Goal: Task Accomplishment & Management: Manage account settings

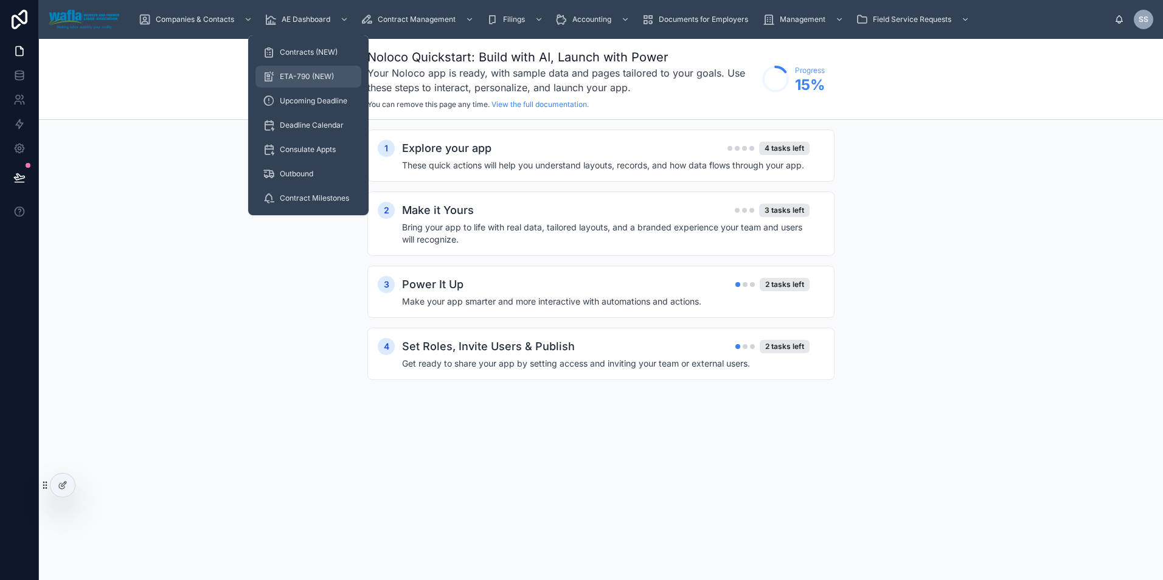
click at [310, 71] on div "ETA-790 (NEW)" at bounding box center [308, 76] width 91 height 19
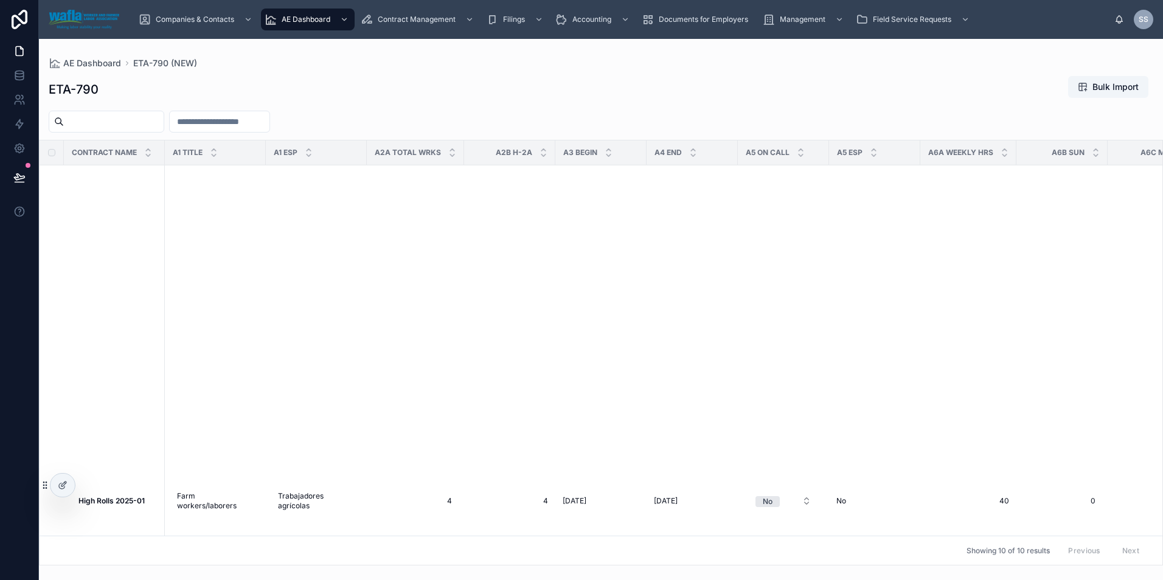
click at [147, 506] on div "High Rolls 2025-01 High Rolls 2025-01" at bounding box center [117, 501] width 79 height 10
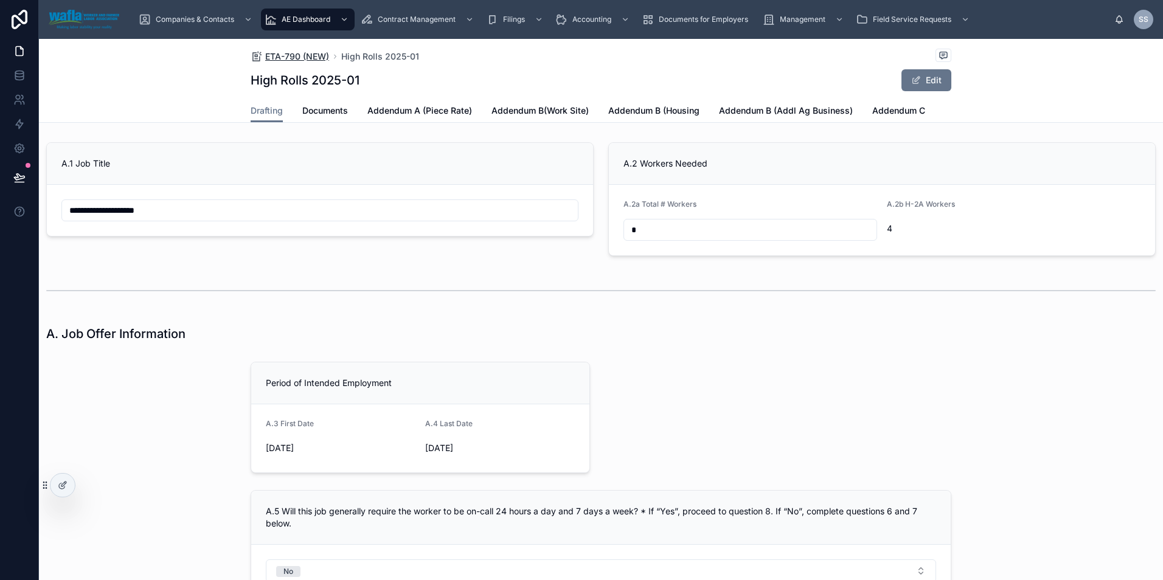
click at [279, 55] on span "ETA-790 (NEW)" at bounding box center [297, 56] width 64 height 12
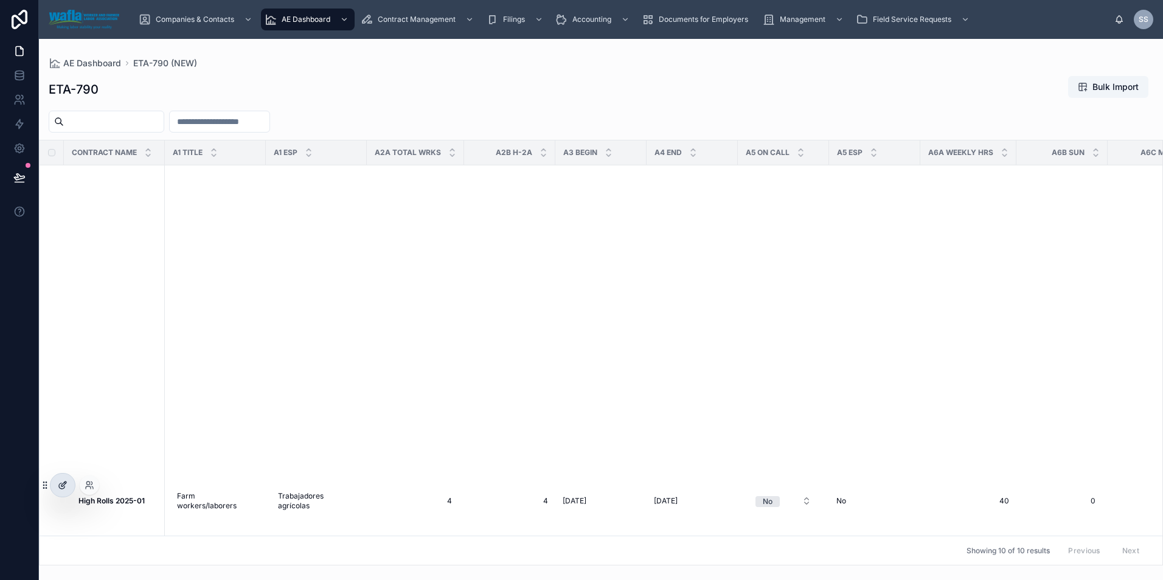
click at [62, 482] on icon at bounding box center [63, 485] width 10 height 10
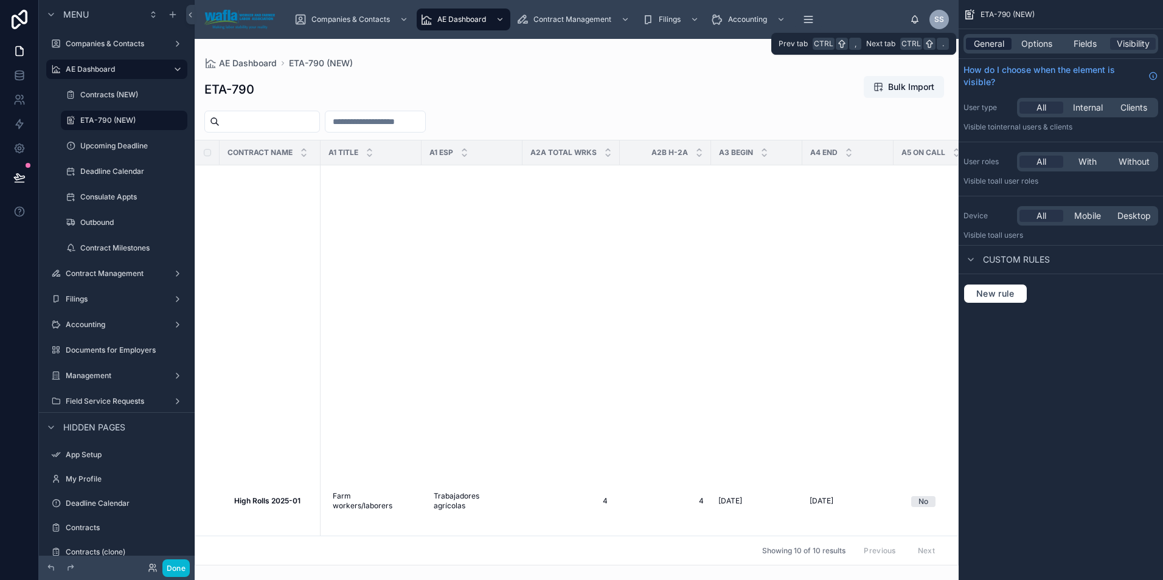
click at [991, 47] on span "General" at bounding box center [989, 44] width 30 height 12
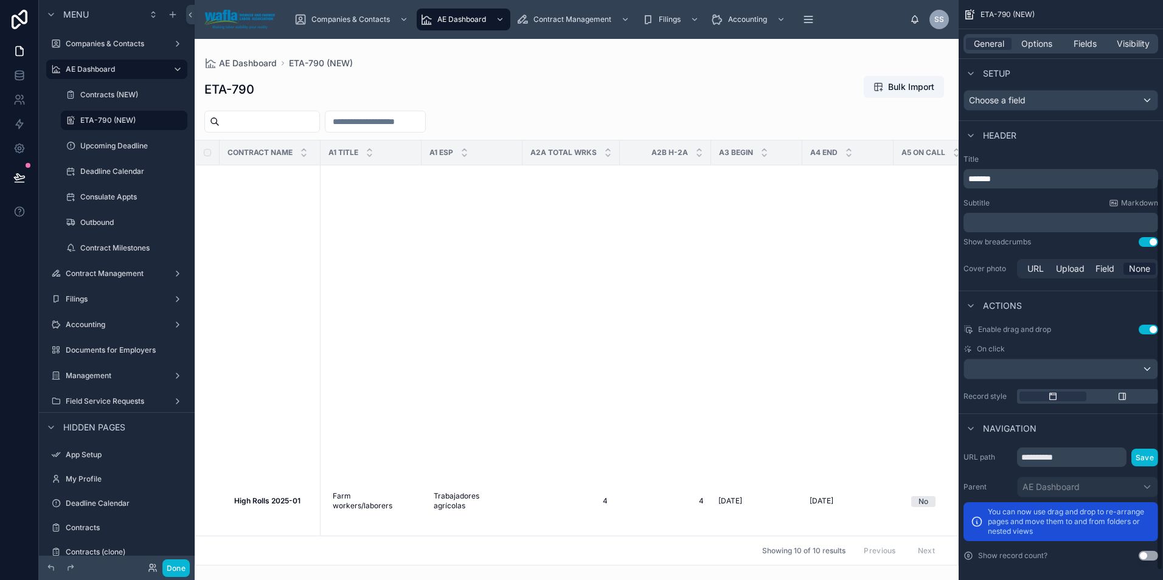
scroll to position [277, 0]
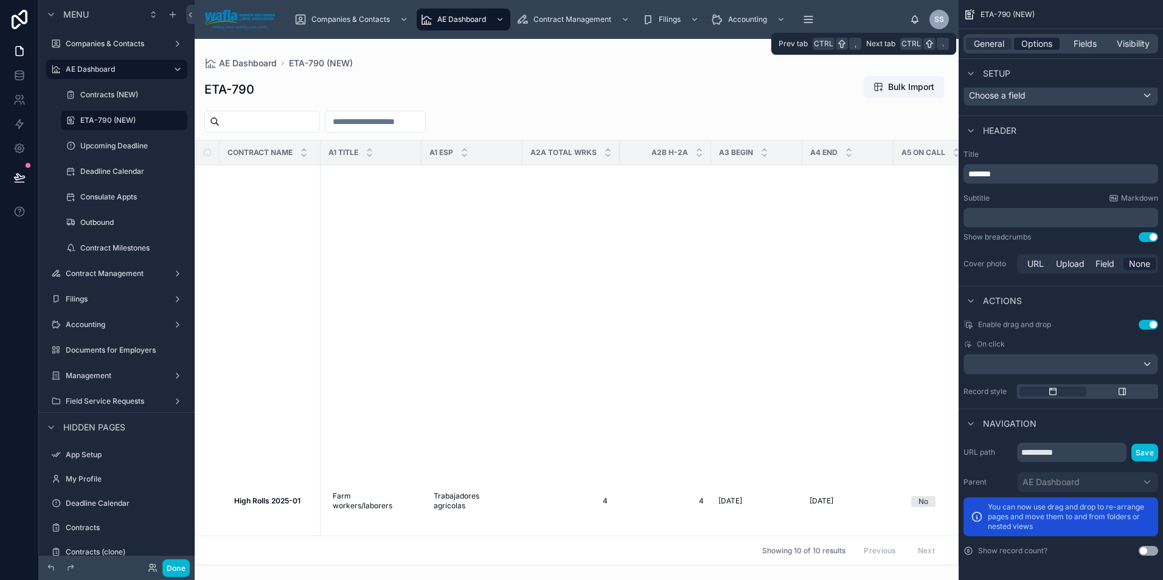
click at [1037, 42] on span "Options" at bounding box center [1036, 44] width 31 height 12
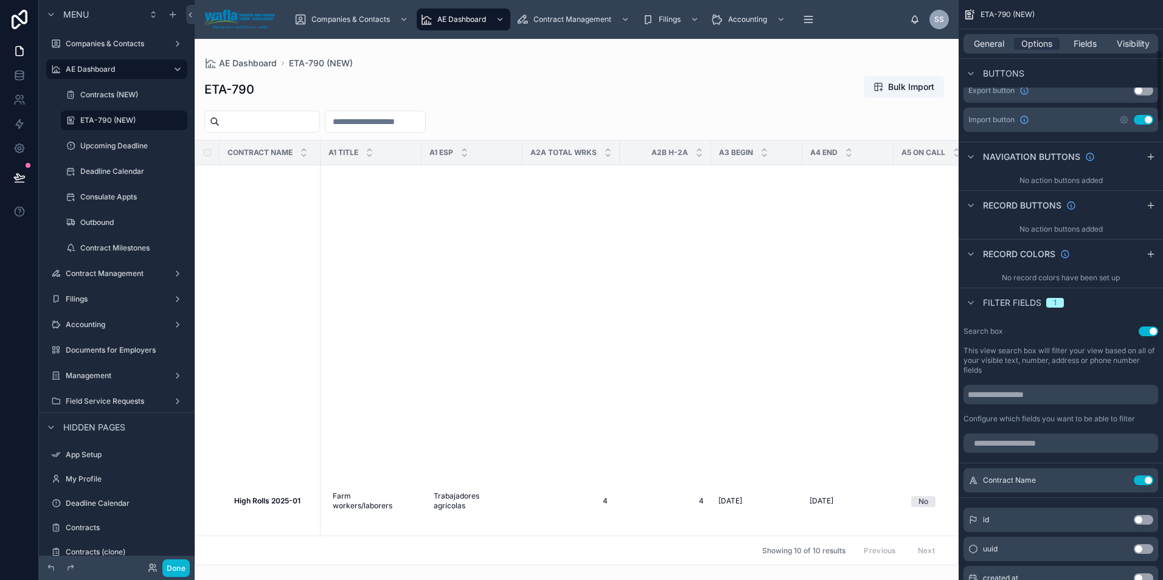
scroll to position [399, 0]
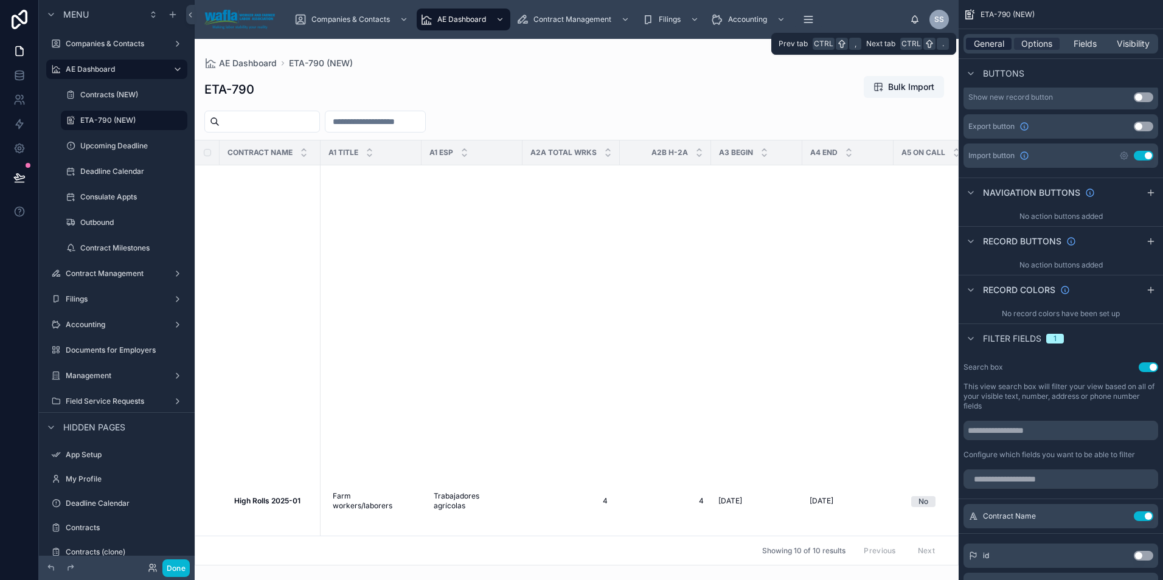
click at [990, 47] on span "General" at bounding box center [989, 44] width 30 height 12
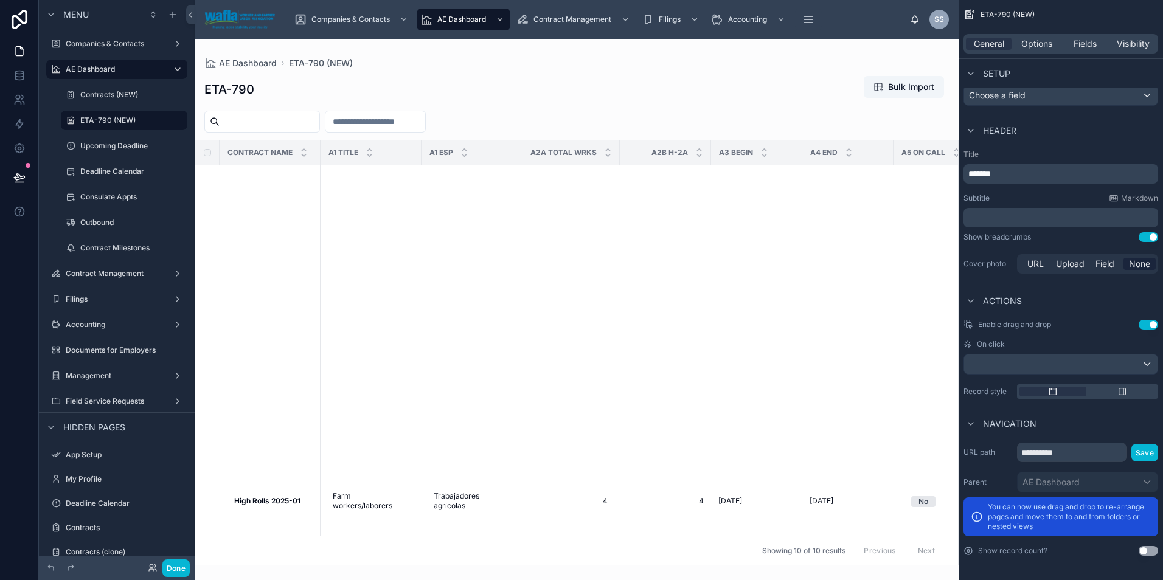
drag, startPoint x: 954, startPoint y: 166, endPoint x: 944, endPoint y: 228, distance: 62.9
click at [944, 228] on div at bounding box center [577, 309] width 764 height 541
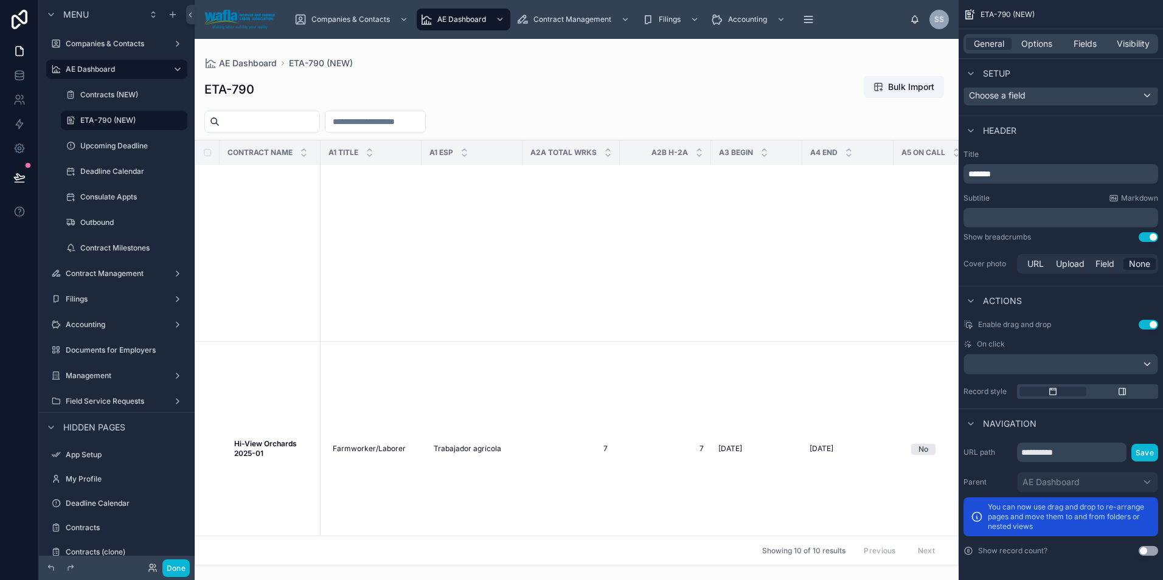
scroll to position [0, 0]
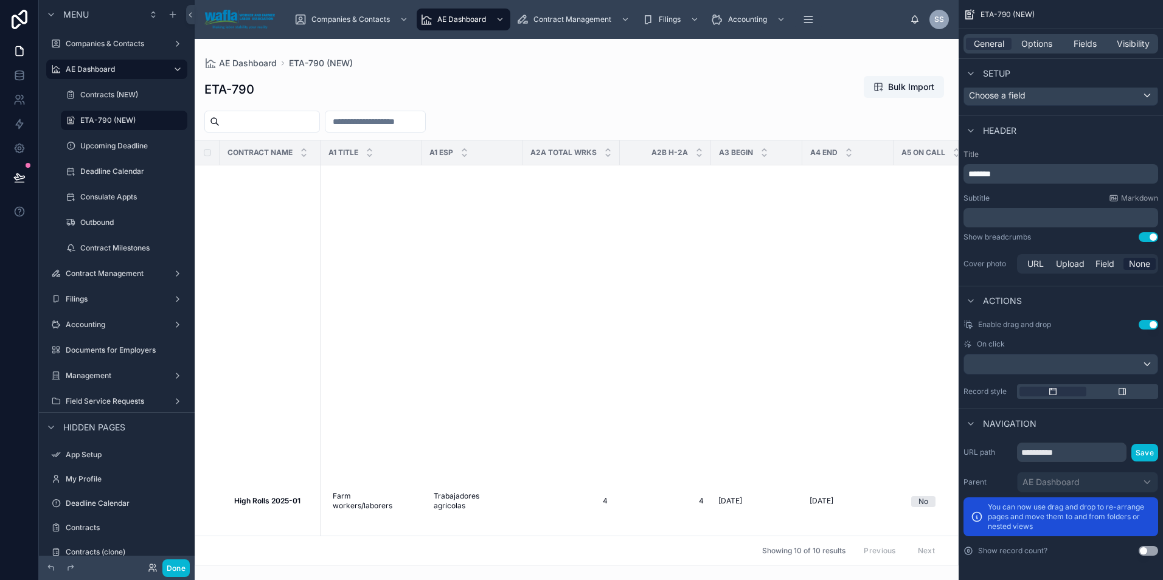
click at [573, 80] on div "ETA-790 Bulk Import" at bounding box center [576, 89] width 744 height 28
click at [1033, 42] on span "Options" at bounding box center [1036, 44] width 31 height 12
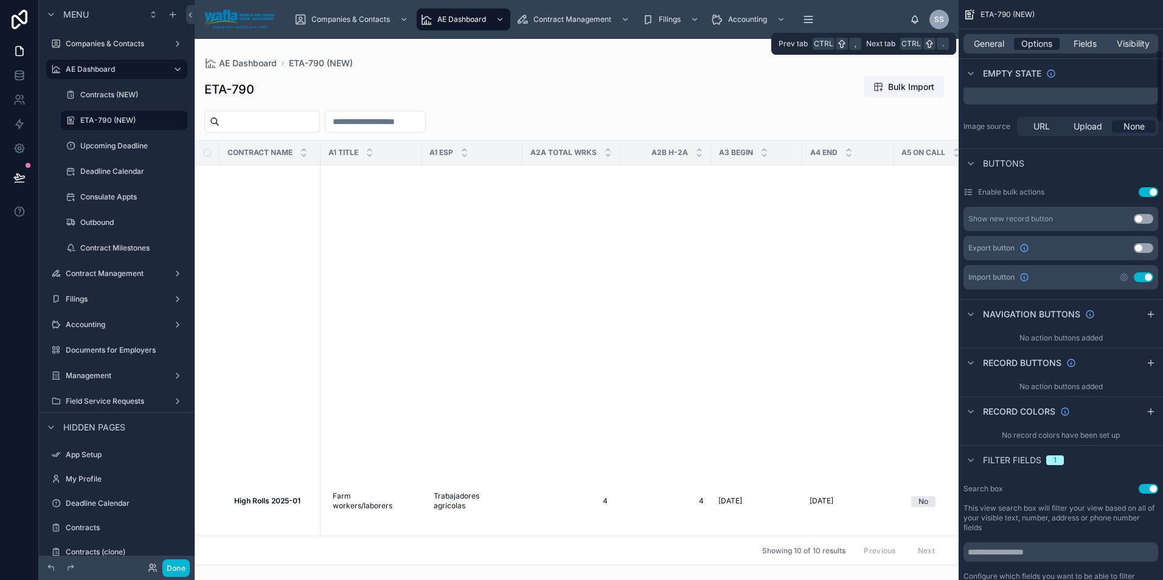
scroll to position [399, 0]
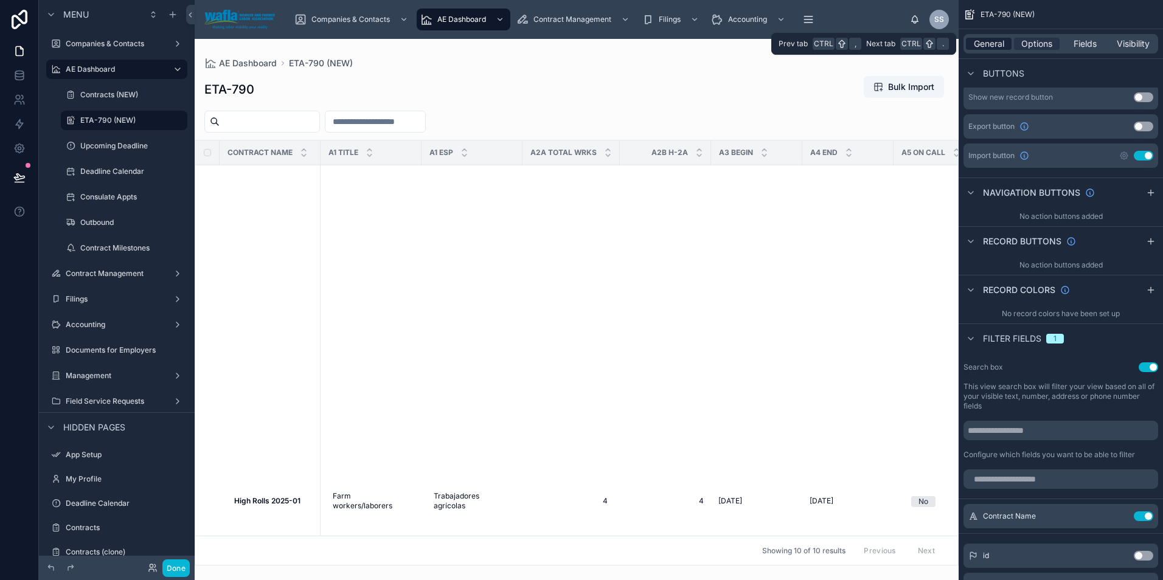
click at [974, 43] on span "General" at bounding box center [989, 44] width 30 height 12
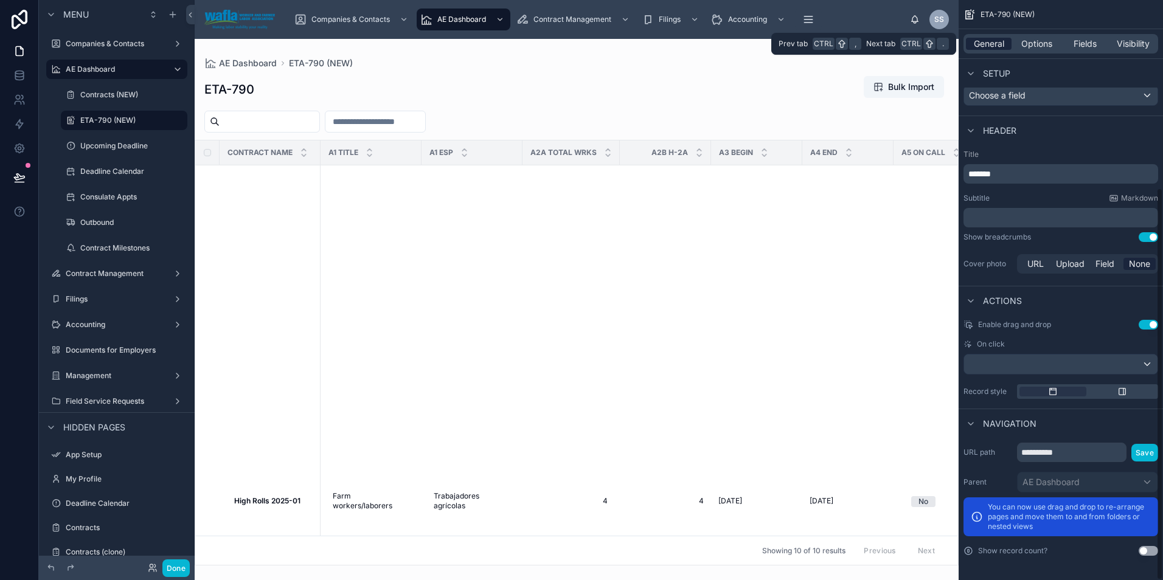
scroll to position [277, 0]
click at [311, 58] on span "ETA-790 (NEW)" at bounding box center [321, 63] width 64 height 12
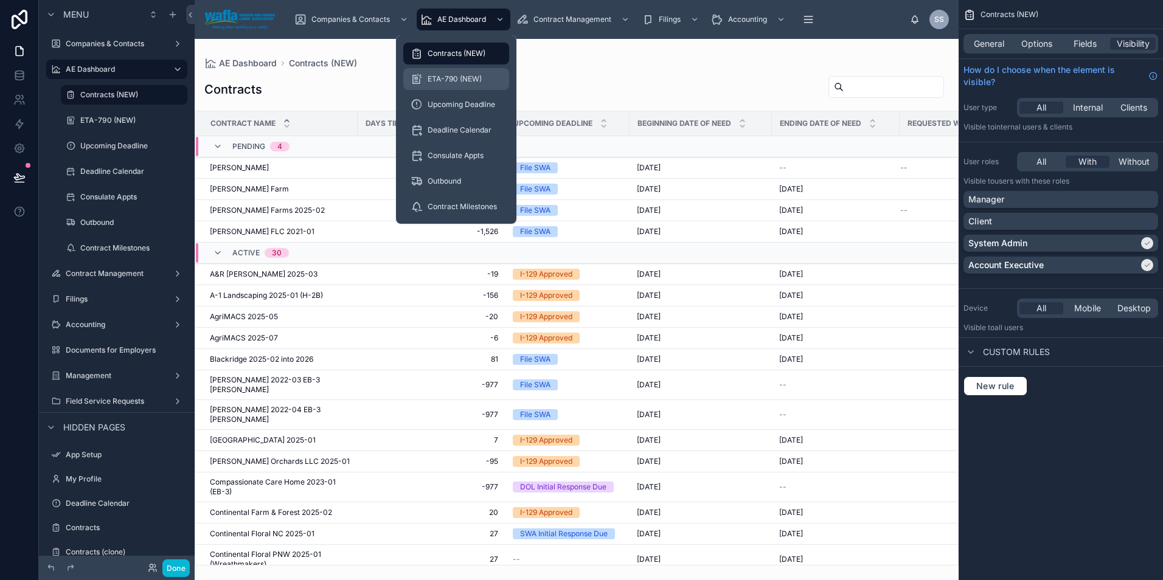
click at [451, 74] on div "ETA-790 (NEW)" at bounding box center [455, 78] width 91 height 19
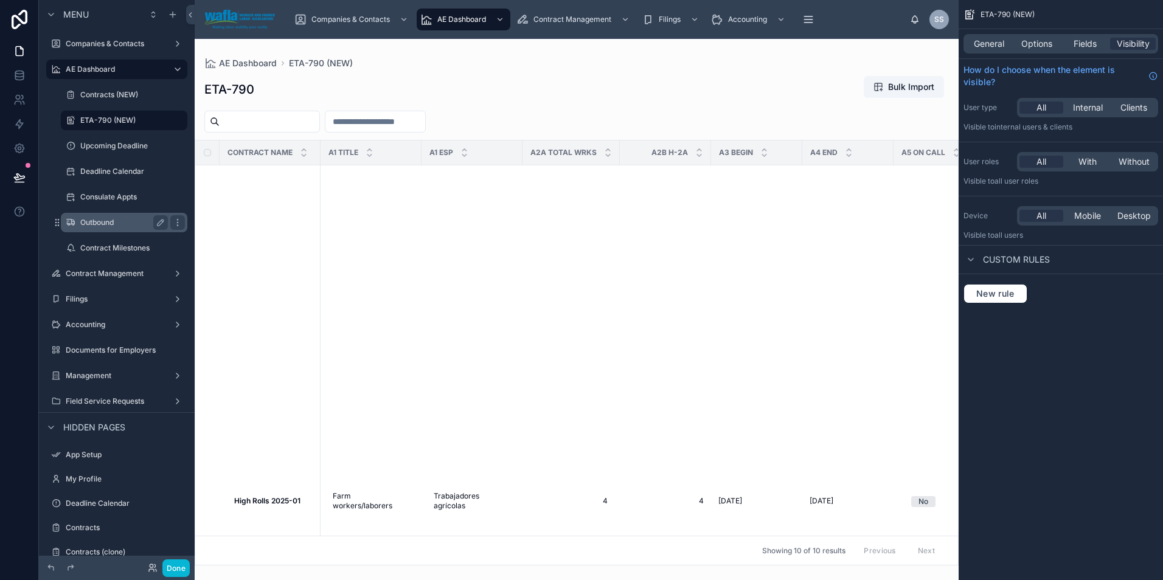
drag, startPoint x: 160, startPoint y: 118, endPoint x: 160, endPoint y: 216, distance: 97.9
click at [0, 0] on icon "scrollable content" at bounding box center [0, 0] width 0 height 0
click at [178, 124] on icon "scrollable content" at bounding box center [178, 121] width 10 height 10
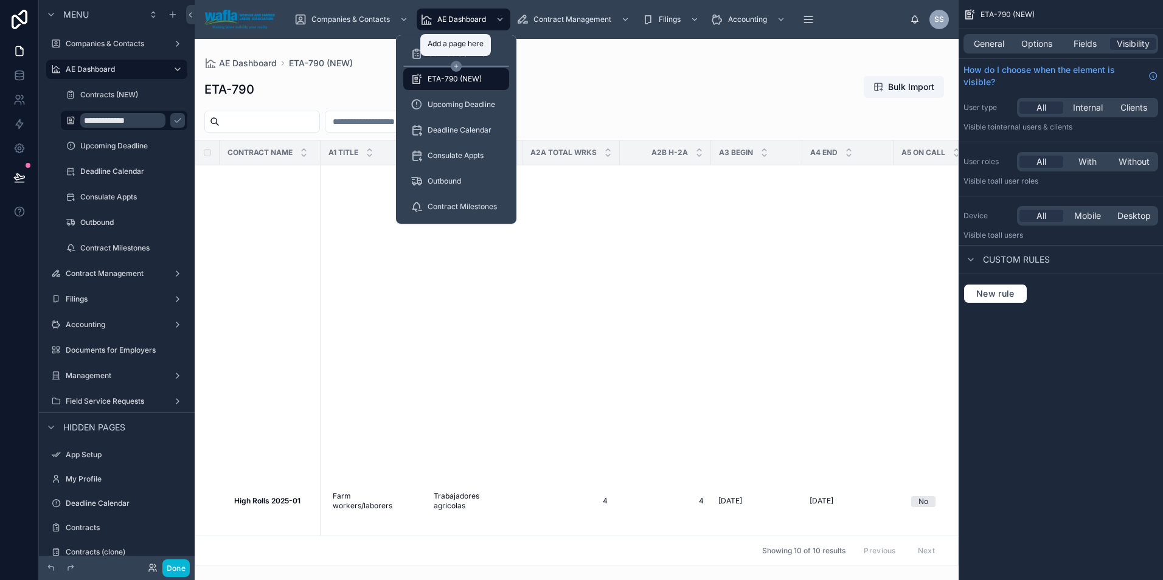
click at [456, 61] on icon at bounding box center [456, 66] width 11 height 11
click at [454, 62] on icon at bounding box center [456, 66] width 11 height 11
click at [452, 66] on icon at bounding box center [456, 66] width 11 height 11
click at [452, 67] on icon at bounding box center [456, 66] width 11 height 11
click at [451, 66] on icon at bounding box center [456, 66] width 11 height 11
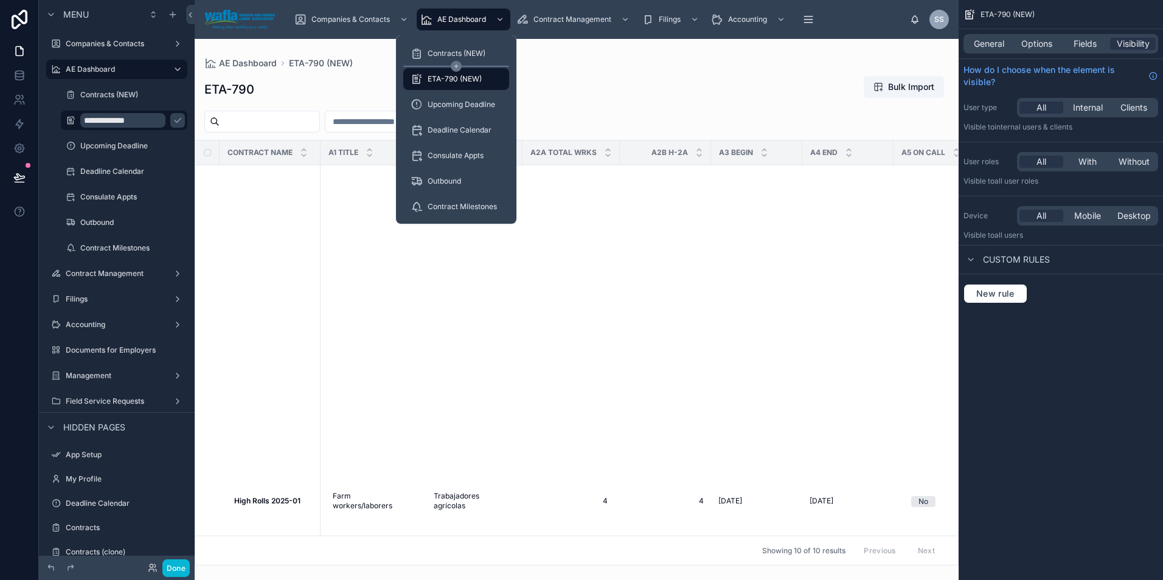
click at [454, 66] on icon at bounding box center [456, 66] width 11 height 11
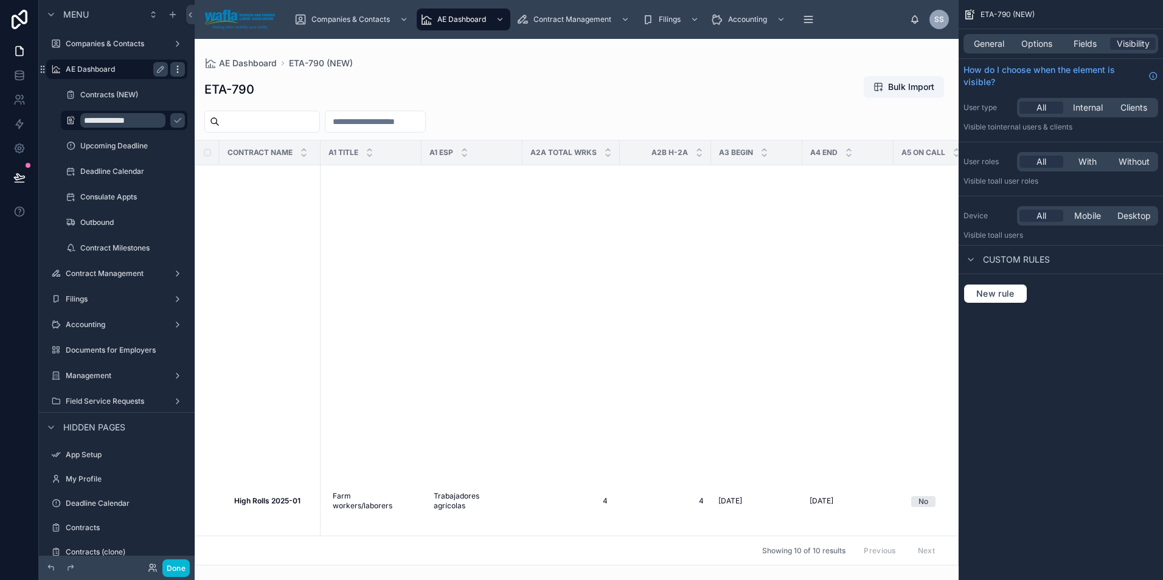
click at [175, 67] on icon "scrollable content" at bounding box center [178, 69] width 10 height 10
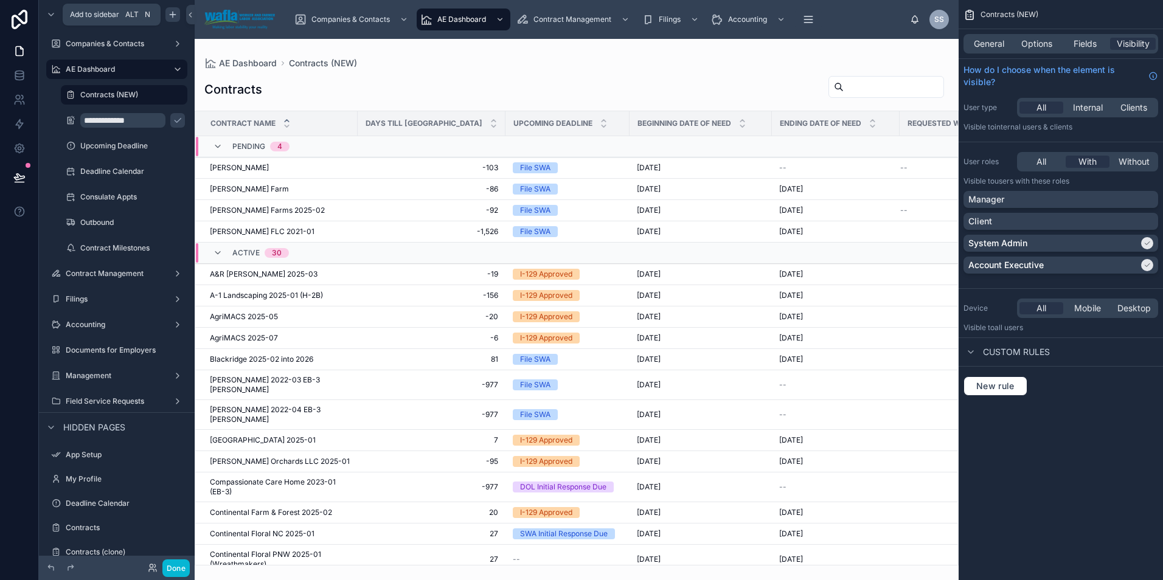
click at [173, 17] on icon "scrollable content" at bounding box center [173, 14] width 0 height 5
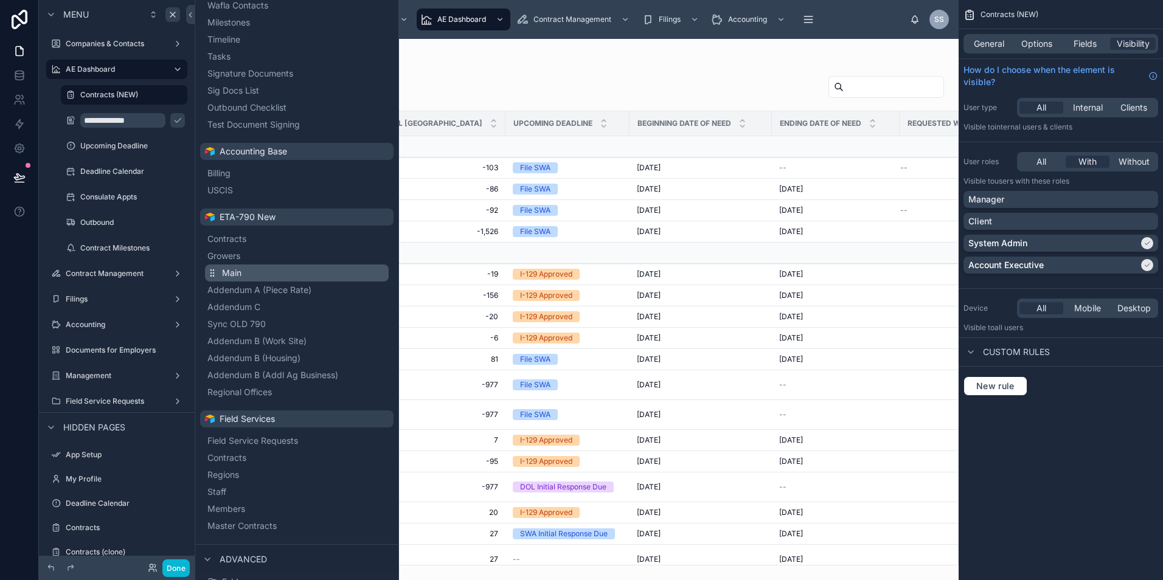
scroll to position [507, 0]
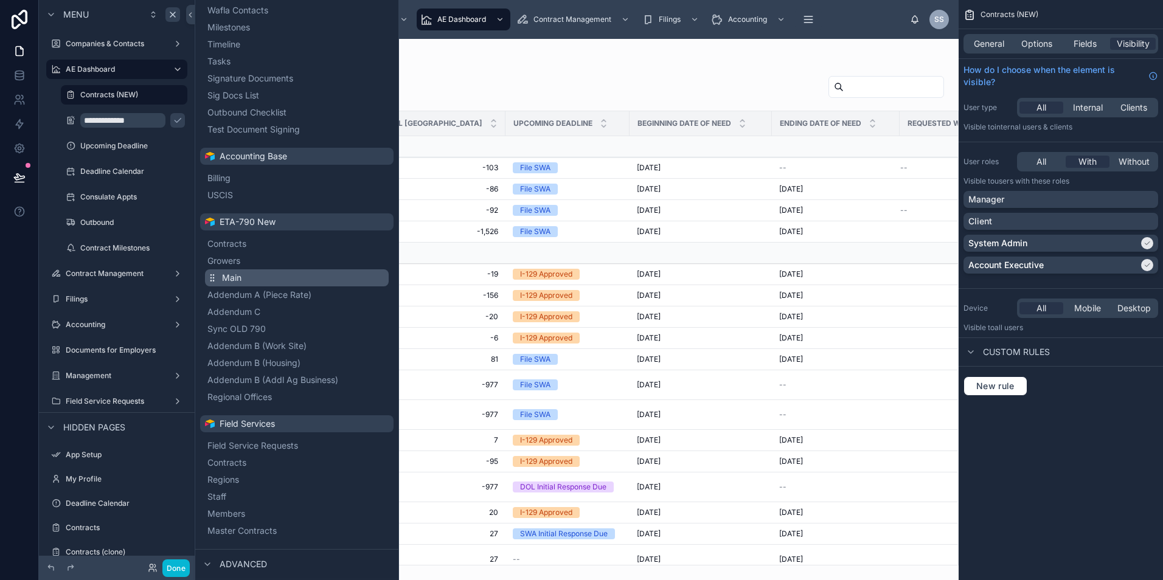
click at [240, 280] on span "Main" at bounding box center [231, 278] width 19 height 12
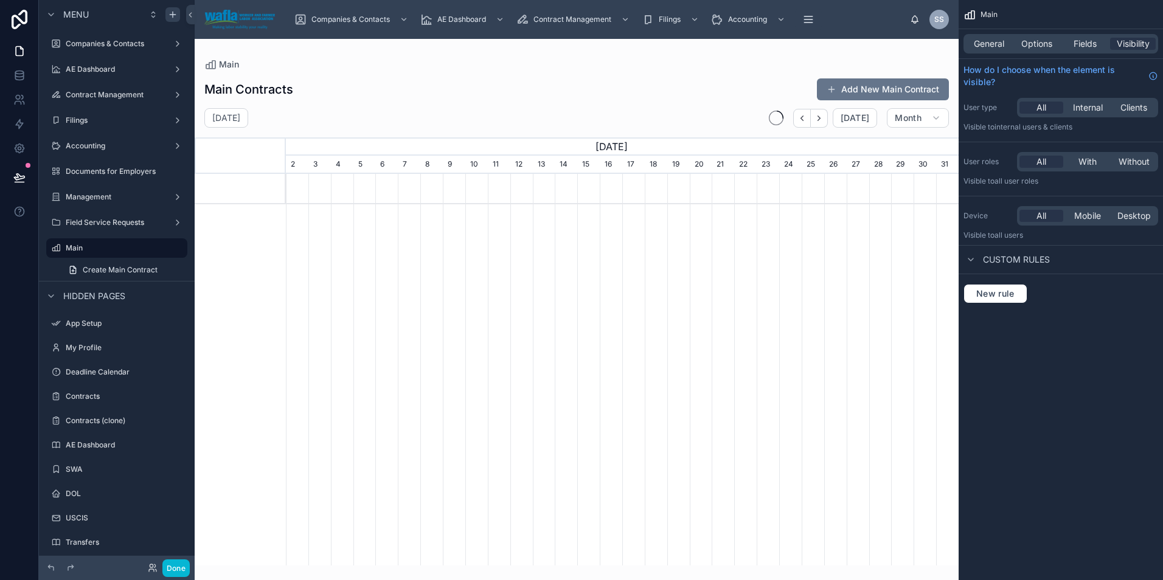
scroll to position [0, 673]
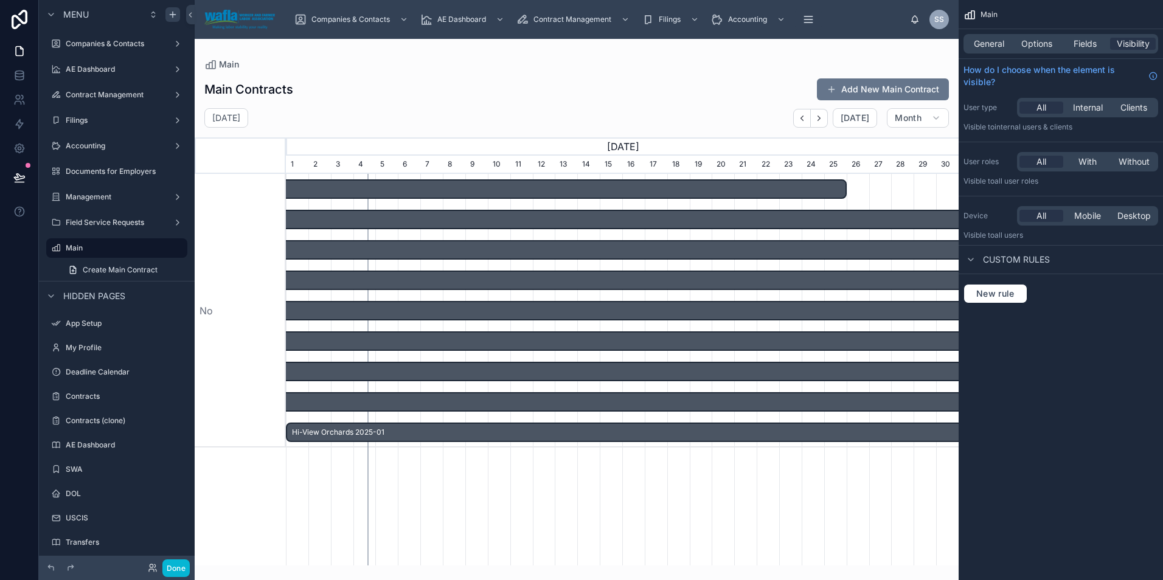
click at [488, 100] on div at bounding box center [577, 302] width 764 height 527
click at [176, 269] on link "Create Main Contract" at bounding box center [124, 269] width 126 height 19
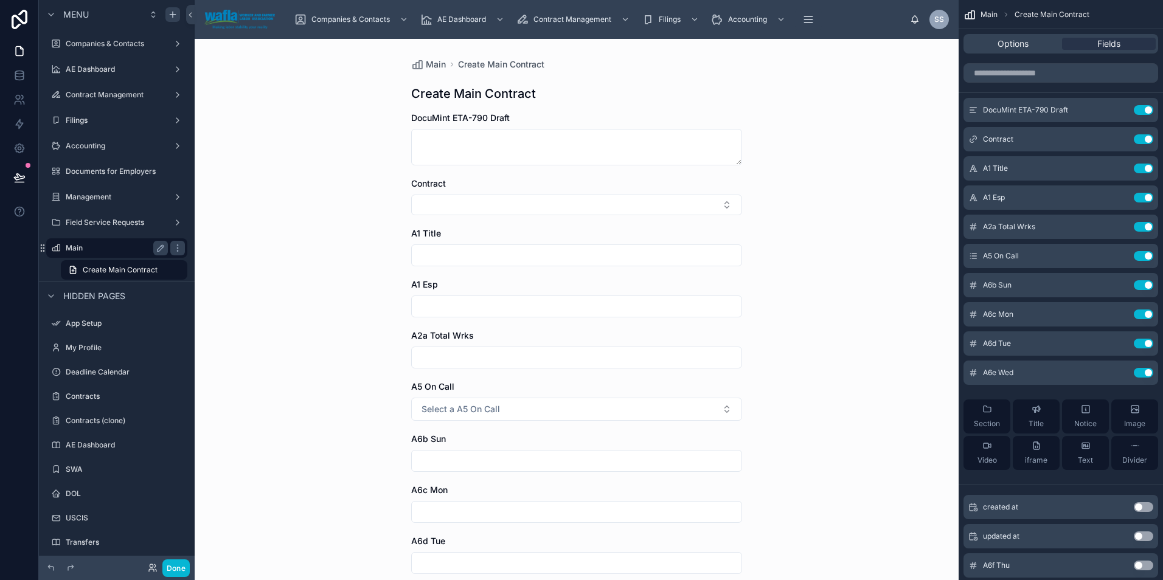
click at [142, 252] on label "Main" at bounding box center [114, 248] width 97 height 10
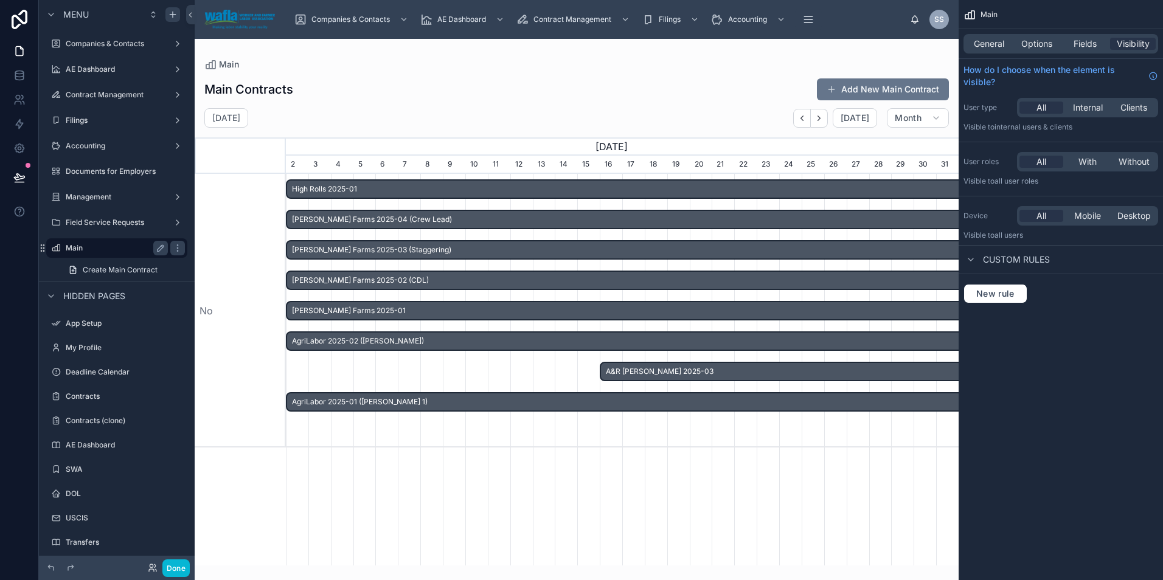
scroll to position [0, 673]
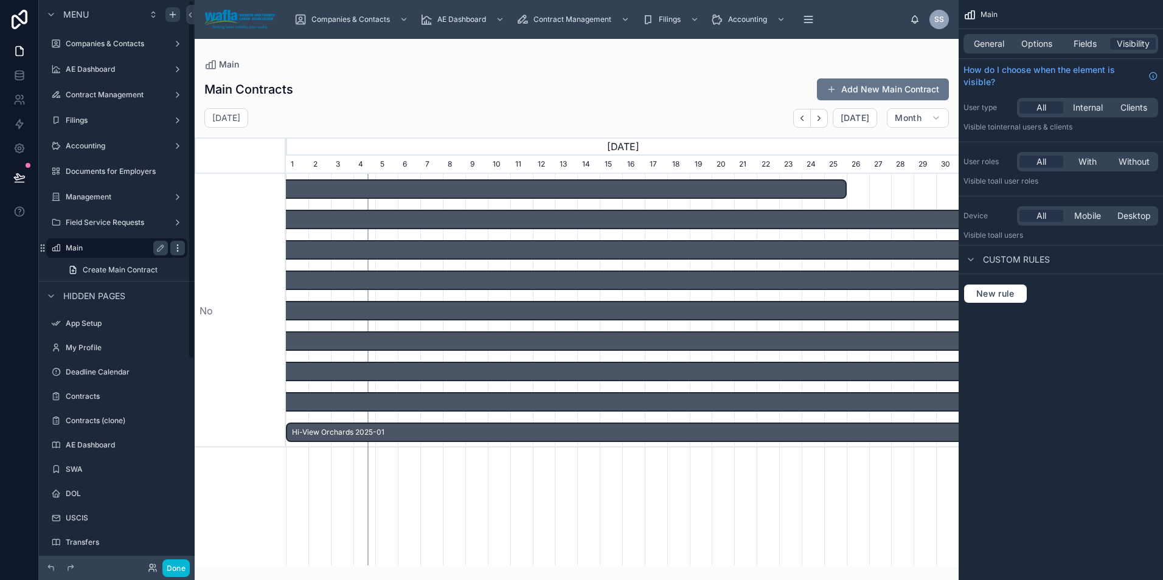
click at [181, 249] on icon "scrollable content" at bounding box center [178, 248] width 10 height 10
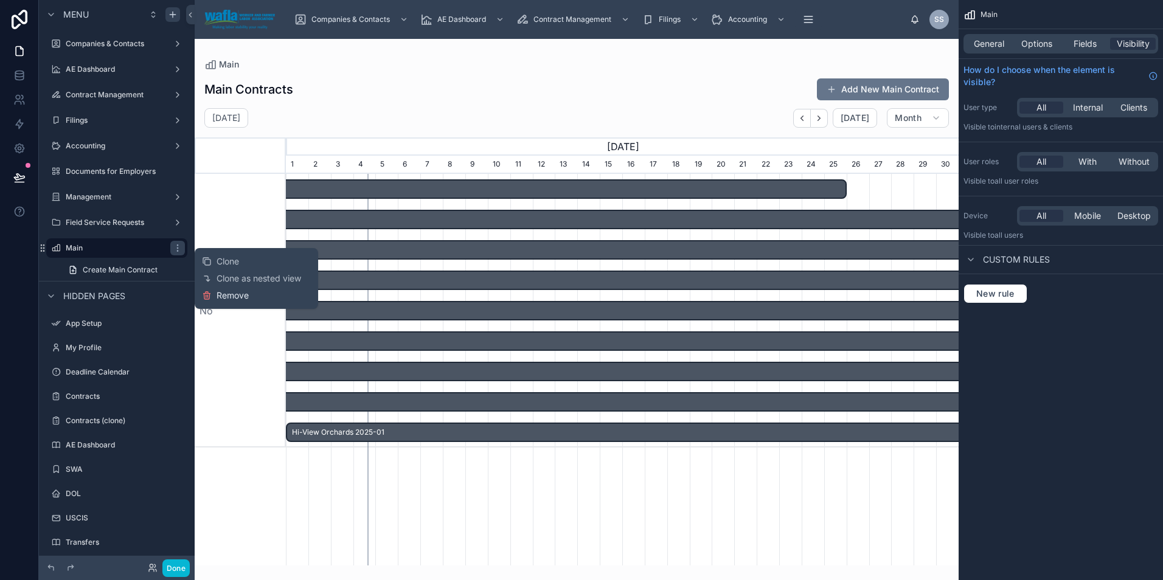
click at [217, 292] on span "Remove" at bounding box center [232, 295] width 32 height 12
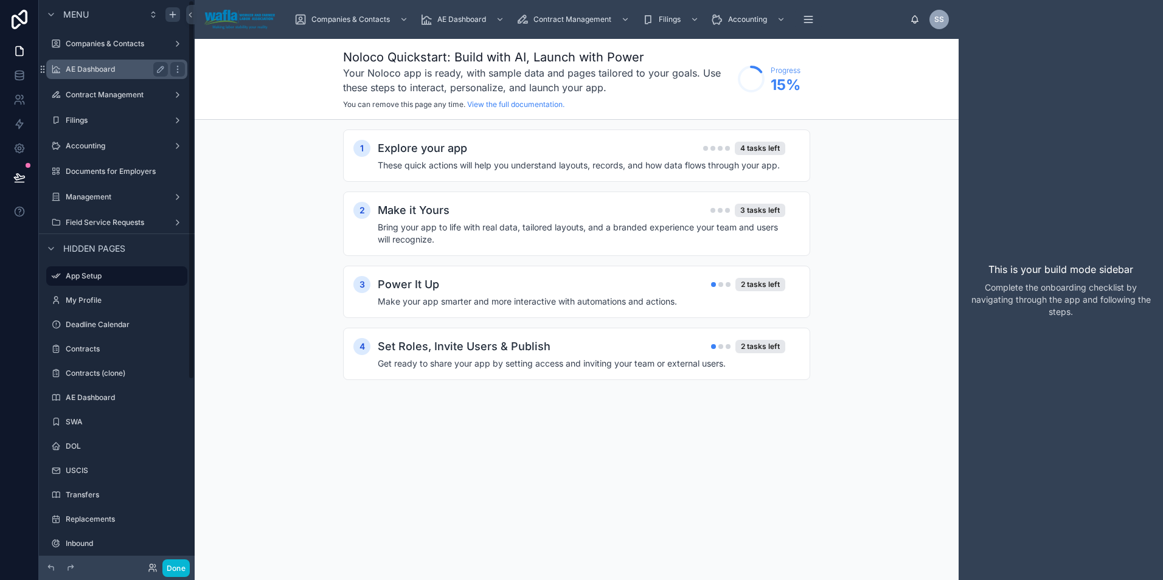
click at [113, 72] on label "AE Dashboard" at bounding box center [114, 69] width 97 height 10
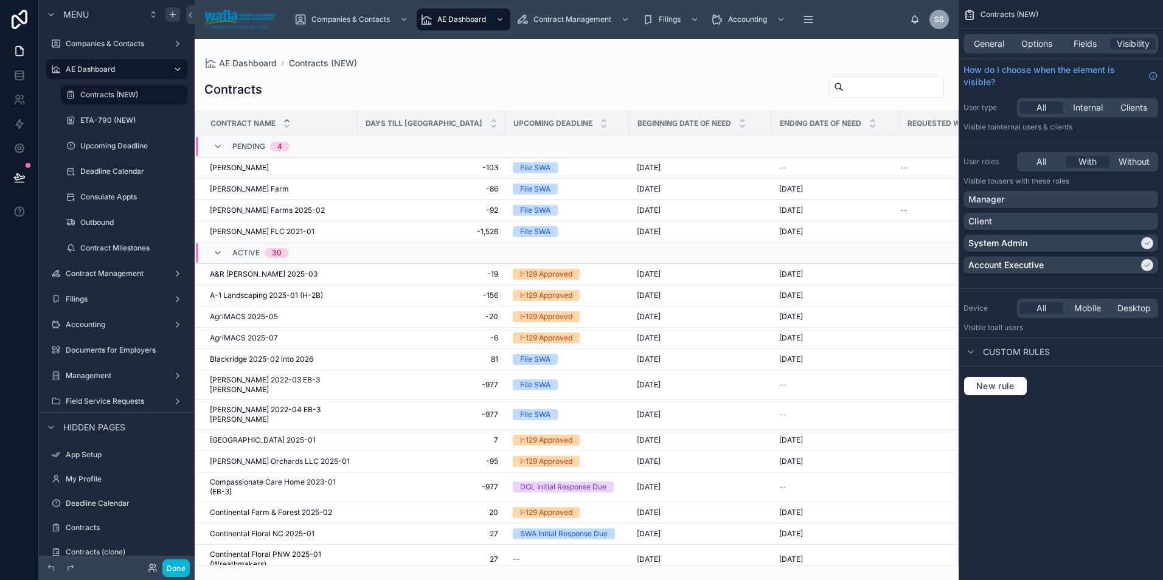
click at [396, 101] on div at bounding box center [577, 309] width 764 height 541
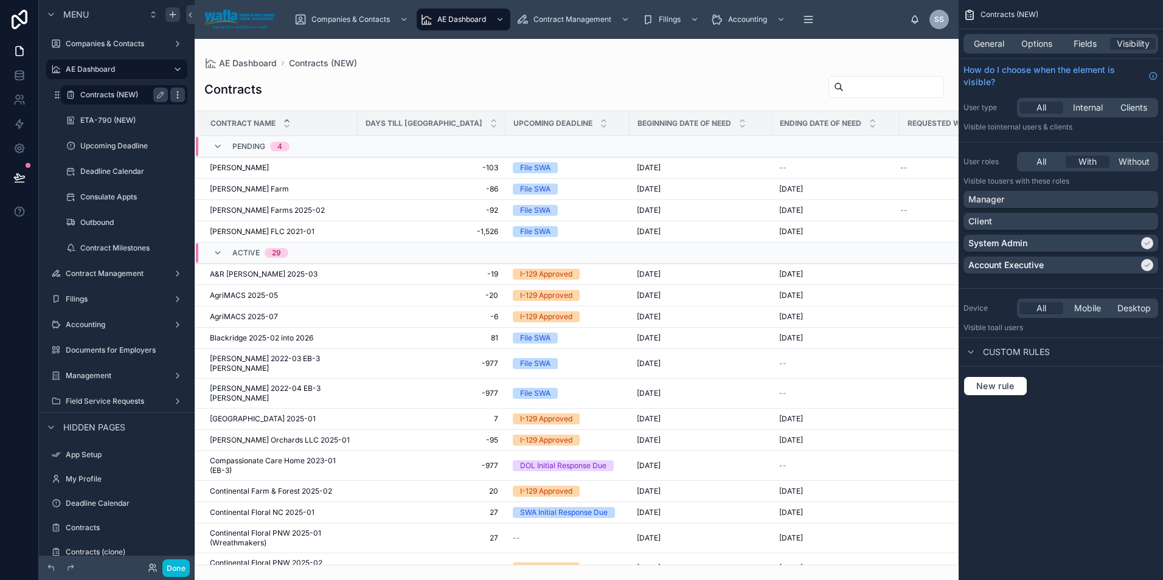
click at [178, 94] on icon "scrollable content" at bounding box center [177, 94] width 1 height 1
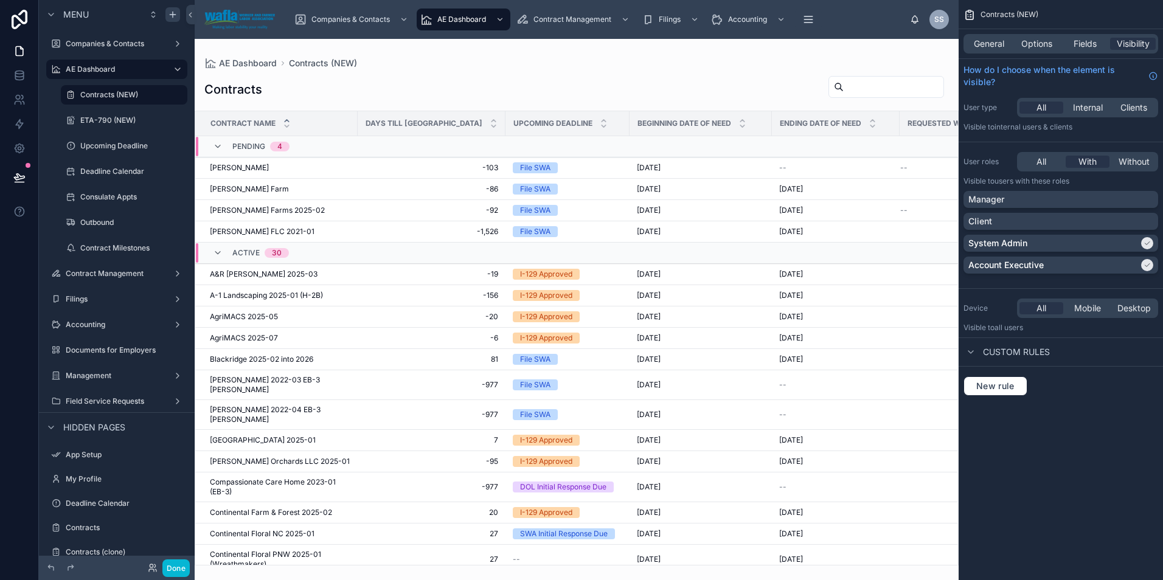
click at [376, 89] on div "Contracts" at bounding box center [576, 89] width 744 height 28
click at [117, 261] on icon "scrollable content" at bounding box center [117, 262] width 0 height 4
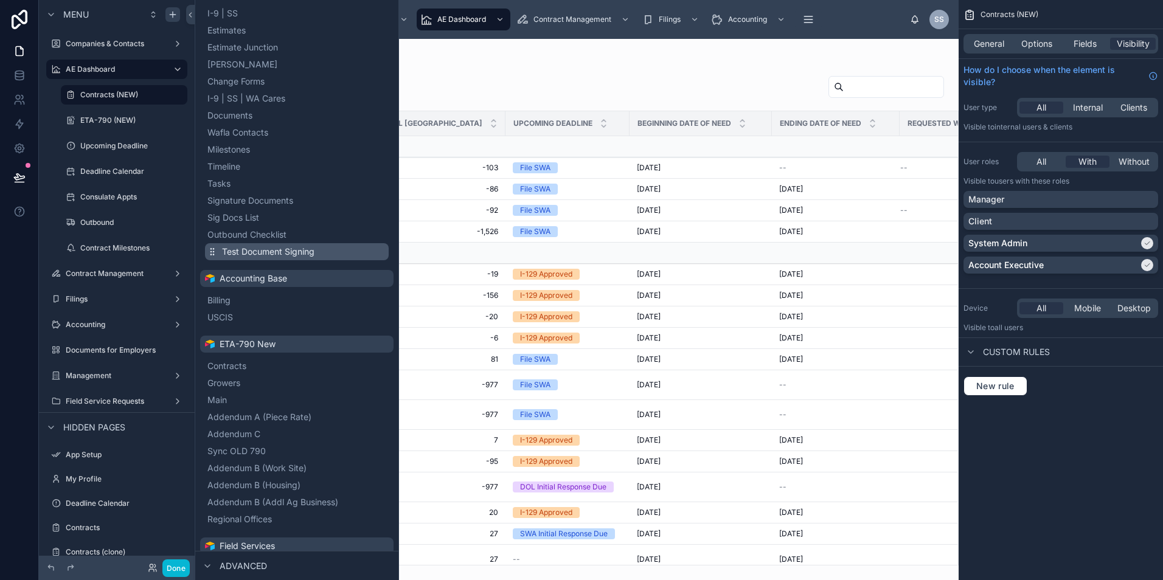
scroll to position [406, 0]
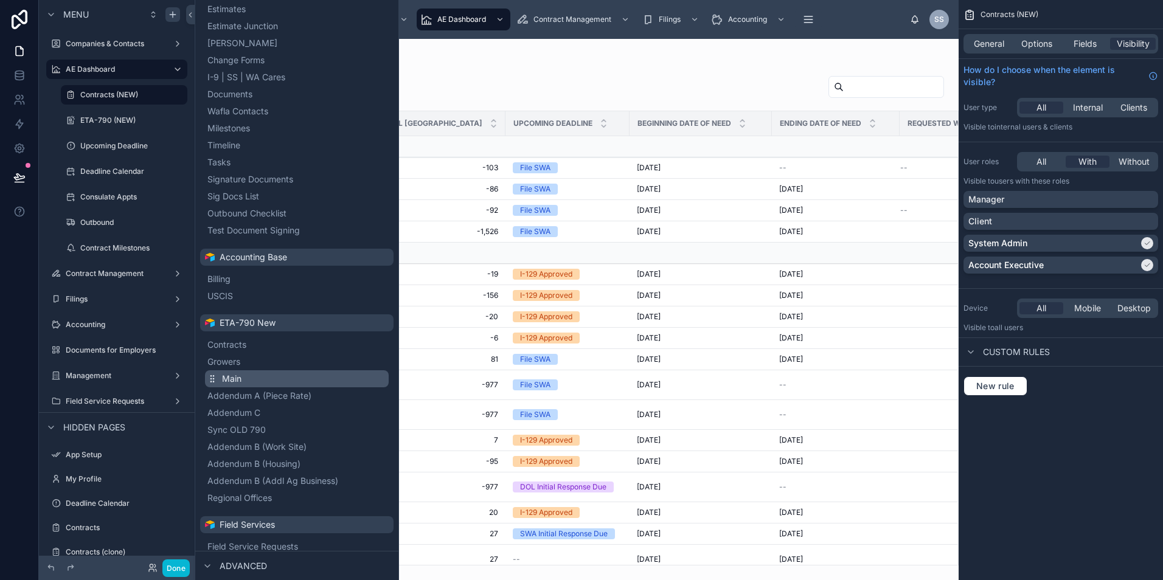
click at [243, 374] on button "Main" at bounding box center [297, 378] width 184 height 17
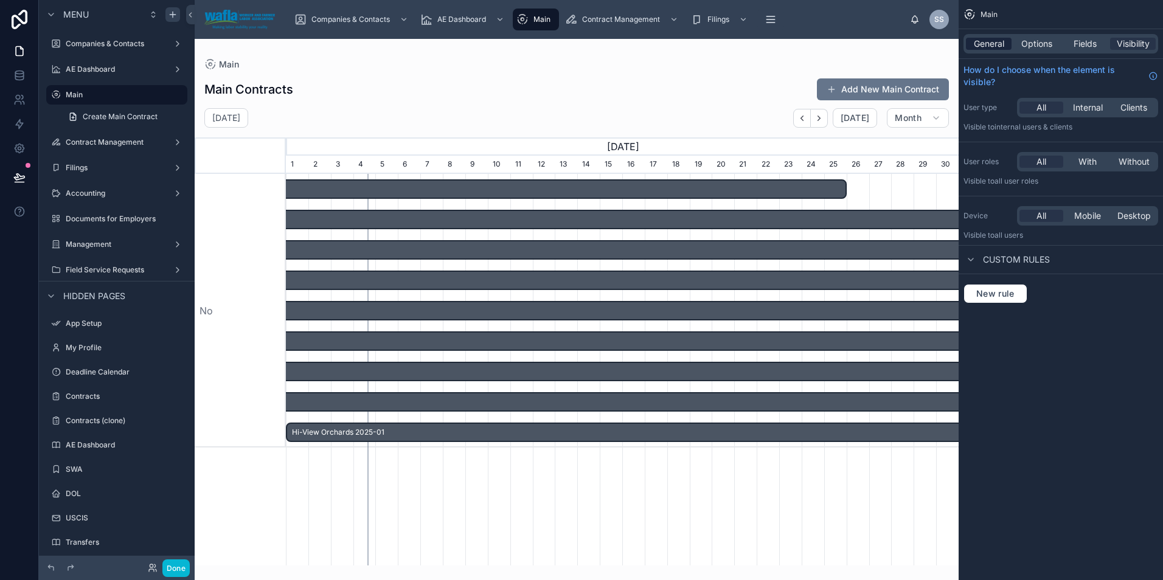
click at [982, 48] on span "General" at bounding box center [989, 44] width 30 height 12
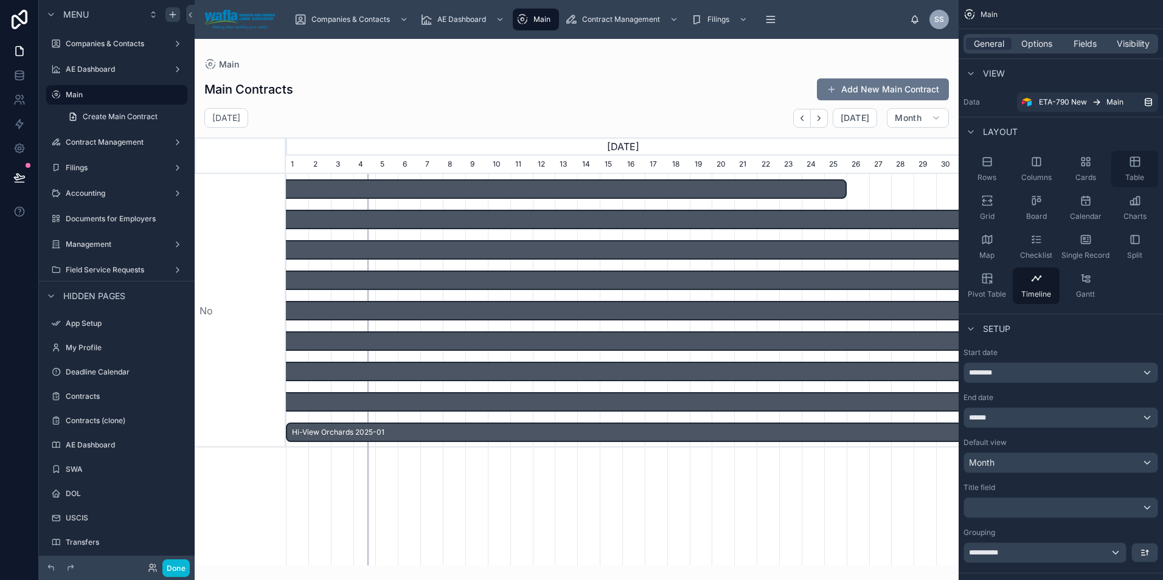
click at [1131, 162] on icon "scrollable content" at bounding box center [1135, 162] width 12 height 12
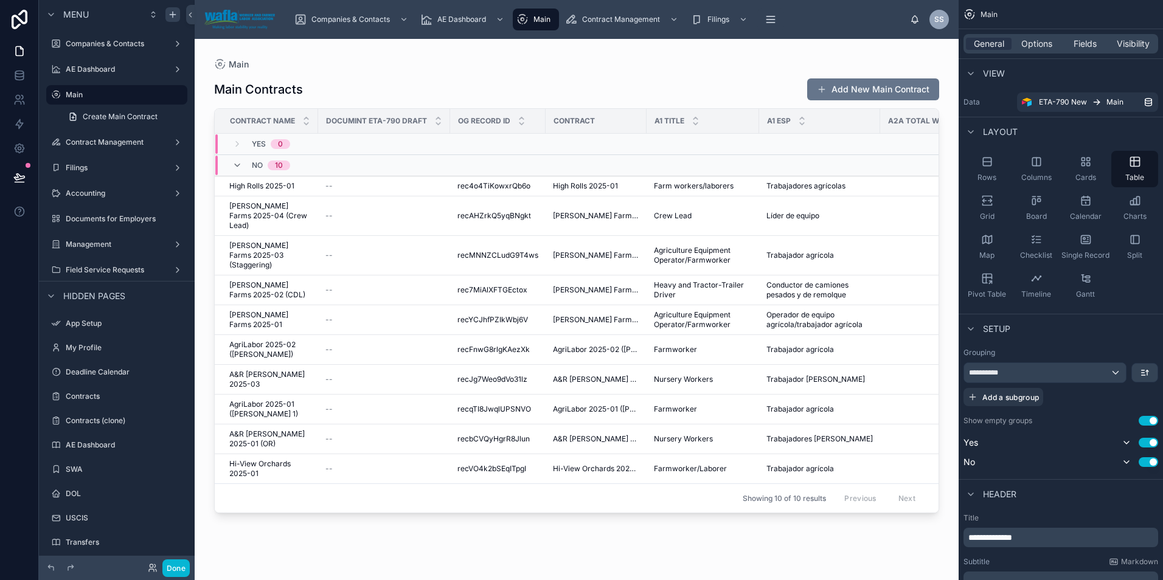
click at [883, 84] on div at bounding box center [577, 302] width 764 height 527
click at [883, 84] on button "Add New Main Contract" at bounding box center [873, 89] width 132 height 22
click at [1028, 41] on span "Options" at bounding box center [1036, 44] width 31 height 12
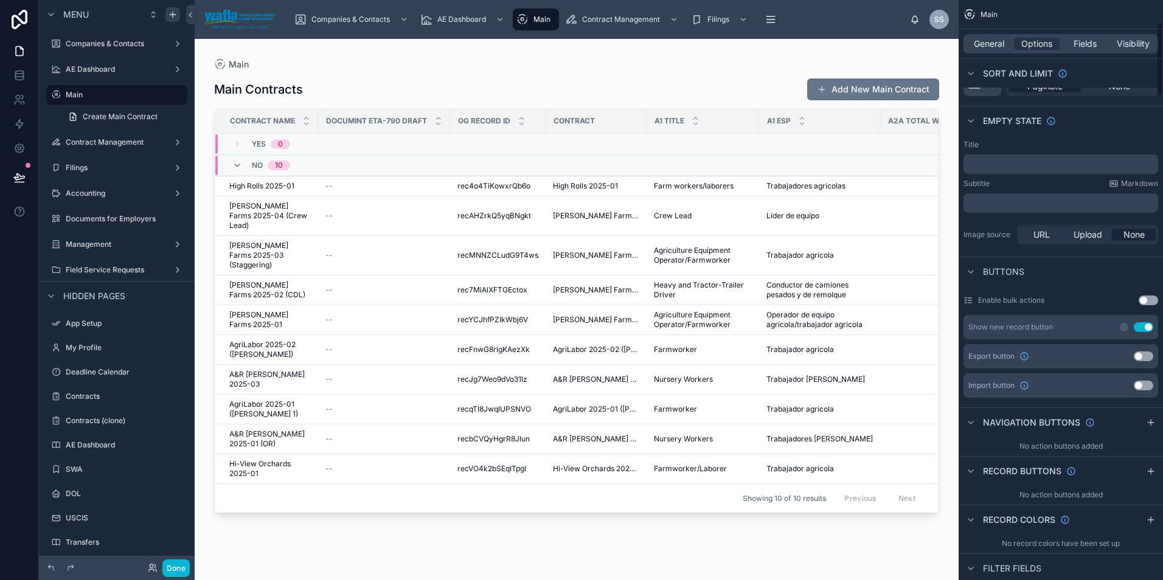
scroll to position [182, 0]
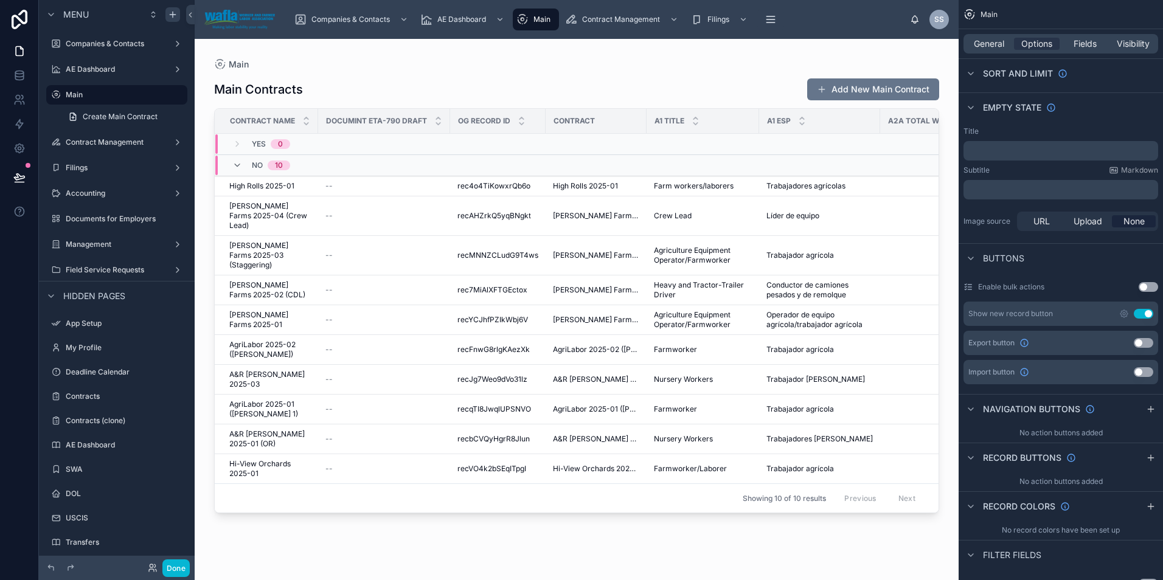
click at [1140, 314] on button "Use setting" at bounding box center [1142, 314] width 19 height 10
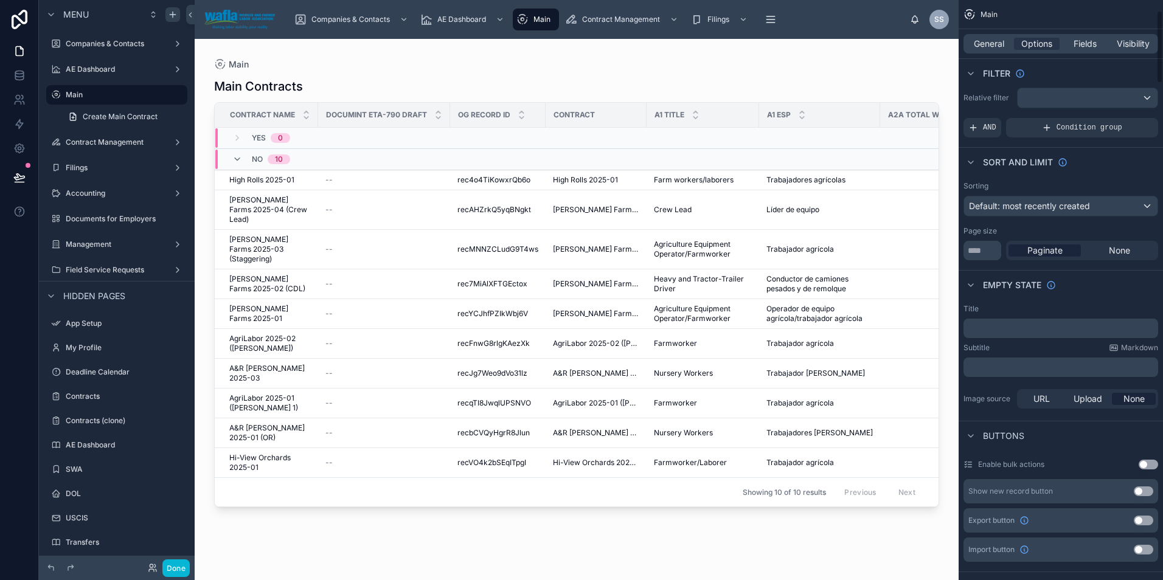
scroll to position [0, 0]
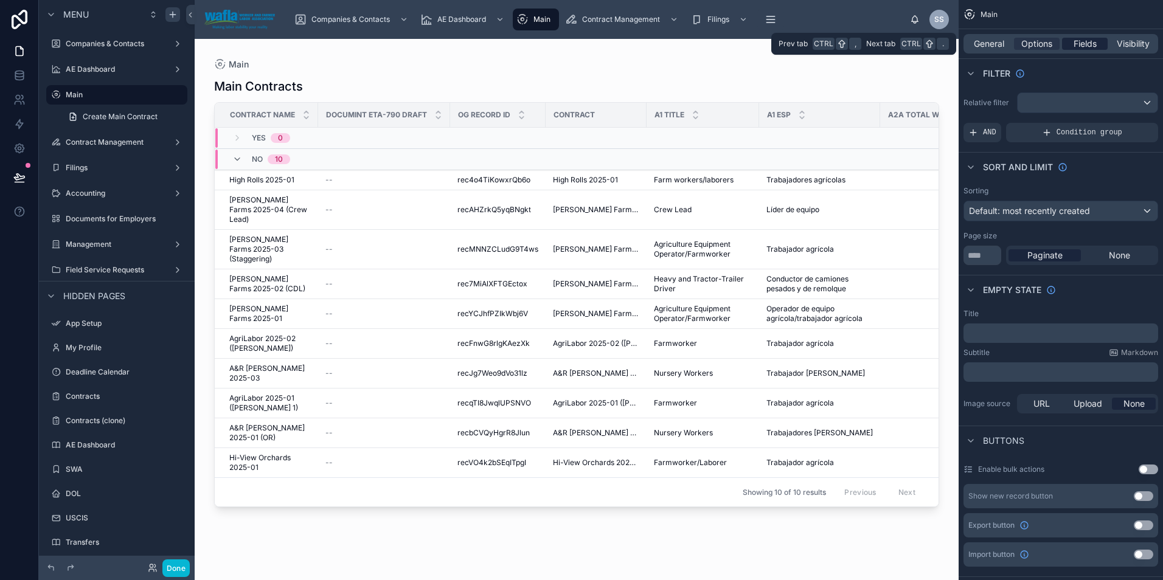
click at [1092, 41] on span "Fields" at bounding box center [1084, 44] width 23 height 12
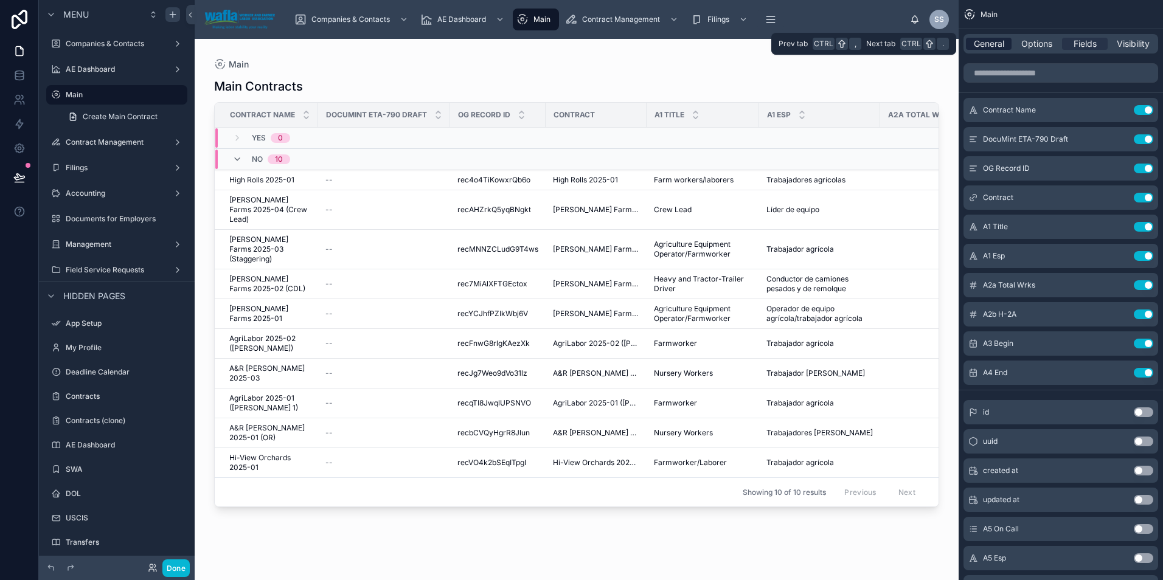
click at [983, 41] on span "General" at bounding box center [989, 44] width 30 height 12
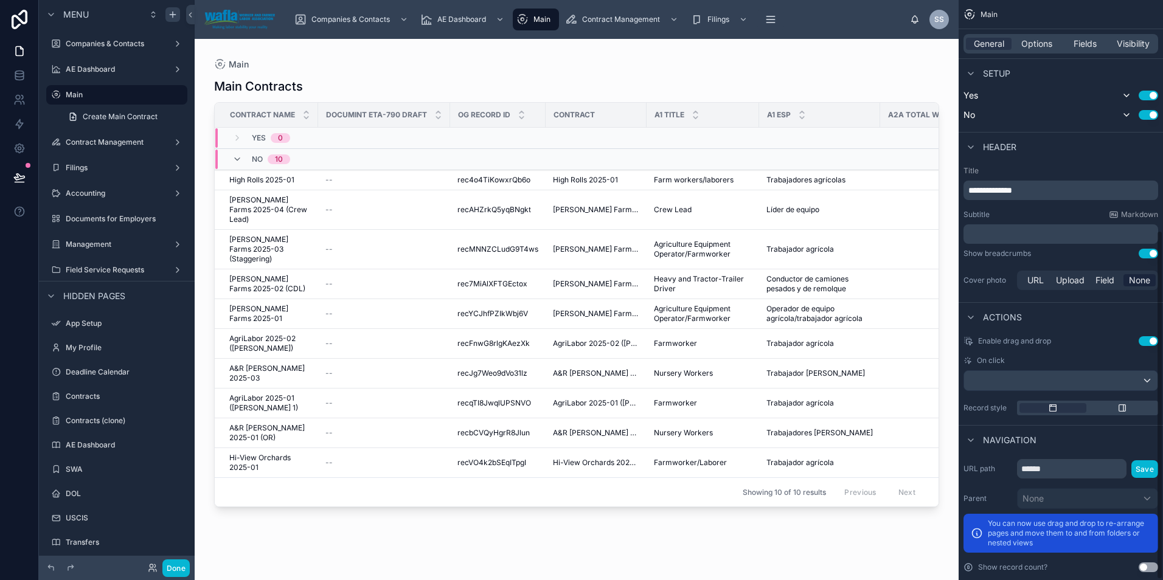
scroll to position [383, 0]
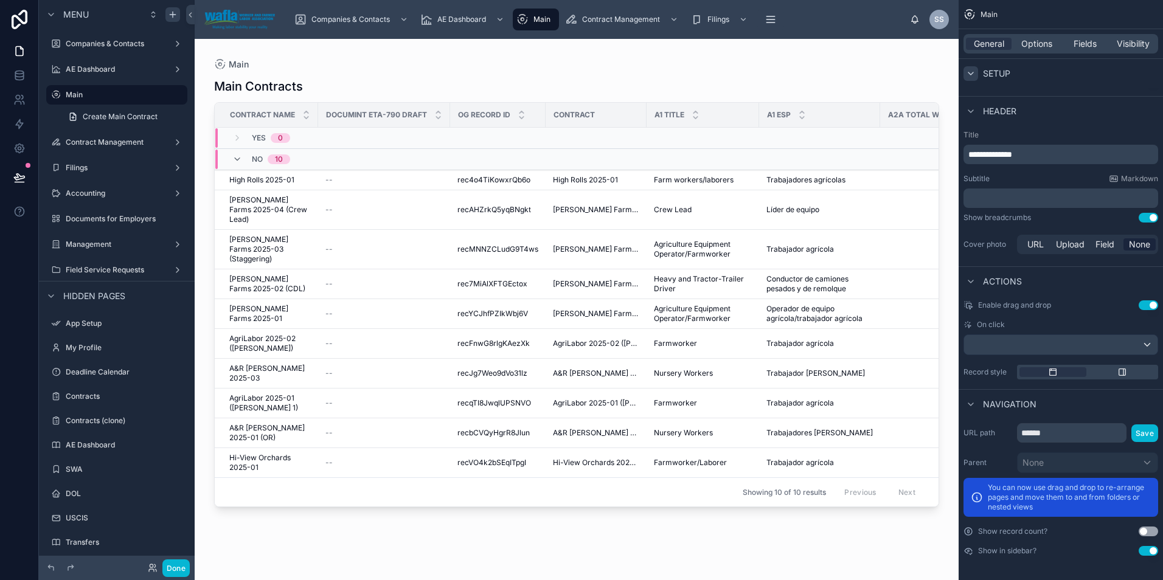
click at [971, 69] on icon "scrollable content" at bounding box center [971, 74] width 10 height 10
click at [970, 84] on icon "scrollable content" at bounding box center [970, 82] width 2 height 5
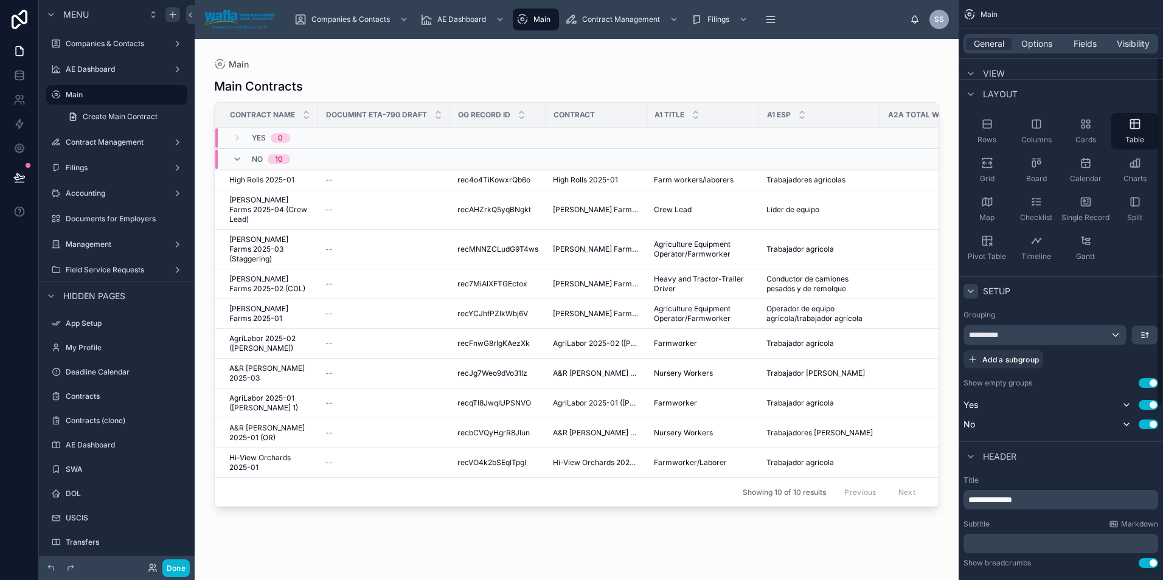
scroll to position [0, 0]
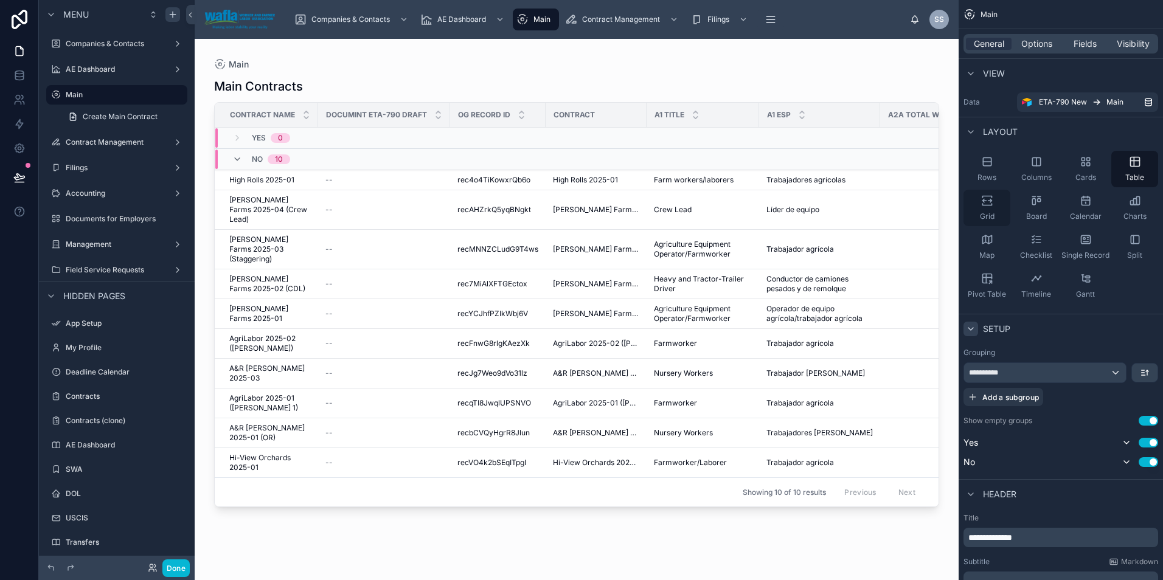
click at [987, 200] on icon "scrollable content" at bounding box center [987, 201] width 12 height 12
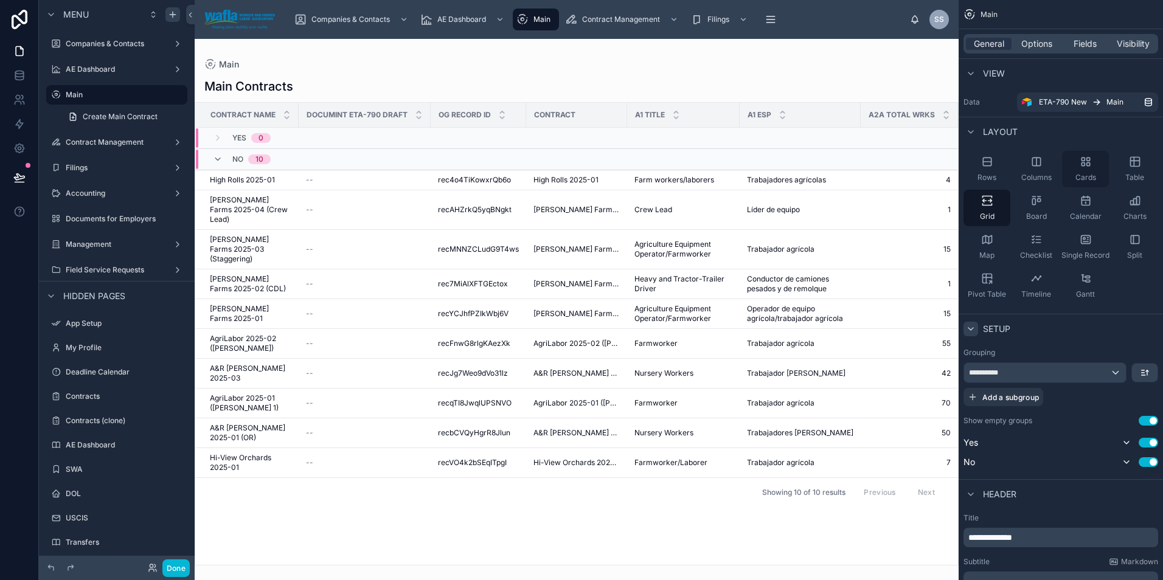
click at [1074, 170] on div "Cards" at bounding box center [1085, 169] width 47 height 36
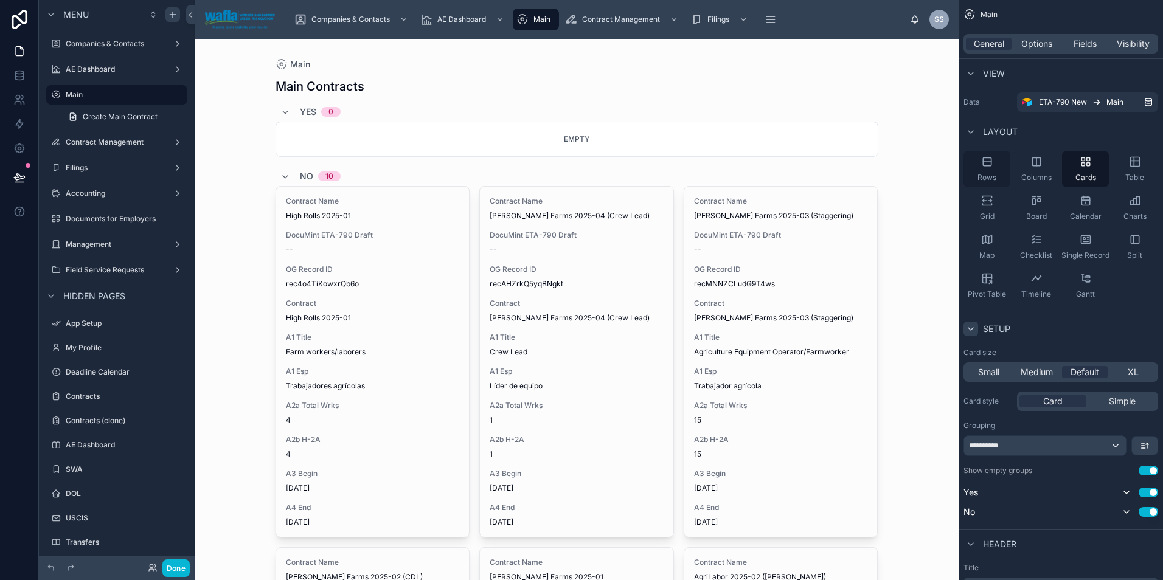
click at [994, 167] on div "Rows" at bounding box center [986, 169] width 47 height 36
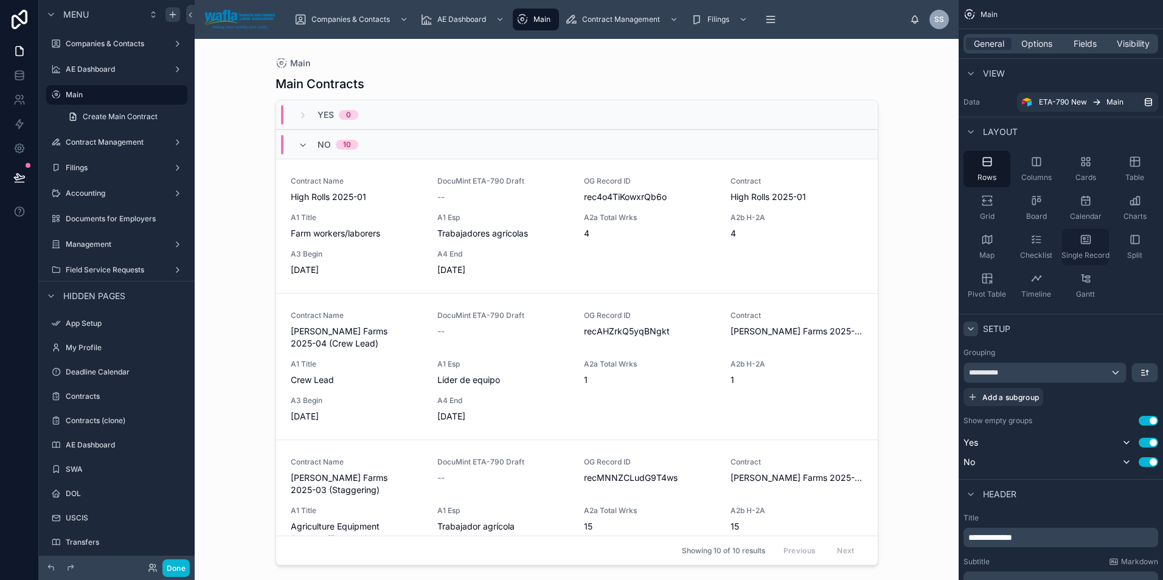
click at [1084, 246] on div "Single Record" at bounding box center [1085, 247] width 47 height 36
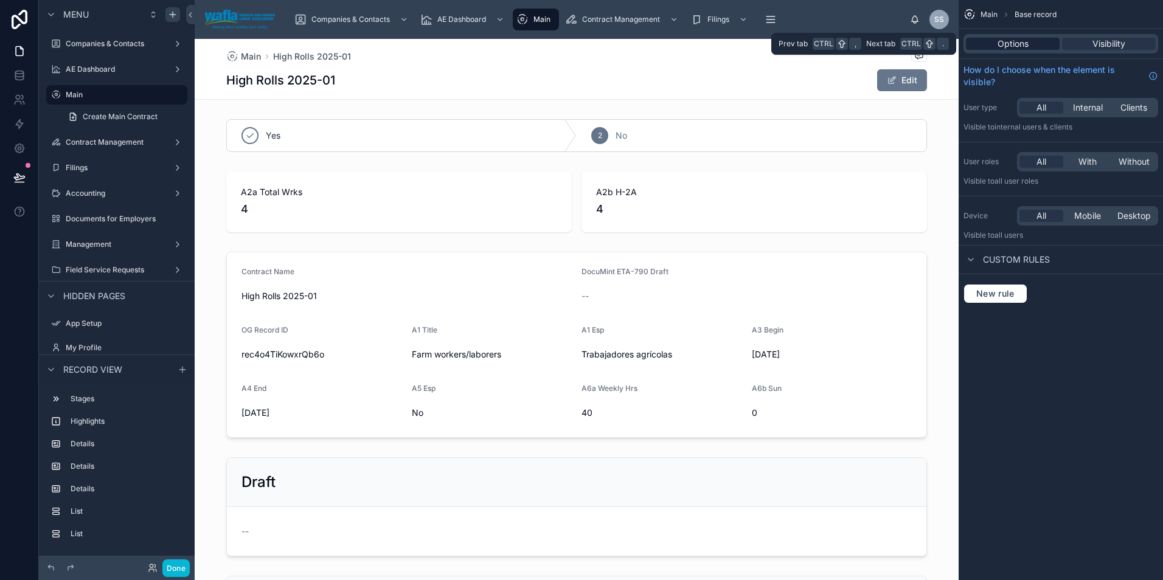
click at [1025, 47] on span "Options" at bounding box center [1012, 44] width 31 height 12
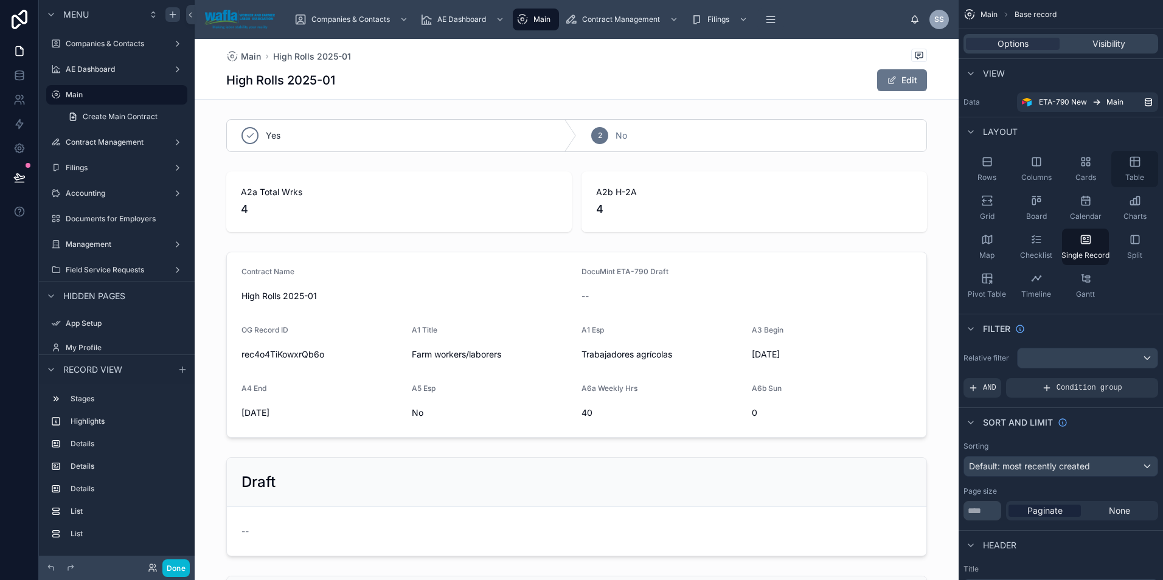
click at [1129, 173] on span "Table" at bounding box center [1134, 178] width 19 height 10
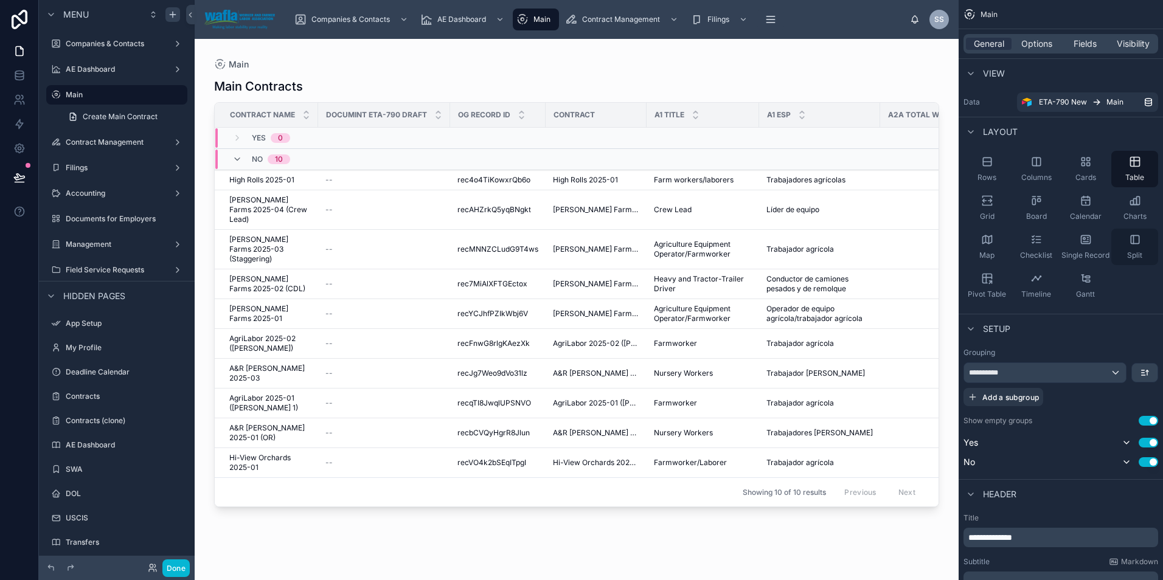
click at [1140, 241] on icon "scrollable content" at bounding box center [1135, 240] width 12 height 12
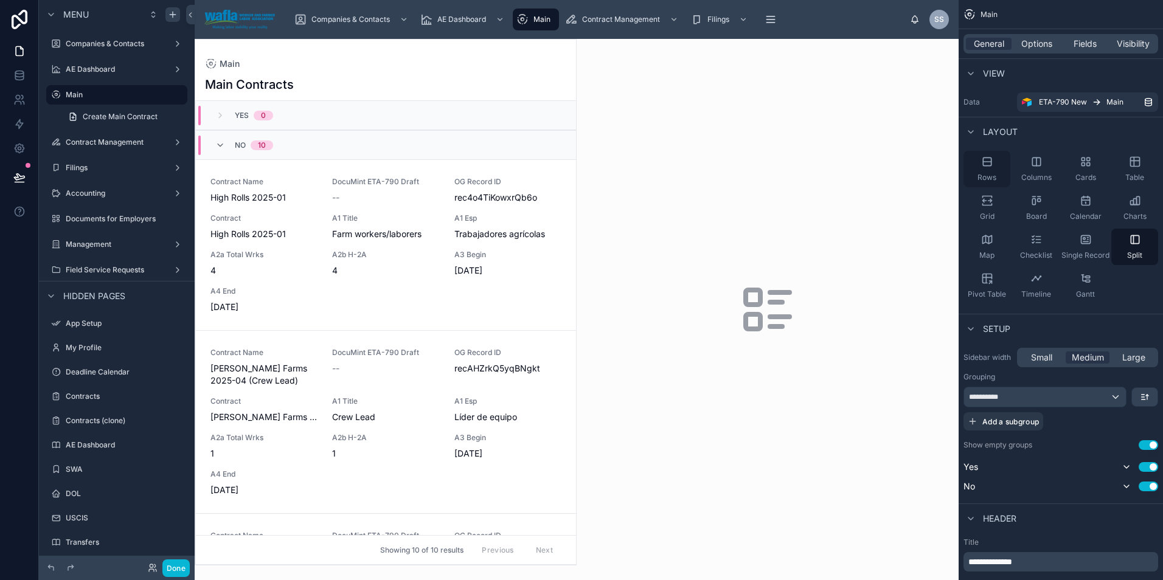
click at [980, 170] on div "Rows" at bounding box center [986, 169] width 47 height 36
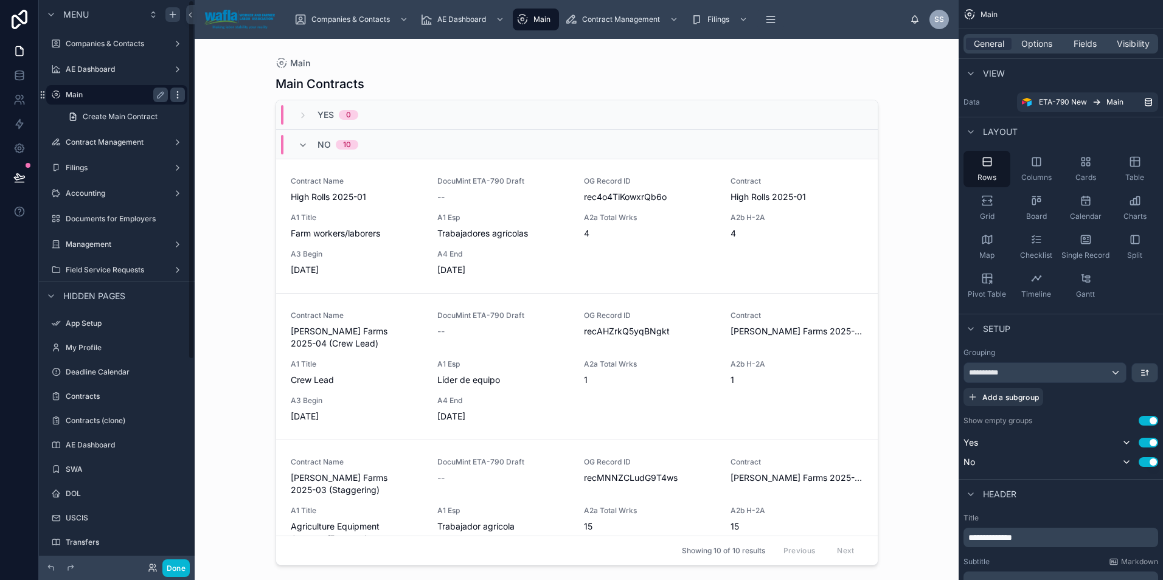
click at [179, 99] on icon "scrollable content" at bounding box center [178, 95] width 10 height 10
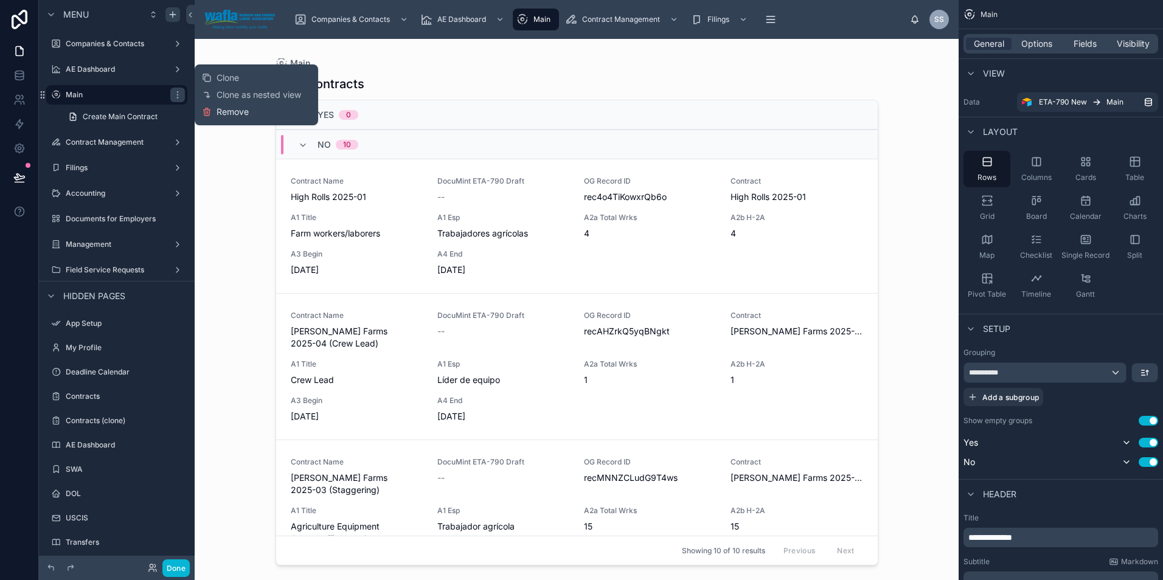
click at [235, 106] on span "Remove" at bounding box center [232, 112] width 32 height 12
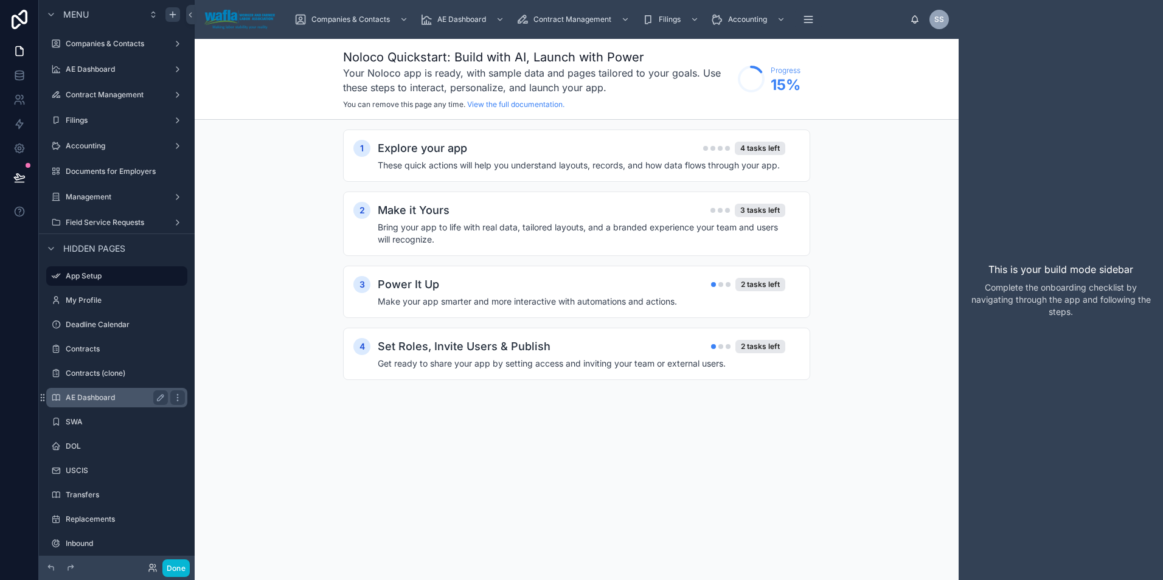
click at [100, 393] on label "AE Dashboard" at bounding box center [114, 398] width 97 height 10
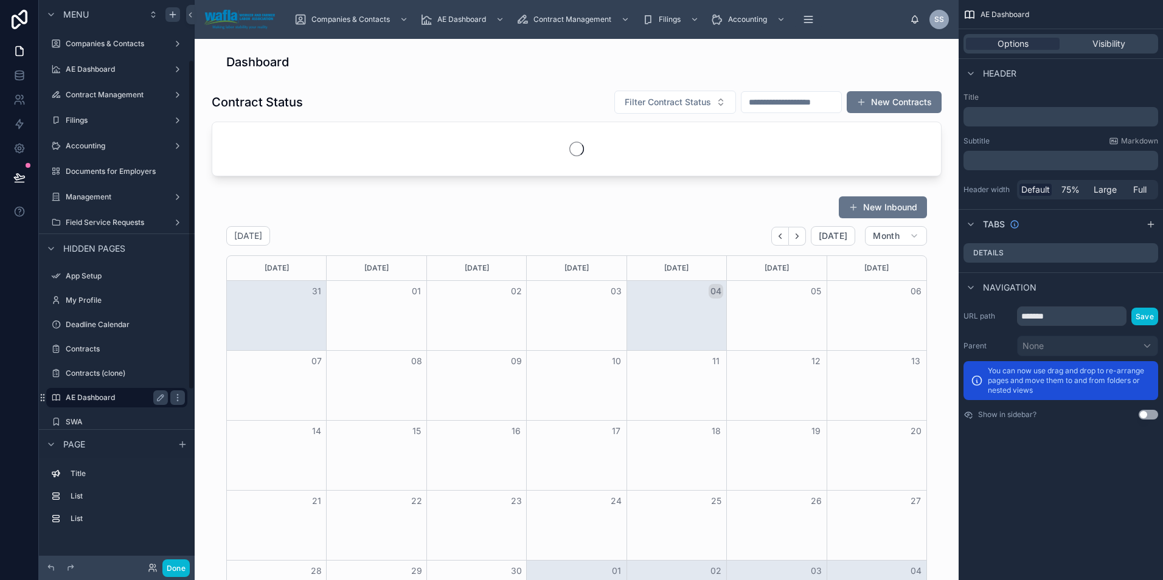
scroll to position [103, 0]
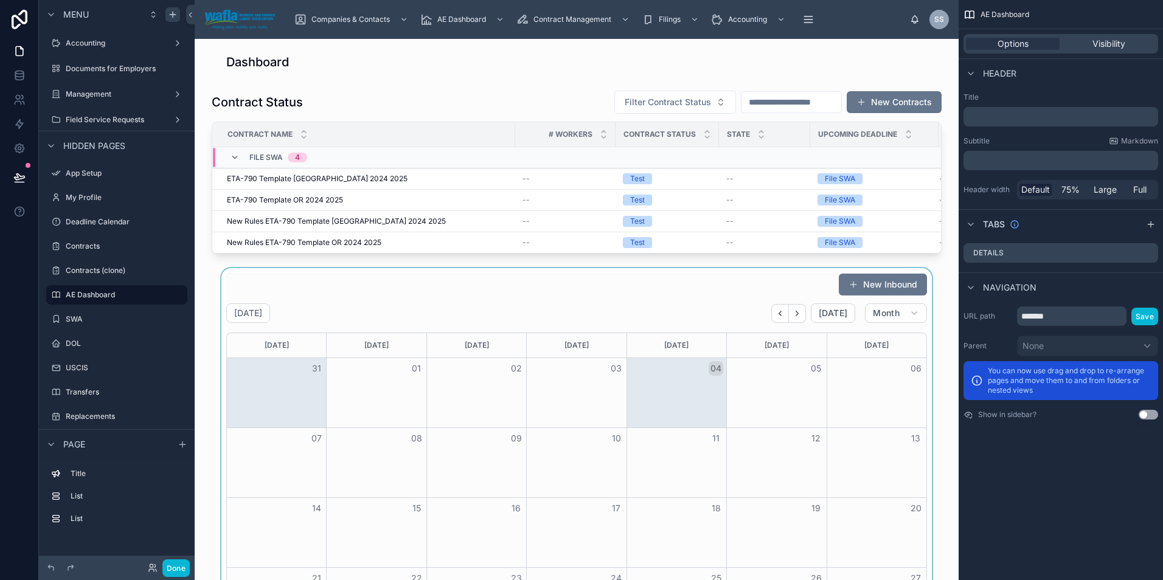
click at [381, 302] on div at bounding box center [576, 490] width 744 height 445
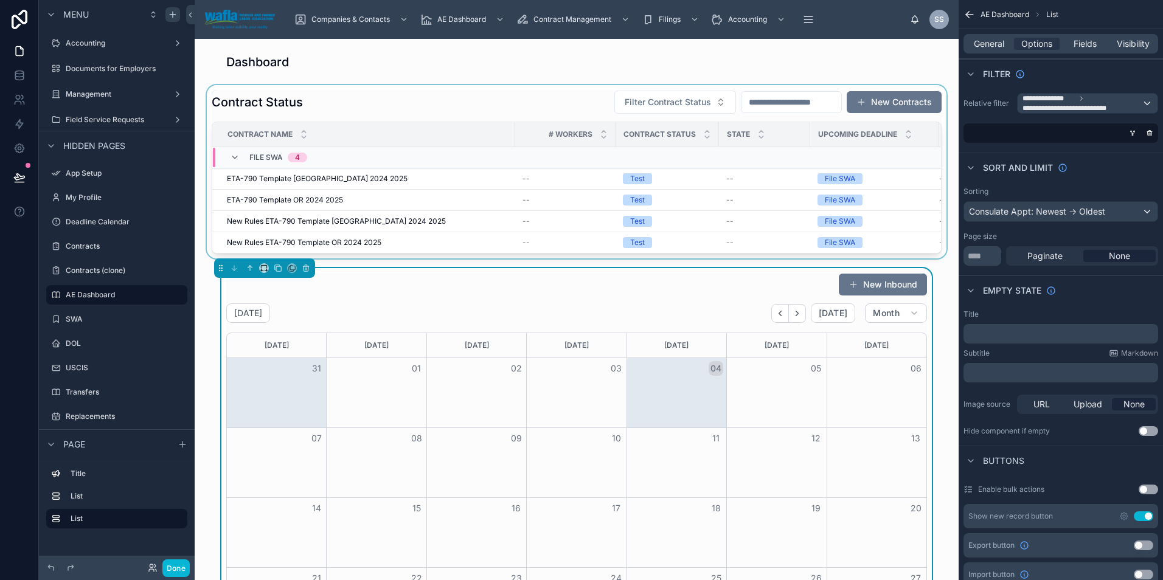
click at [488, 105] on div at bounding box center [576, 171] width 744 height 173
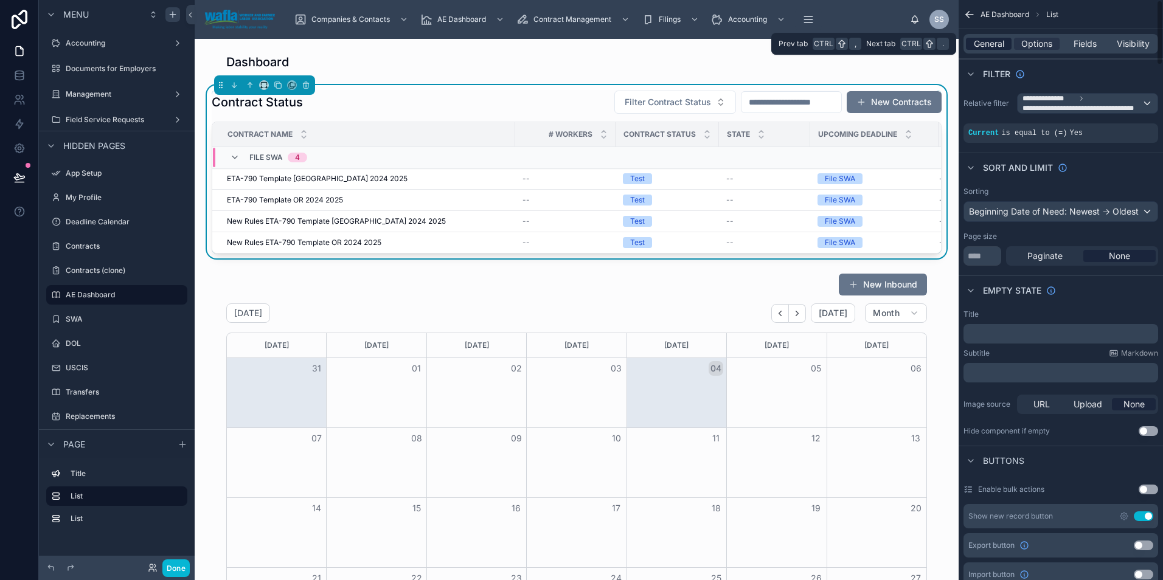
click at [994, 46] on span "General" at bounding box center [989, 44] width 30 height 12
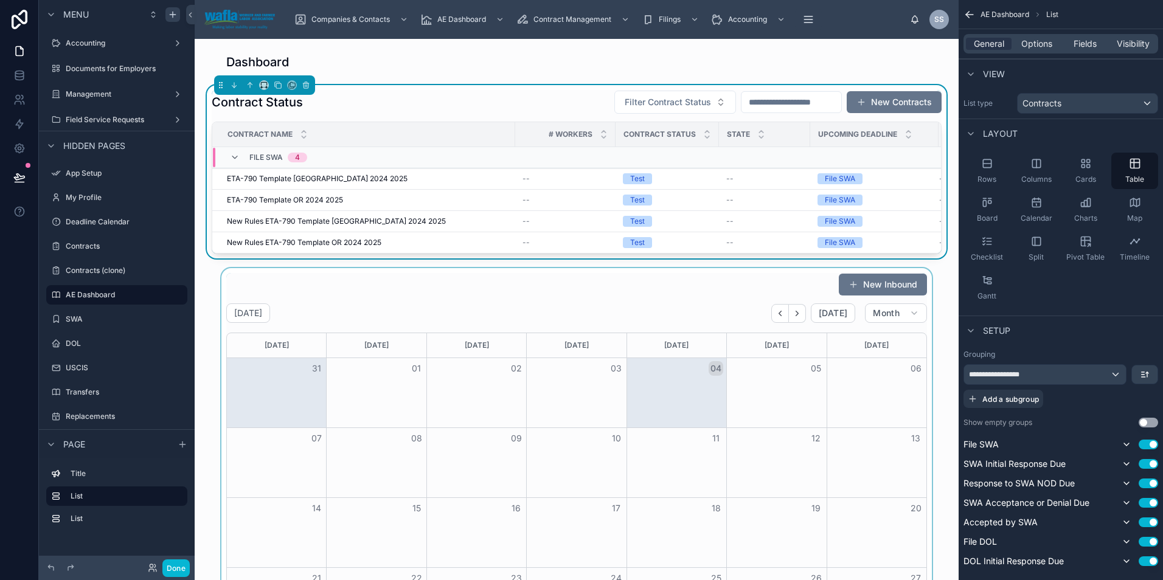
click at [710, 297] on div at bounding box center [576, 490] width 744 height 445
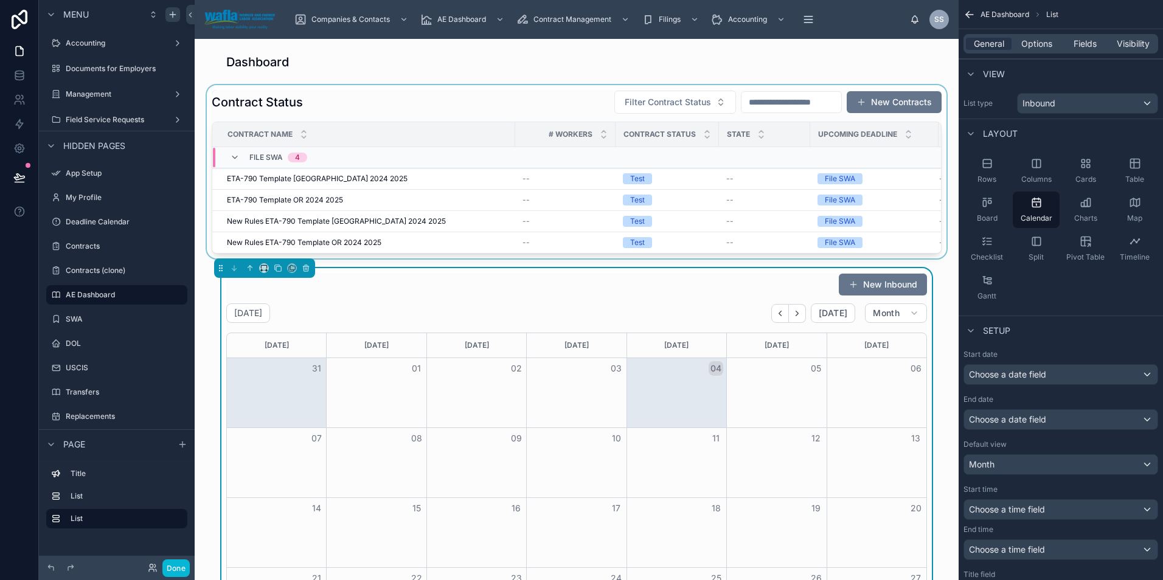
click at [559, 100] on div at bounding box center [576, 171] width 744 height 173
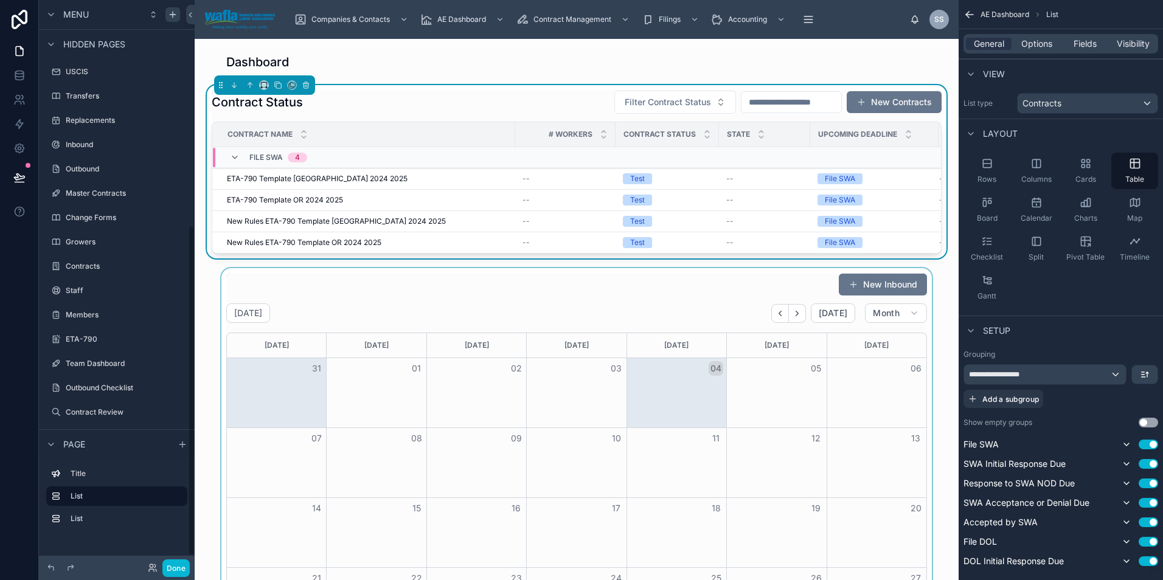
scroll to position [403, 0]
click at [112, 337] on label "ETA-790" at bounding box center [114, 336] width 97 height 10
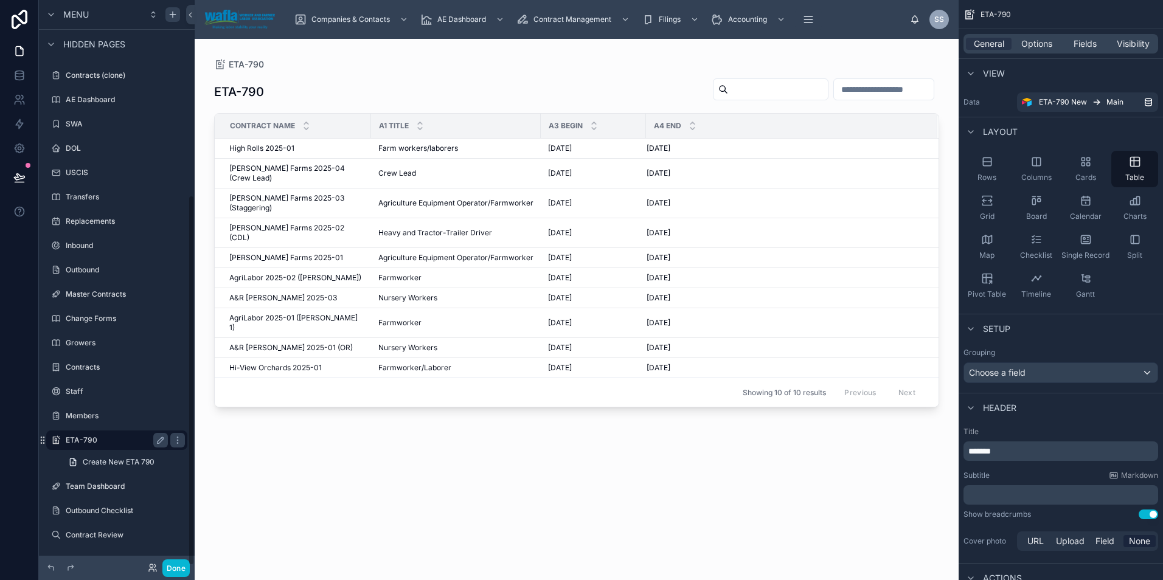
scroll to position [298, 0]
click at [456, 439] on div at bounding box center [577, 302] width 764 height 527
click at [614, 477] on div "ETA-790 Contract Name A1 Title A3 Begin A4 End High Rolls 2025-01 High Rolls 20…" at bounding box center [576, 318] width 725 height 495
click at [597, 97] on div "ETA-790" at bounding box center [576, 92] width 725 height 28
click at [410, 273] on div "Farmworker Farmworker" at bounding box center [455, 278] width 155 height 10
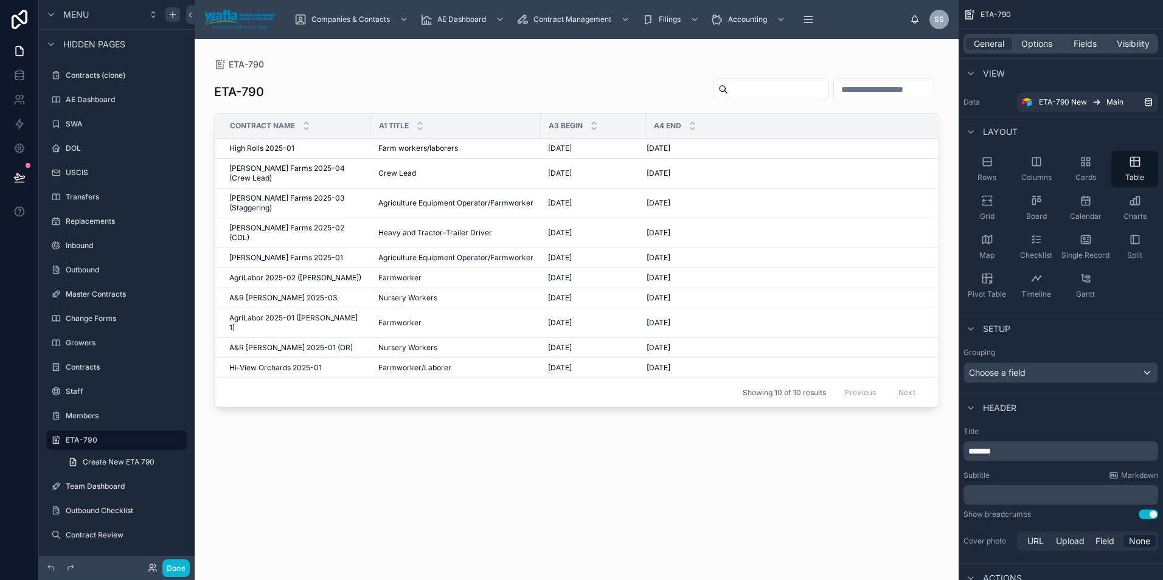
click at [433, 518] on div "ETA-790 Contract Name A1 Title A3 Begin A4 End High Rolls 2025-01 High Rolls 20…" at bounding box center [576, 318] width 725 height 495
click at [116, 439] on label "ETA-790" at bounding box center [114, 440] width 97 height 10
click at [183, 438] on div "scrollable content" at bounding box center [177, 440] width 15 height 15
click at [292, 531] on div "ETA-790 Contract Name A1 Title A3 Begin A4 End High Rolls 2025-01 High Rolls 20…" at bounding box center [576, 318] width 725 height 495
click at [279, 151] on span "High Rolls 2025-01" at bounding box center [261, 149] width 65 height 10
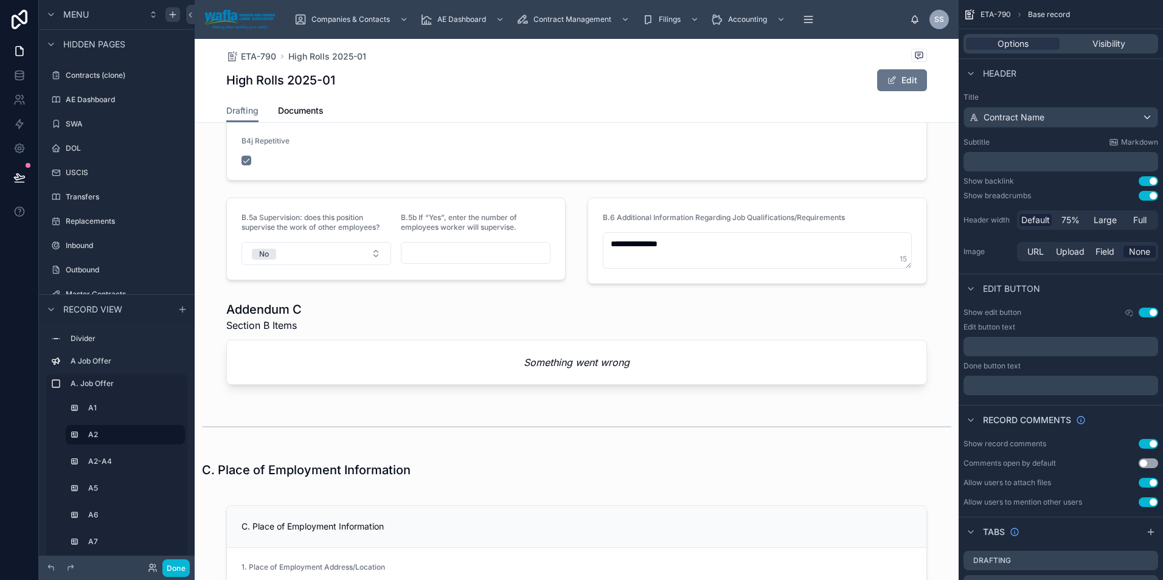
scroll to position [2122, 0]
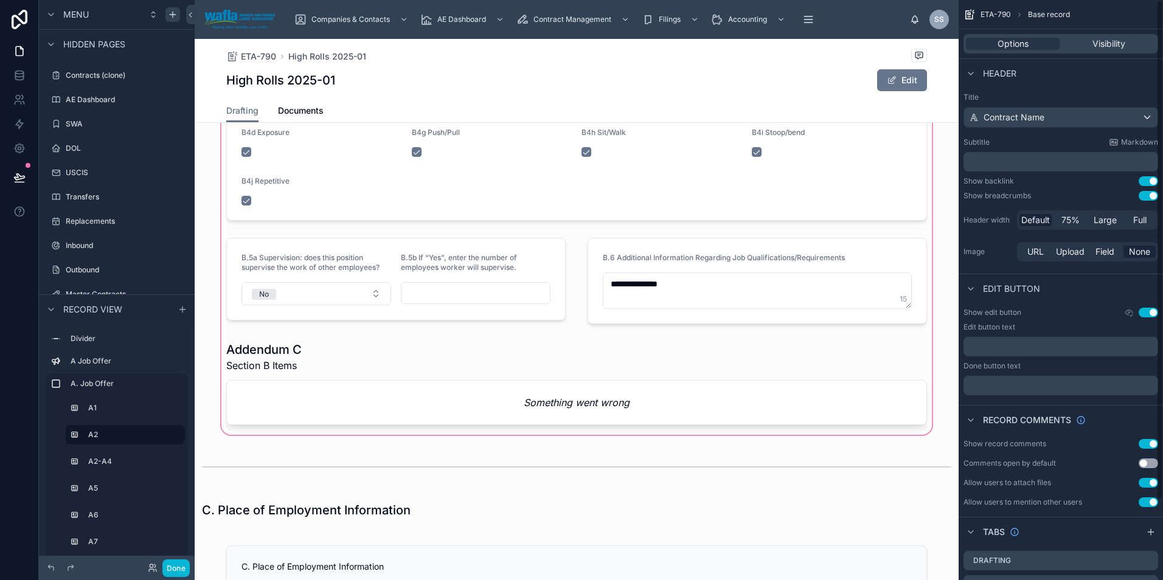
click at [792, 412] on div at bounding box center [577, 81] width 764 height 712
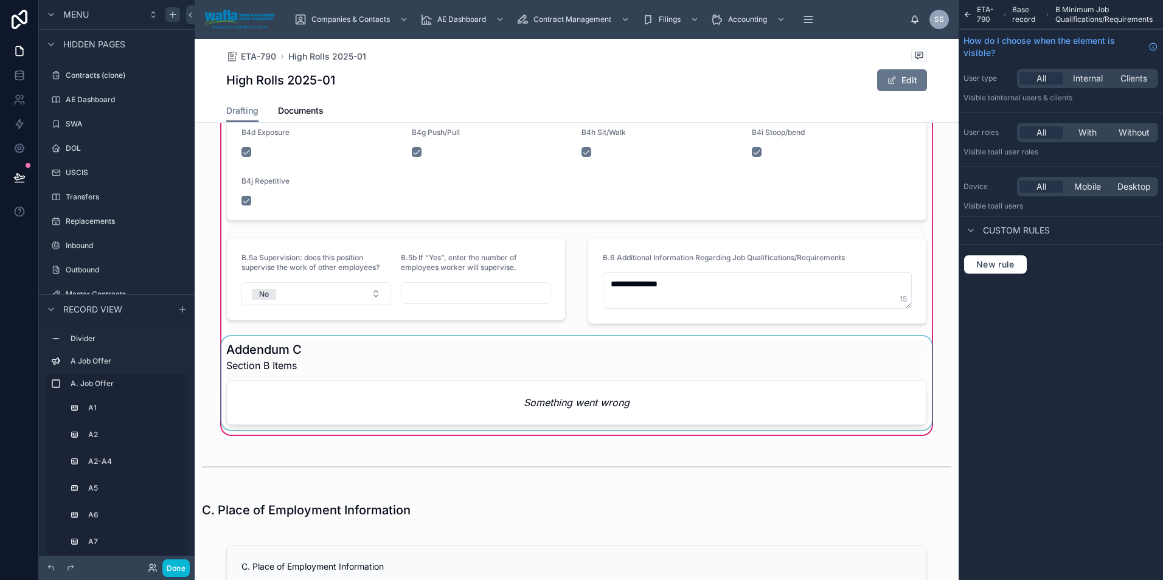
click at [700, 415] on div at bounding box center [576, 383] width 715 height 94
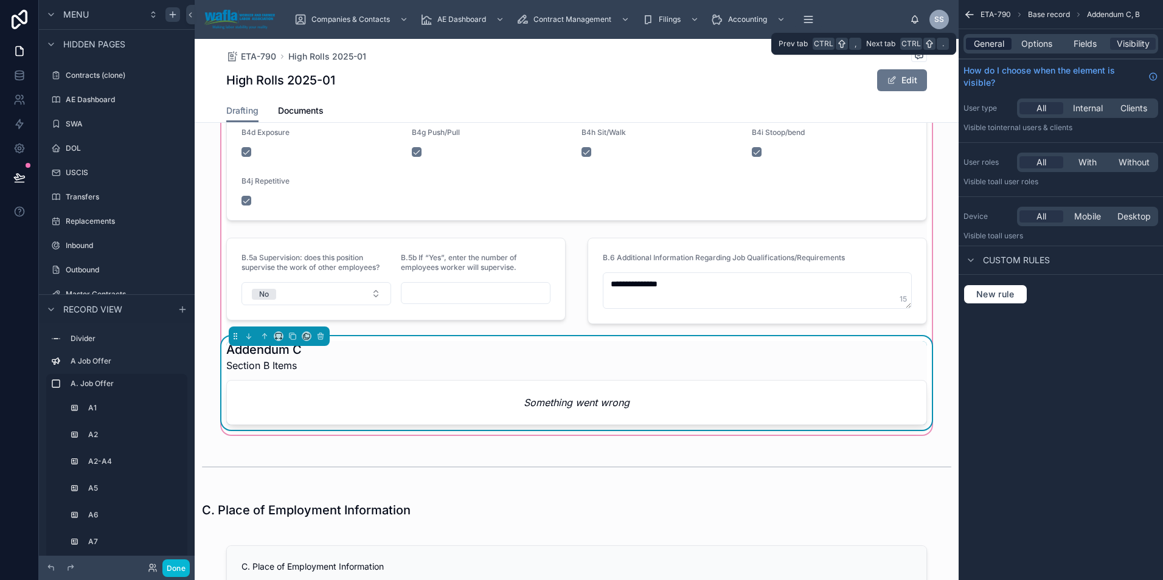
click at [978, 47] on span "General" at bounding box center [989, 44] width 30 height 12
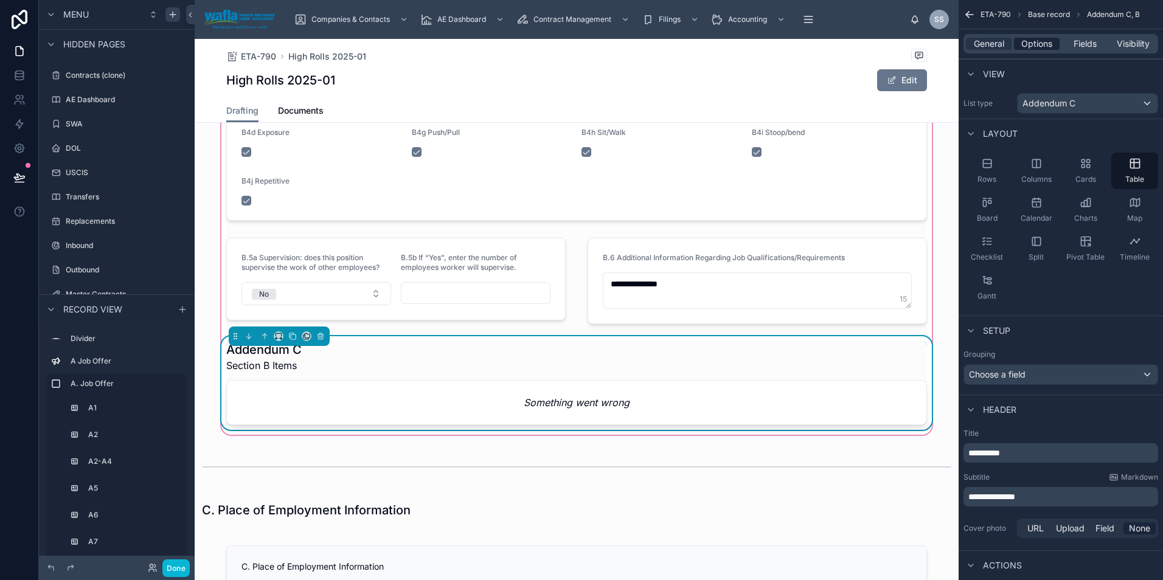
click at [1035, 47] on span "Options" at bounding box center [1036, 44] width 31 height 12
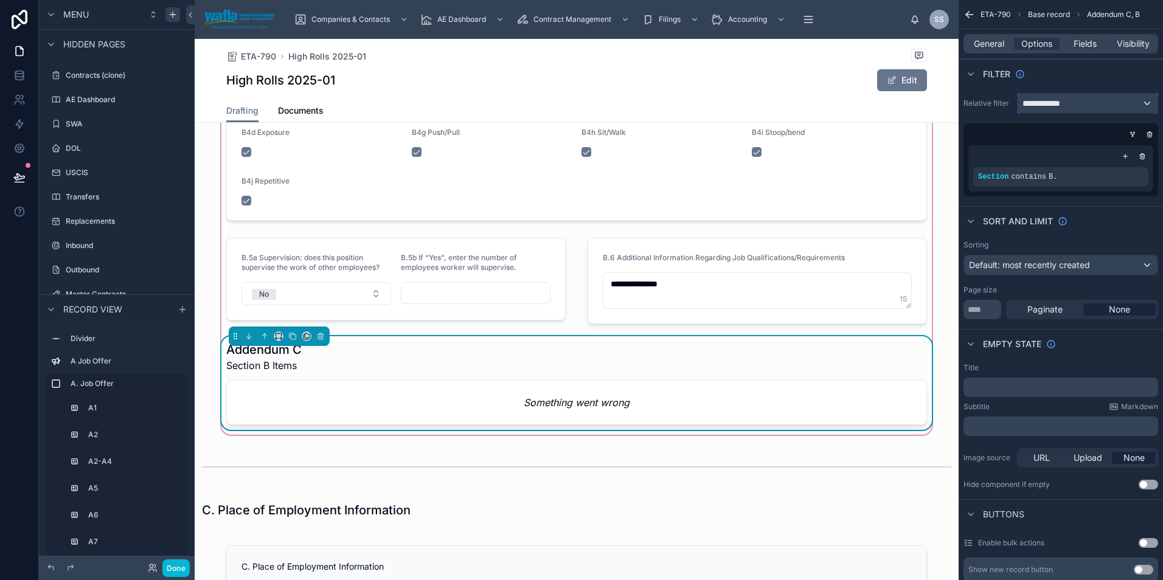
click at [1043, 100] on span "**********" at bounding box center [1045, 103] width 46 height 12
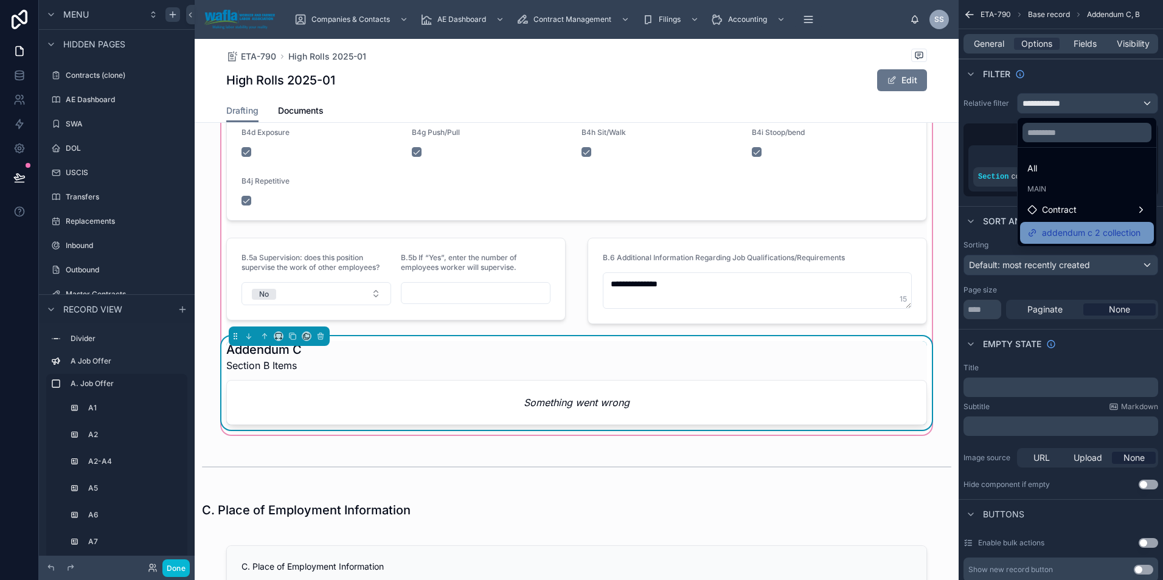
click at [1053, 230] on span "addendum c 2 collection" at bounding box center [1091, 233] width 99 height 15
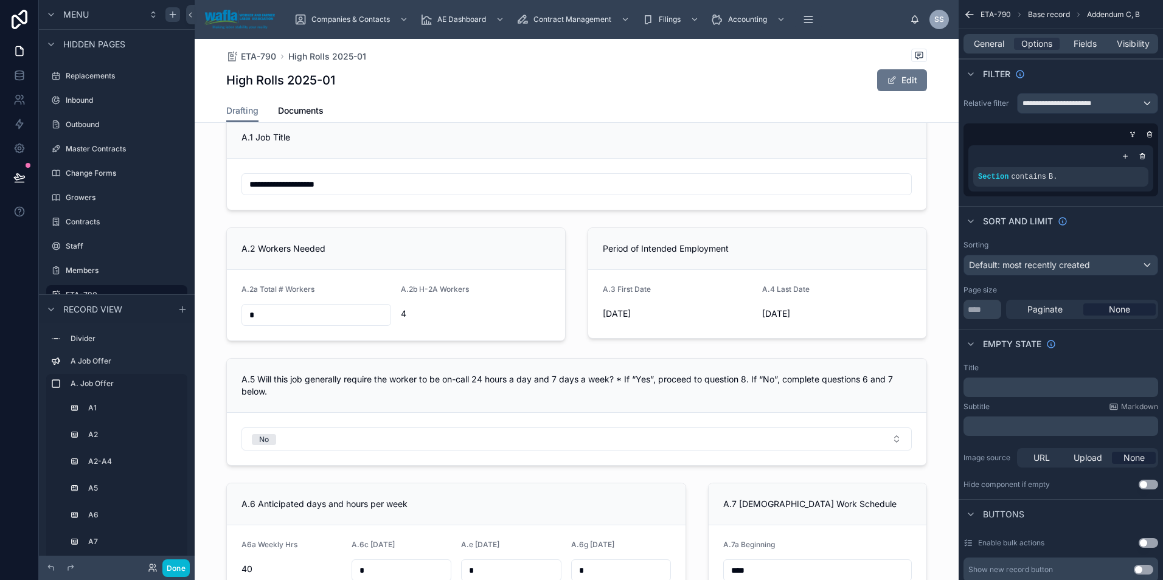
scroll to position [0, 0]
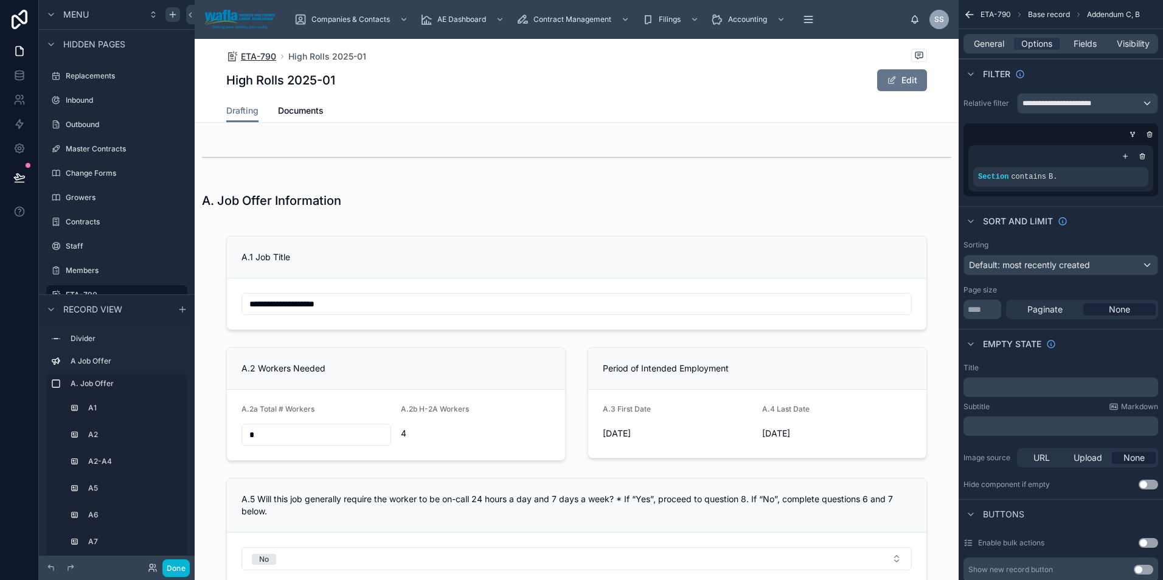
click at [250, 57] on span "ETA-790" at bounding box center [258, 56] width 35 height 12
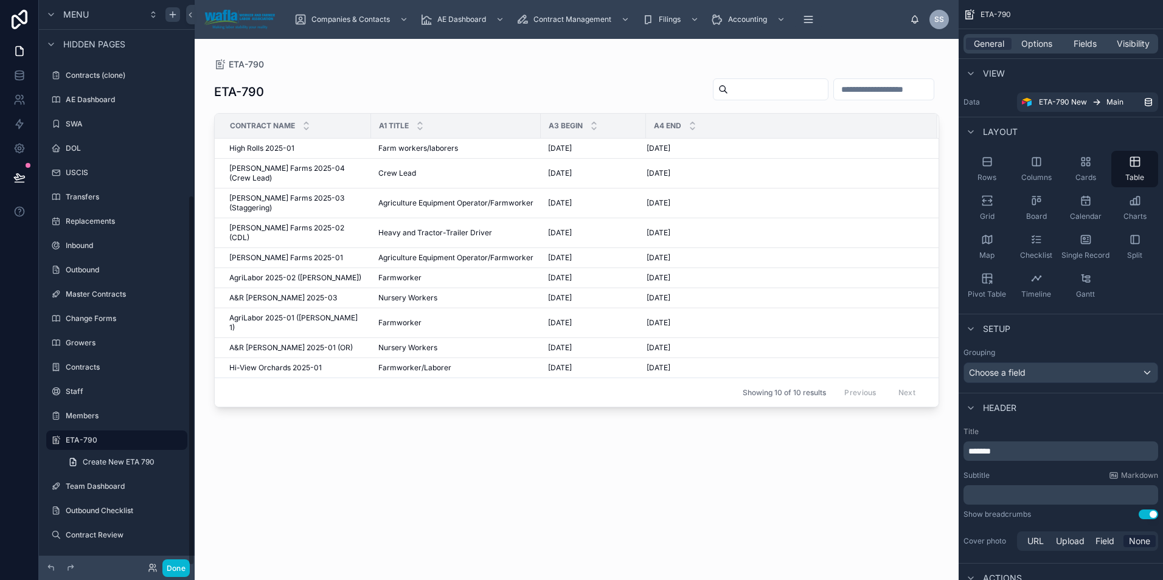
scroll to position [298, 0]
click at [603, 465] on div "ETA-790 Contract Name A1 Title A3 Begin A4 End High Rolls 2025-01 High Rolls 20…" at bounding box center [576, 318] width 725 height 495
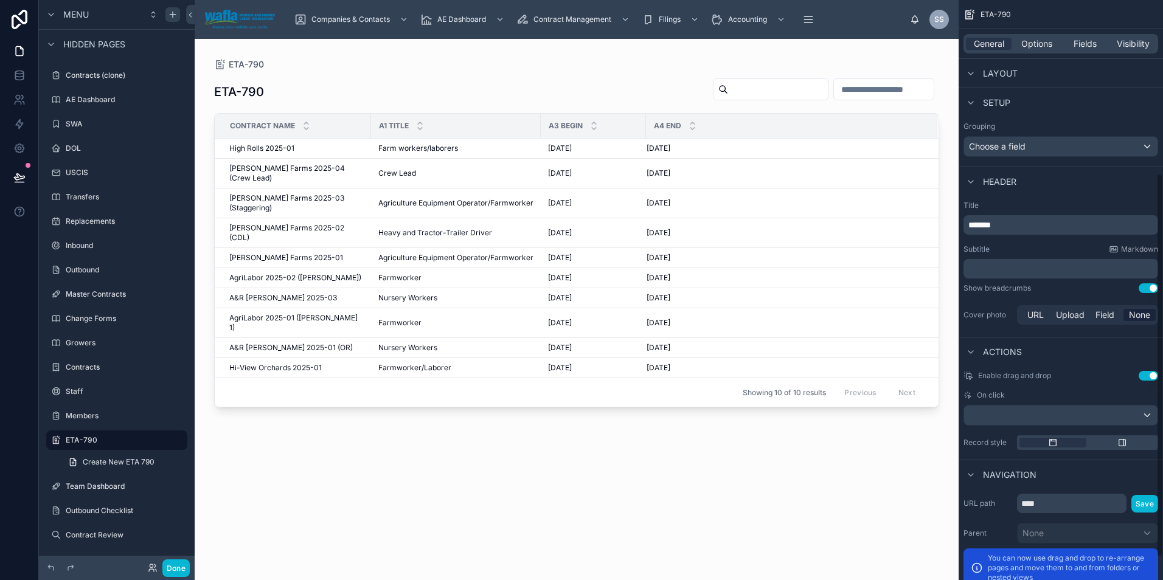
scroll to position [297, 0]
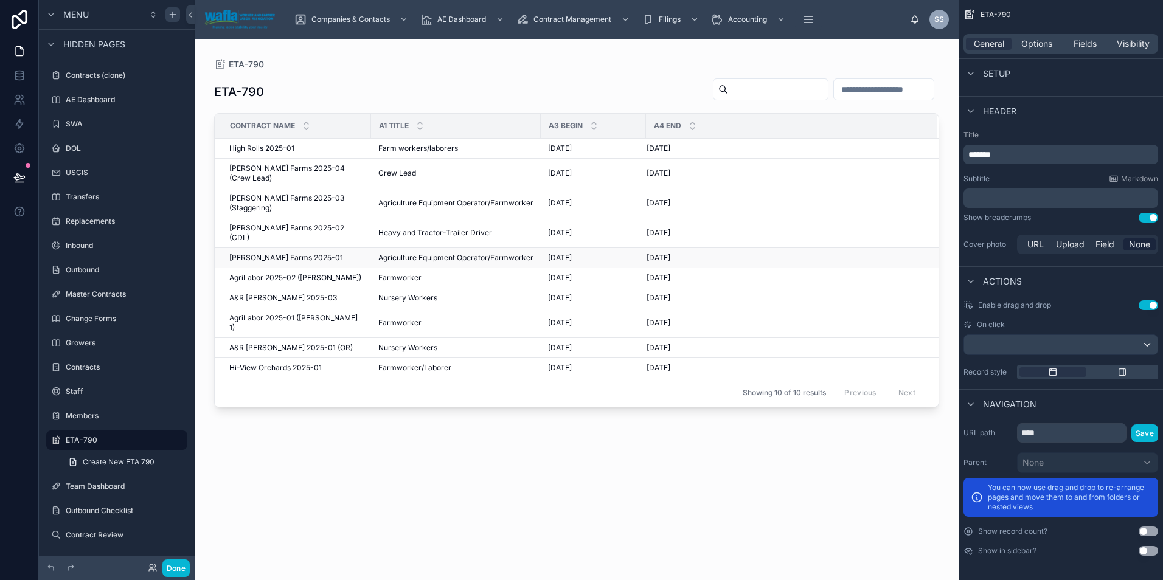
click at [260, 253] on span "[PERSON_NAME] Farms 2025-01" at bounding box center [286, 258] width 114 height 10
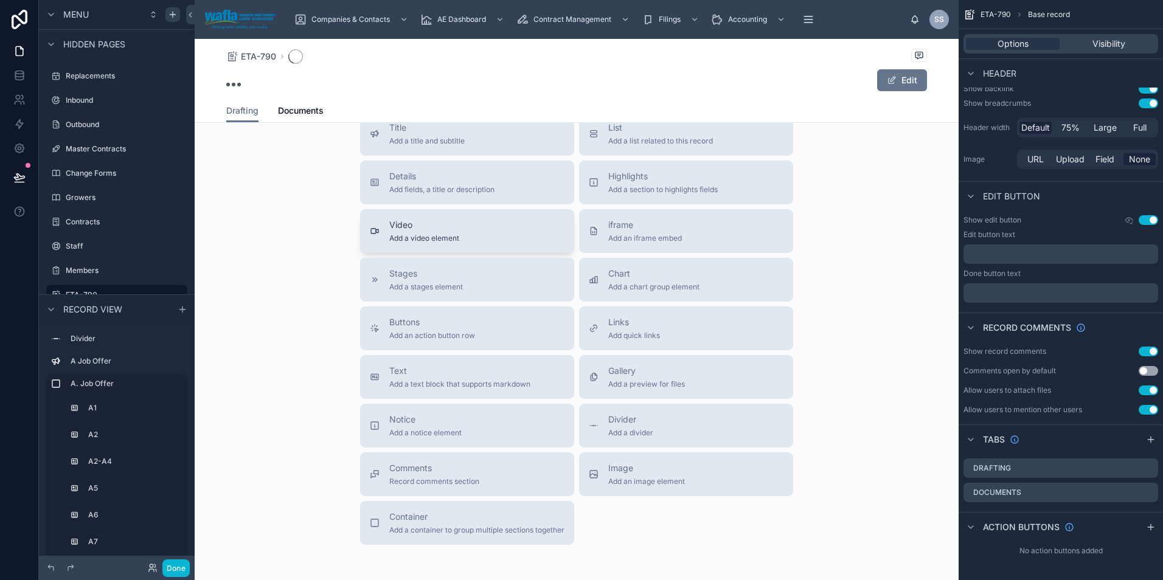
scroll to position [243, 0]
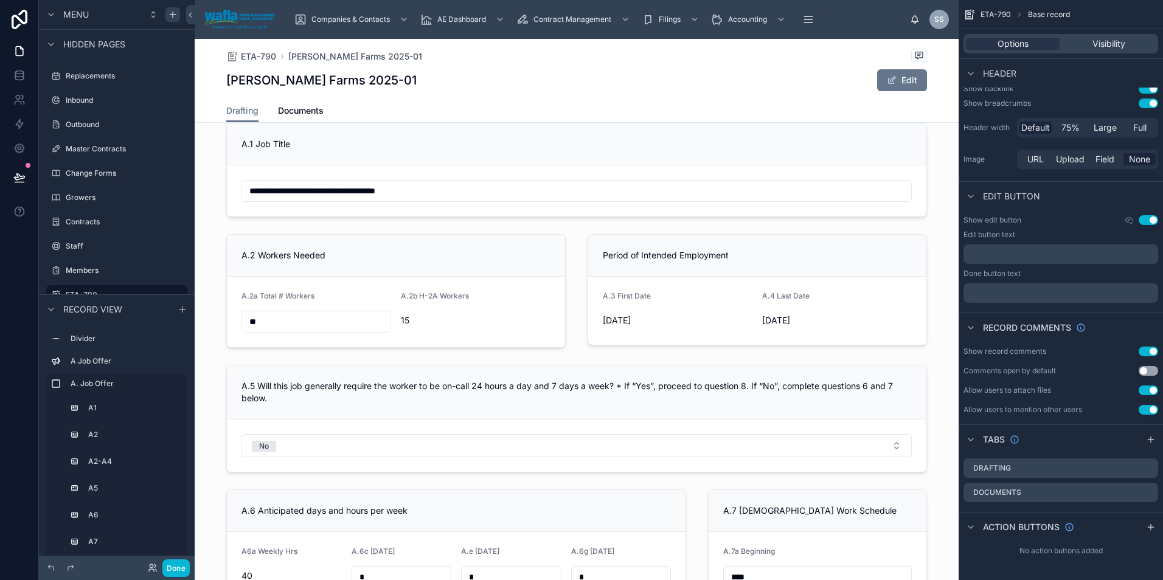
scroll to position [182, 0]
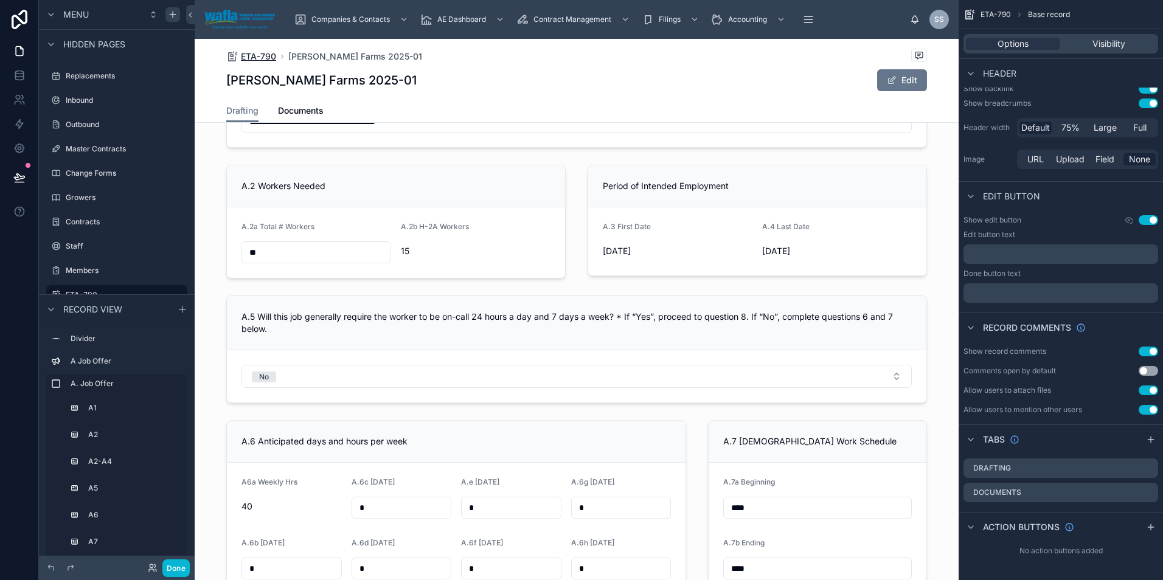
click at [255, 58] on span "ETA-790" at bounding box center [258, 56] width 35 height 12
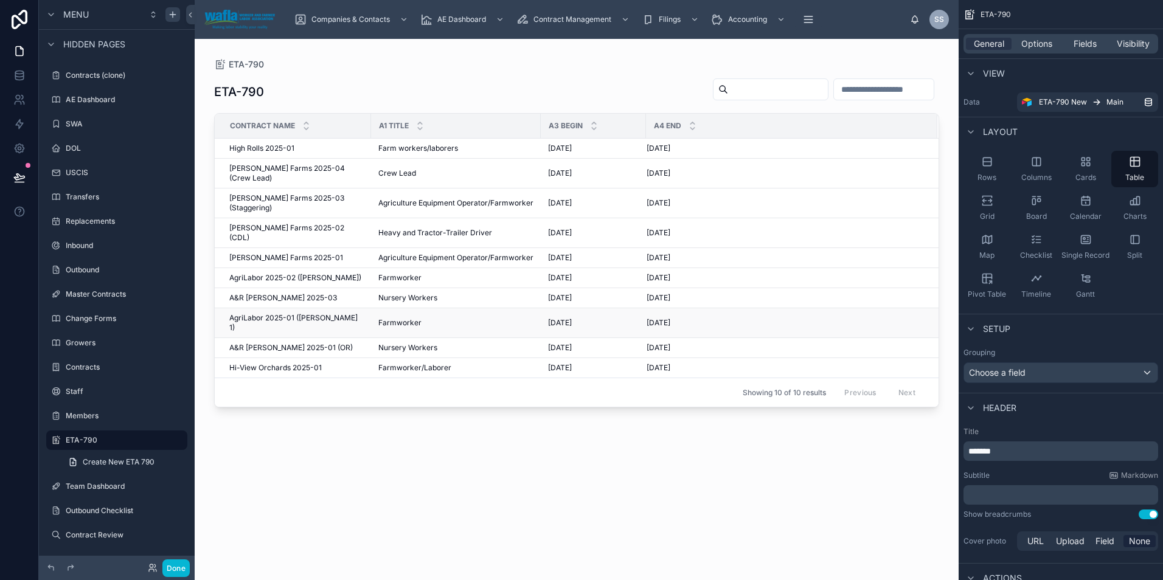
click at [280, 313] on span "AgriLabor 2025-01 ([PERSON_NAME] 1)" at bounding box center [296, 322] width 134 height 19
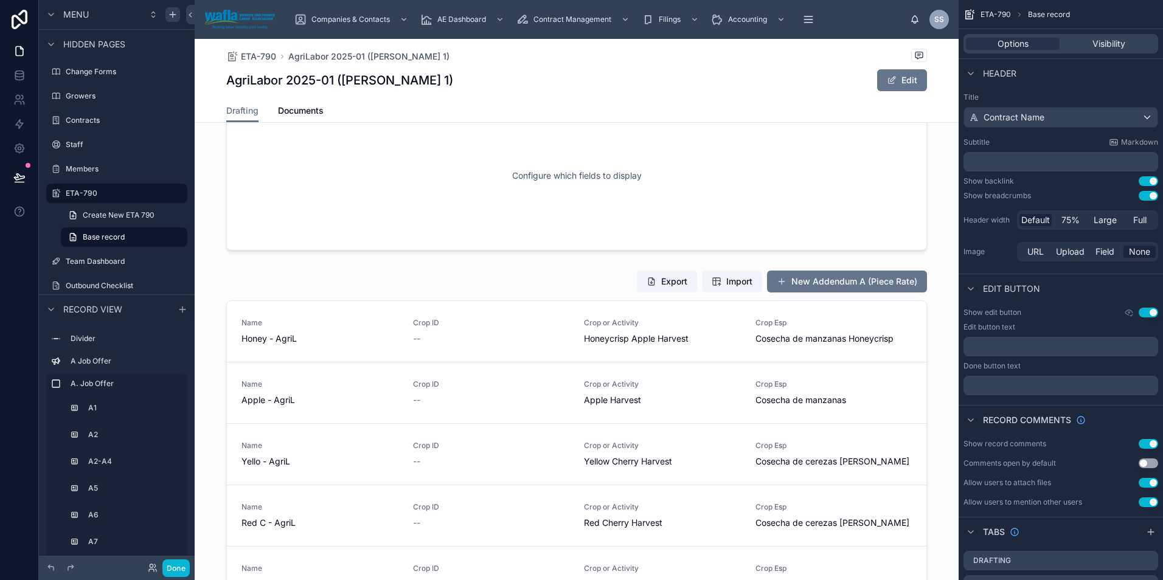
scroll to position [6793, 0]
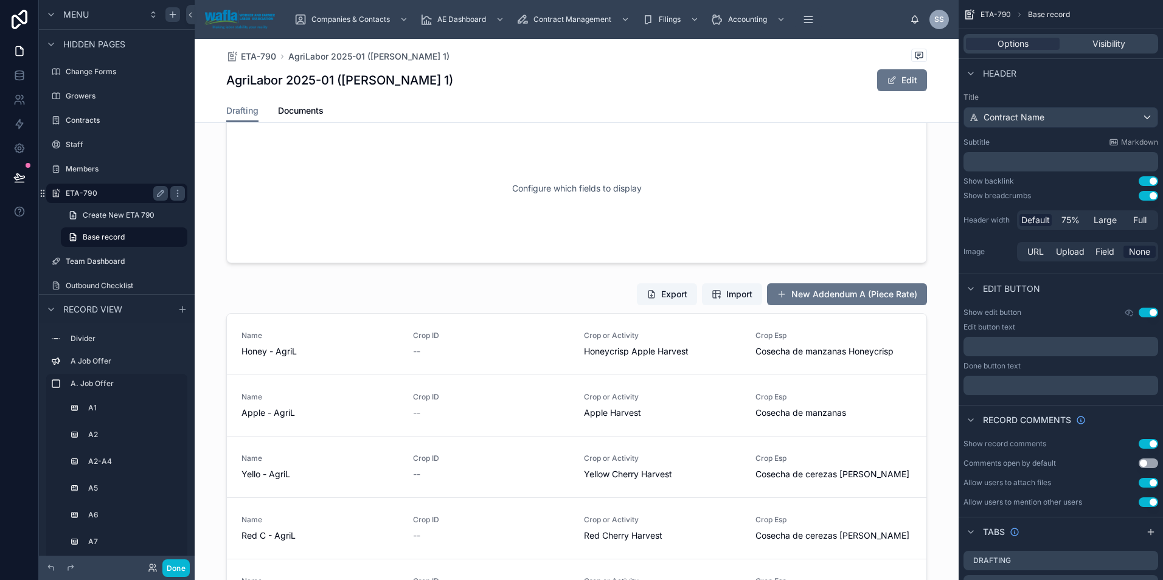
click at [81, 191] on label "ETA-790" at bounding box center [114, 194] width 97 height 10
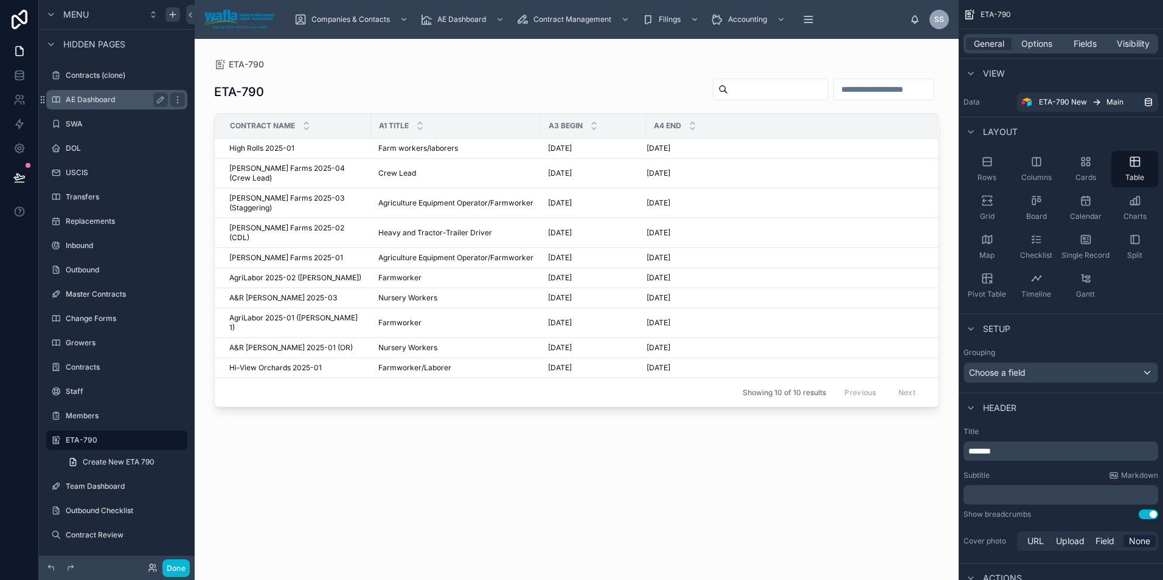
click at [116, 94] on div "AE Dashboard" at bounding box center [117, 99] width 102 height 15
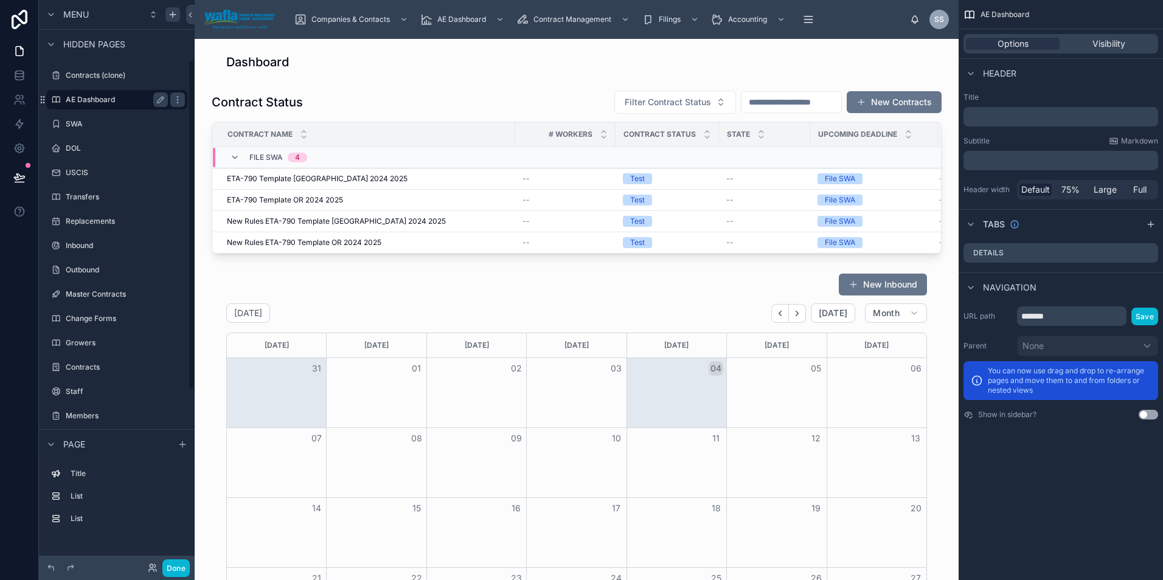
scroll to position [103, 0]
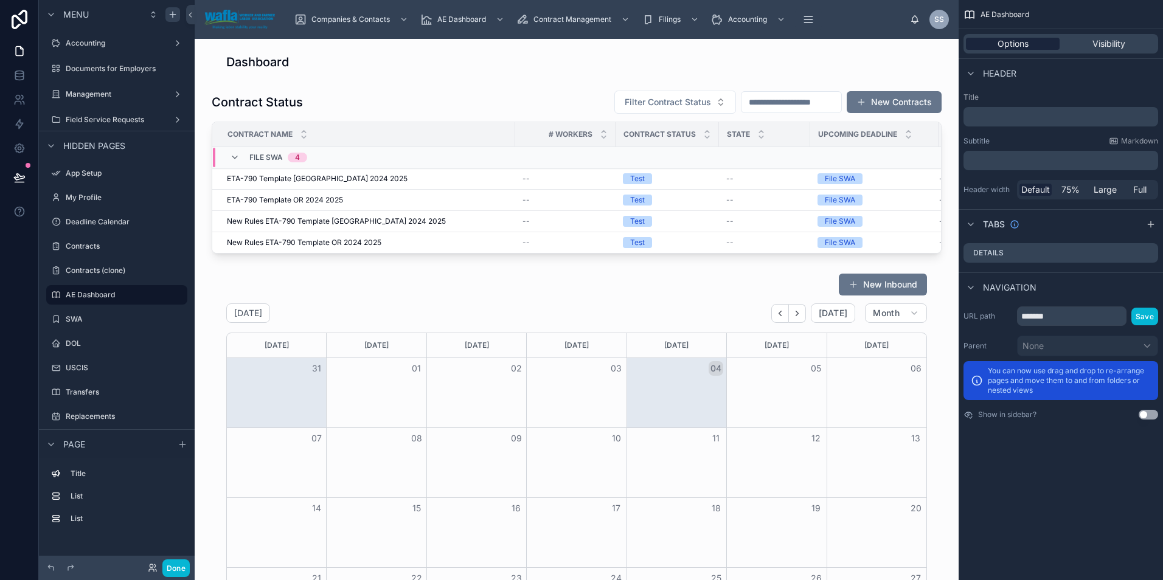
click at [1025, 44] on span "Options" at bounding box center [1012, 44] width 31 height 12
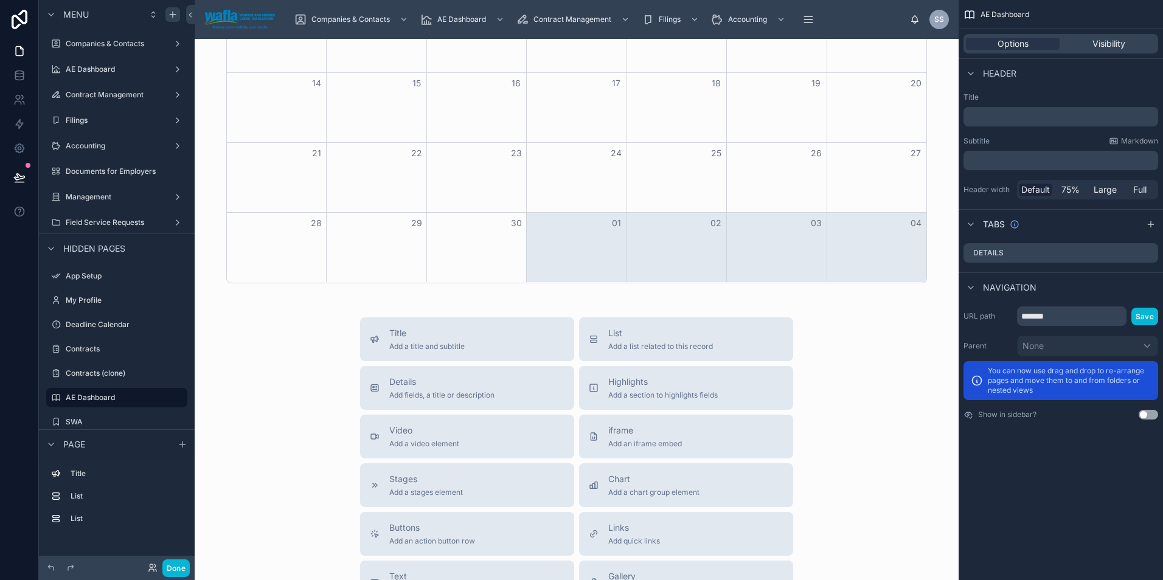
scroll to position [426, 0]
click at [642, 339] on span "List" at bounding box center [660, 333] width 105 height 12
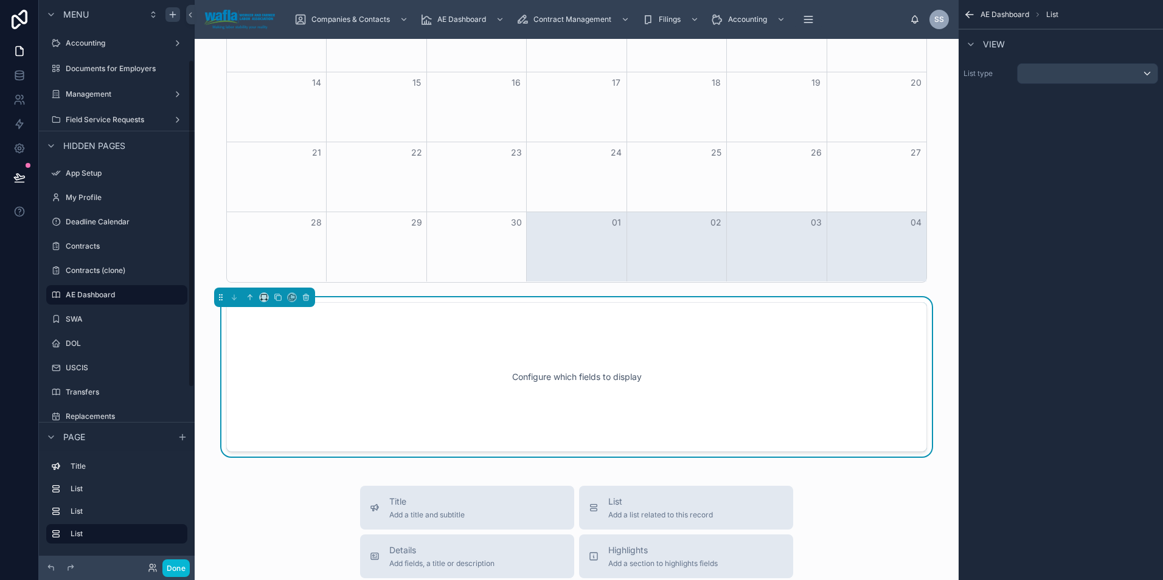
scroll to position [502, 0]
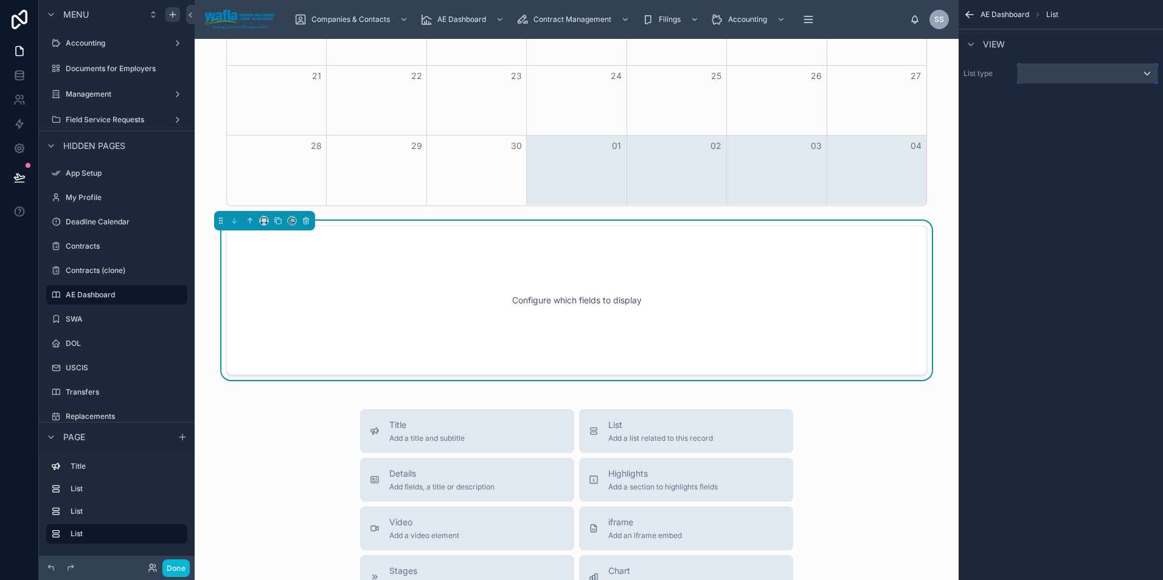
click at [1051, 71] on div "scrollable content" at bounding box center [1087, 73] width 140 height 19
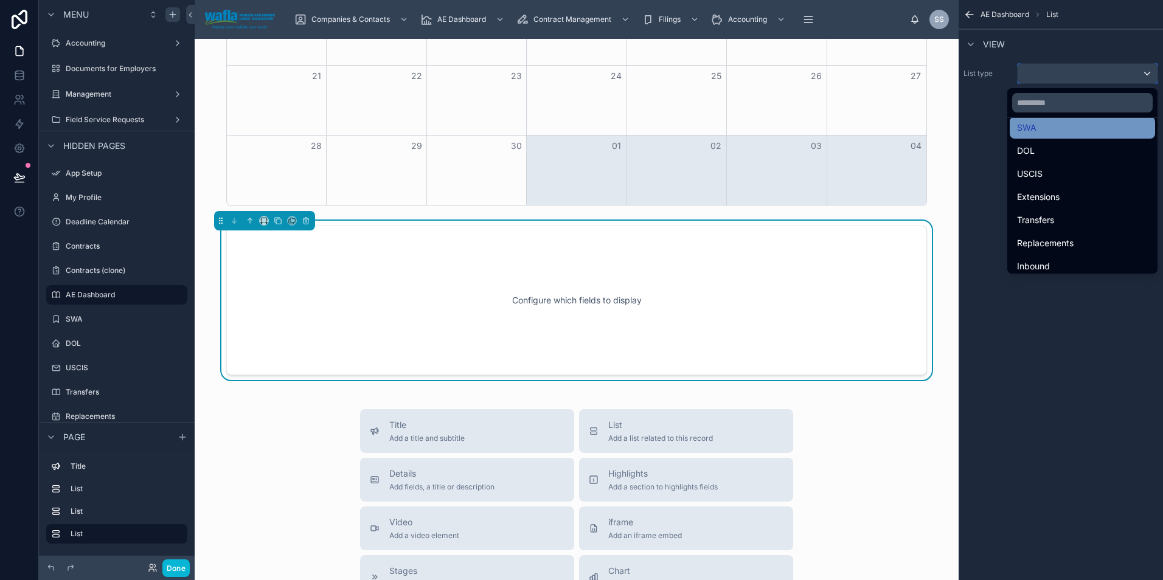
scroll to position [142, 0]
click at [308, 225] on icon at bounding box center [306, 220] width 9 height 9
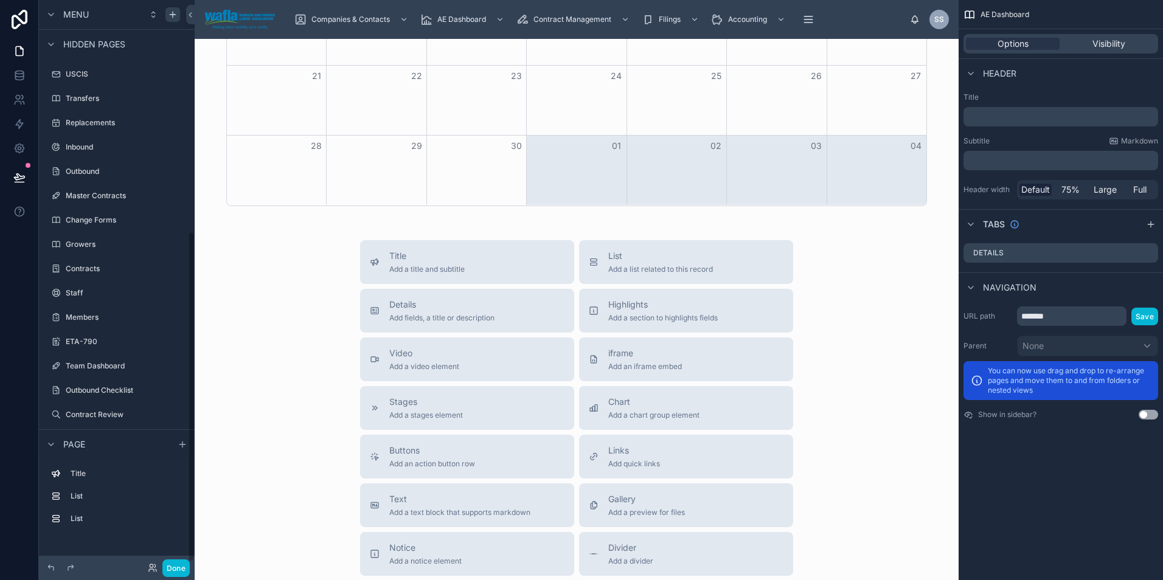
scroll to position [403, 0]
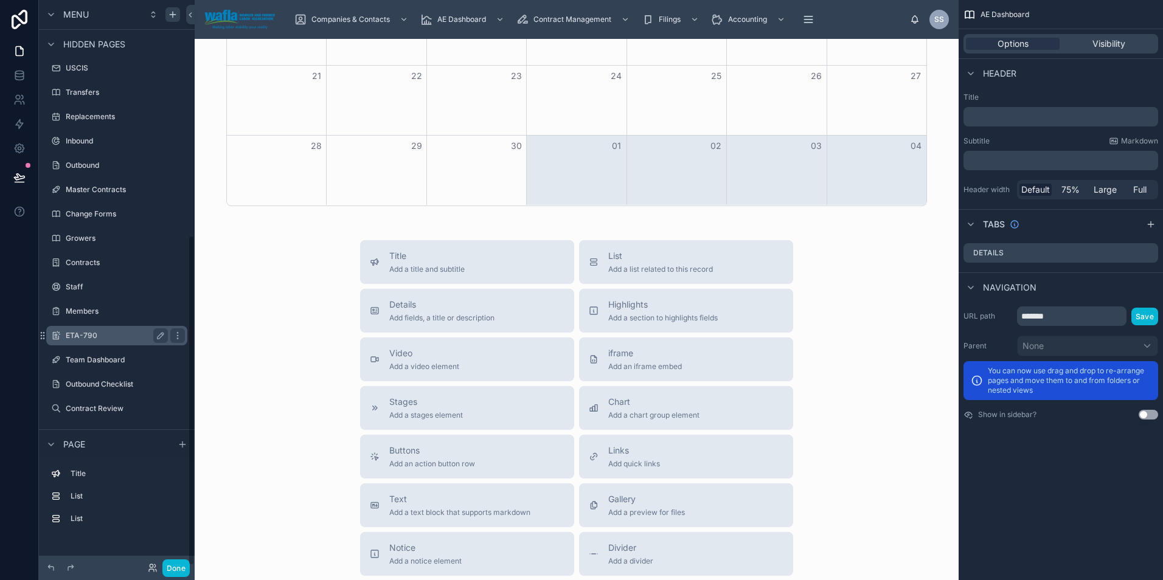
click at [69, 337] on label "ETA-790" at bounding box center [114, 336] width 97 height 10
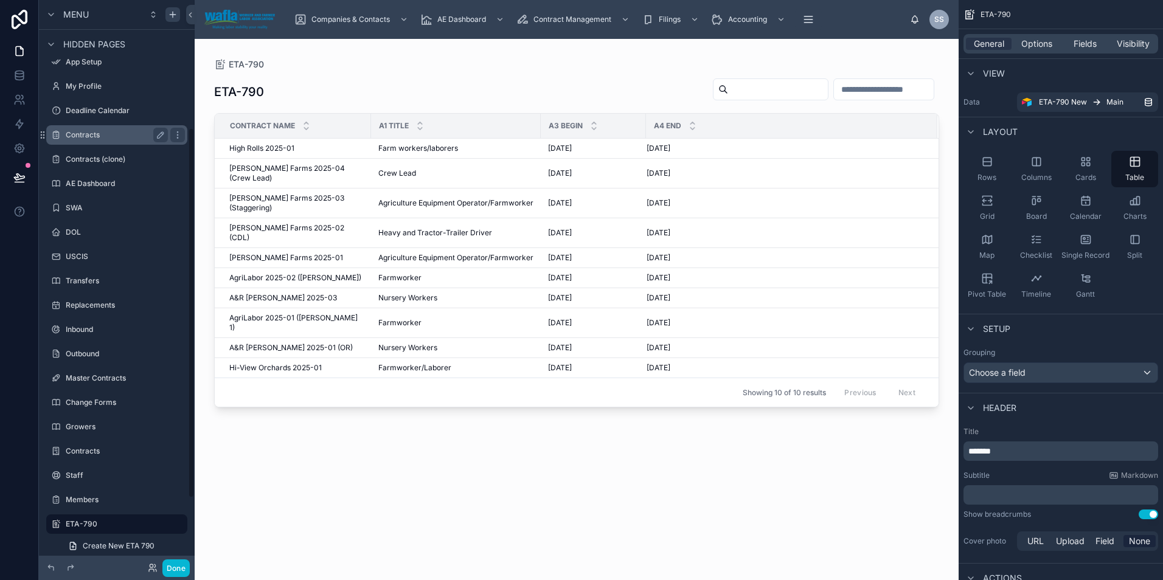
scroll to position [217, 0]
click at [170, 15] on icon "scrollable content" at bounding box center [173, 15] width 10 height 10
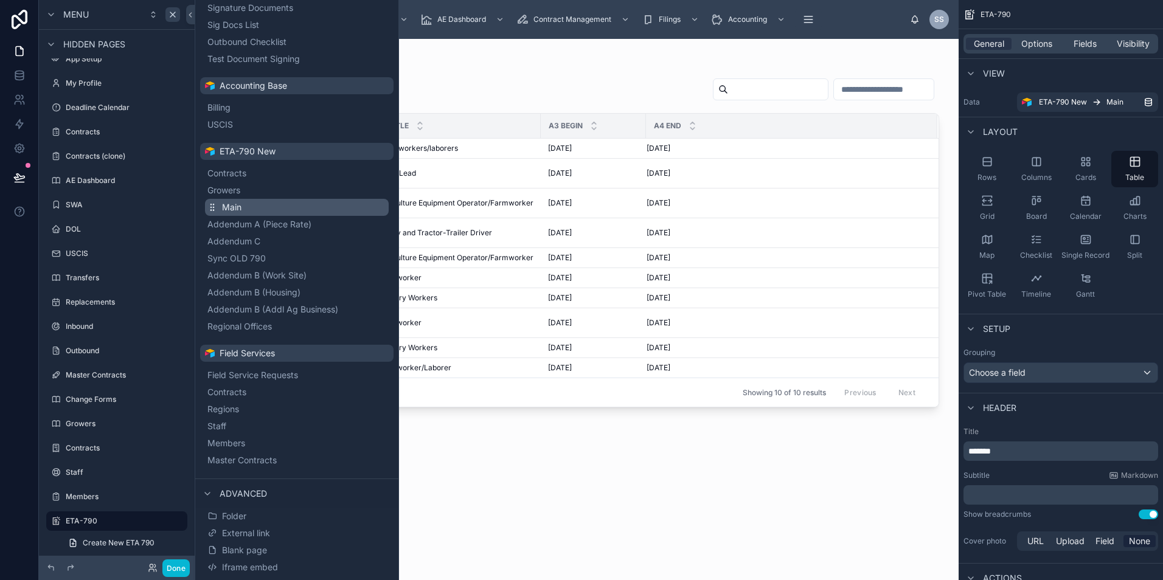
scroll to position [590, 0]
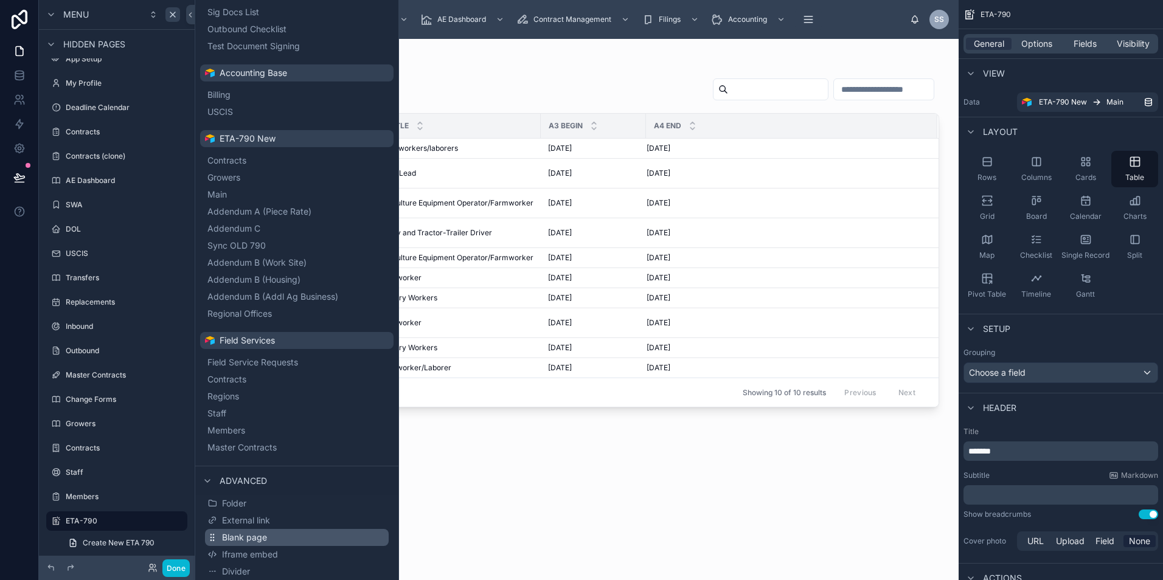
click at [247, 537] on span "Blank page" at bounding box center [244, 537] width 45 height 12
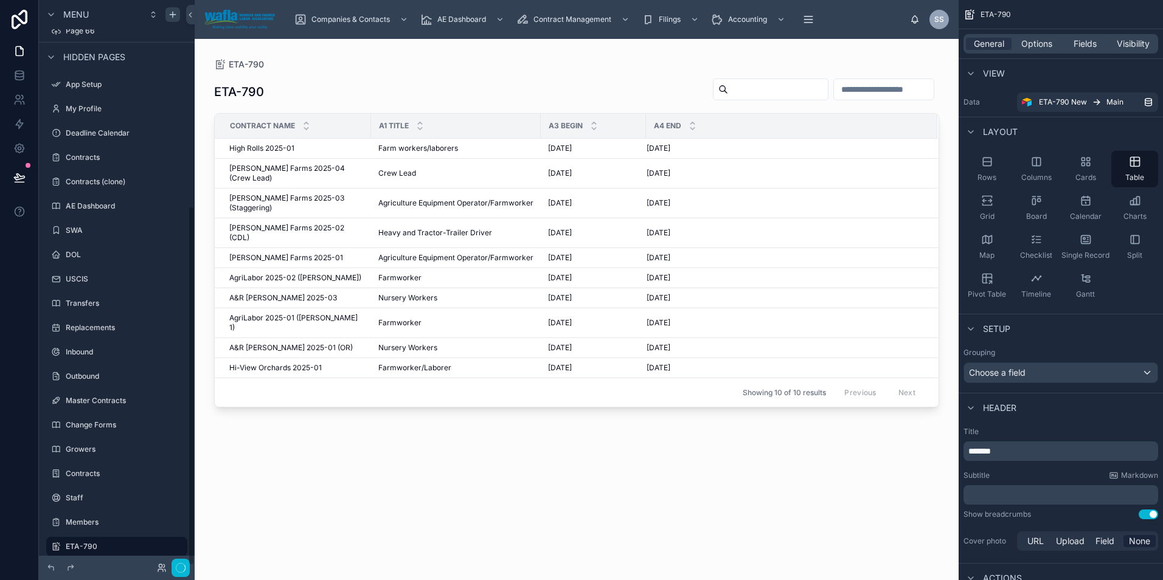
scroll to position [324, 0]
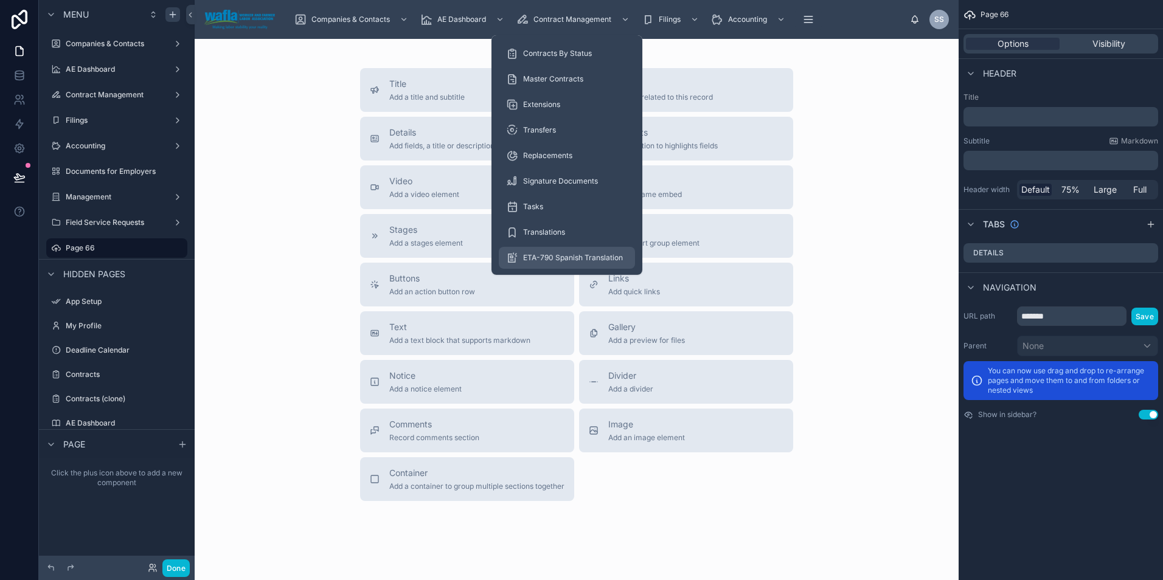
click at [555, 252] on div "ETA-790 Spanish Translation" at bounding box center [567, 257] width 122 height 19
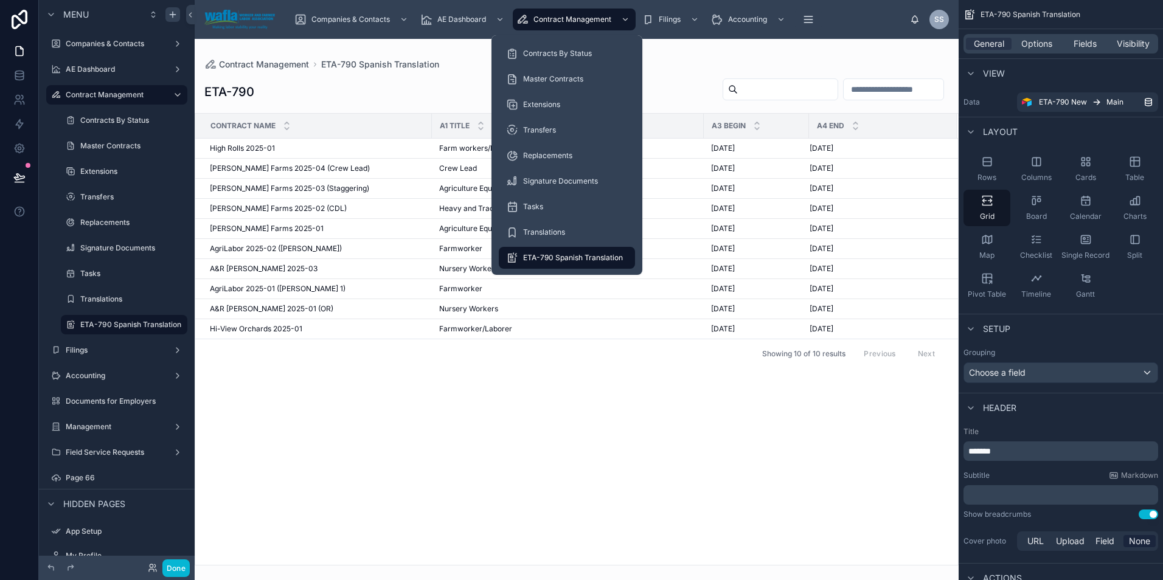
click at [565, 258] on span "ETA-790 Spanish Translation" at bounding box center [573, 258] width 100 height 10
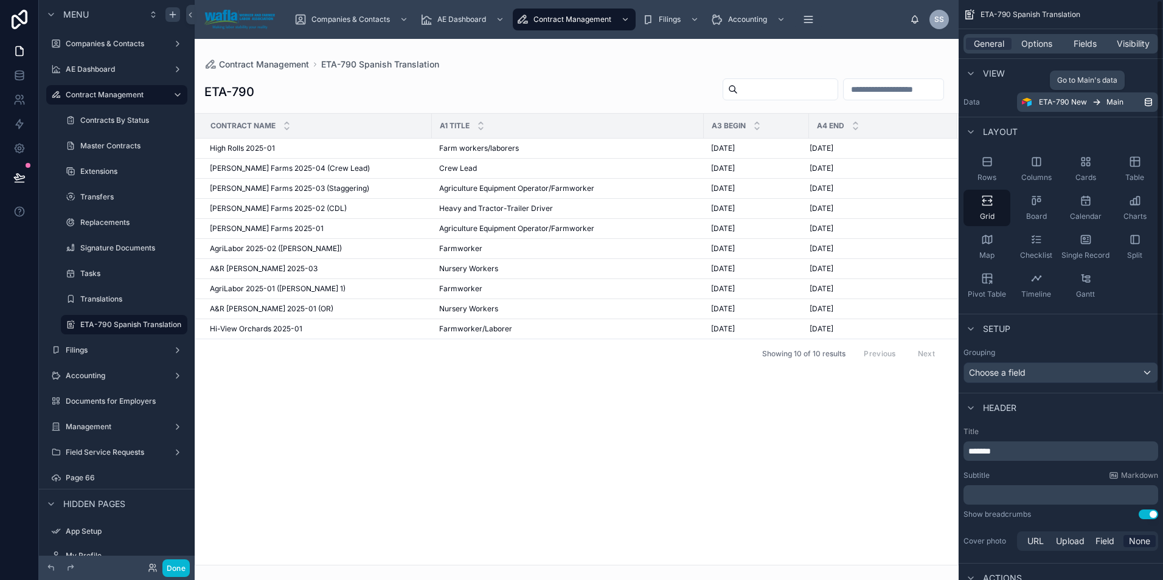
click at [1076, 100] on span "ETA-790 New" at bounding box center [1063, 102] width 48 height 10
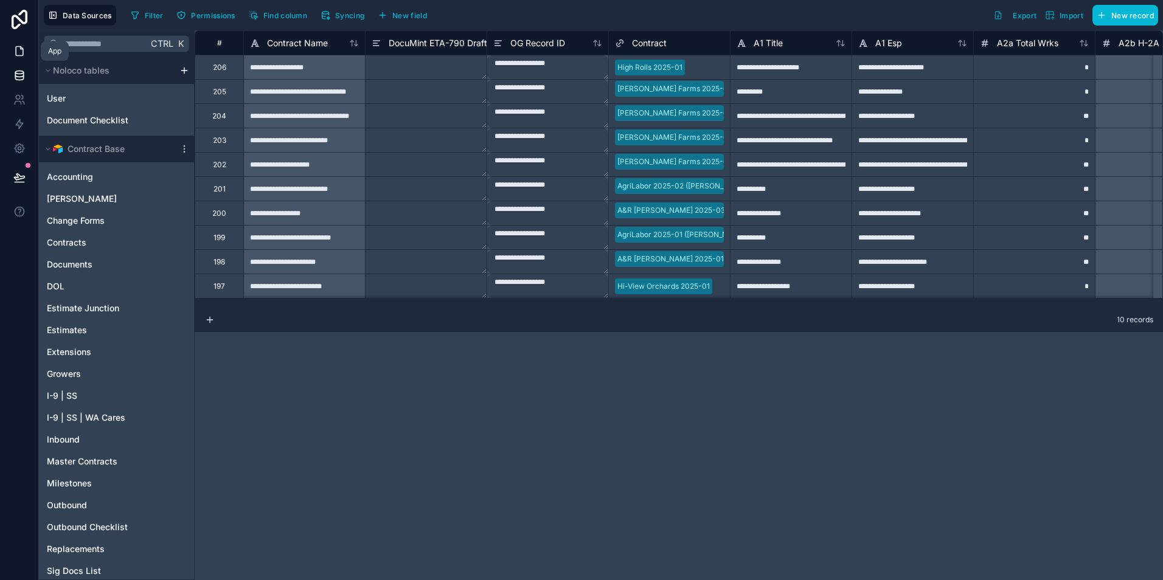
click at [20, 52] on icon at bounding box center [19, 51] width 12 height 12
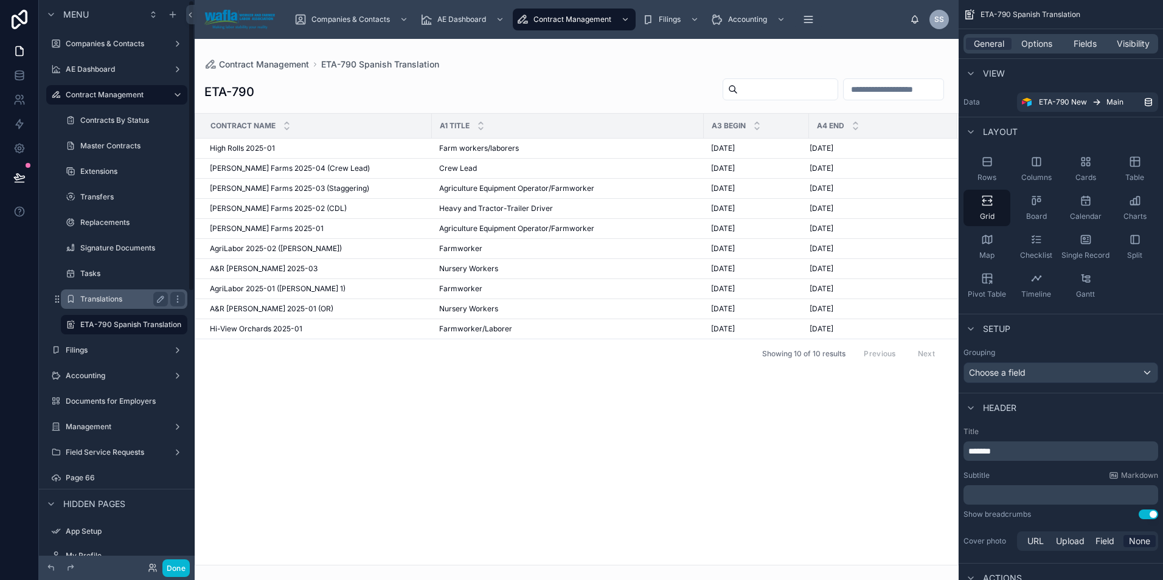
click at [91, 306] on div "Translations" at bounding box center [124, 299] width 88 height 15
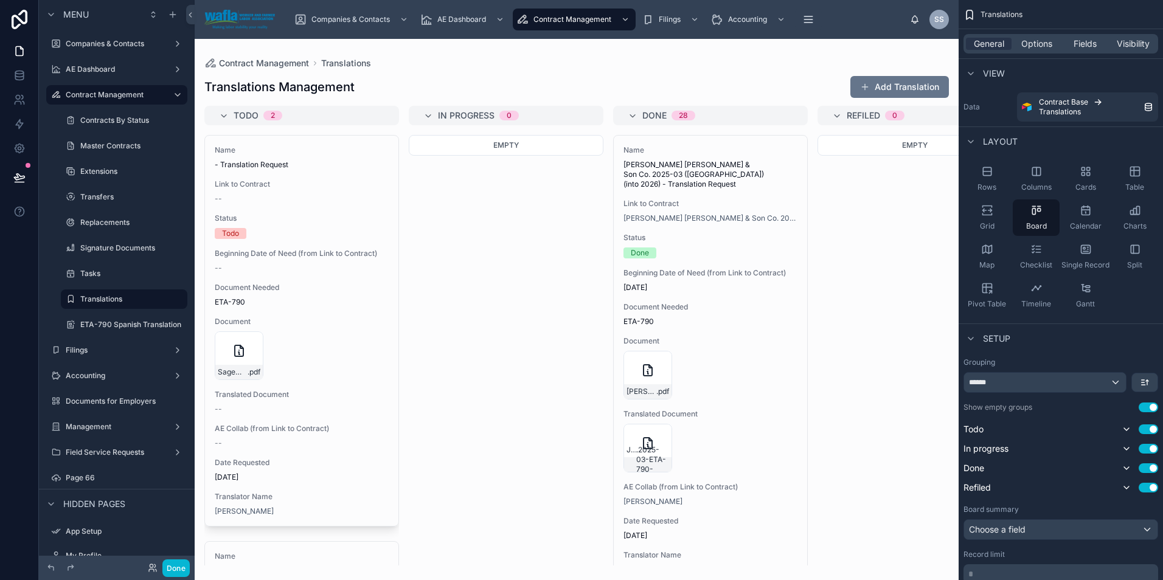
click at [888, 85] on div at bounding box center [577, 309] width 764 height 541
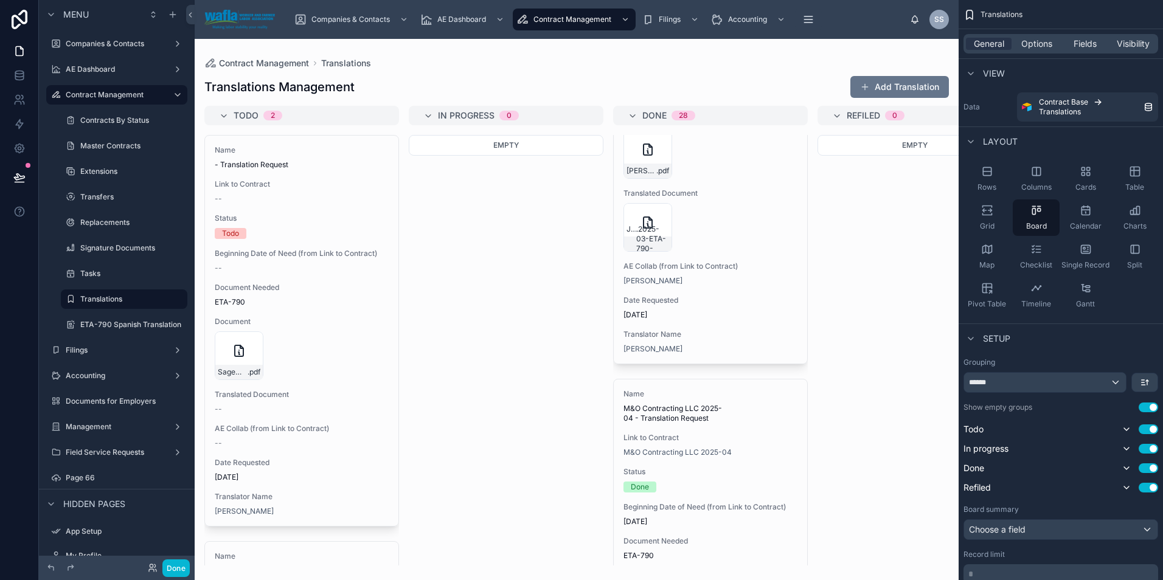
scroll to position [223, 0]
click at [604, 22] on span "Contract Management" at bounding box center [572, 20] width 78 height 10
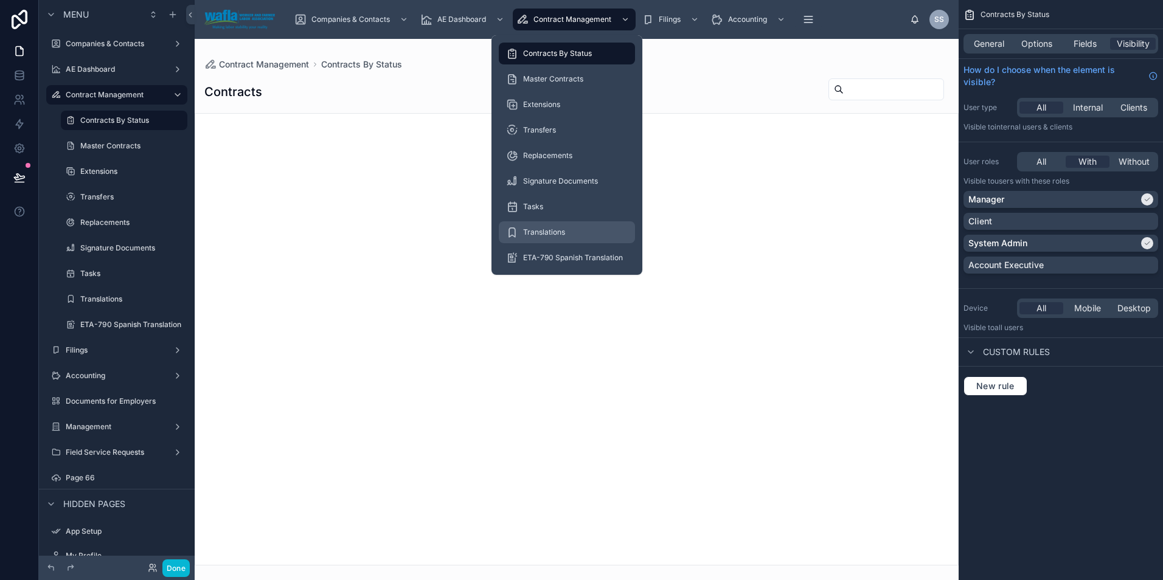
click at [533, 234] on span "Translations" at bounding box center [544, 232] width 42 height 10
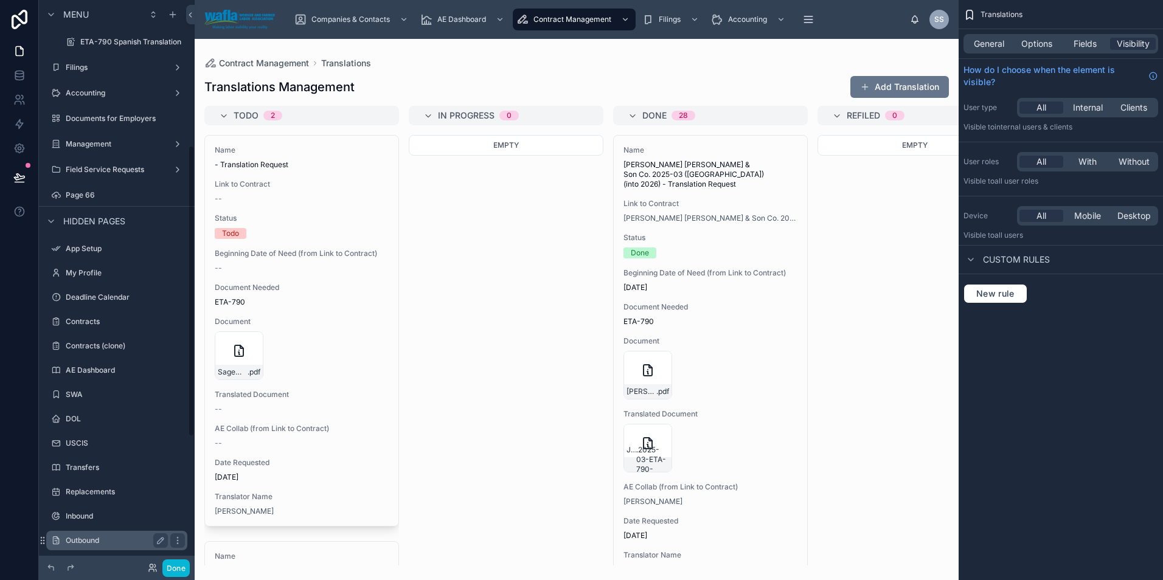
scroll to position [227, 0]
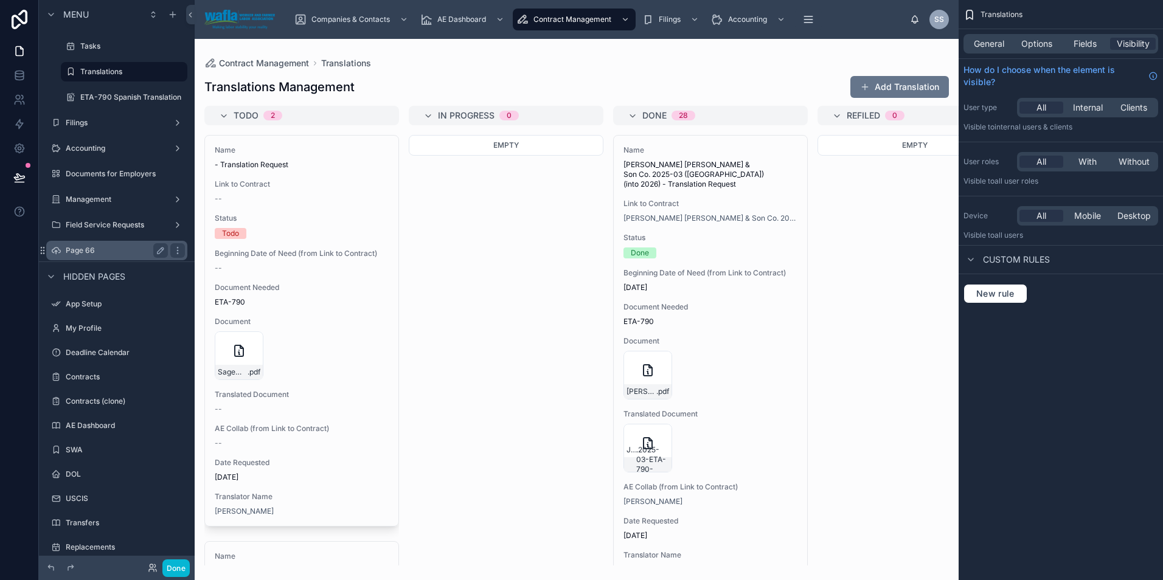
click at [108, 249] on label "Page 66" at bounding box center [114, 251] width 97 height 10
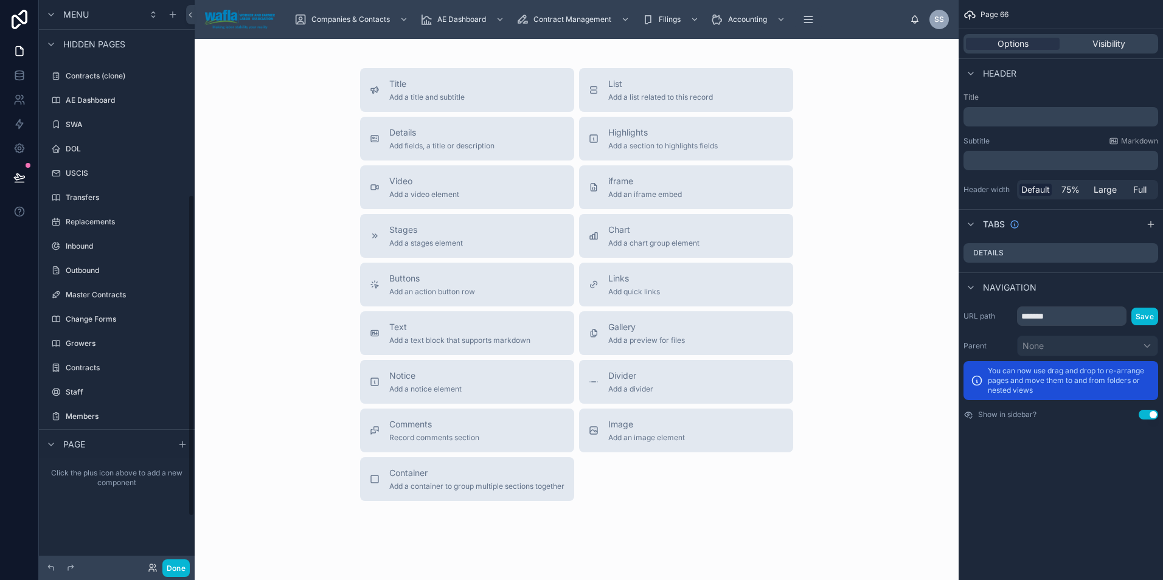
scroll to position [345, 0]
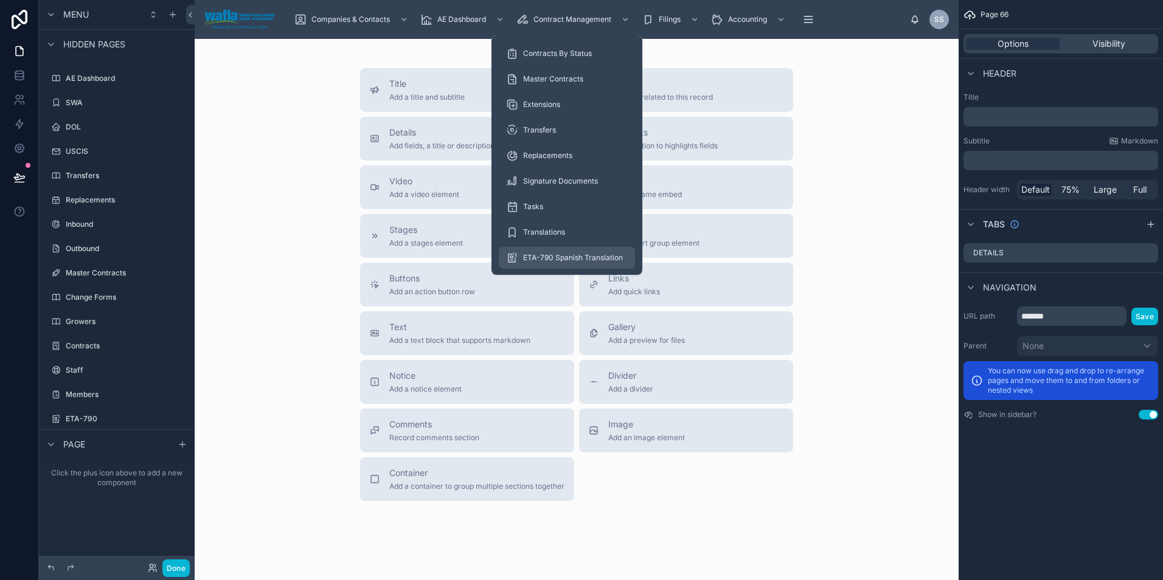
click at [563, 257] on span "ETA-790 Spanish Translation" at bounding box center [573, 258] width 100 height 10
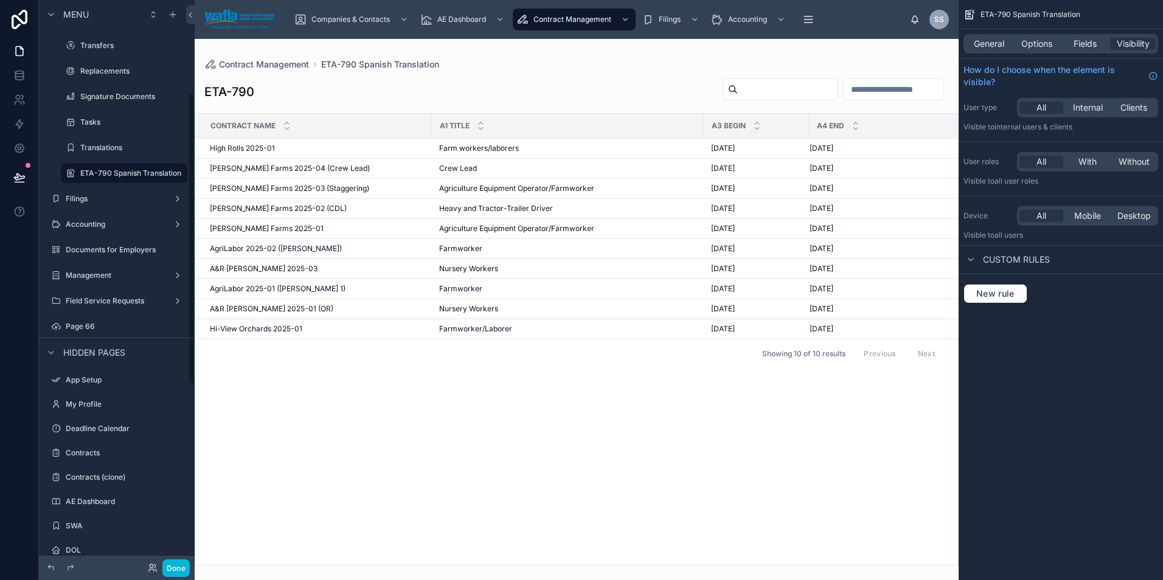
scroll to position [182, 0]
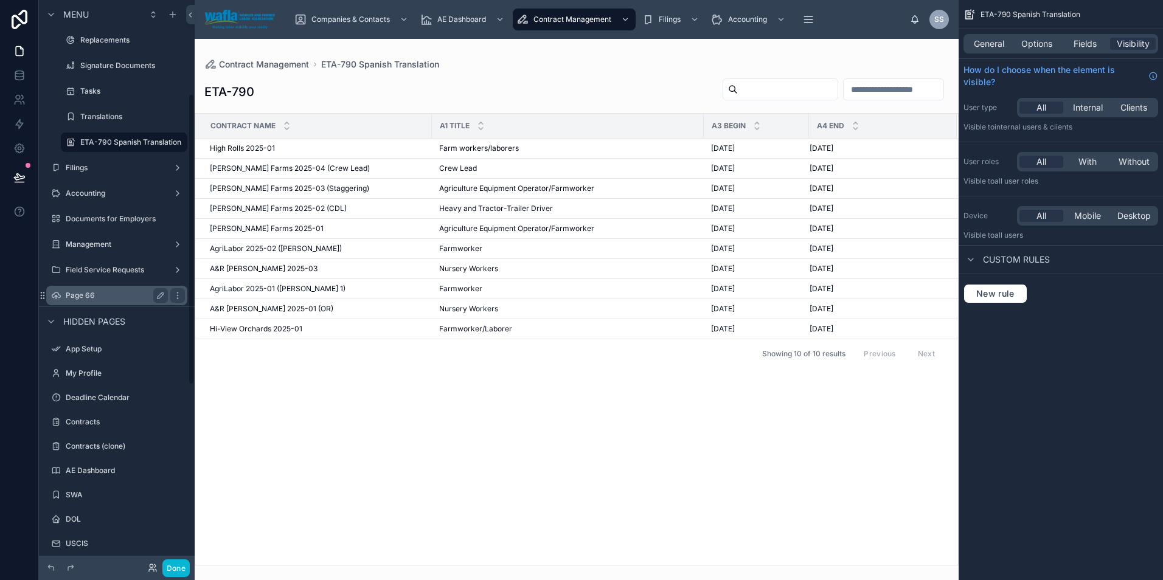
click at [88, 295] on label "Page 66" at bounding box center [114, 296] width 97 height 10
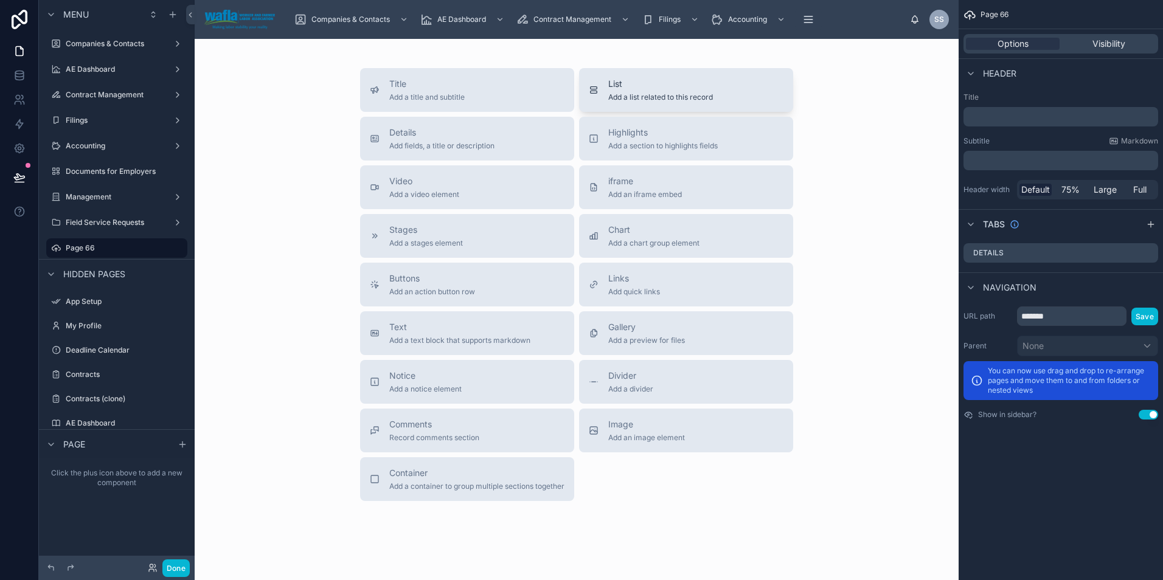
click at [631, 91] on div "List Add a list related to this record" at bounding box center [660, 90] width 105 height 24
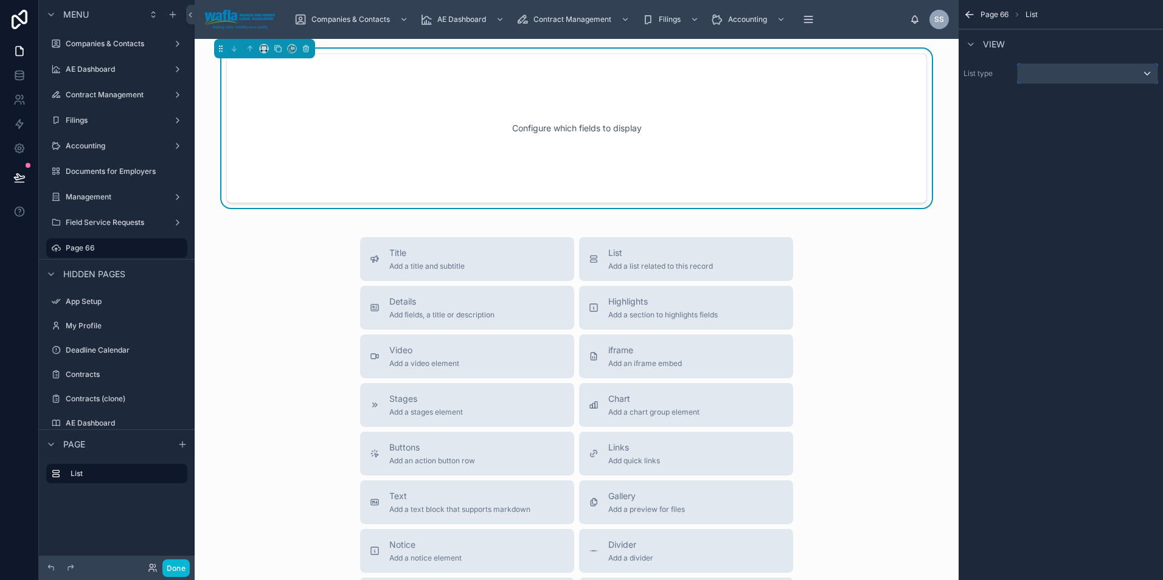
click at [1038, 76] on div "scrollable content" at bounding box center [1087, 73] width 140 height 19
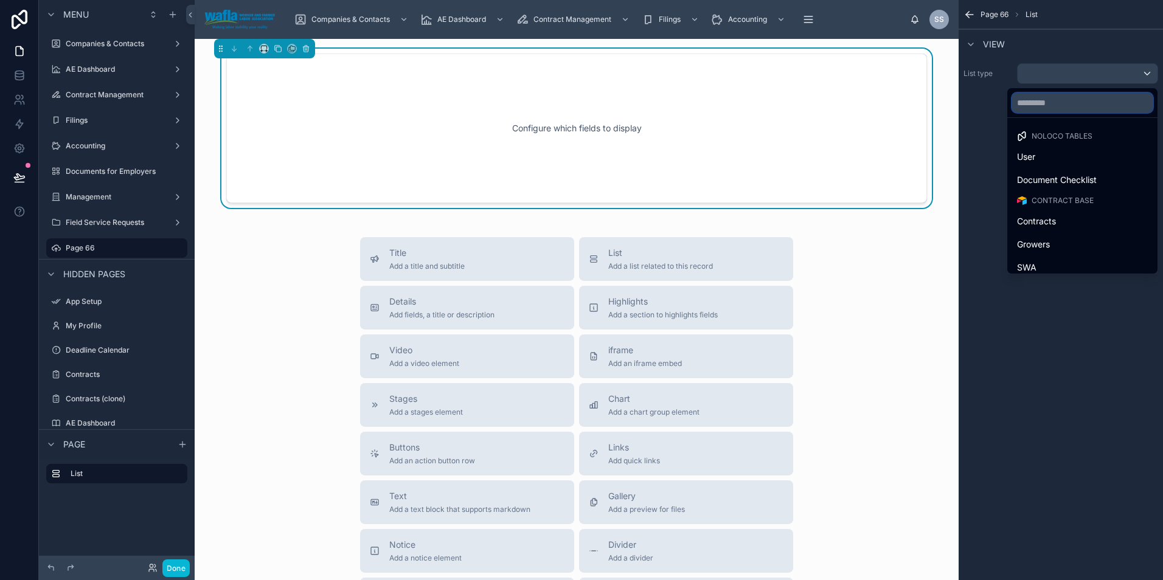
click at [1027, 101] on input "text" at bounding box center [1082, 102] width 140 height 19
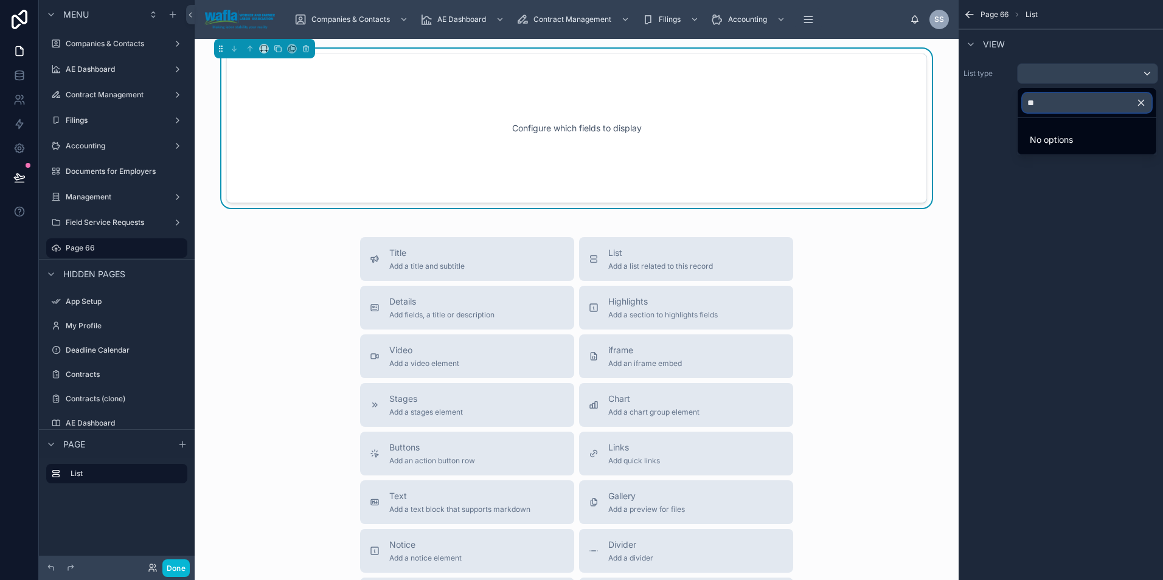
type input "*"
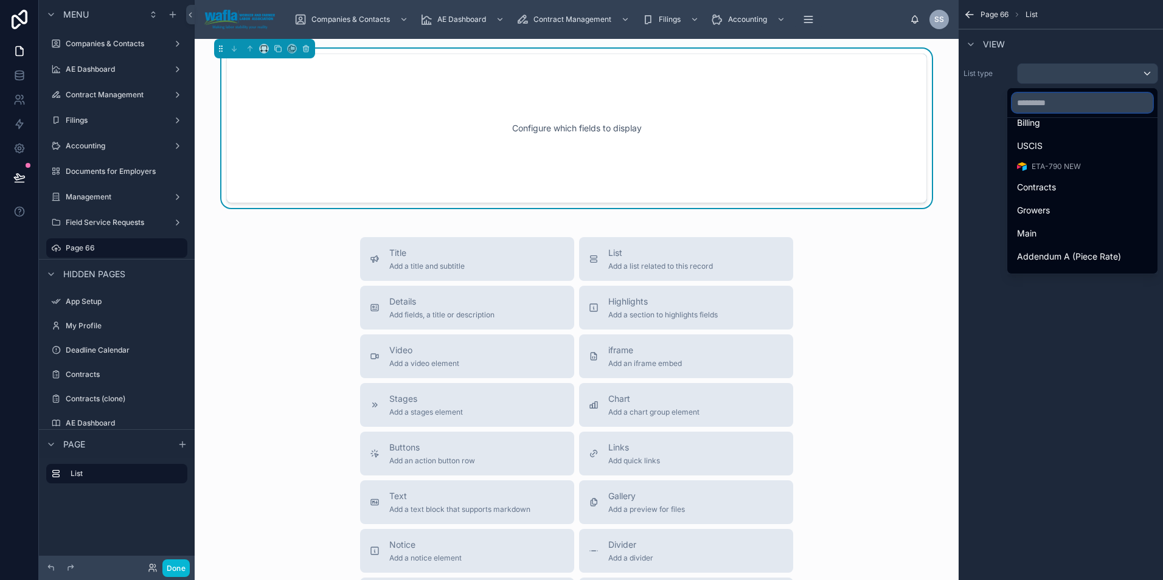
scroll to position [791, 0]
click at [1047, 164] on span "ETA-790 New" at bounding box center [1055, 163] width 49 height 10
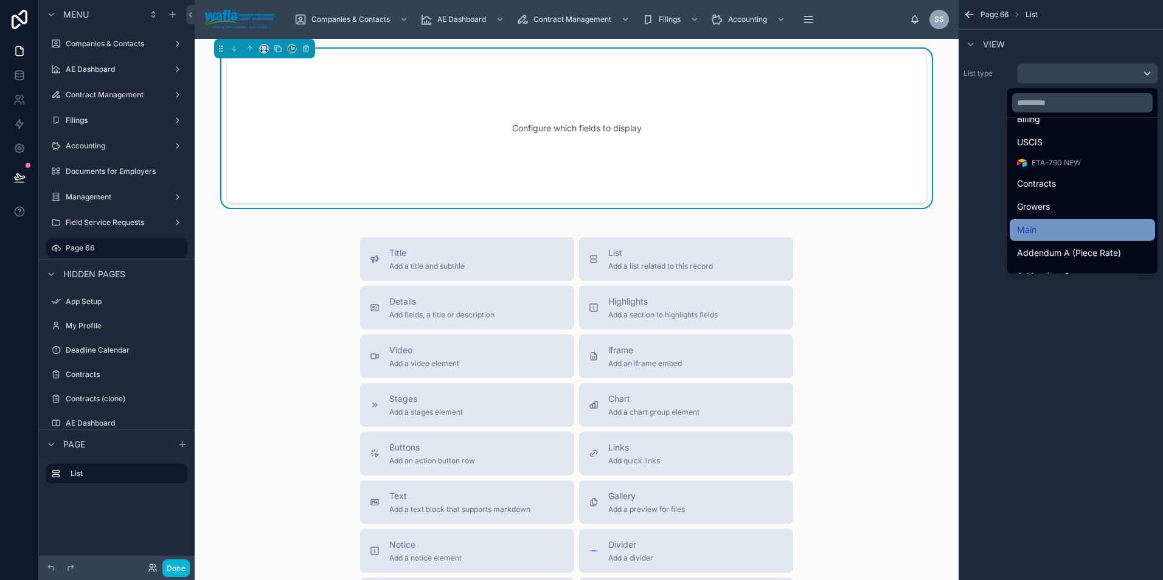
click at [1032, 226] on div "Main" at bounding box center [1082, 230] width 131 height 15
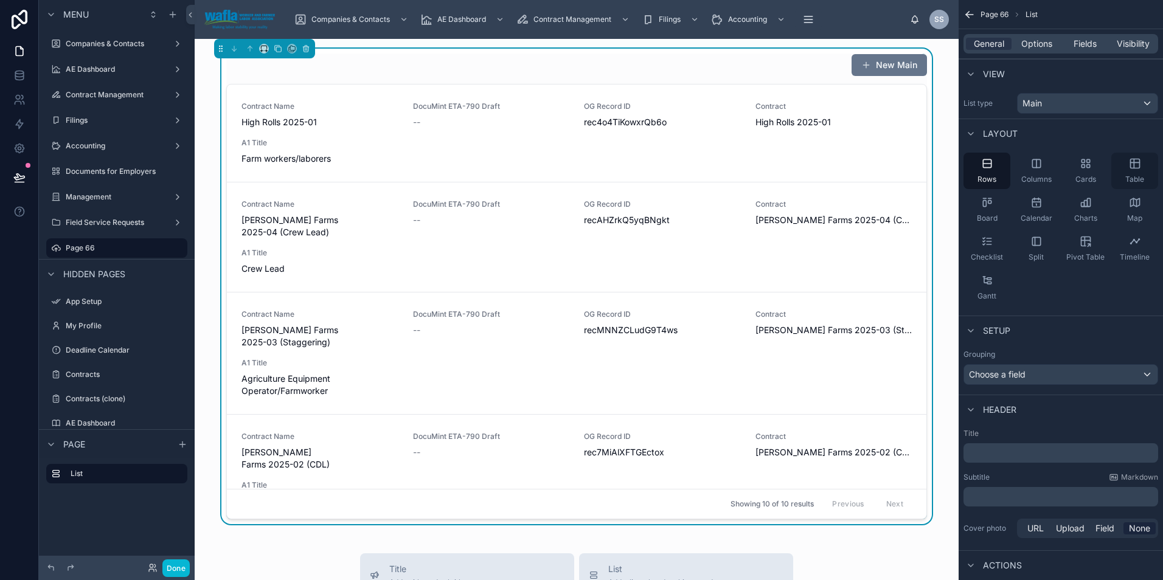
click at [1136, 165] on icon "scrollable content" at bounding box center [1135, 163] width 12 height 12
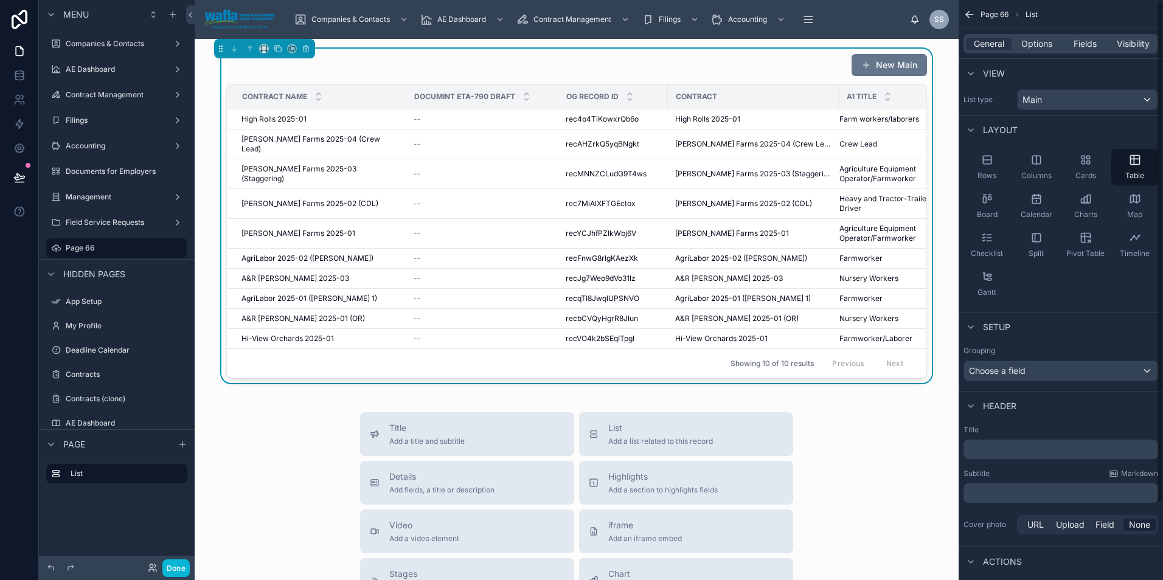
scroll to position [0, 0]
click at [1040, 44] on span "Options" at bounding box center [1036, 44] width 31 height 12
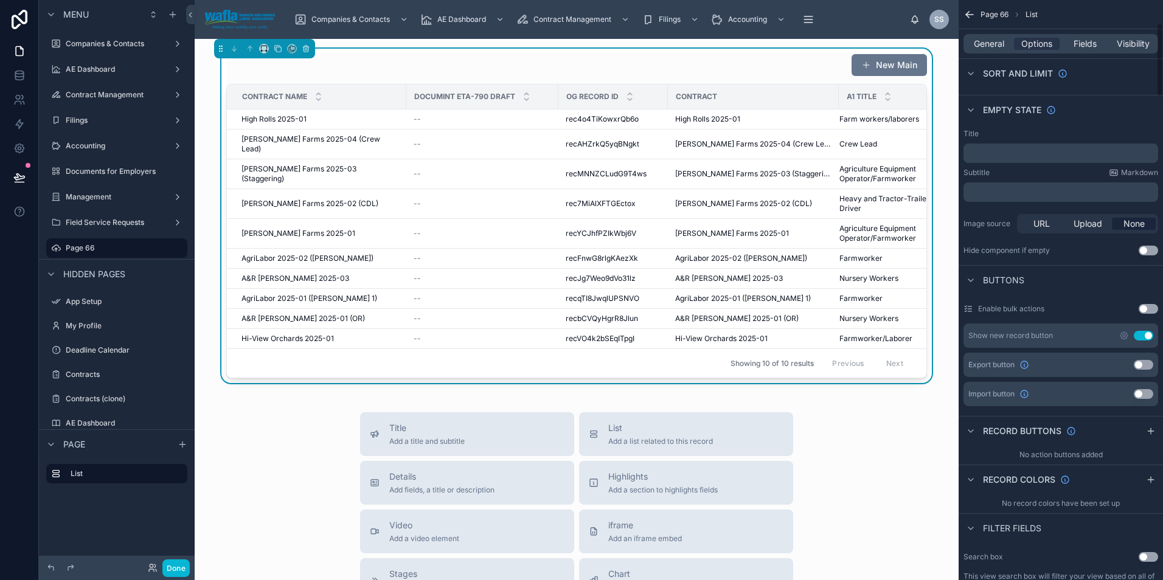
scroll to position [182, 0]
click at [1138, 336] on button "Use setting" at bounding box center [1142, 334] width 19 height 10
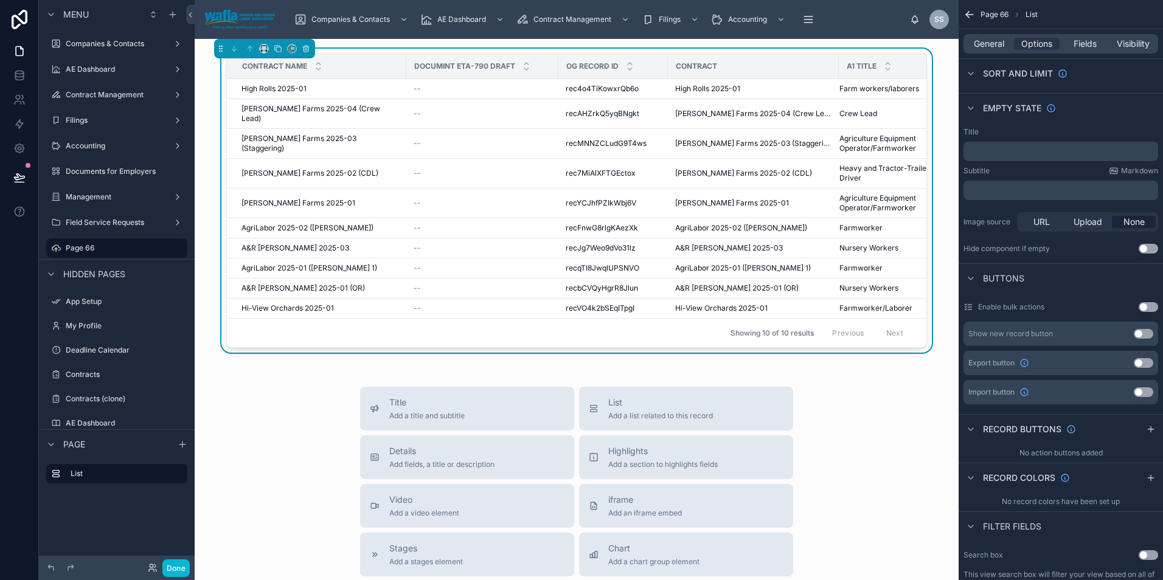
click at [1039, 450] on div "No action buttons added" at bounding box center [1060, 452] width 204 height 19
click at [1146, 427] on icon "scrollable content" at bounding box center [1151, 429] width 10 height 10
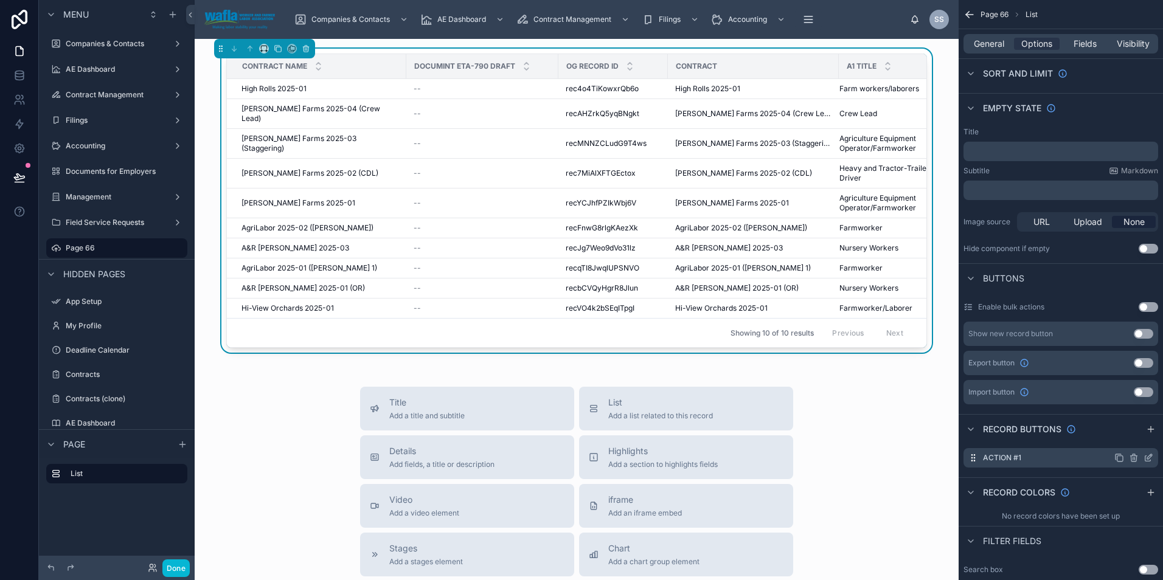
click at [1146, 457] on icon "scrollable content" at bounding box center [1148, 458] width 10 height 10
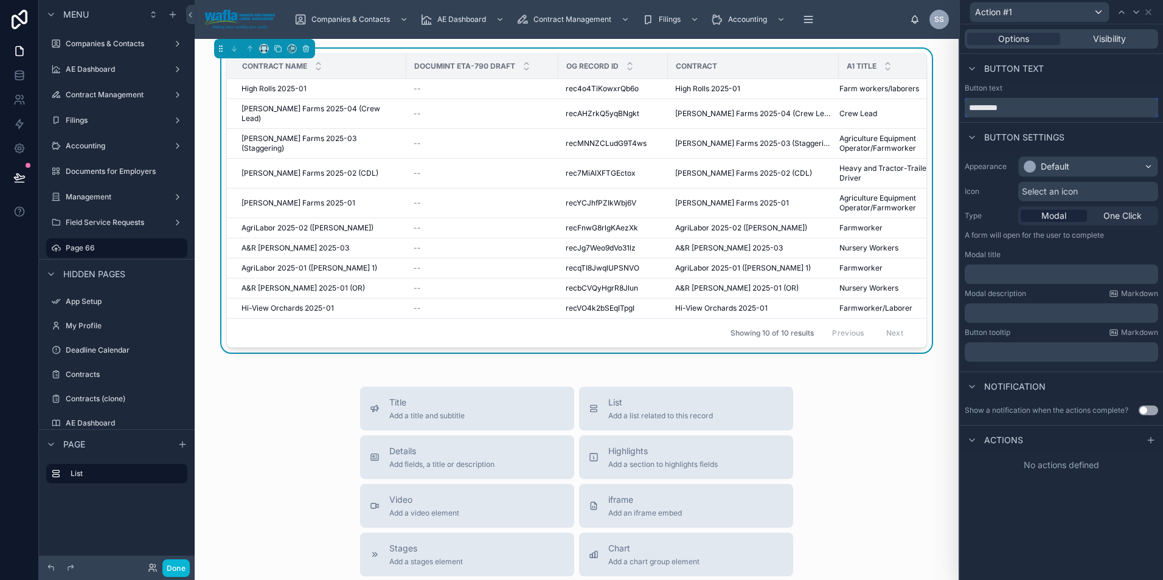
drag, startPoint x: 1012, startPoint y: 106, endPoint x: 950, endPoint y: 104, distance: 62.7
click at [950, 104] on div "Action #1 Options Visibility Button text Button text ********* Button settings …" at bounding box center [581, 290] width 1163 height 580
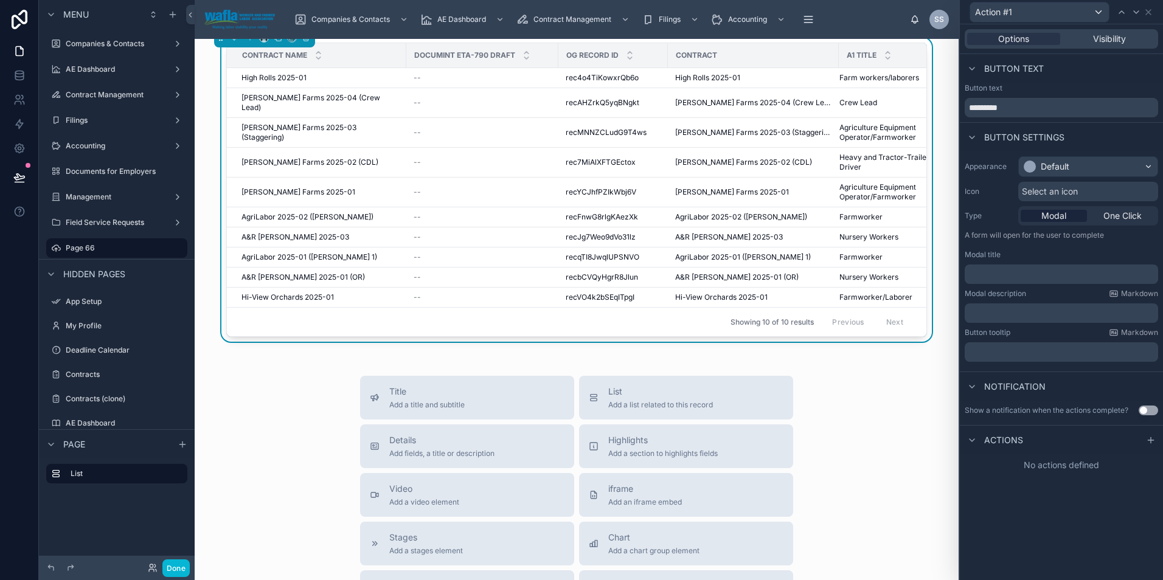
scroll to position [0, 0]
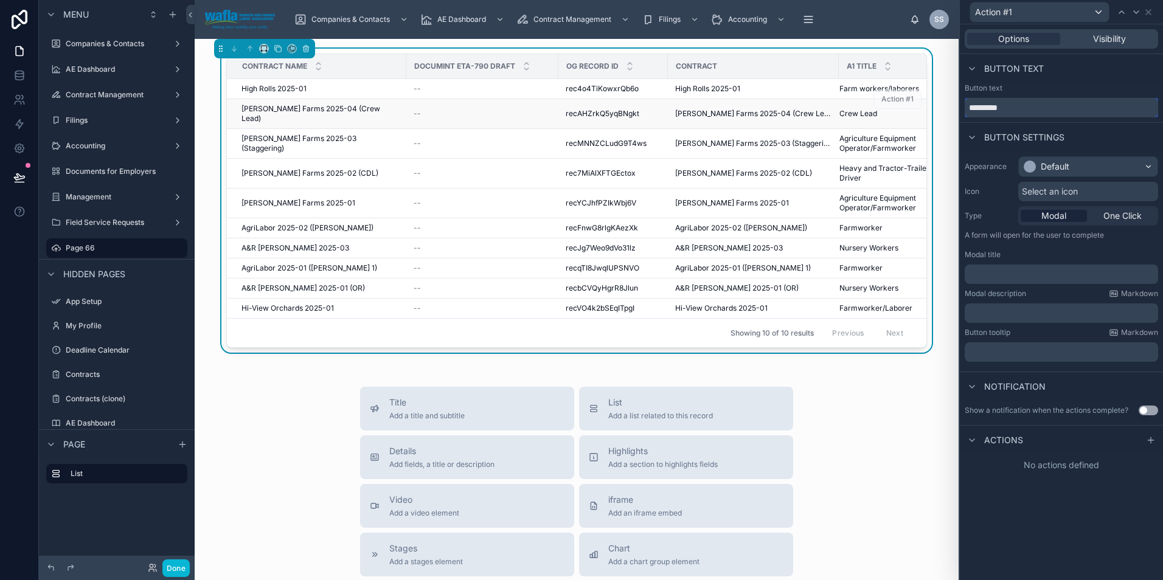
drag, startPoint x: 1020, startPoint y: 104, endPoint x: 907, endPoint y: 99, distance: 112.6
click at [907, 99] on div "Action #1 Options Visibility Button text Button text ********* Button settings …" at bounding box center [581, 290] width 1163 height 580
type input "**********"
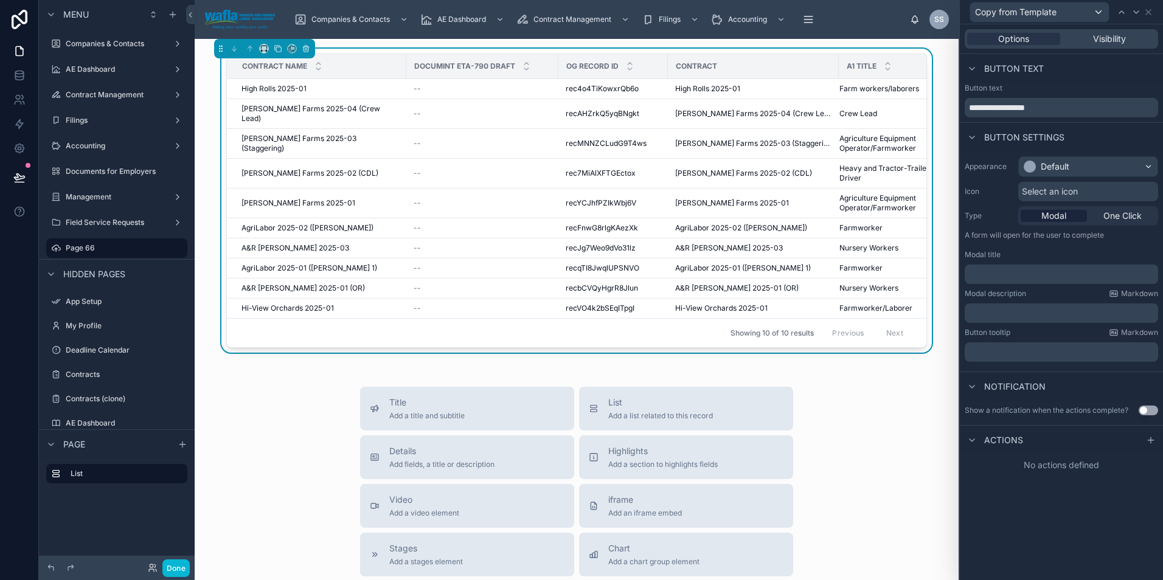
click at [995, 441] on span "Actions" at bounding box center [1003, 440] width 39 height 12
click at [1007, 441] on span "Actions" at bounding box center [1003, 440] width 39 height 12
click at [1149, 437] on icon at bounding box center [1151, 440] width 10 height 10
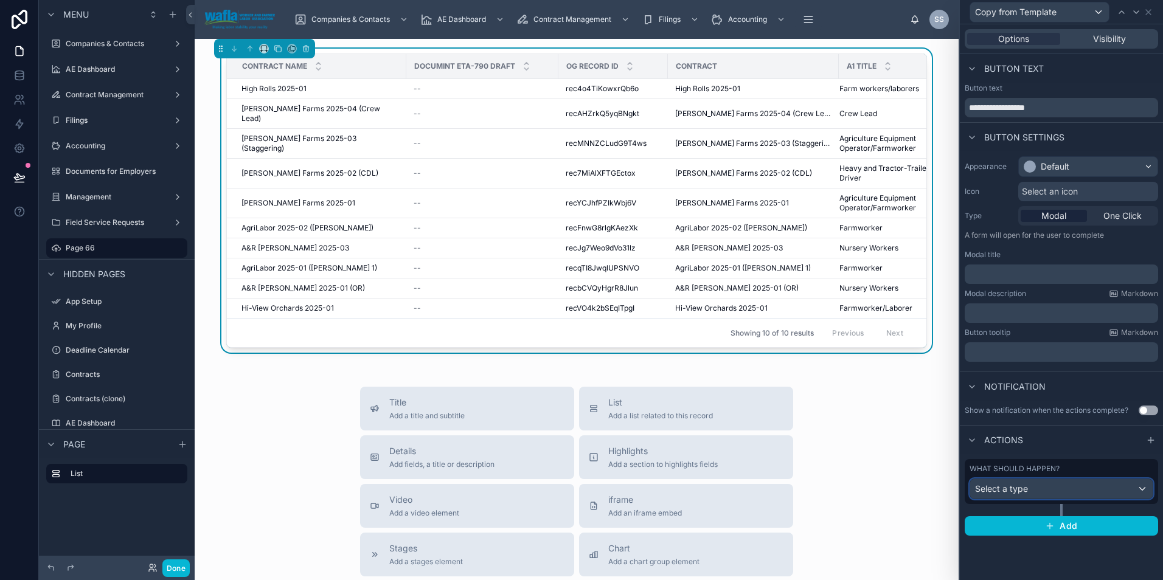
click at [1041, 490] on div "Select a type" at bounding box center [1061, 488] width 182 height 19
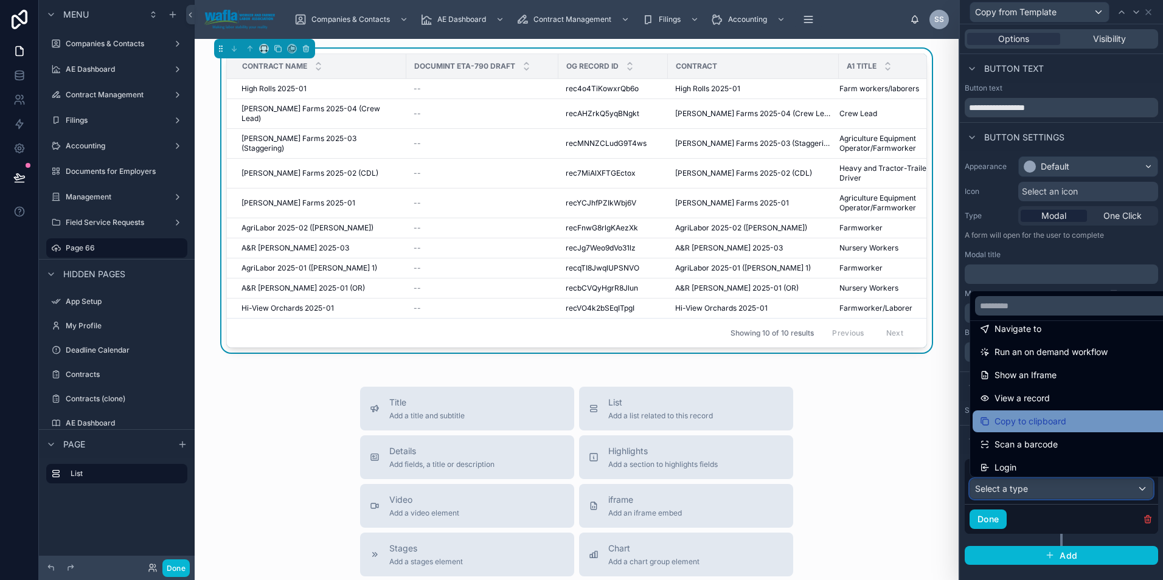
scroll to position [109, 0]
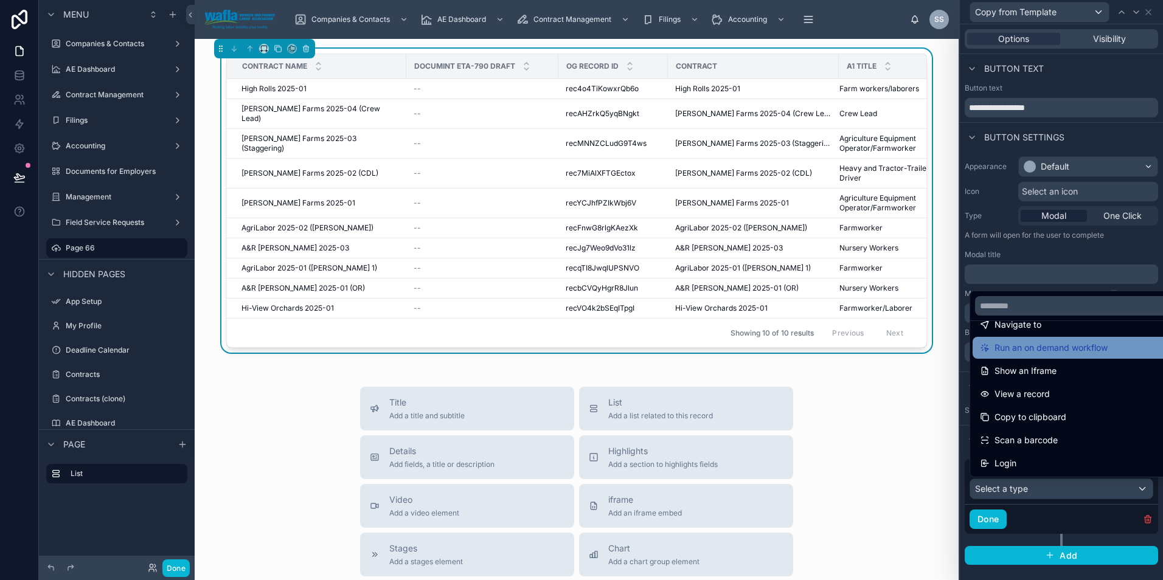
click at [1023, 355] on div "Run an on demand workflow" at bounding box center [1075, 348] width 206 height 22
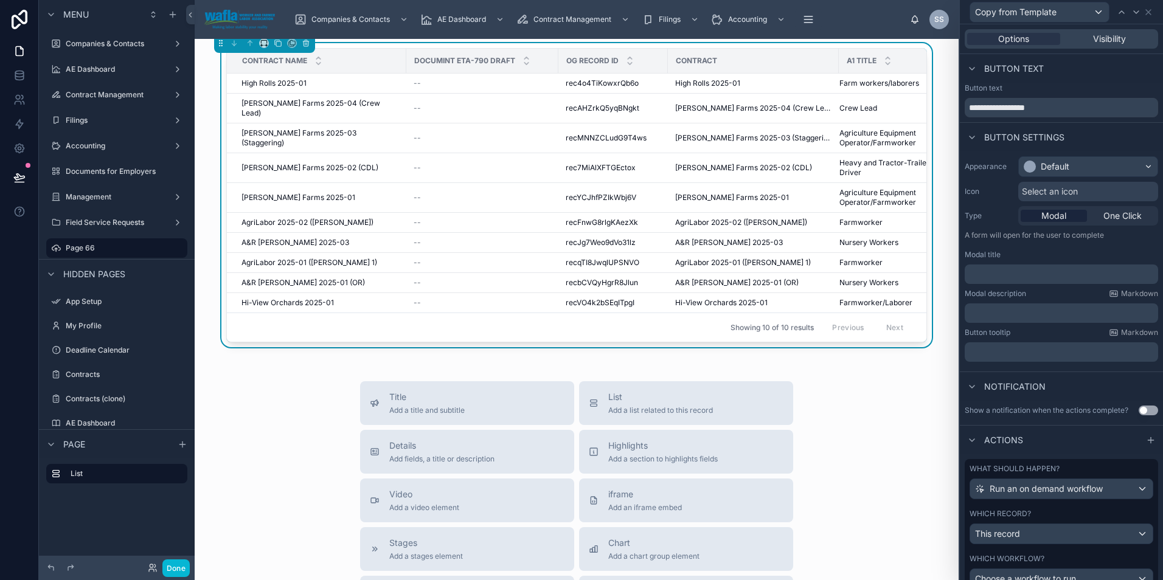
scroll to position [0, 0]
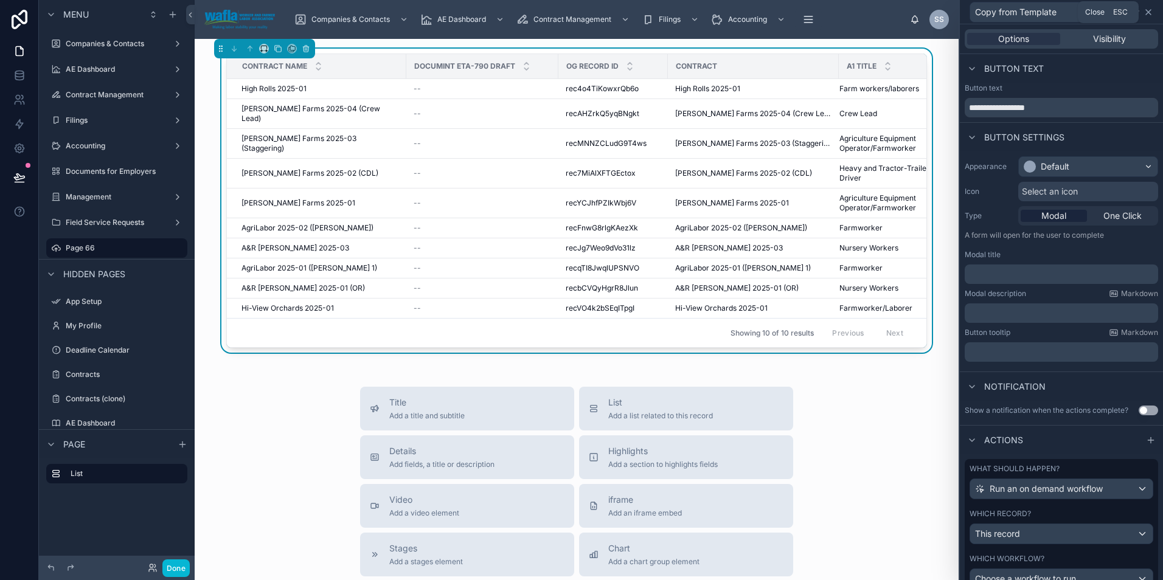
click at [1146, 13] on icon at bounding box center [1148, 12] width 10 height 10
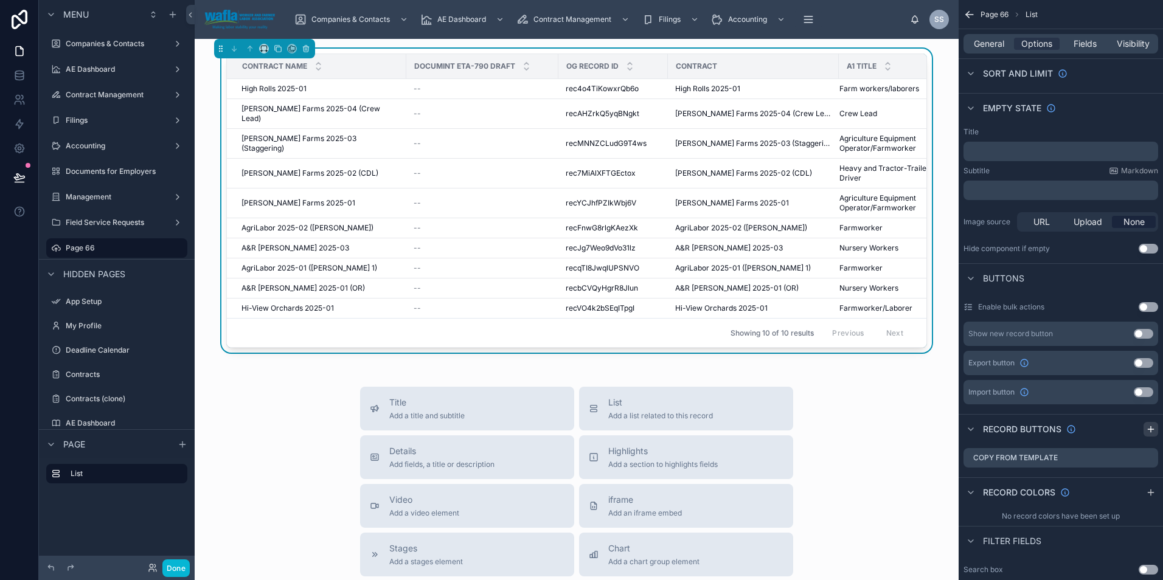
click at [1150, 426] on icon "scrollable content" at bounding box center [1151, 429] width 10 height 10
click at [1016, 485] on label "Action #2" at bounding box center [1003, 482] width 40 height 10
click at [1025, 483] on div "Action #2" at bounding box center [1060, 481] width 195 height 19
click at [1150, 478] on icon "scrollable content" at bounding box center [1148, 482] width 10 height 10
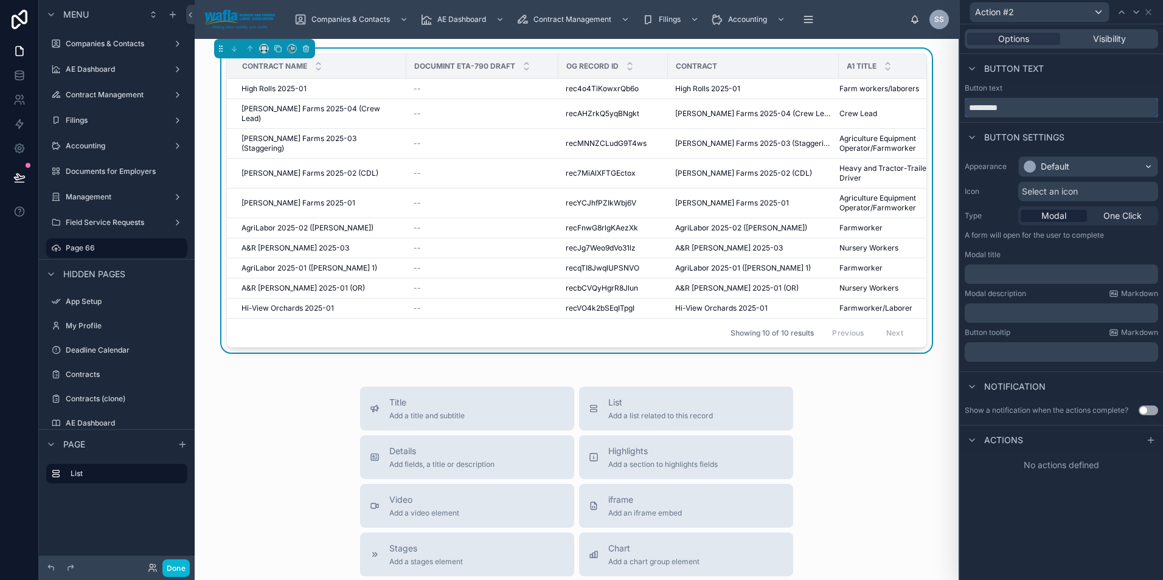
click at [1025, 104] on input "*********" at bounding box center [1060, 107] width 193 height 19
type input "*"
type input "**********"
click at [1026, 446] on div "Actions" at bounding box center [1061, 439] width 203 height 29
click at [1144, 438] on div at bounding box center [1150, 440] width 15 height 15
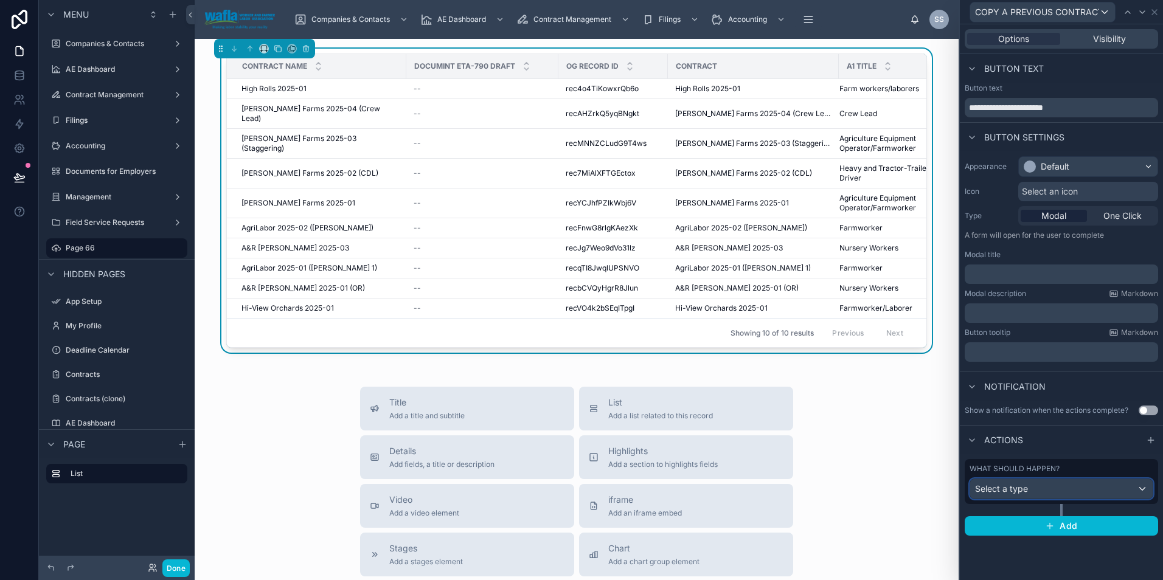
click at [1041, 491] on div "Select a type" at bounding box center [1061, 488] width 182 height 19
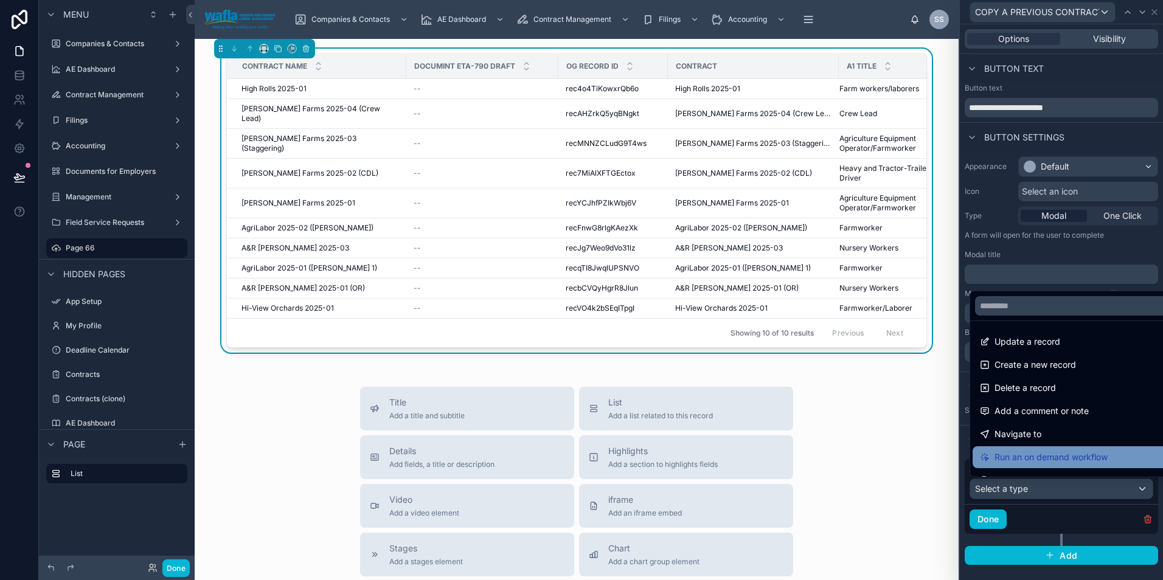
click at [1041, 454] on span "Run an on demand workflow" at bounding box center [1050, 457] width 113 height 15
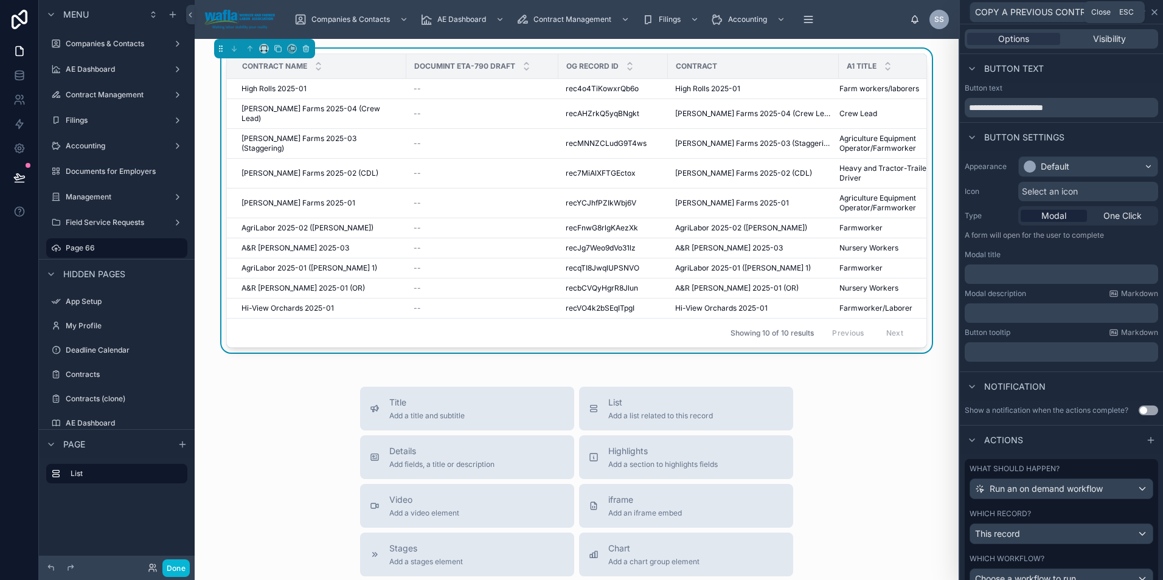
click at [1154, 10] on icon at bounding box center [1154, 12] width 10 height 10
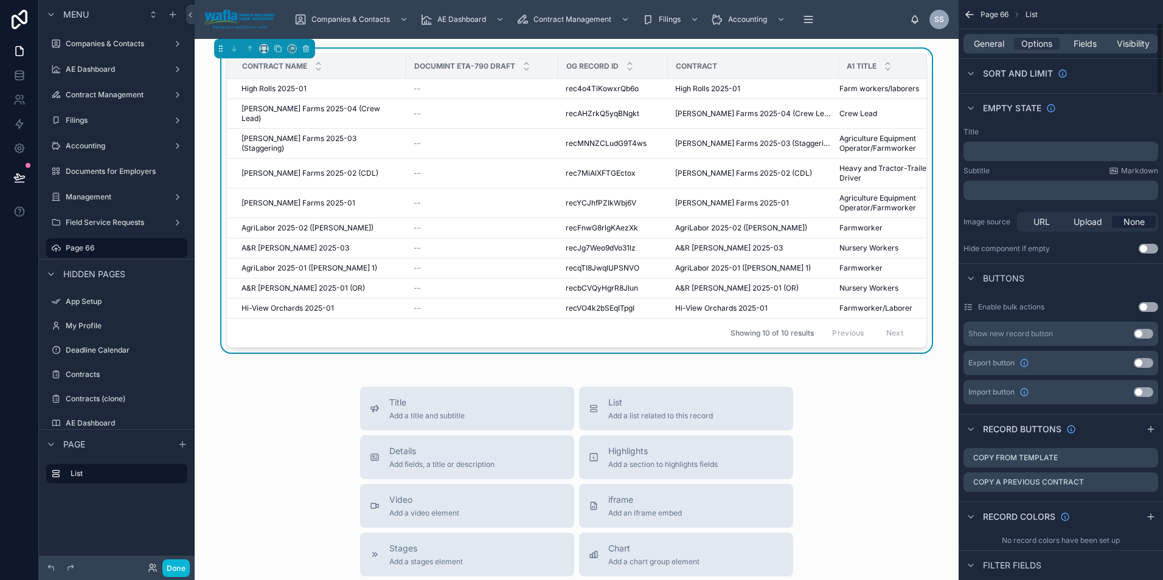
click at [967, 13] on icon "scrollable content" at bounding box center [967, 13] width 3 height 3
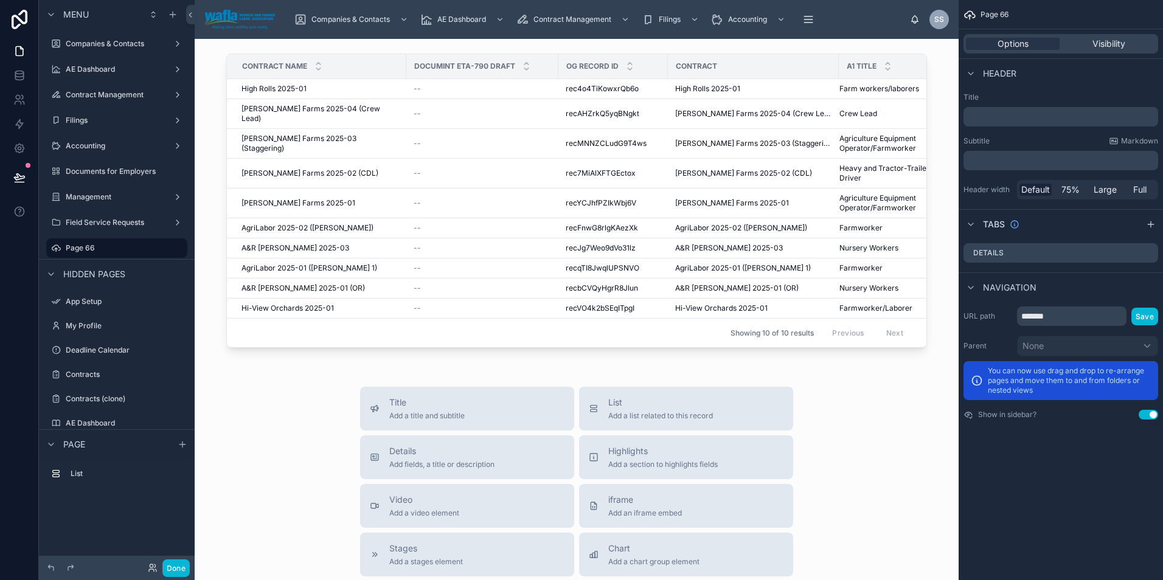
click at [1004, 116] on p "﻿" at bounding box center [1061, 117] width 187 height 12
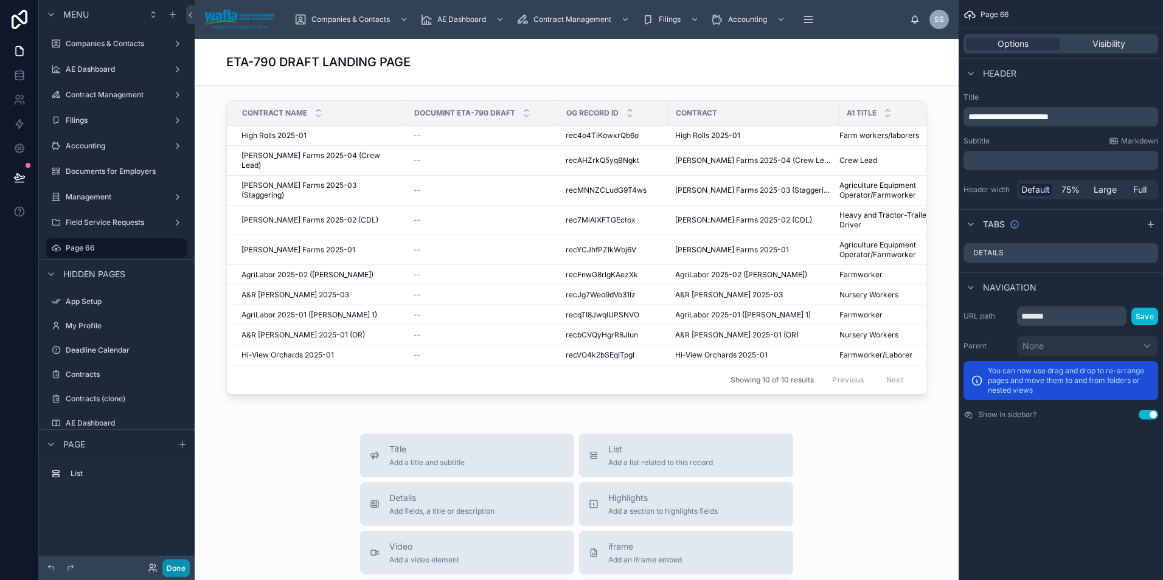
click at [171, 567] on button "Done" at bounding box center [175, 568] width 27 height 18
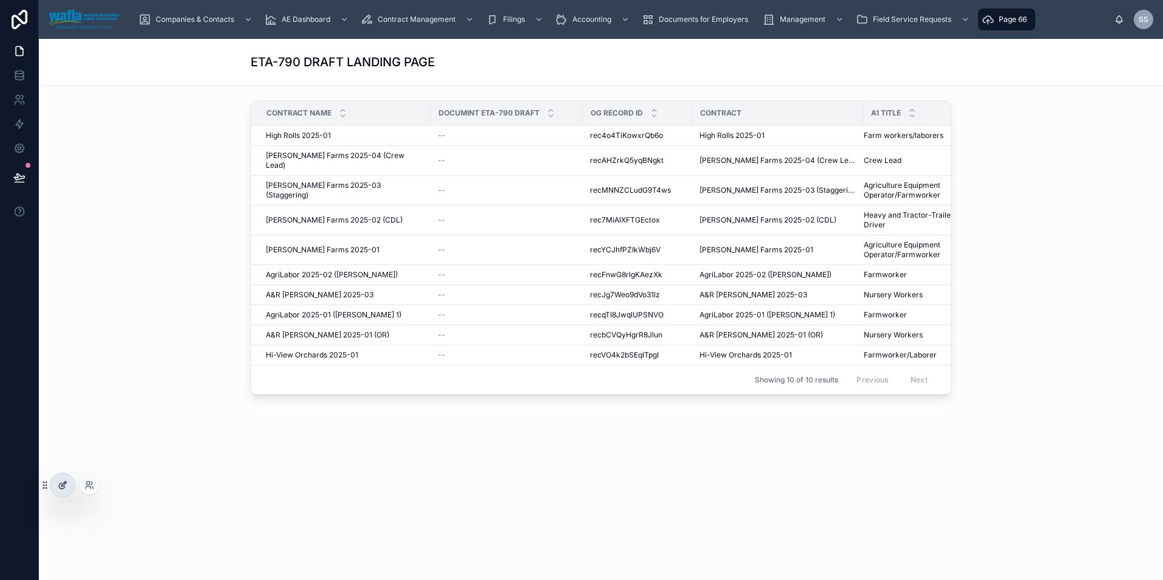
click at [62, 486] on icon at bounding box center [63, 484] width 5 height 5
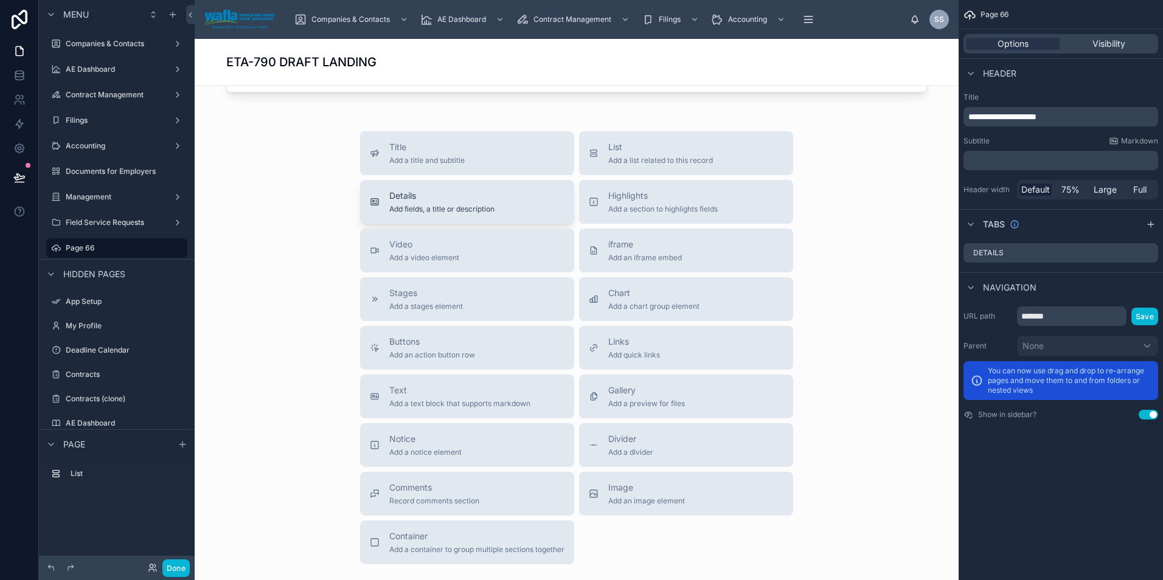
scroll to position [304, 0]
click at [465, 359] on button "Buttons Add an action button row" at bounding box center [467, 346] width 214 height 44
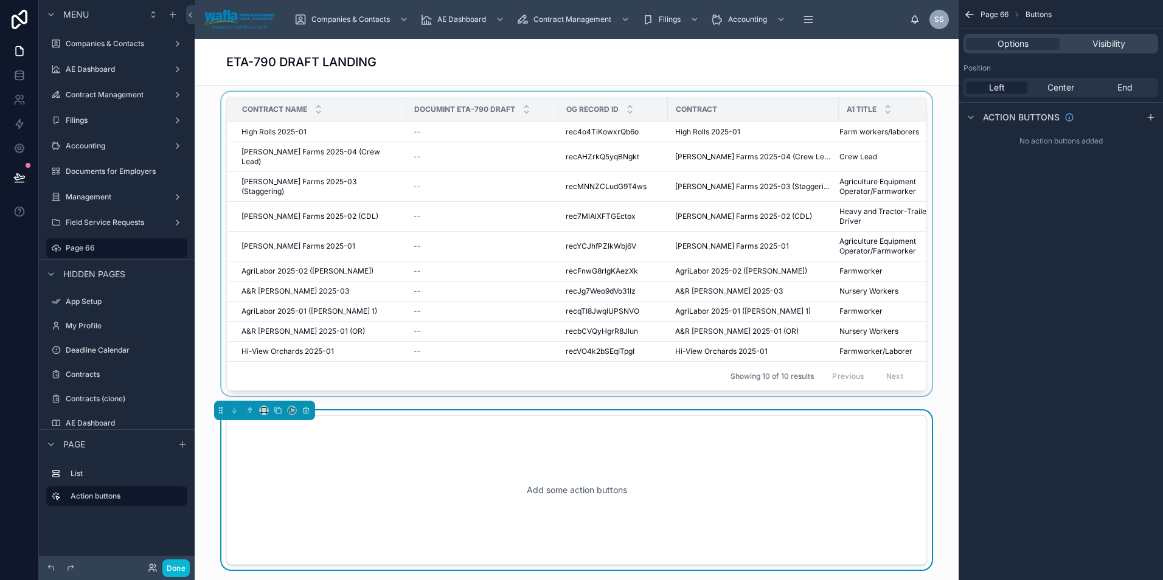
scroll to position [1, 0]
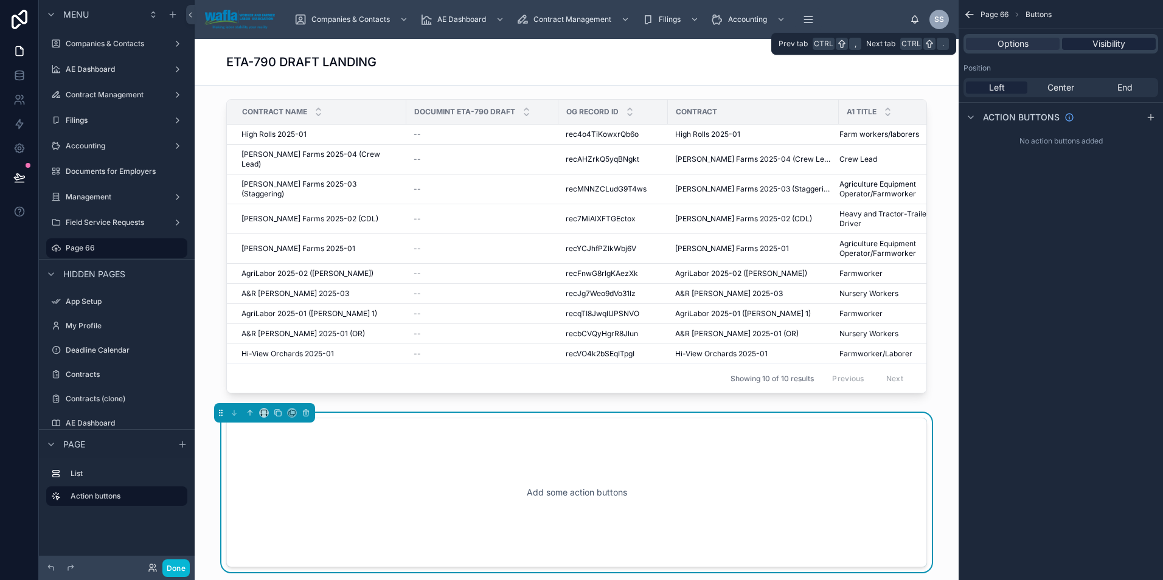
click at [1115, 48] on span "Visibility" at bounding box center [1108, 44] width 33 height 12
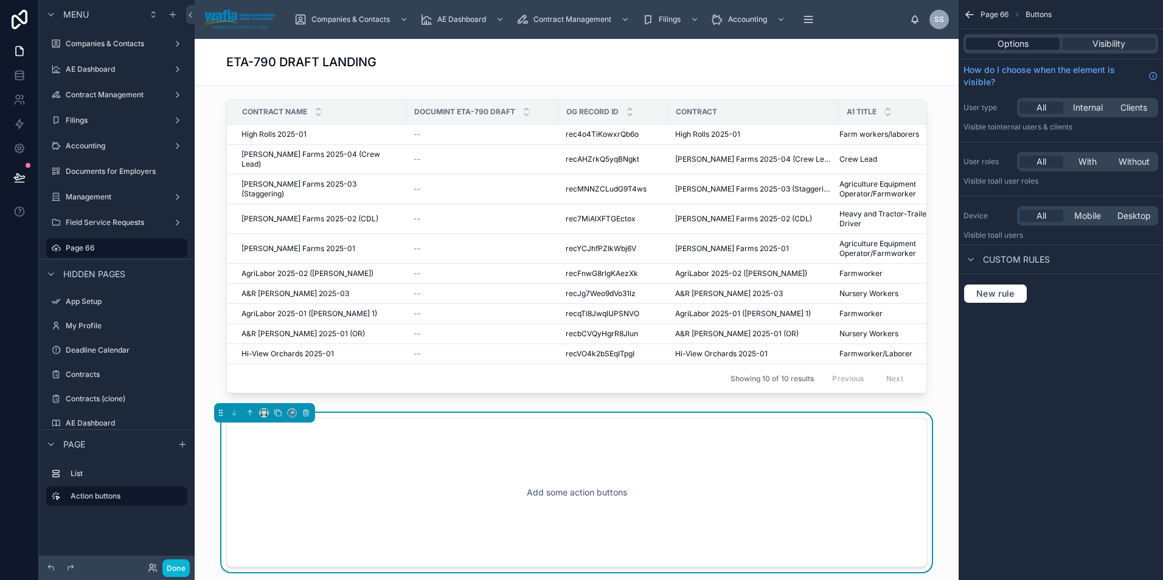
click at [1009, 44] on span "Options" at bounding box center [1012, 44] width 31 height 12
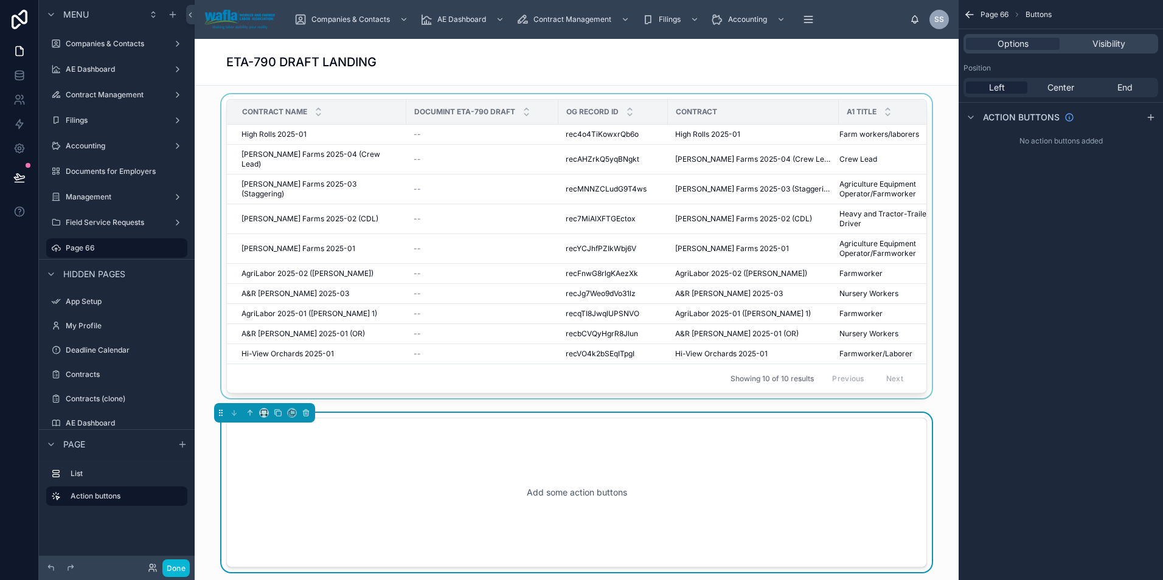
click at [736, 103] on div "Contract" at bounding box center [753, 111] width 170 height 19
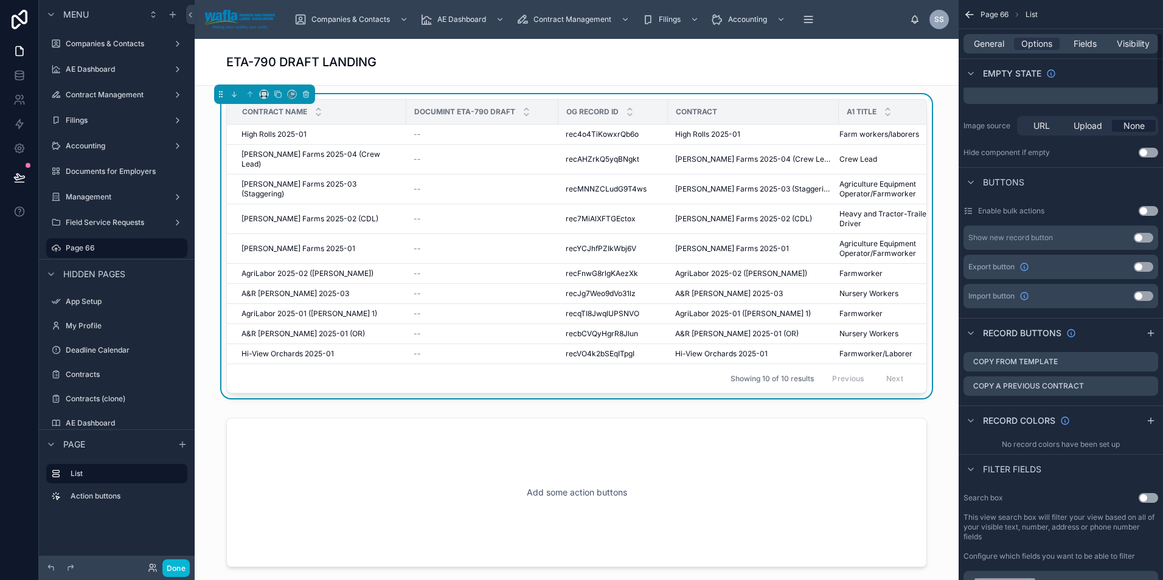
scroll to position [284, 0]
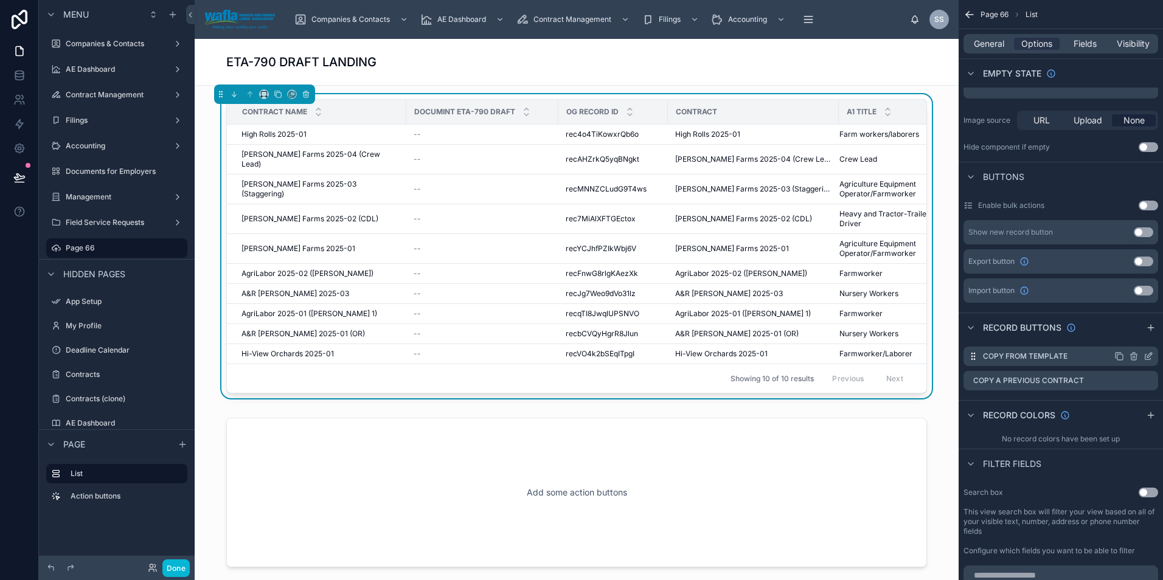
click at [1135, 353] on icon "scrollable content" at bounding box center [1134, 356] width 10 height 10
click at [1127, 335] on icon at bounding box center [1128, 334] width 2 height 2
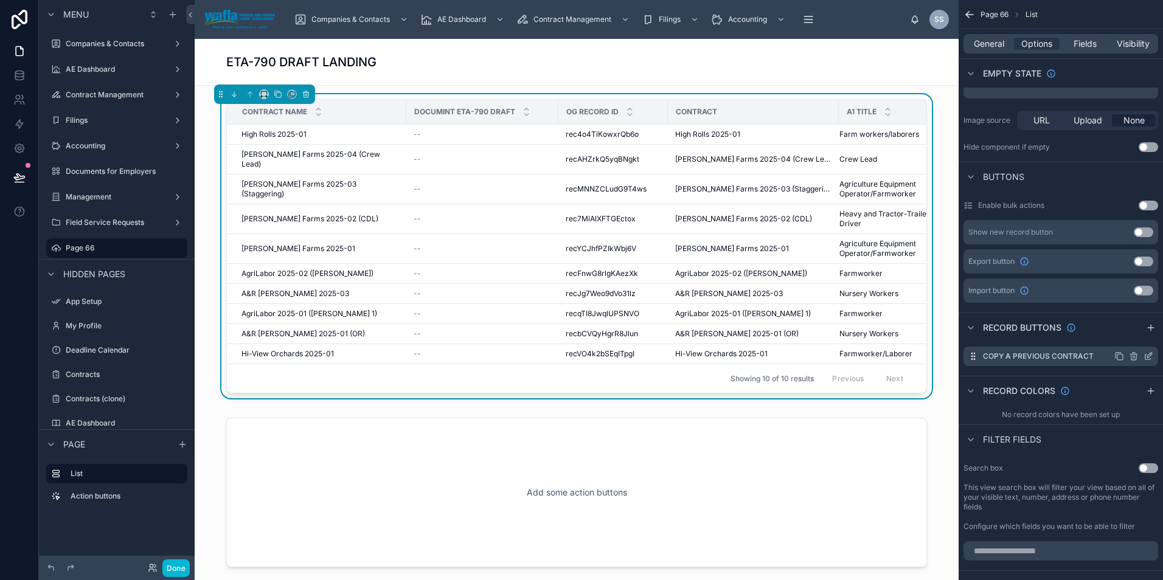
click at [1134, 355] on icon "scrollable content" at bounding box center [1133, 355] width 7 height 0
click at [1126, 336] on icon at bounding box center [1128, 337] width 5 height 5
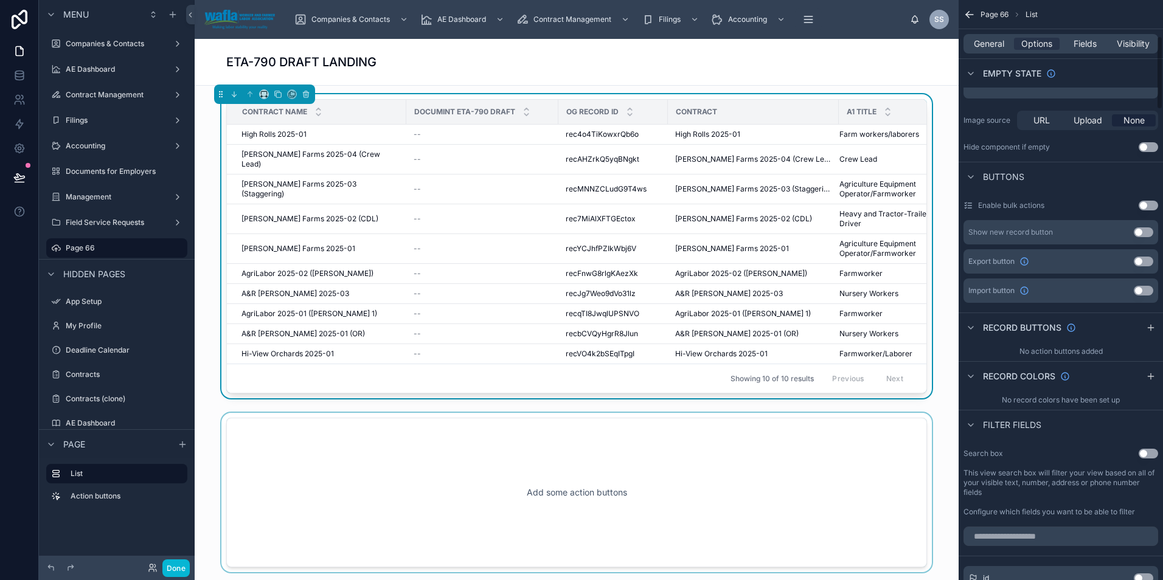
click at [620, 460] on div at bounding box center [576, 492] width 744 height 159
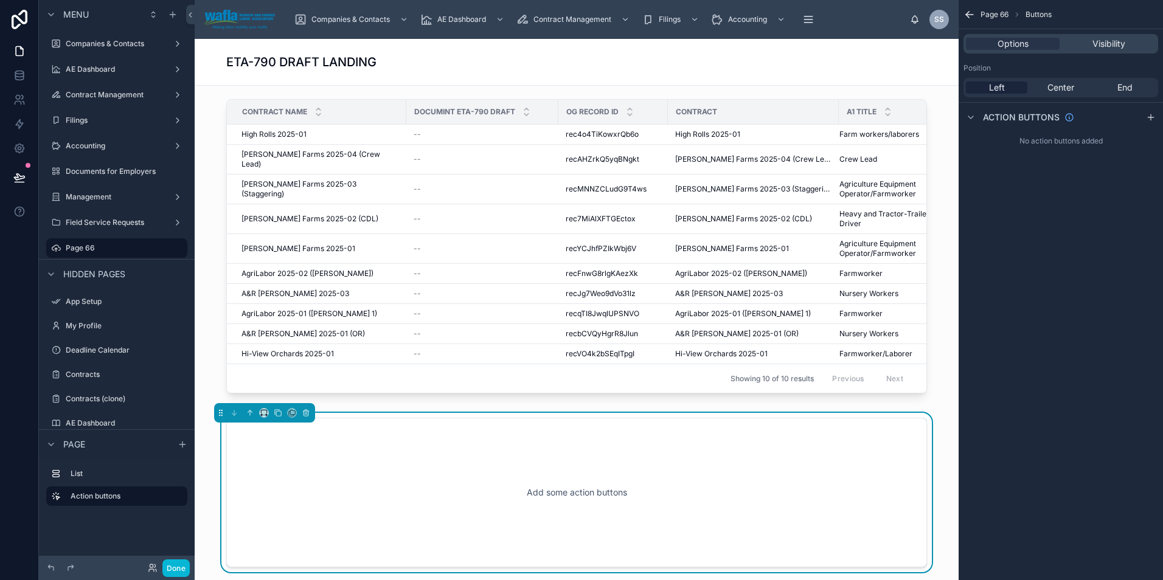
scroll to position [0, 0]
click at [1147, 115] on icon "scrollable content" at bounding box center [1151, 117] width 10 height 10
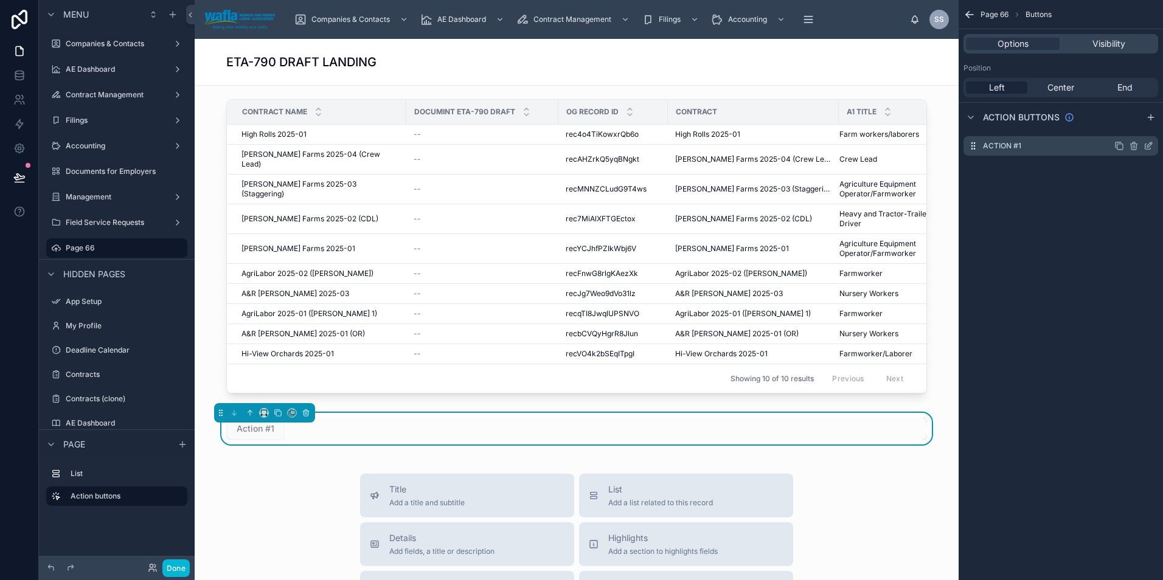
click at [1037, 145] on div "Action #1" at bounding box center [1060, 145] width 195 height 19
click at [1151, 148] on icon "scrollable content" at bounding box center [1148, 146] width 10 height 10
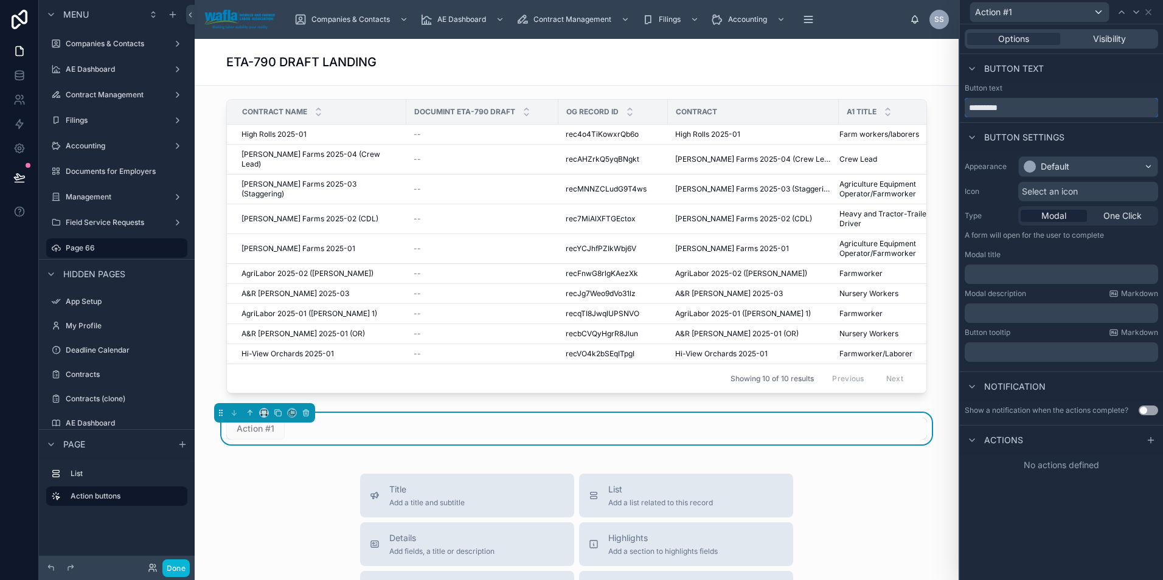
drag, startPoint x: 1028, startPoint y: 105, endPoint x: 944, endPoint y: 105, distance: 83.9
click at [944, 105] on div "Action #1 Options Visibility Button text Button text ********* Button settings …" at bounding box center [581, 290] width 1163 height 580
type input "*"
type input "**********"
click at [1150, 9] on icon at bounding box center [1148, 12] width 10 height 10
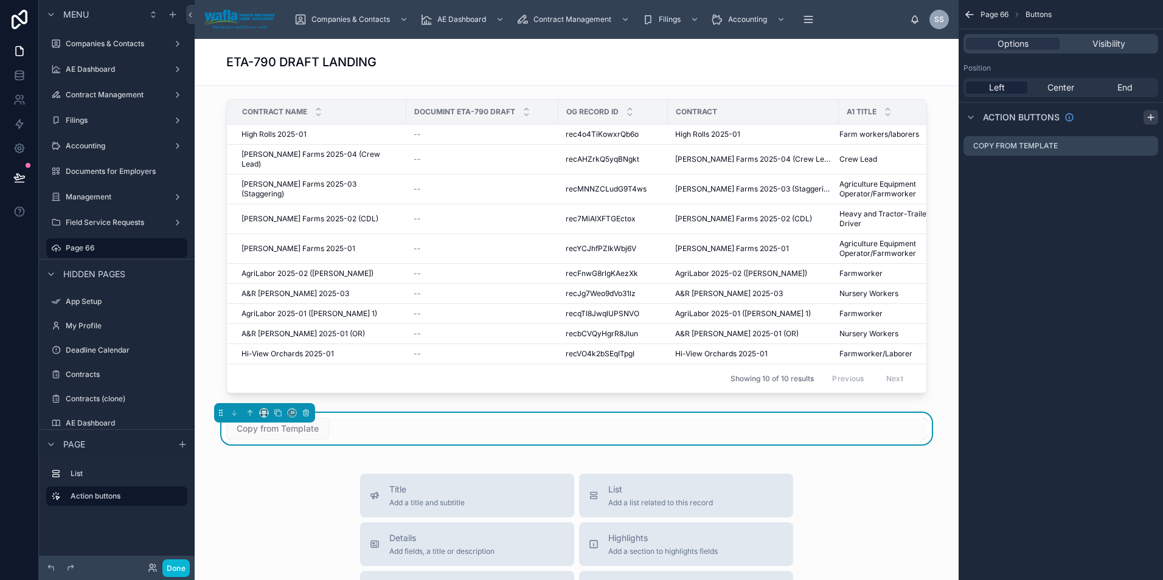
click at [1152, 119] on icon "scrollable content" at bounding box center [1151, 117] width 10 height 10
click at [1146, 168] on icon "scrollable content" at bounding box center [1148, 170] width 10 height 10
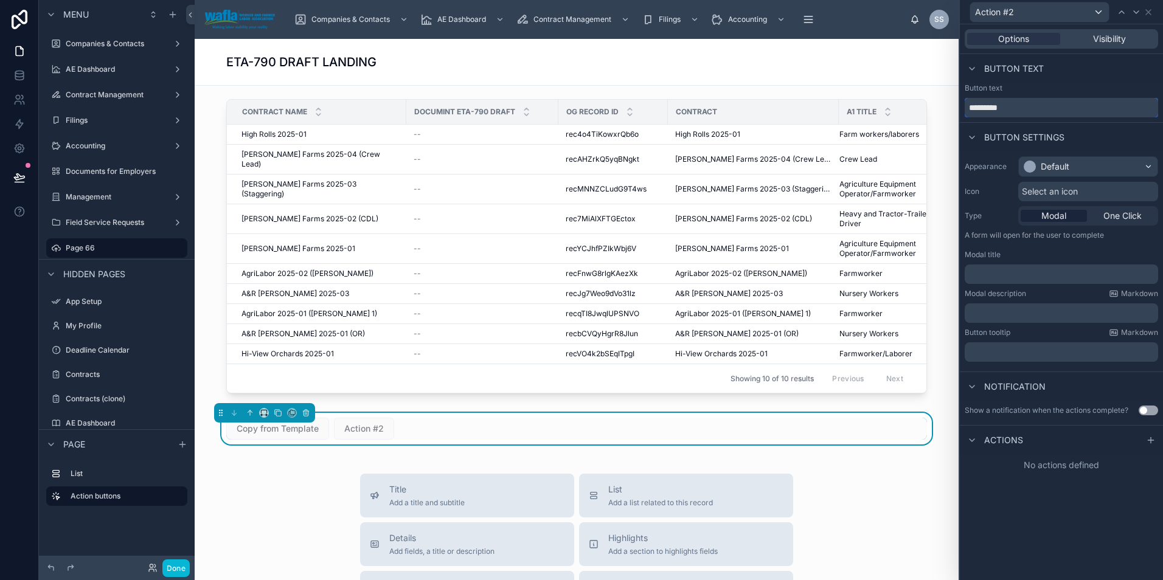
drag, startPoint x: 1023, startPoint y: 104, endPoint x: 954, endPoint y: 105, distance: 68.7
click at [954, 105] on div "Action #2 Options Visibility Button text Button text ********* Button settings …" at bounding box center [581, 290] width 1163 height 580
type input "**********"
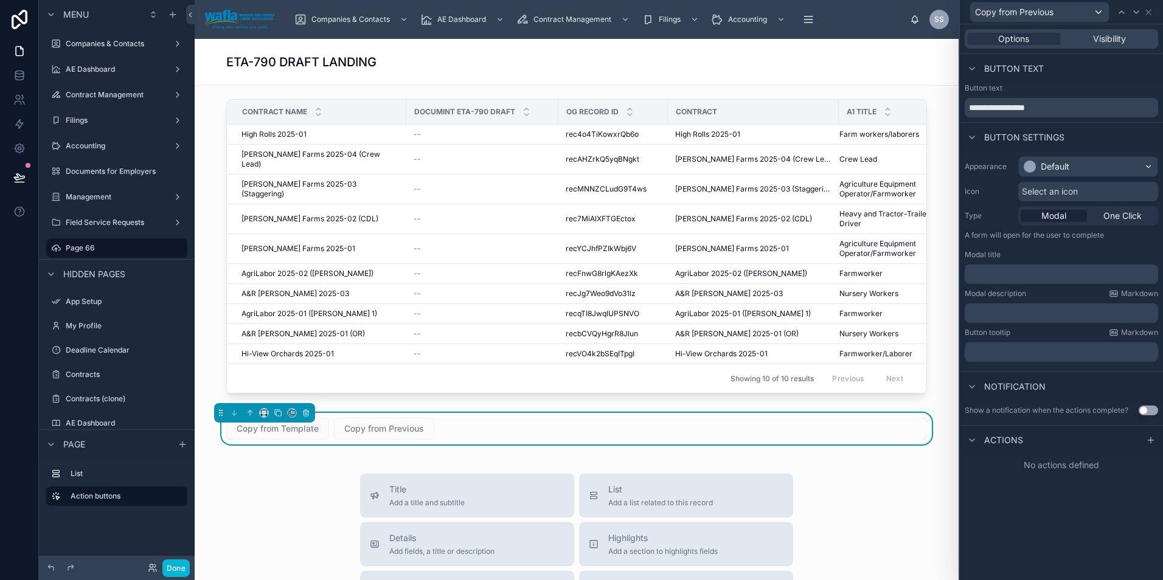
click at [291, 154] on div at bounding box center [576, 248] width 744 height 309
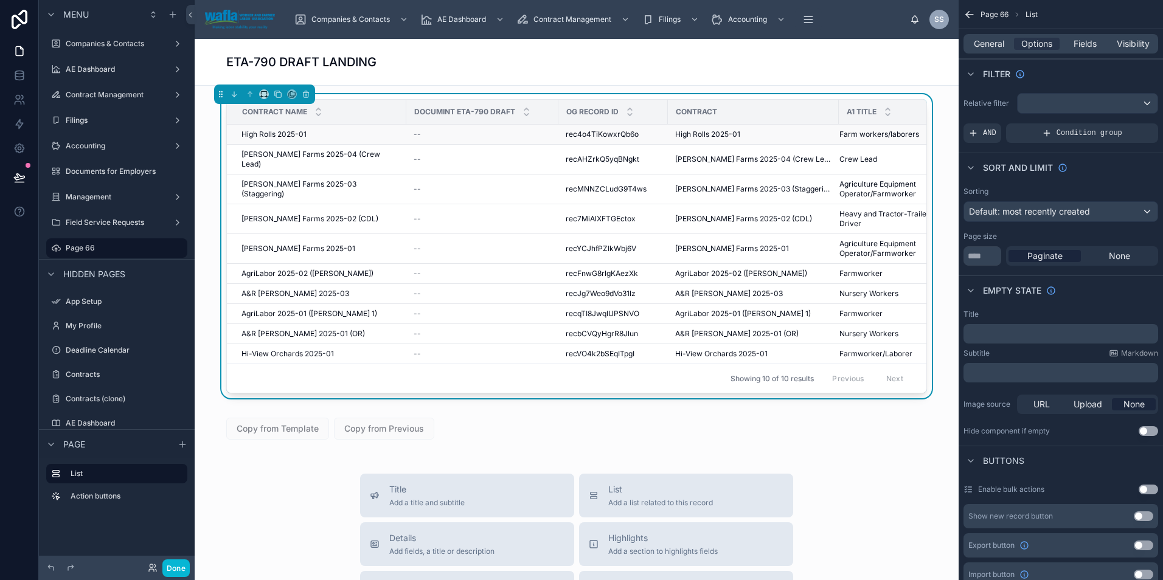
click at [289, 137] on span "High Rolls 2025-01" at bounding box center [273, 135] width 65 height 10
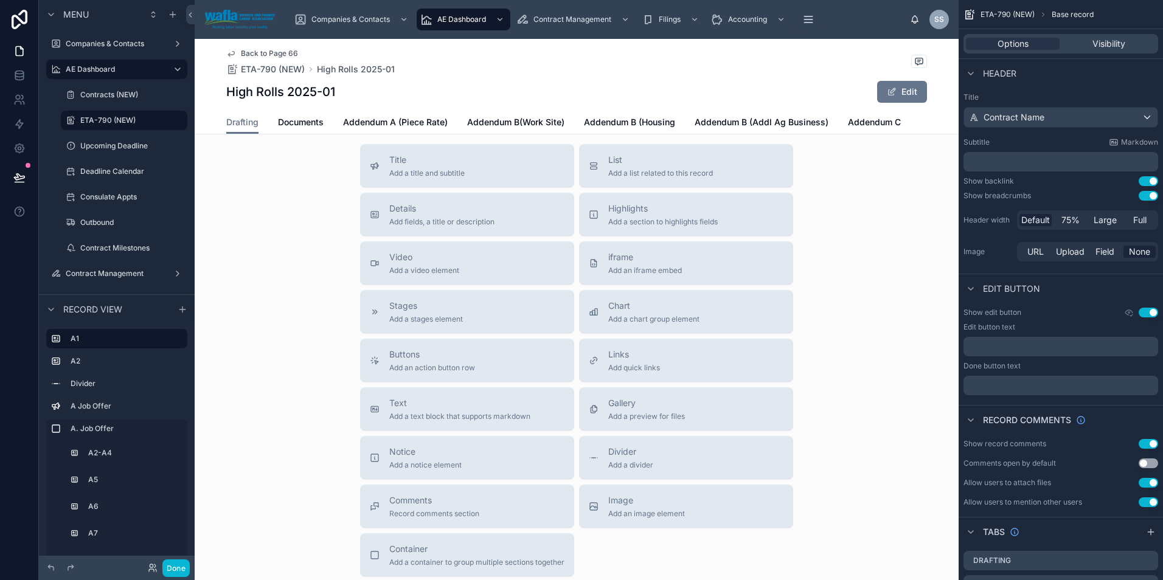
scroll to position [6137, 0]
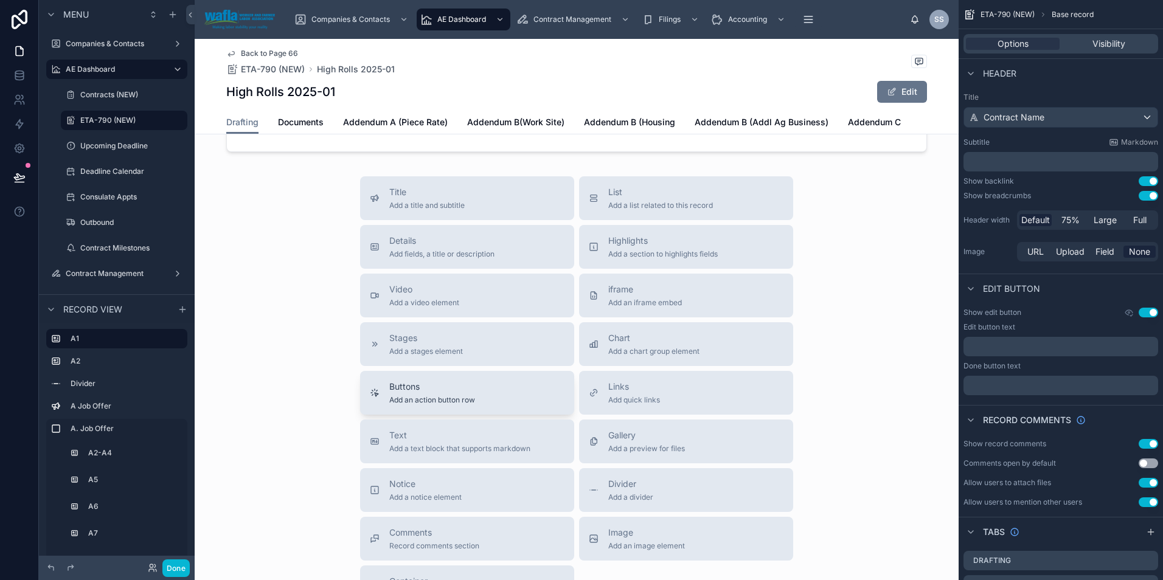
click at [460, 405] on span "Add an action button row" at bounding box center [432, 400] width 86 height 10
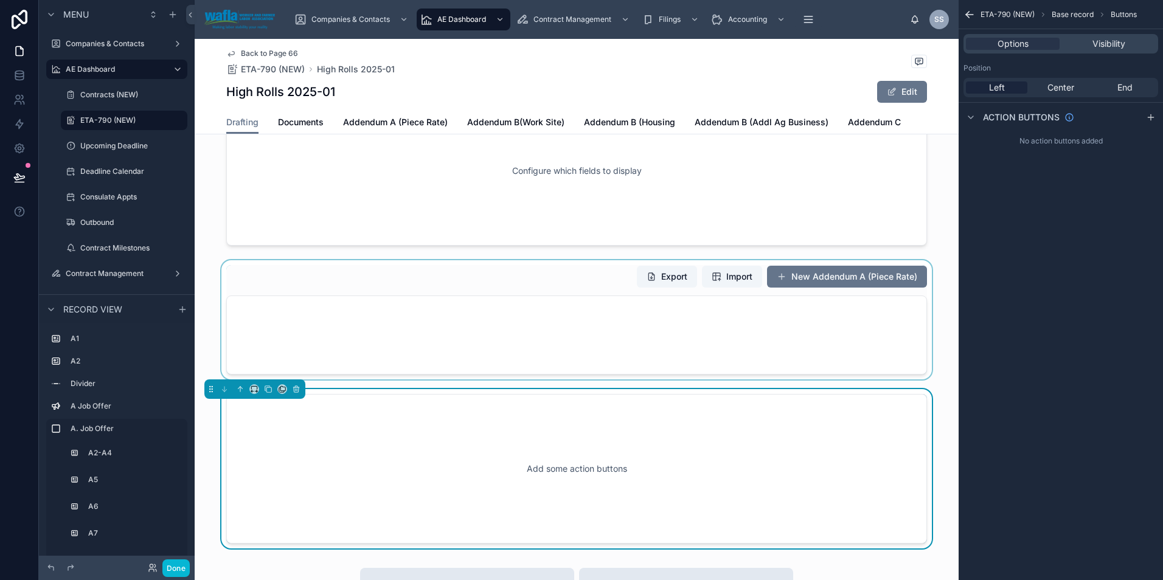
scroll to position [5912, 0]
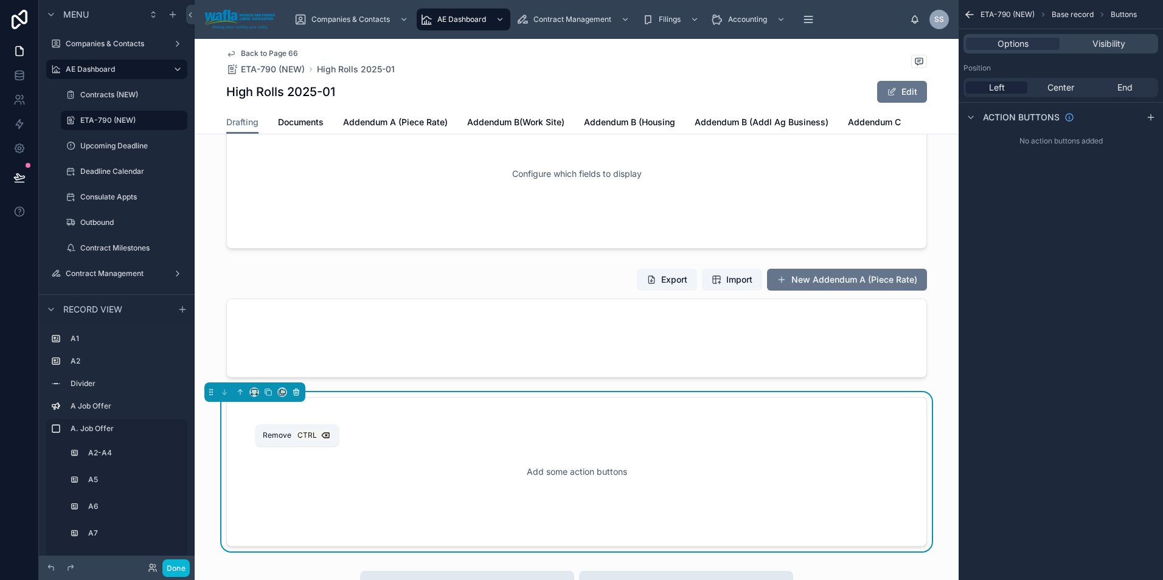
click at [297, 396] on icon at bounding box center [296, 392] width 9 height 9
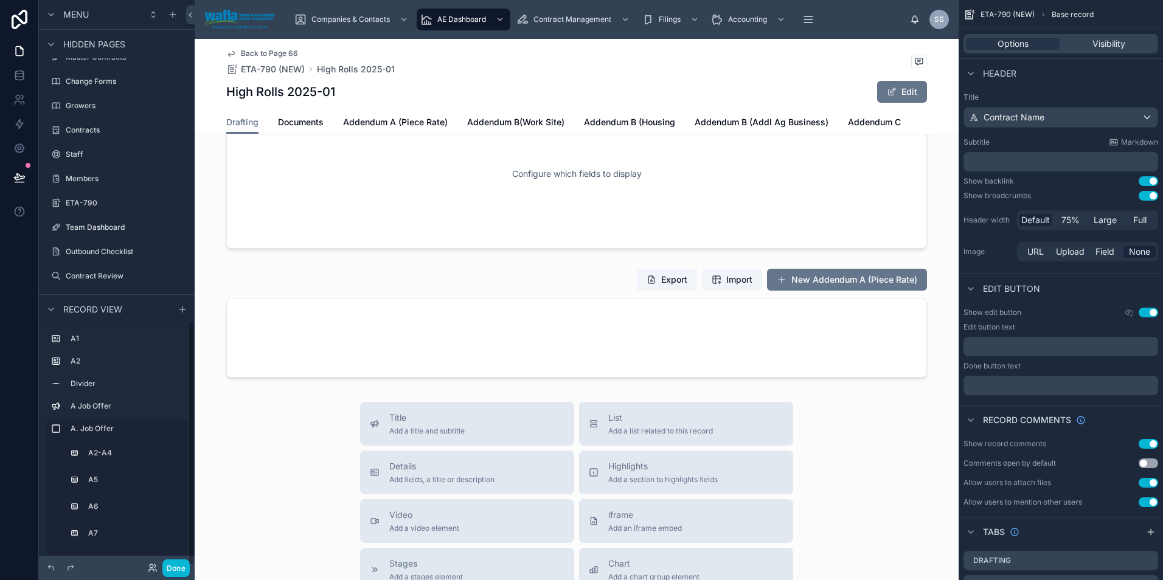
scroll to position [742, 0]
click at [83, 204] on label "ETA-790" at bounding box center [114, 201] width 97 height 10
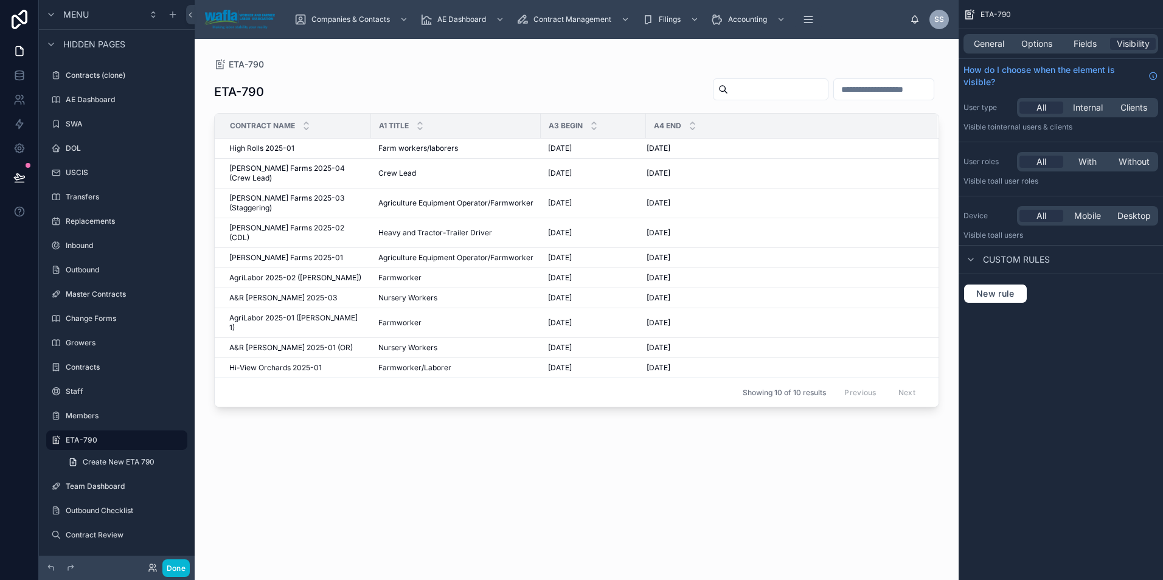
click at [263, 153] on div at bounding box center [577, 302] width 764 height 527
click at [263, 148] on span "High Rolls 2025-01" at bounding box center [261, 149] width 65 height 10
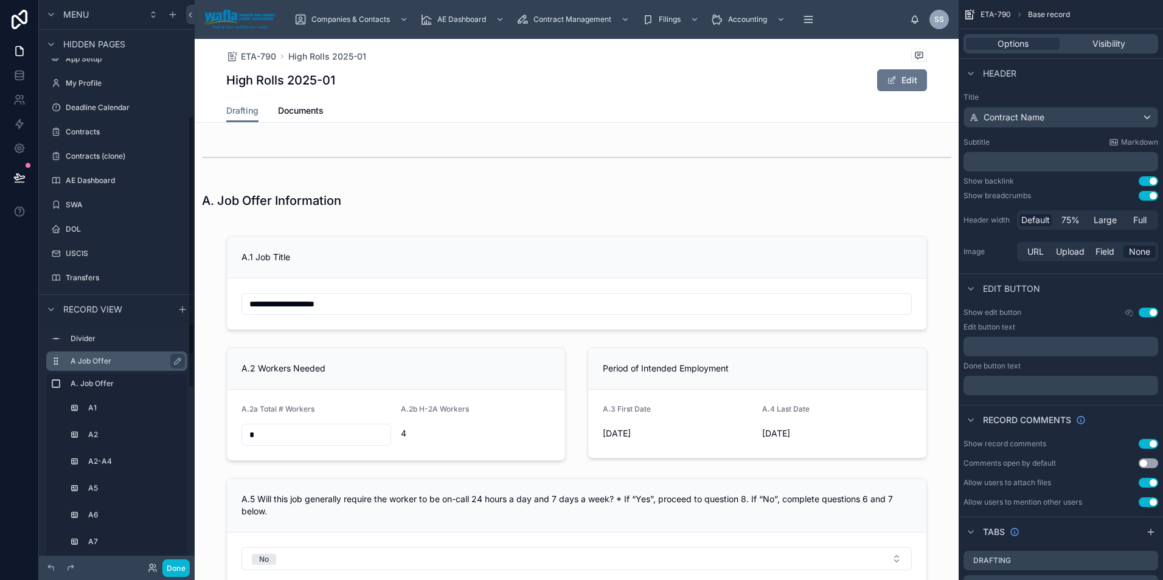
scroll to position [222, 0]
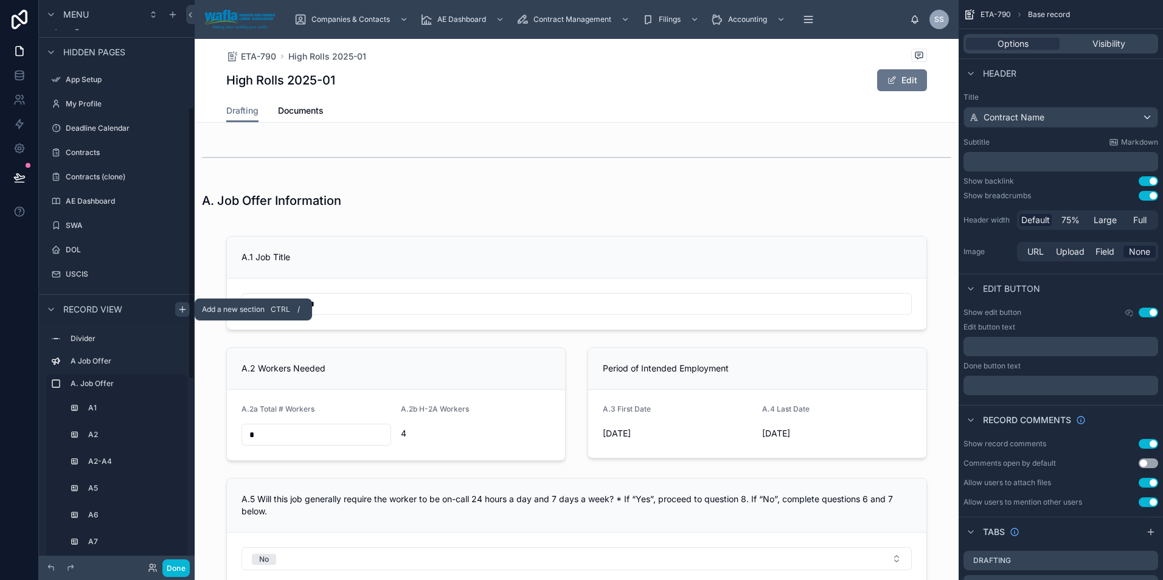
click at [181, 312] on icon "scrollable content" at bounding box center [183, 310] width 10 height 10
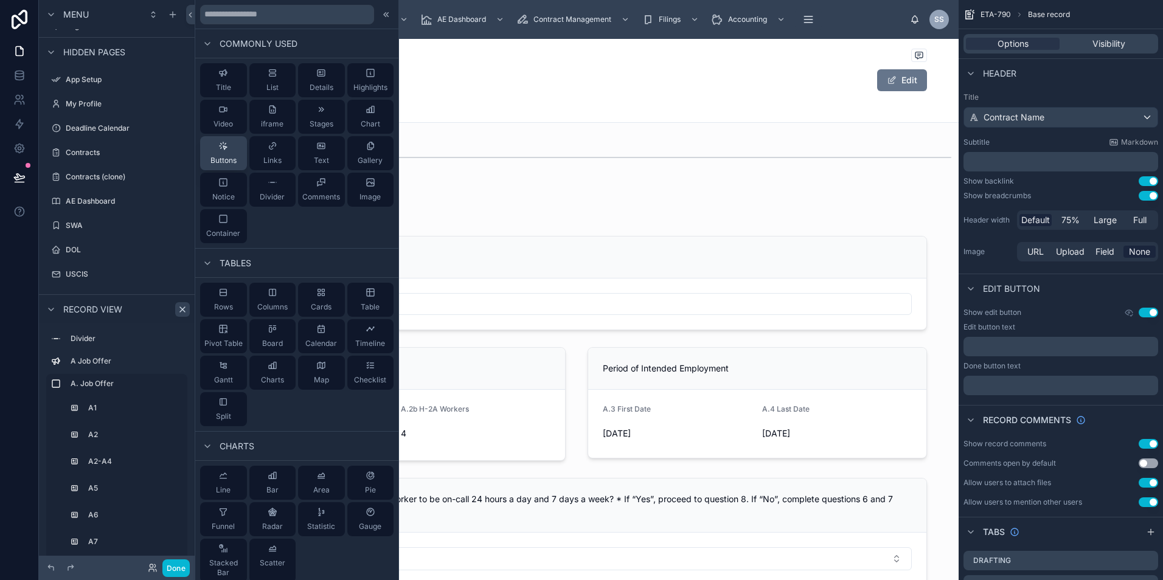
click at [212, 168] on button "Buttons" at bounding box center [223, 153] width 47 height 34
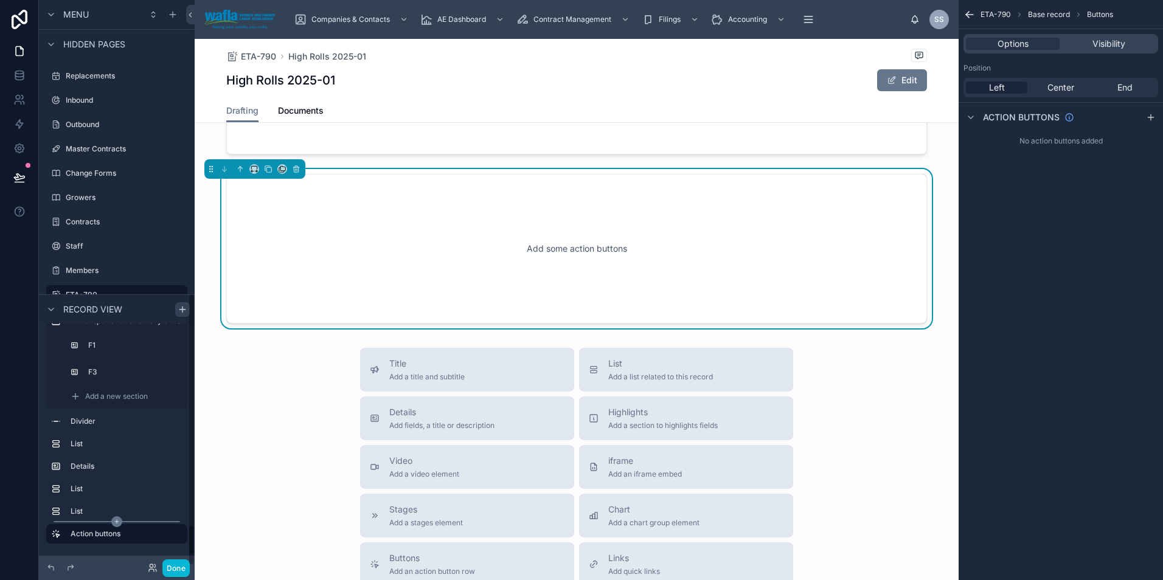
scroll to position [607, 0]
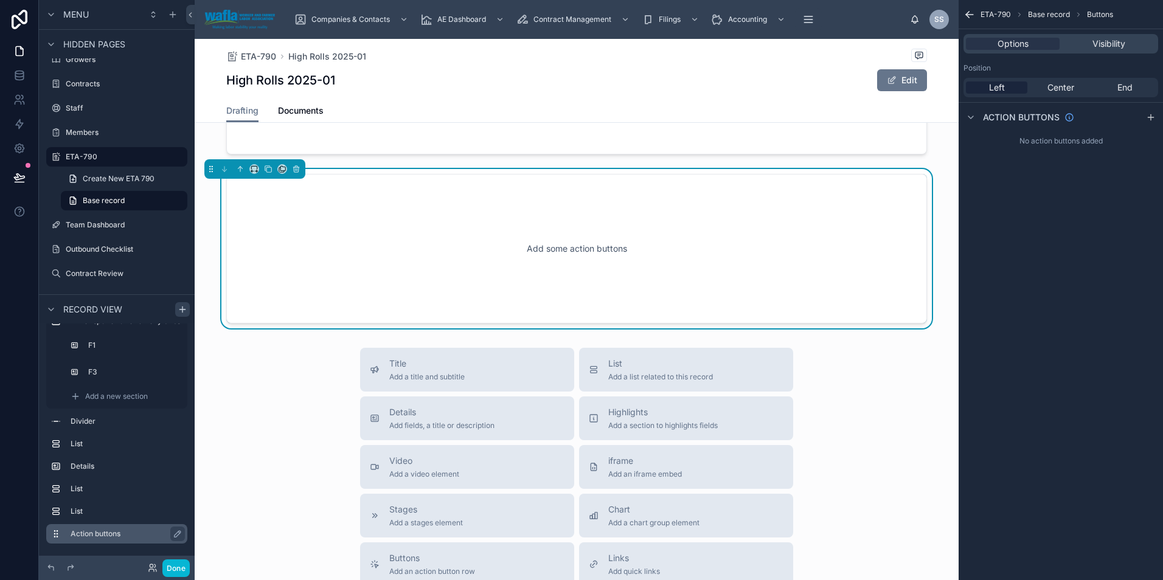
click at [147, 534] on label "Action buttons" at bounding box center [124, 534] width 107 height 10
click at [239, 169] on icon at bounding box center [239, 168] width 2 height 2
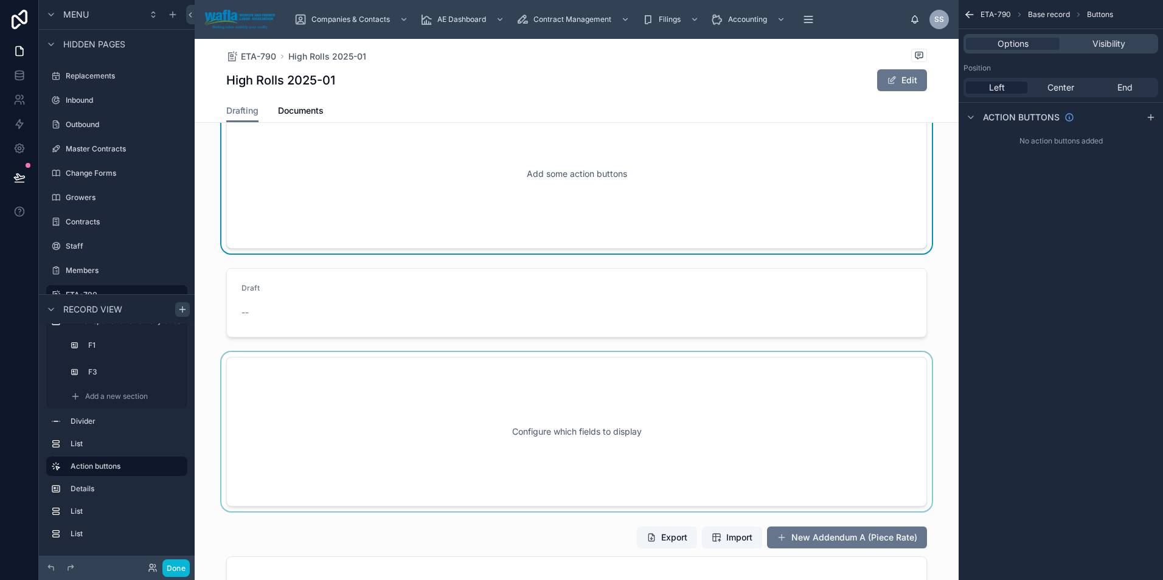
scroll to position [6463, 0]
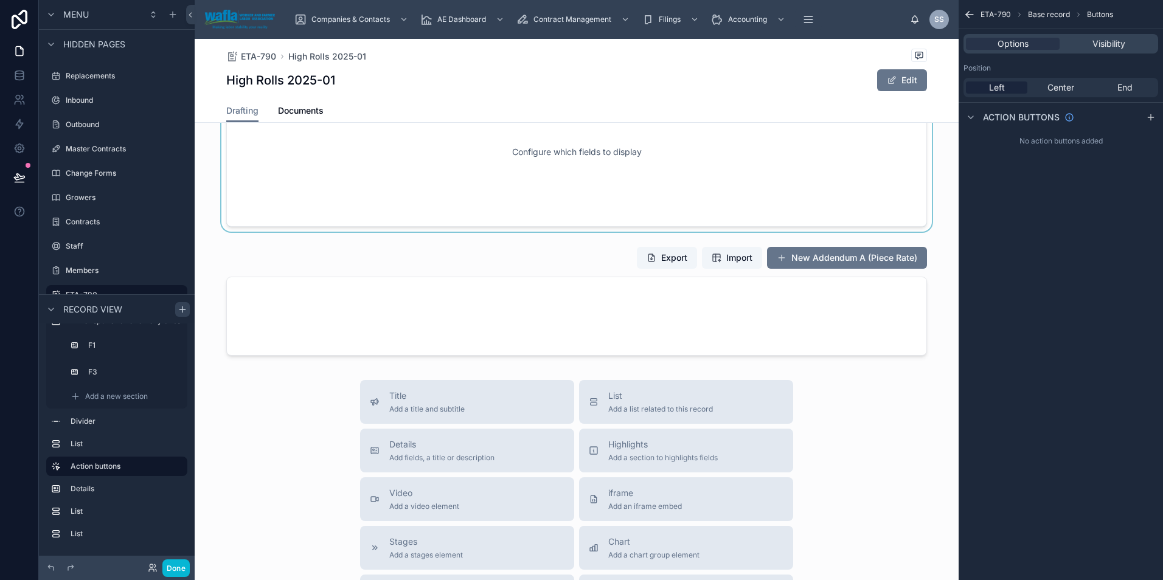
click at [549, 202] on div at bounding box center [577, 151] width 764 height 159
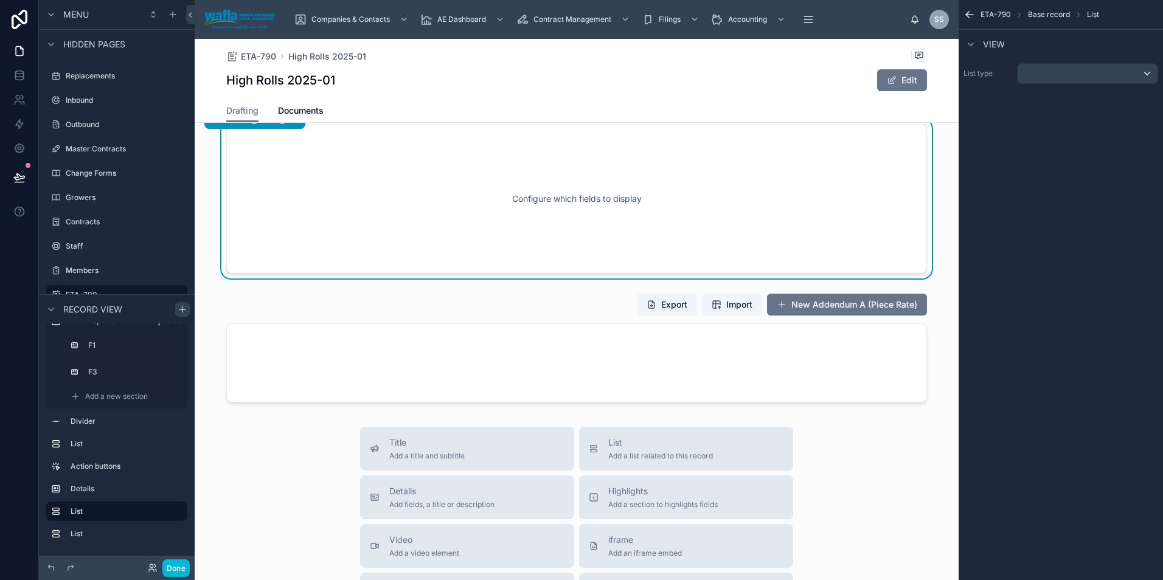
scroll to position [6402, 0]
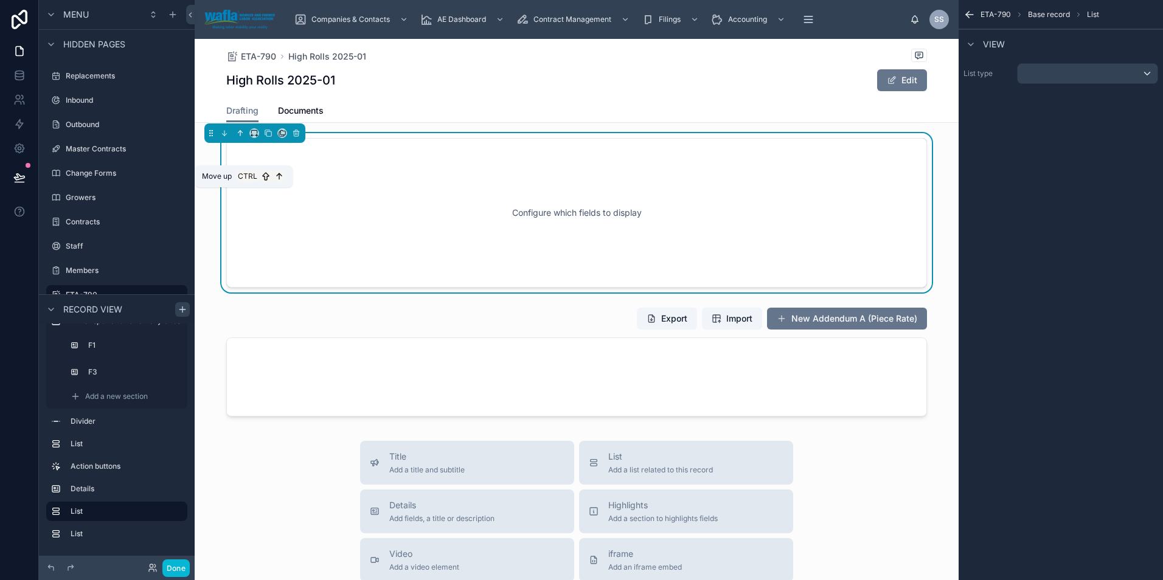
click at [238, 137] on icon at bounding box center [240, 133] width 9 height 9
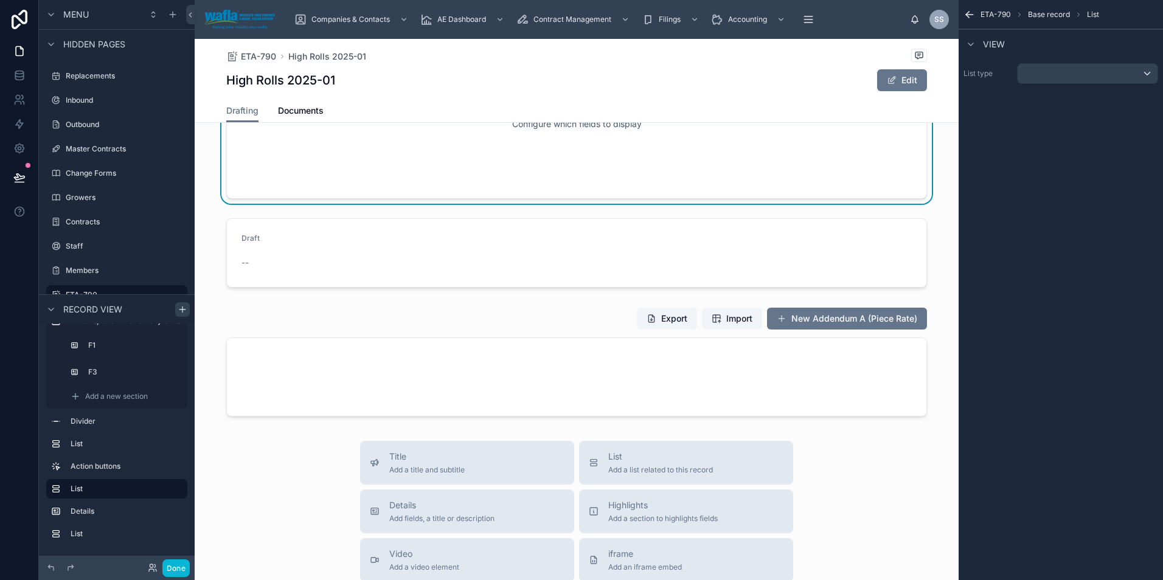
scroll to position [6682, 0]
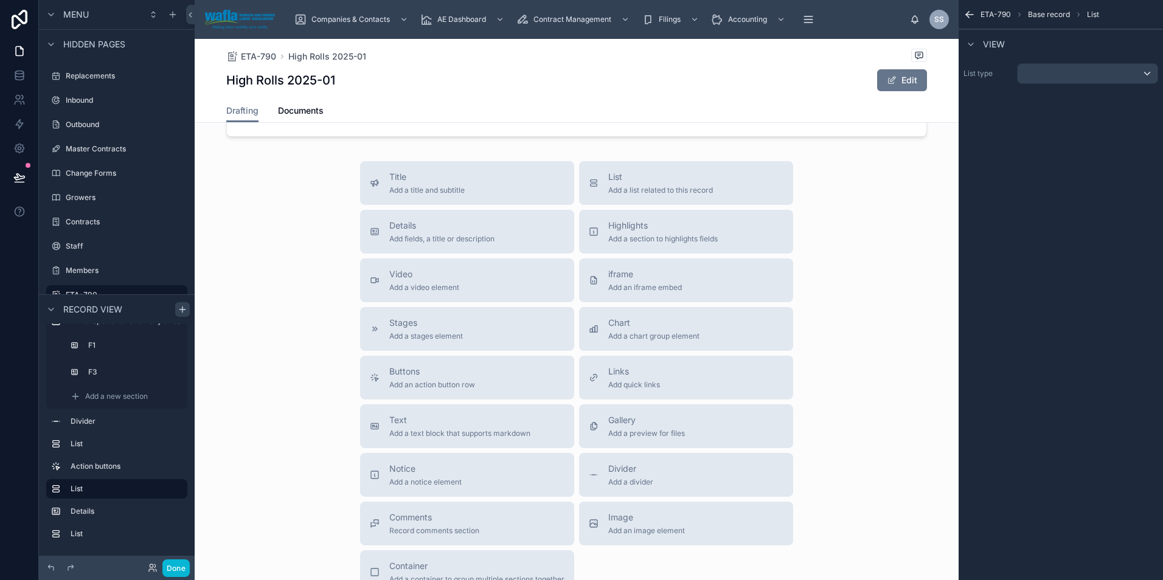
click at [238, 142] on div at bounding box center [577, 81] width 764 height 119
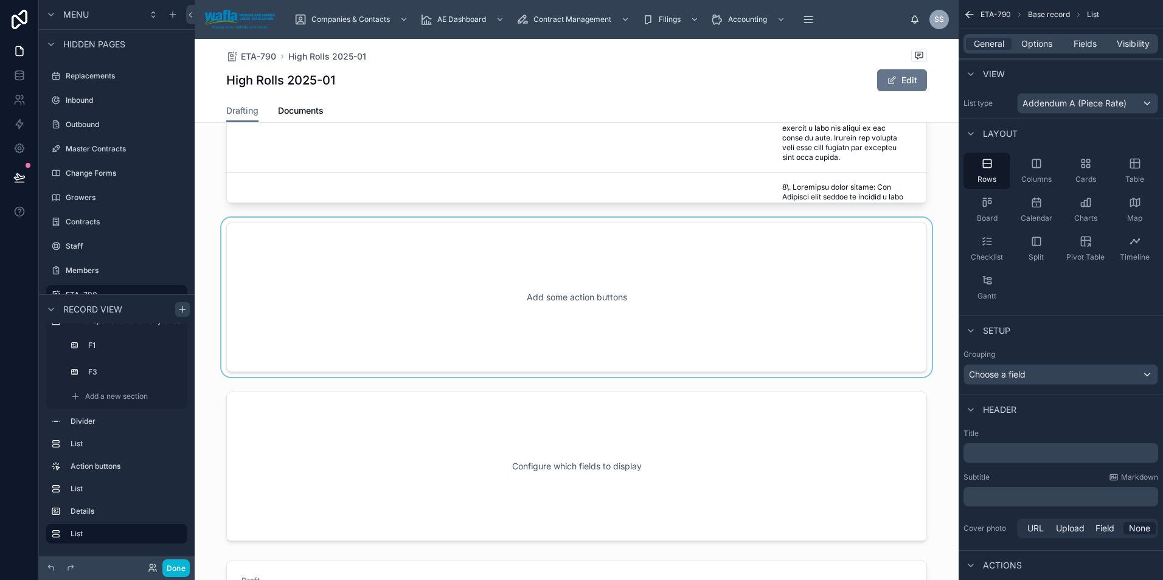
scroll to position [6053, 0]
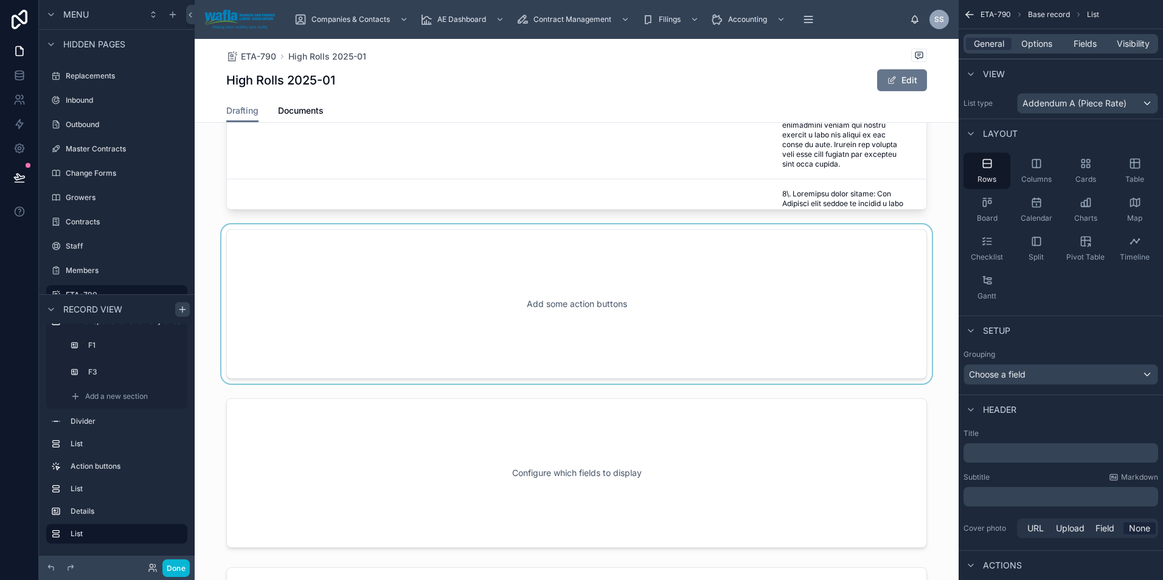
click at [299, 337] on div at bounding box center [577, 303] width 764 height 159
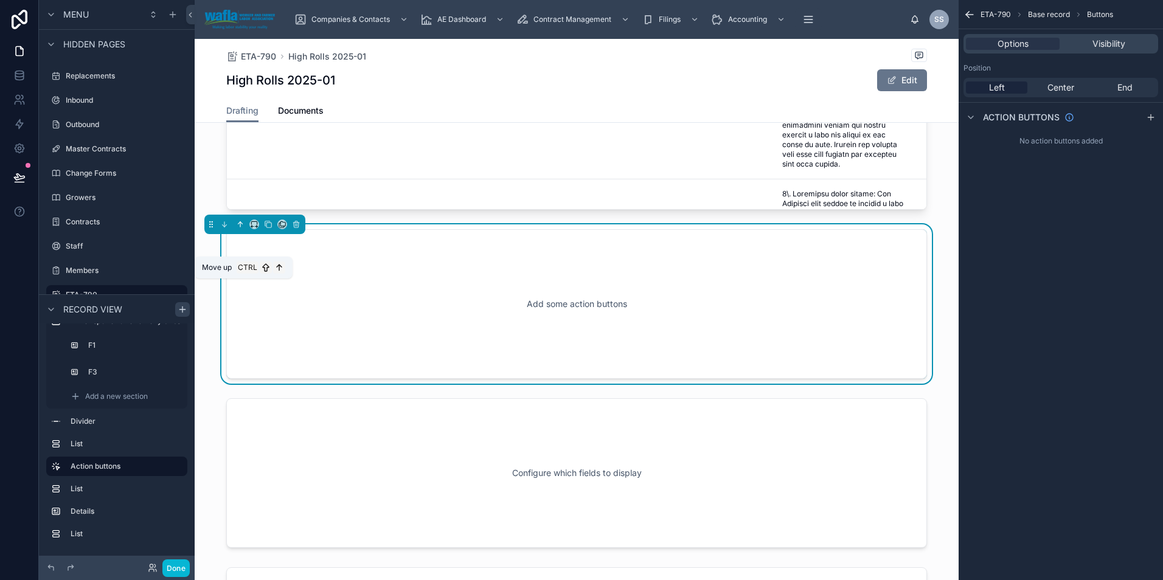
click at [240, 227] on icon at bounding box center [240, 224] width 0 height 5
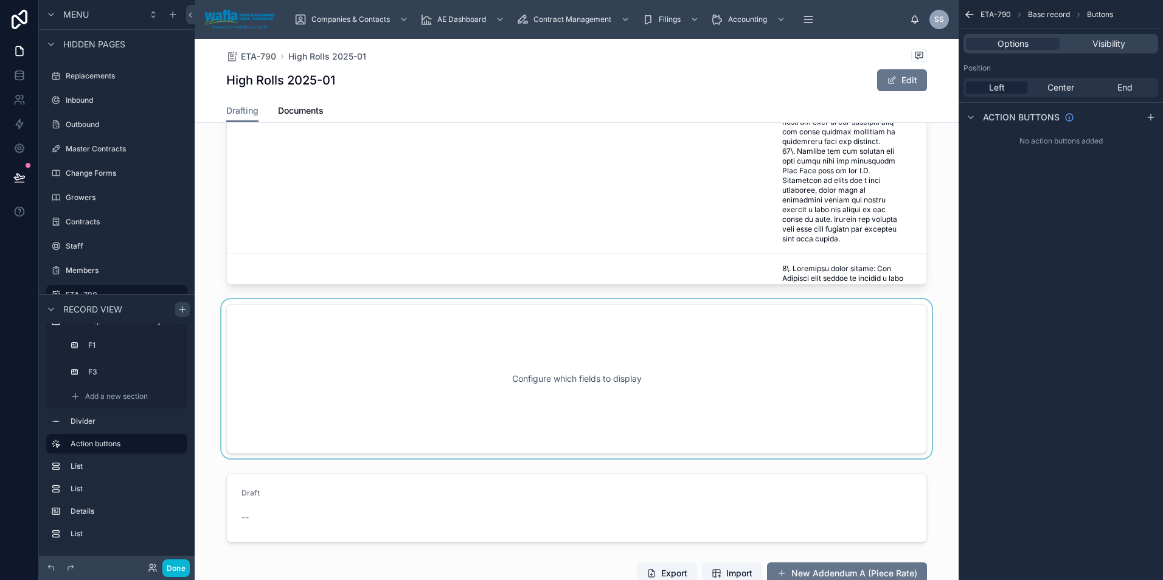
scroll to position [6150, 0]
click at [320, 422] on div at bounding box center [577, 375] width 764 height 159
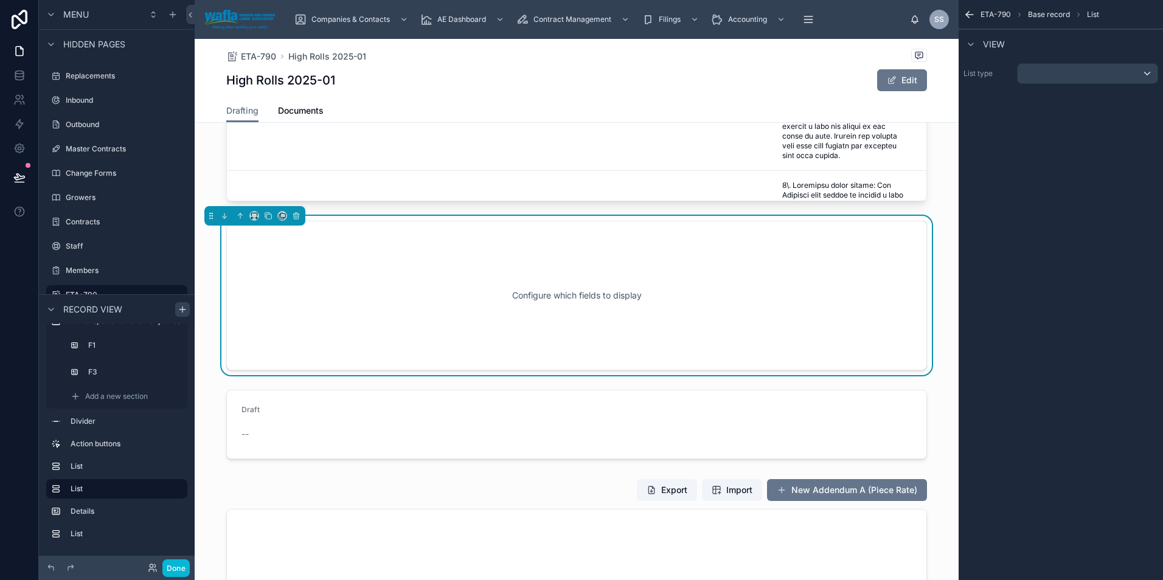
scroll to position [6252, 0]
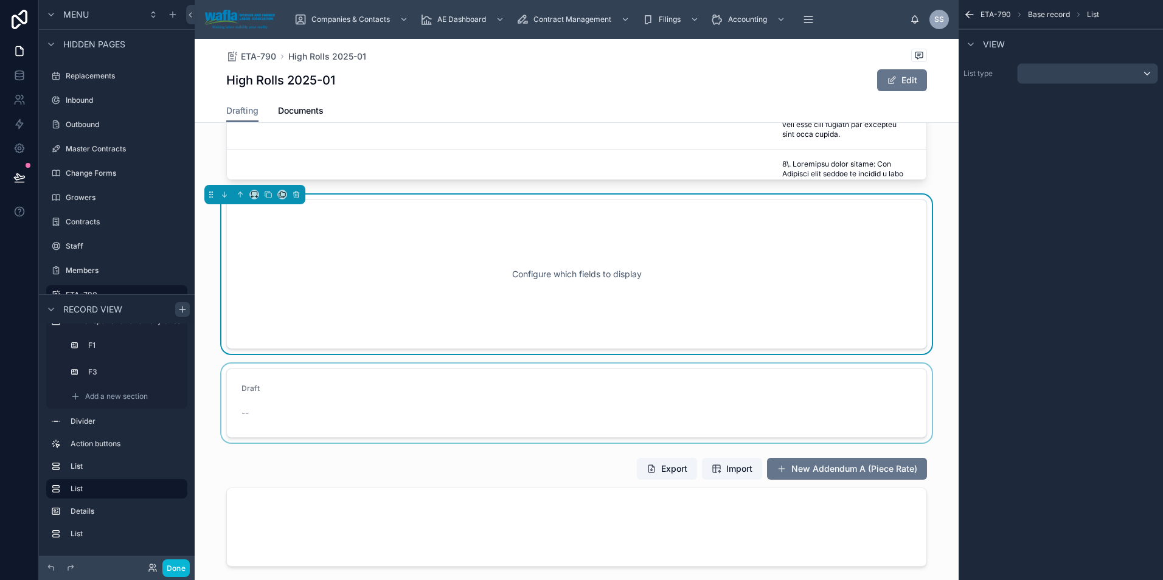
click at [387, 443] on div at bounding box center [577, 403] width 764 height 79
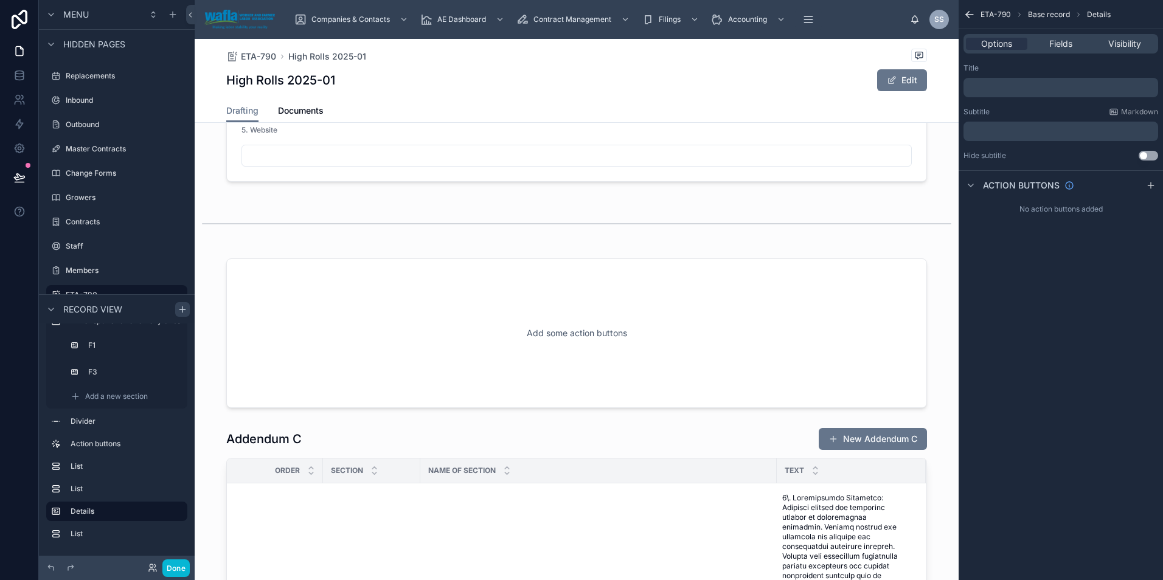
scroll to position [5522, 0]
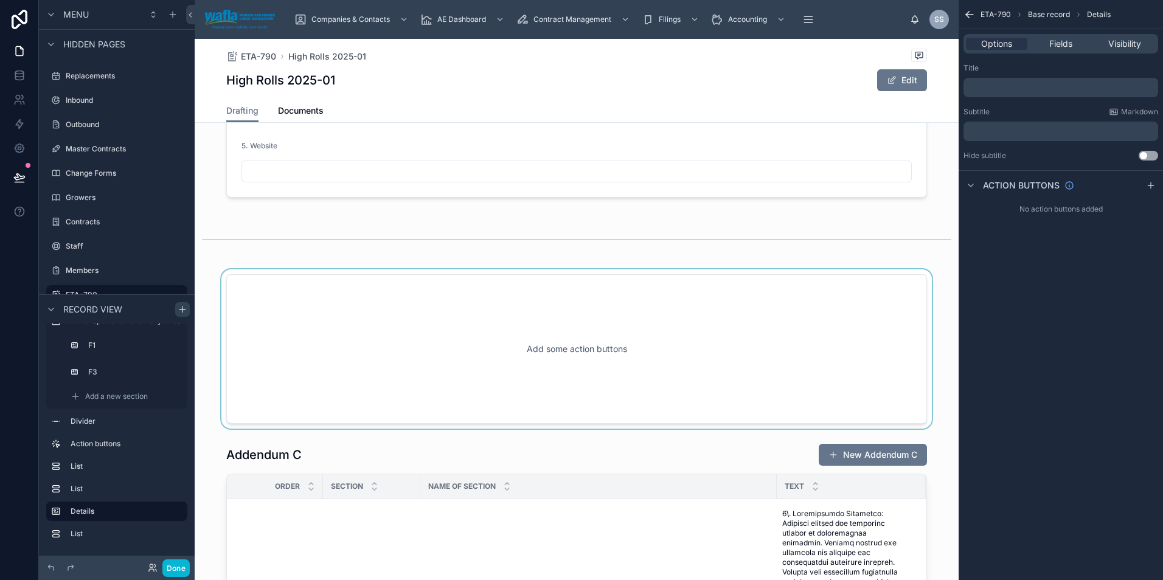
click at [350, 400] on div at bounding box center [577, 348] width 764 height 159
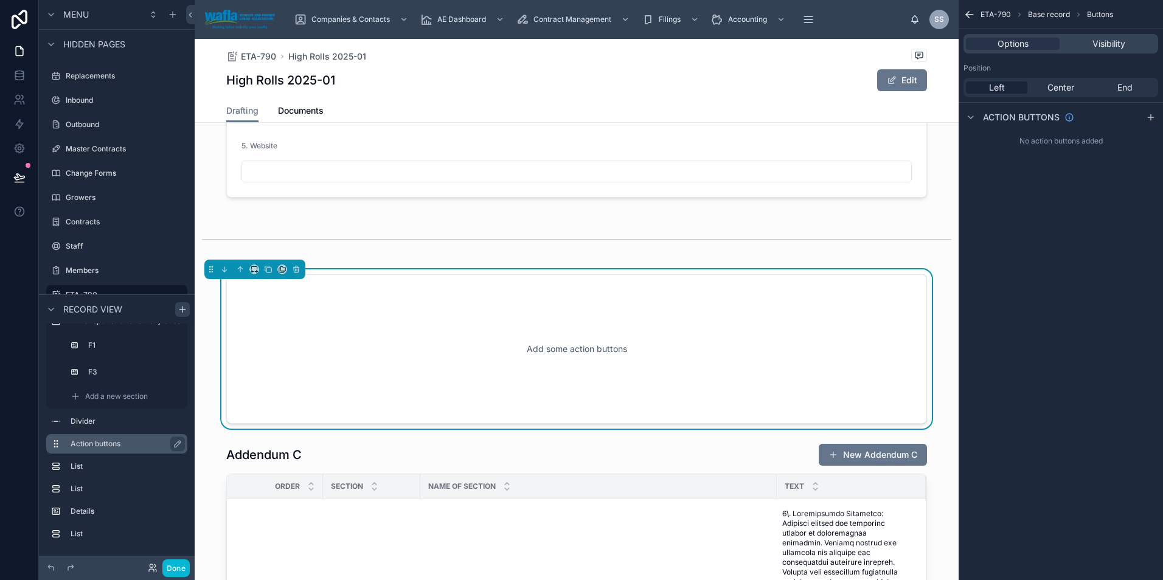
click at [78, 442] on label "Action buttons" at bounding box center [124, 444] width 107 height 10
click at [241, 274] on icon at bounding box center [240, 269] width 9 height 9
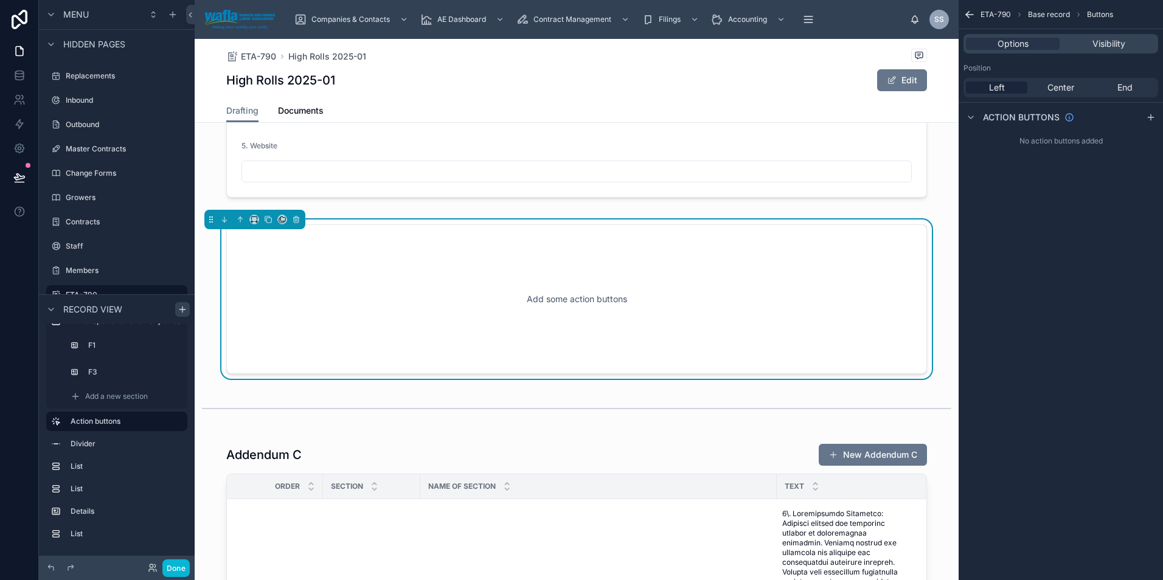
scroll to position [5802, 0]
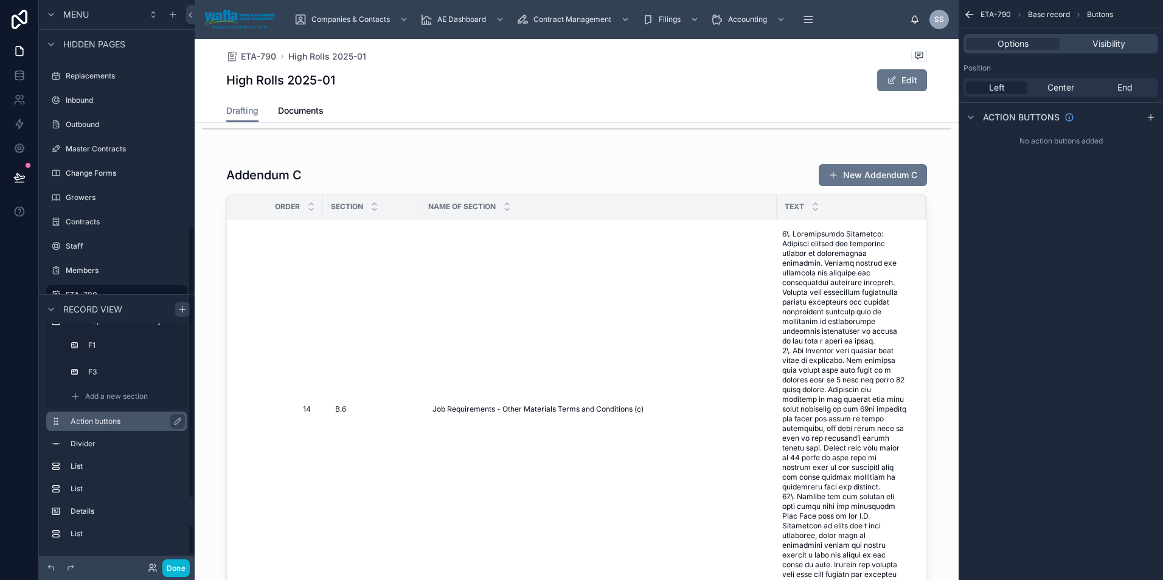
click at [148, 420] on label "Action buttons" at bounding box center [124, 422] width 107 height 10
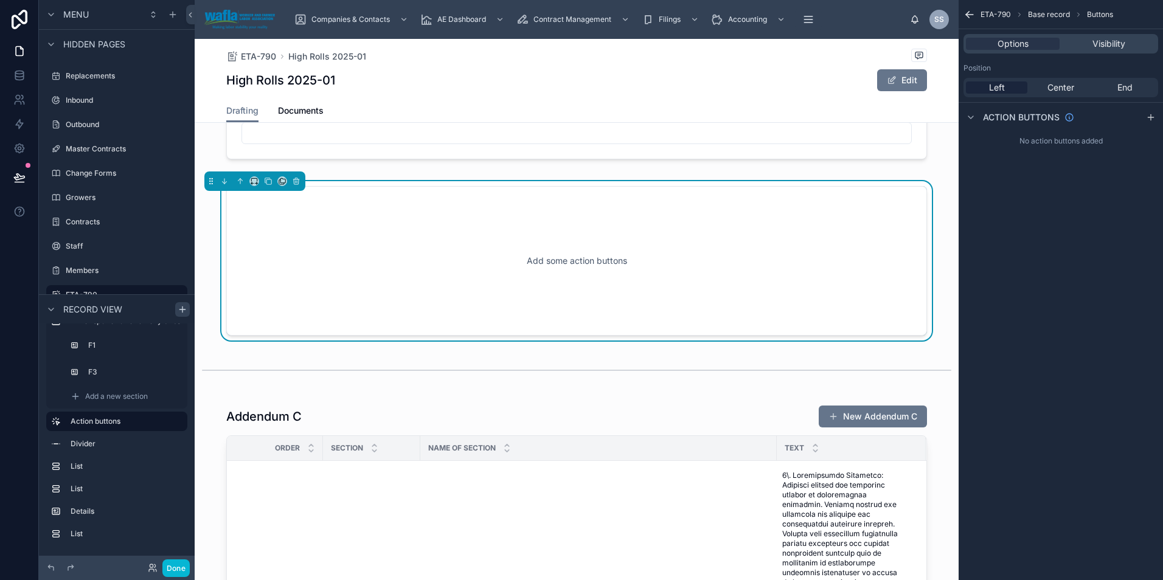
scroll to position [5559, 0]
click at [244, 187] on icon at bounding box center [240, 183] width 9 height 9
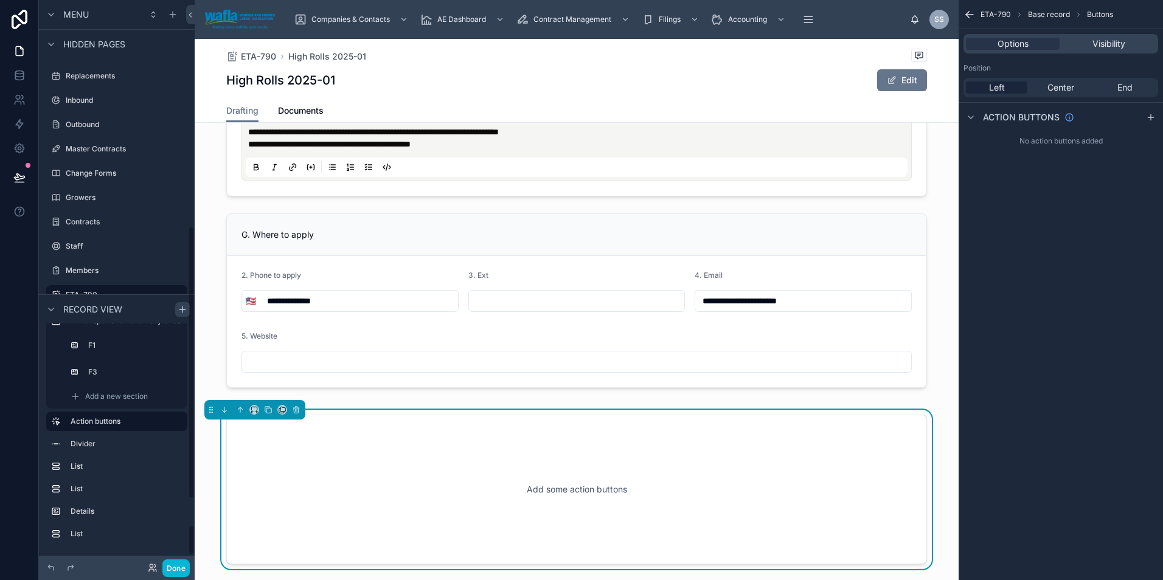
scroll to position [1483, 0]
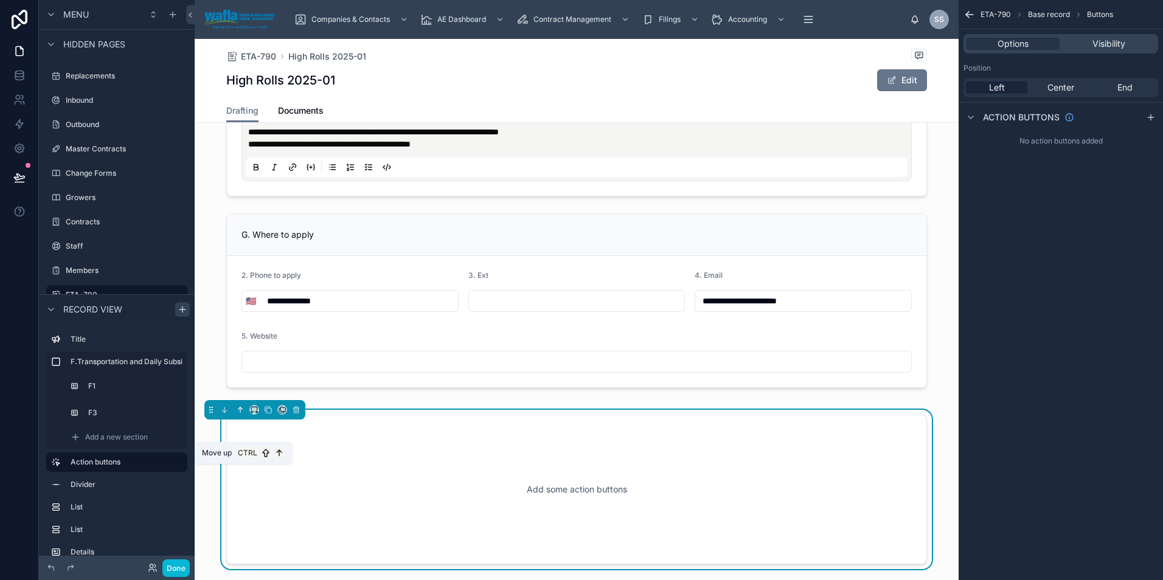
click at [237, 414] on icon at bounding box center [240, 410] width 9 height 9
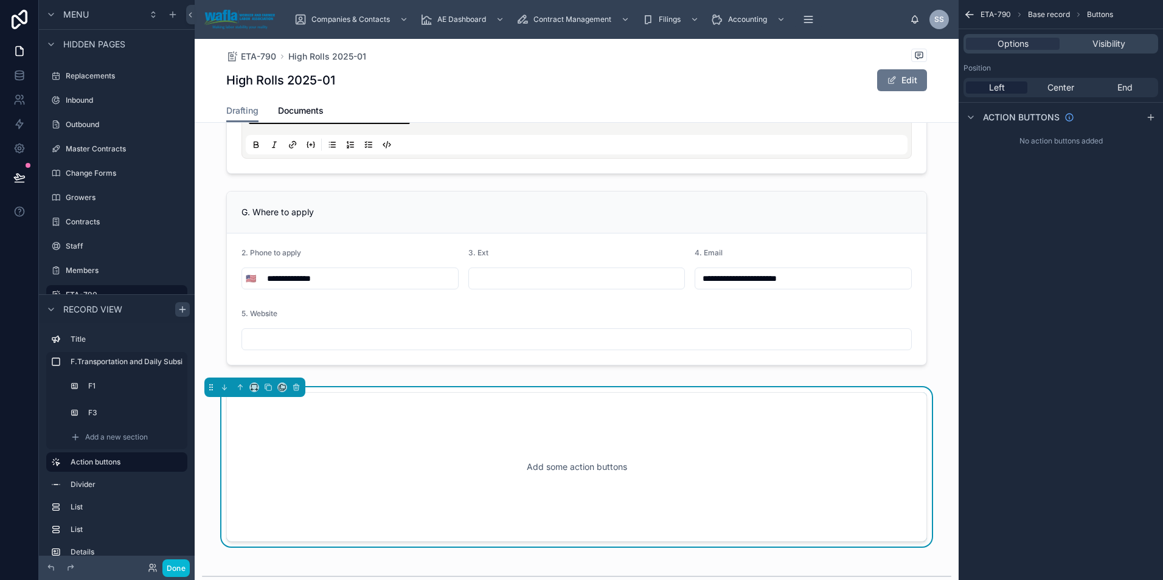
scroll to position [5348, 0]
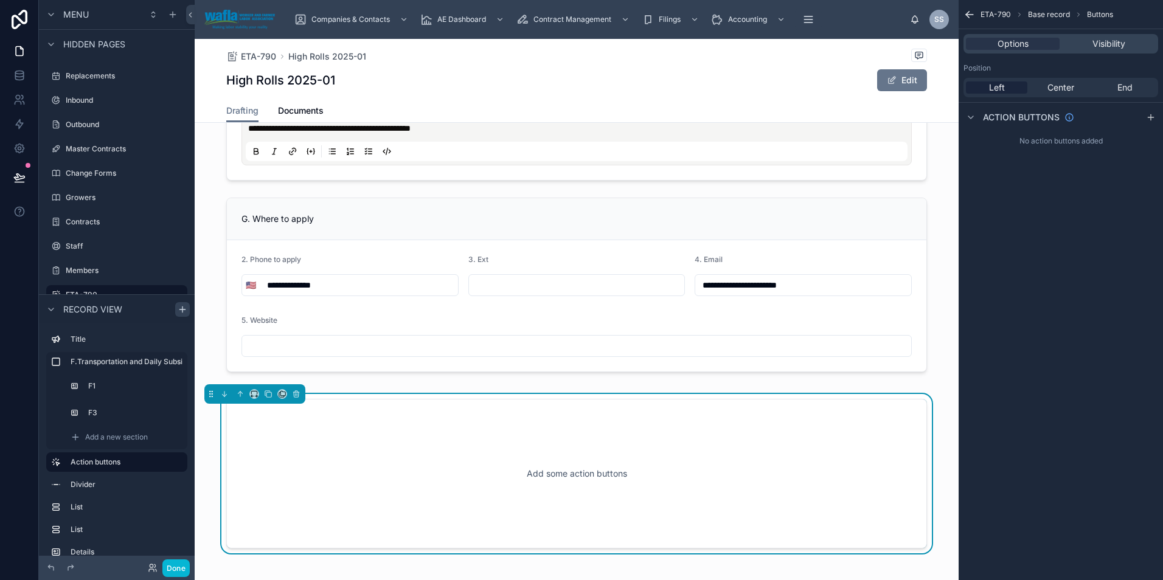
drag, startPoint x: 311, startPoint y: 481, endPoint x: 269, endPoint y: 480, distance: 42.0
click at [311, 482] on div "Add some action buttons" at bounding box center [576, 473] width 660 height 109
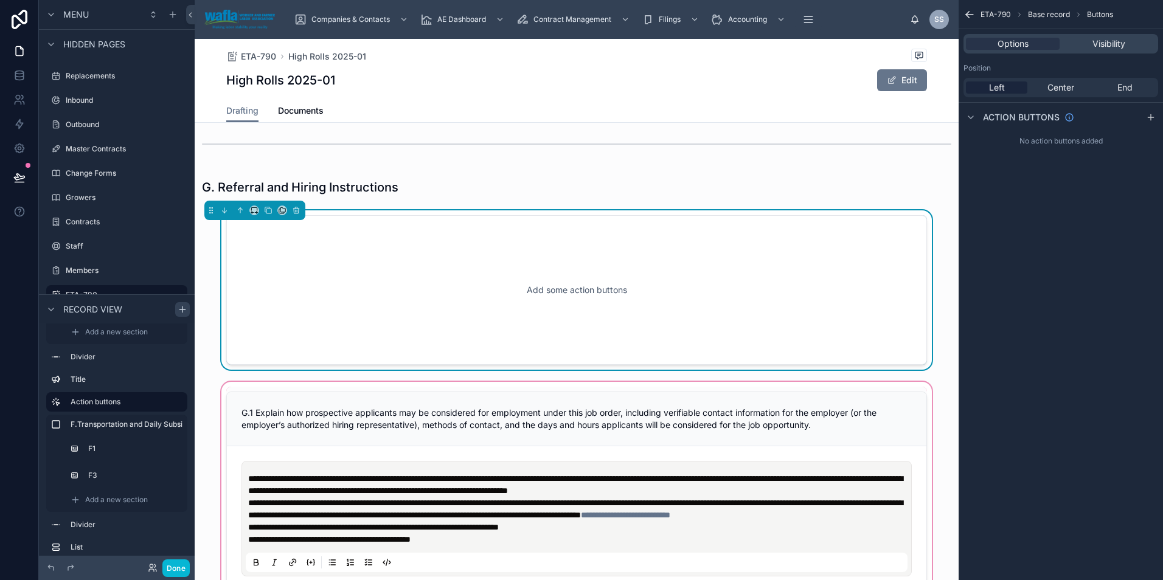
scroll to position [5151, 0]
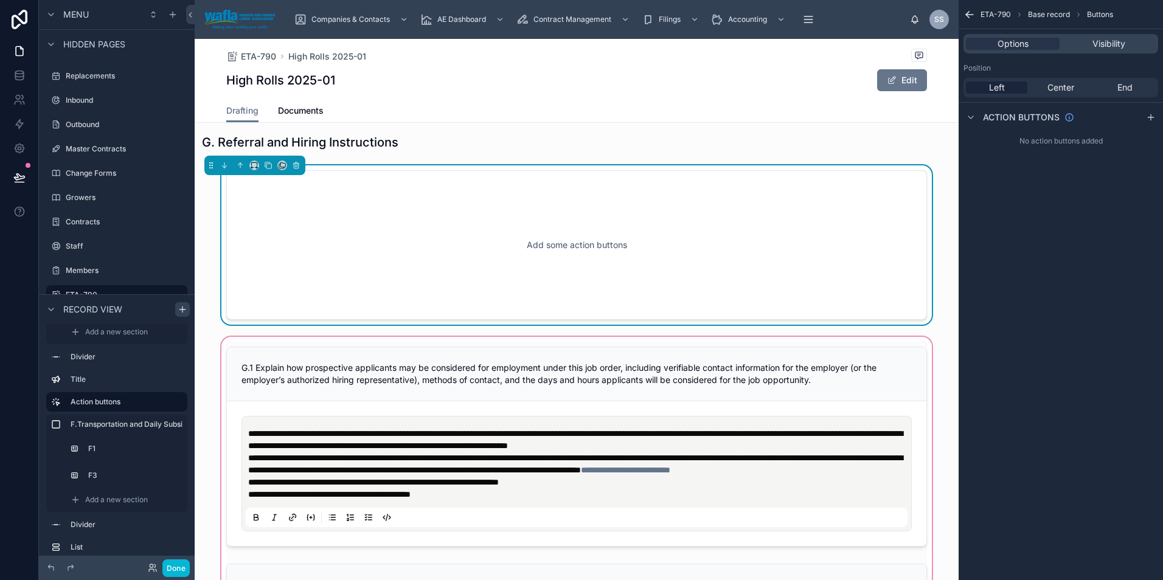
click at [381, 433] on div at bounding box center [577, 542] width 764 height 416
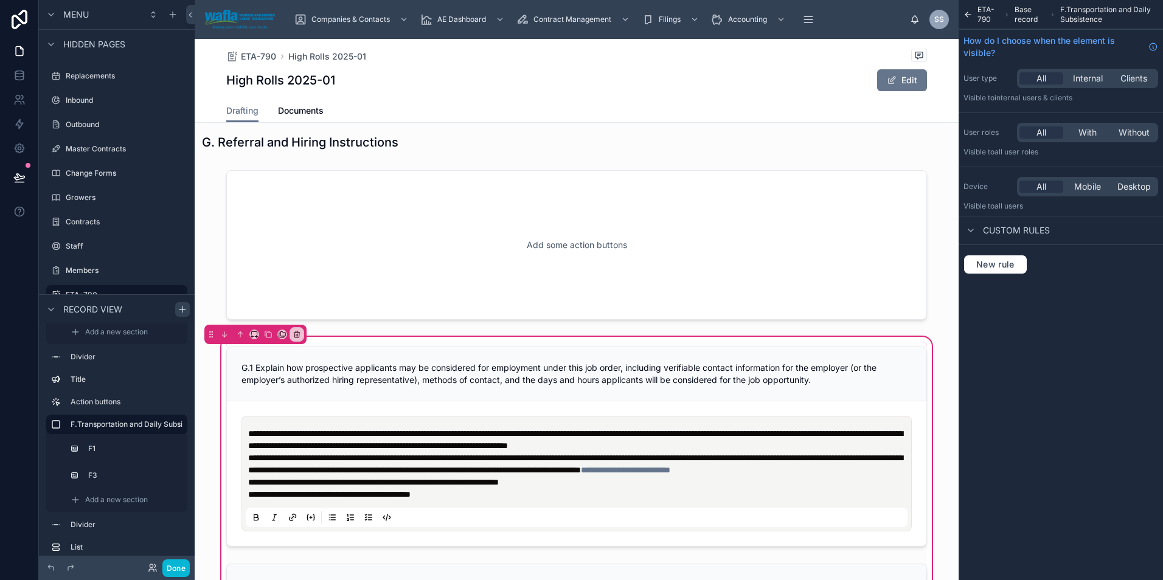
click at [984, 16] on span "ETA-790" at bounding box center [988, 14] width 22 height 19
click at [966, 14] on icon "scrollable content" at bounding box center [967, 15] width 9 height 12
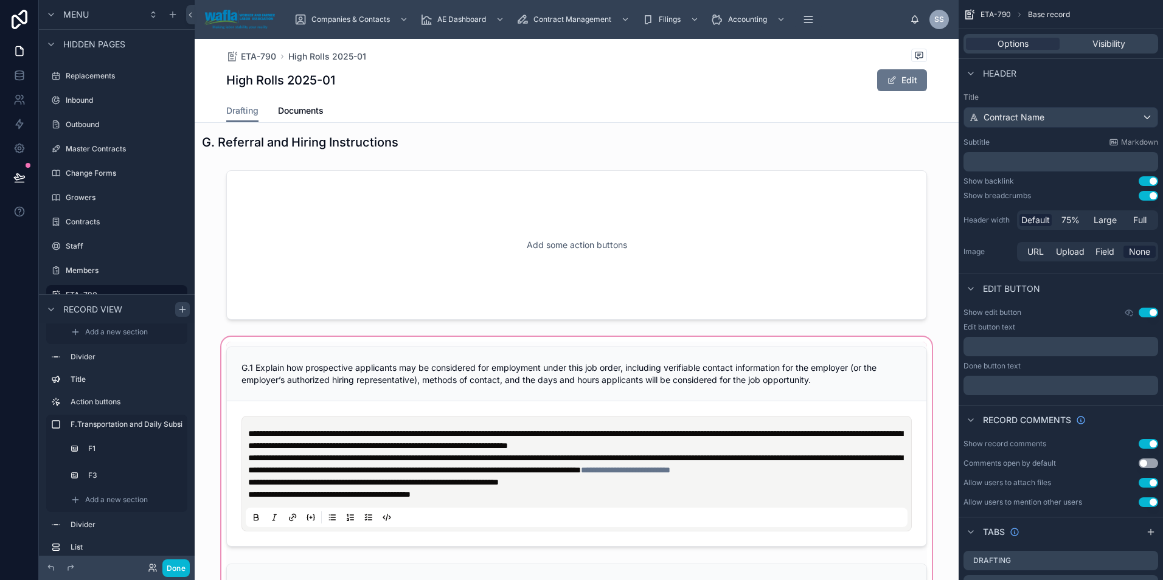
click at [1000, 14] on span "ETA-790" at bounding box center [995, 15] width 30 height 10
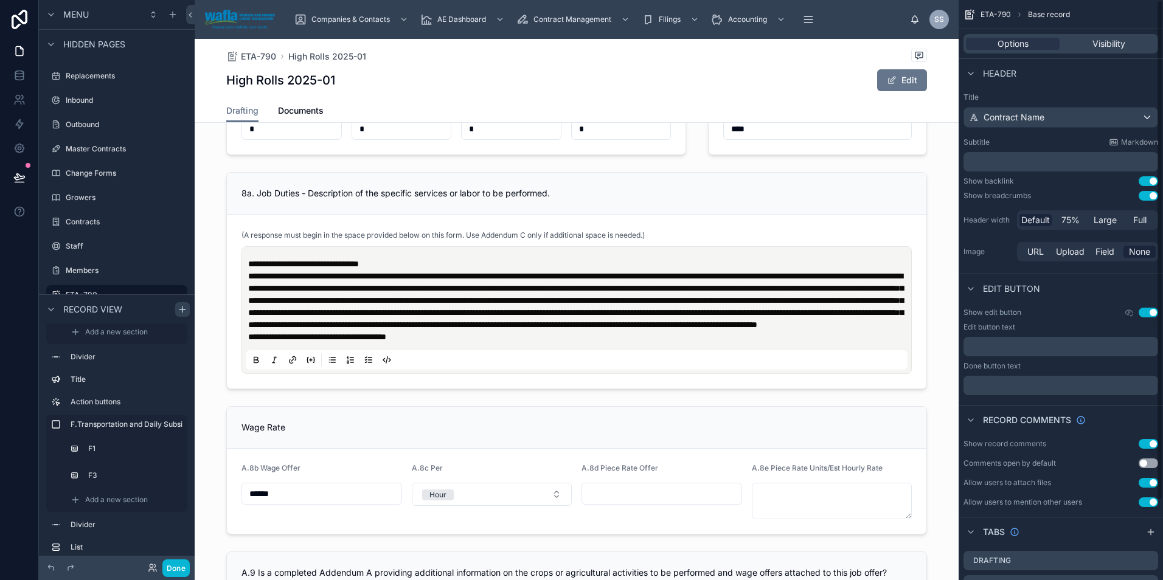
scroll to position [0, 0]
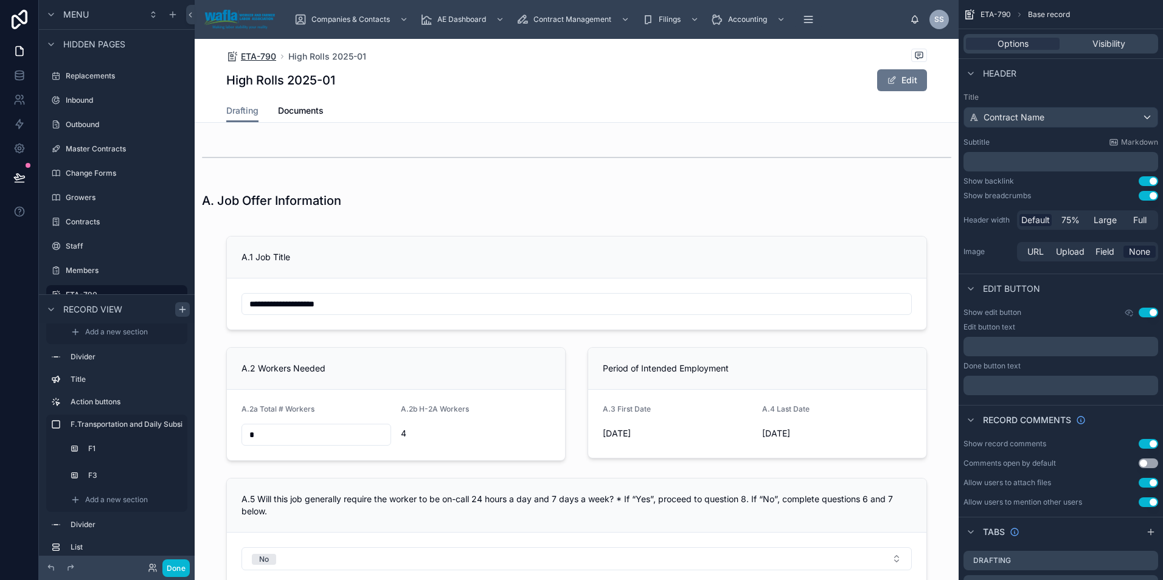
click at [255, 52] on span "ETA-790" at bounding box center [258, 56] width 35 height 12
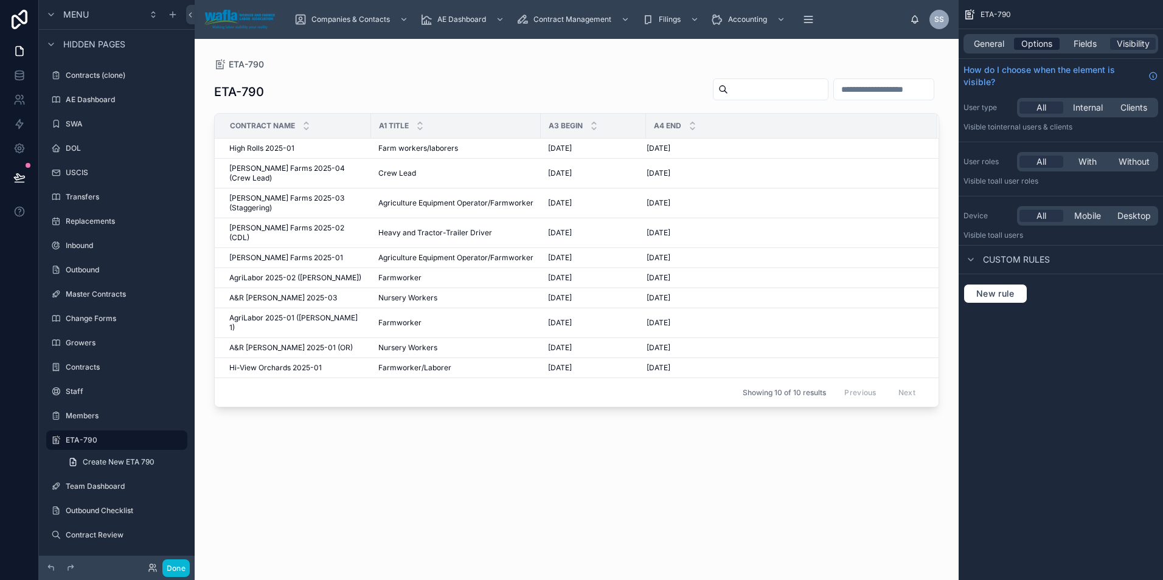
click at [1029, 42] on span "Options" at bounding box center [1036, 44] width 31 height 12
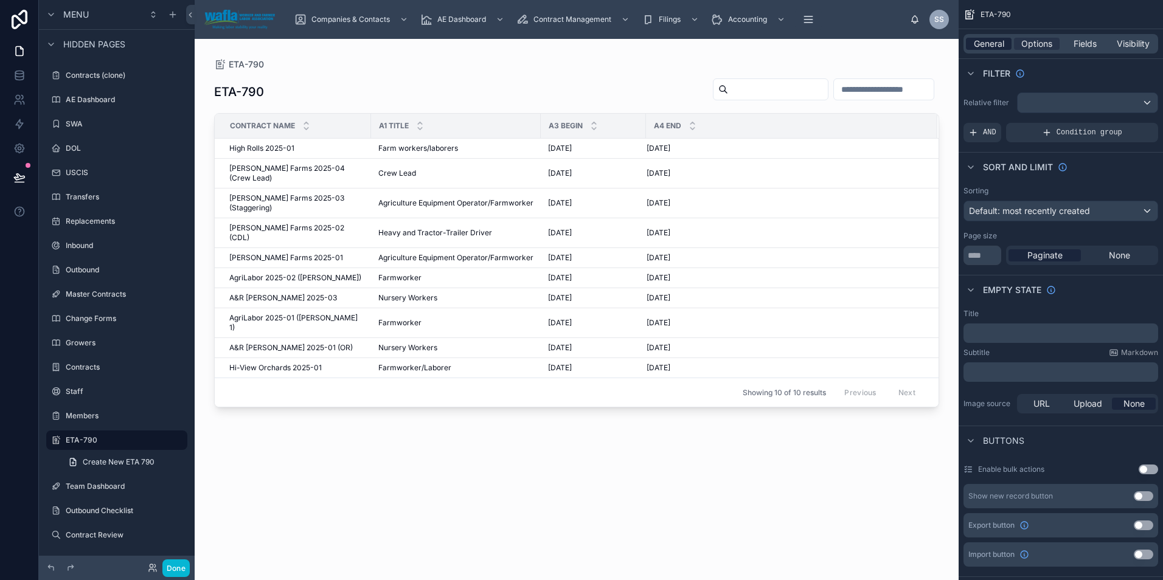
click at [991, 46] on span "General" at bounding box center [989, 44] width 30 height 12
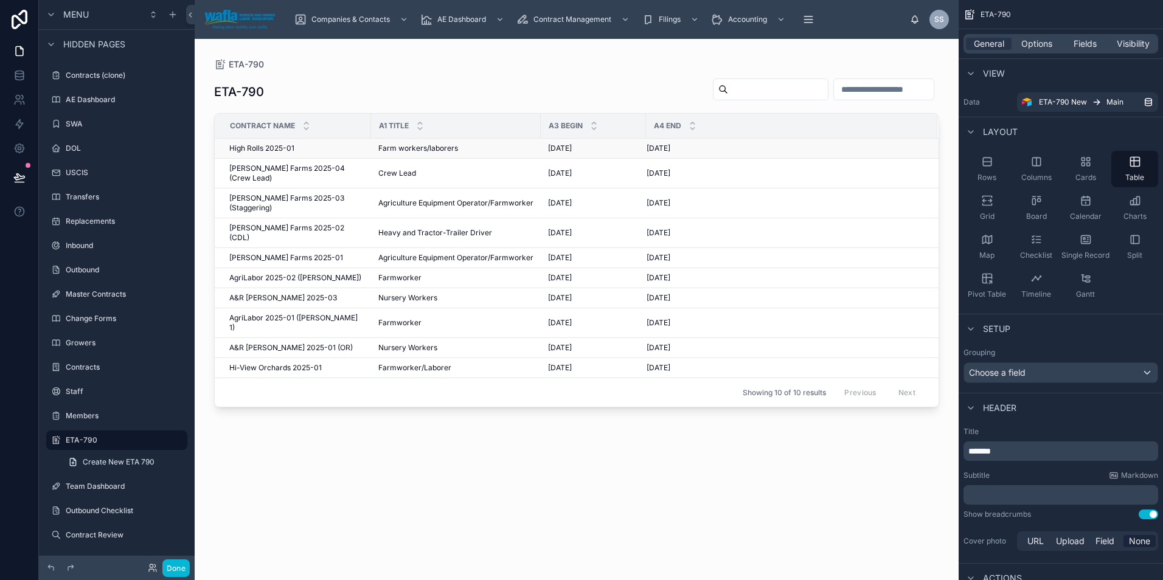
click at [285, 148] on span "High Rolls 2025-01" at bounding box center [261, 149] width 65 height 10
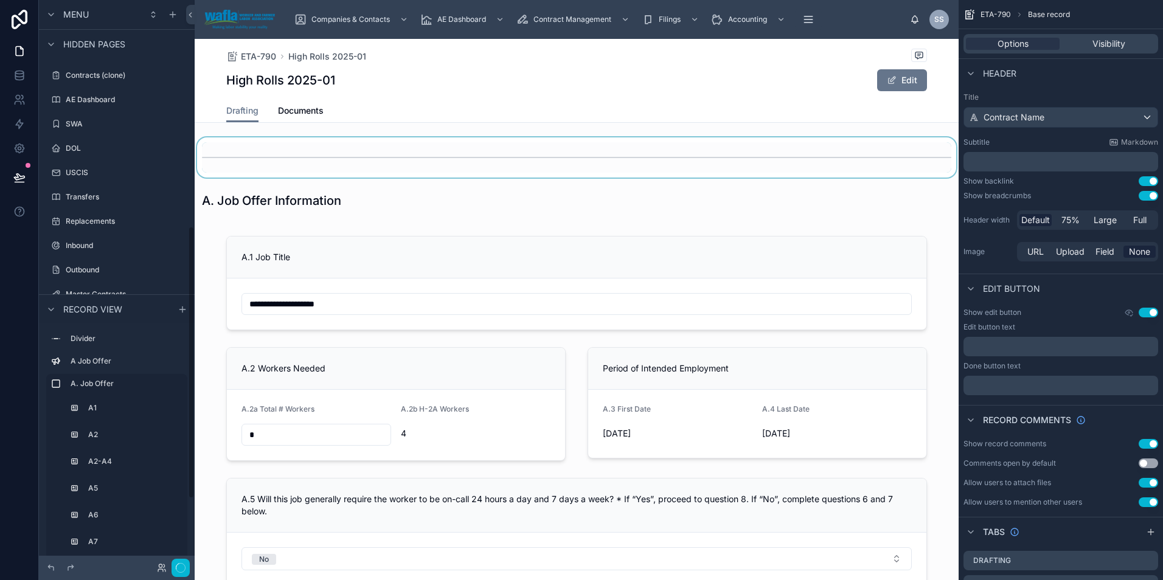
scroll to position [469, 0]
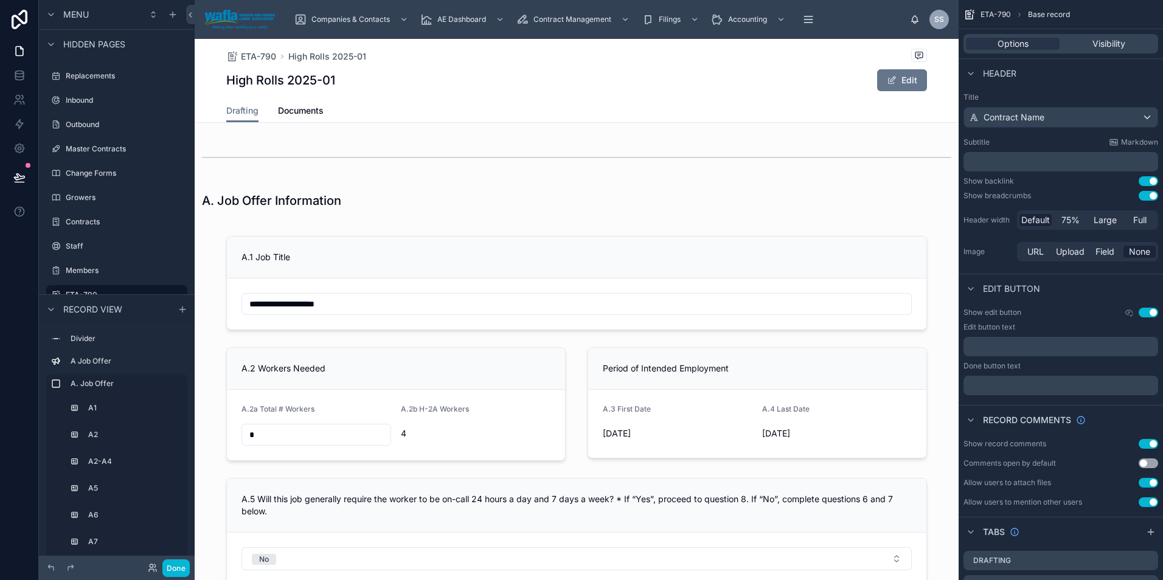
click at [382, 213] on div at bounding box center [577, 200] width 764 height 27
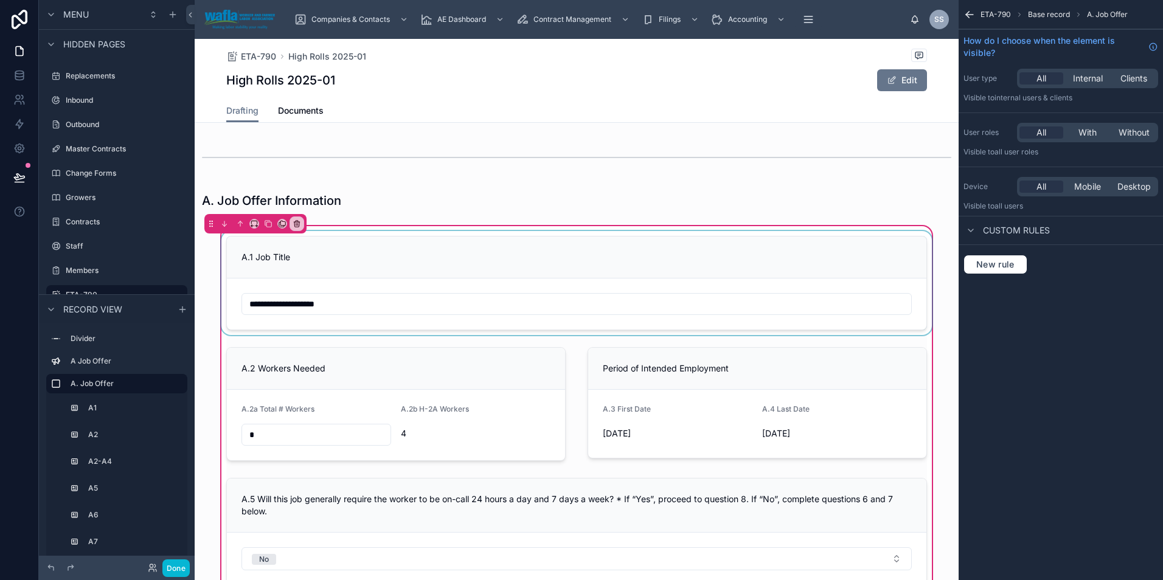
click at [490, 261] on div at bounding box center [576, 283] width 715 height 104
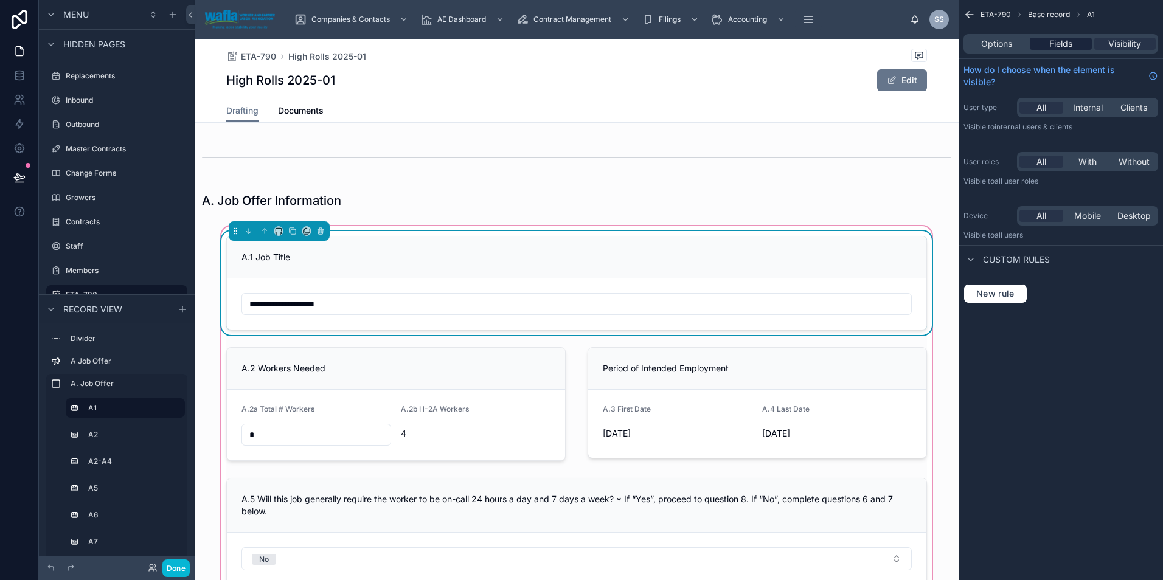
click at [1061, 46] on span "Fields" at bounding box center [1060, 44] width 23 height 12
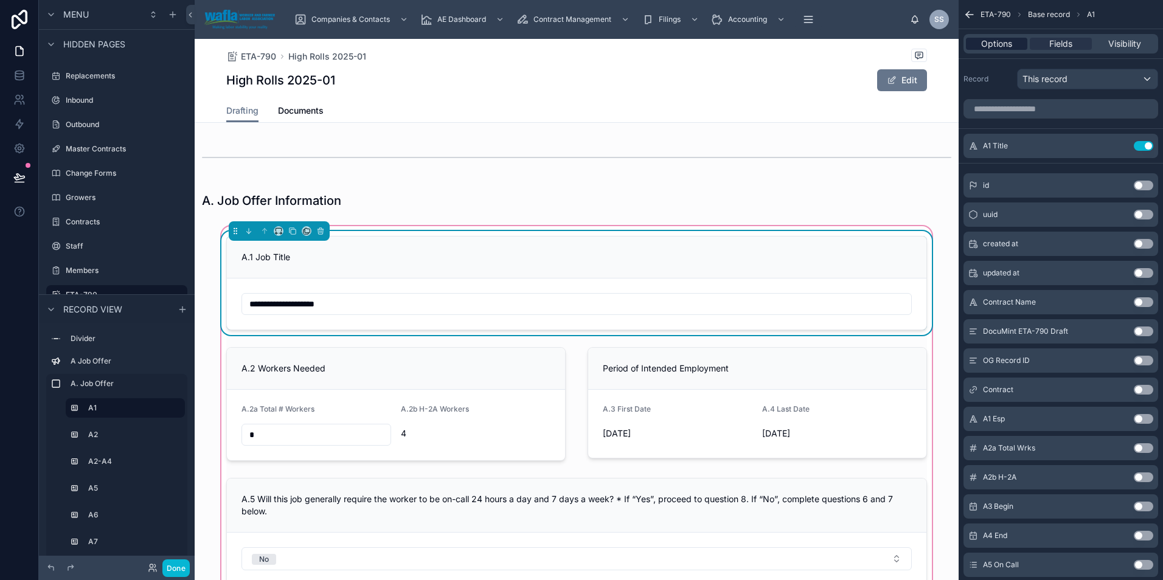
click at [993, 46] on span "Options" at bounding box center [996, 44] width 31 height 12
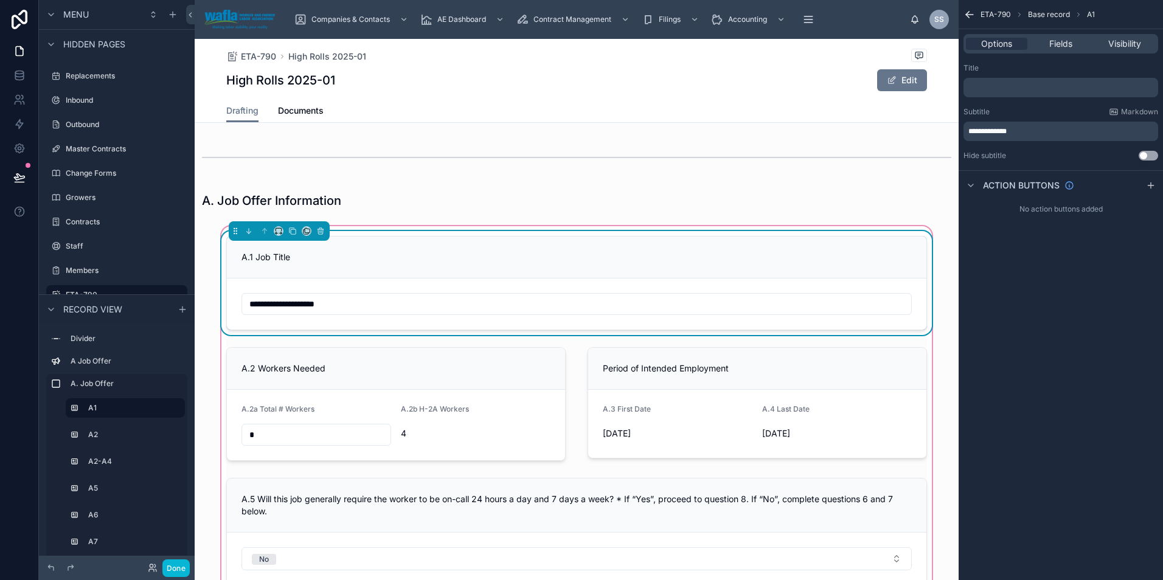
click at [1045, 14] on span "Base record" at bounding box center [1049, 15] width 42 height 10
click at [258, 60] on span "ETA-790" at bounding box center [258, 56] width 35 height 12
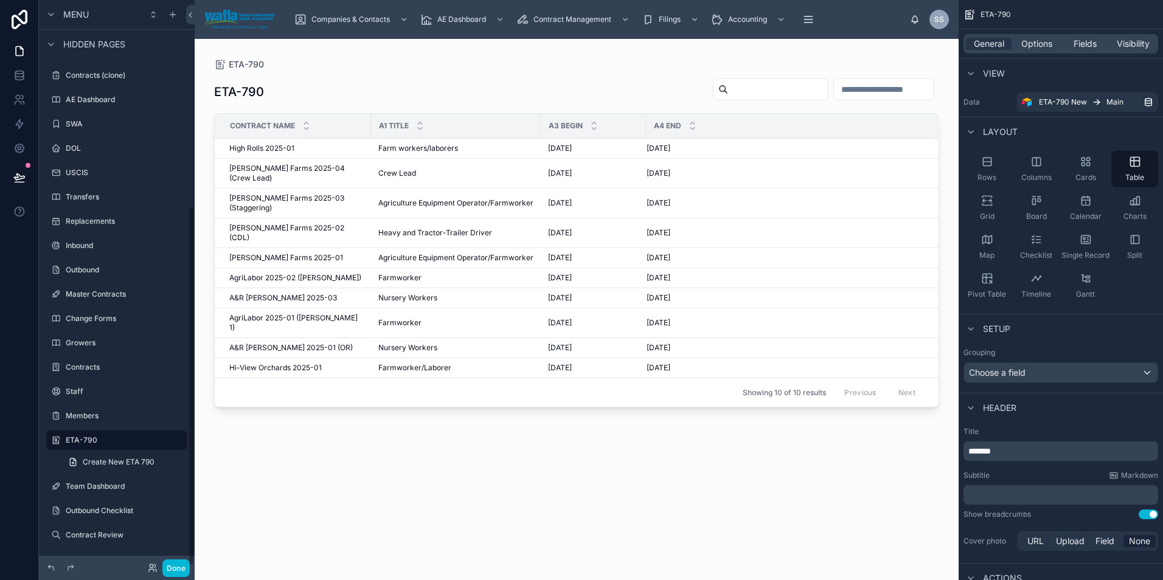
scroll to position [324, 0]
click at [157, 438] on icon "scrollable content" at bounding box center [161, 440] width 10 height 10
click at [172, 442] on div "scrollable content" at bounding box center [177, 440] width 15 height 15
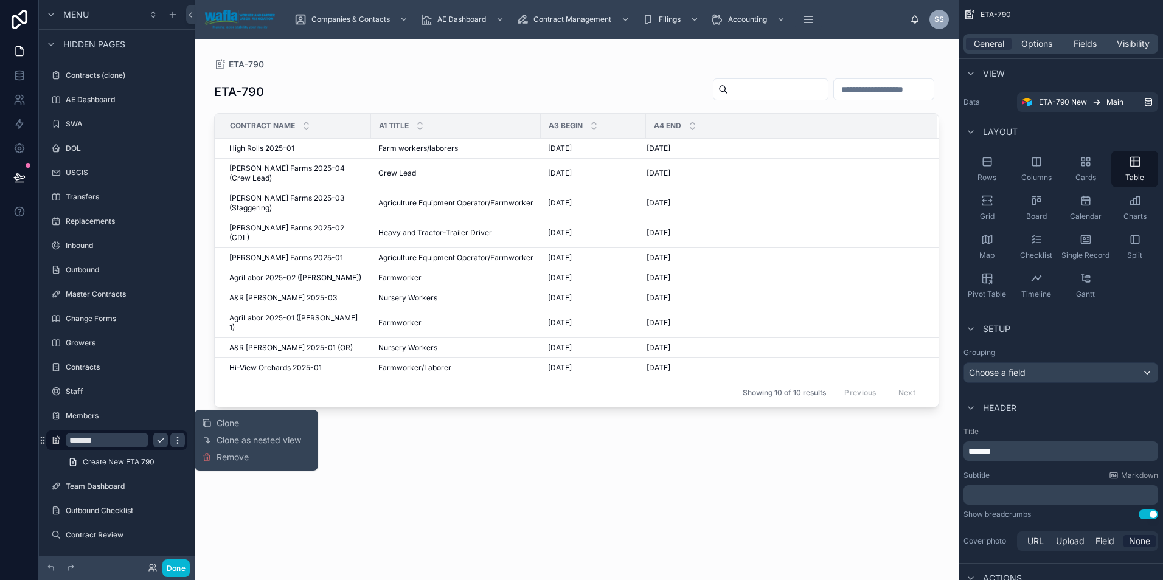
click at [179, 441] on icon "scrollable content" at bounding box center [178, 440] width 10 height 10
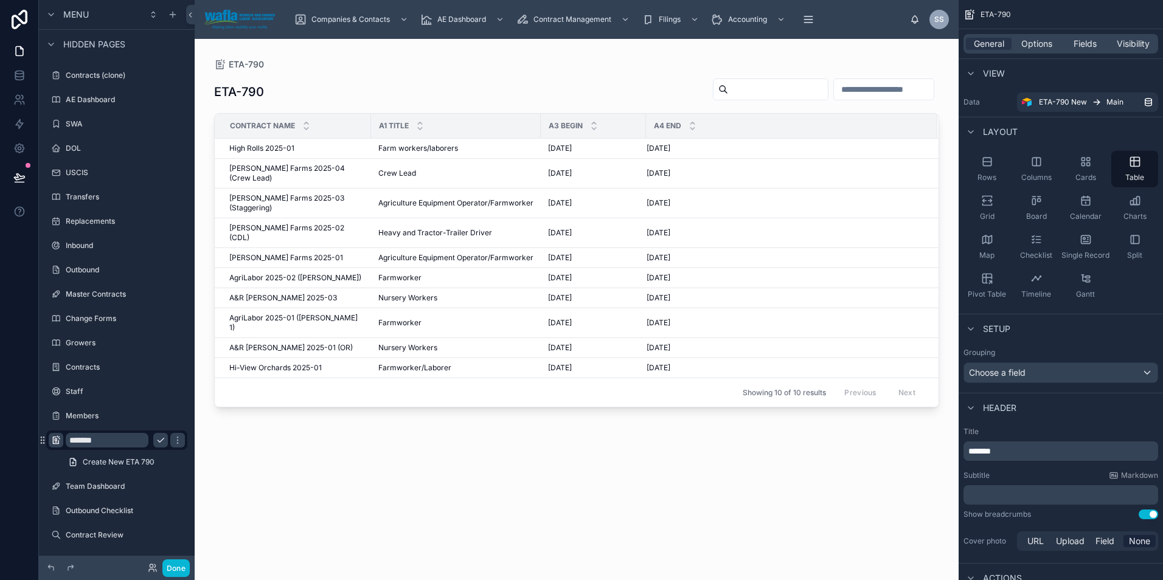
click at [51, 443] on icon "scrollable content" at bounding box center [56, 440] width 10 height 10
click at [397, 500] on div "ETA-790 Contract Name A1 Title A3 Begin A4 End High Rolls 2025-01 High Rolls 20…" at bounding box center [576, 318] width 725 height 495
click at [274, 154] on td "High Rolls 2025-01 High Rolls 2025-01" at bounding box center [293, 149] width 156 height 20
click at [286, 189] on td "Dickey Farms 2025-03 (Staggering) Dickey Farms 2025-03 (Staggering)" at bounding box center [293, 204] width 156 height 30
click at [273, 193] on span "[PERSON_NAME] Farms 2025-03 (Staggering)" at bounding box center [296, 202] width 134 height 19
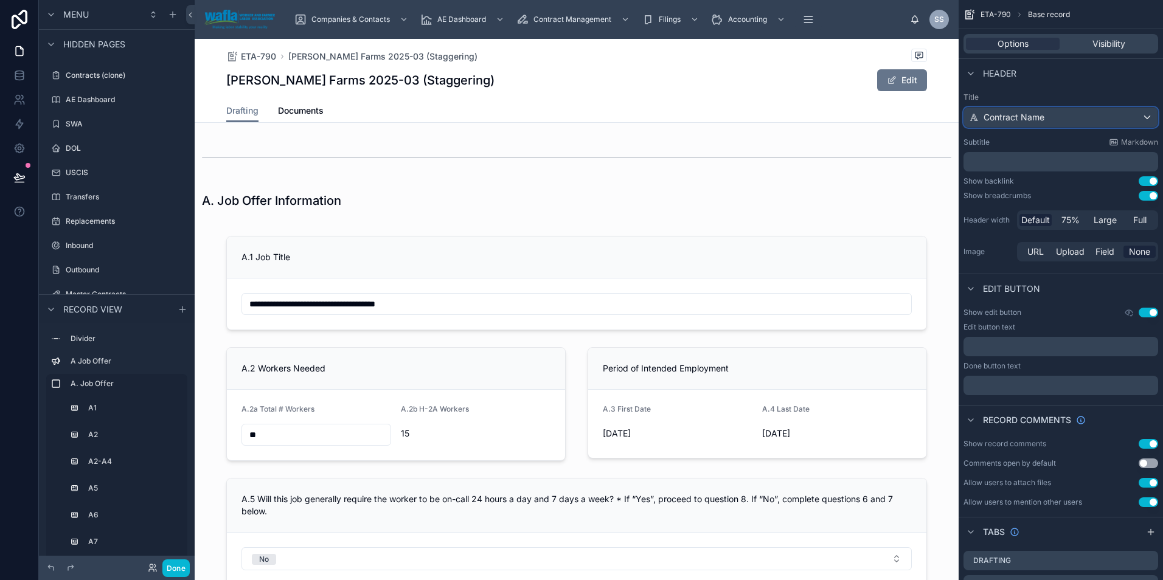
click at [1040, 123] on div "Contract Name" at bounding box center [1060, 117] width 193 height 19
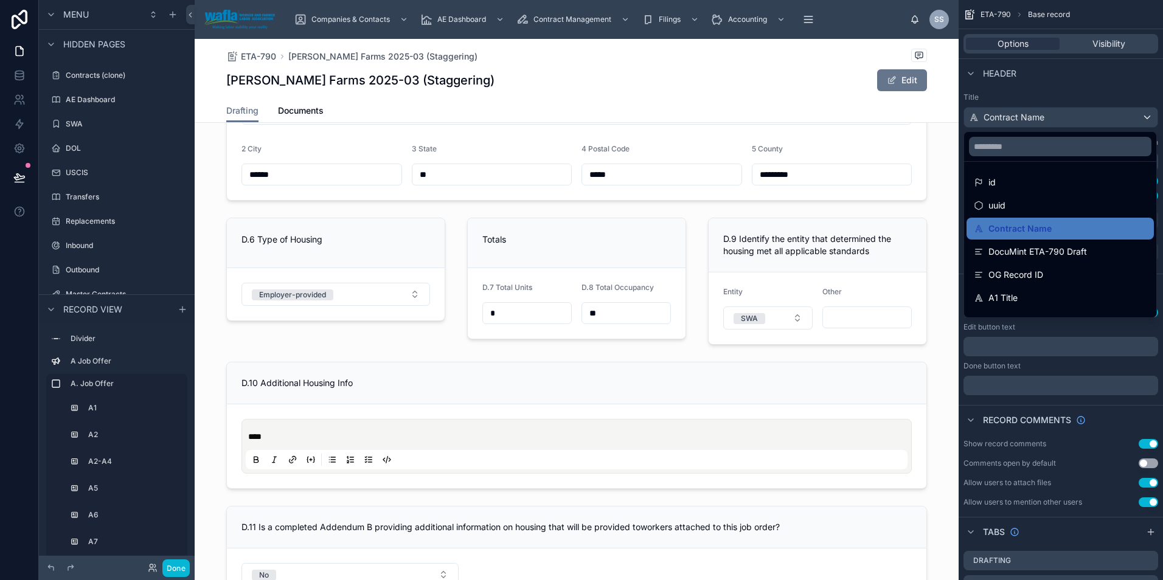
scroll to position [4971, 0]
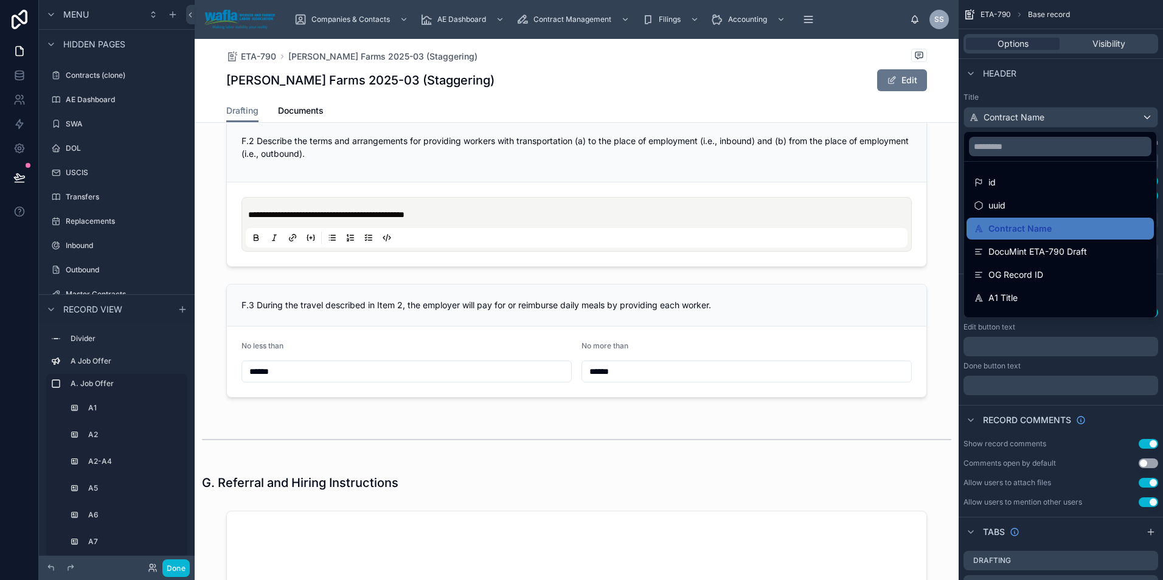
click at [133, 332] on div "scrollable content" at bounding box center [581, 290] width 1163 height 580
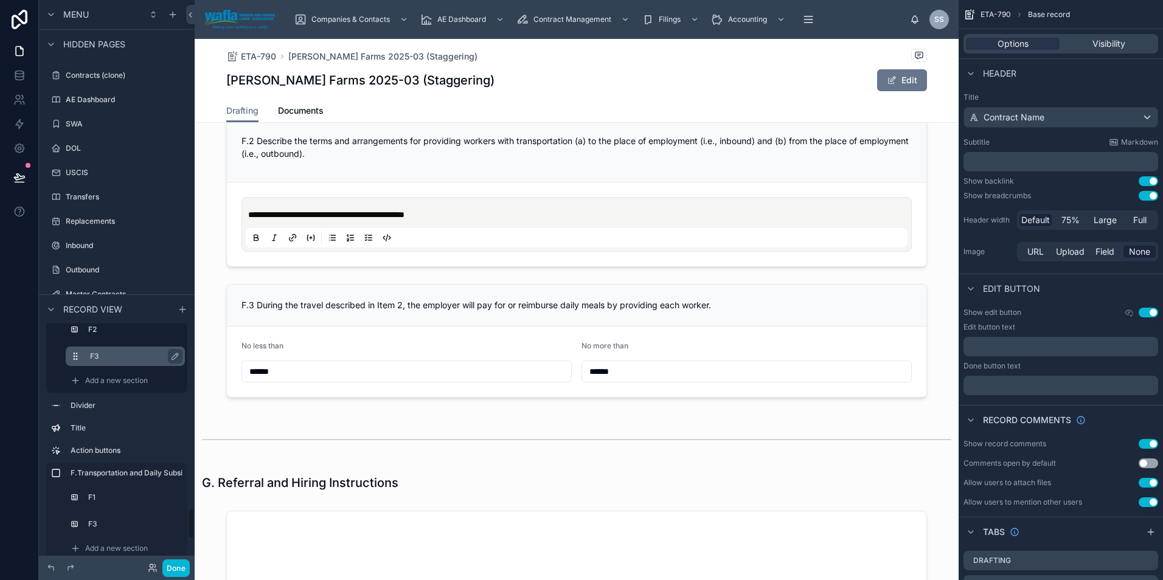
scroll to position [1399, 0]
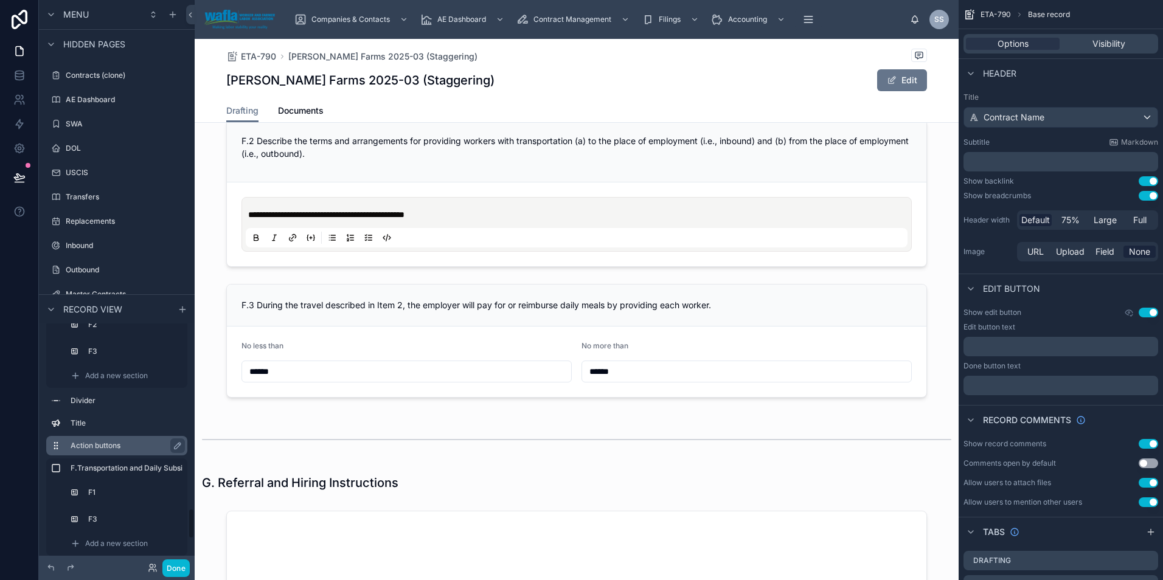
click at [137, 449] on label "Action buttons" at bounding box center [124, 446] width 107 height 10
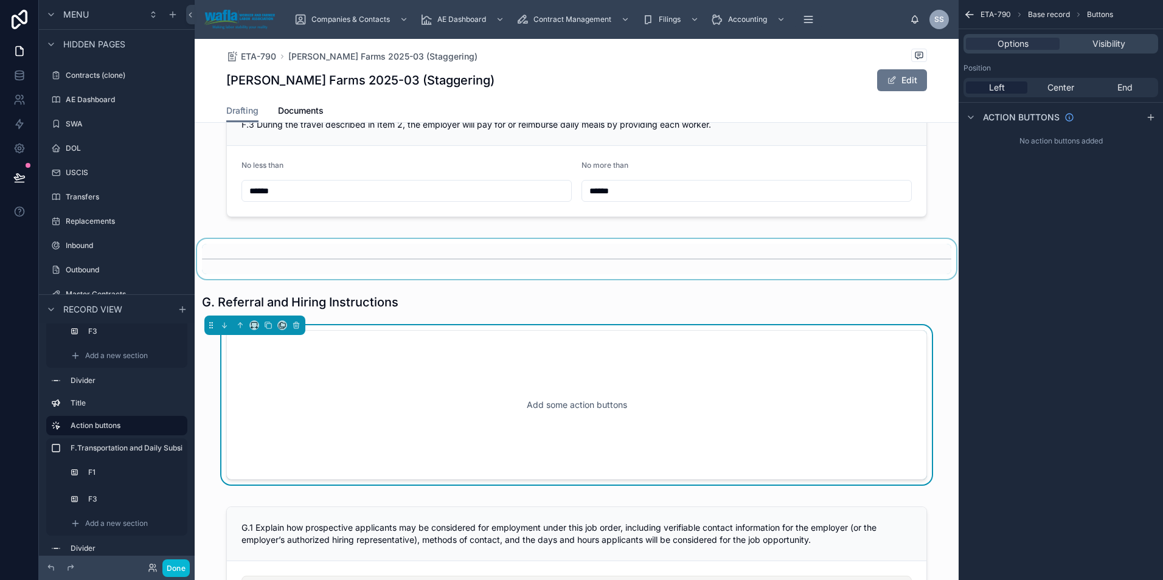
scroll to position [5153, 0]
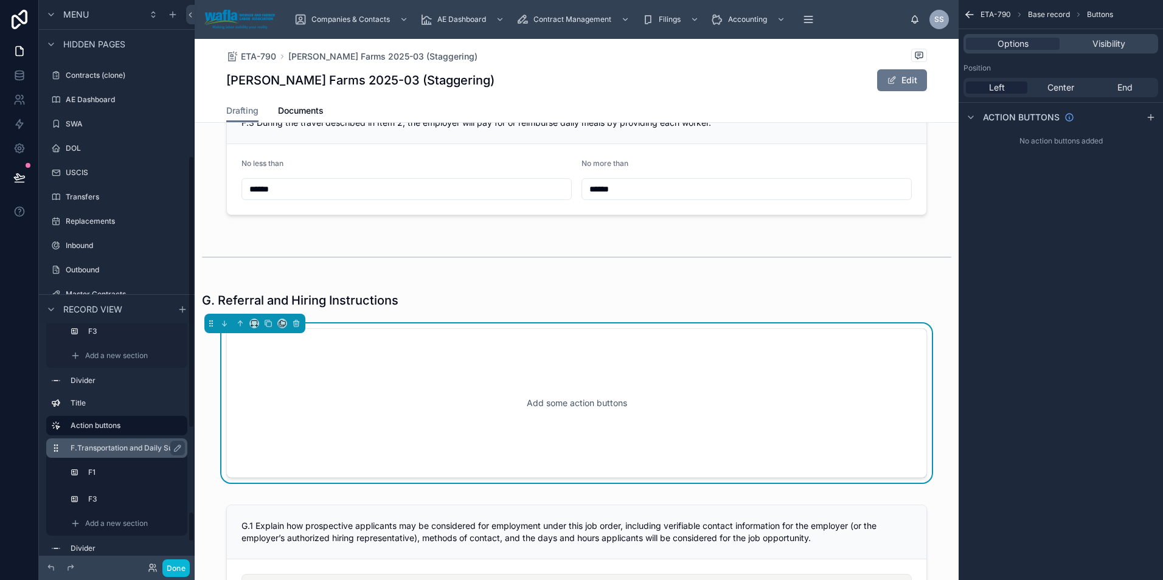
click at [117, 454] on div "F.Transportation and Daily Subsistence" at bounding box center [127, 448] width 112 height 15
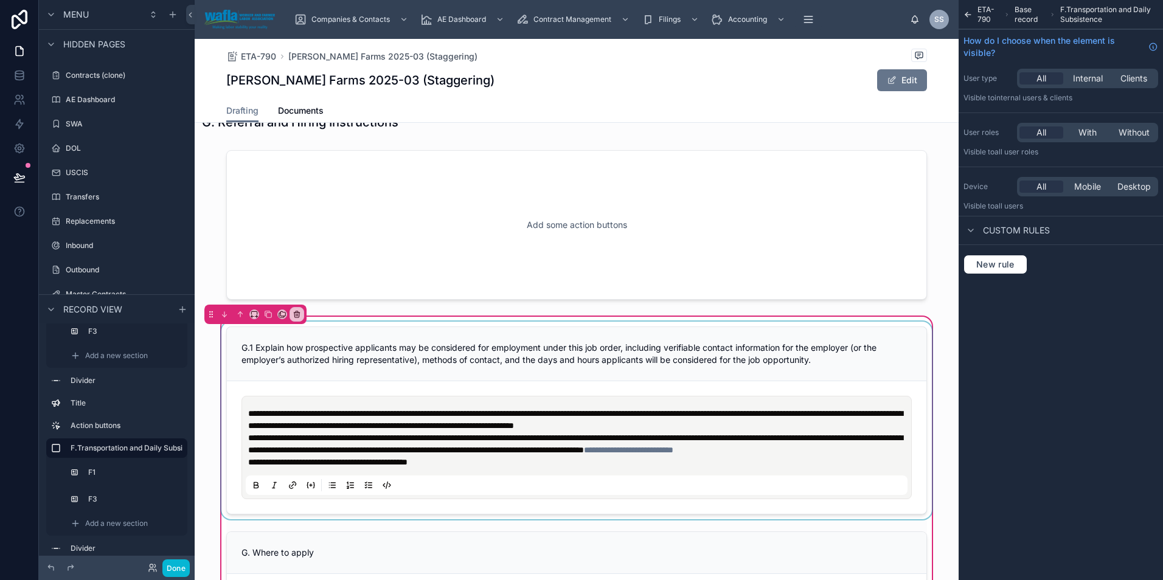
scroll to position [5335, 0]
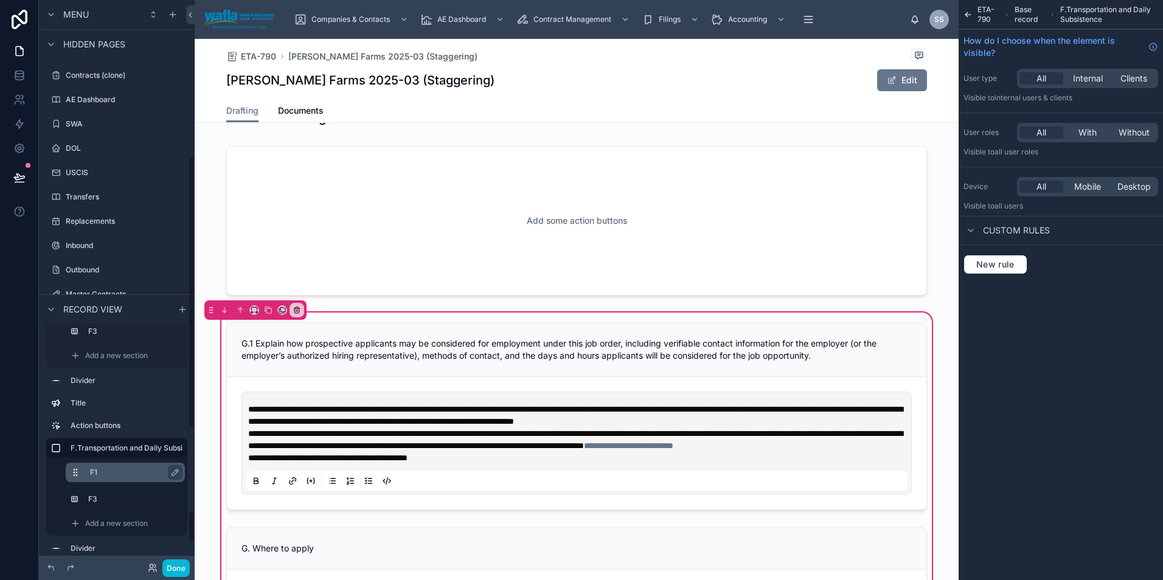
click at [134, 468] on label "F1" at bounding box center [132, 473] width 85 height 10
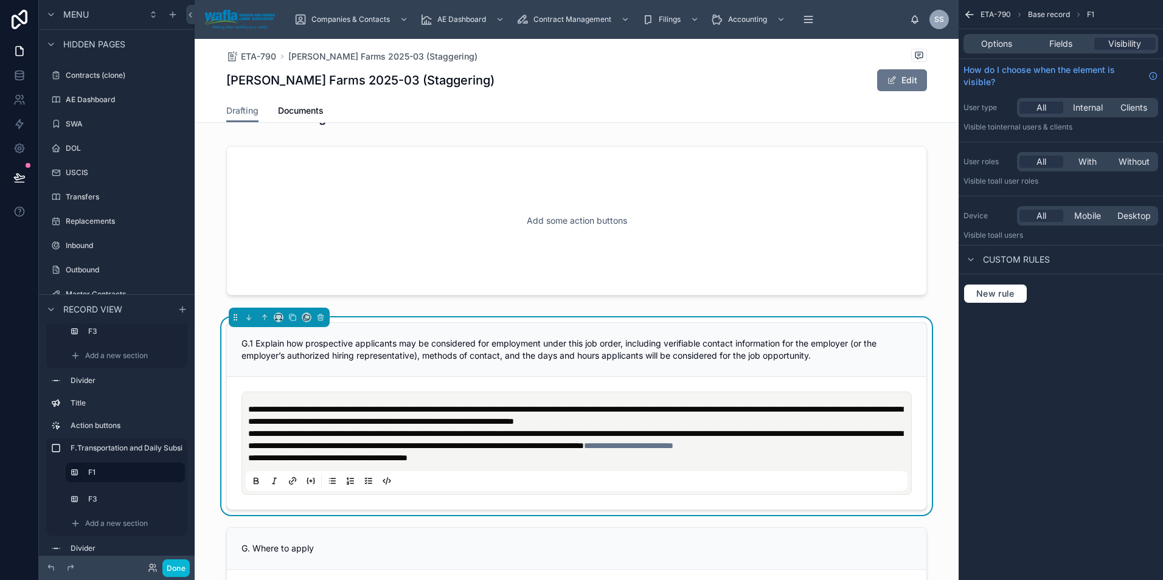
click at [1009, 50] on div "Options Fields Visibility" at bounding box center [1060, 43] width 195 height 19
click at [1004, 44] on span "Options" at bounding box center [996, 44] width 31 height 12
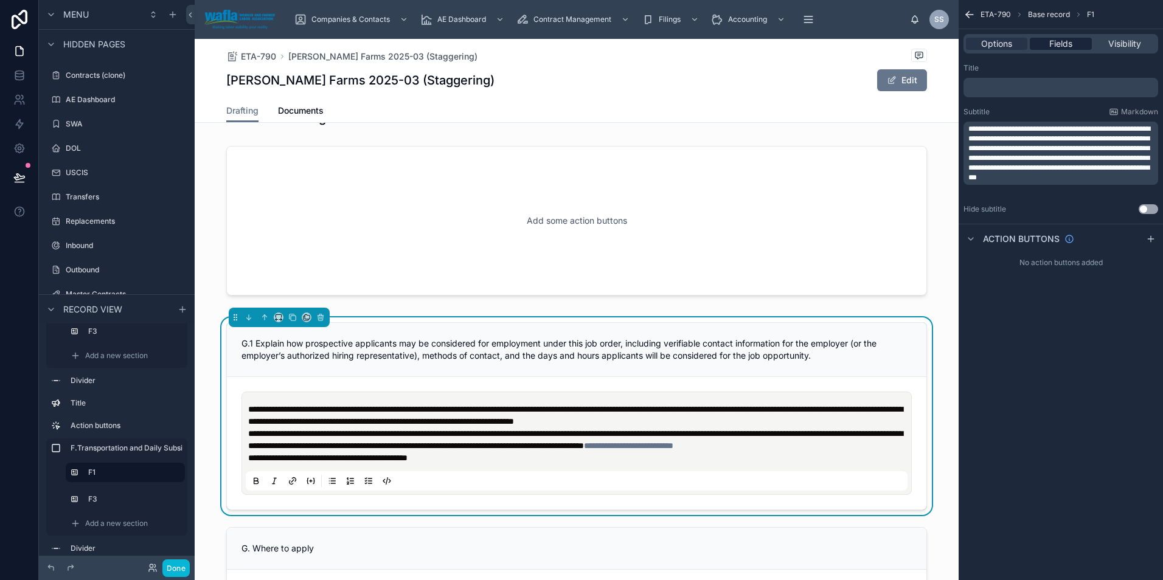
click at [1057, 47] on span "Fields" at bounding box center [1060, 44] width 23 height 12
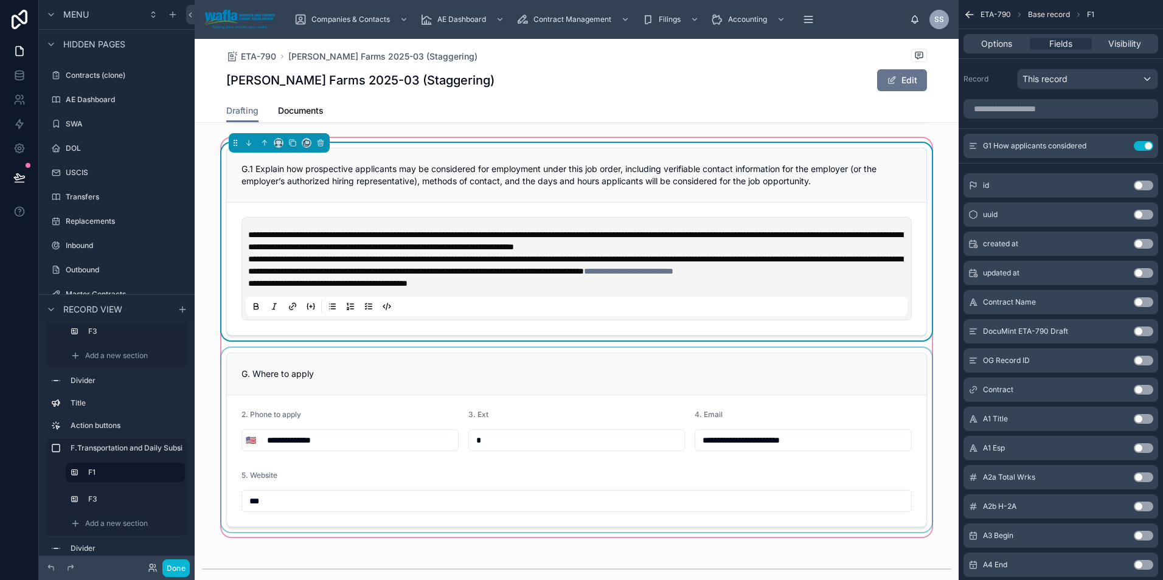
scroll to position [5518, 0]
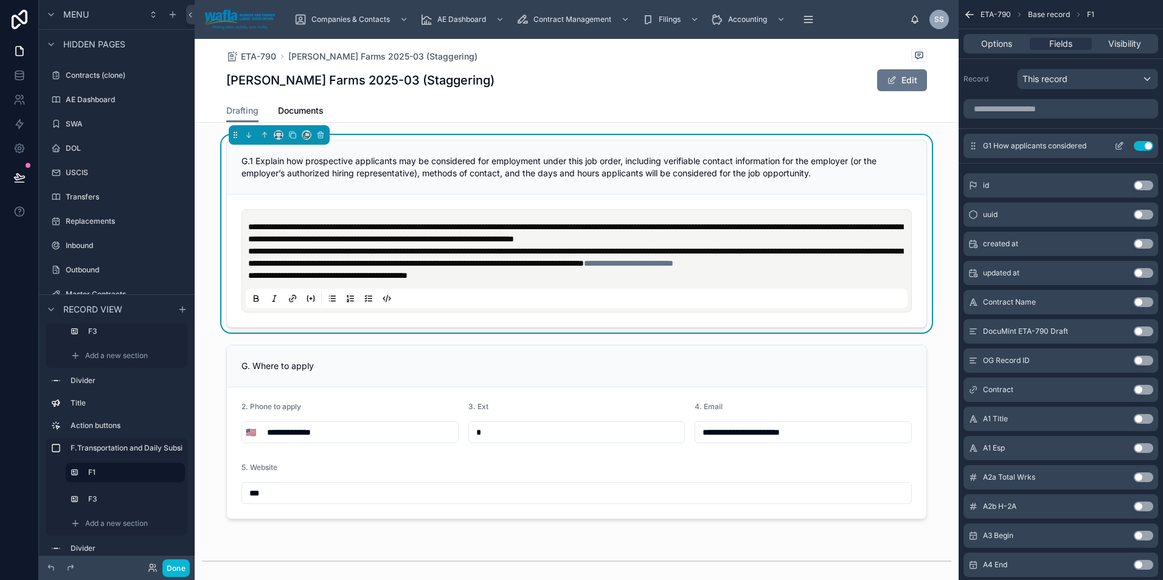
click at [1118, 146] on icon "scrollable content" at bounding box center [1120, 144] width 5 height 5
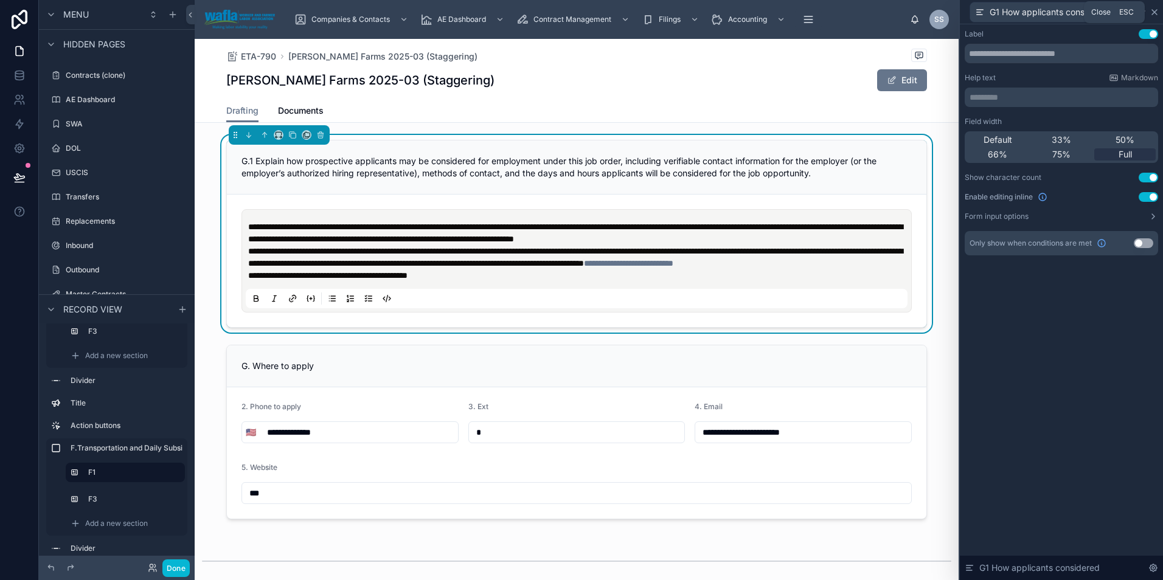
click at [1155, 9] on icon at bounding box center [1154, 12] width 10 height 10
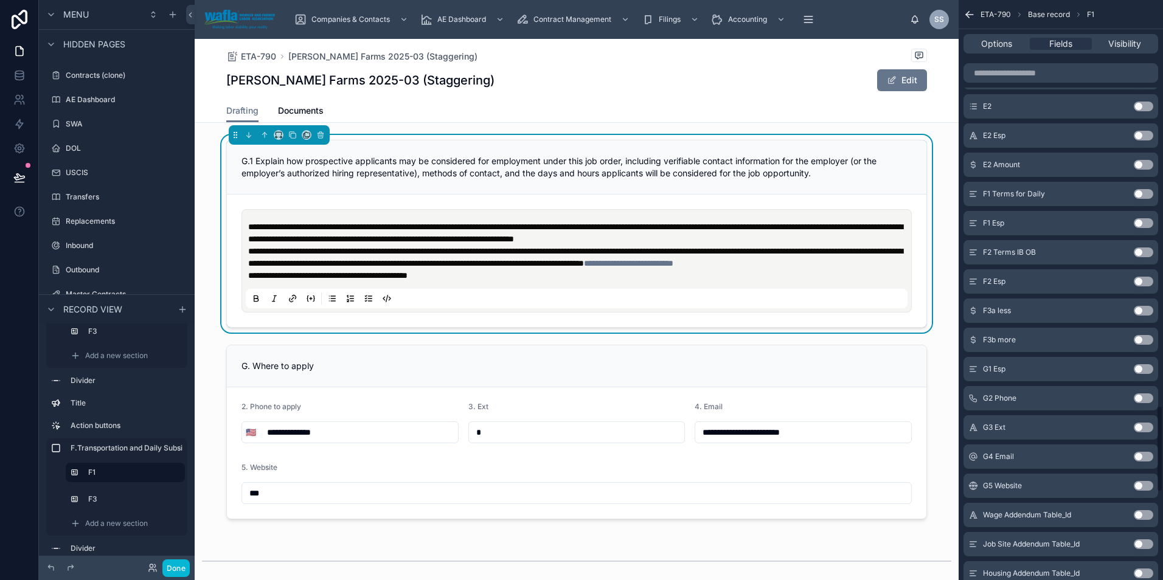
scroll to position [2716, 0]
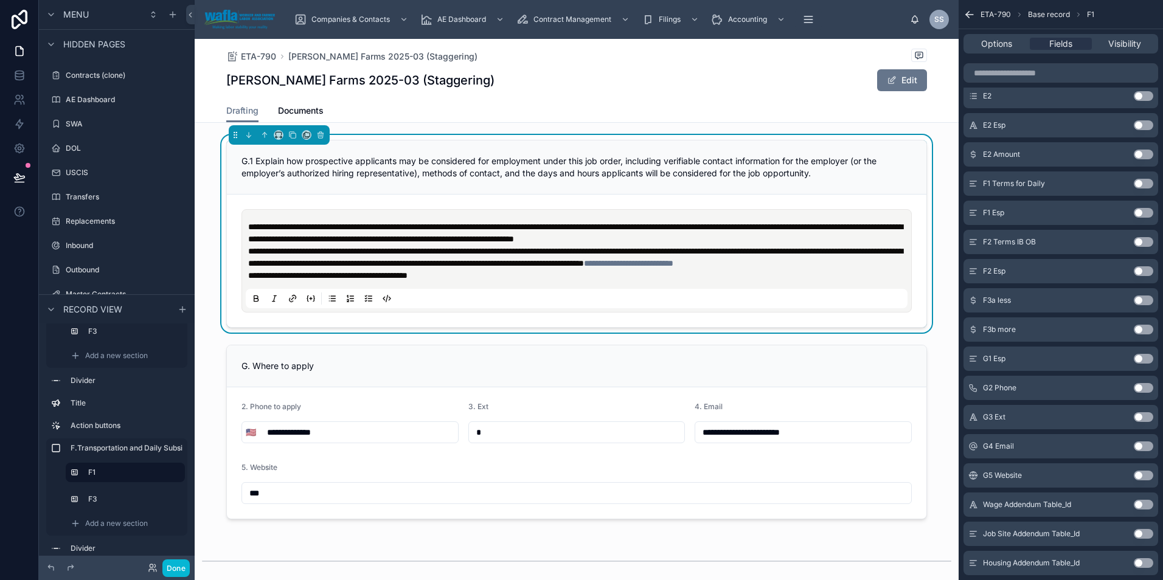
click at [1137, 357] on button "Use setting" at bounding box center [1142, 359] width 19 height 10
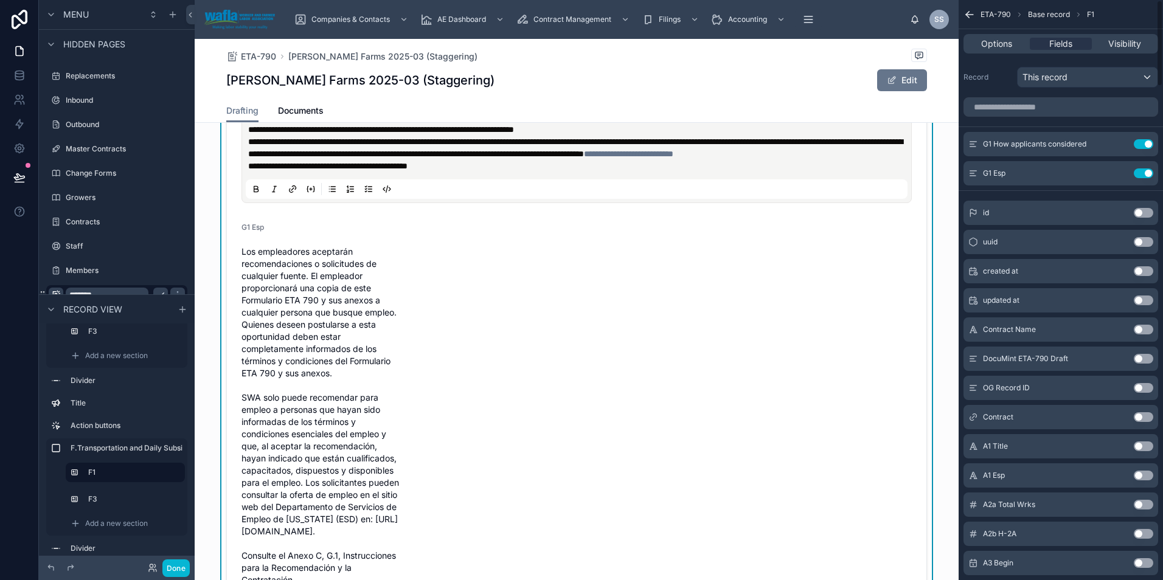
scroll to position [0, 0]
click at [1146, 175] on button "Use setting" at bounding box center [1142, 175] width 19 height 10
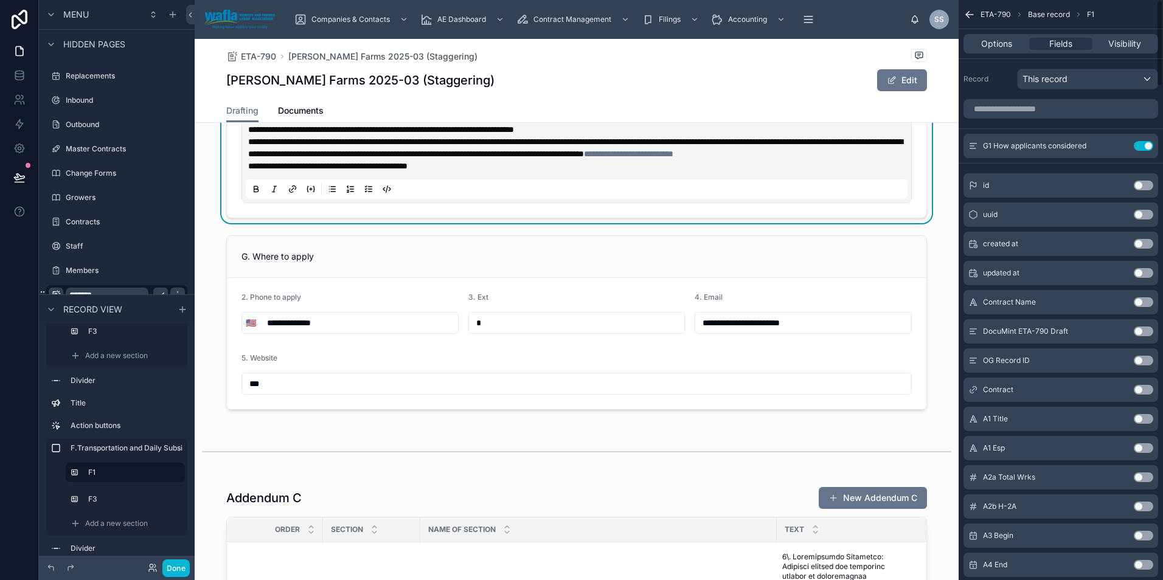
scroll to position [5737, 0]
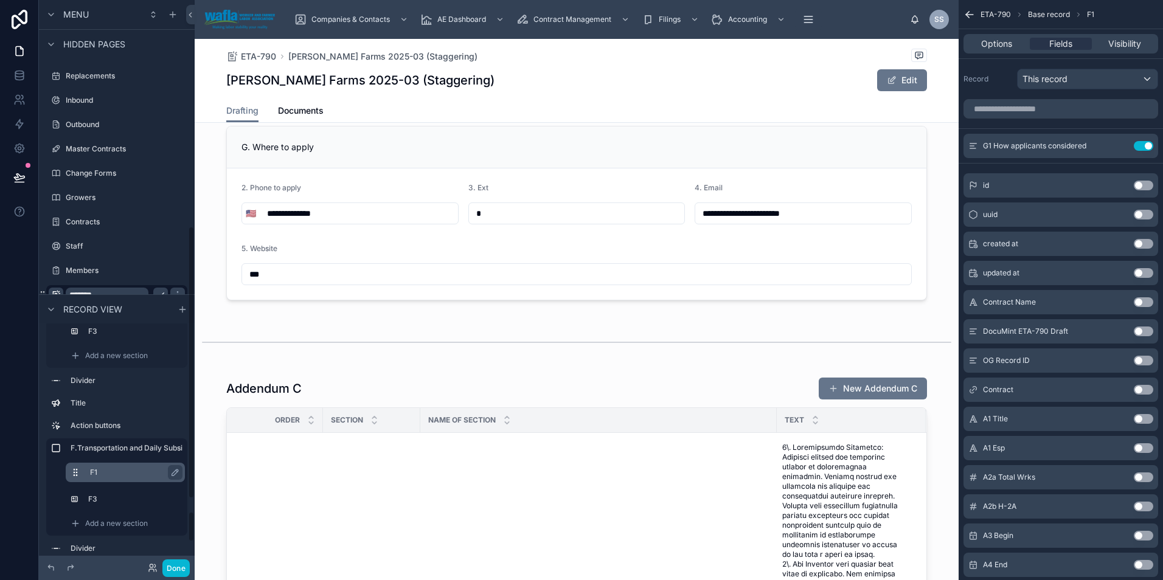
click at [117, 473] on label "F1" at bounding box center [132, 473] width 85 height 10
click at [178, 469] on icon "scrollable content" at bounding box center [175, 473] width 10 height 10
click at [116, 470] on input "**" at bounding box center [125, 472] width 71 height 15
type input "*"
type input "**"
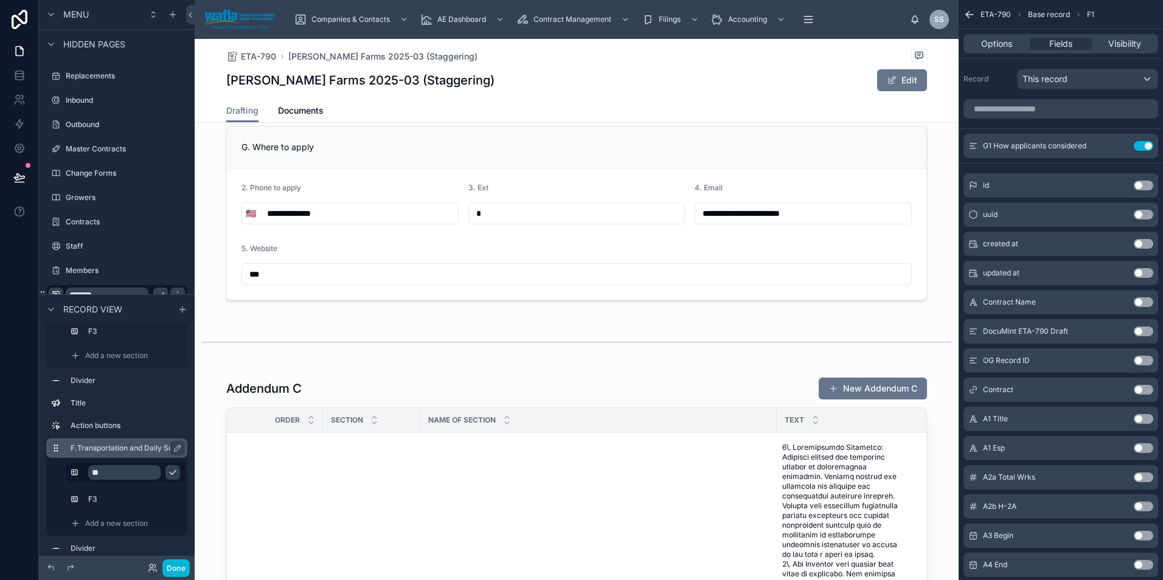
click at [126, 448] on label "F.Transportation and Daily Subsistence" at bounding box center [138, 448] width 135 height 10
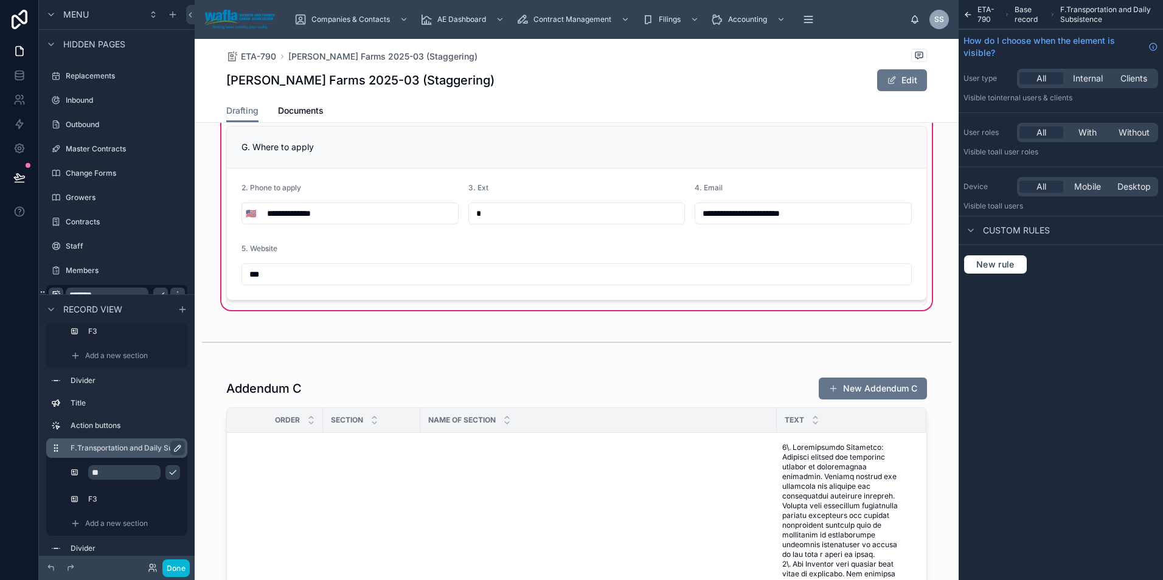
click at [175, 448] on icon "scrollable content" at bounding box center [178, 448] width 10 height 10
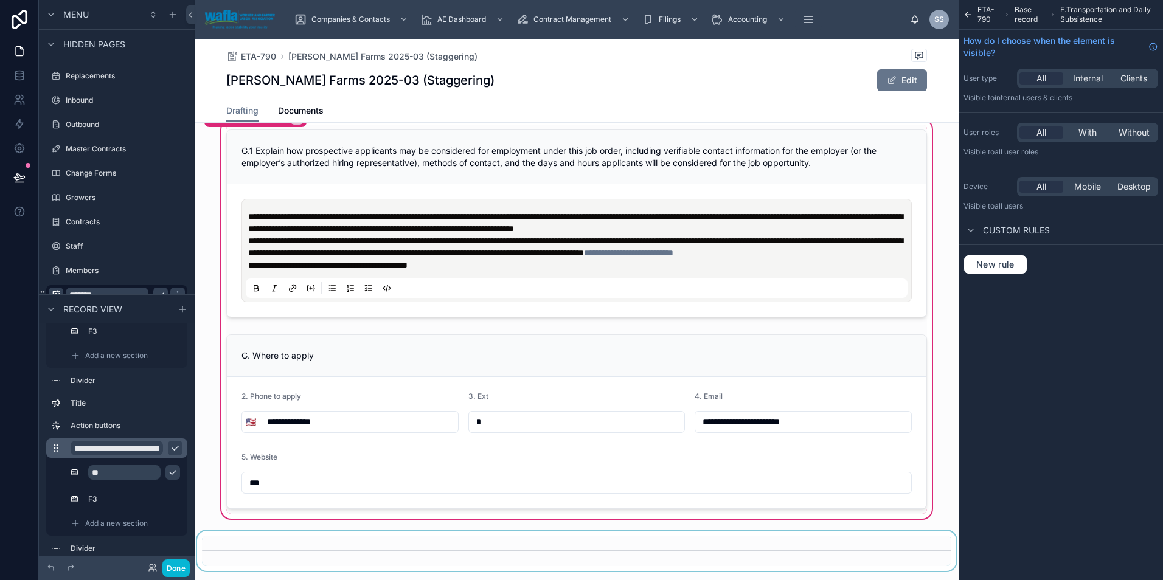
scroll to position [5473, 0]
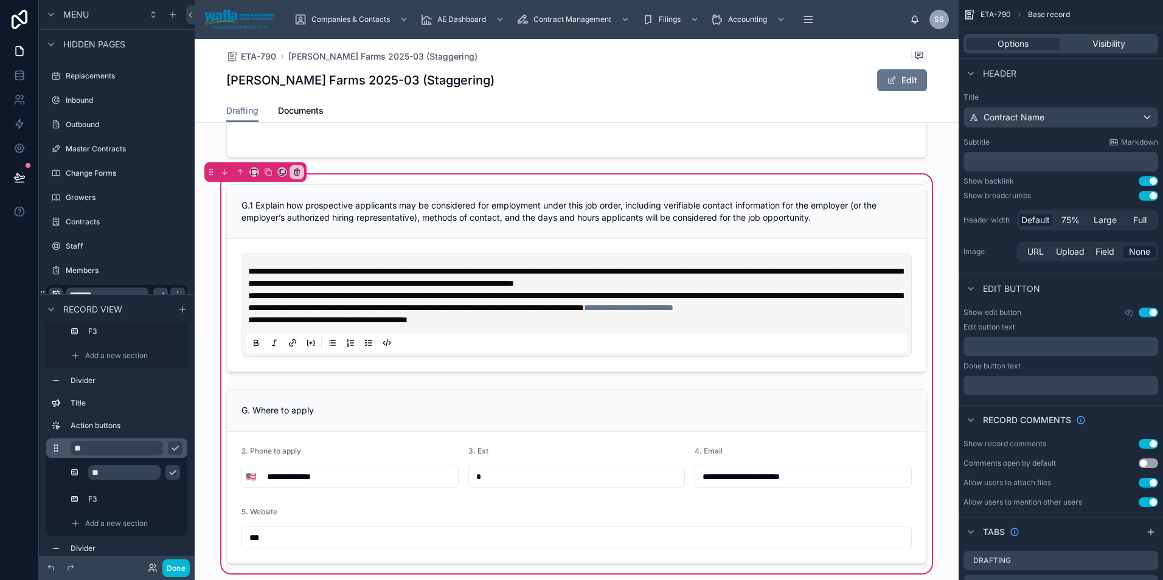
type input "*"
type input "**********"
click at [175, 448] on icon "scrollable content" at bounding box center [175, 448] width 10 height 10
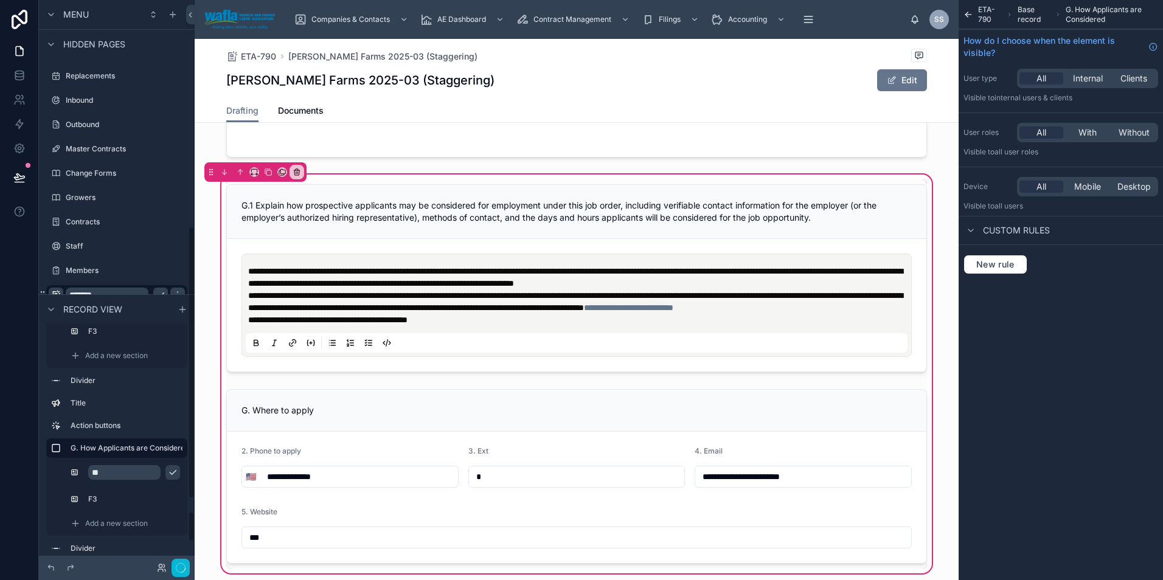
click at [170, 469] on icon "scrollable content" at bounding box center [173, 473] width 10 height 10
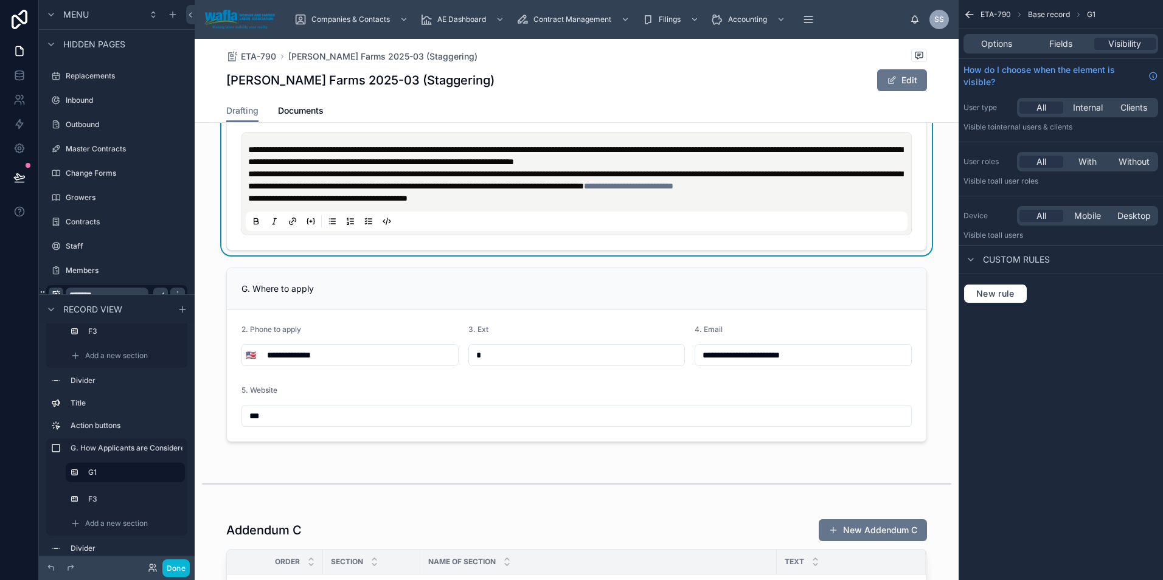
scroll to position [5591, 0]
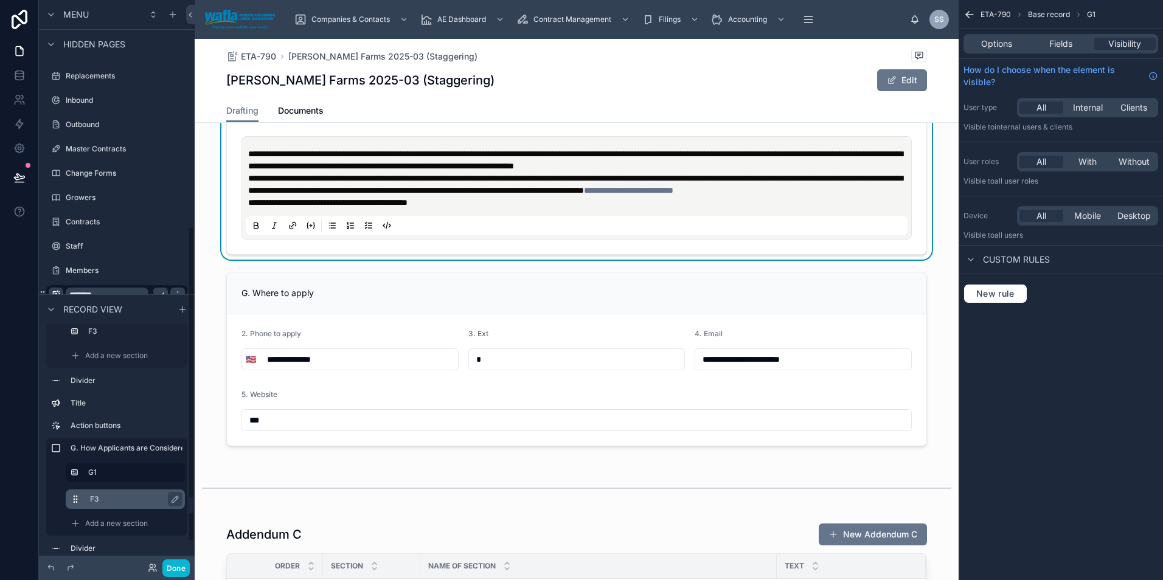
click at [138, 496] on label "F3" at bounding box center [132, 499] width 85 height 10
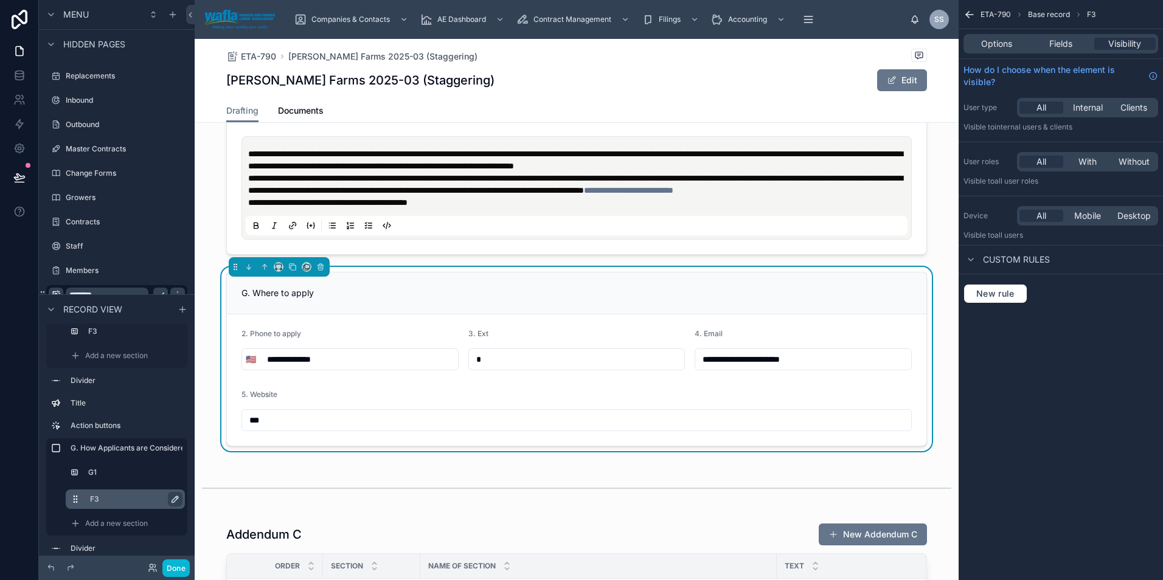
click at [173, 497] on icon "scrollable content" at bounding box center [175, 499] width 10 height 10
click at [112, 497] on input "**" at bounding box center [125, 499] width 71 height 15
type input "*"
type input "**"
click at [173, 500] on icon "scrollable content" at bounding box center [173, 499] width 10 height 10
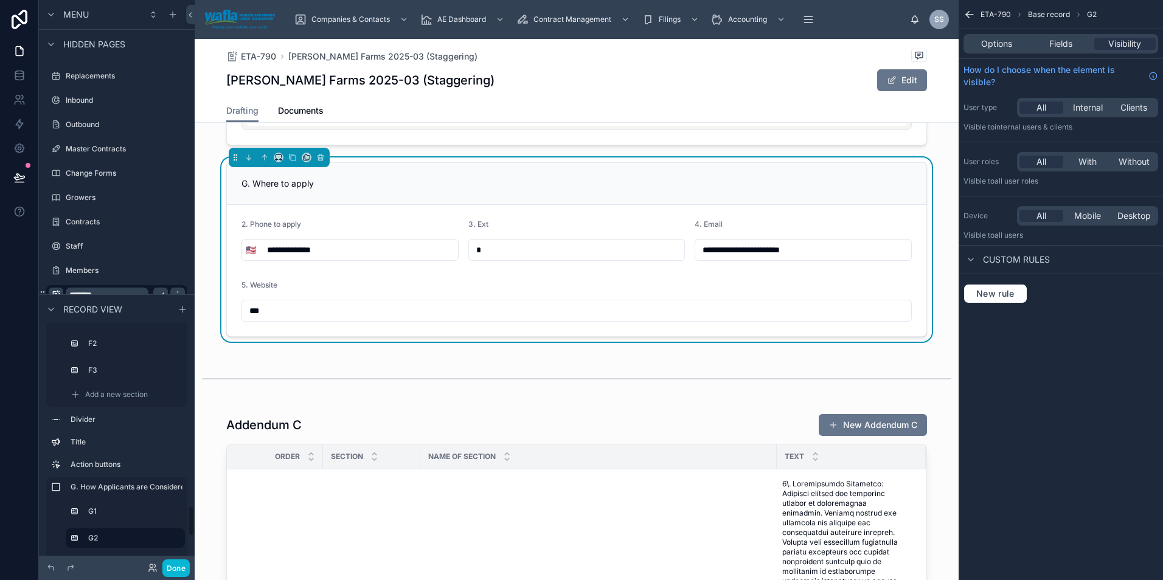
scroll to position [1379, 0]
click at [100, 463] on label "Action buttons" at bounding box center [124, 466] width 107 height 10
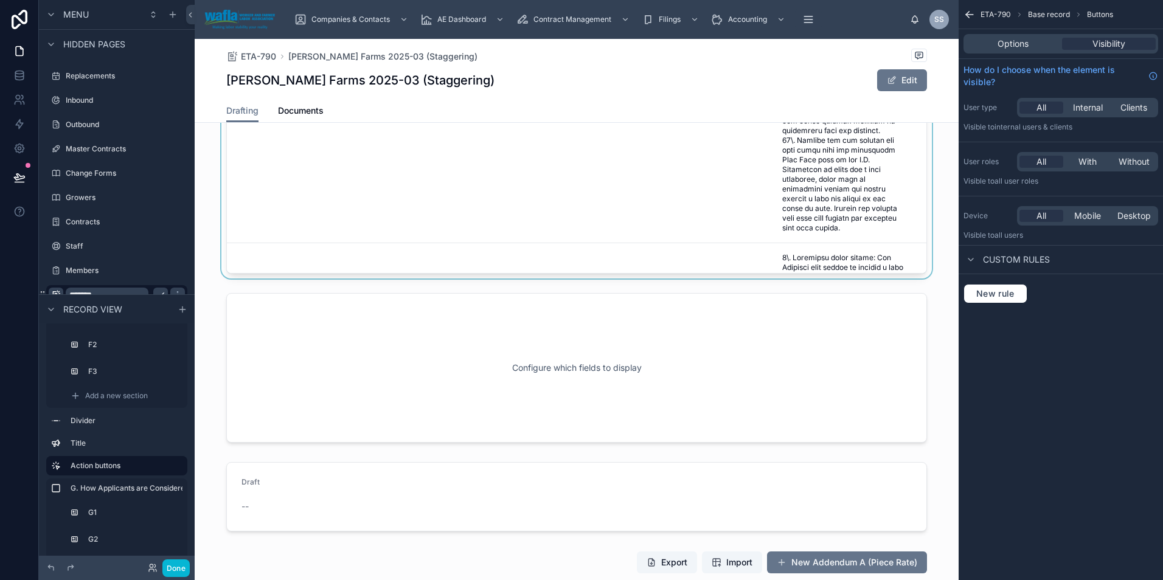
scroll to position [6308, 0]
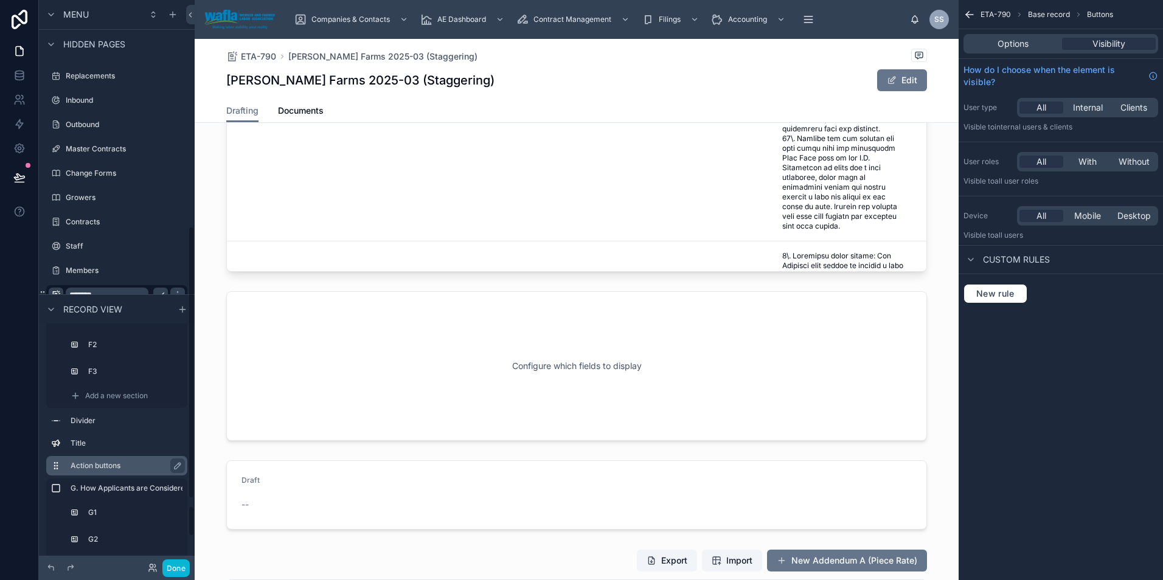
click at [148, 460] on div "Action buttons" at bounding box center [127, 465] width 112 height 15
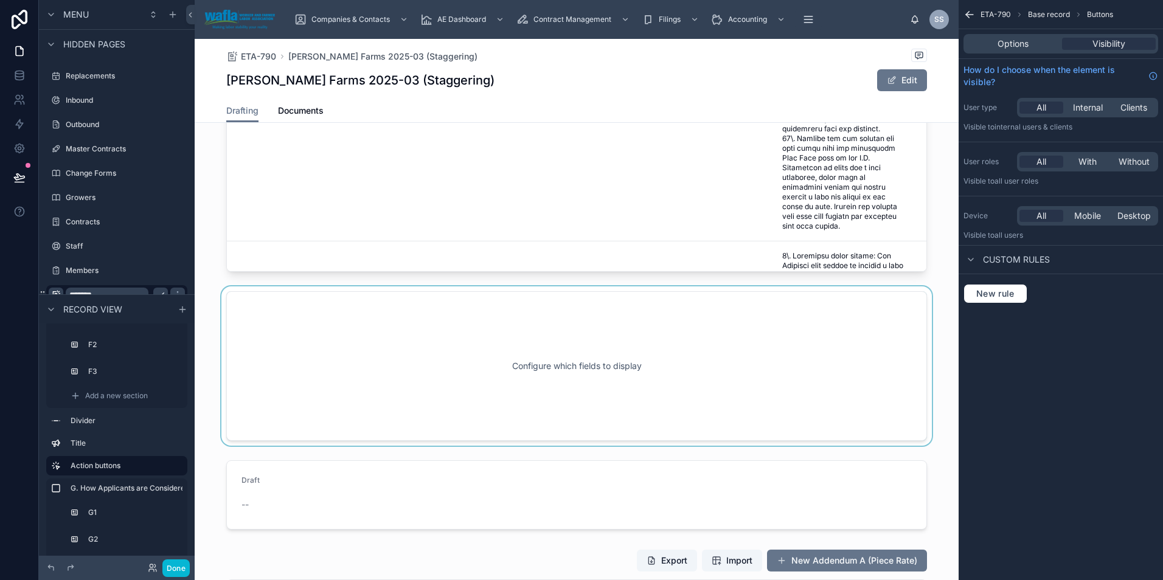
click at [370, 446] on div at bounding box center [577, 365] width 764 height 159
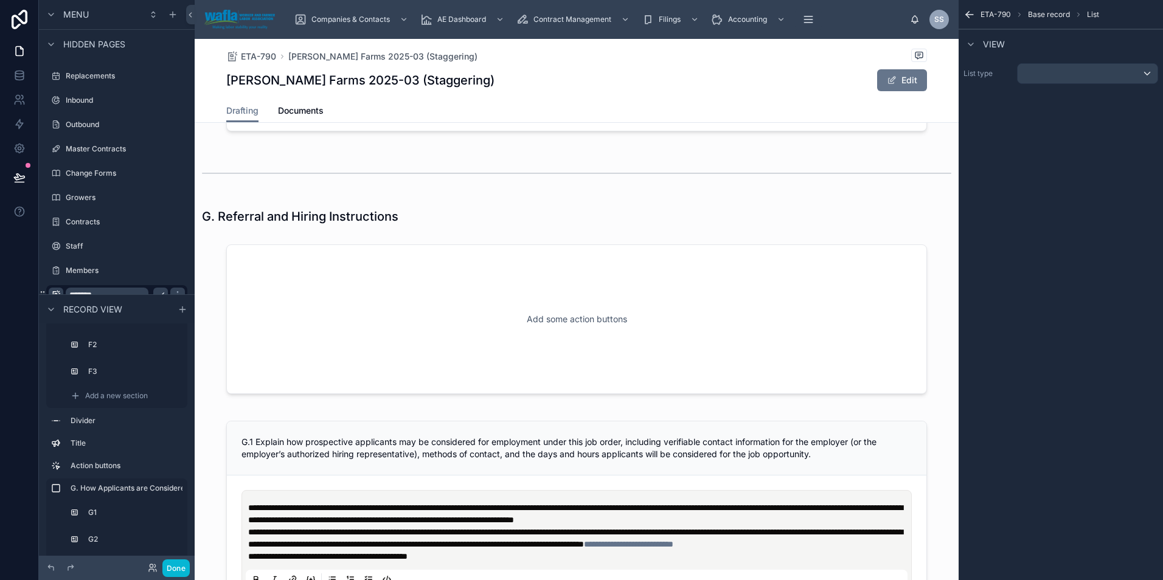
scroll to position [5234, 0]
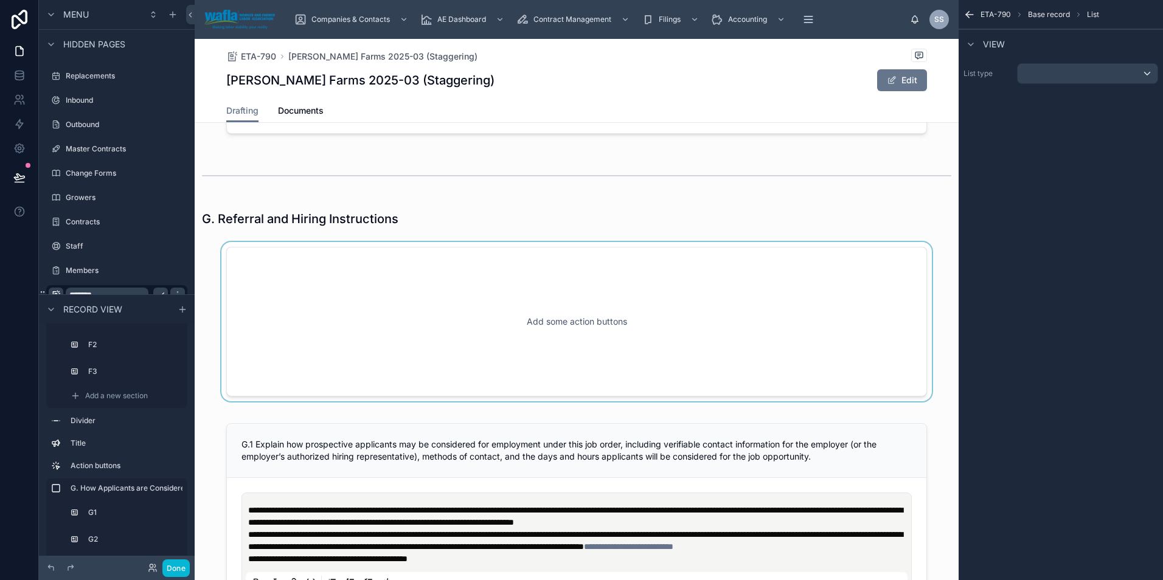
click at [353, 364] on div at bounding box center [577, 321] width 764 height 159
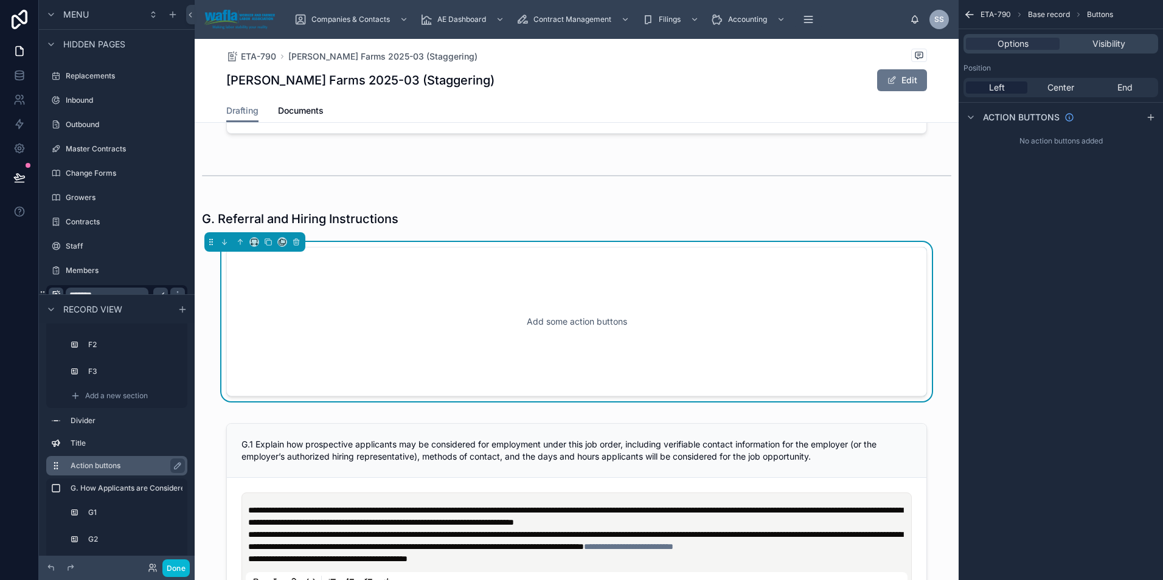
click at [56, 462] on icon "scrollable content" at bounding box center [56, 466] width 10 height 10
click at [131, 462] on label "Action buttons" at bounding box center [124, 466] width 107 height 10
click at [296, 244] on icon at bounding box center [296, 242] width 0 height 2
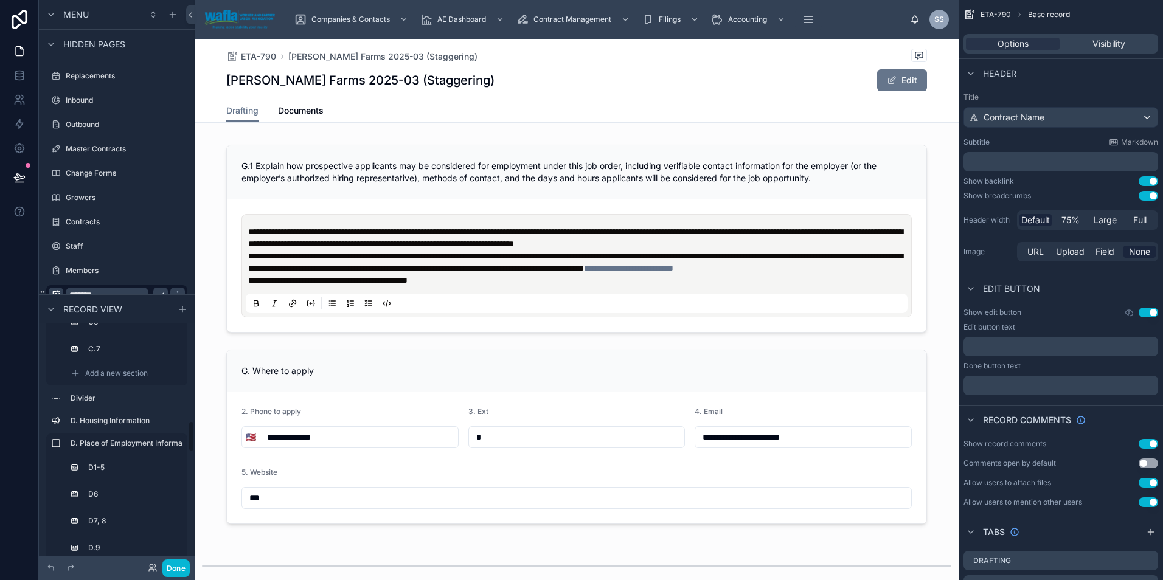
scroll to position [730, 0]
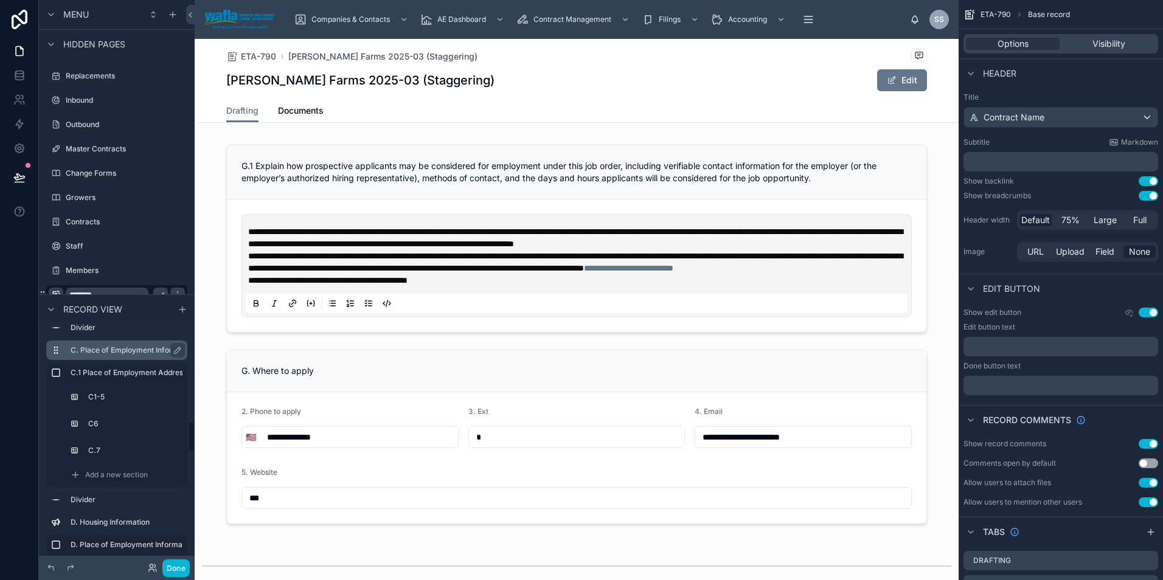
click at [128, 346] on label "C. Place of Employment Information" at bounding box center [133, 350] width 125 height 10
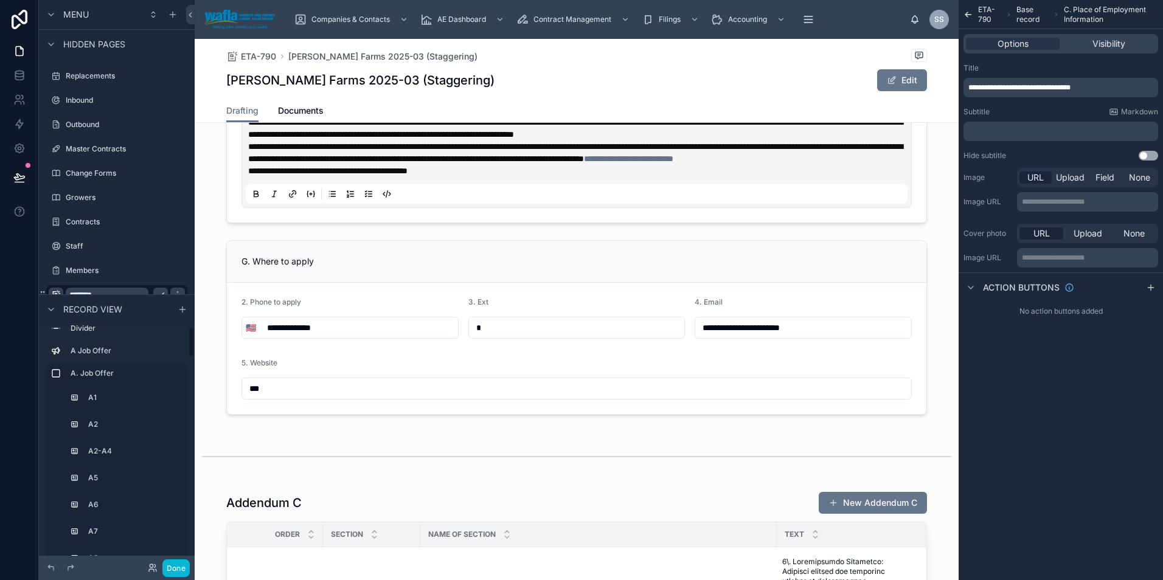
scroll to position [0, 0]
click at [105, 387] on label "A. Job Offer" at bounding box center [124, 384] width 107 height 10
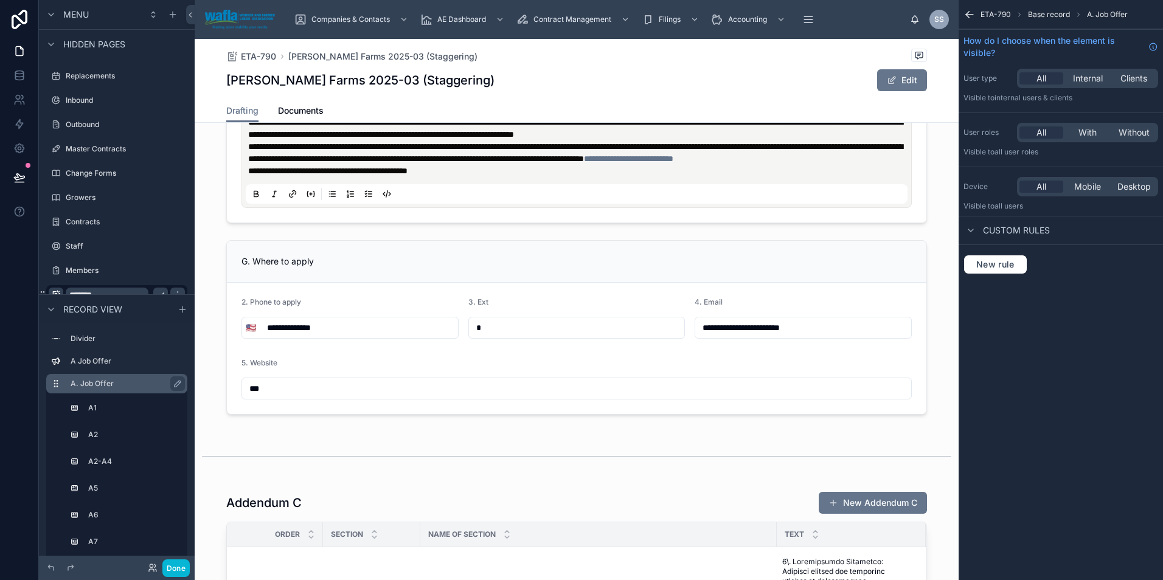
click at [106, 379] on label "A. Job Offer" at bounding box center [124, 384] width 107 height 10
click at [135, 365] on label "A Job Offer" at bounding box center [124, 361] width 107 height 10
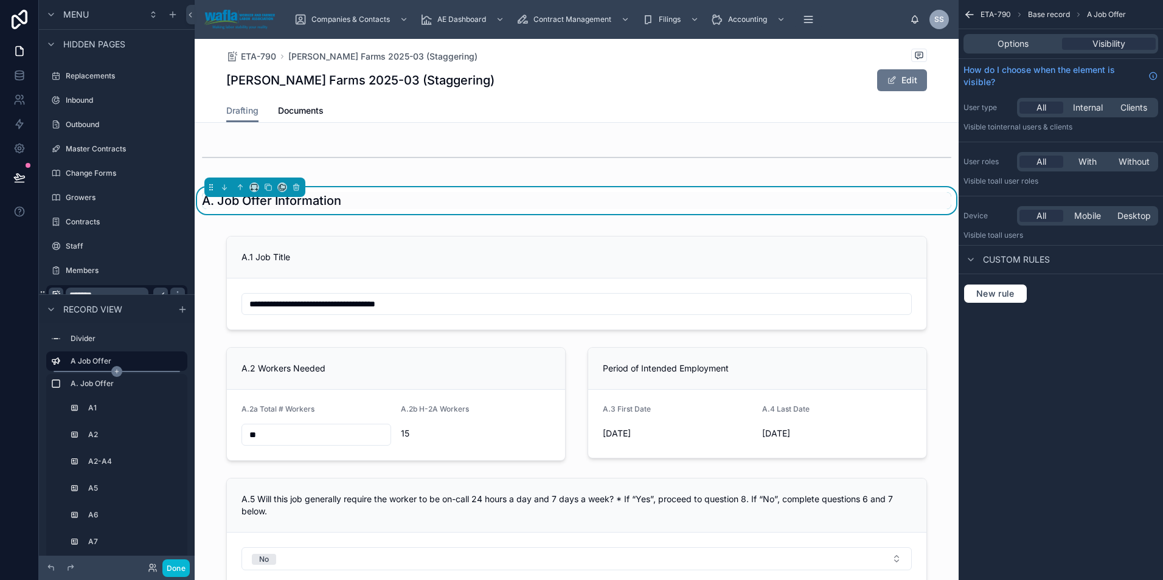
click at [117, 370] on icon "scrollable content" at bounding box center [116, 371] width 11 height 11
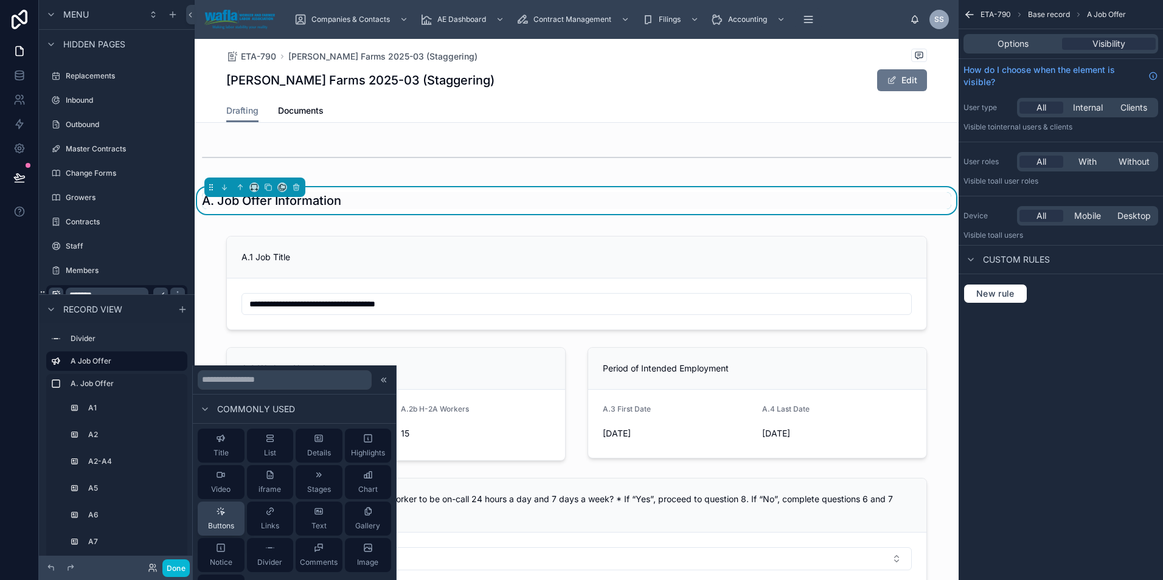
click at [224, 514] on icon at bounding box center [221, 512] width 10 height 10
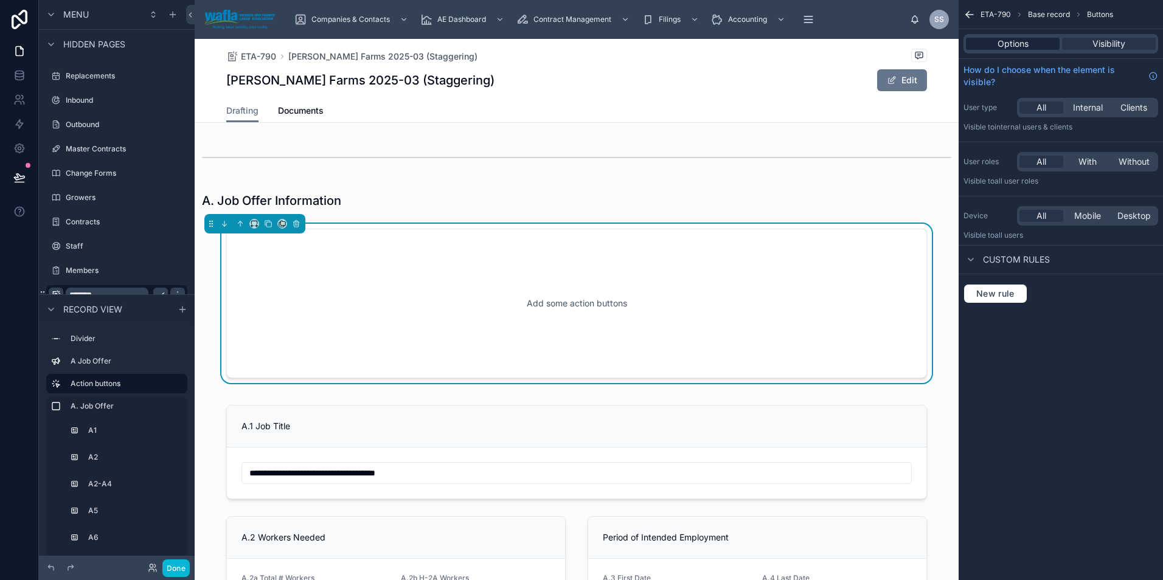
click at [1014, 42] on span "Options" at bounding box center [1012, 44] width 31 height 12
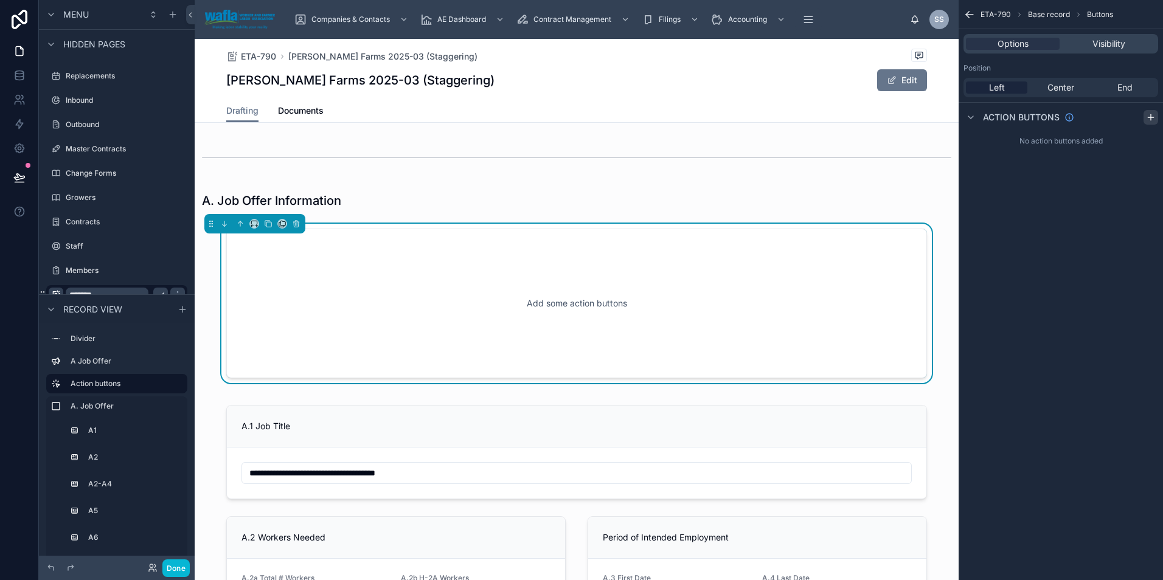
click at [1148, 119] on icon "scrollable content" at bounding box center [1151, 117] width 10 height 10
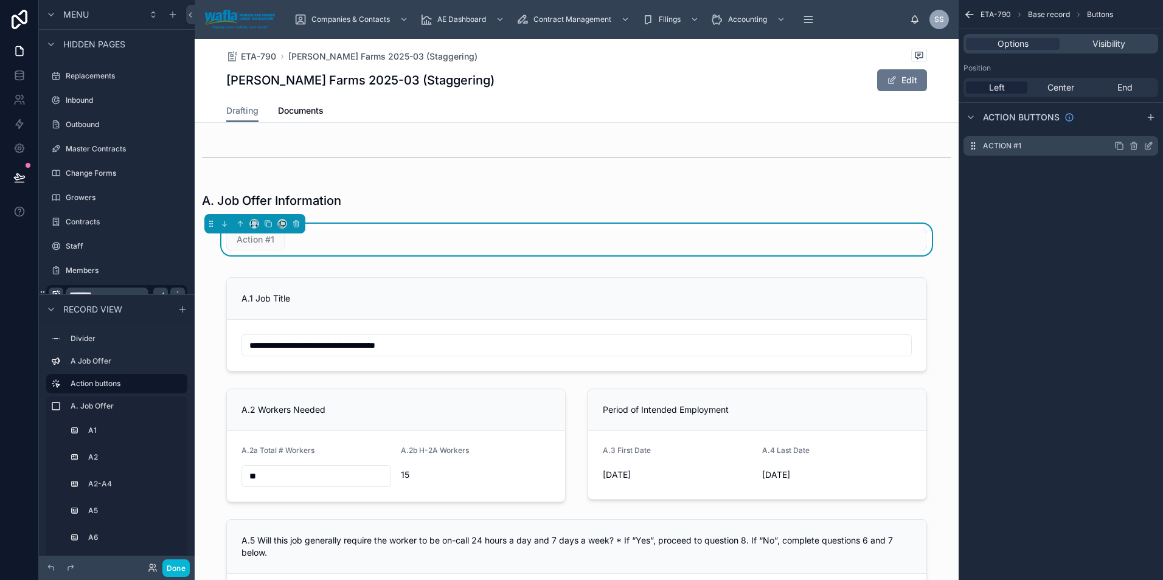
click at [1046, 148] on div "Action #1" at bounding box center [1060, 145] width 195 height 19
click at [1147, 144] on icon "scrollable content" at bounding box center [1148, 146] width 10 height 10
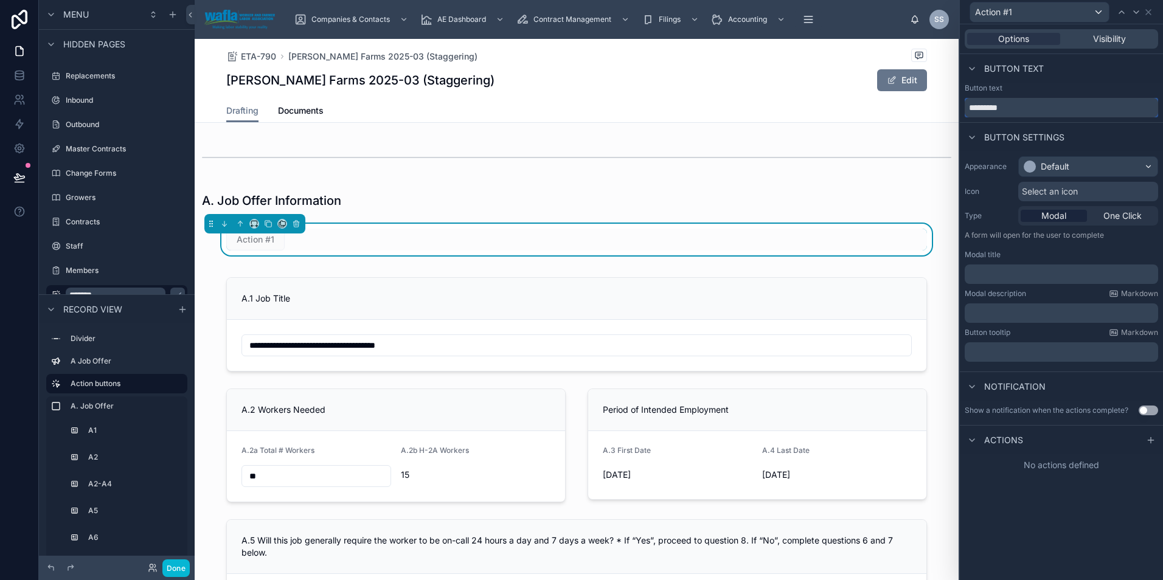
drag, startPoint x: 1030, startPoint y: 106, endPoint x: 901, endPoint y: 108, distance: 128.9
click at [901, 108] on div "Action #1 Options Visibility Button text Button text ********* Button settings …" at bounding box center [581, 290] width 1163 height 580
type input "**********"
click at [1147, 15] on icon at bounding box center [1148, 12] width 10 height 10
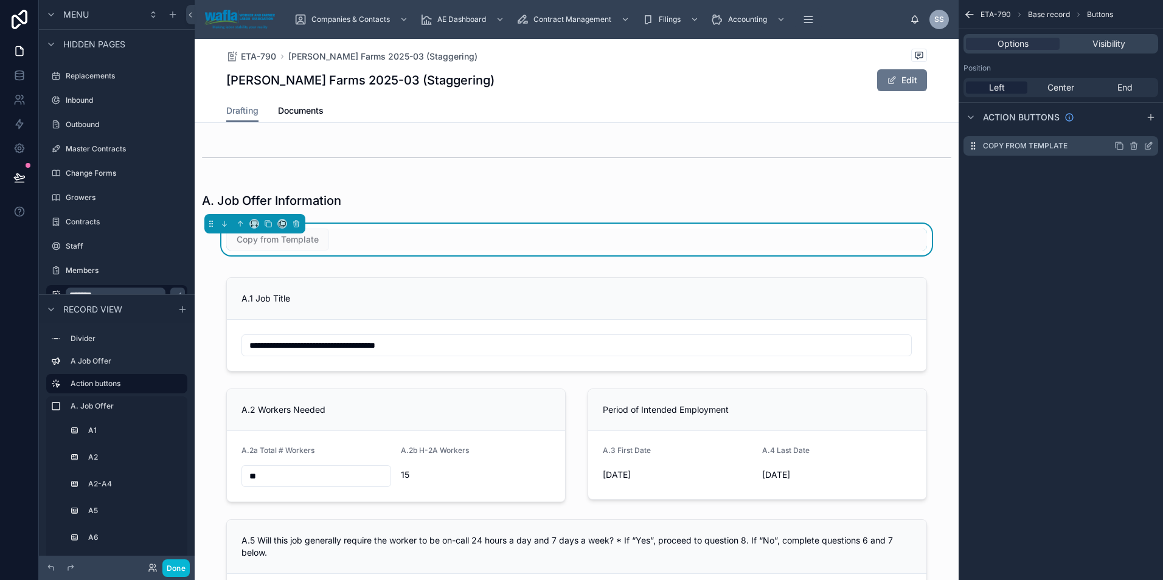
drag, startPoint x: 1145, startPoint y: 118, endPoint x: 1082, endPoint y: 144, distance: 67.6
click at [1145, 118] on div "scrollable content" at bounding box center [1150, 117] width 15 height 15
click at [1147, 168] on icon "scrollable content" at bounding box center [1148, 170] width 10 height 10
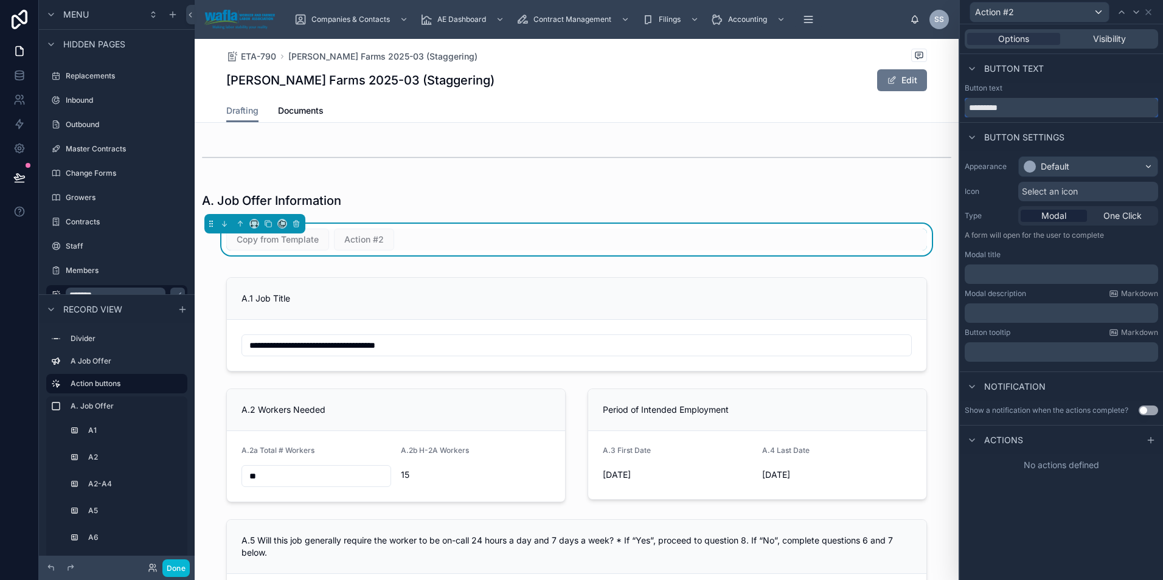
click at [1029, 111] on input "*********" at bounding box center [1060, 107] width 193 height 19
type input "*"
type input "**********"
click at [1149, 12] on icon at bounding box center [1148, 12] width 5 height 5
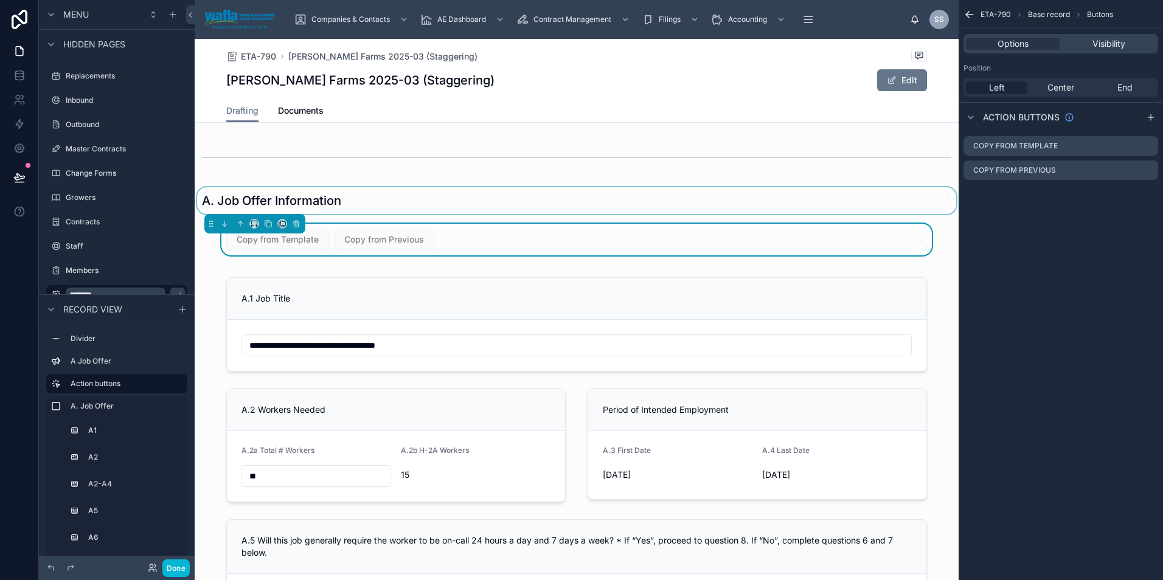
click at [602, 189] on div at bounding box center [577, 200] width 764 height 27
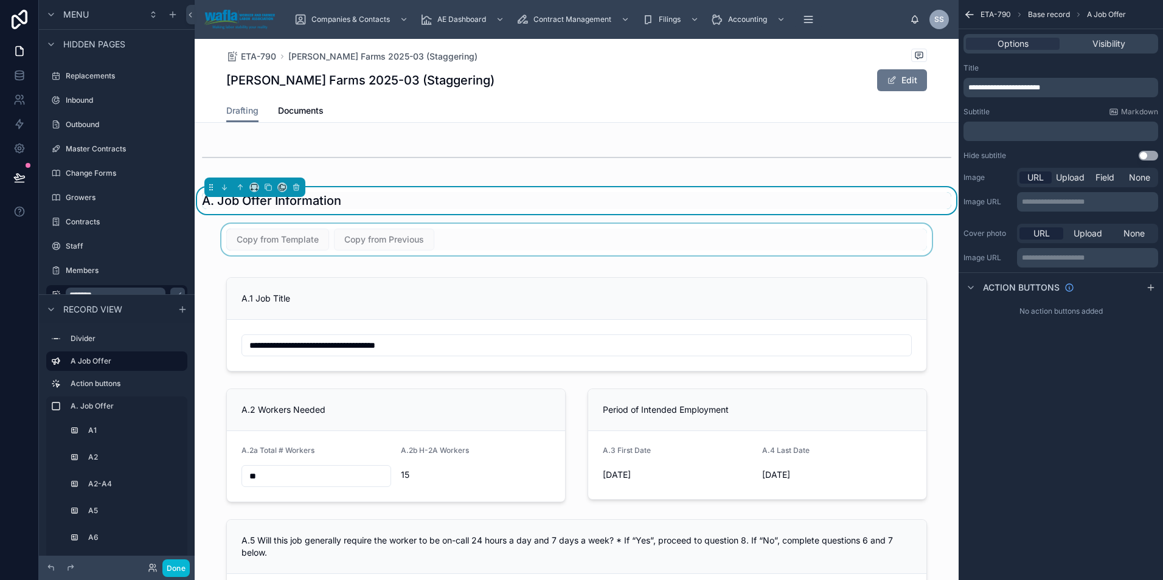
click at [299, 242] on div at bounding box center [577, 240] width 764 height 32
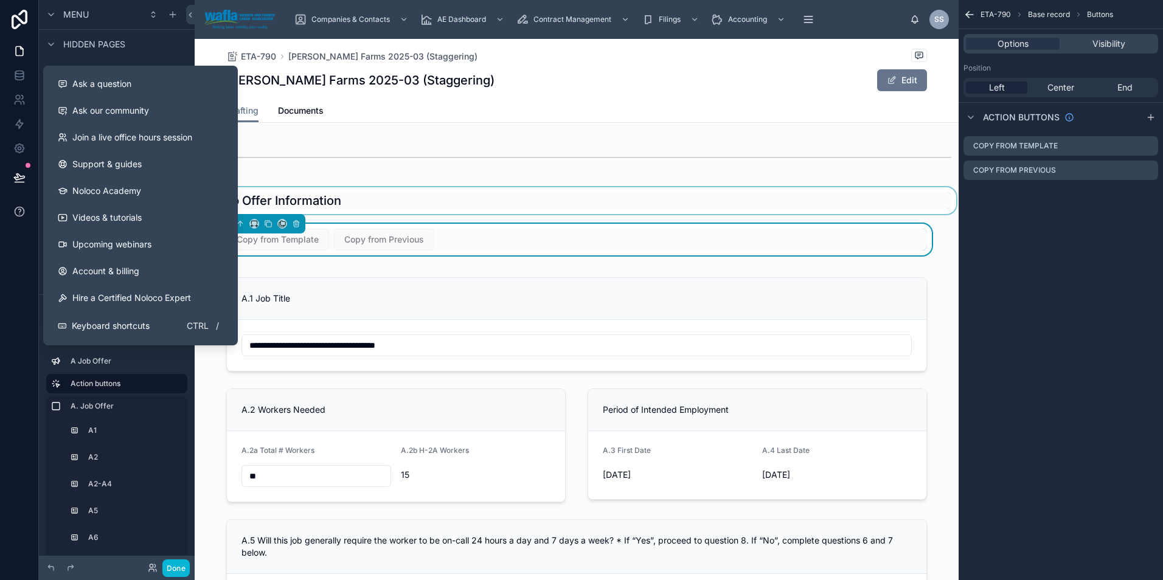
click at [19, 209] on icon at bounding box center [19, 212] width 12 height 12
click at [90, 80] on span "Ask a question" at bounding box center [101, 84] width 59 height 12
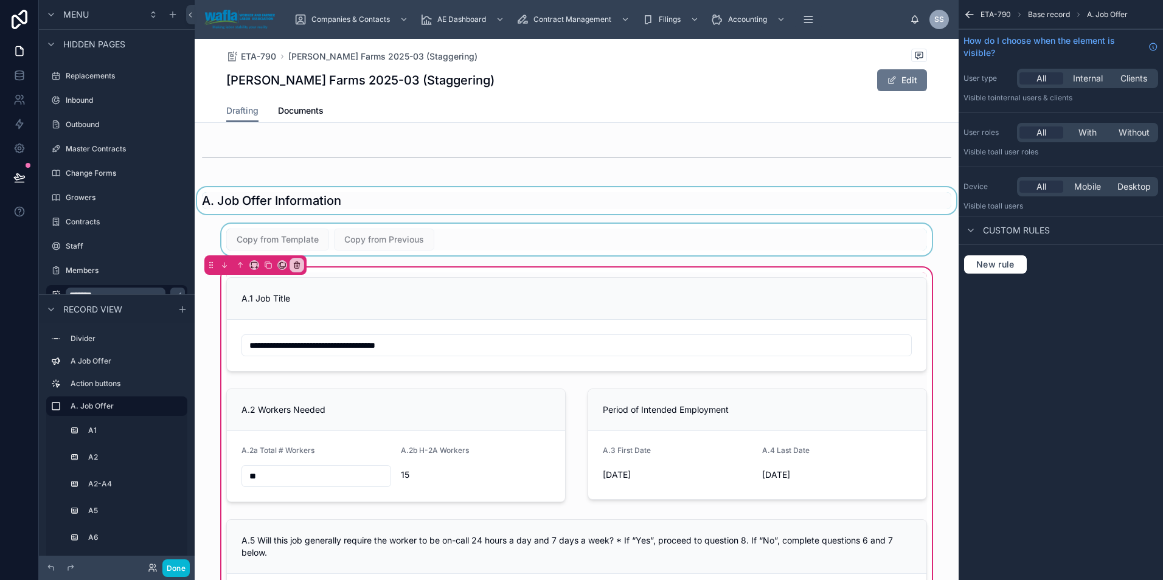
click at [256, 238] on div at bounding box center [577, 240] width 764 height 32
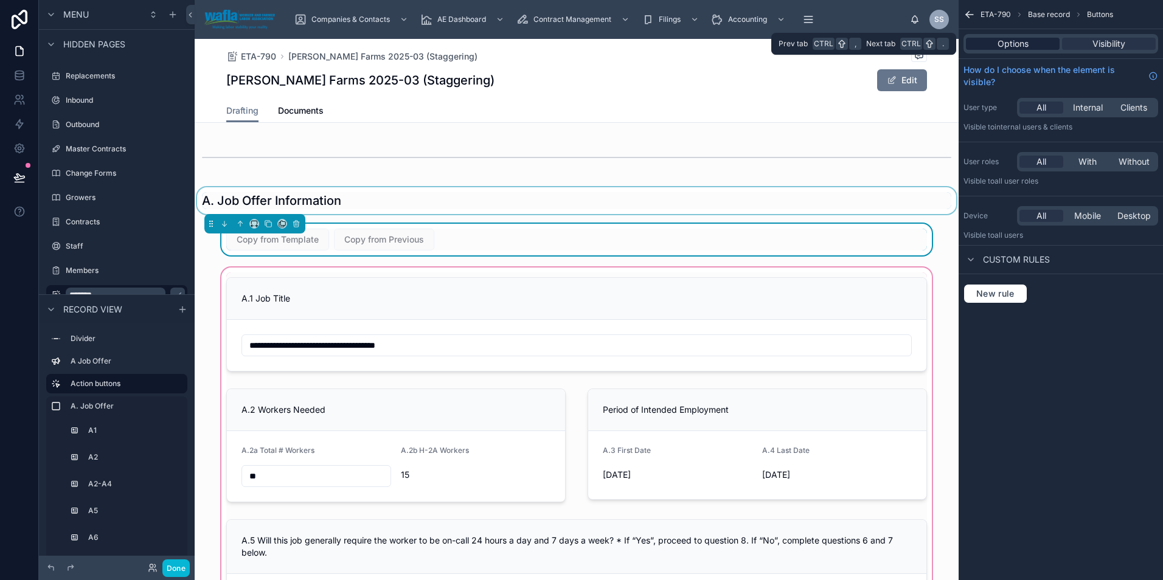
click at [998, 49] on span "Options" at bounding box center [1012, 44] width 31 height 12
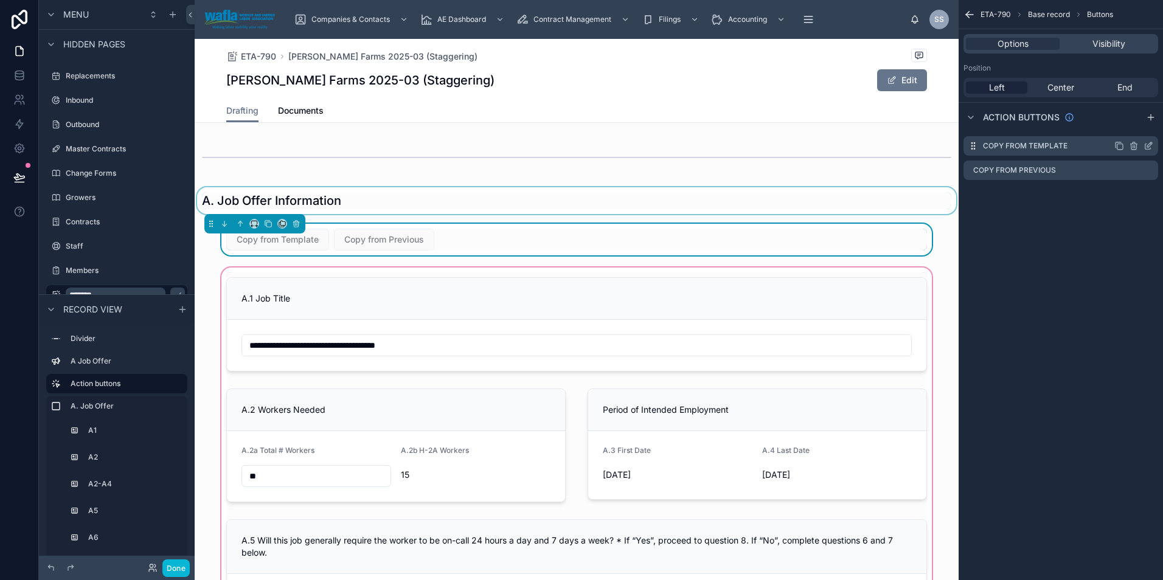
click at [1145, 145] on icon "scrollable content" at bounding box center [1147, 146] width 5 height 5
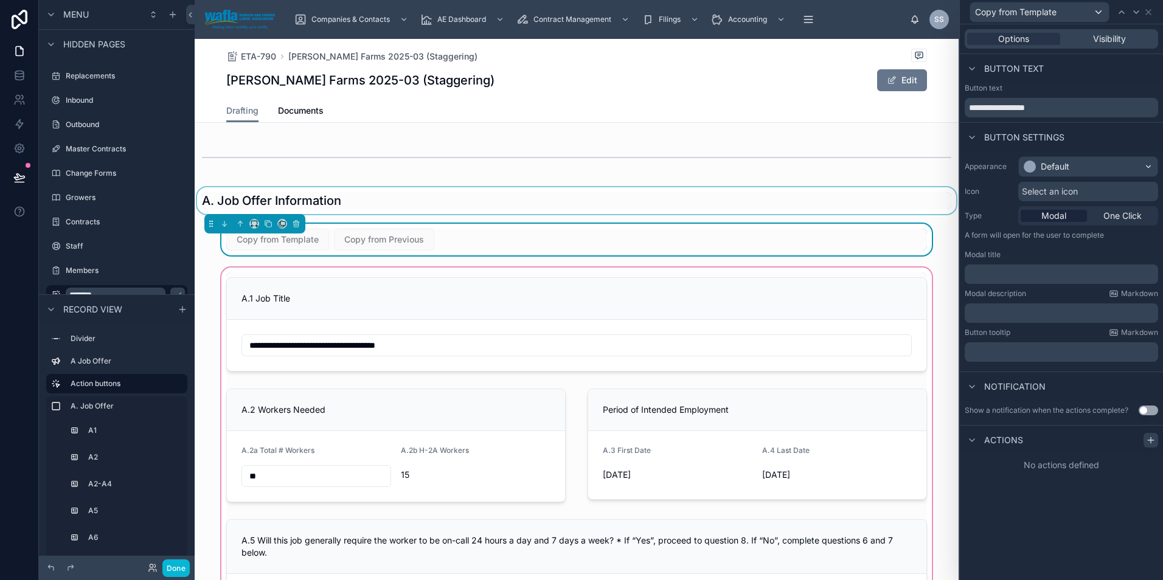
click at [1152, 439] on icon at bounding box center [1151, 440] width 10 height 10
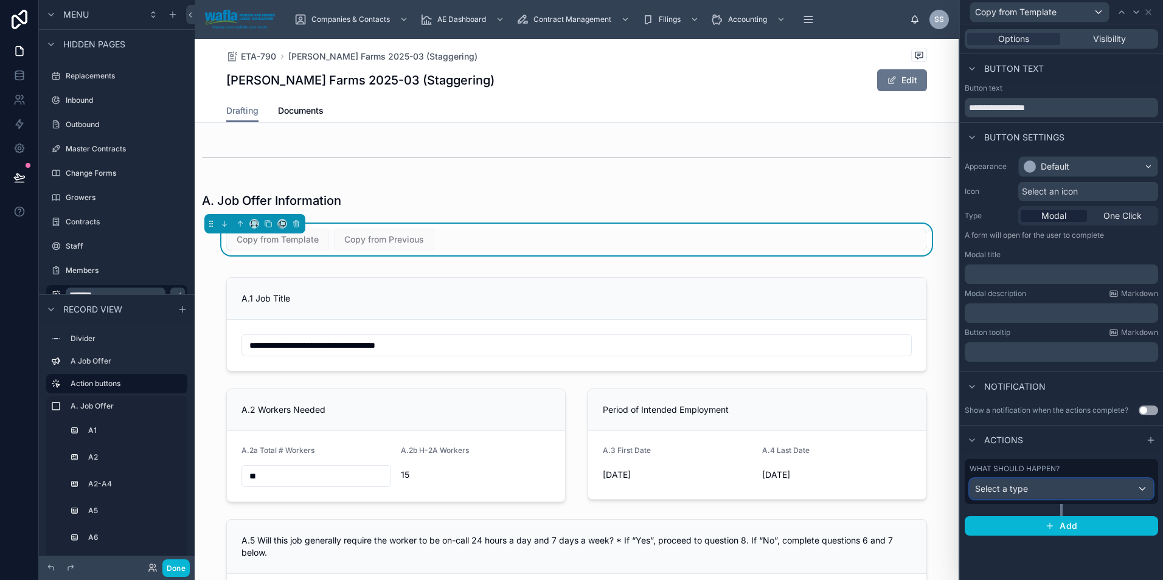
click at [1054, 482] on div "Select a type" at bounding box center [1061, 488] width 182 height 19
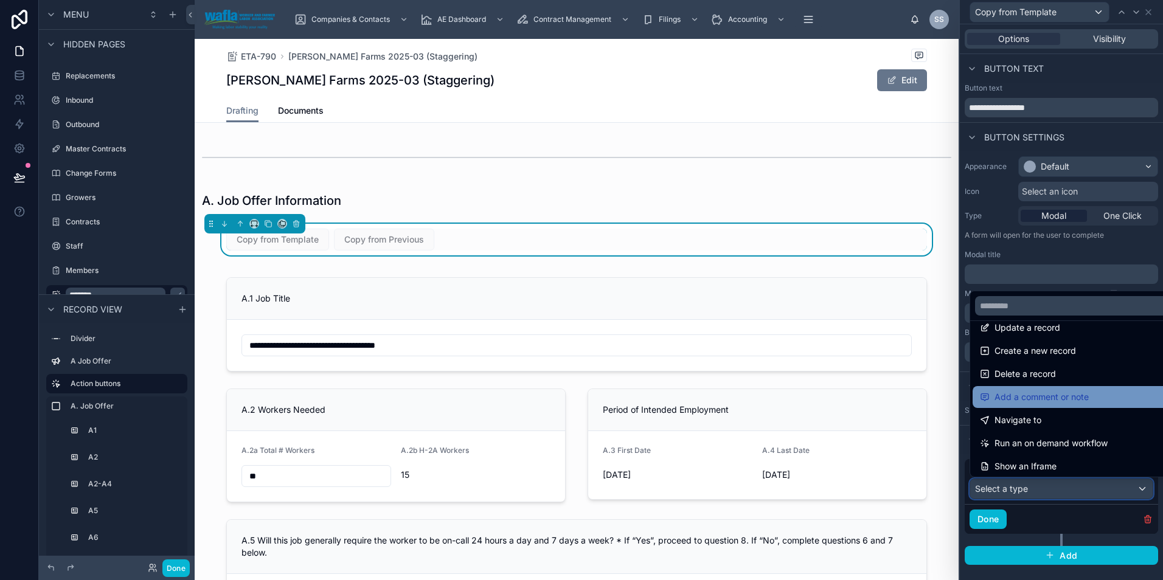
scroll to position [0, 0]
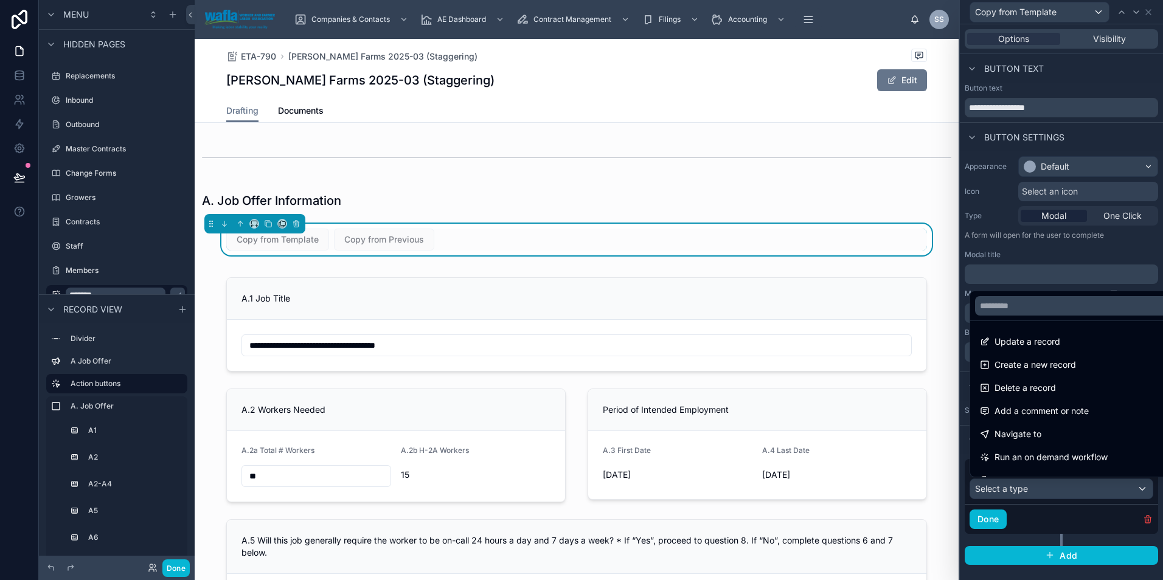
click at [1146, 12] on div at bounding box center [1061, 290] width 203 height 580
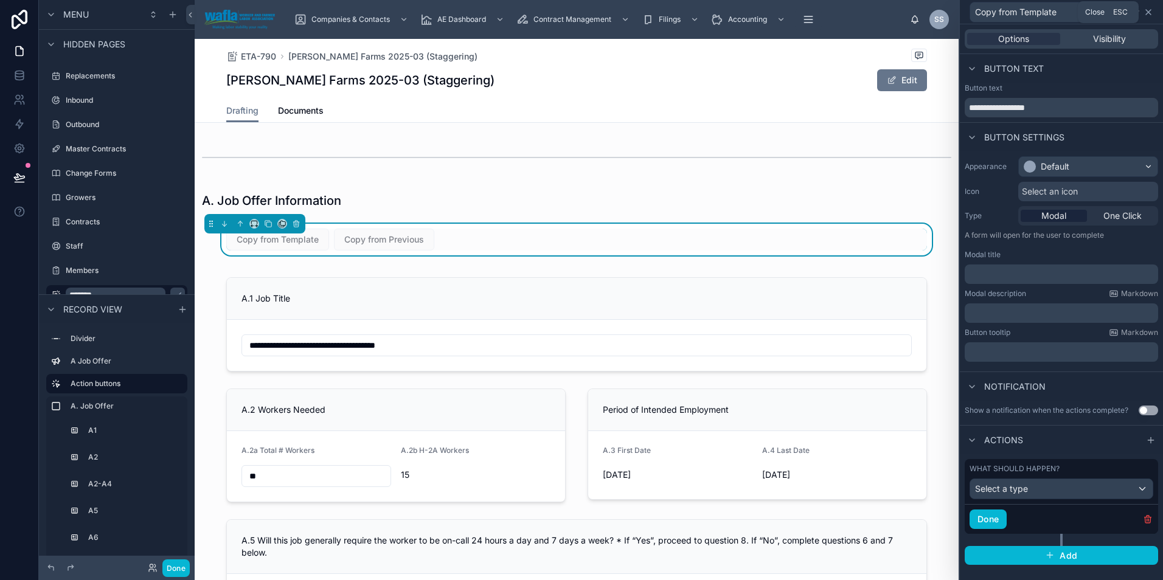
click at [1146, 13] on icon at bounding box center [1148, 12] width 5 height 5
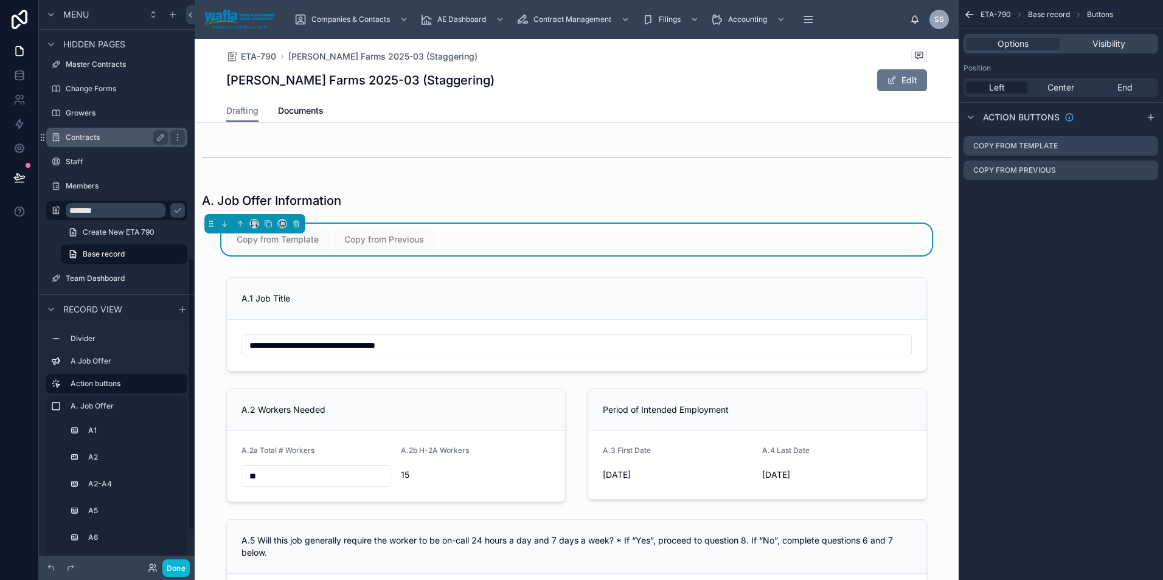
scroll to position [570, 0]
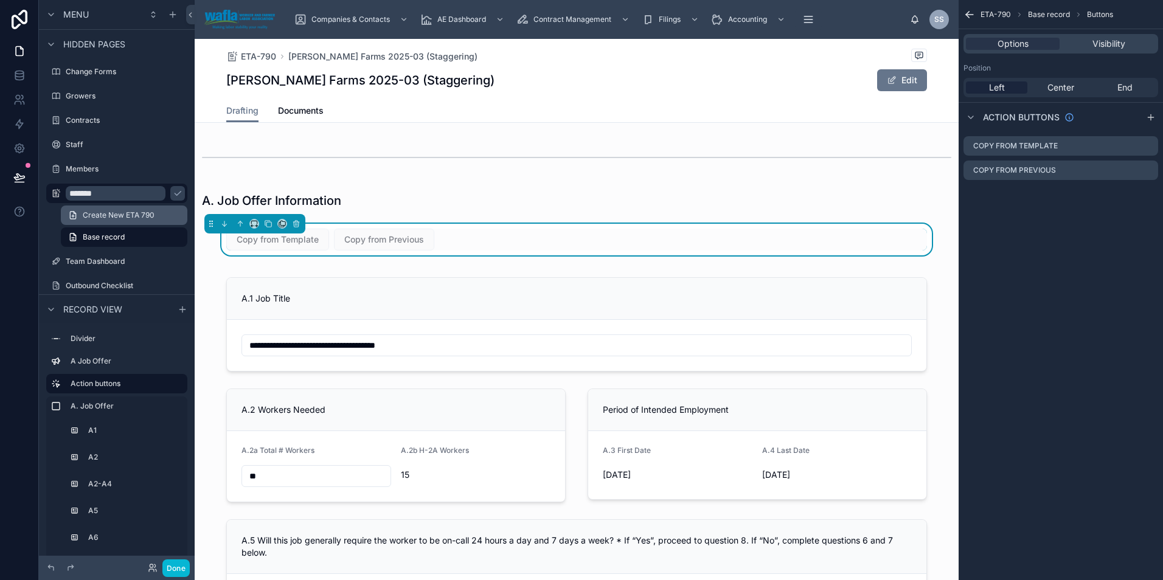
click at [122, 211] on span "Create New ETA 790" at bounding box center [119, 215] width 72 height 10
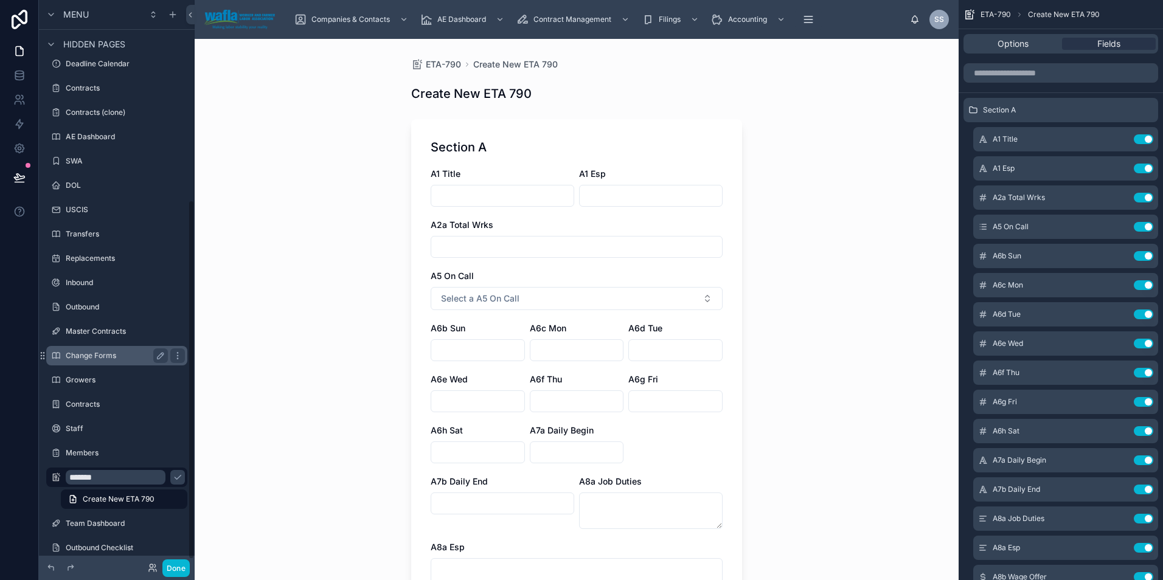
scroll to position [324, 0]
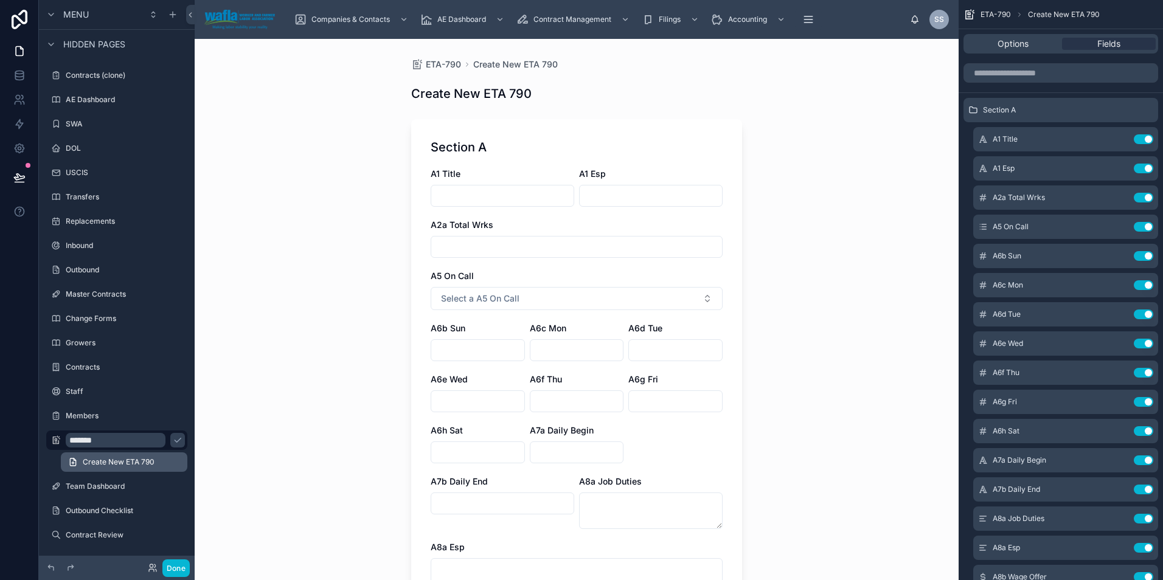
click at [95, 463] on span "Create New ETA 790" at bounding box center [119, 462] width 72 height 10
click at [426, 63] on span "ETA-790" at bounding box center [443, 64] width 35 height 12
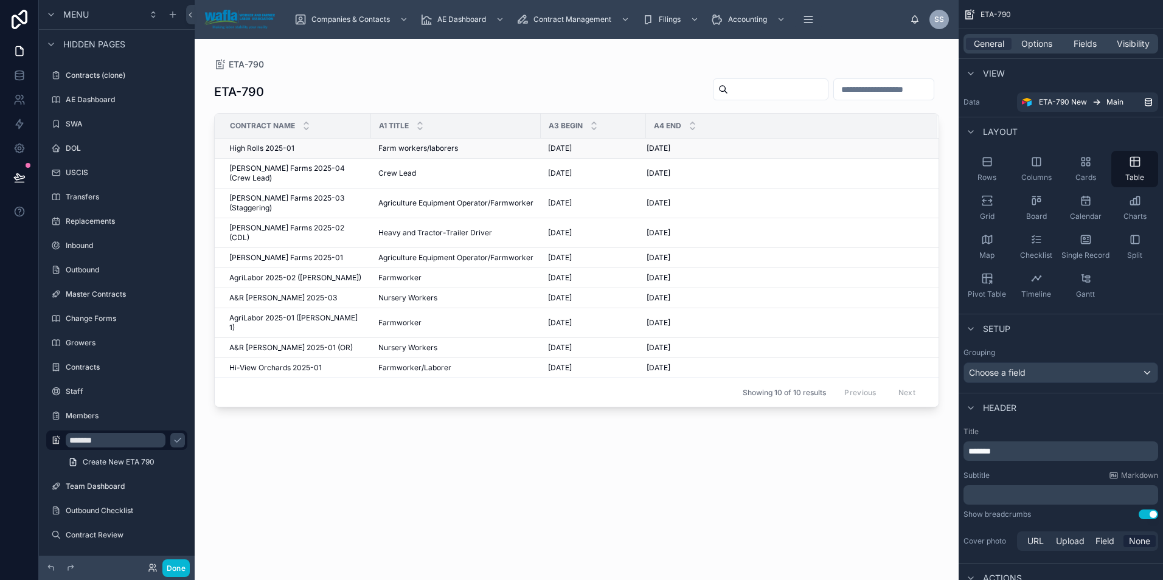
click at [279, 148] on span "High Rolls 2025-01" at bounding box center [261, 149] width 65 height 10
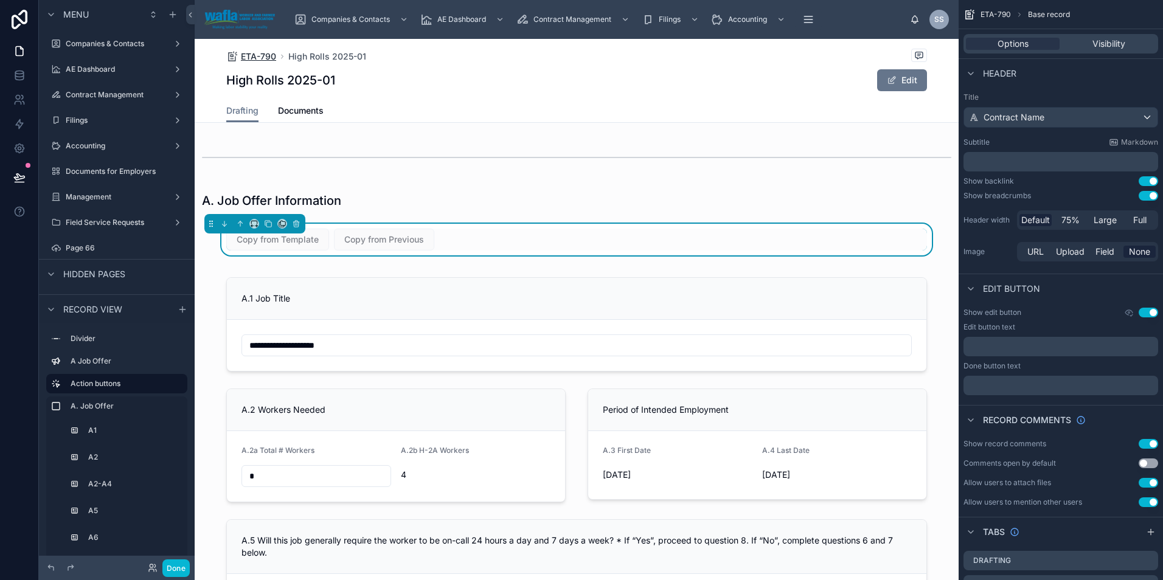
click at [253, 55] on span "ETA-790" at bounding box center [258, 56] width 35 height 12
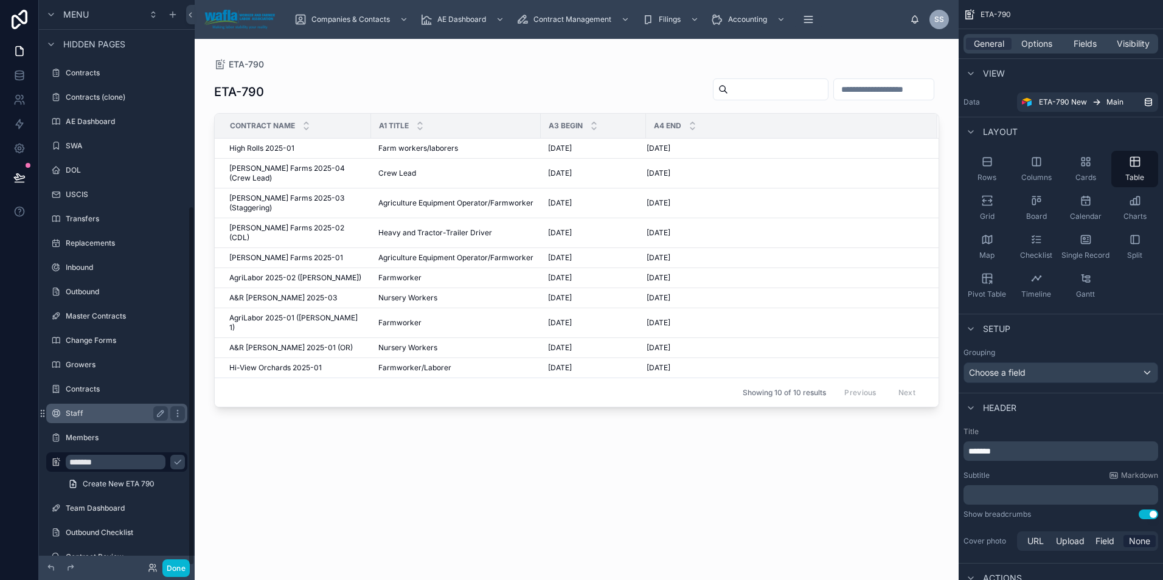
scroll to position [324, 0]
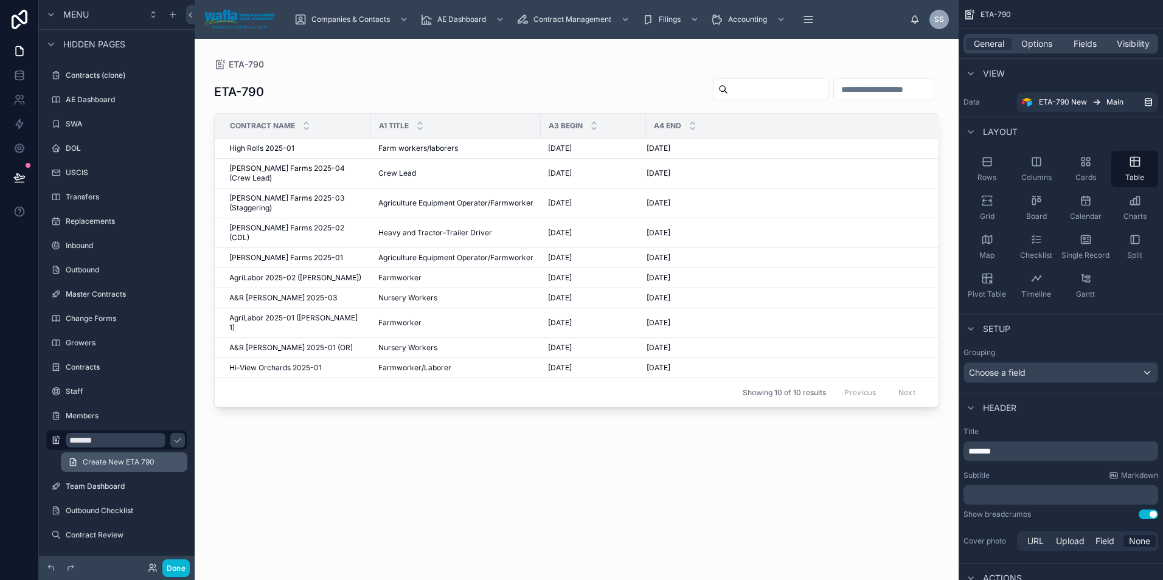
click at [124, 455] on link "Create New ETA 790" at bounding box center [124, 461] width 126 height 19
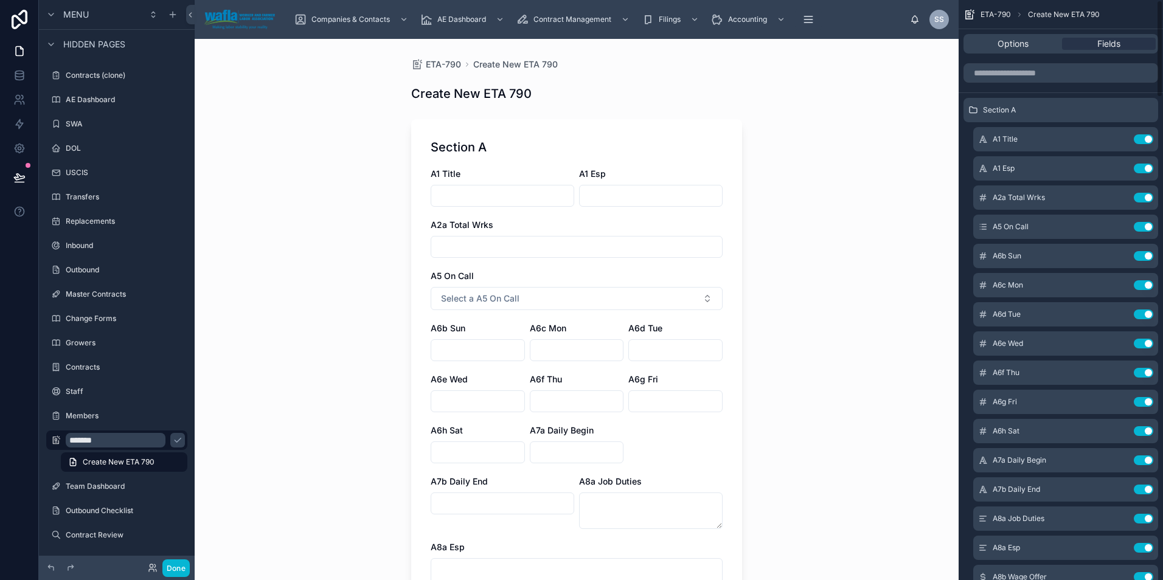
click at [1015, 52] on div "Options Fields" at bounding box center [1060, 43] width 195 height 19
click at [1014, 44] on span "Options" at bounding box center [1012, 44] width 31 height 12
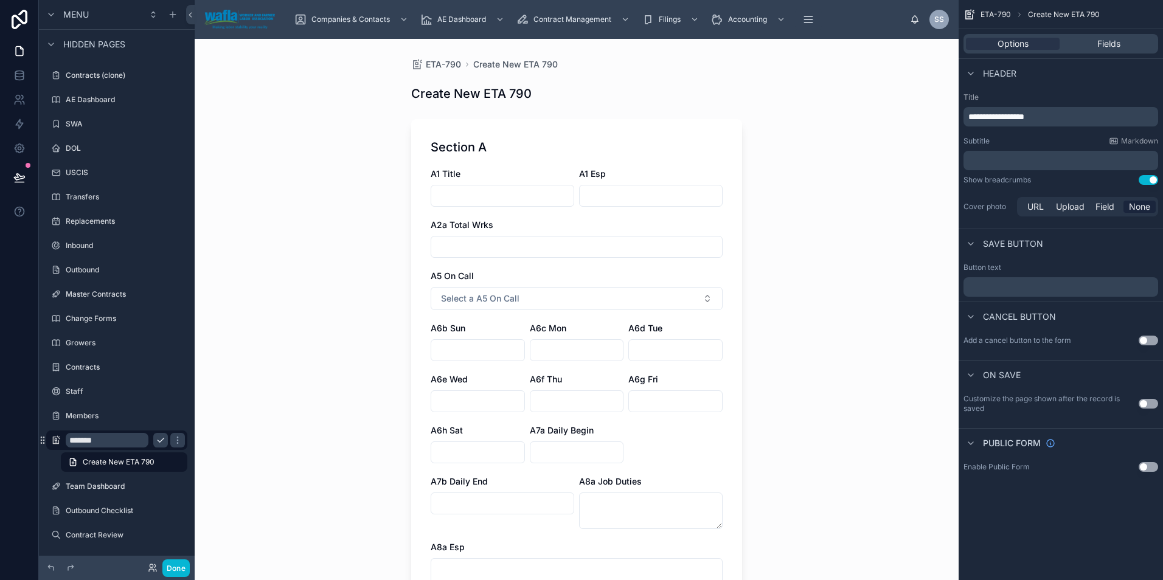
click at [165, 442] on button "scrollable content" at bounding box center [160, 440] width 15 height 15
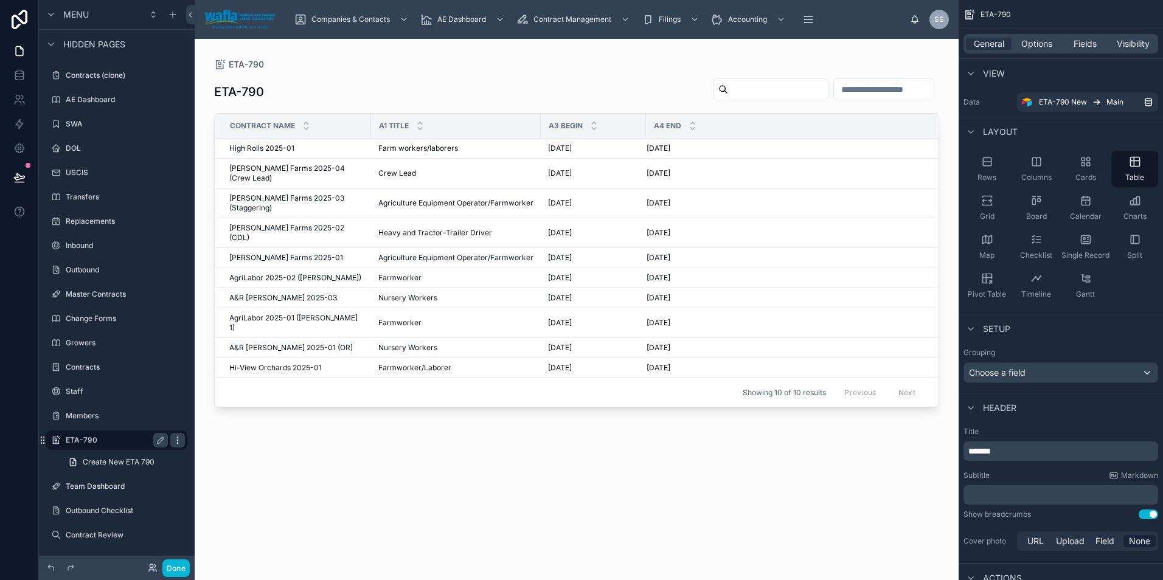
click at [178, 446] on div "scrollable content" at bounding box center [177, 440] width 15 height 15
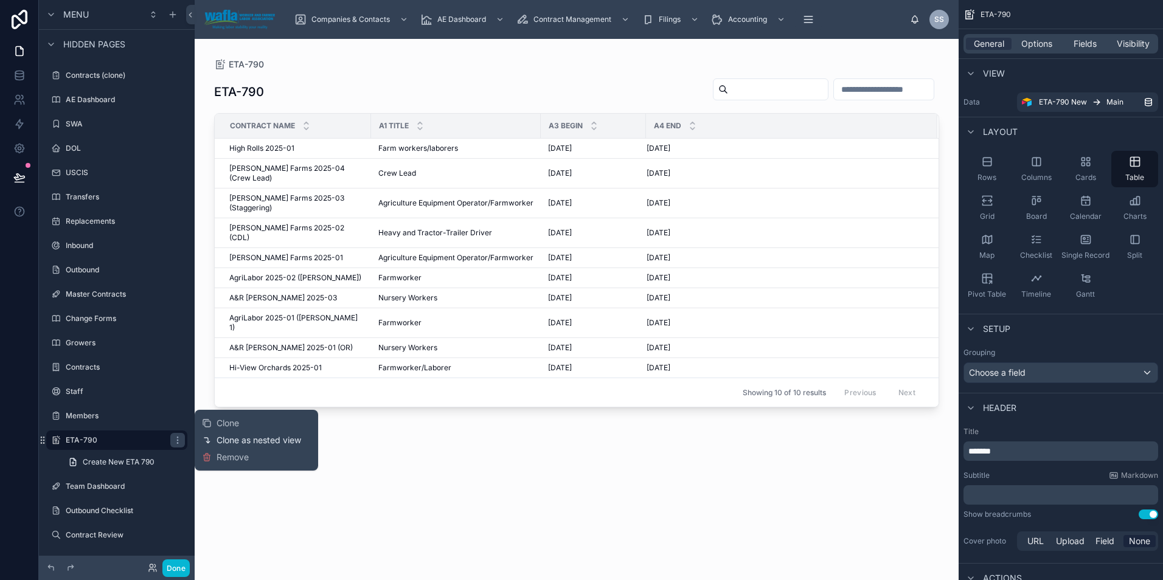
click at [251, 437] on span "Clone as nested view" at bounding box center [258, 440] width 85 height 12
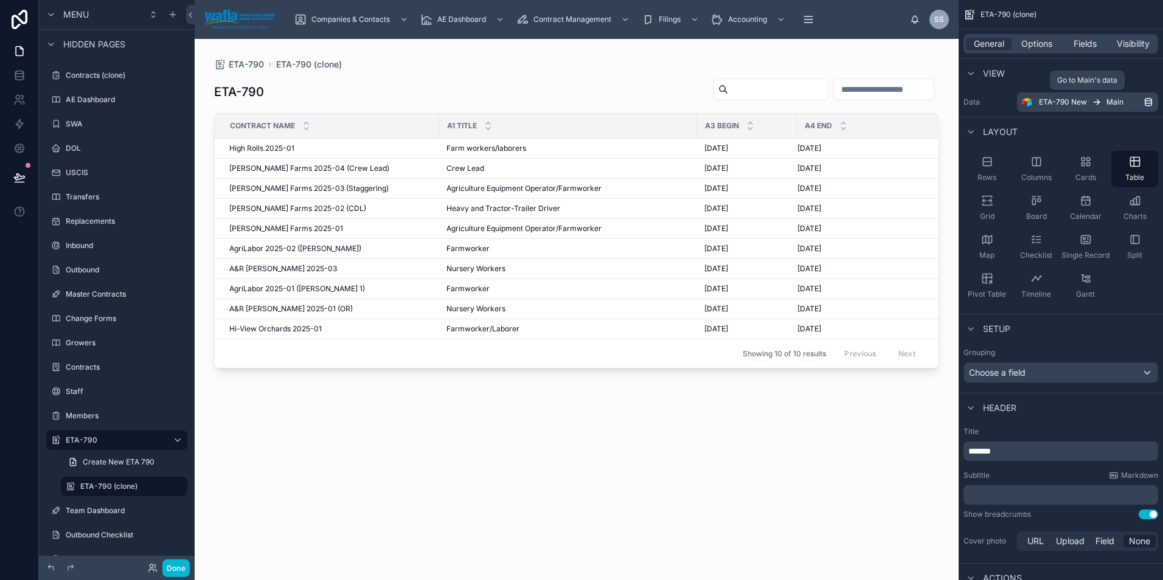
click at [1076, 106] on span "ETA-790 New" at bounding box center [1063, 102] width 48 height 10
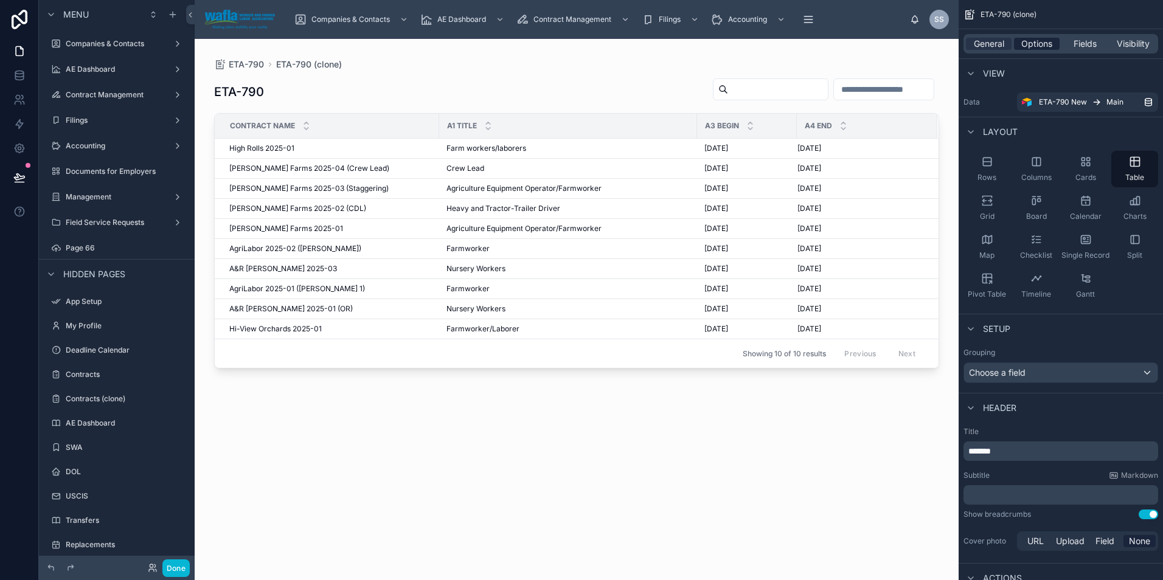
click at [1028, 43] on span "Options" at bounding box center [1036, 44] width 31 height 12
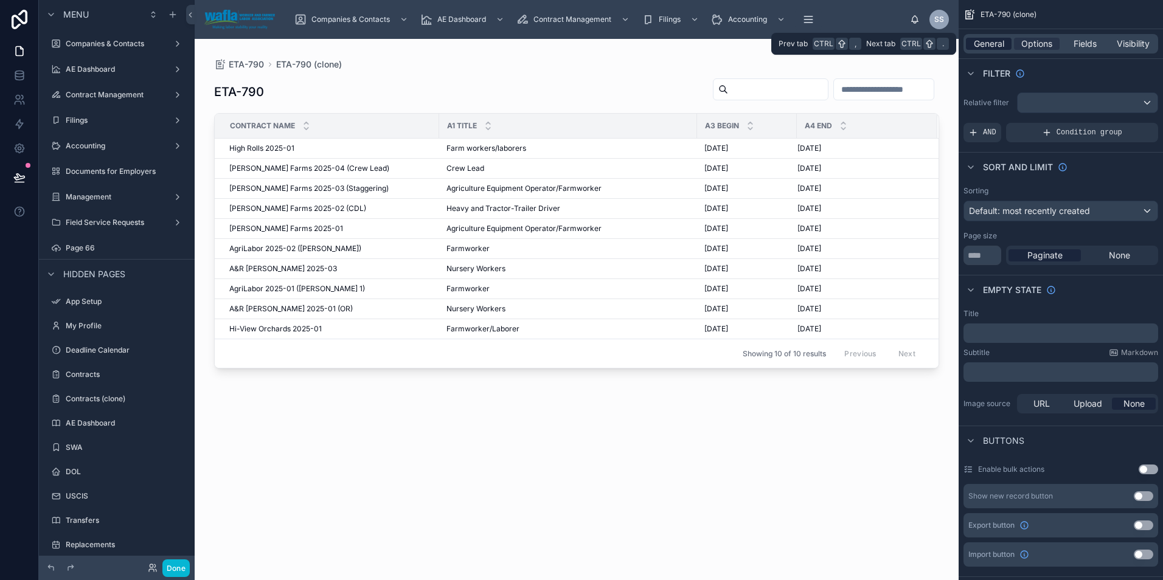
click at [991, 44] on span "General" at bounding box center [989, 44] width 30 height 12
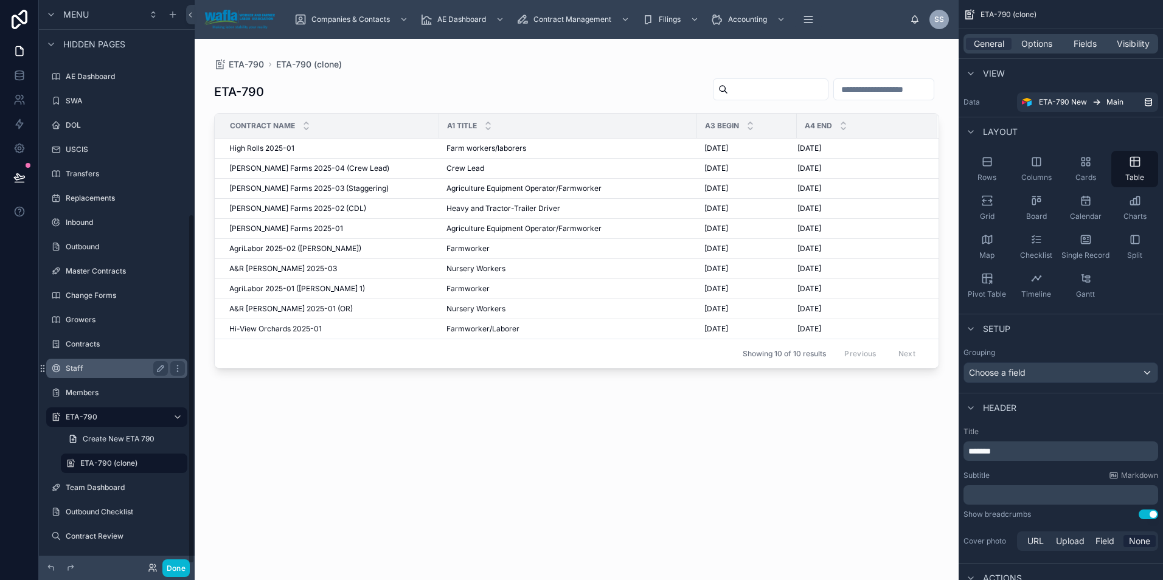
scroll to position [348, 0]
click at [179, 458] on icon "scrollable content" at bounding box center [178, 462] width 10 height 10
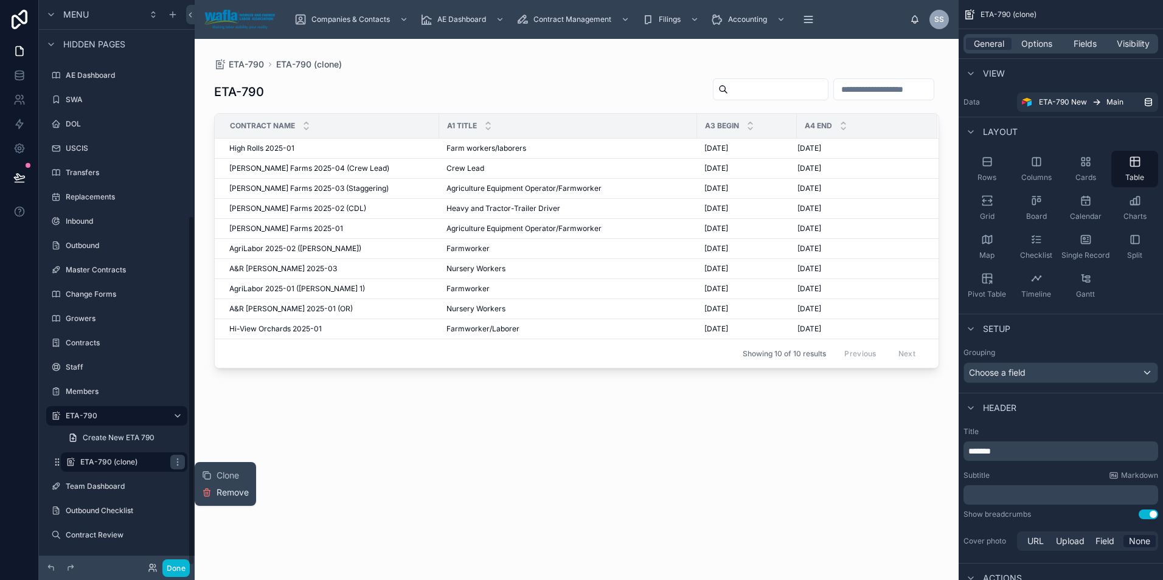
click at [221, 494] on span "Remove" at bounding box center [232, 492] width 32 height 12
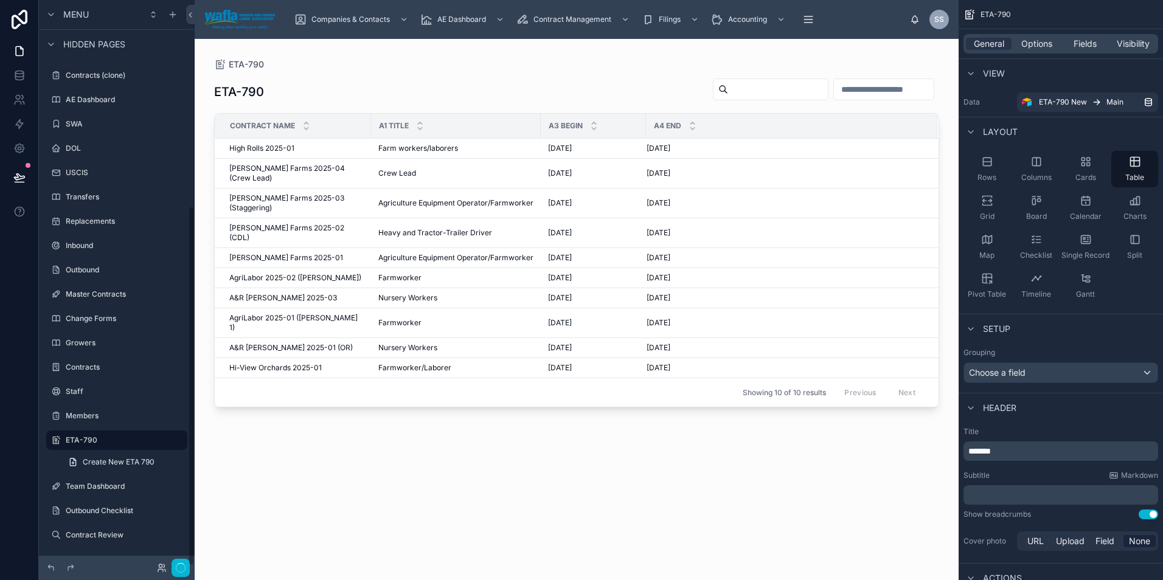
scroll to position [324, 0]
click at [176, 12] on icon "scrollable content" at bounding box center [173, 15] width 10 height 10
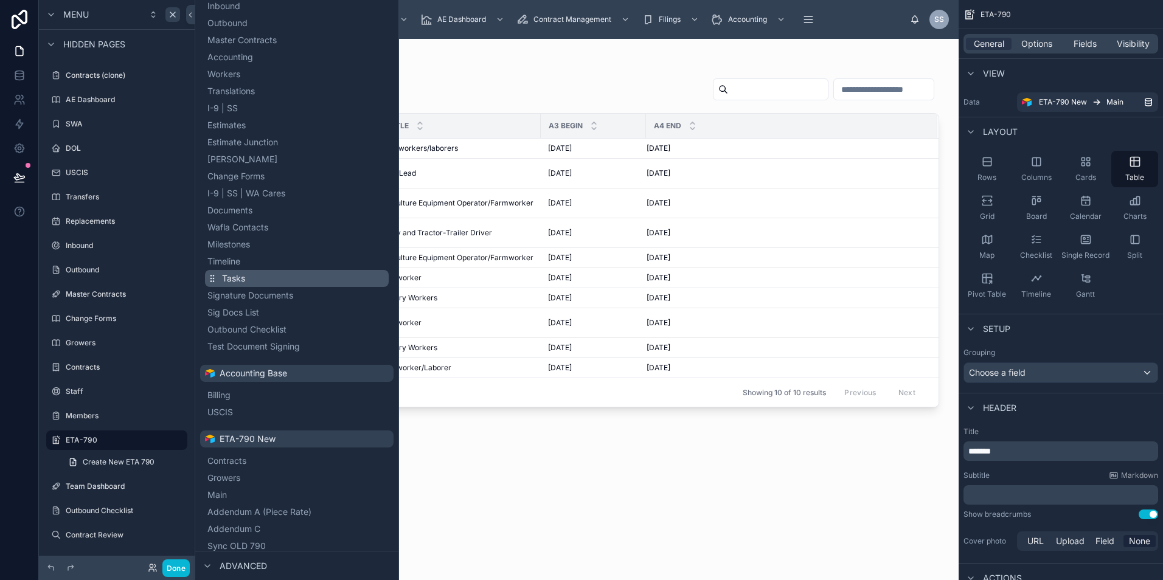
scroll to position [304, 0]
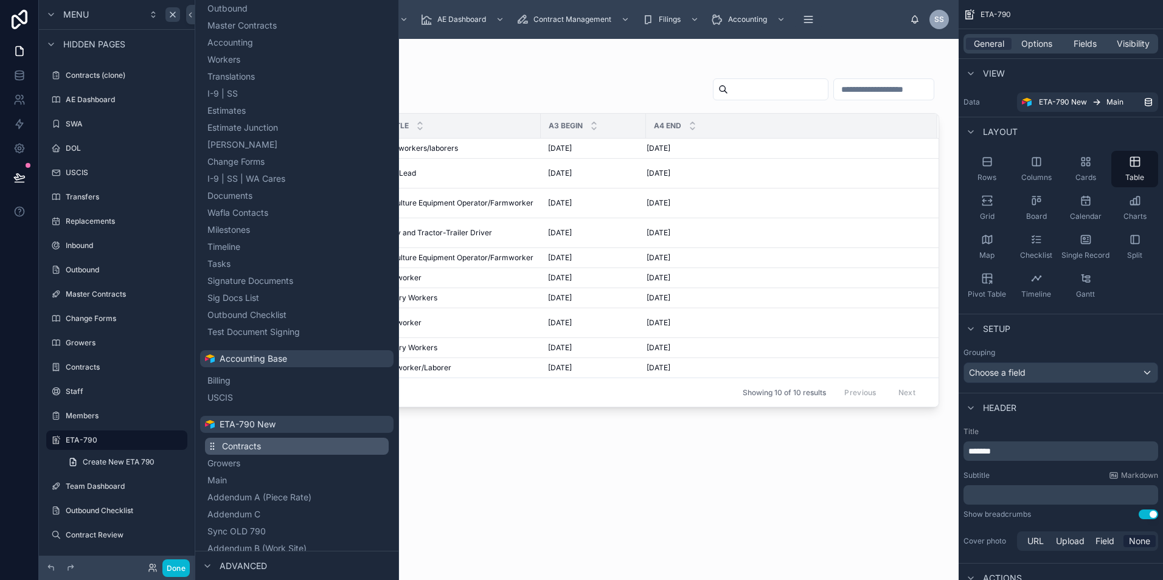
click at [265, 442] on button "Contracts" at bounding box center [297, 446] width 184 height 17
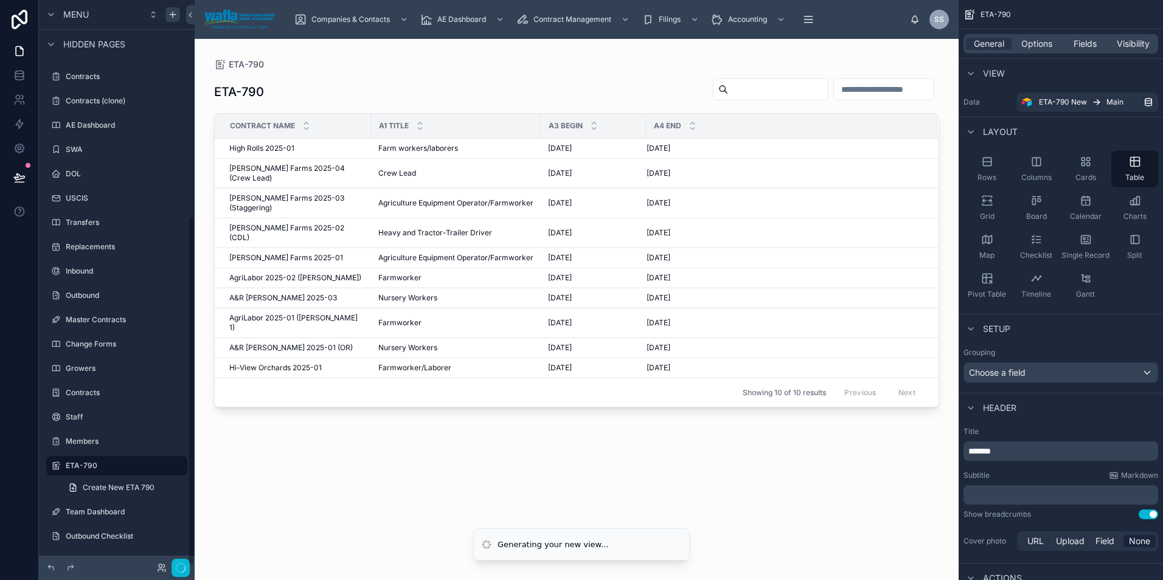
scroll to position [349, 0]
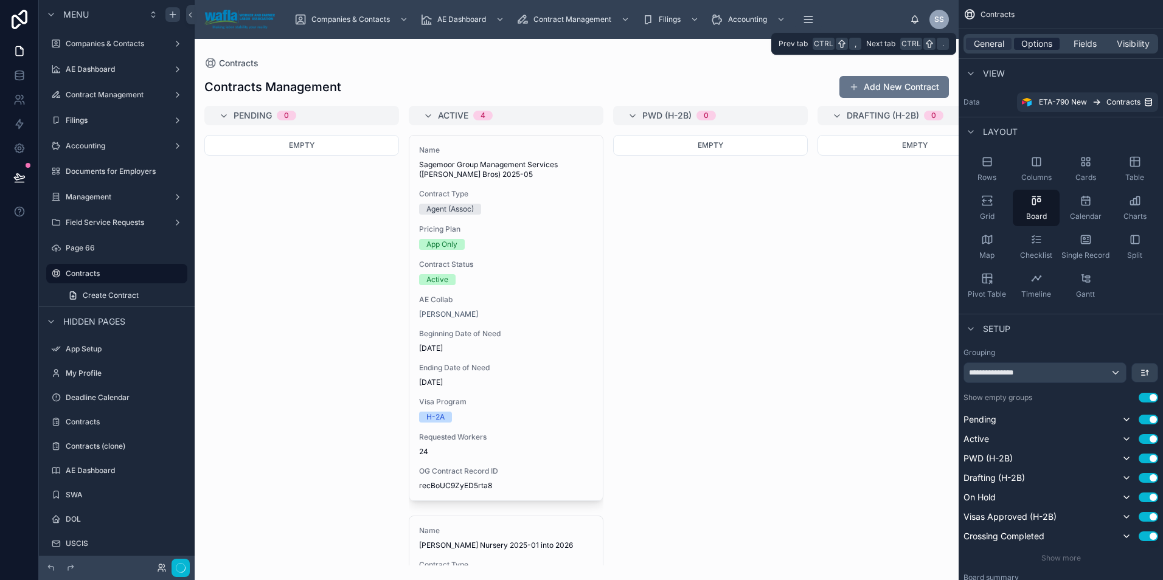
click at [1031, 40] on span "Options" at bounding box center [1036, 44] width 31 height 12
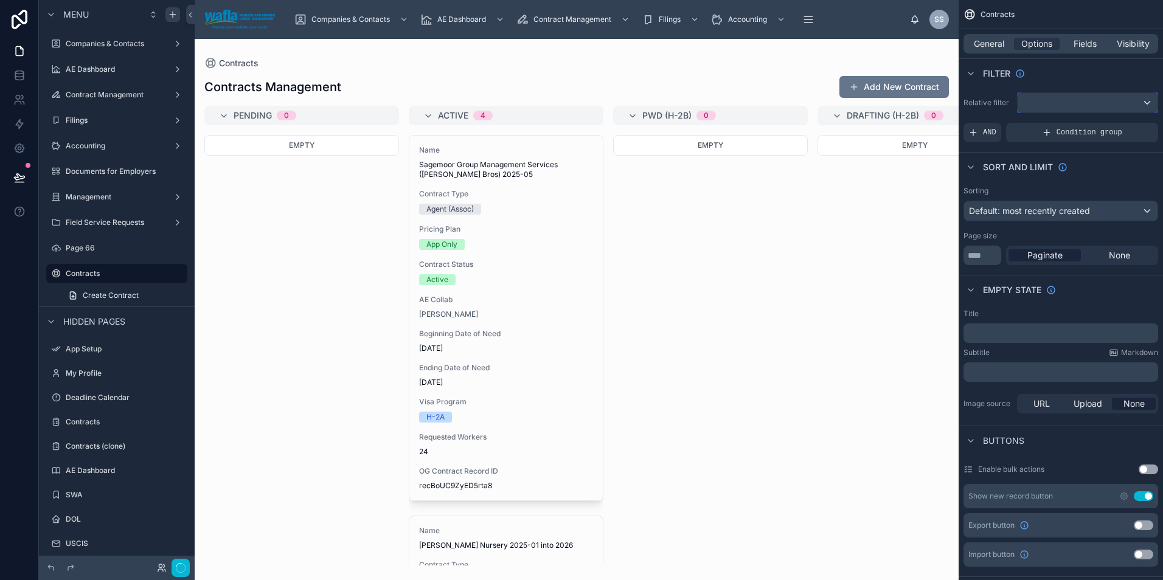
click at [1051, 106] on div "scrollable content" at bounding box center [1087, 102] width 140 height 19
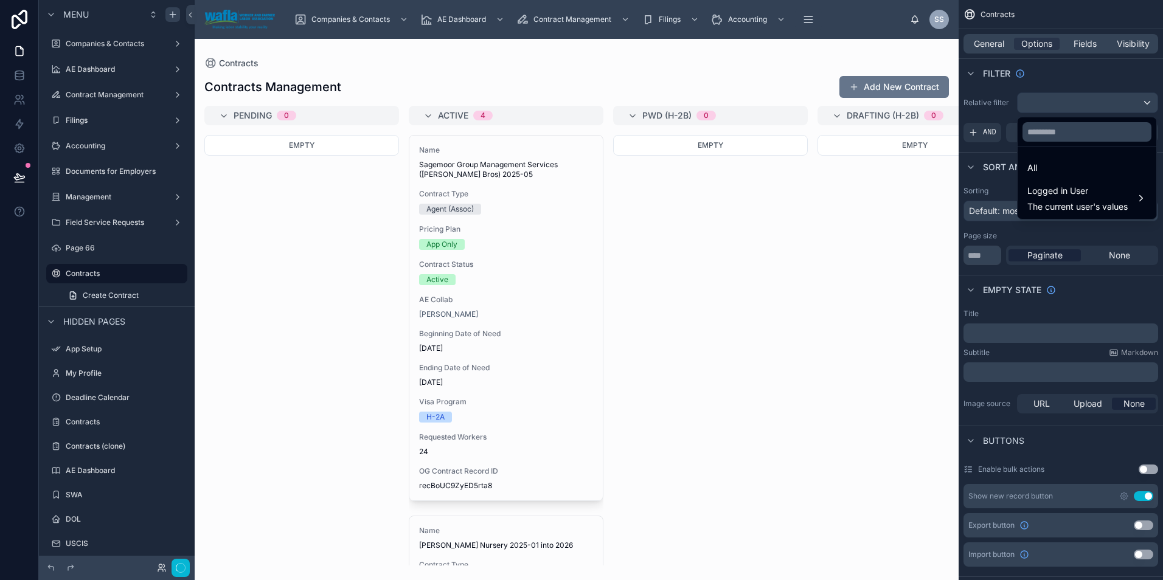
click at [1051, 106] on div "scrollable content" at bounding box center [581, 290] width 1163 height 580
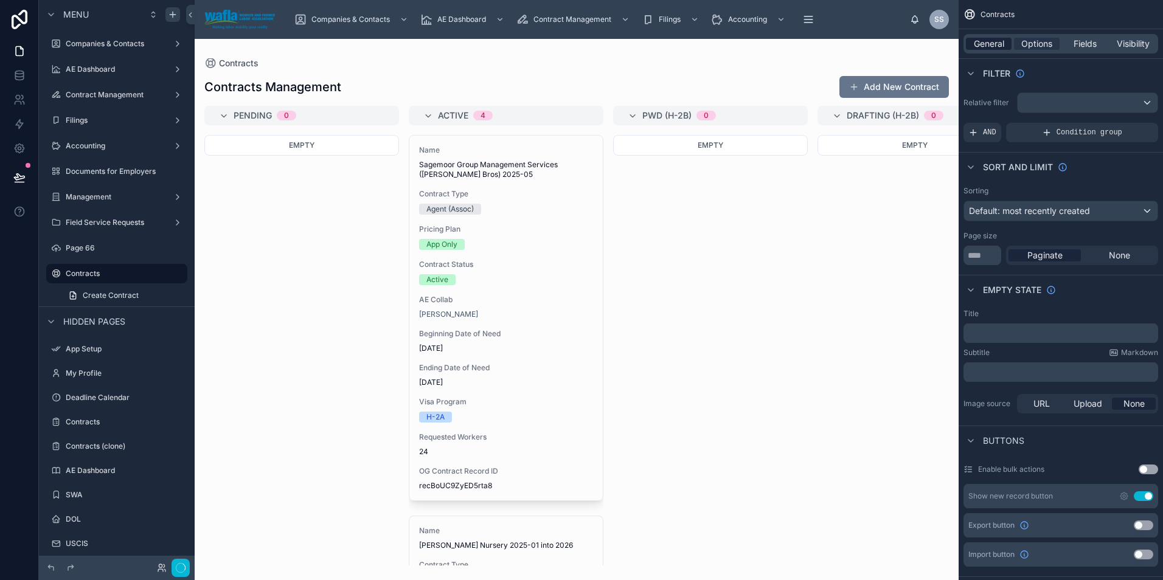
click at [975, 48] on span "General" at bounding box center [989, 44] width 30 height 12
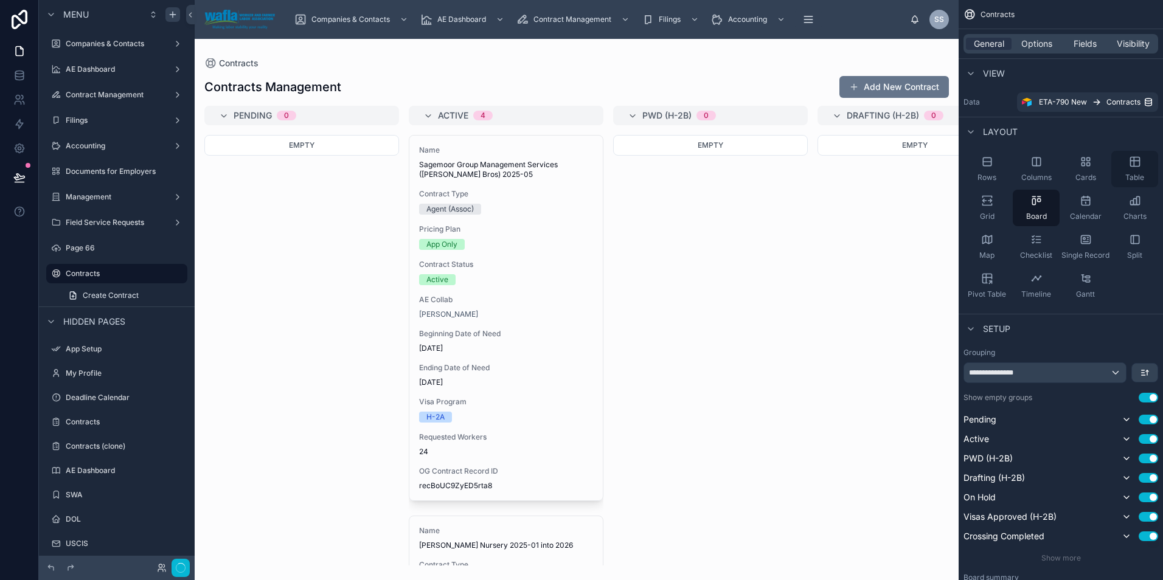
click at [1123, 168] on div "Table" at bounding box center [1134, 169] width 47 height 36
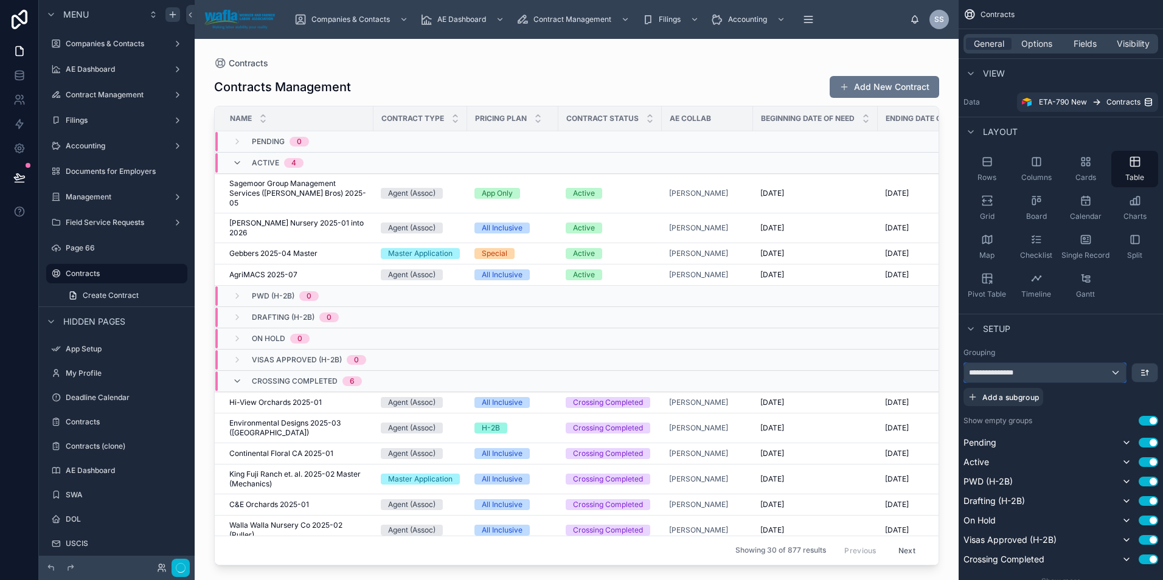
click at [1054, 371] on div "**********" at bounding box center [1045, 372] width 162 height 19
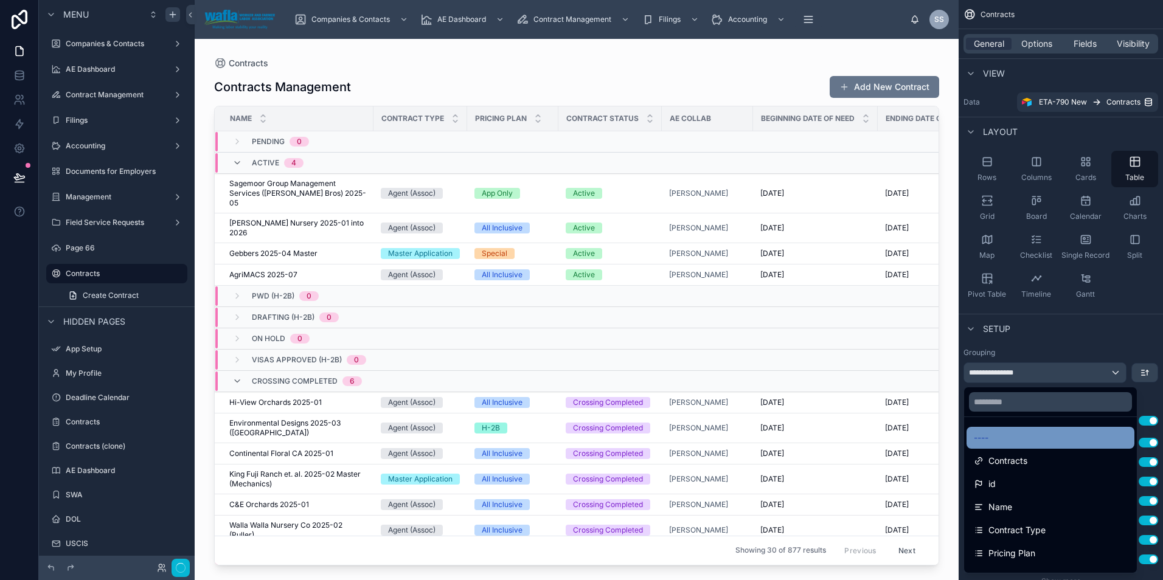
click at [984, 435] on span "----" at bounding box center [981, 438] width 15 height 15
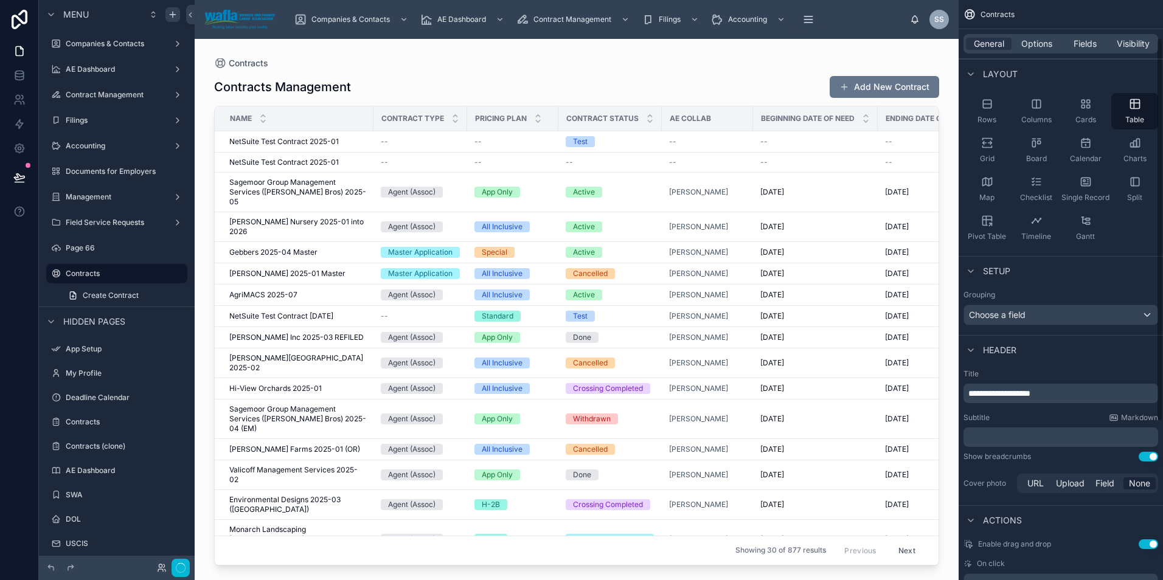
scroll to position [81, 0]
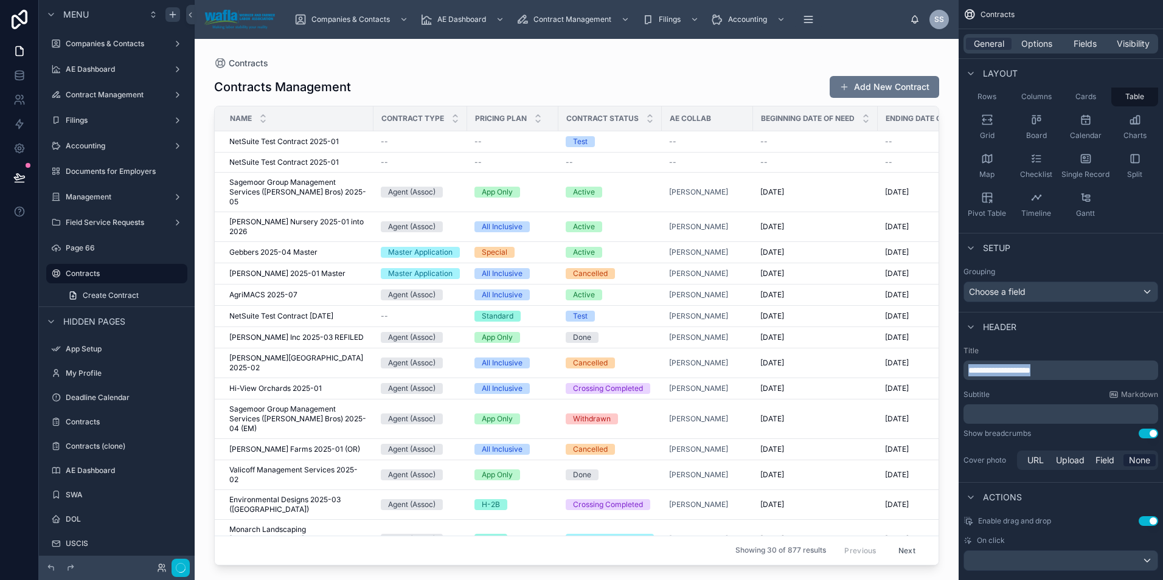
drag, startPoint x: 1065, startPoint y: 371, endPoint x: 966, endPoint y: 371, distance: 99.7
click at [966, 371] on div "**********" at bounding box center [1060, 370] width 195 height 19
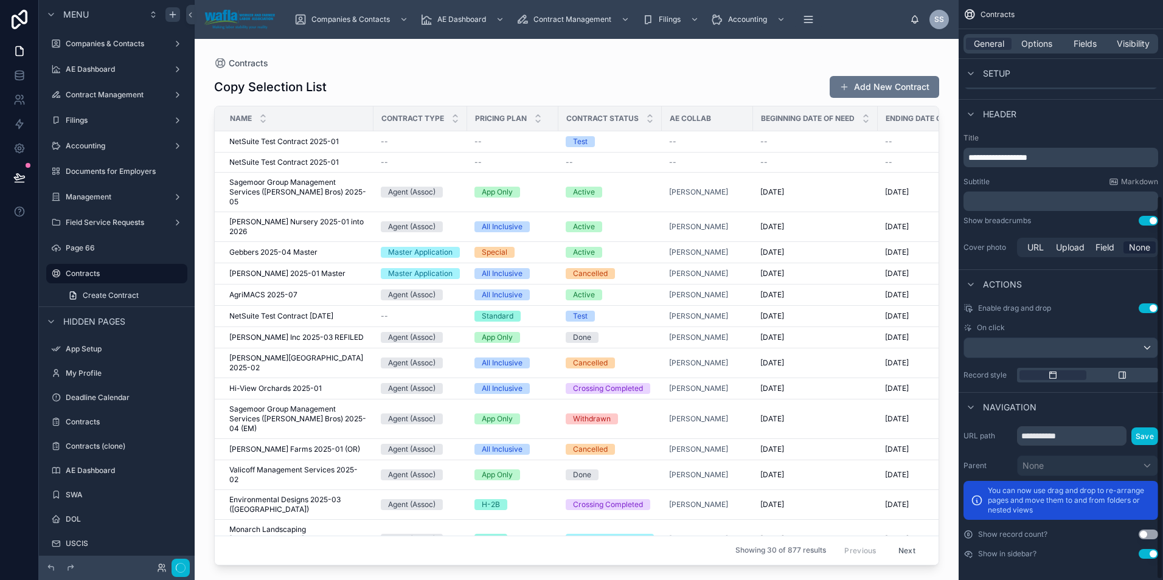
scroll to position [297, 0]
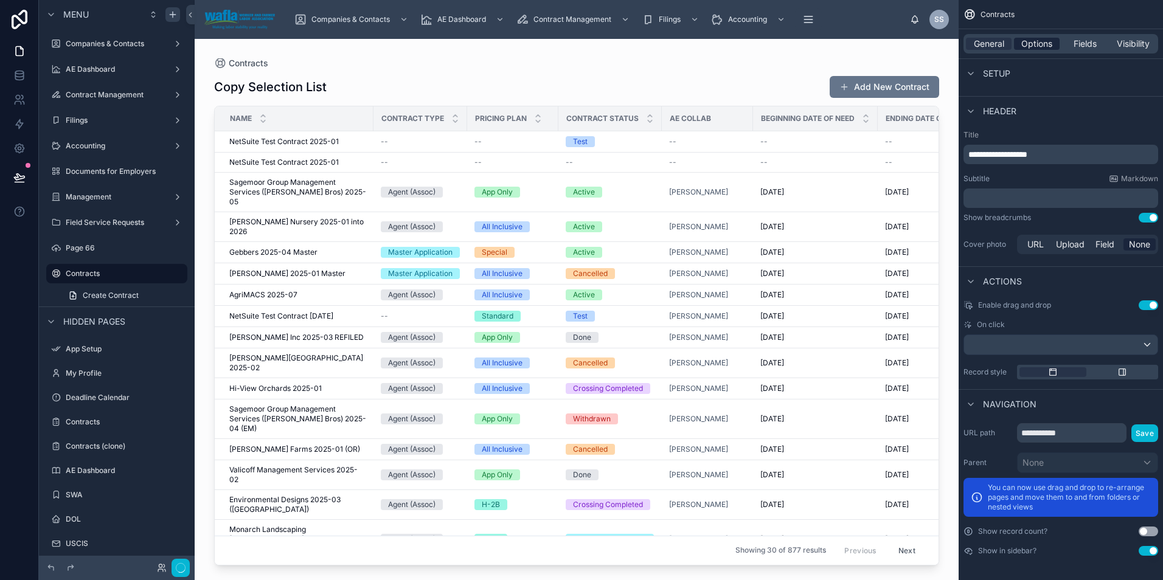
click at [1043, 43] on span "Options" at bounding box center [1036, 44] width 31 height 12
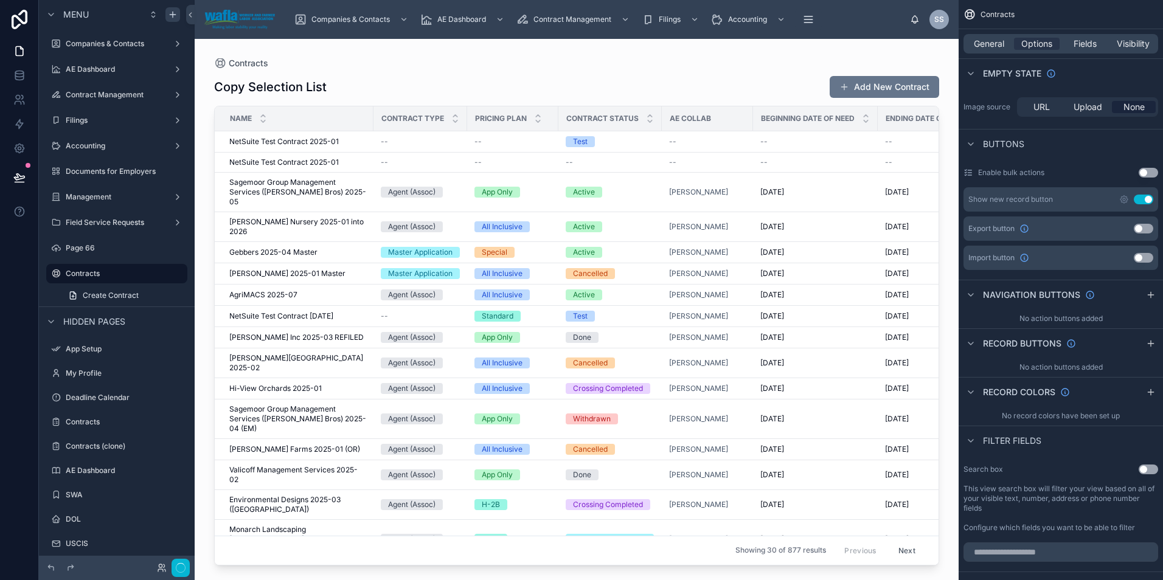
click at [1143, 199] on button "Use setting" at bounding box center [1142, 200] width 19 height 10
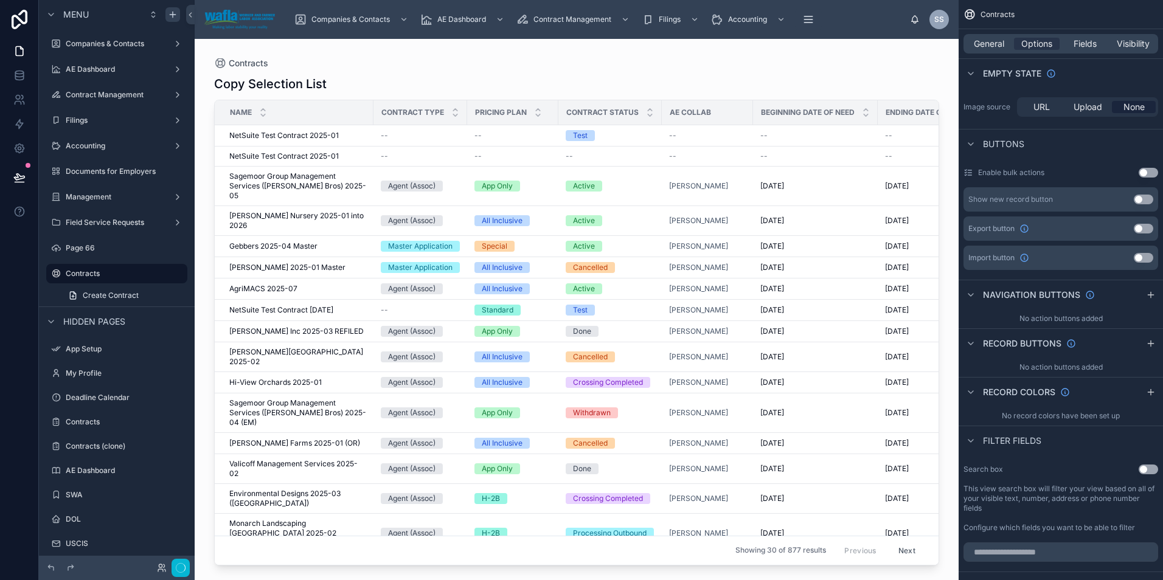
click at [1149, 468] on button "Use setting" at bounding box center [1147, 470] width 19 height 10
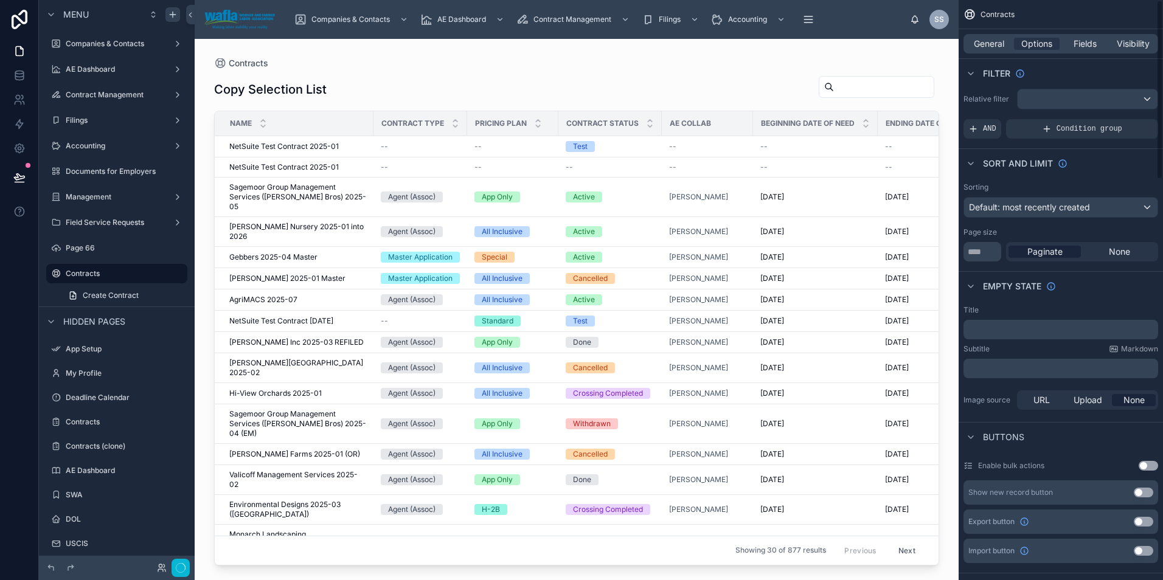
scroll to position [0, 0]
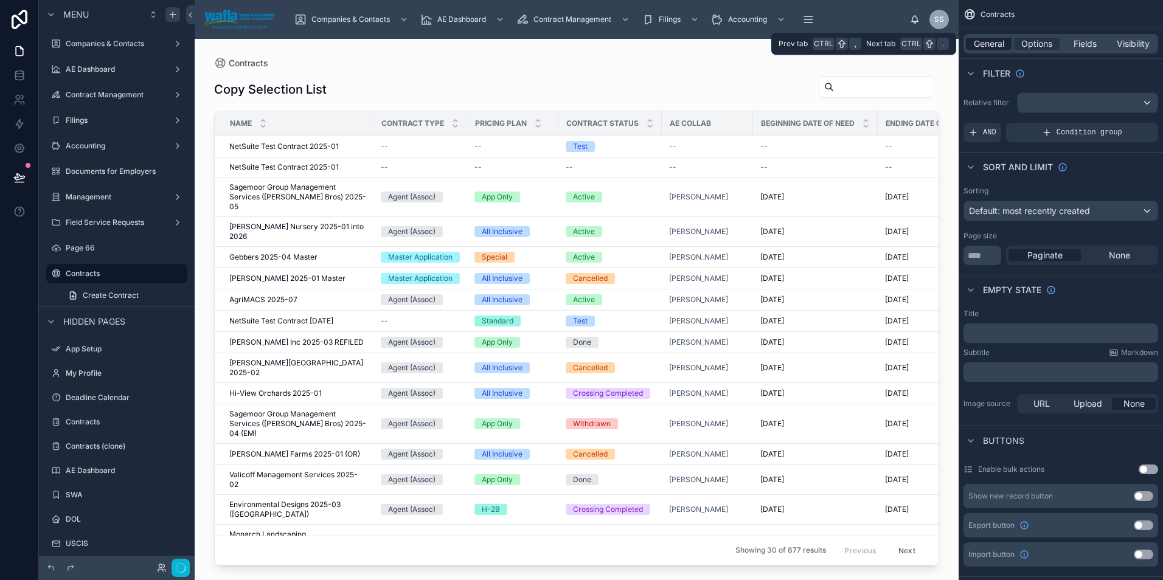
click at [993, 47] on span "General" at bounding box center [989, 44] width 30 height 12
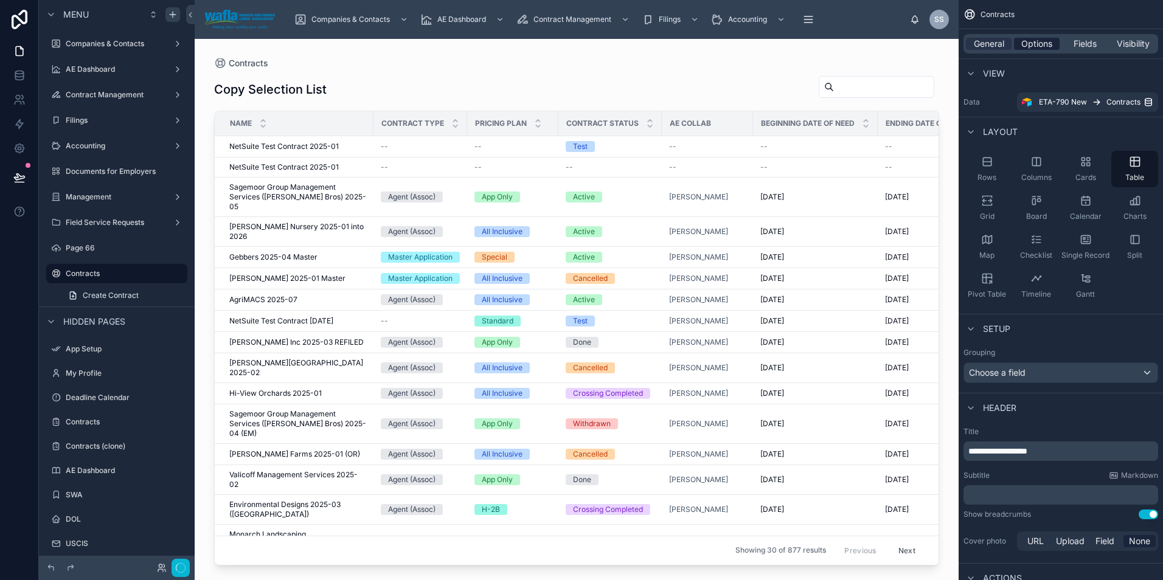
click at [1038, 46] on span "Options" at bounding box center [1036, 44] width 31 height 12
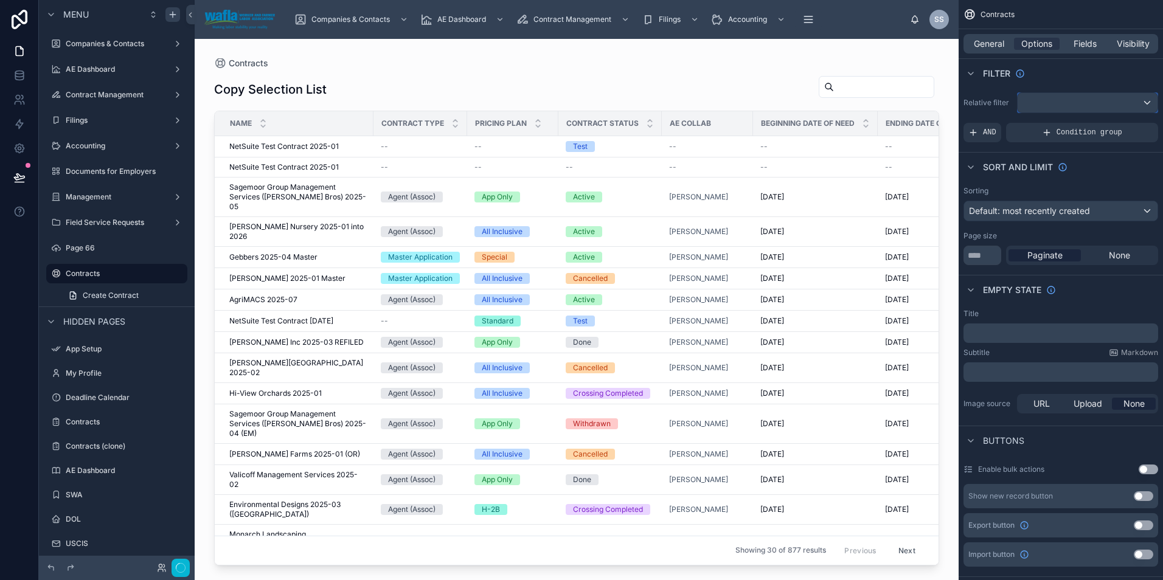
click at [1147, 106] on div "scrollable content" at bounding box center [1087, 102] width 140 height 19
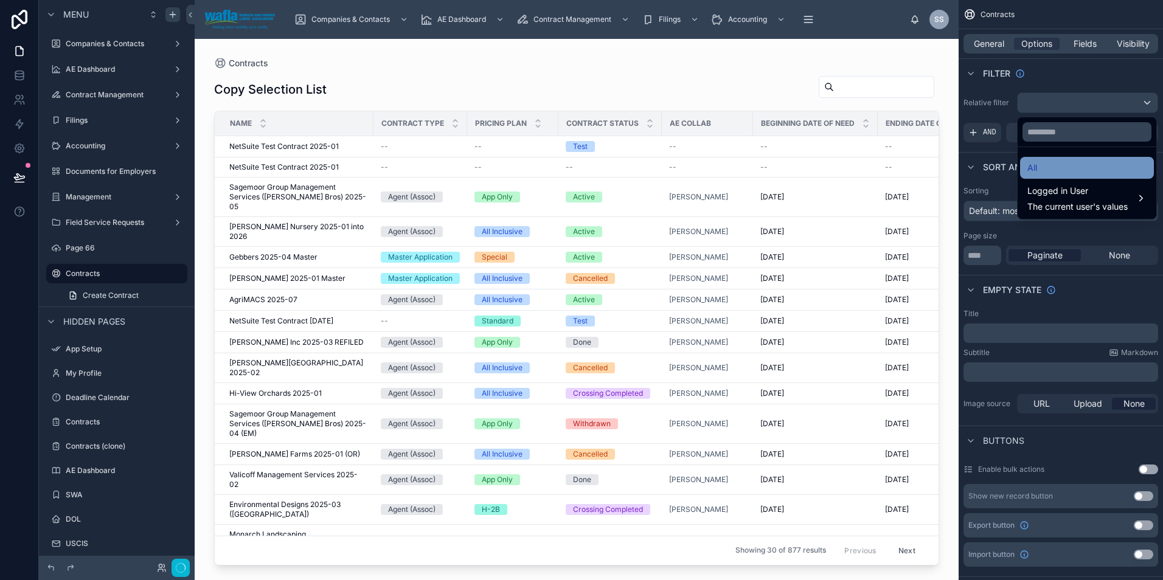
click at [1037, 169] on span "All" at bounding box center [1032, 168] width 10 height 15
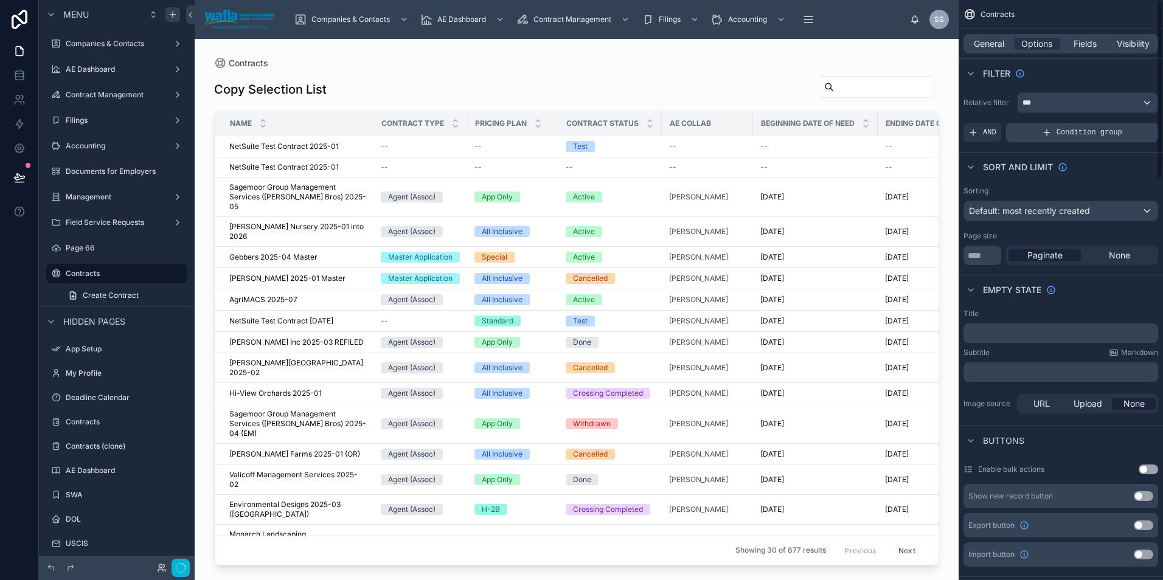
click at [1036, 133] on div "Condition group" at bounding box center [1082, 132] width 152 height 19
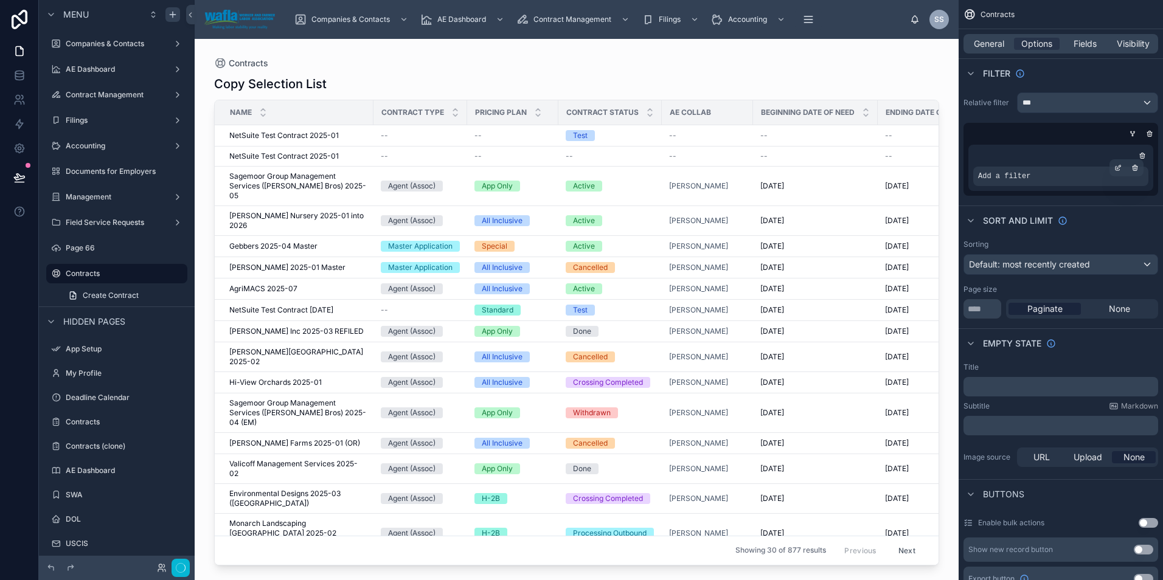
click at [1015, 175] on span "Add a filter" at bounding box center [1004, 176] width 52 height 10
click at [1118, 165] on icon "scrollable content" at bounding box center [1117, 167] width 7 height 7
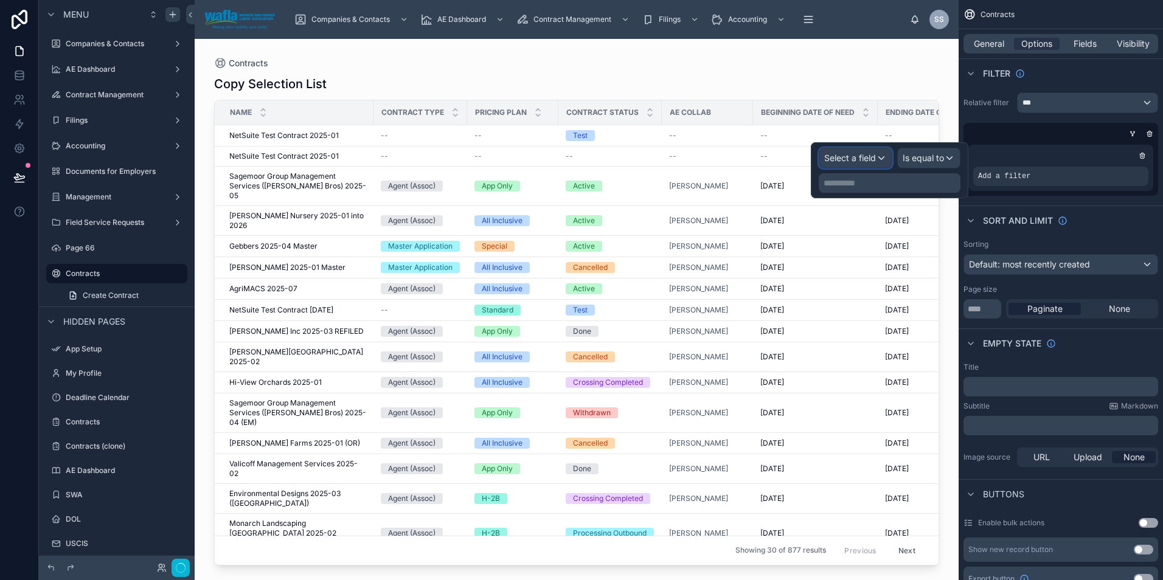
click at [867, 159] on span "Select a field" at bounding box center [850, 158] width 52 height 10
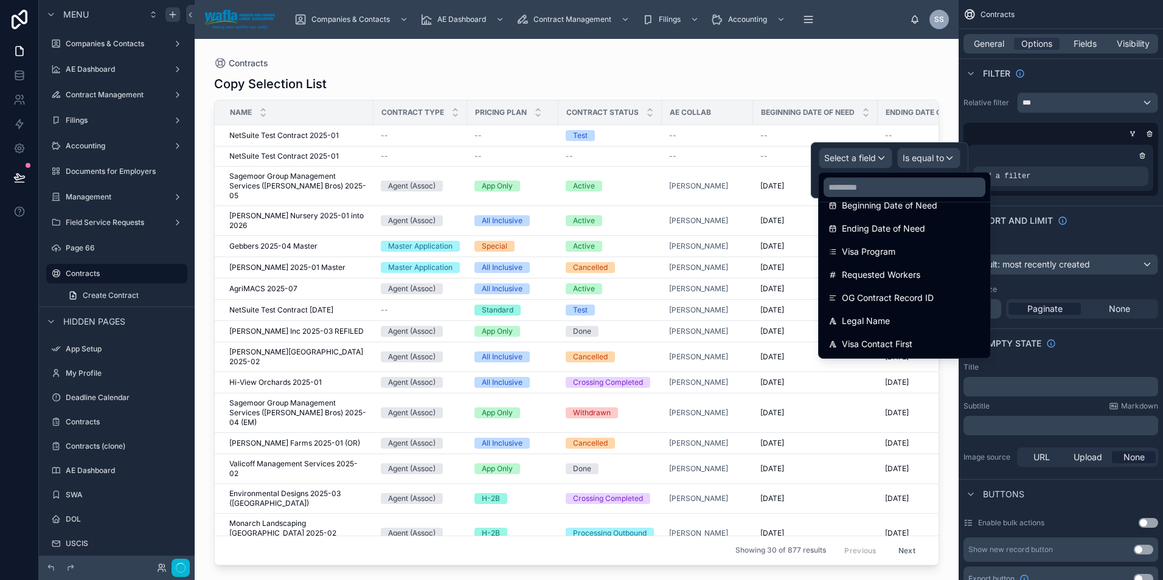
scroll to position [204, 0]
click at [891, 191] on input "text" at bounding box center [904, 187] width 162 height 19
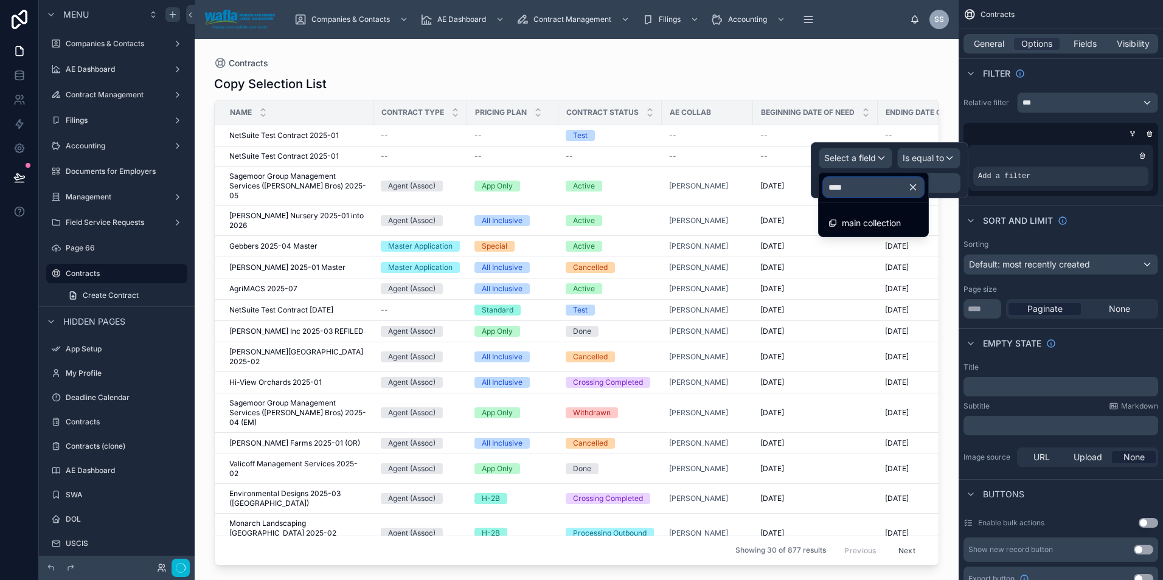
type input "****"
click at [907, 226] on div "main collection" at bounding box center [873, 223] width 90 height 15
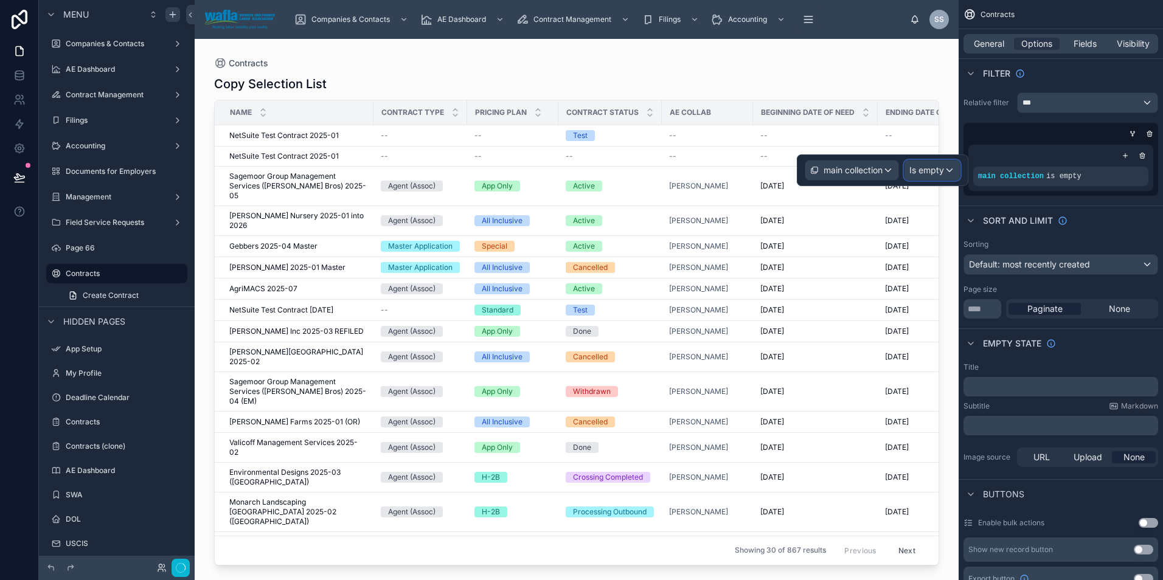
click at [932, 176] on div "Is empty" at bounding box center [931, 170] width 55 height 19
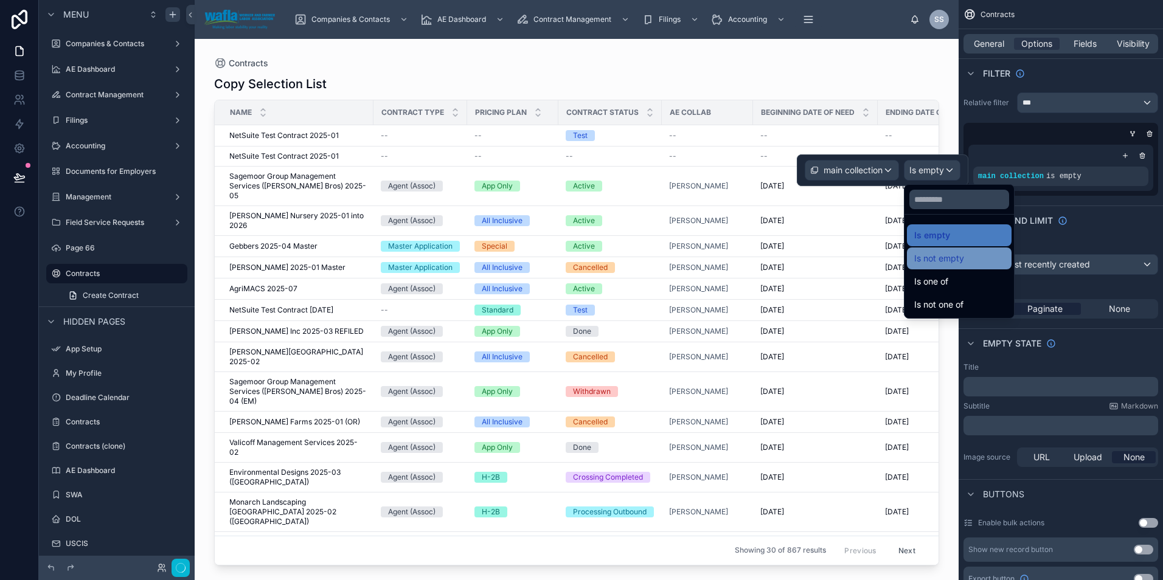
click at [936, 259] on span "Is not empty" at bounding box center [939, 258] width 50 height 15
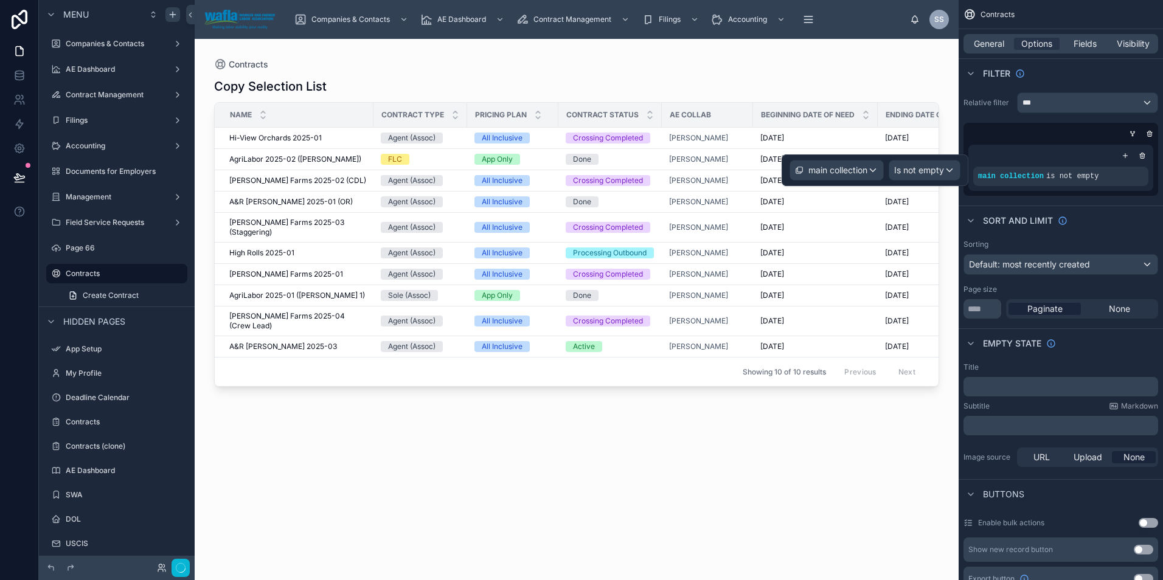
click at [801, 454] on div at bounding box center [577, 302] width 764 height 527
click at [983, 40] on span "General" at bounding box center [989, 44] width 30 height 12
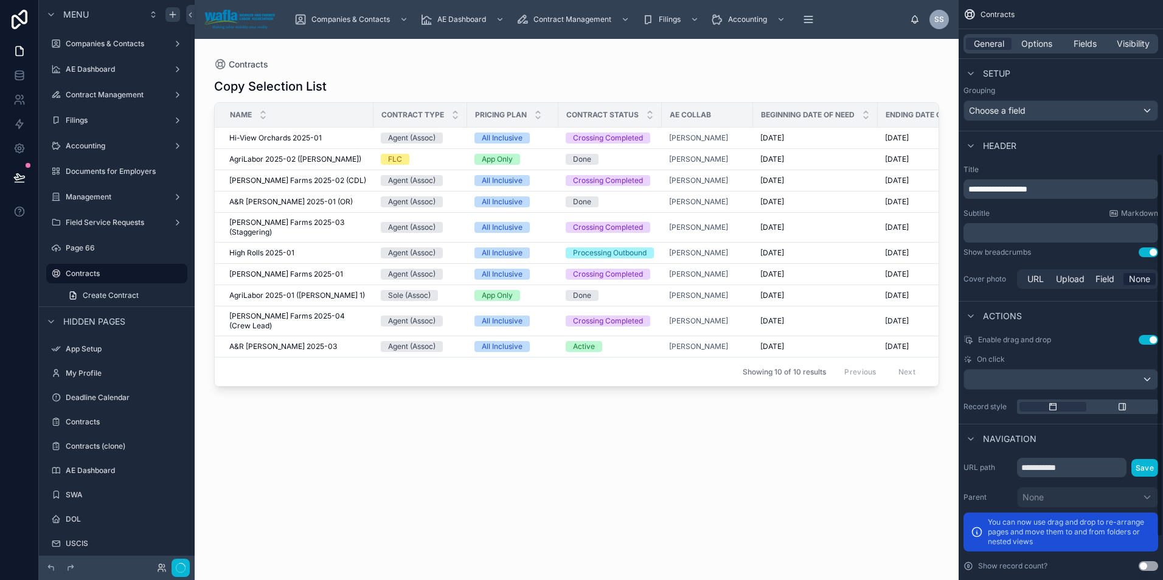
scroll to position [284, 0]
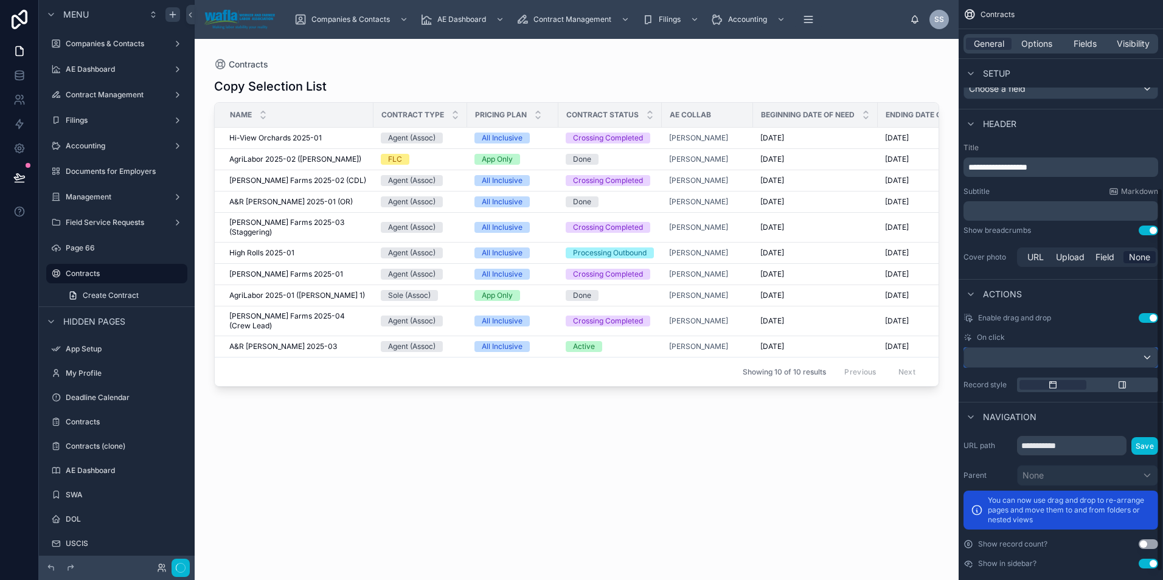
click at [1005, 355] on div "scrollable content" at bounding box center [1060, 357] width 193 height 19
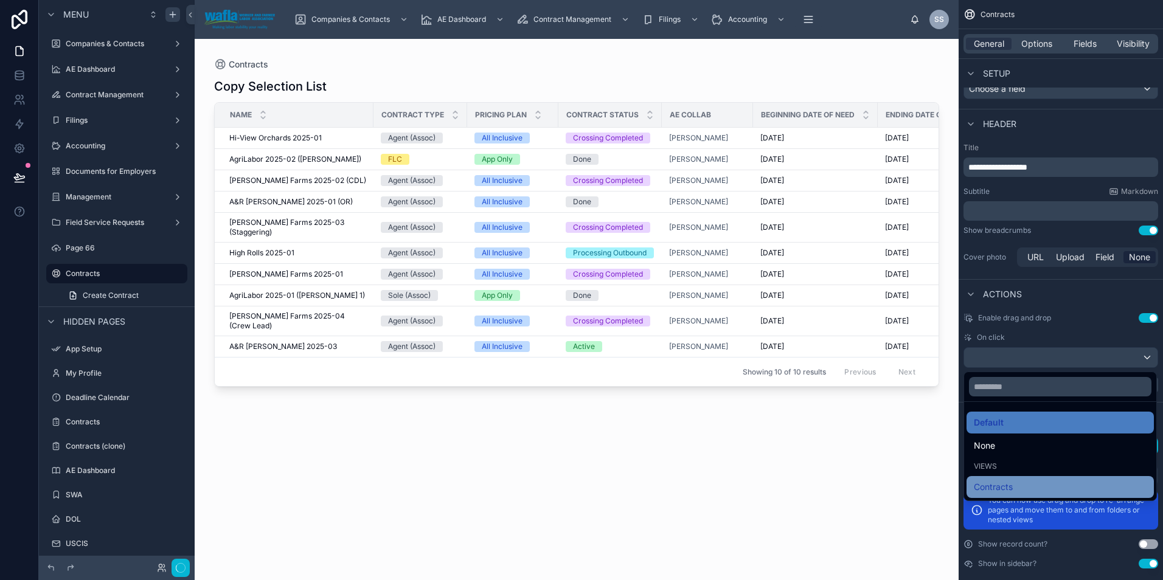
click at [1001, 485] on span "Contracts" at bounding box center [993, 487] width 39 height 15
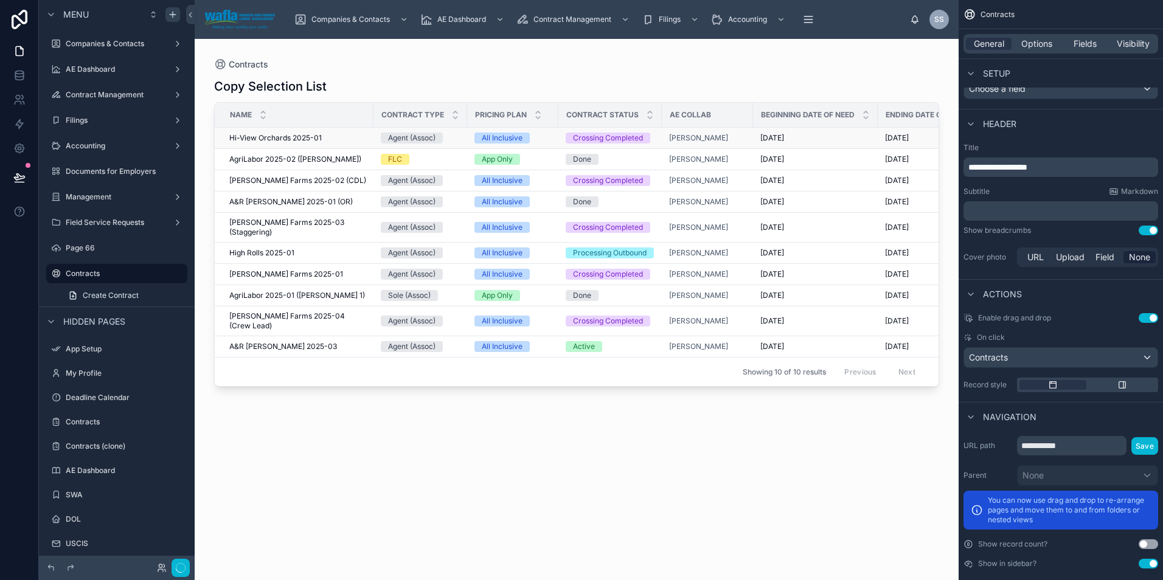
click at [289, 137] on span "Hi-View Orchards 2025-01" at bounding box center [275, 138] width 92 height 10
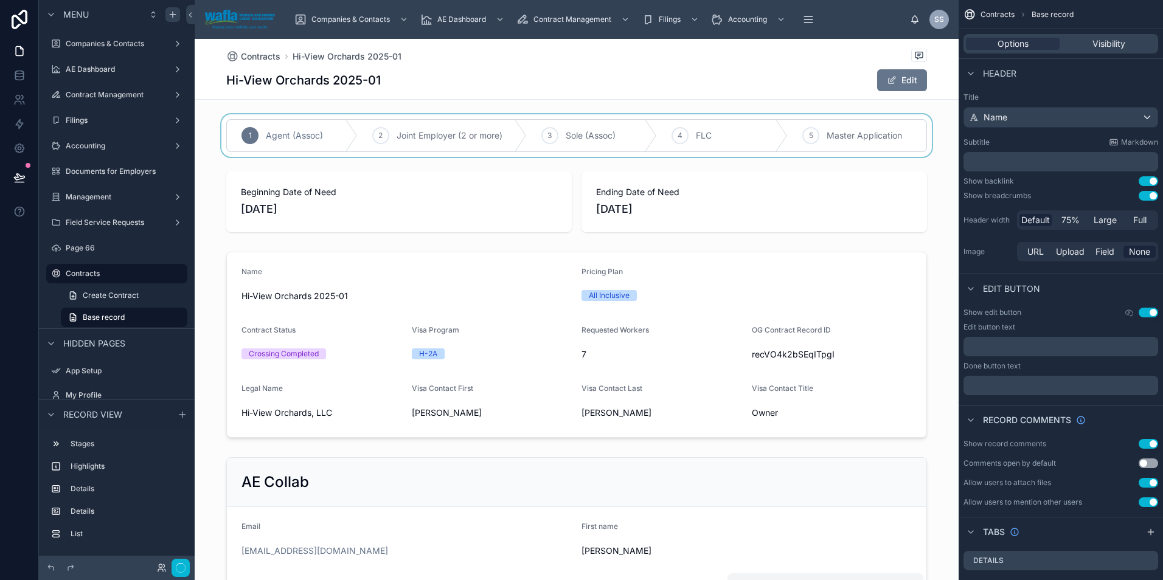
click at [555, 136] on div at bounding box center [577, 135] width 764 height 43
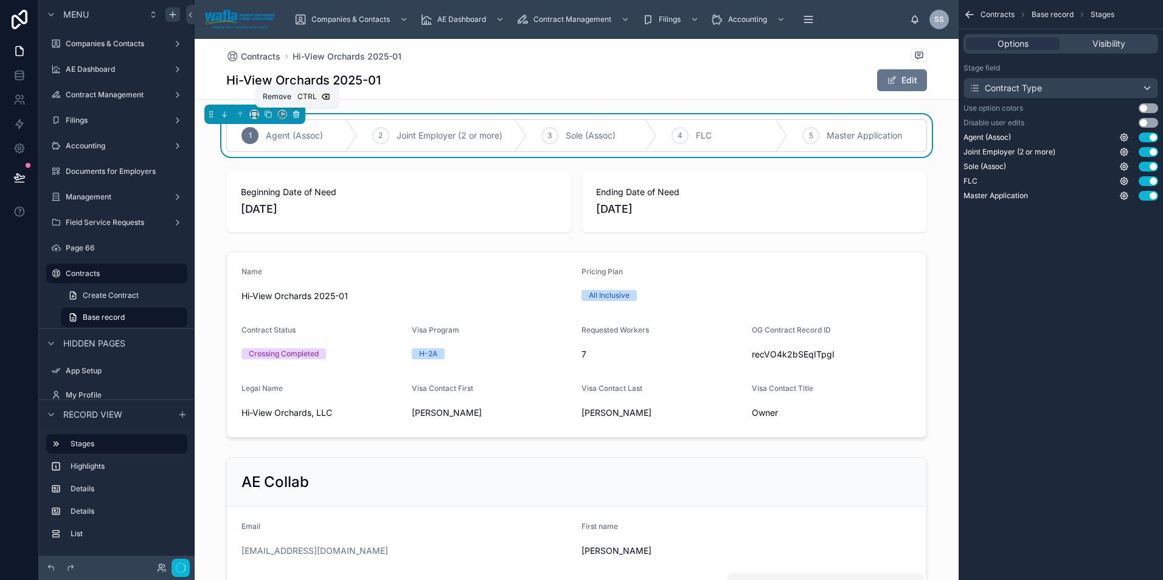
click at [296, 114] on icon at bounding box center [296, 114] width 9 height 9
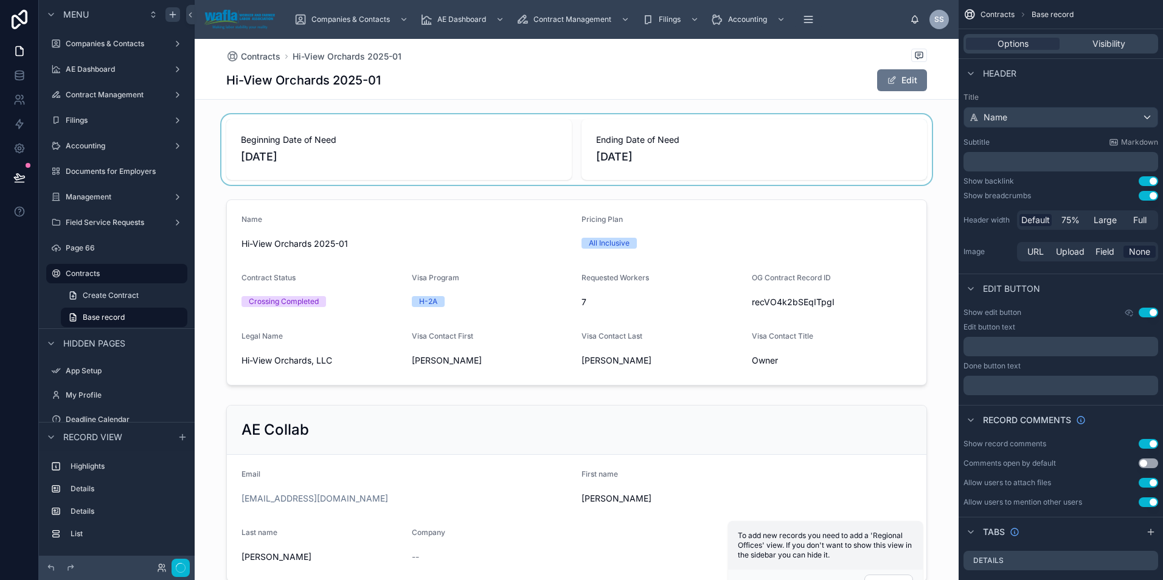
click at [311, 141] on div at bounding box center [577, 149] width 764 height 71
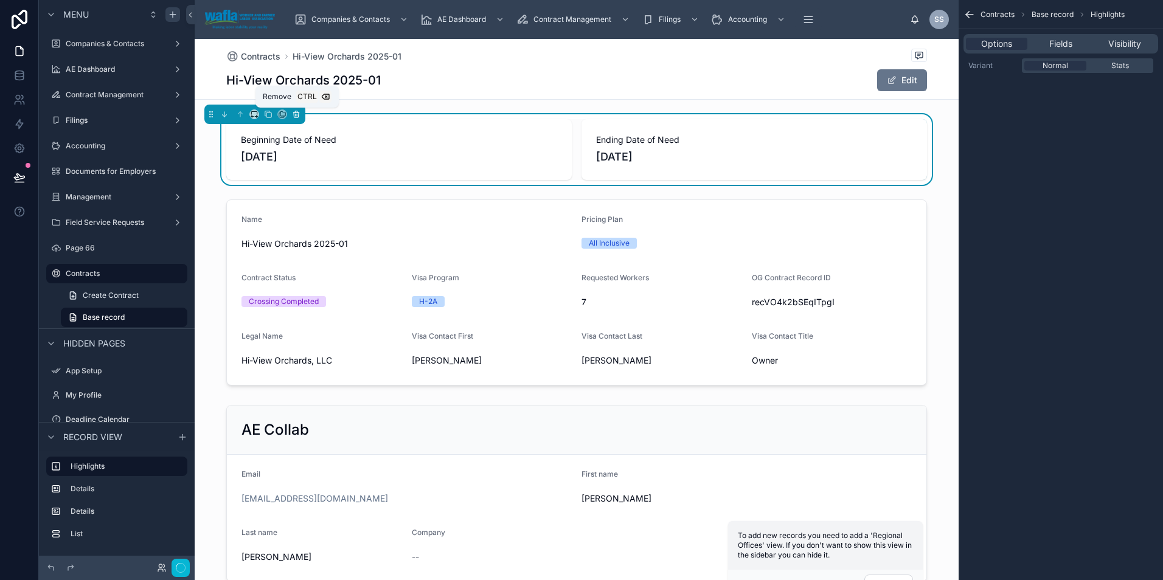
click at [297, 116] on icon at bounding box center [296, 114] width 9 height 9
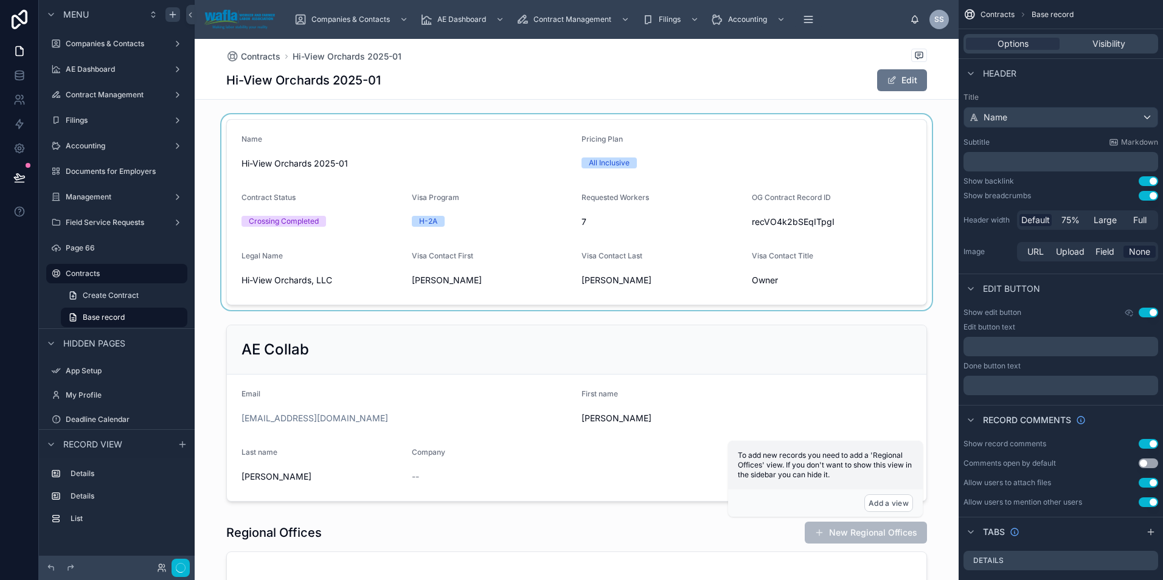
click at [320, 147] on div at bounding box center [577, 212] width 764 height 196
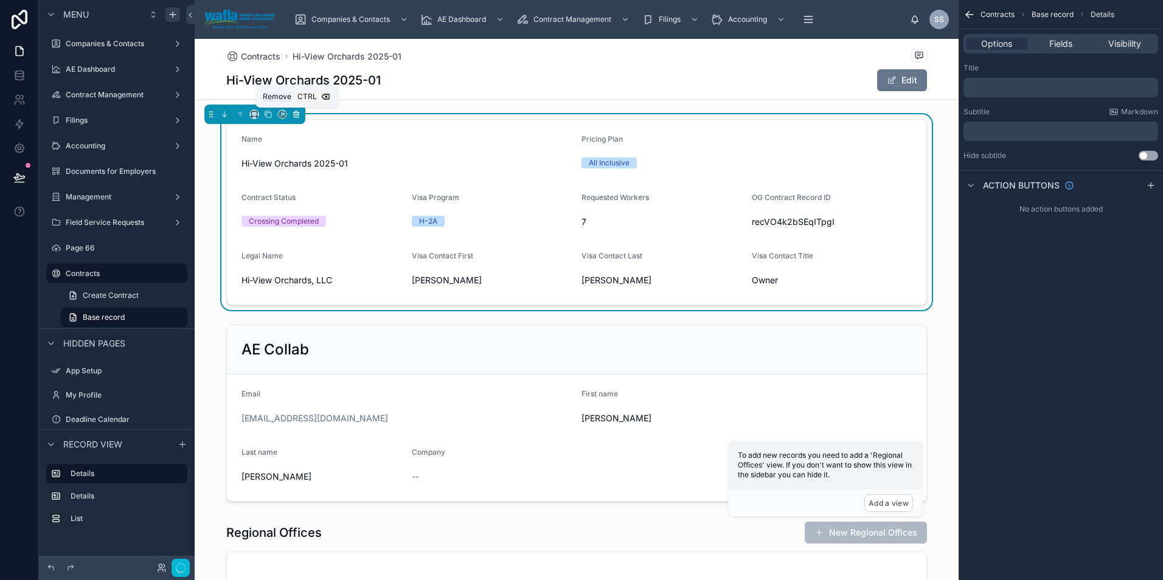
click at [294, 113] on icon at bounding box center [296, 114] width 9 height 9
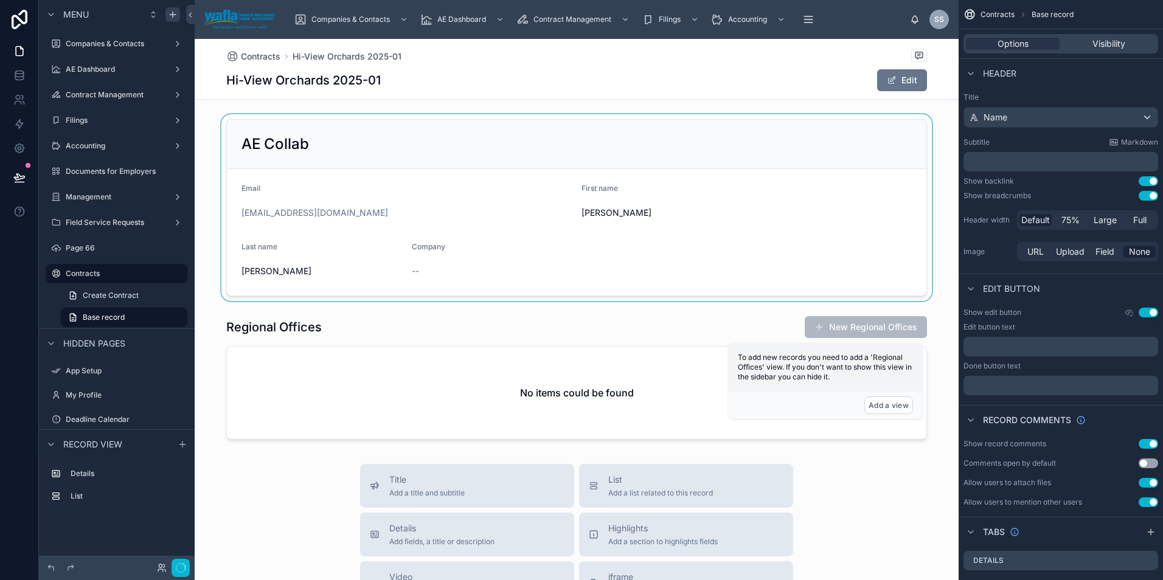
click at [308, 171] on div at bounding box center [577, 207] width 764 height 187
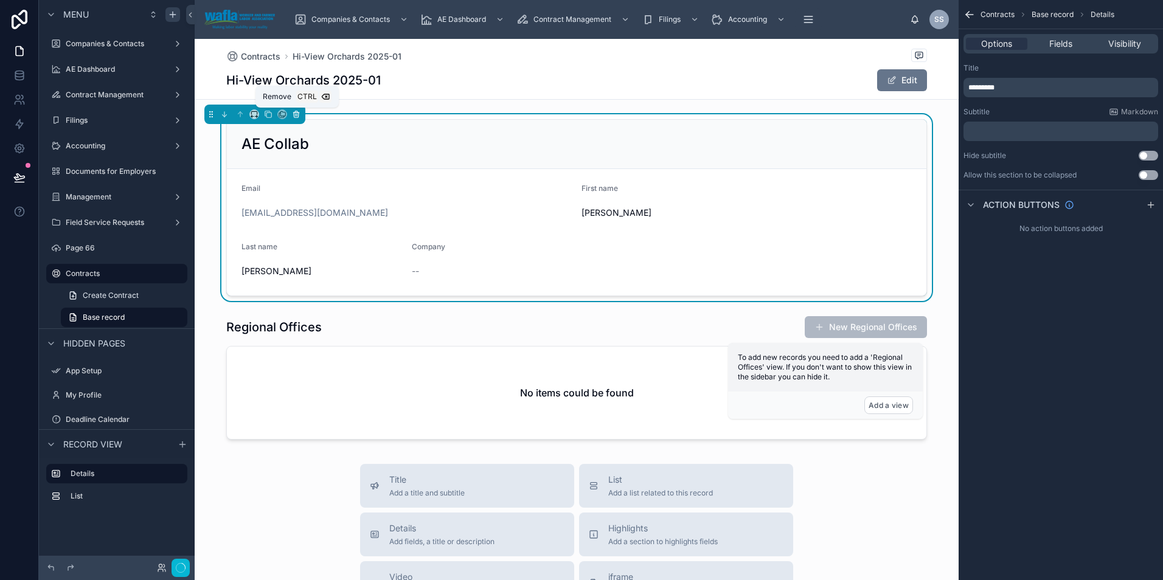
click at [297, 117] on icon at bounding box center [296, 114] width 5 height 5
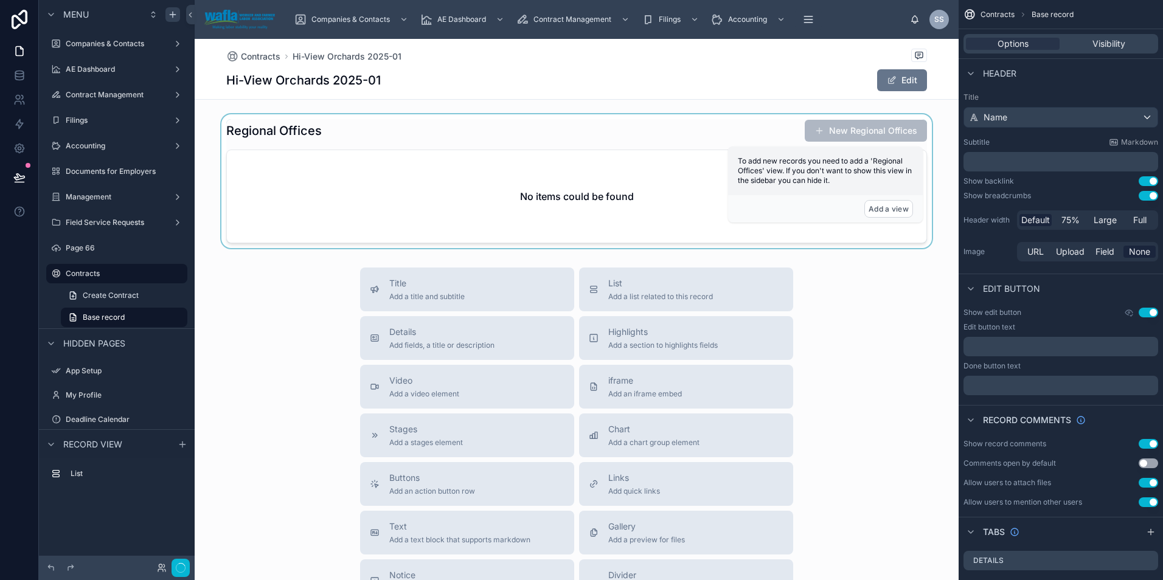
click at [332, 157] on div at bounding box center [577, 181] width 764 height 134
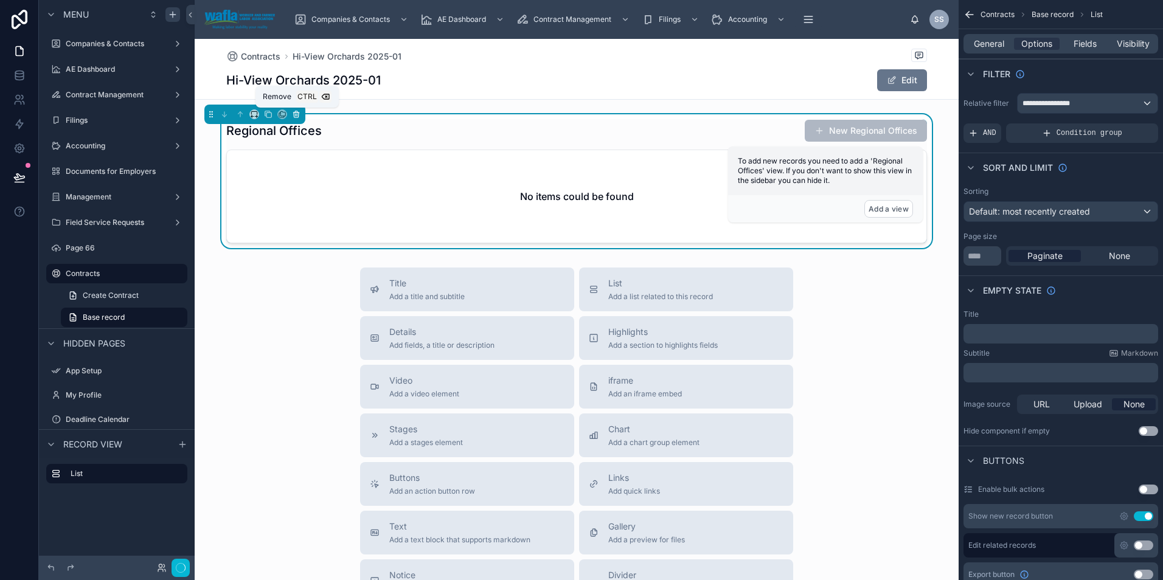
click at [300, 117] on icon at bounding box center [296, 114] width 9 height 9
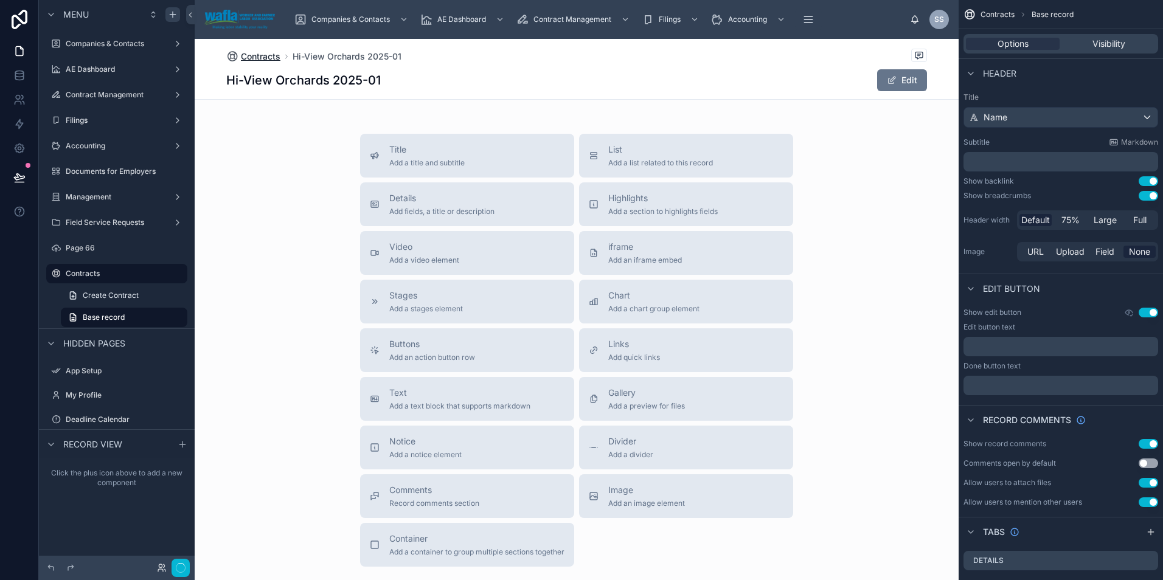
click at [251, 56] on span "Contracts" at bounding box center [261, 56] width 40 height 12
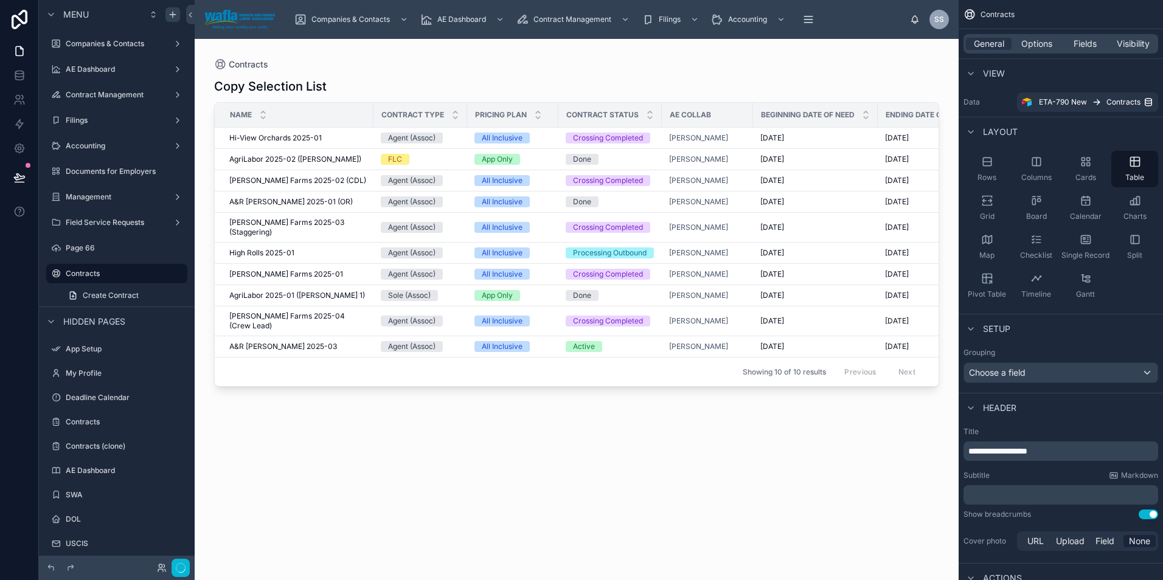
click at [865, 81] on div "Copy Selection List" at bounding box center [576, 86] width 725 height 17
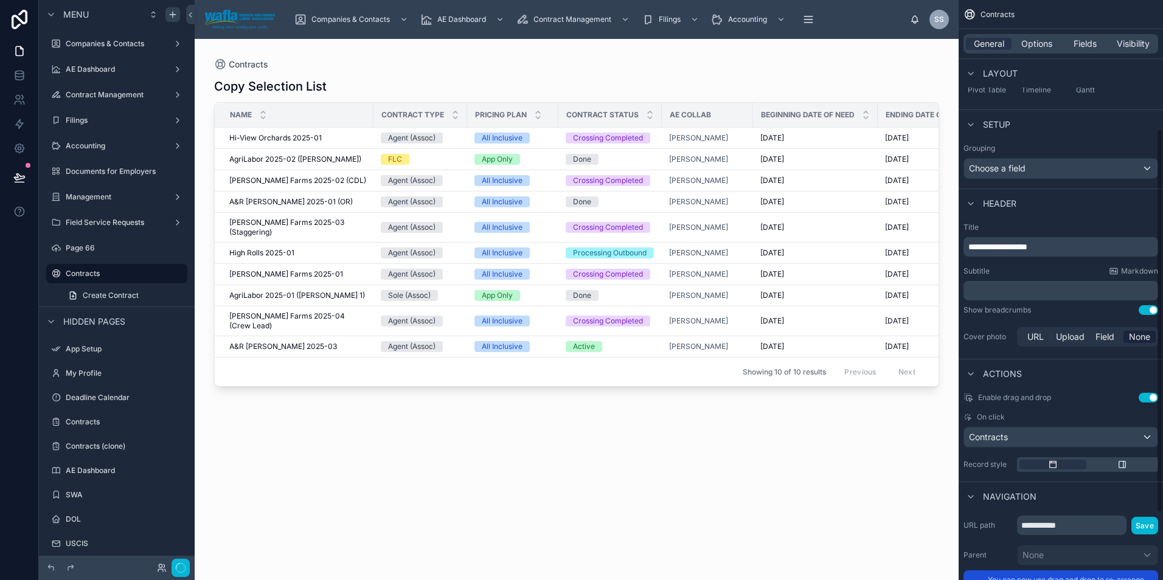
scroll to position [195, 0]
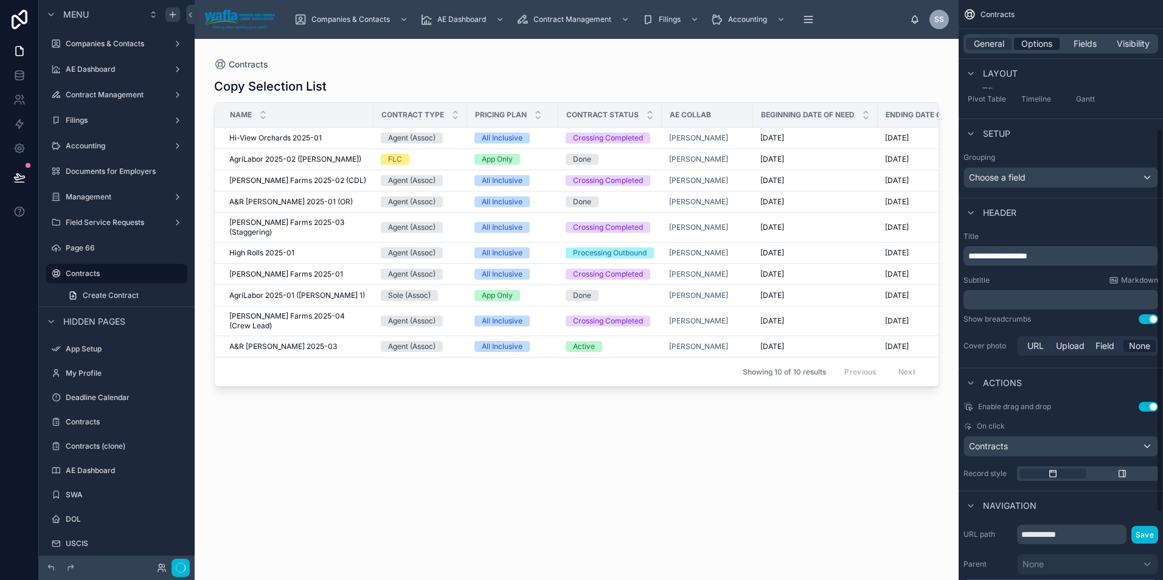
click at [1037, 46] on span "Options" at bounding box center [1036, 44] width 31 height 12
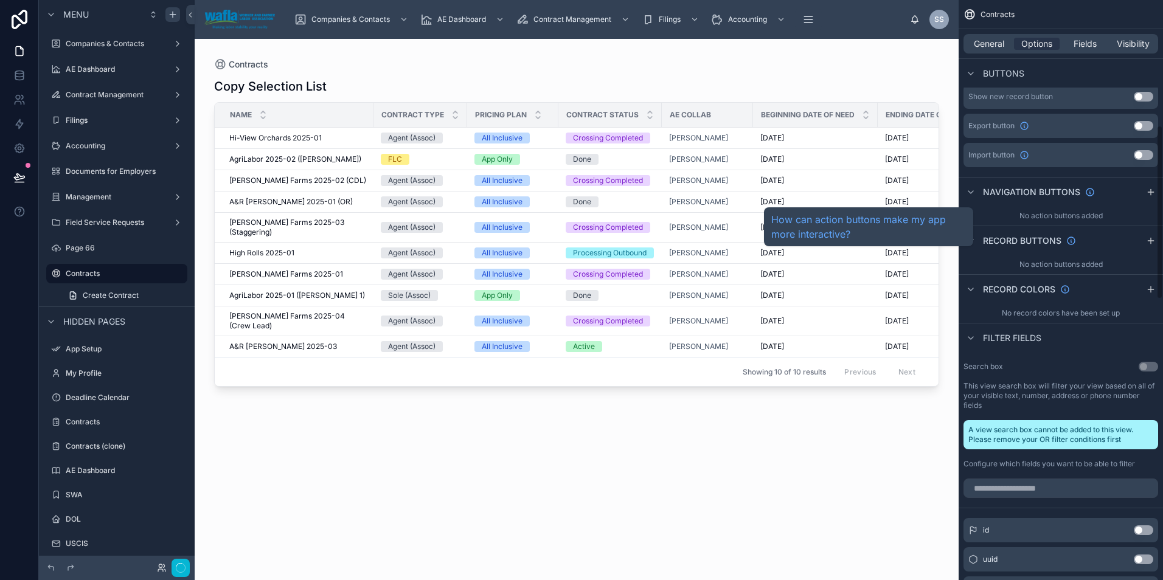
scroll to position [479, 0]
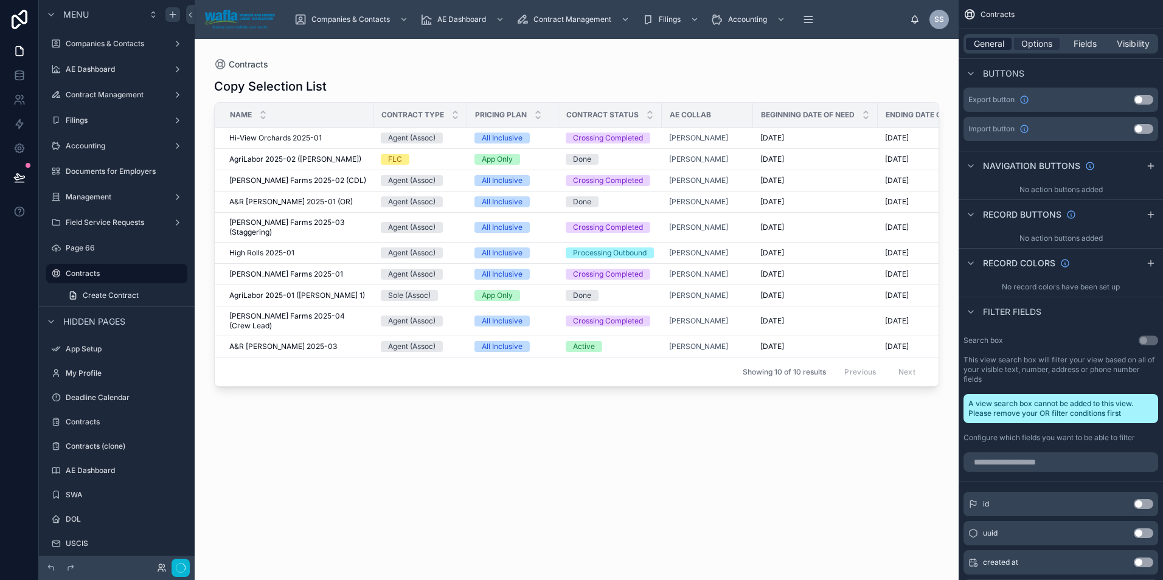
click at [989, 46] on span "General" at bounding box center [989, 44] width 30 height 12
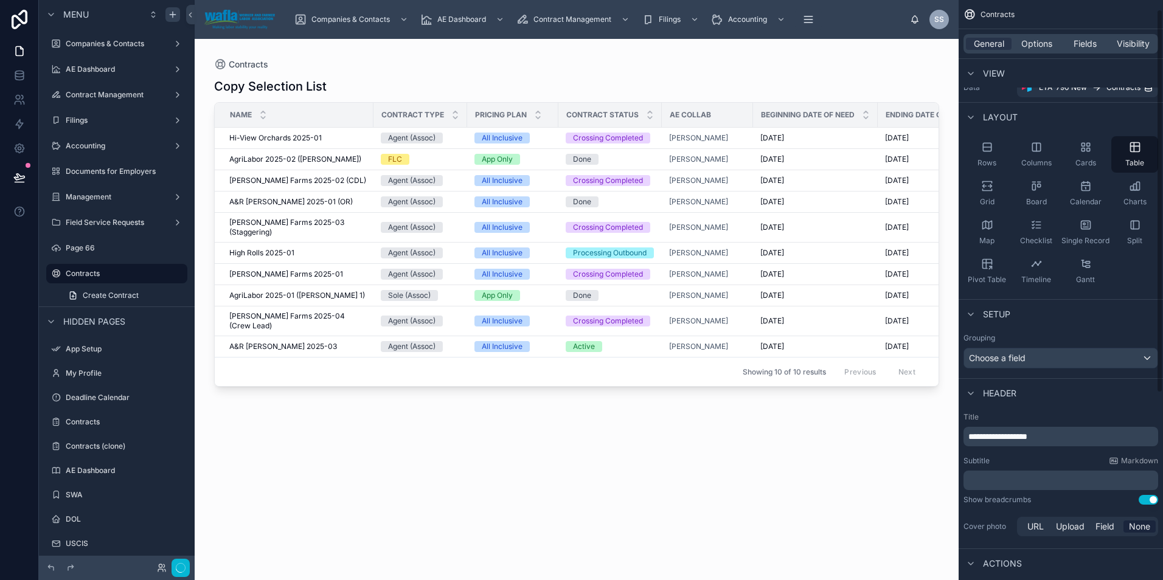
scroll to position [0, 0]
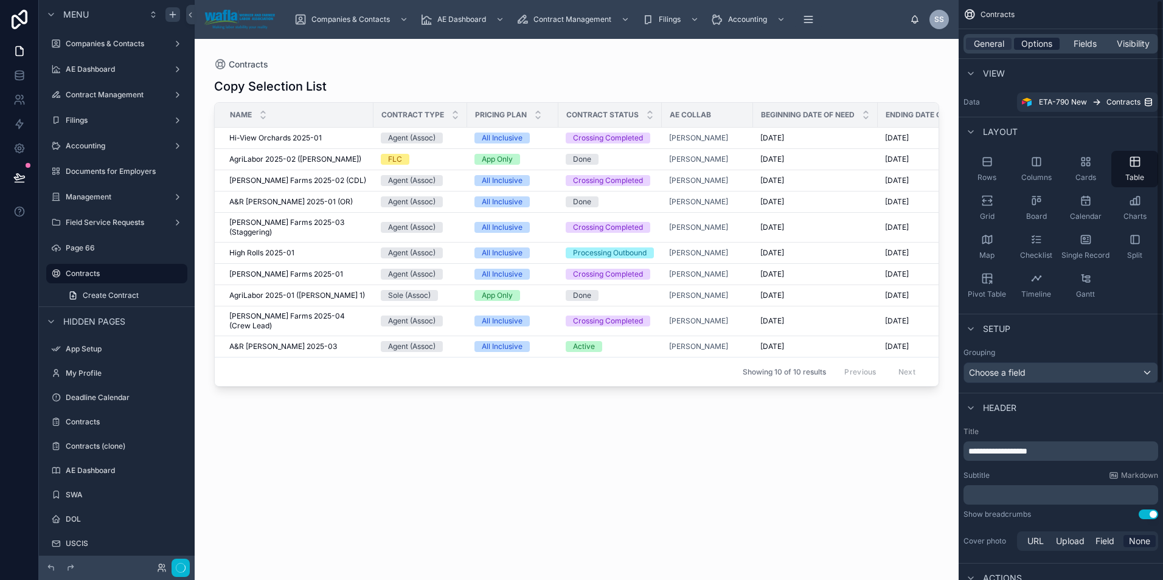
click at [1029, 43] on span "Options" at bounding box center [1036, 44] width 31 height 12
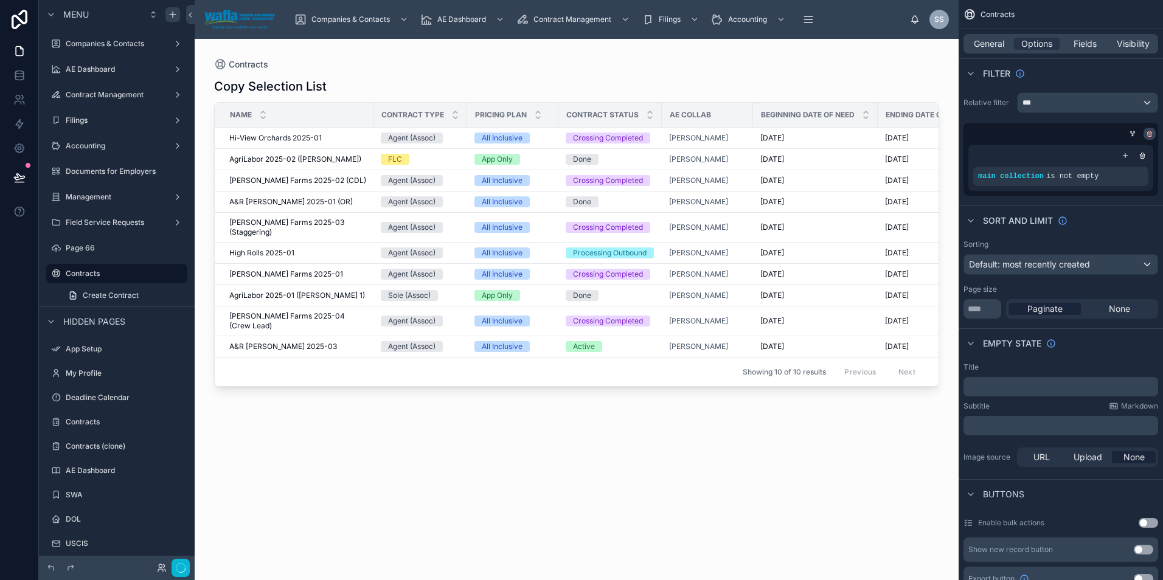
click at [1148, 134] on icon "scrollable content" at bounding box center [1149, 133] width 7 height 7
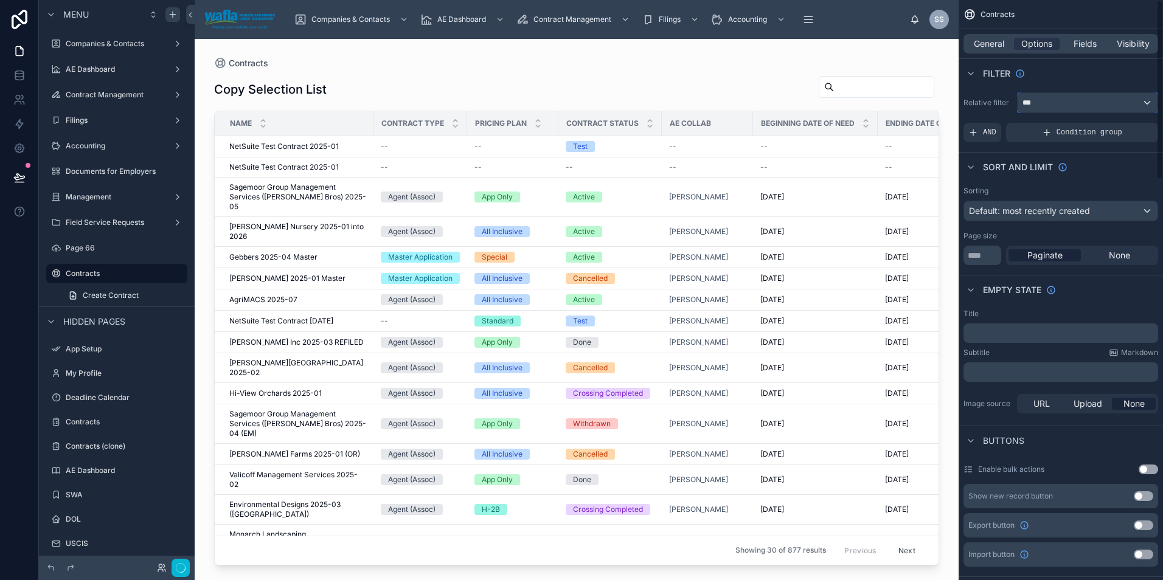
click at [1122, 108] on div "***" at bounding box center [1087, 102] width 140 height 19
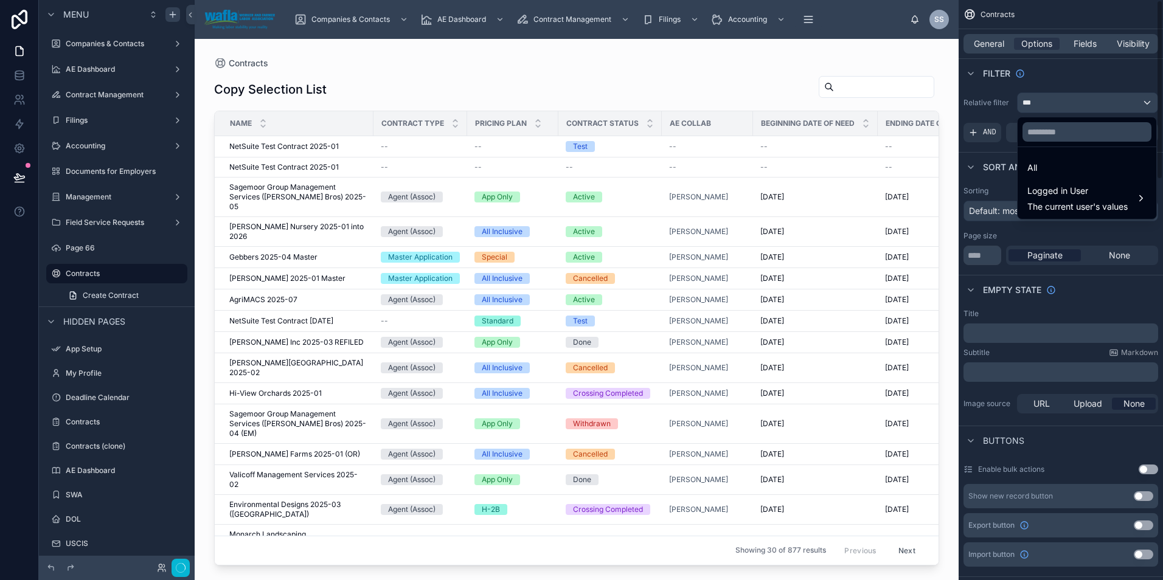
click at [995, 134] on div "scrollable content" at bounding box center [581, 290] width 1163 height 580
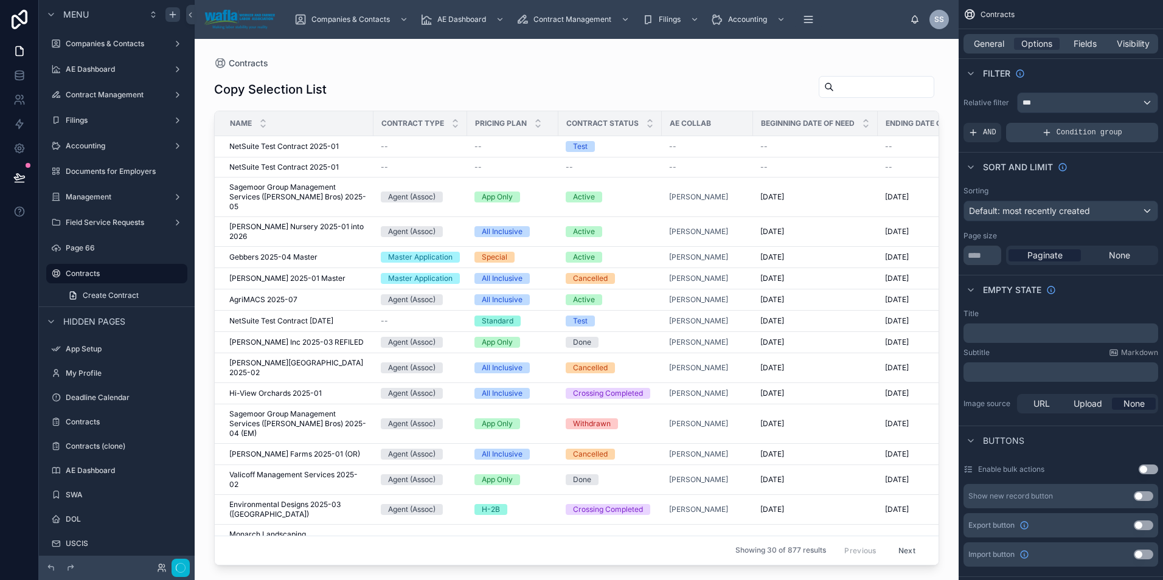
click at [1043, 132] on div "Condition group" at bounding box center [1082, 132] width 152 height 19
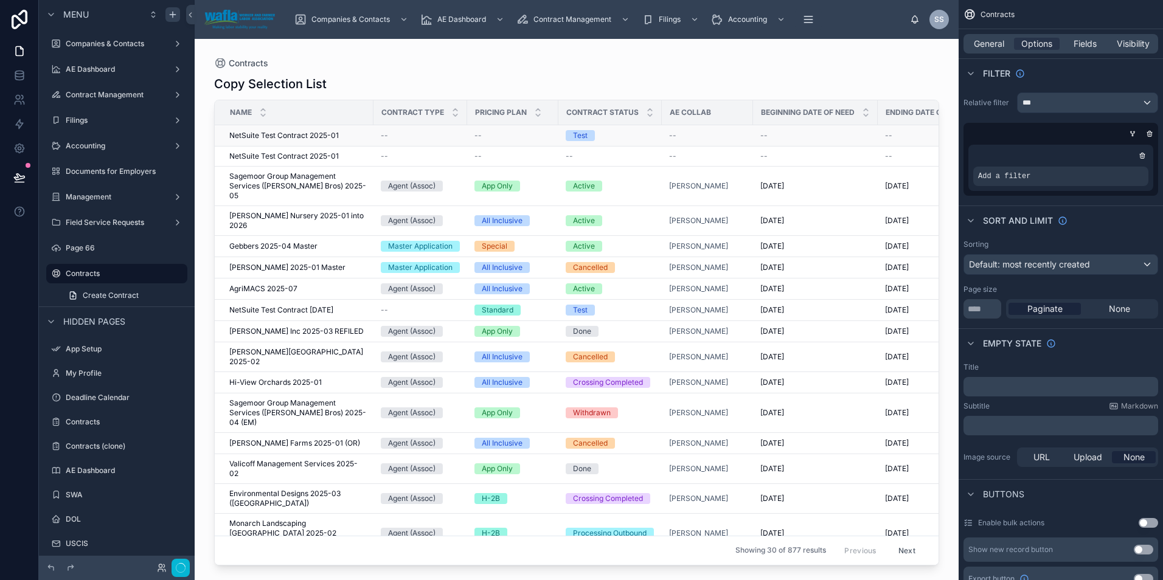
click at [294, 133] on span "NetSuite Test Contract 2025-01" at bounding box center [283, 136] width 109 height 10
click at [111, 252] on label "Page 66" at bounding box center [114, 248] width 97 height 10
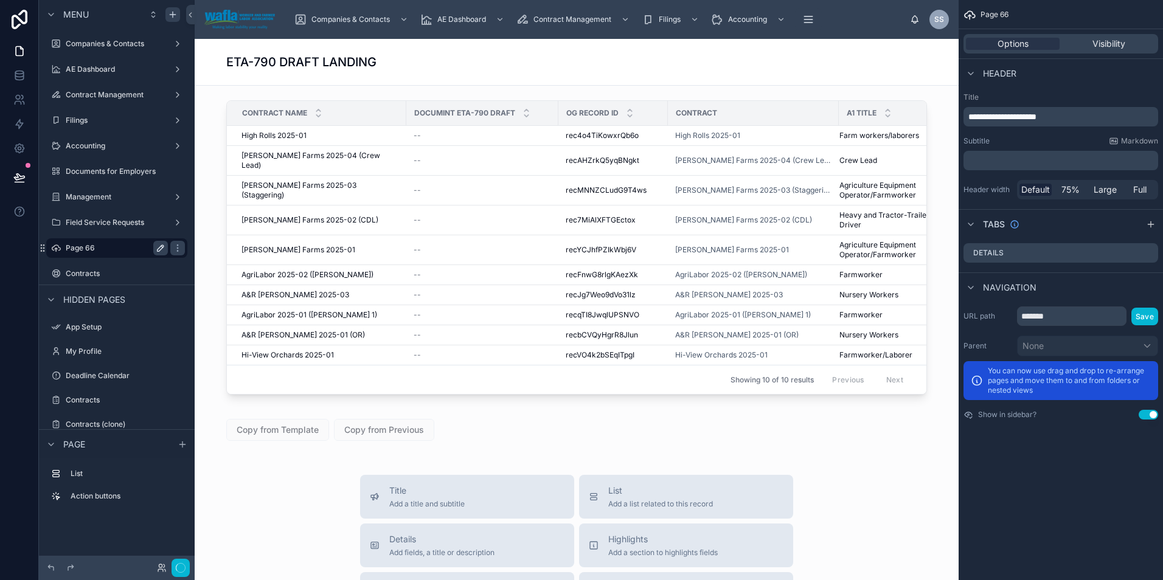
click at [158, 249] on icon "scrollable content" at bounding box center [160, 248] width 6 height 6
type input "*"
type input "**********"
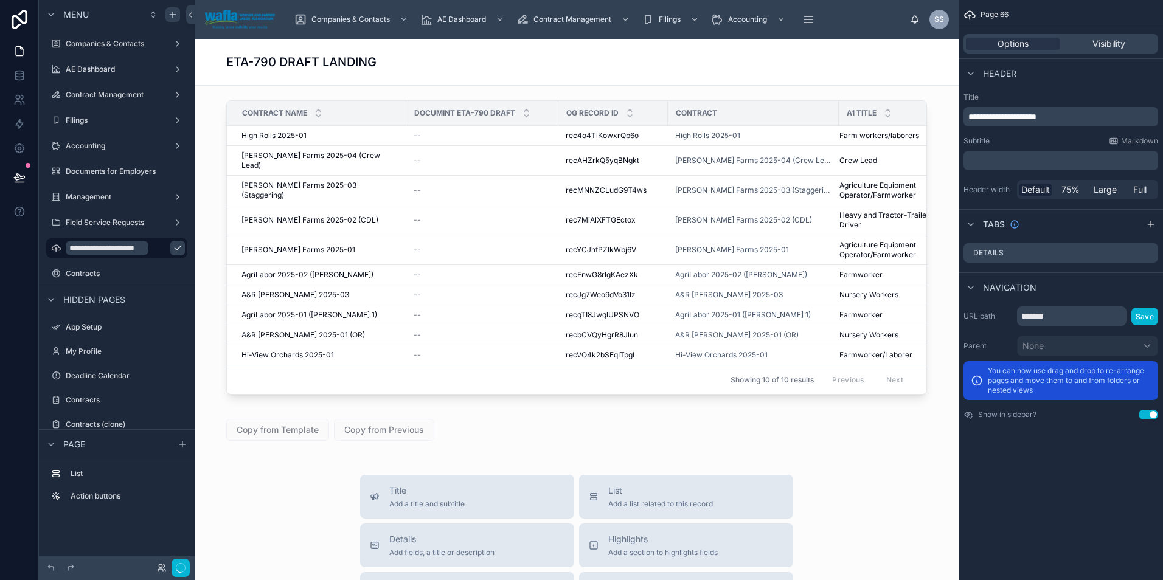
click at [175, 250] on icon "scrollable content" at bounding box center [178, 248] width 6 height 4
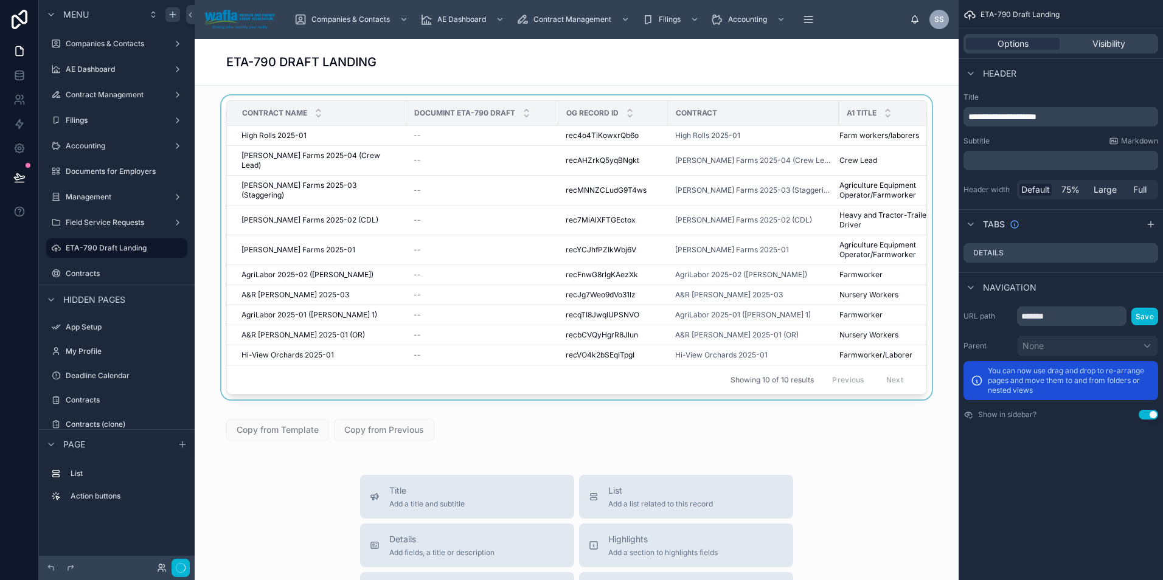
click at [289, 132] on div at bounding box center [576, 249] width 744 height 309
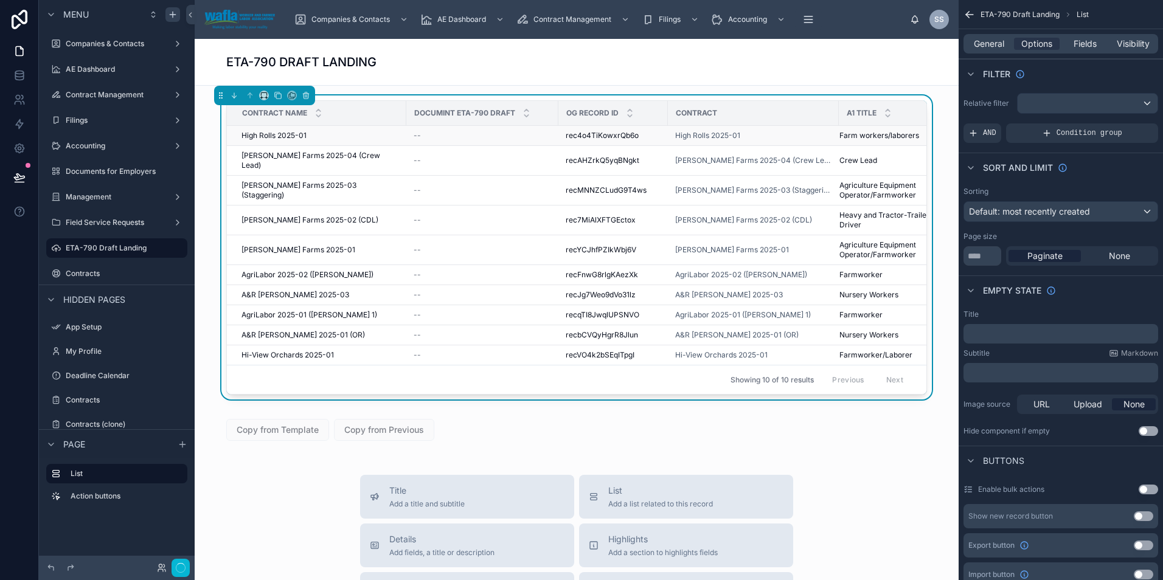
click at [286, 137] on span "High Rolls 2025-01" at bounding box center [273, 136] width 65 height 10
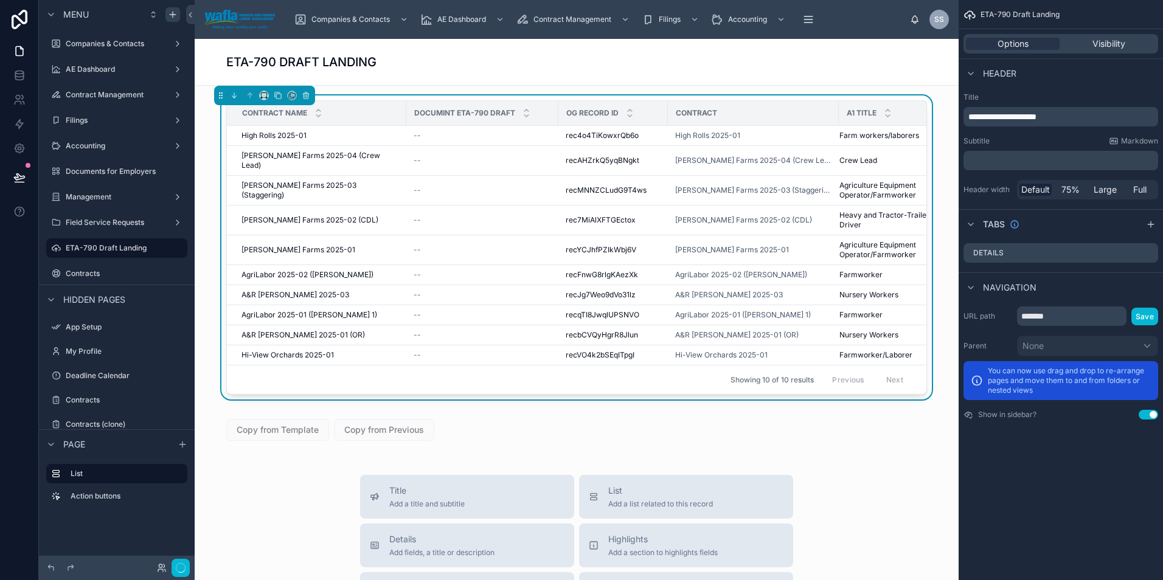
click at [361, 110] on div "Contract Name" at bounding box center [316, 113] width 178 height 23
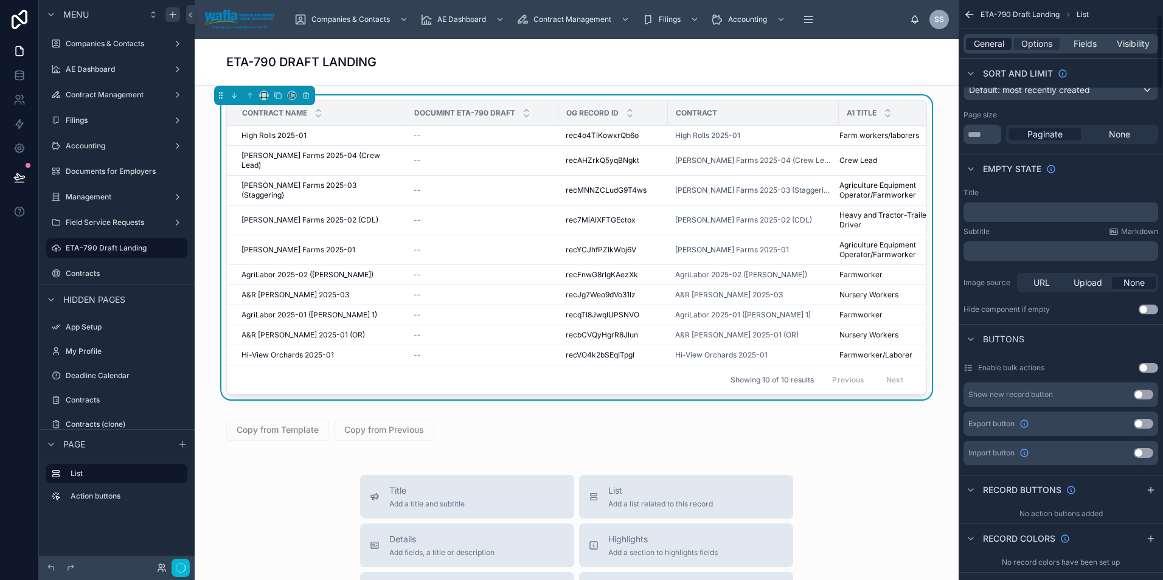
click at [969, 46] on div "General" at bounding box center [989, 44] width 46 height 12
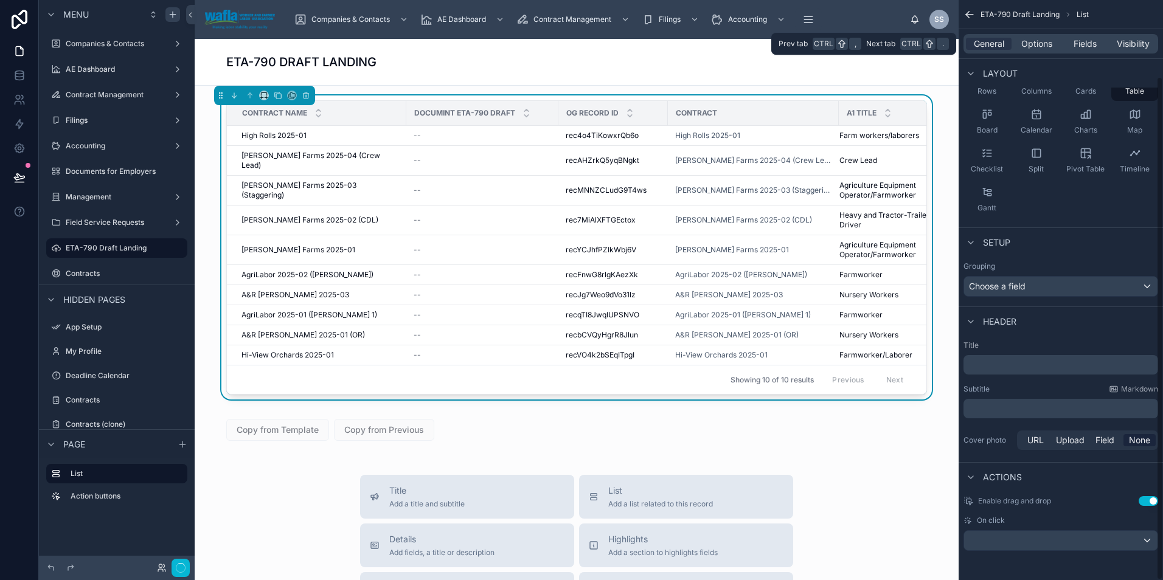
scroll to position [88, 0]
click at [1040, 540] on div "scrollable content" at bounding box center [1060, 540] width 193 height 19
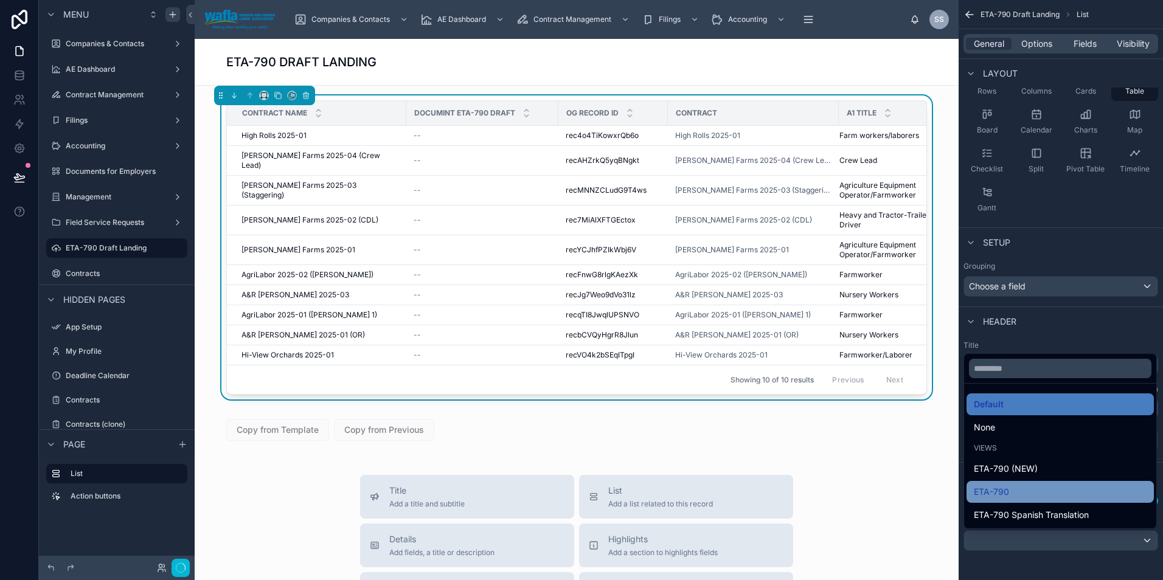
click at [1039, 495] on div "ETA-790" at bounding box center [1060, 492] width 173 height 15
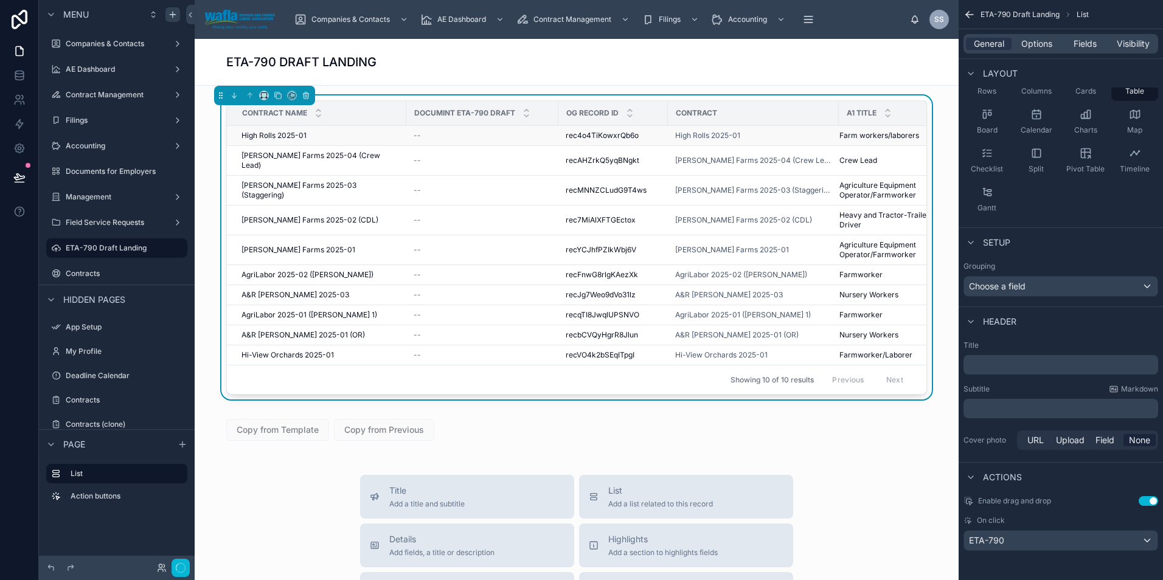
click at [283, 134] on span "High Rolls 2025-01" at bounding box center [273, 136] width 65 height 10
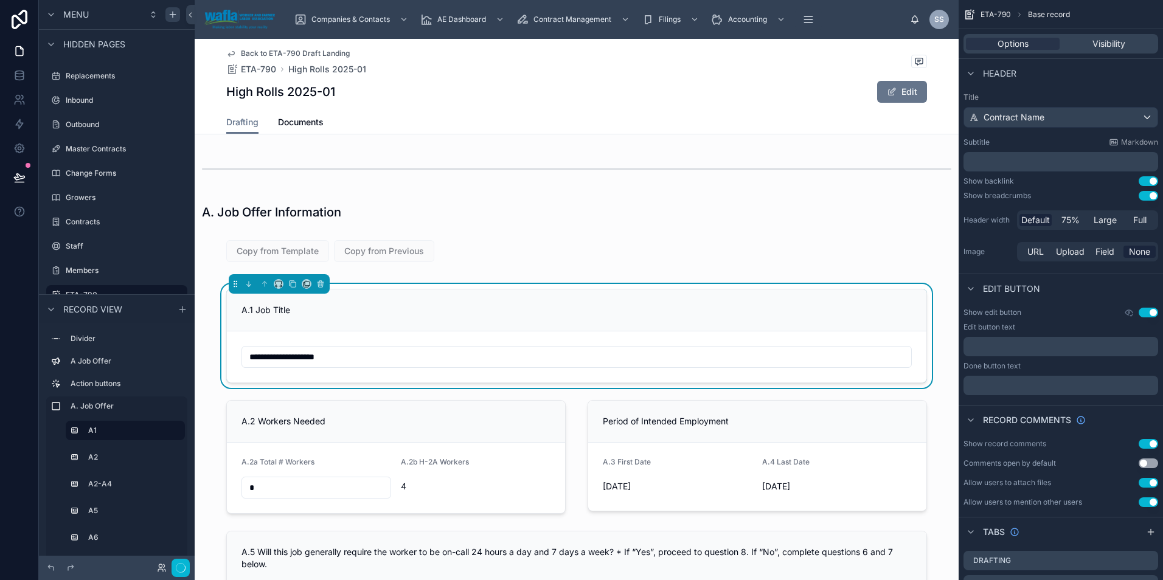
click at [258, 52] on span "Back to ETA-790 Draft Landing" at bounding box center [295, 54] width 109 height 10
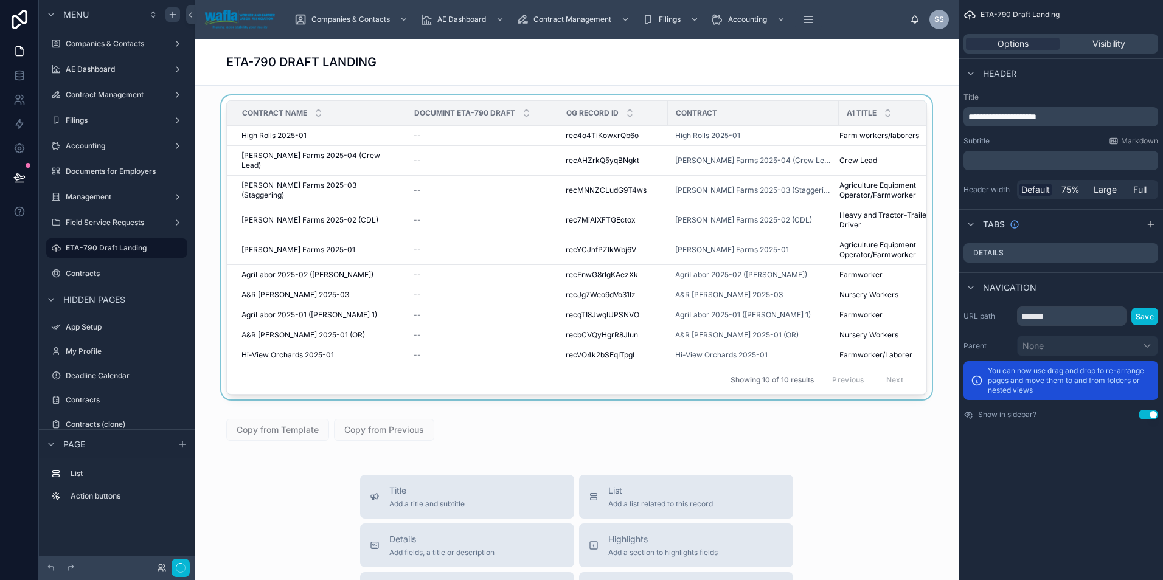
click at [258, 138] on div at bounding box center [576, 249] width 744 height 309
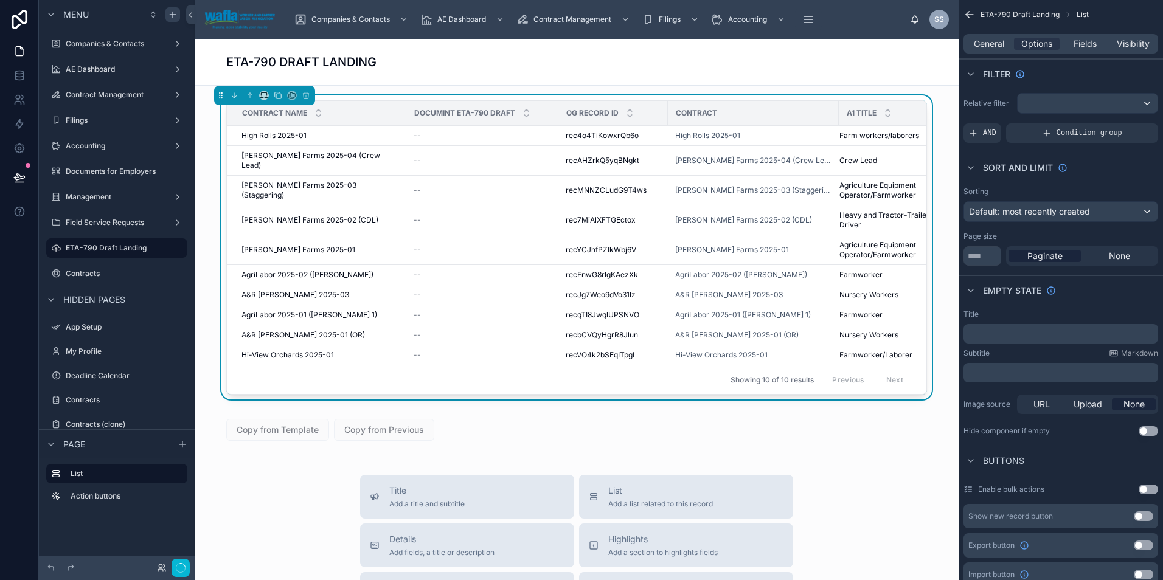
click at [258, 138] on span "High Rolls 2025-01" at bounding box center [273, 136] width 65 height 10
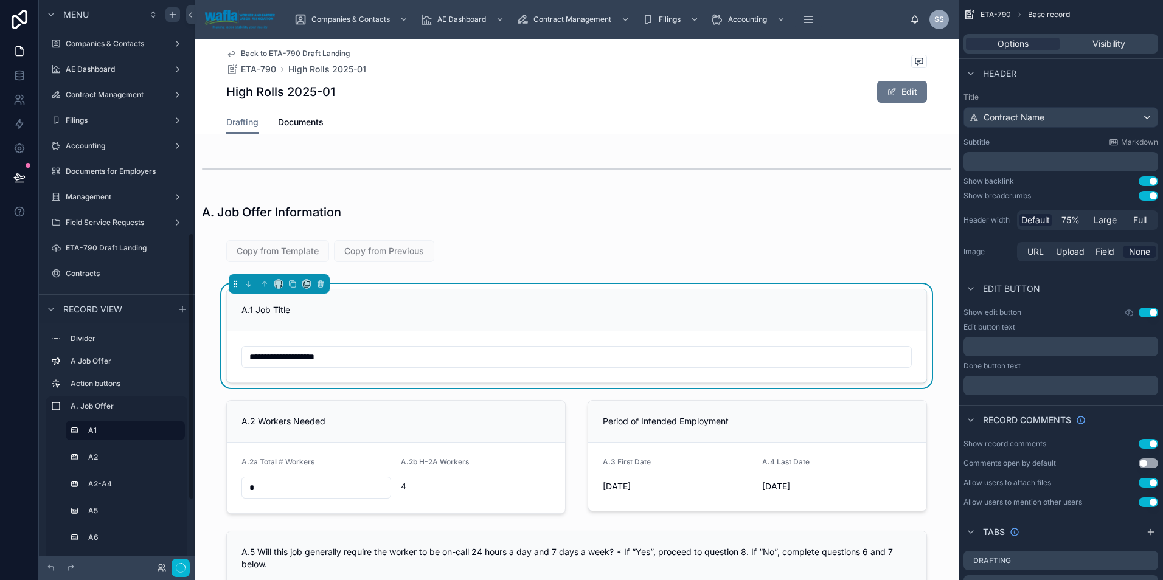
scroll to position [494, 0]
click at [292, 246] on div at bounding box center [577, 251] width 764 height 32
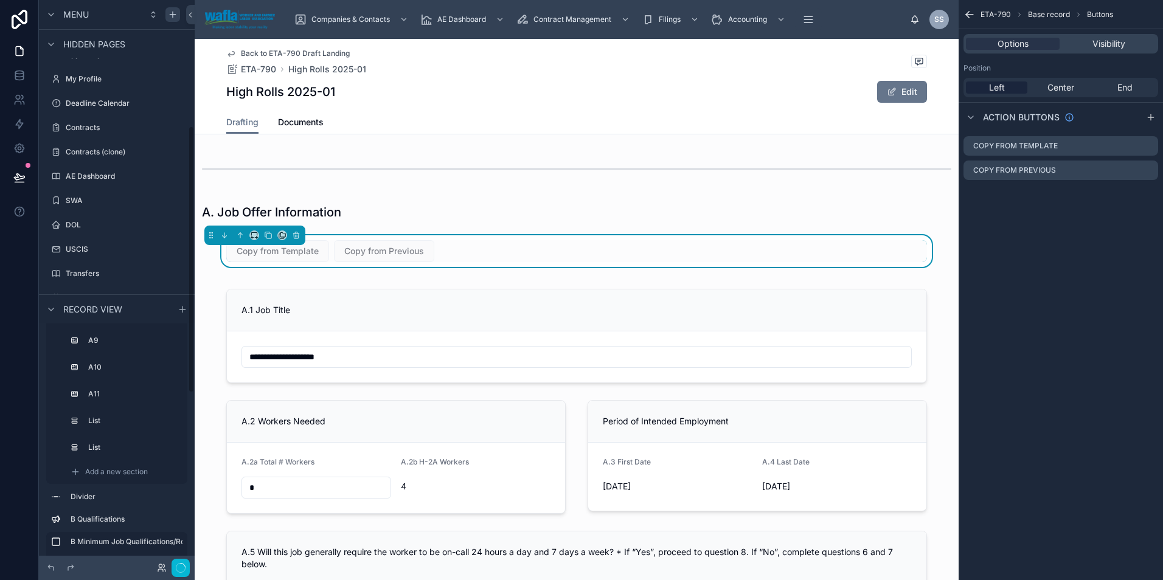
scroll to position [268, 0]
click at [97, 157] on label "Contracts (clone)" at bounding box center [114, 157] width 97 height 10
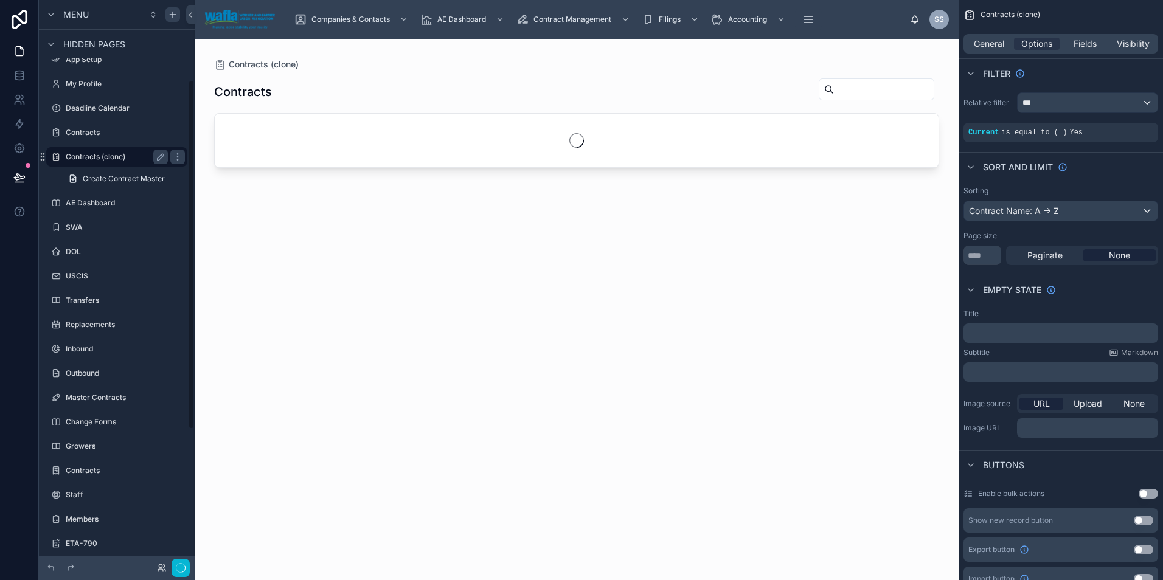
scroll to position [130, 0]
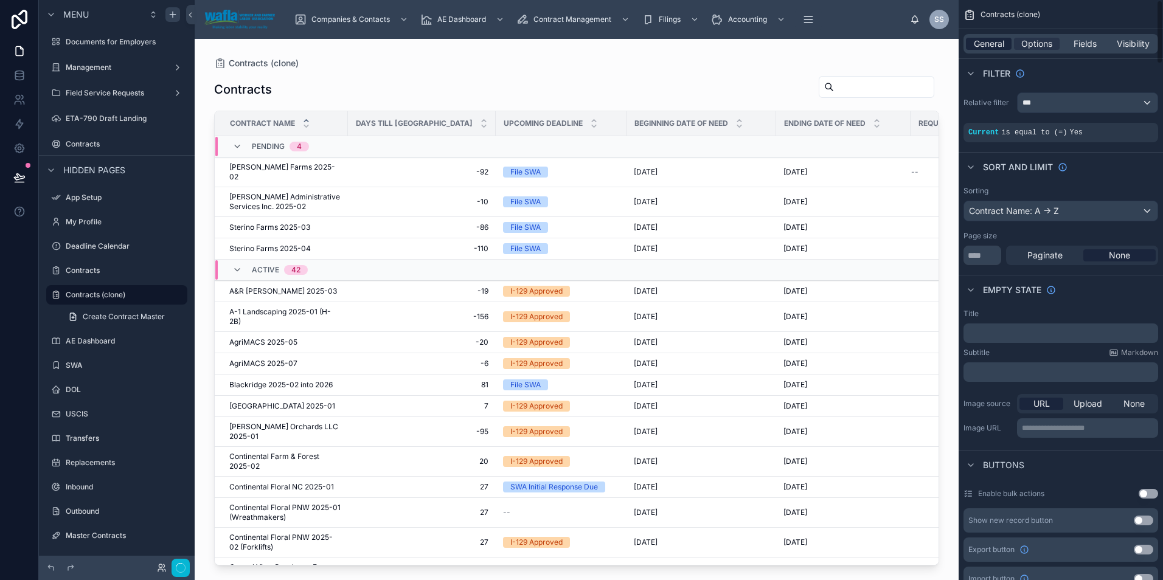
click at [984, 46] on span "General" at bounding box center [989, 44] width 30 height 12
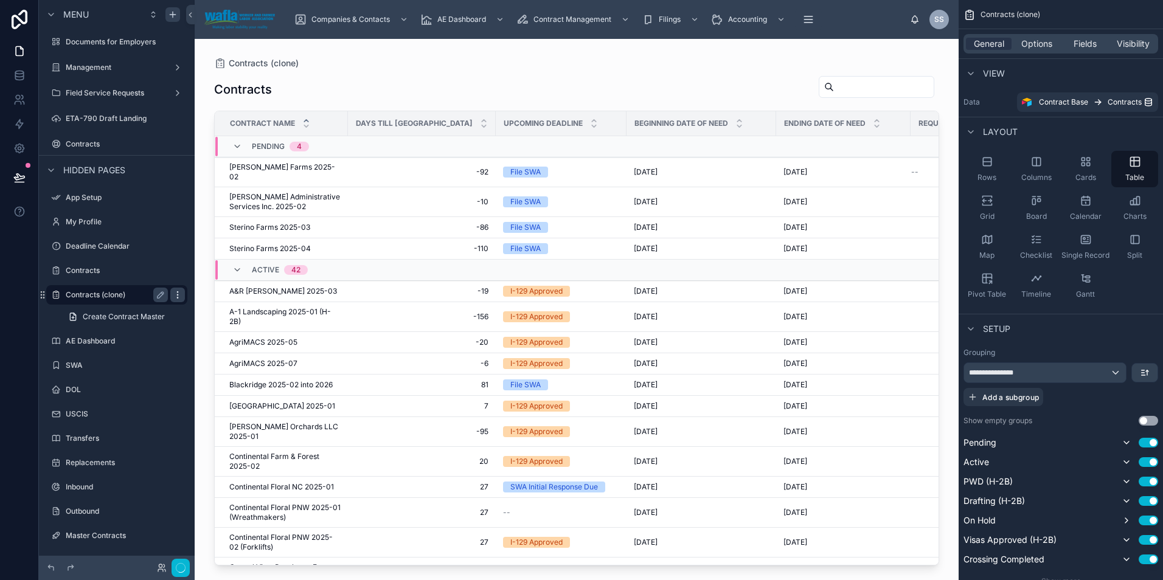
click at [180, 296] on icon "scrollable content" at bounding box center [178, 295] width 10 height 10
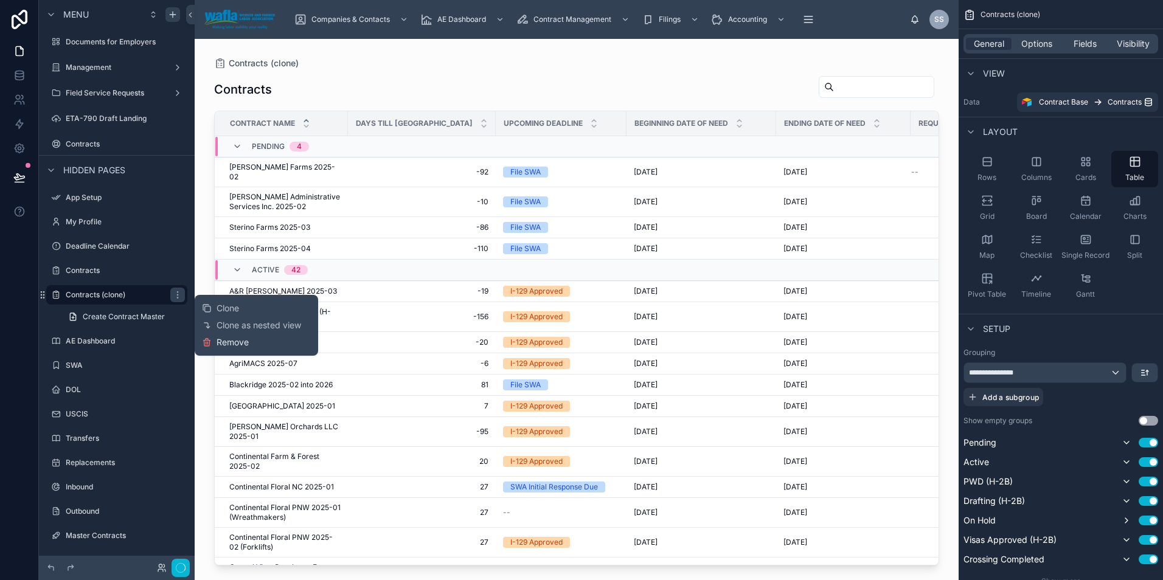
click at [219, 340] on span "Remove" at bounding box center [232, 342] width 32 height 12
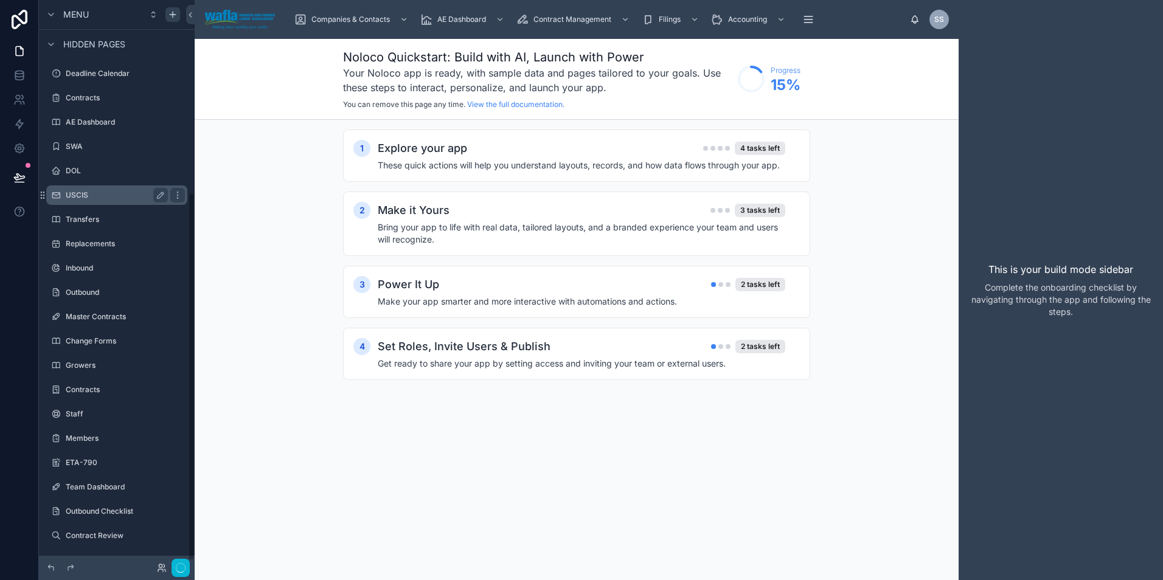
scroll to position [303, 0]
click at [89, 463] on label "ETA-790" at bounding box center [114, 462] width 97 height 10
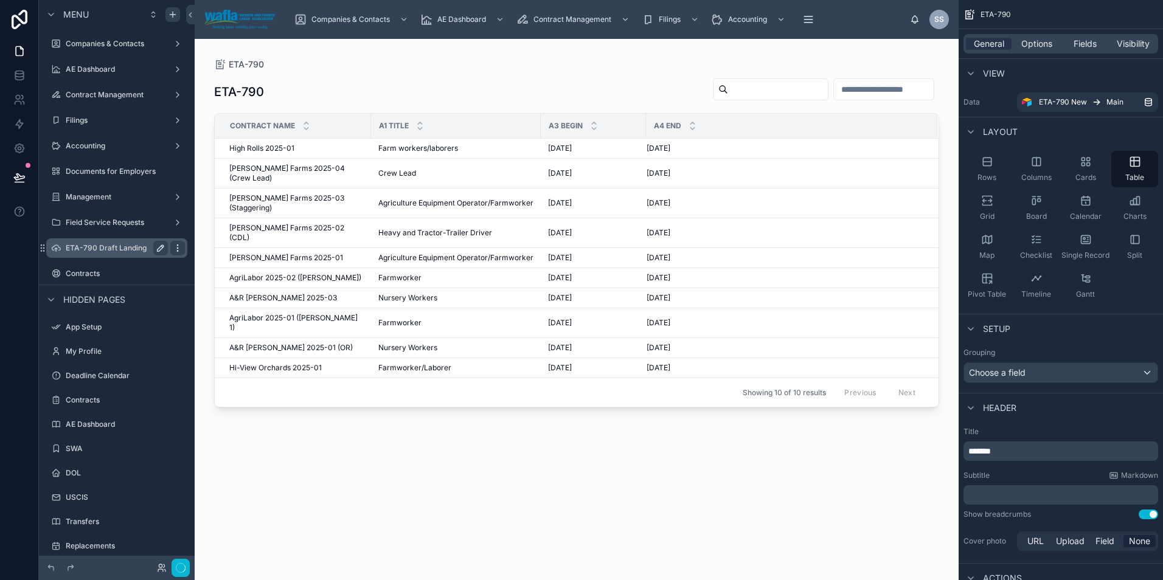
click at [178, 249] on icon "scrollable content" at bounding box center [178, 248] width 10 height 10
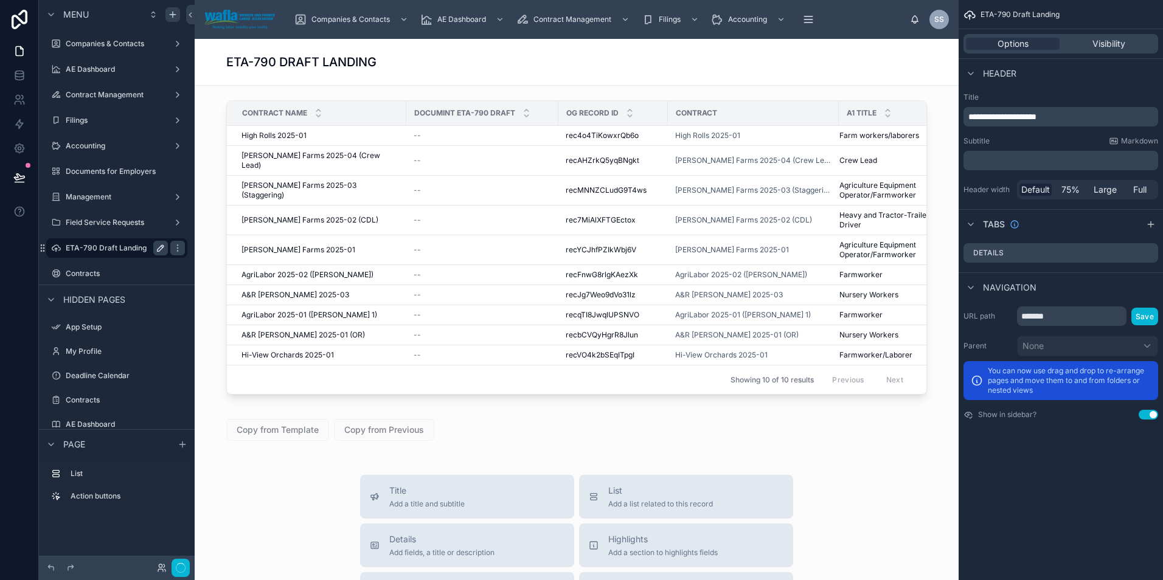
click at [123, 249] on label "ETA-790 Draft Landing" at bounding box center [114, 248] width 97 height 10
click at [178, 248] on icon "scrollable content" at bounding box center [177, 247] width 1 height 1
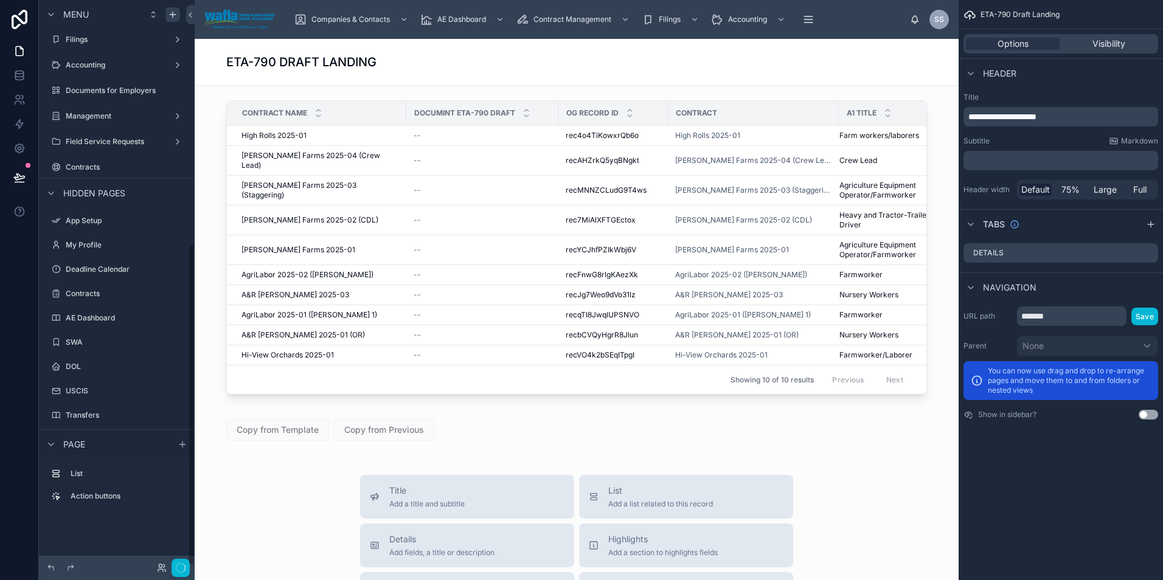
scroll to position [428, 0]
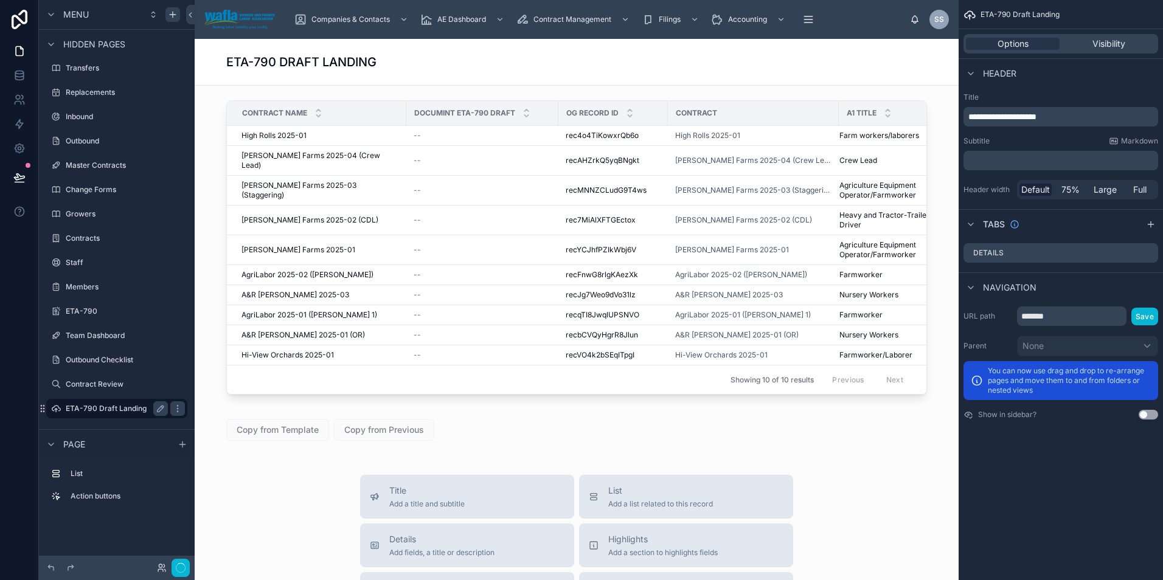
click at [104, 413] on label "ETA-790 Draft Landing" at bounding box center [114, 409] width 97 height 10
click at [101, 407] on label "ETA-790 Draft Landing" at bounding box center [114, 409] width 97 height 10
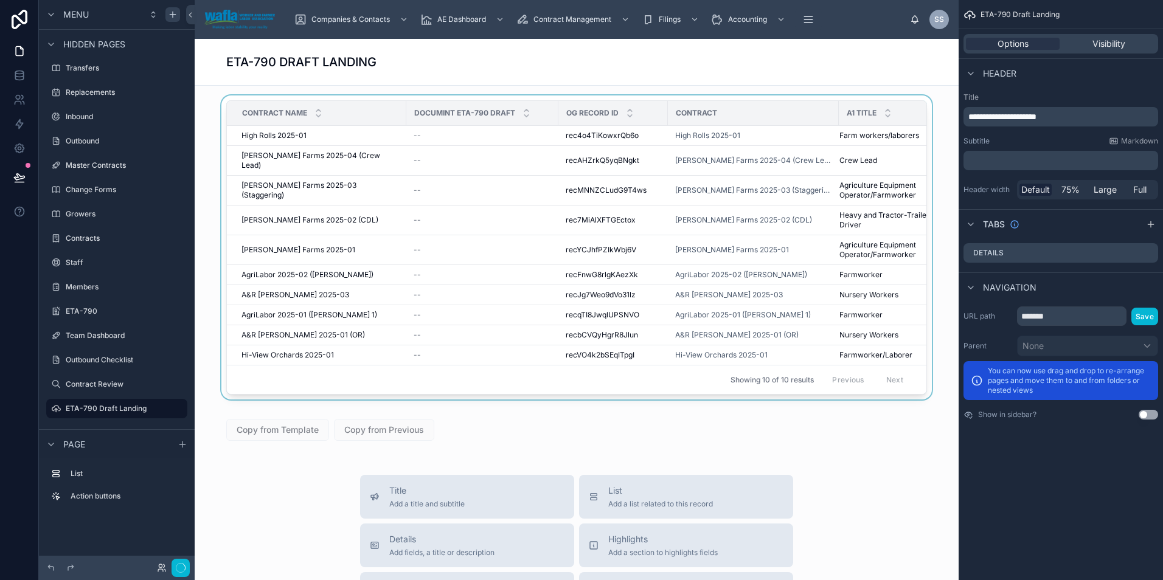
click at [257, 139] on div at bounding box center [576, 249] width 744 height 309
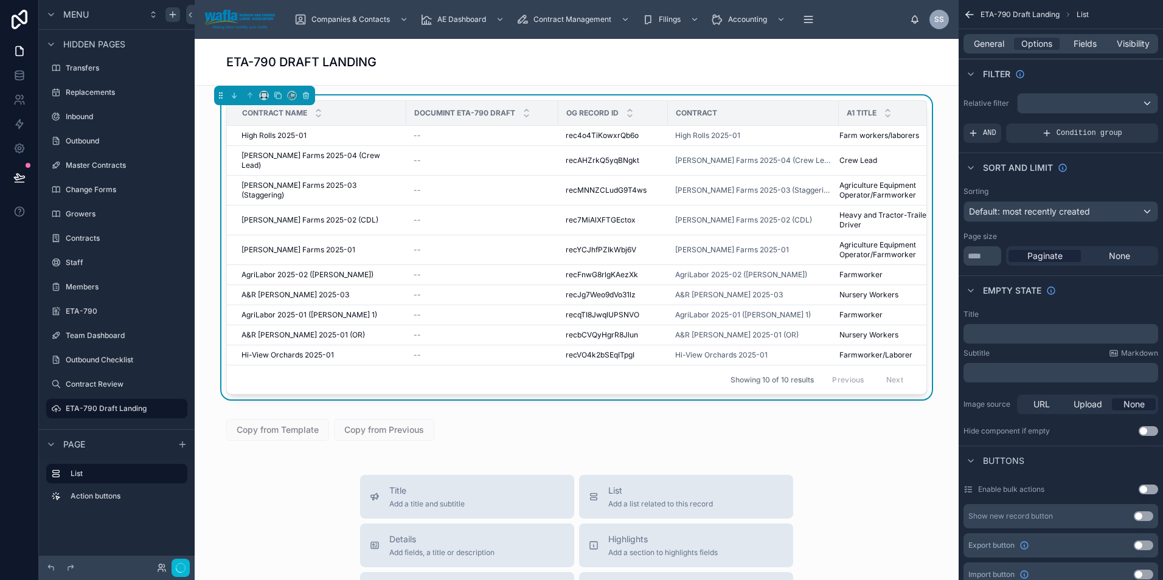
click at [258, 135] on span "High Rolls 2025-01" at bounding box center [273, 136] width 65 height 10
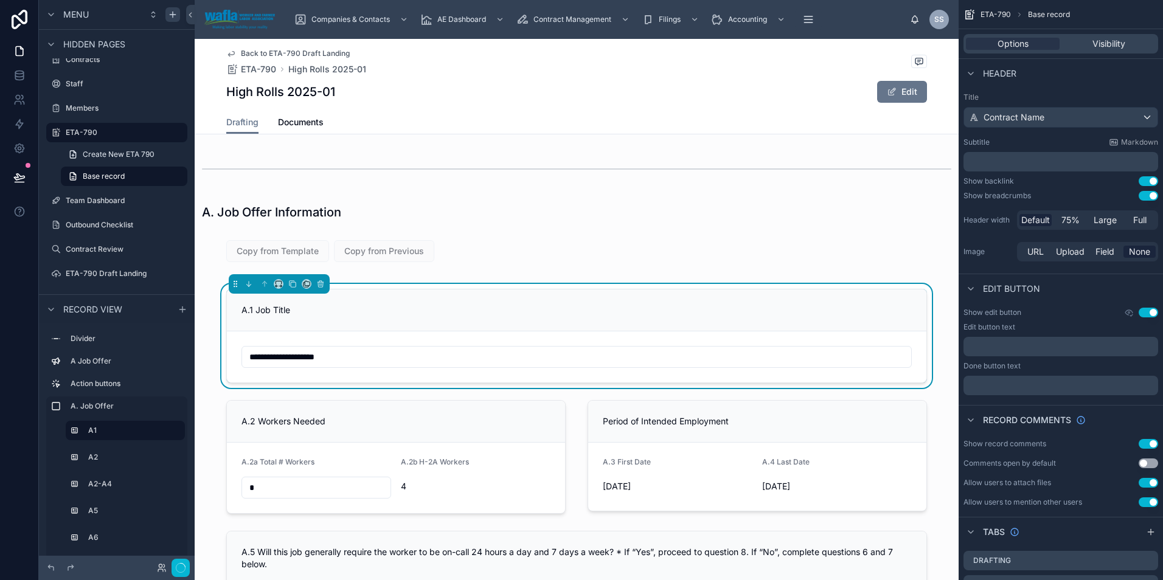
click at [257, 54] on span "Back to ETA-790 Draft Landing" at bounding box center [295, 54] width 109 height 10
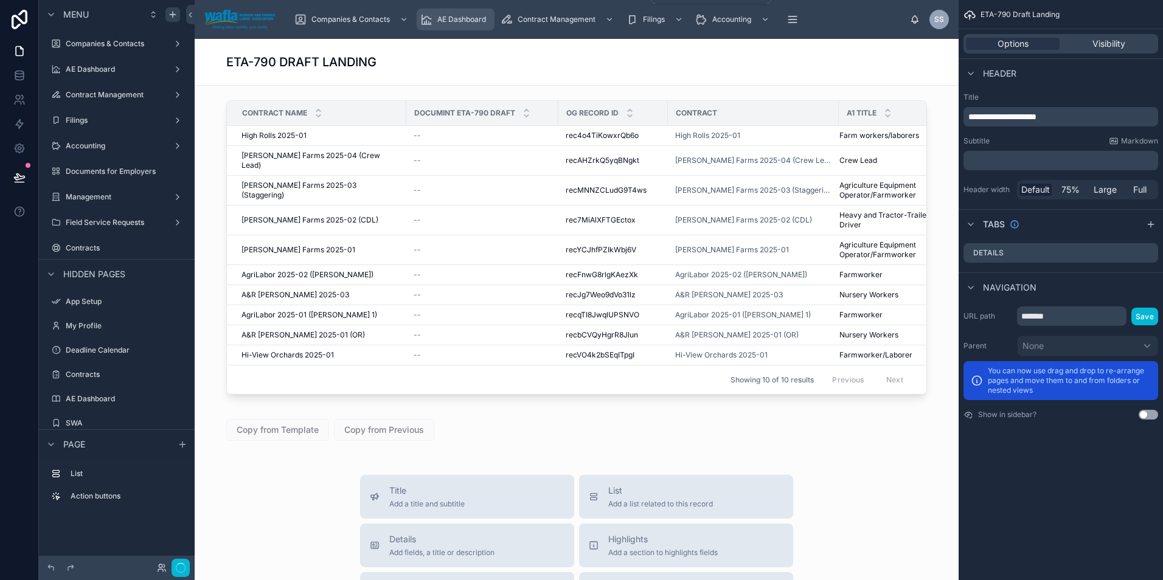
click at [471, 18] on span "AE Dashboard" at bounding box center [461, 20] width 49 height 10
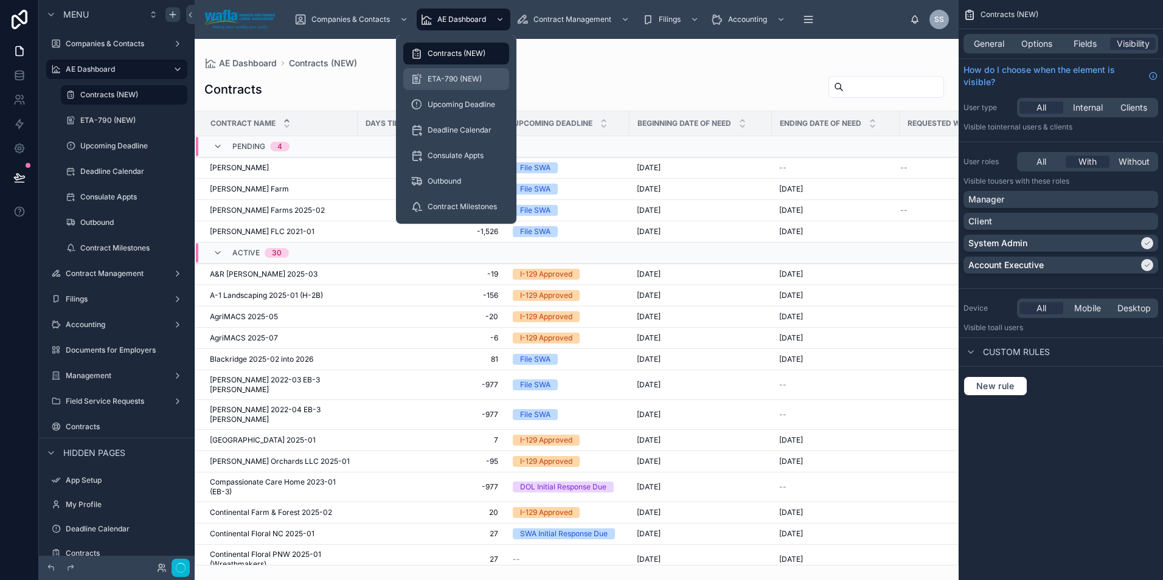
click at [449, 77] on span "ETA-790 (NEW)" at bounding box center [454, 79] width 54 height 10
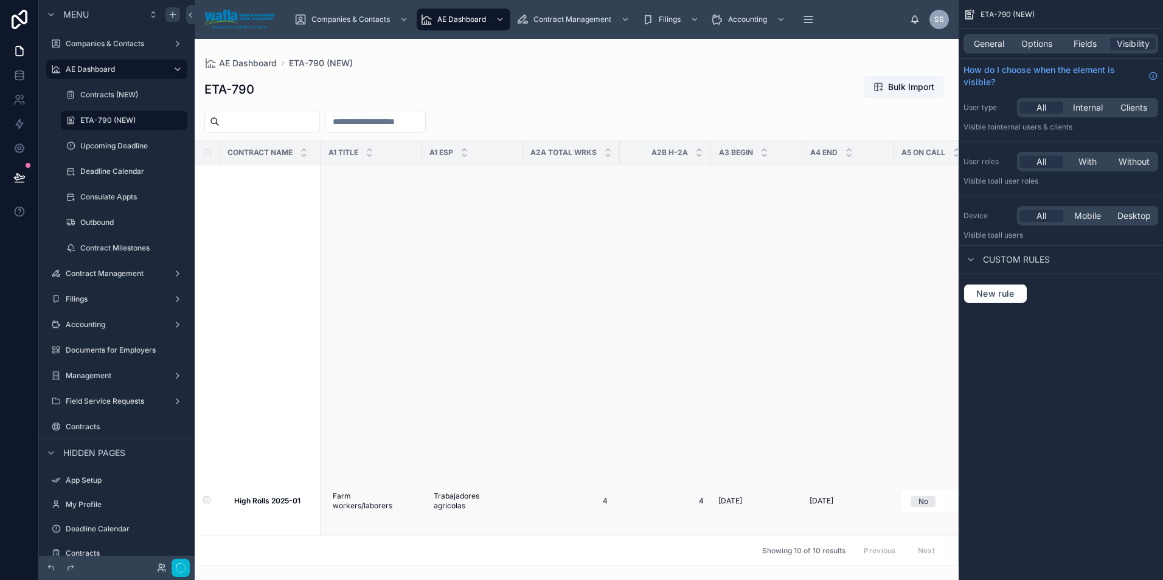
click at [271, 505] on strong "High Rolls 2025-01" at bounding box center [267, 500] width 66 height 9
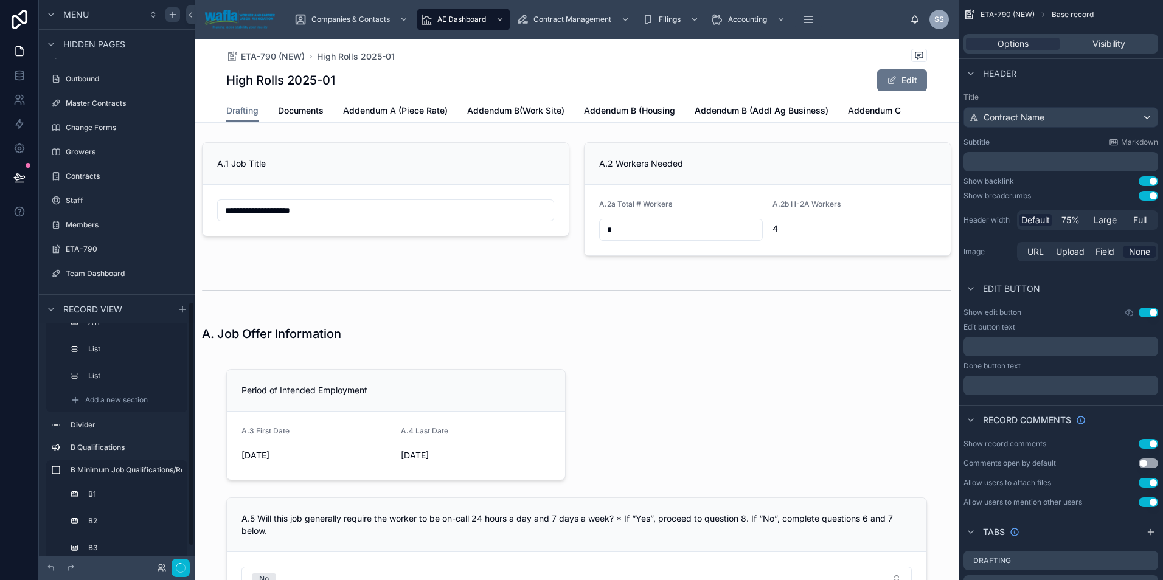
scroll to position [742, 0]
click at [95, 176] on label "ETA-790" at bounding box center [114, 176] width 97 height 10
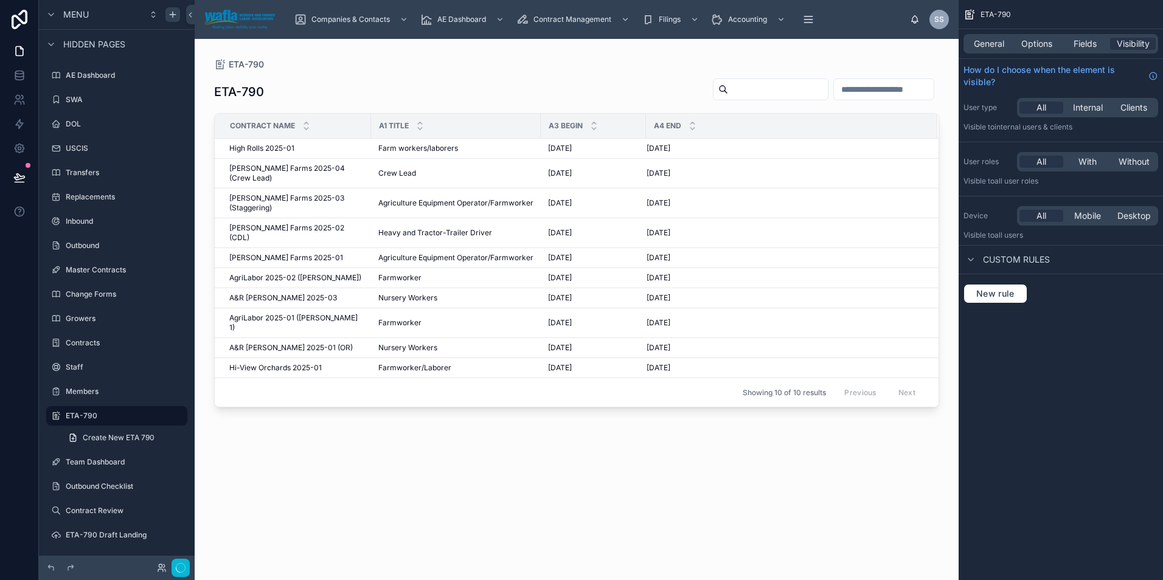
click at [262, 147] on div at bounding box center [577, 302] width 764 height 527
click at [262, 147] on span "High Rolls 2025-01" at bounding box center [261, 149] width 65 height 10
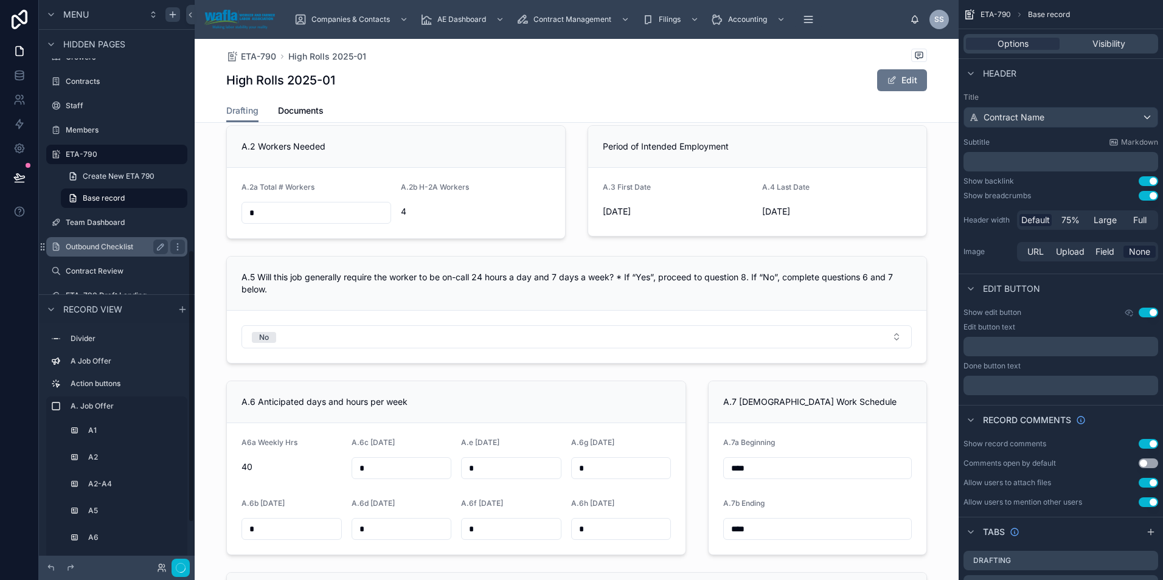
scroll to position [587, 0]
click at [117, 206] on link "Base record" at bounding box center [124, 196] width 126 height 19
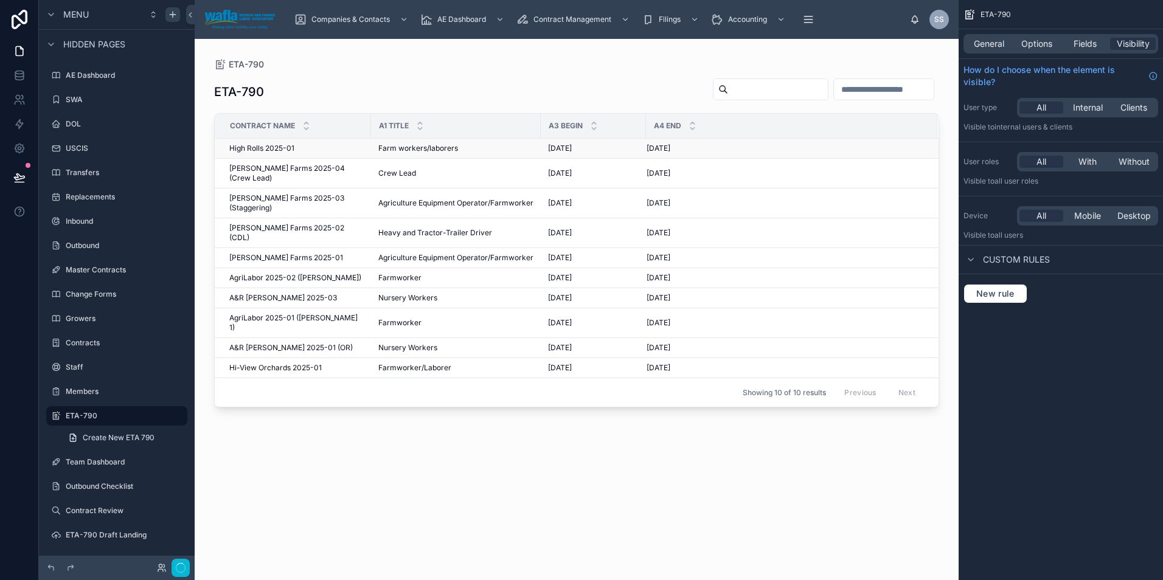
click at [265, 152] on span "High Rolls 2025-01" at bounding box center [261, 149] width 65 height 10
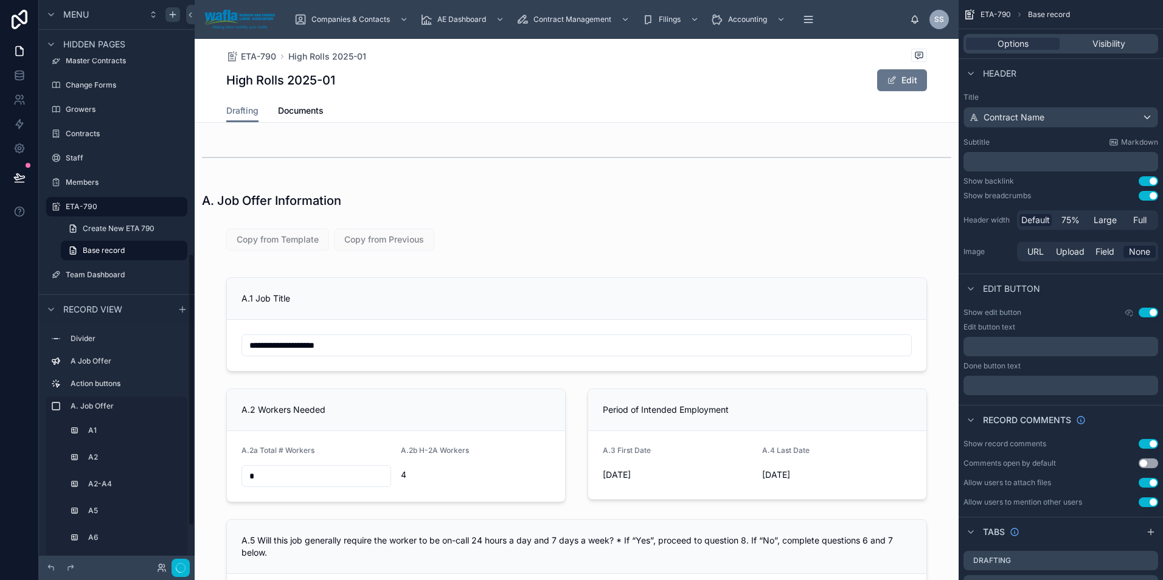
scroll to position [526, 0]
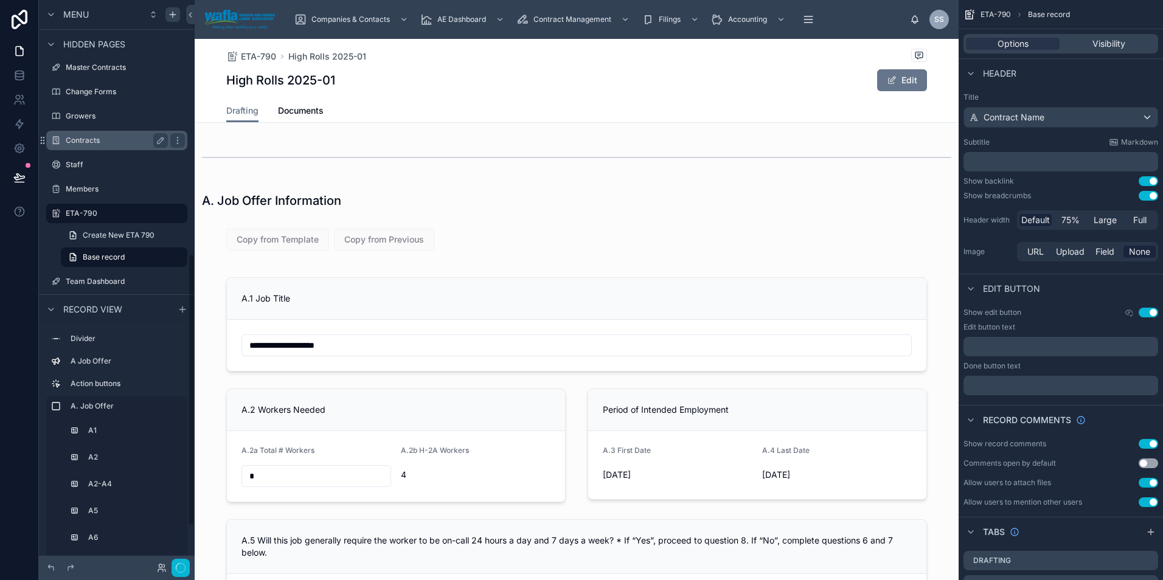
click at [100, 141] on label "Contracts" at bounding box center [114, 141] width 97 height 10
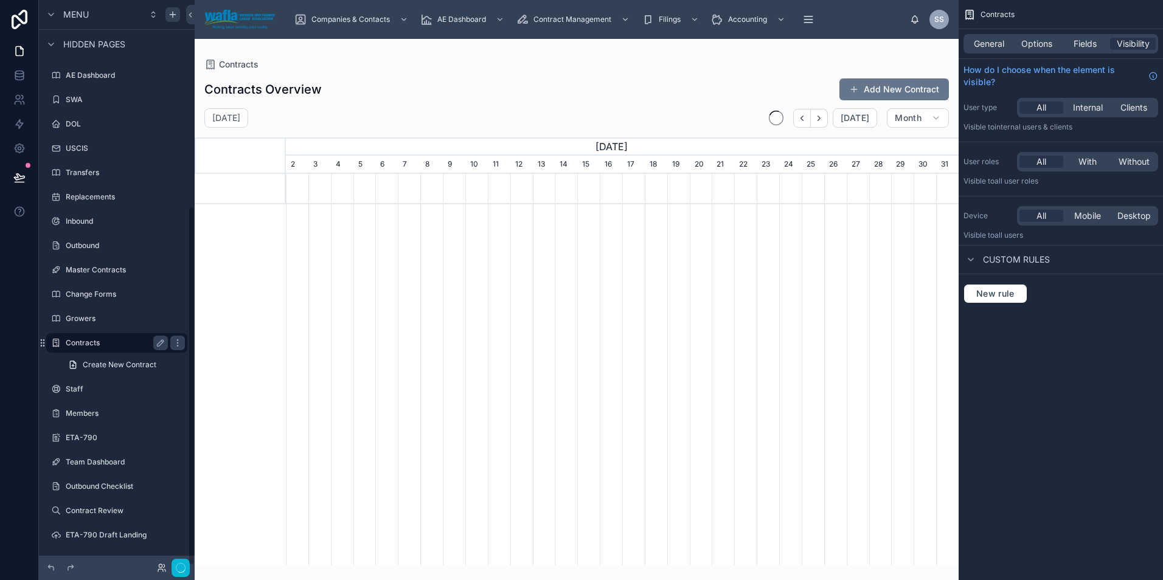
scroll to position [0, 673]
click at [93, 341] on label "Contracts" at bounding box center [114, 343] width 97 height 10
click at [92, 531] on label "ETA-790 Draft Landing" at bounding box center [114, 535] width 97 height 10
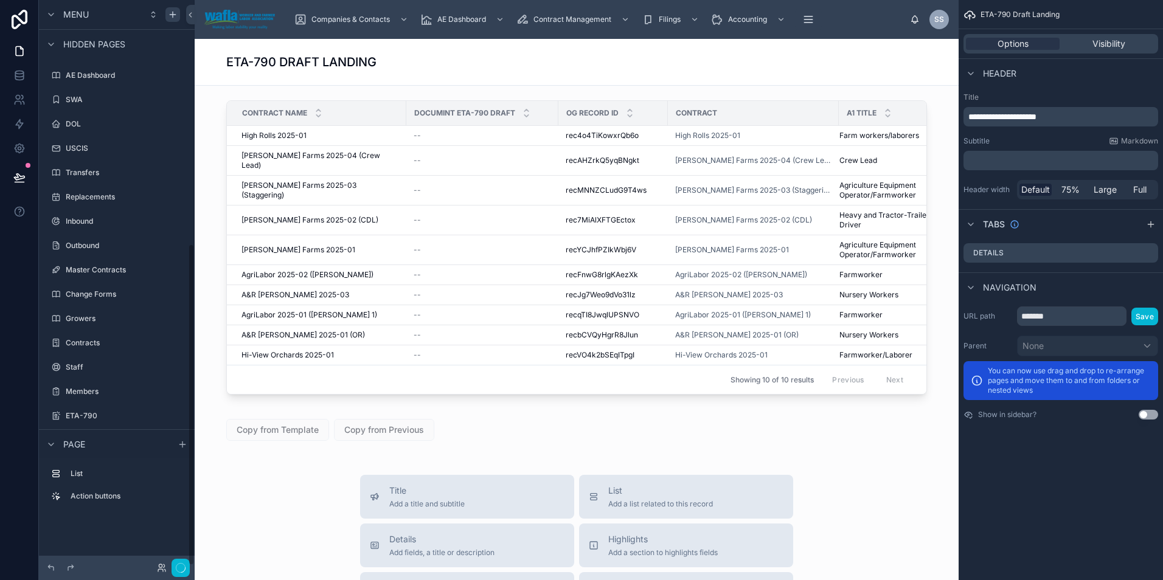
scroll to position [428, 0]
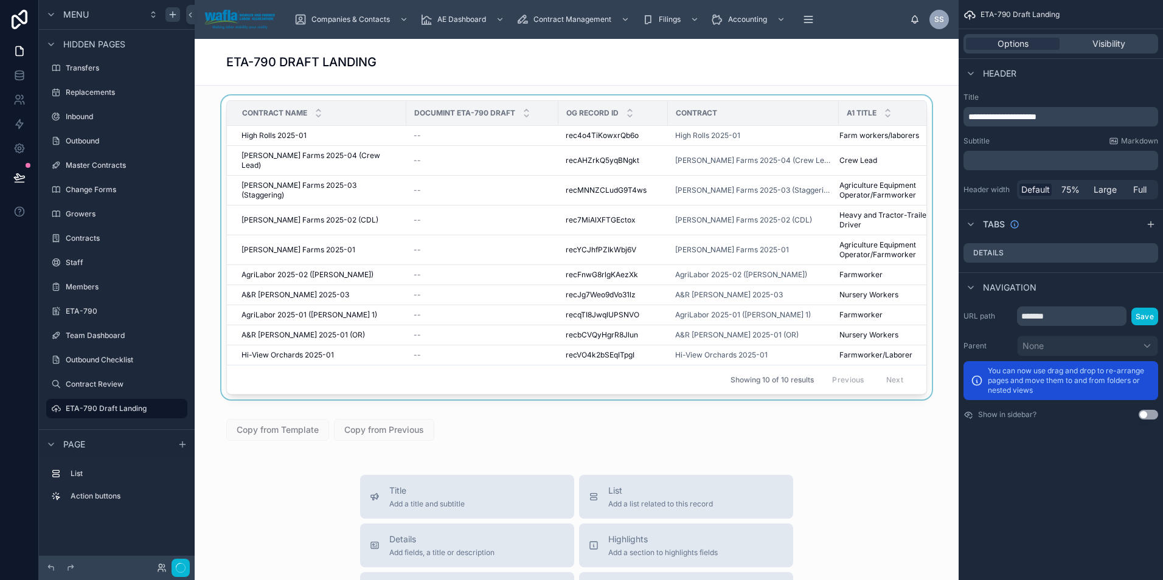
click at [277, 136] on div at bounding box center [576, 249] width 744 height 309
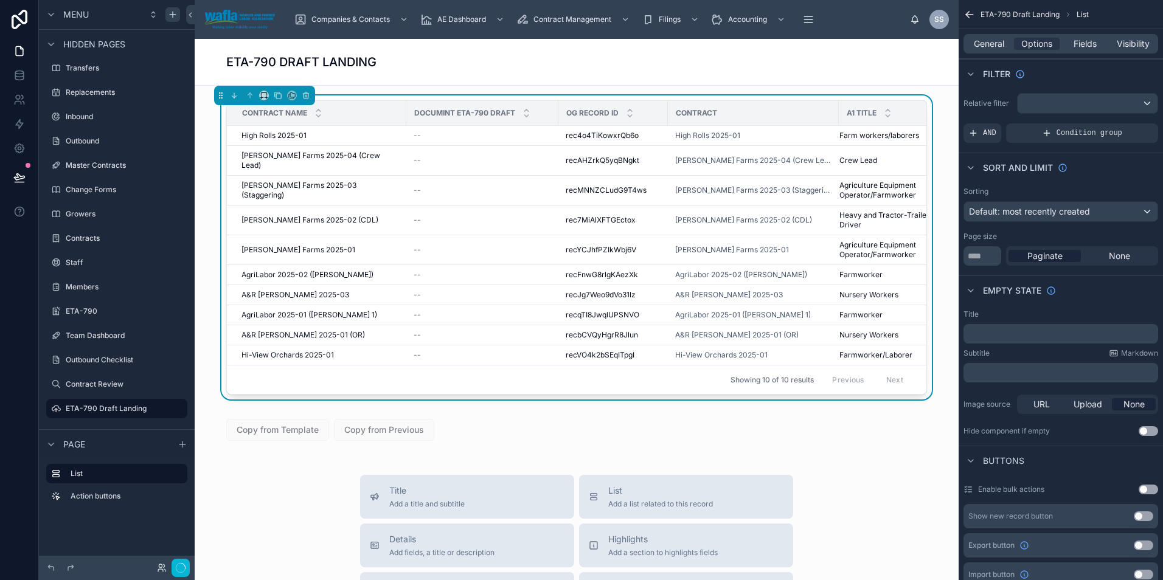
click at [277, 136] on span "High Rolls 2025-01" at bounding box center [273, 136] width 65 height 10
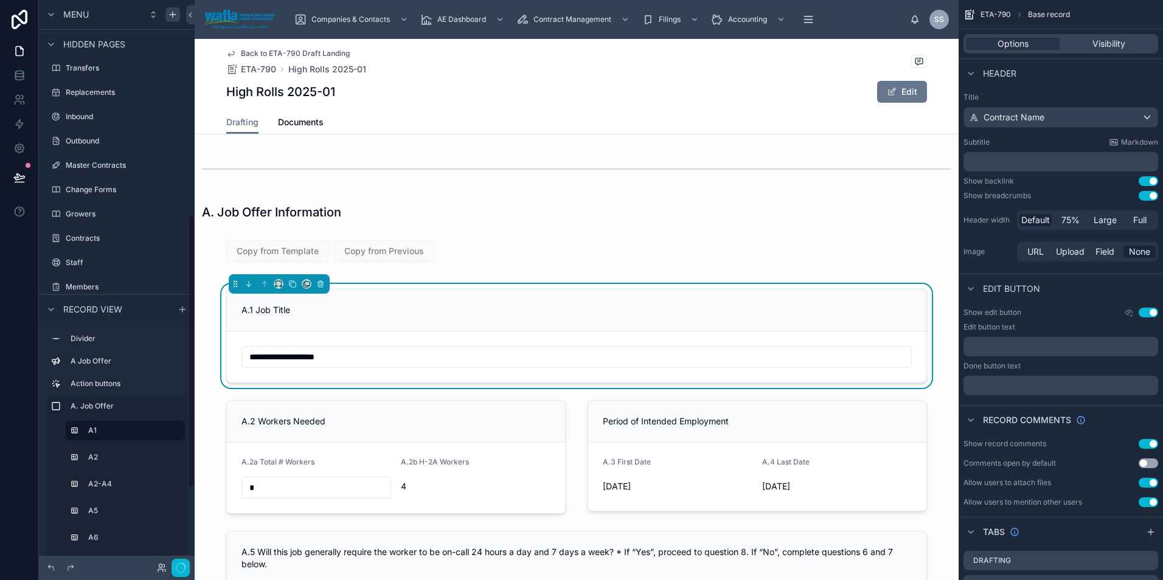
scroll to position [445, 0]
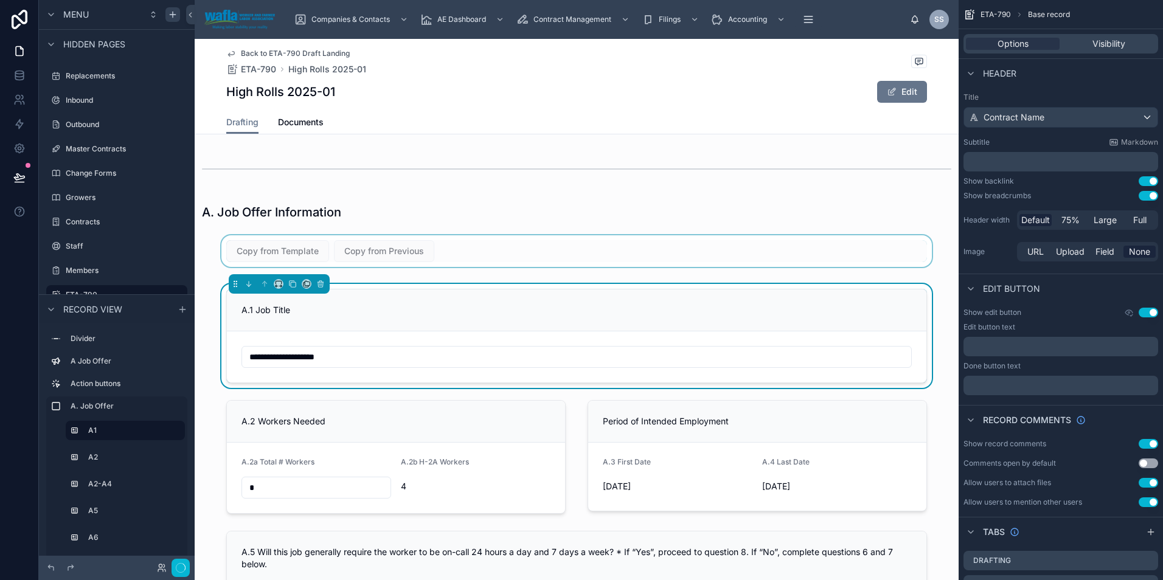
click at [343, 252] on div at bounding box center [577, 251] width 764 height 32
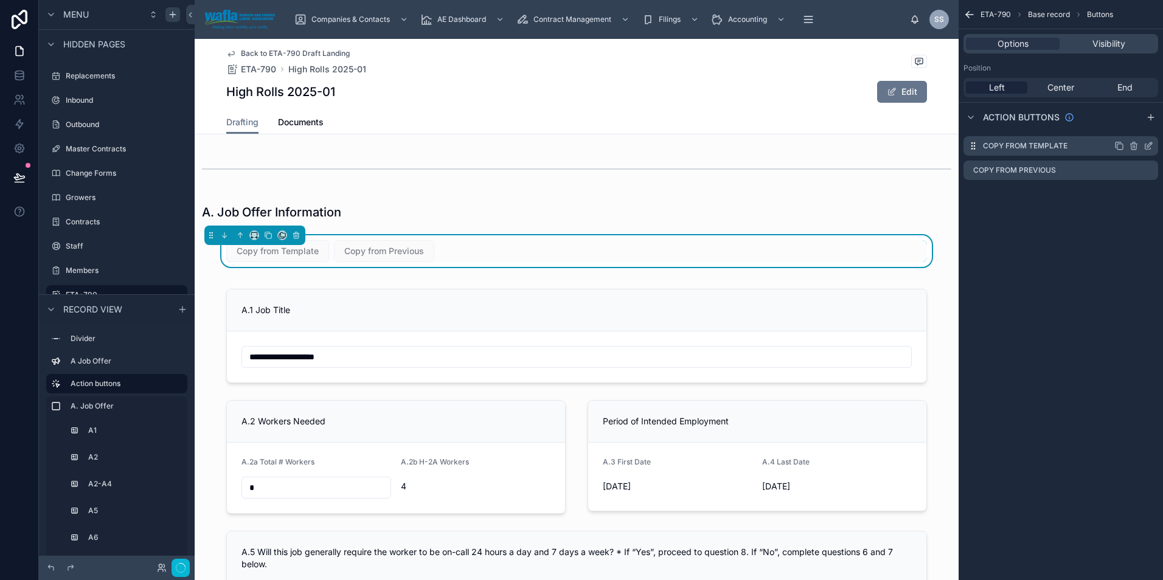
click at [1148, 147] on icon "scrollable content" at bounding box center [1149, 144] width 5 height 5
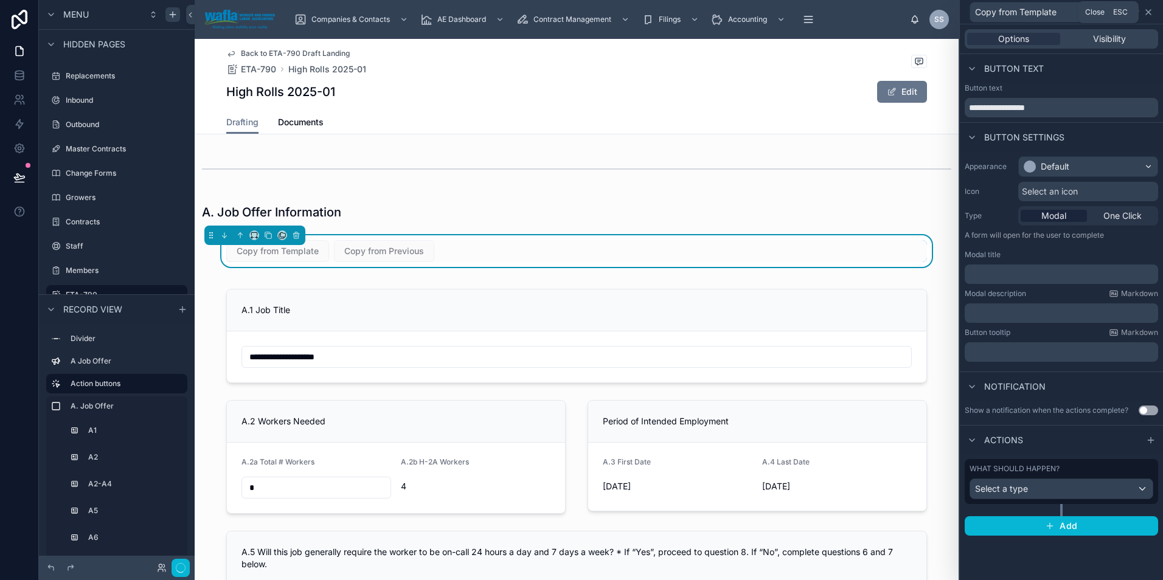
click at [1148, 15] on icon at bounding box center [1148, 12] width 10 height 10
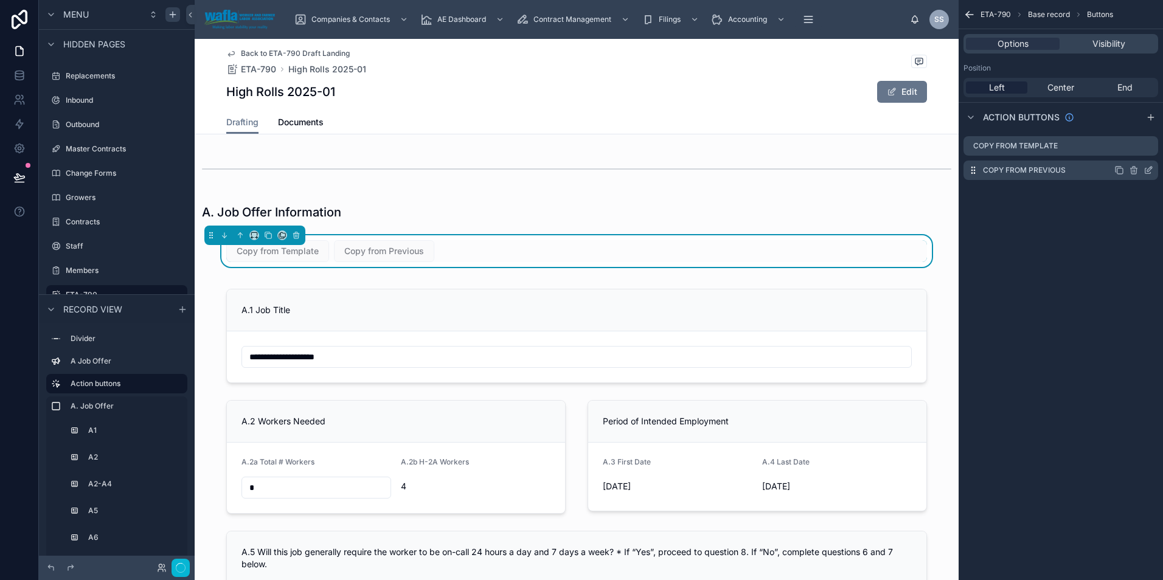
click at [1043, 169] on label "Copy from Previous" at bounding box center [1024, 170] width 83 height 10
click at [1152, 167] on icon "scrollable content" at bounding box center [1148, 170] width 10 height 10
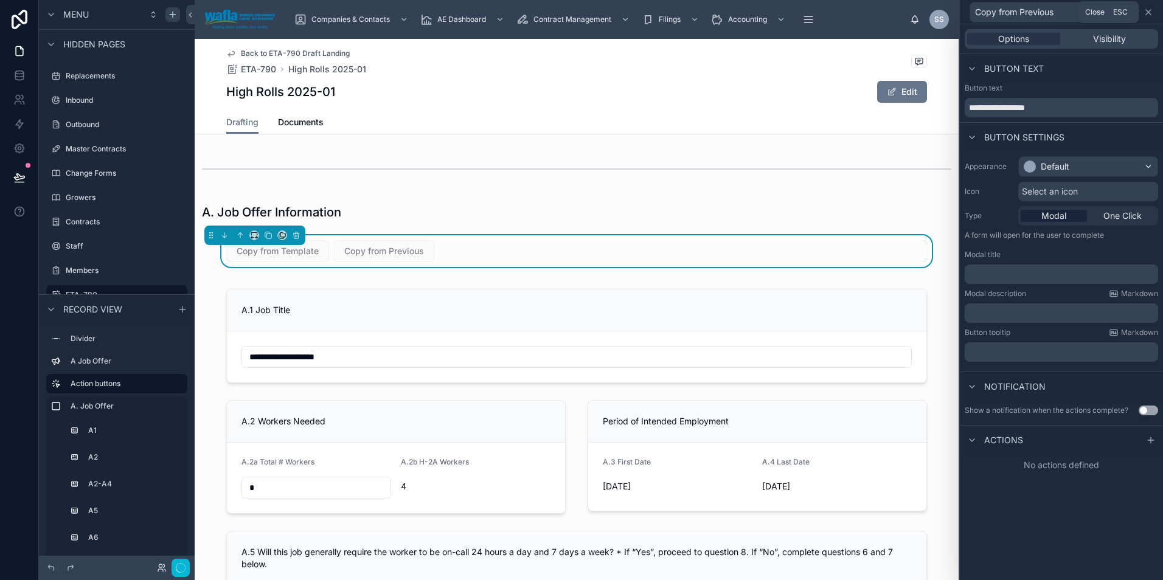
click at [1148, 13] on icon at bounding box center [1148, 12] width 10 height 10
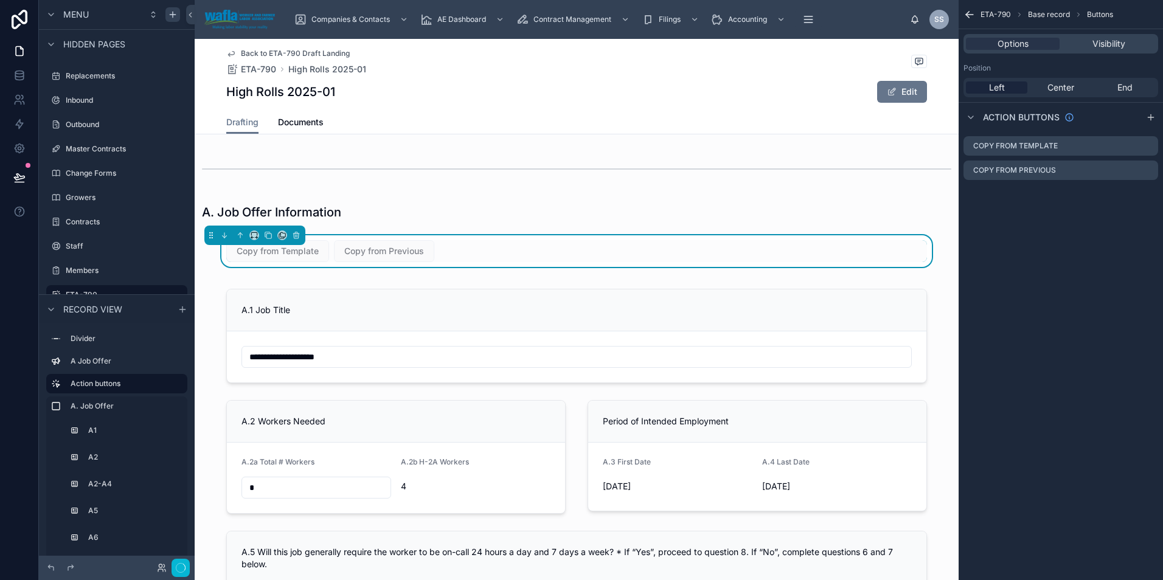
click at [973, 15] on icon "scrollable content" at bounding box center [969, 15] width 12 height 12
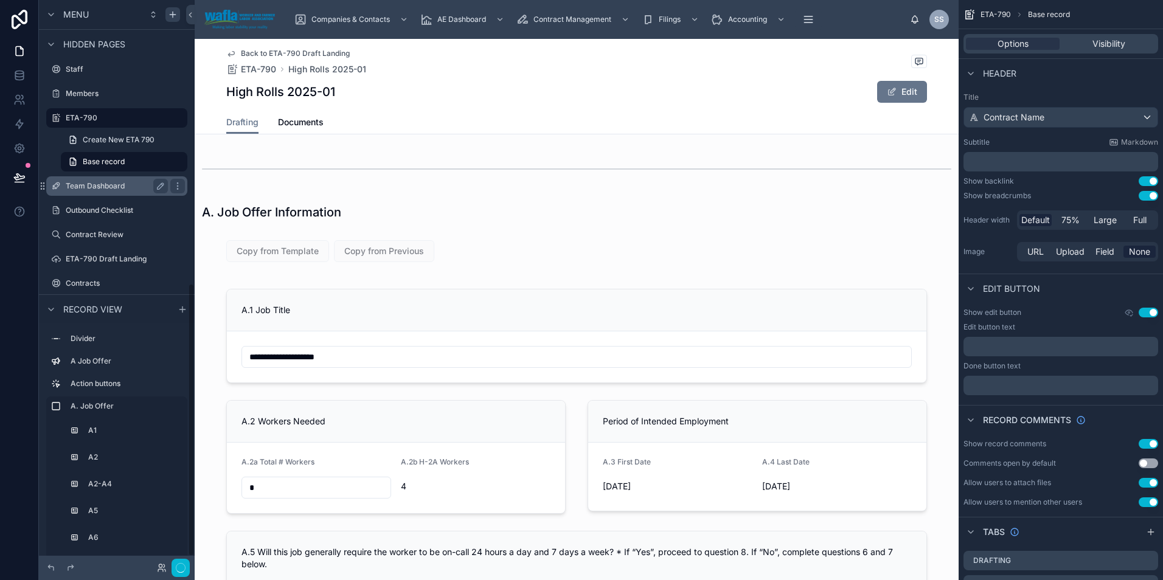
scroll to position [606, 0]
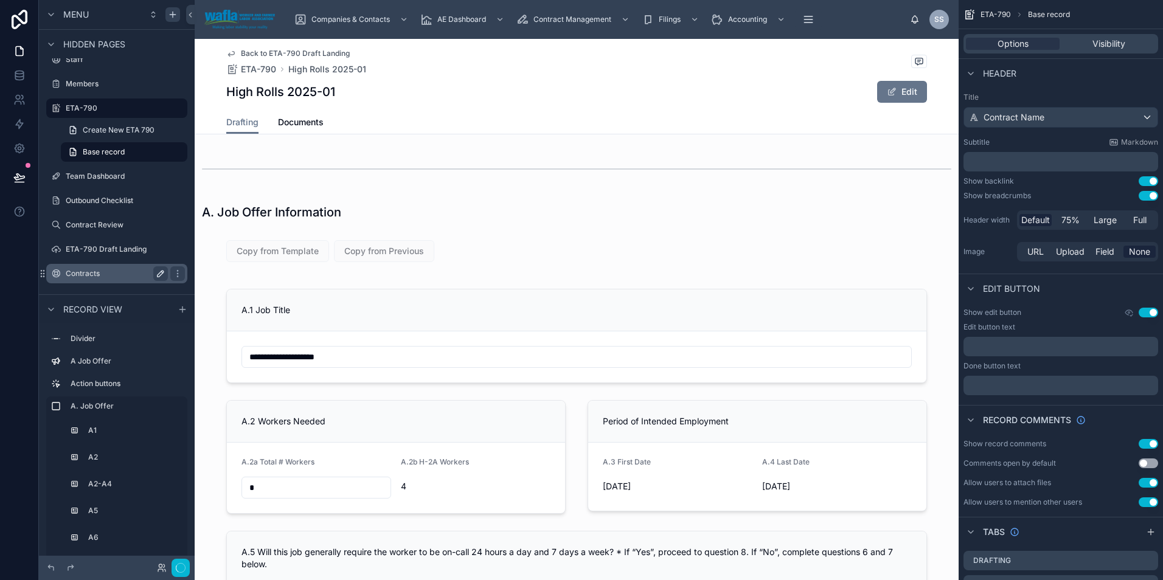
click at [159, 272] on icon "scrollable content" at bounding box center [161, 274] width 10 height 10
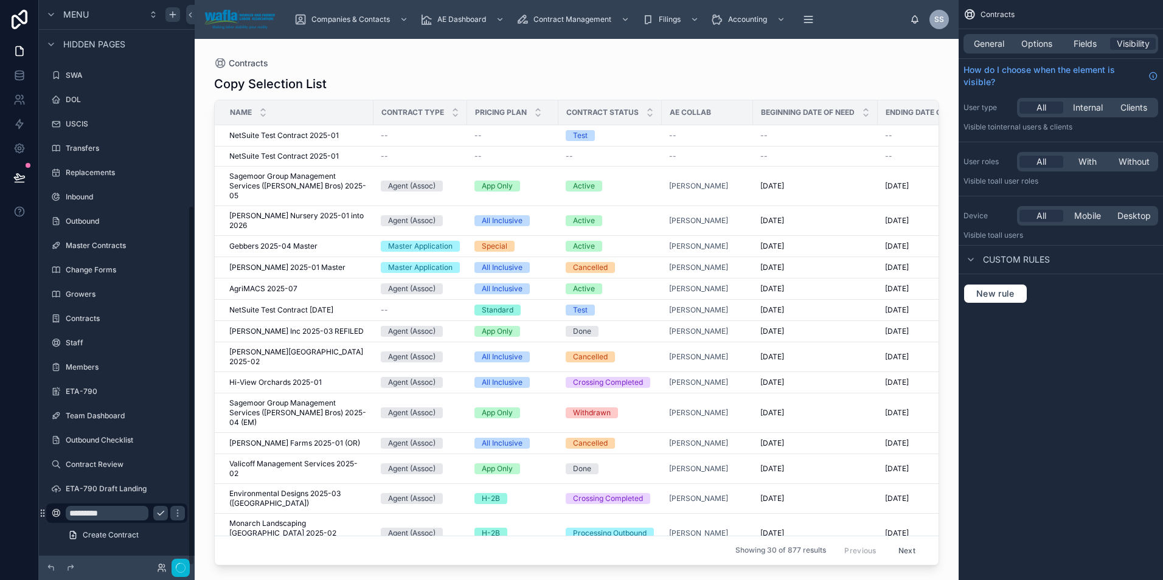
scroll to position [322, 0]
type input "*"
type input "**********"
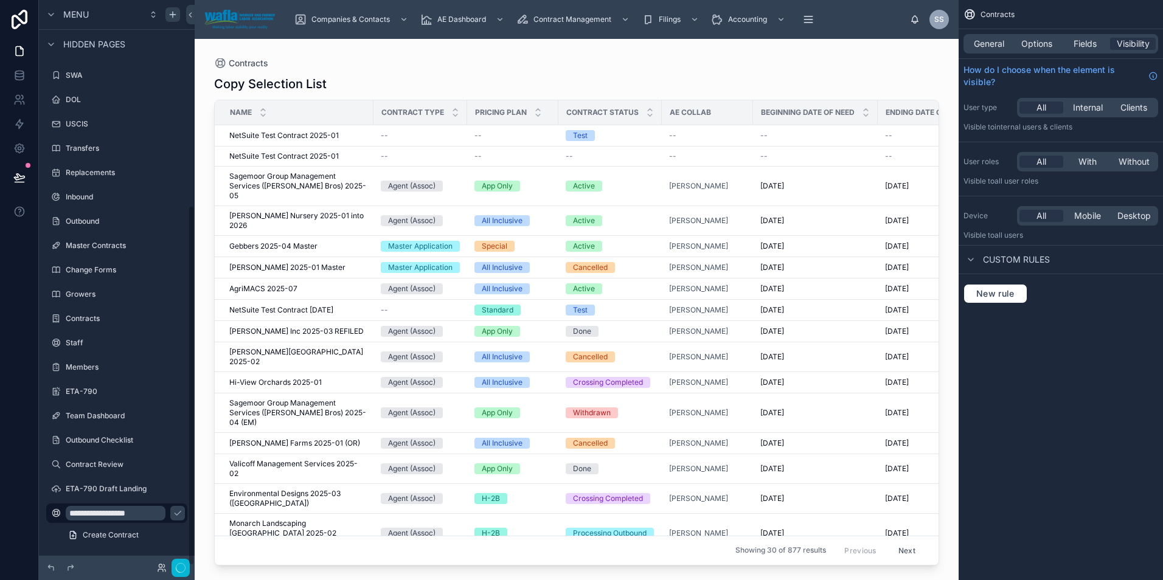
click at [281, 141] on div at bounding box center [577, 302] width 764 height 527
click at [283, 138] on span "NetSuite Test Contract 2025-01" at bounding box center [283, 136] width 109 height 10
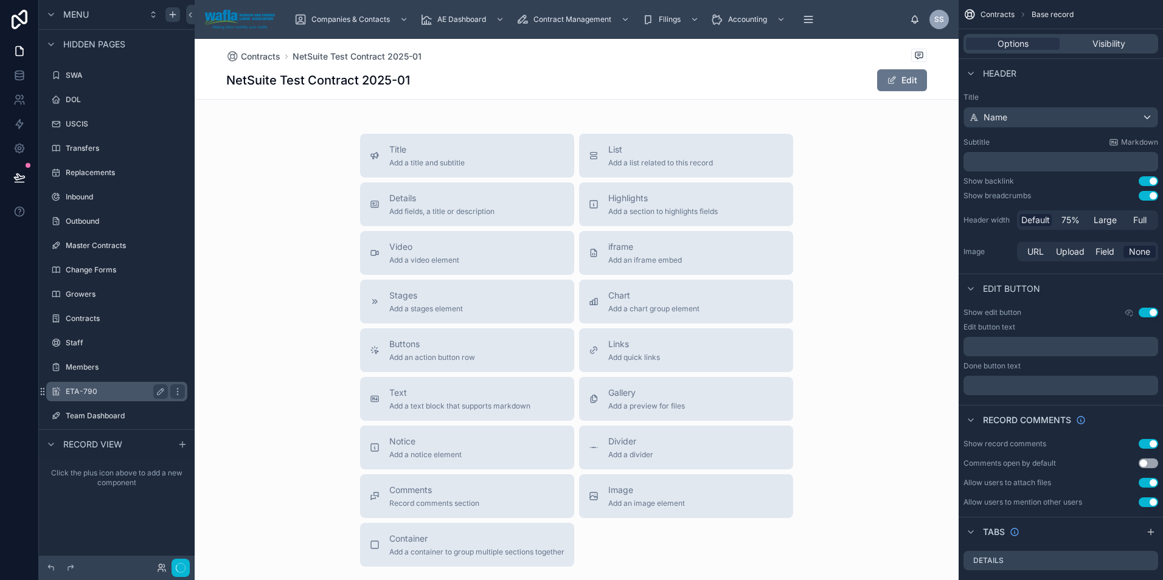
click at [106, 388] on label "ETA-790" at bounding box center [114, 392] width 97 height 10
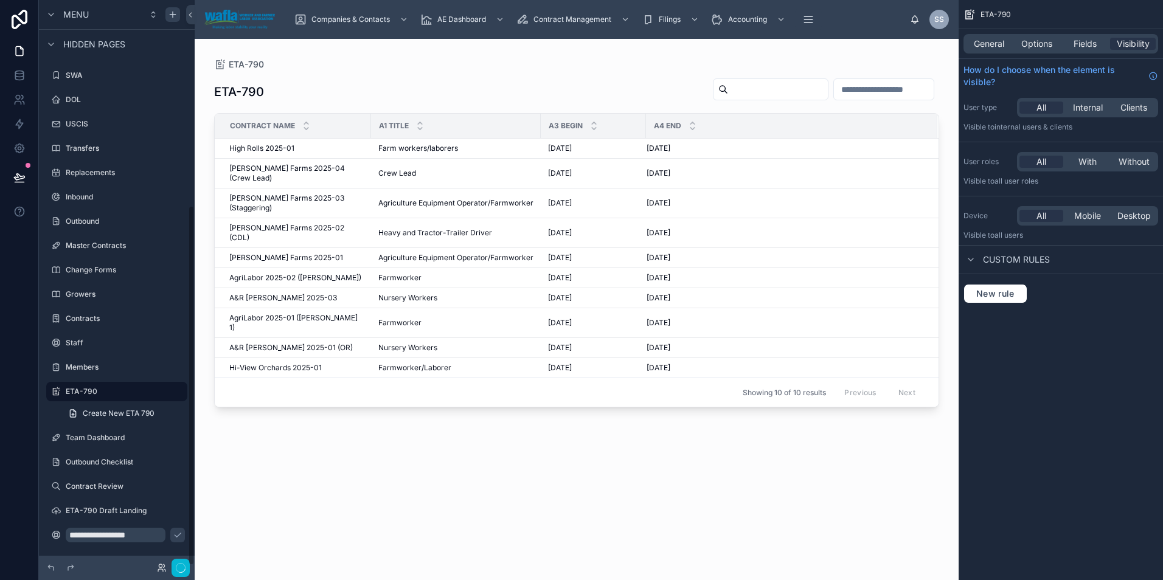
click at [279, 150] on div at bounding box center [577, 302] width 764 height 527
click at [279, 150] on span "High Rolls 2025-01" at bounding box center [261, 149] width 65 height 10
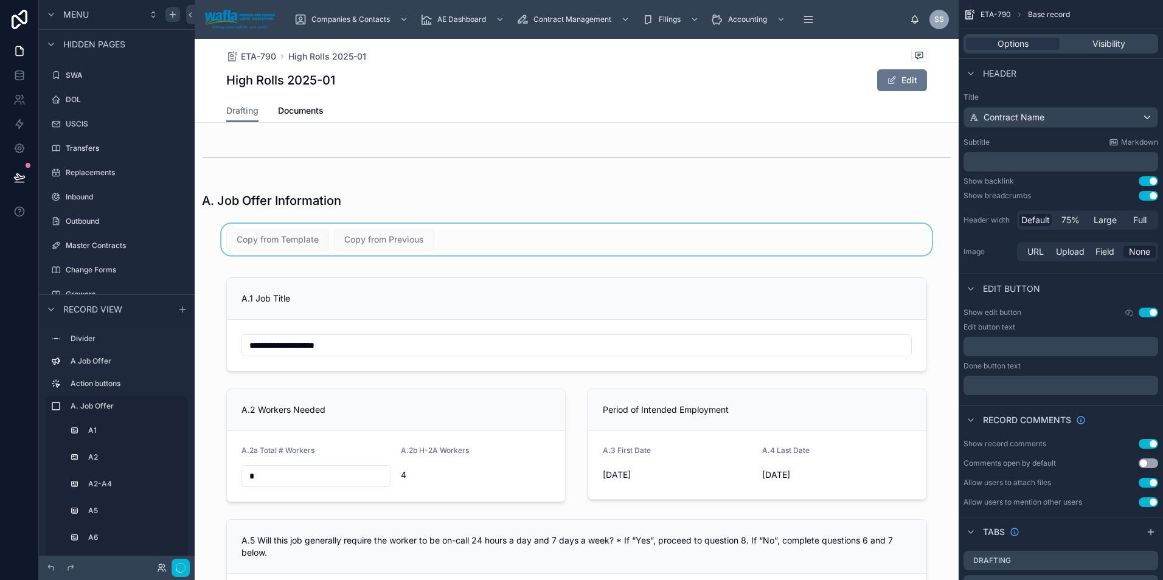
click at [438, 243] on div at bounding box center [577, 240] width 764 height 32
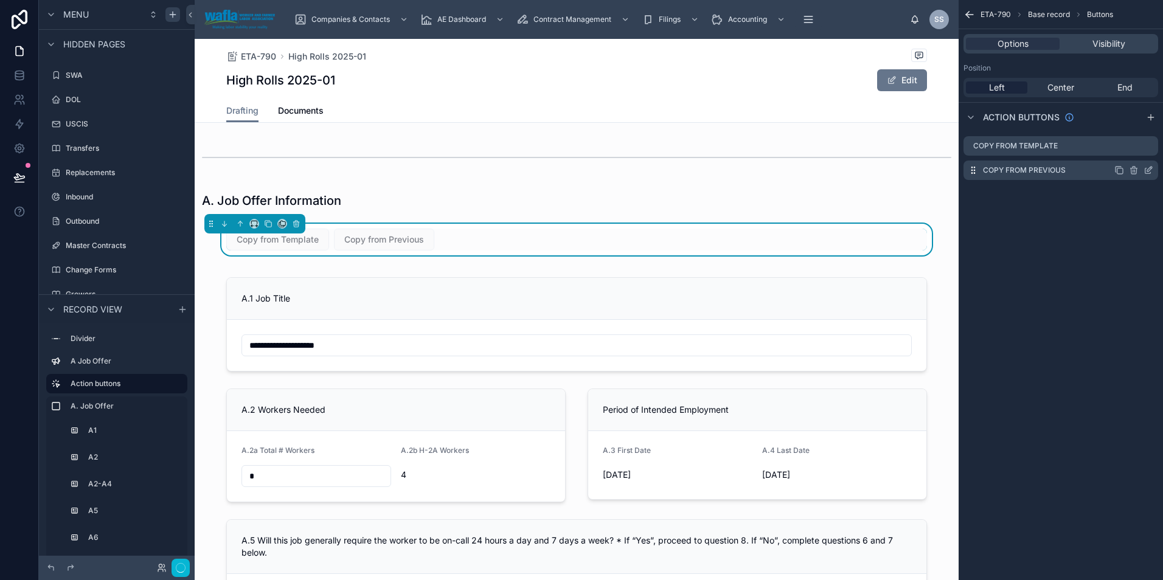
click at [1147, 170] on icon "scrollable content" at bounding box center [1149, 169] width 5 height 5
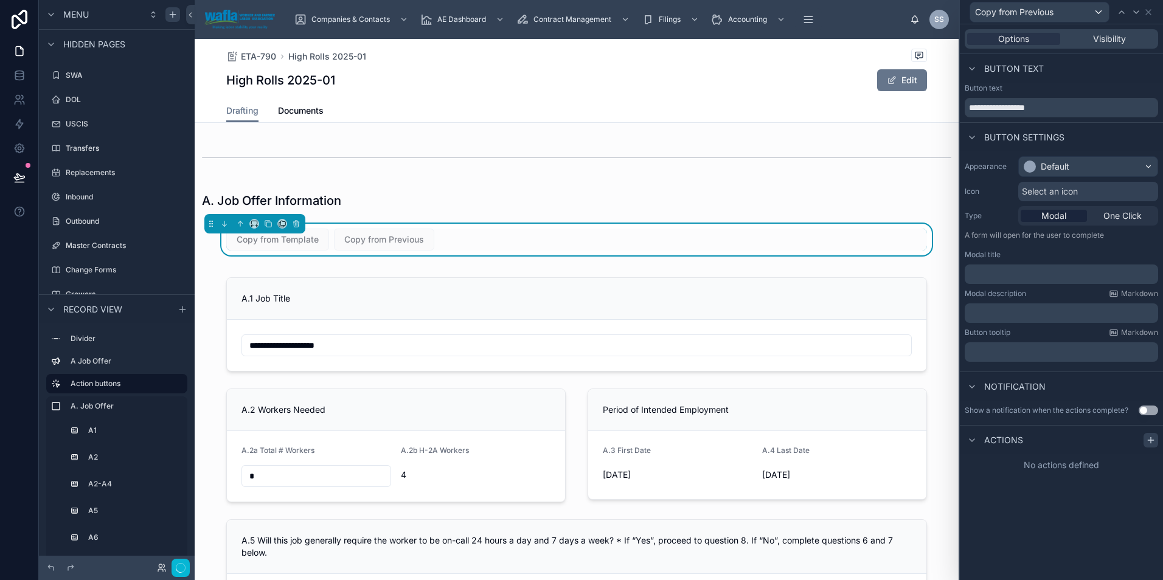
click at [1154, 441] on icon at bounding box center [1151, 440] width 10 height 10
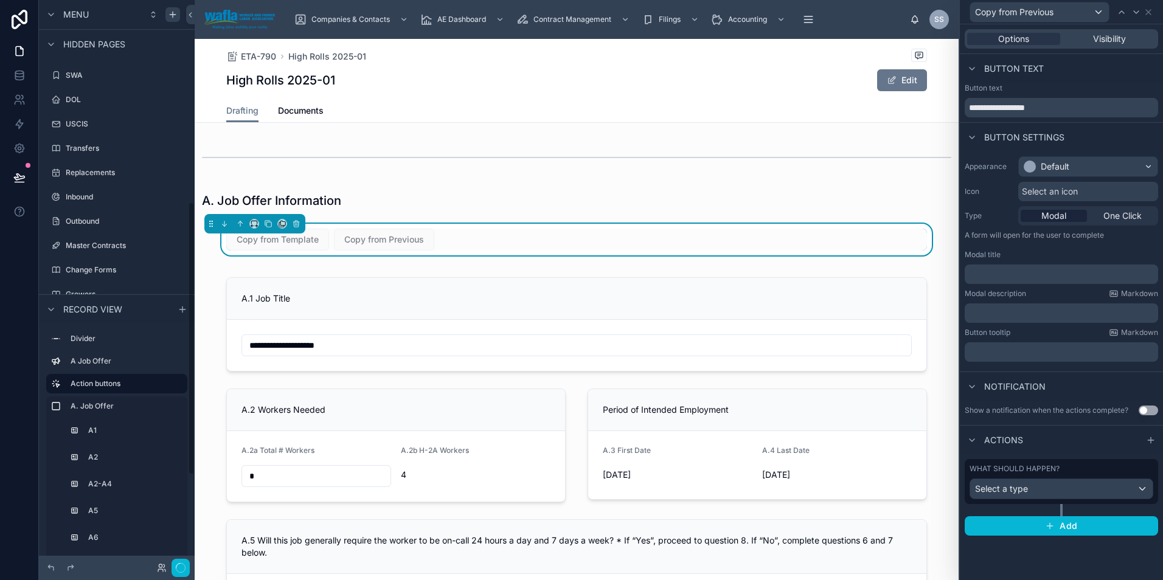
scroll to position [419, 0]
click at [1056, 492] on div "Select a type" at bounding box center [1061, 488] width 182 height 19
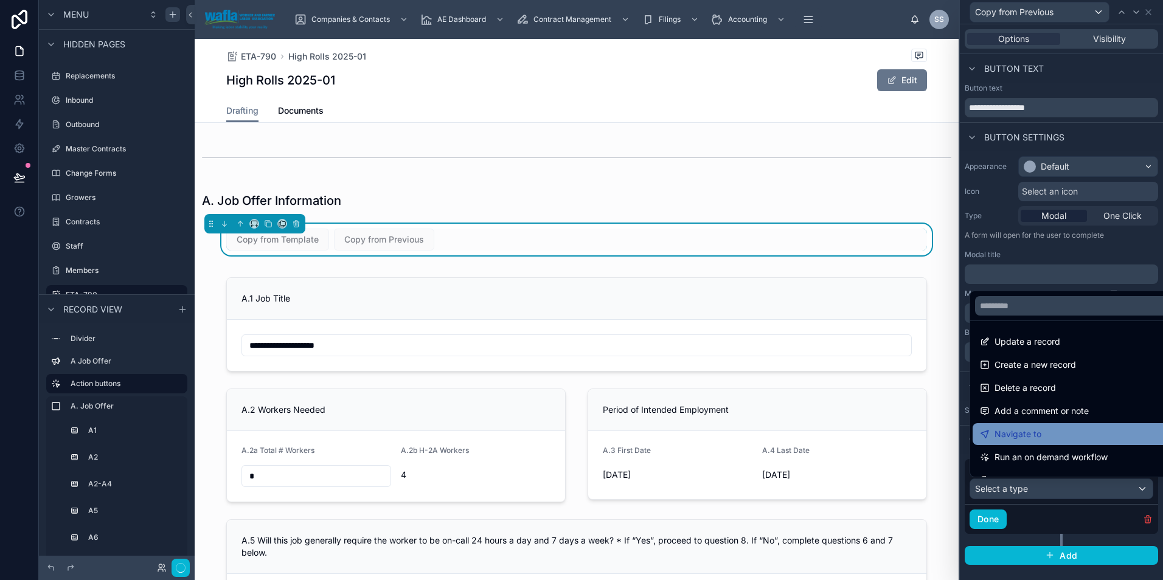
click at [1042, 435] on div "Navigate to" at bounding box center [1075, 434] width 191 height 15
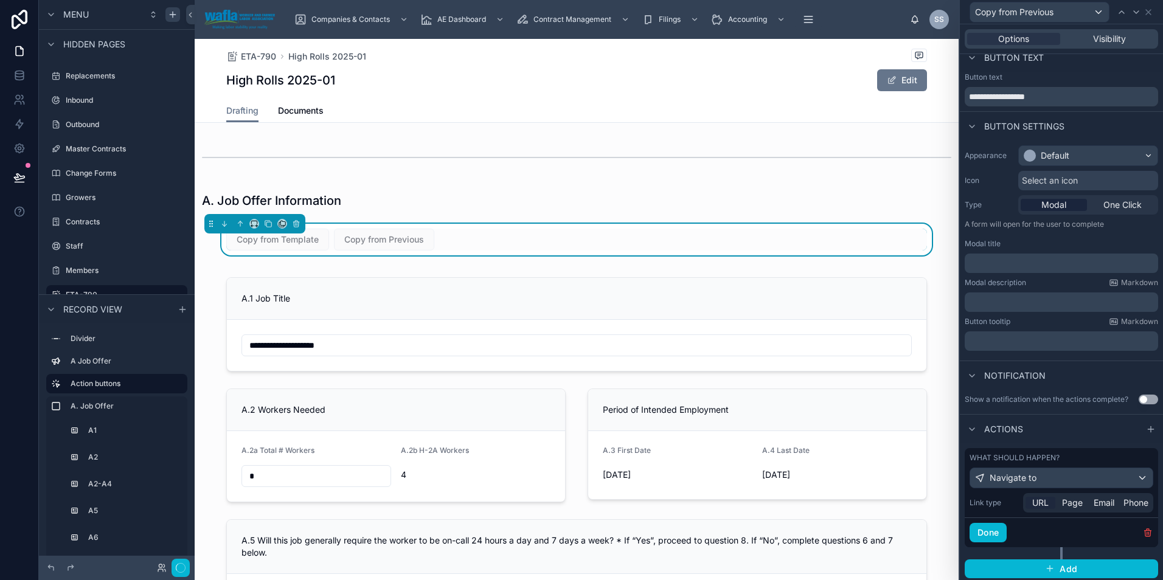
scroll to position [14, 0]
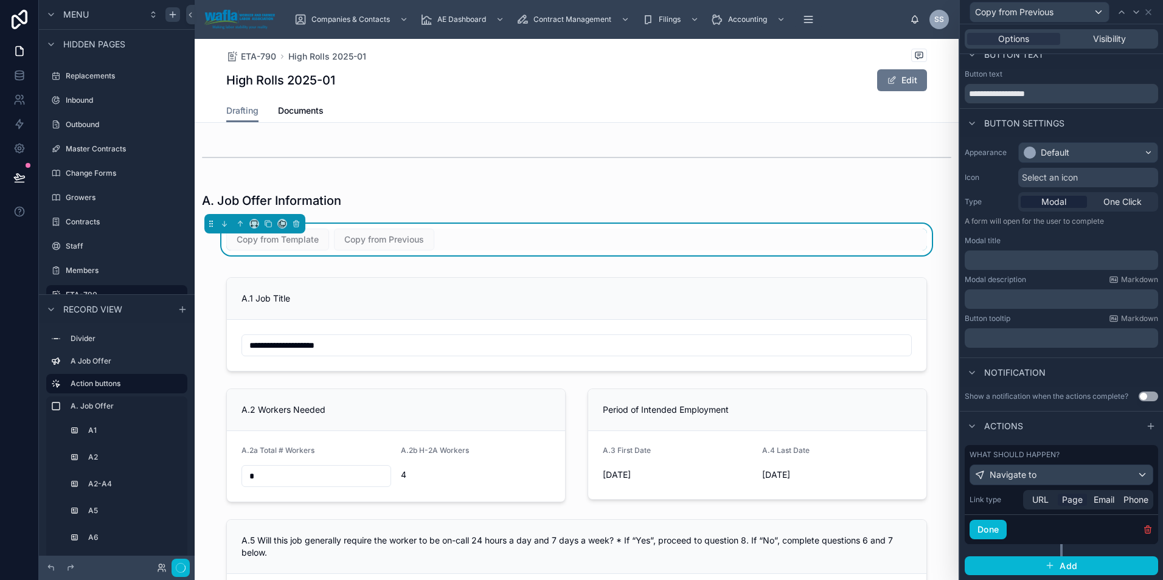
click at [1066, 499] on span "Page" at bounding box center [1072, 500] width 21 height 12
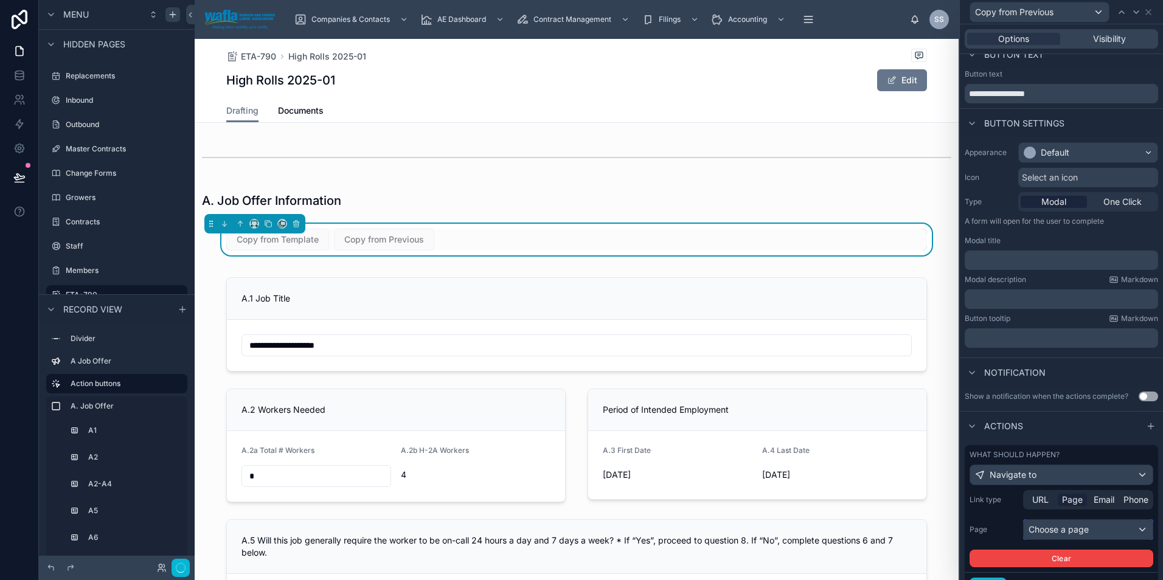
click at [1060, 525] on div "Choose a page" at bounding box center [1087, 529] width 129 height 19
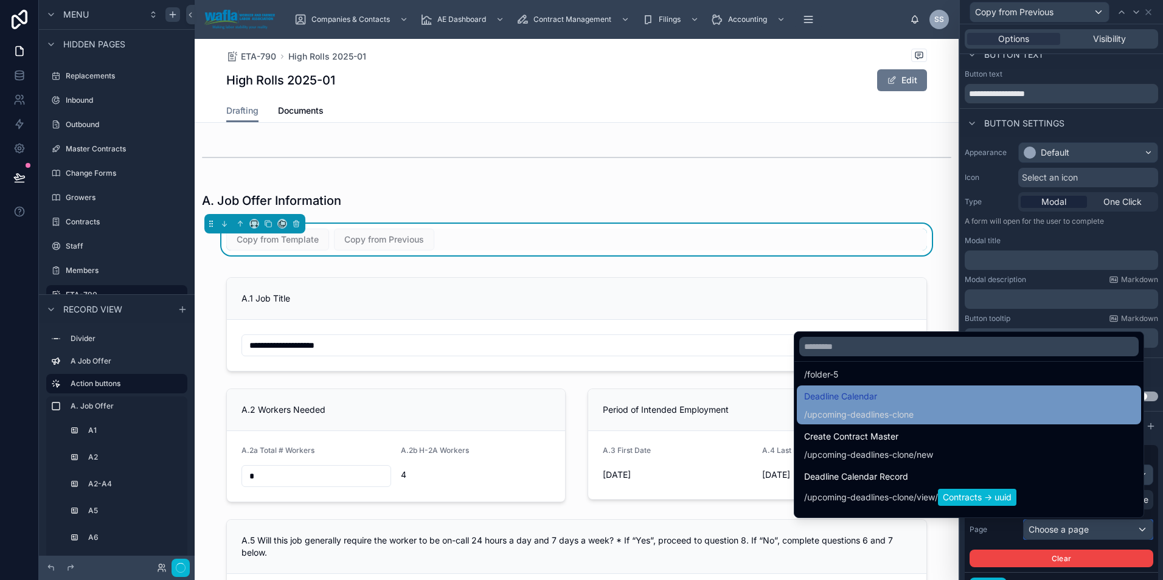
scroll to position [182, 0]
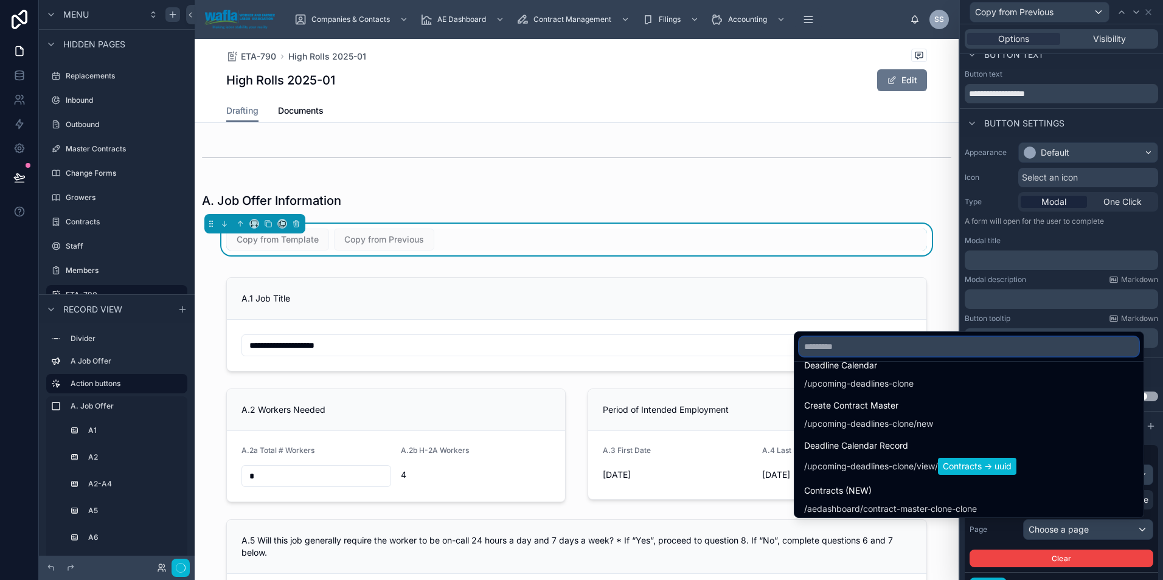
click at [891, 355] on input "text" at bounding box center [968, 346] width 339 height 19
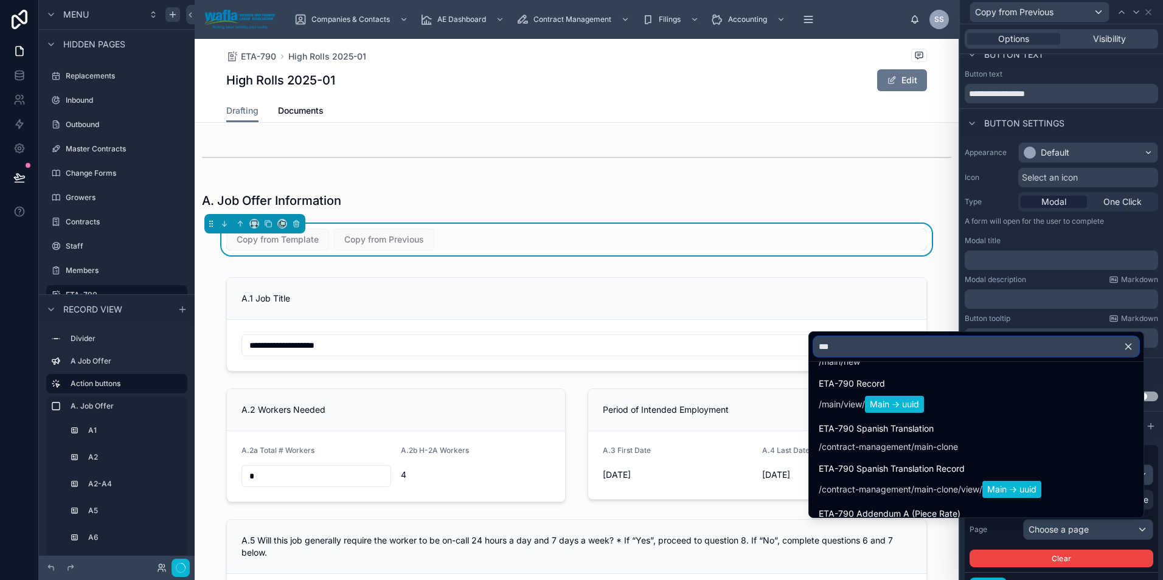
scroll to position [202, 0]
drag, startPoint x: 814, startPoint y: 345, endPoint x: 787, endPoint y: 345, distance: 26.1
click at [787, 345] on div "**********" at bounding box center [581, 290] width 1163 height 580
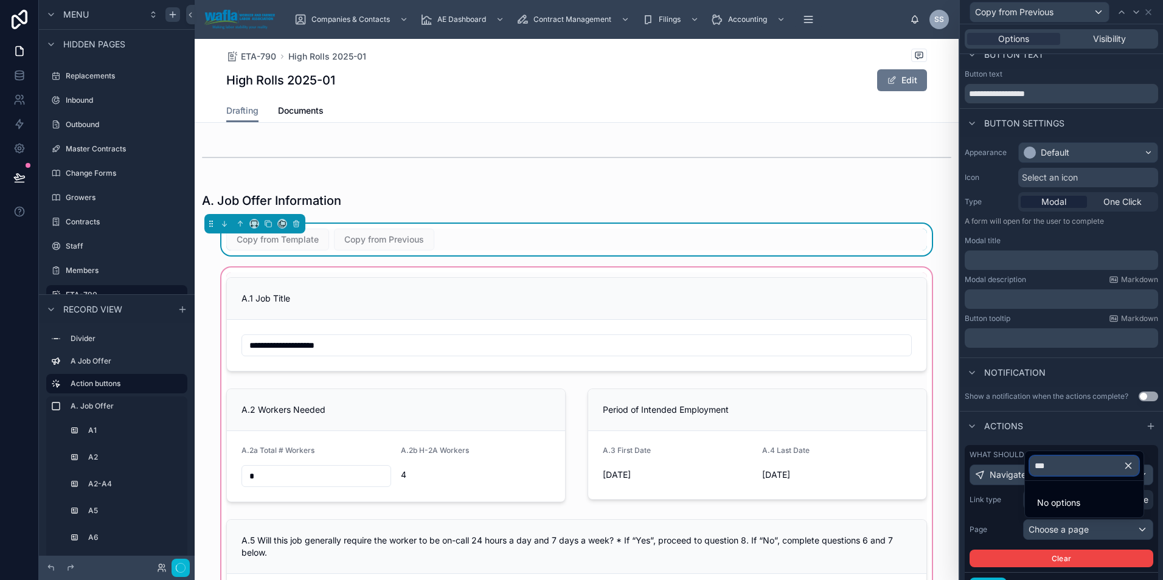
scroll to position [0, 0]
type input "*"
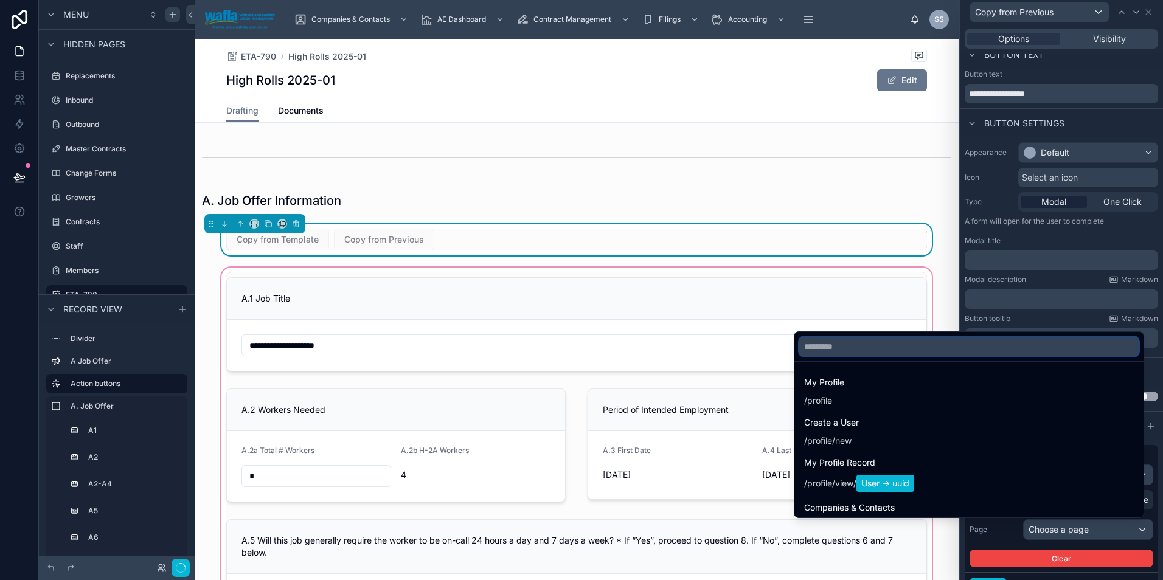
type input "*"
click at [689, 244] on div "Copy from Template Copy from Previous" at bounding box center [576, 240] width 701 height 22
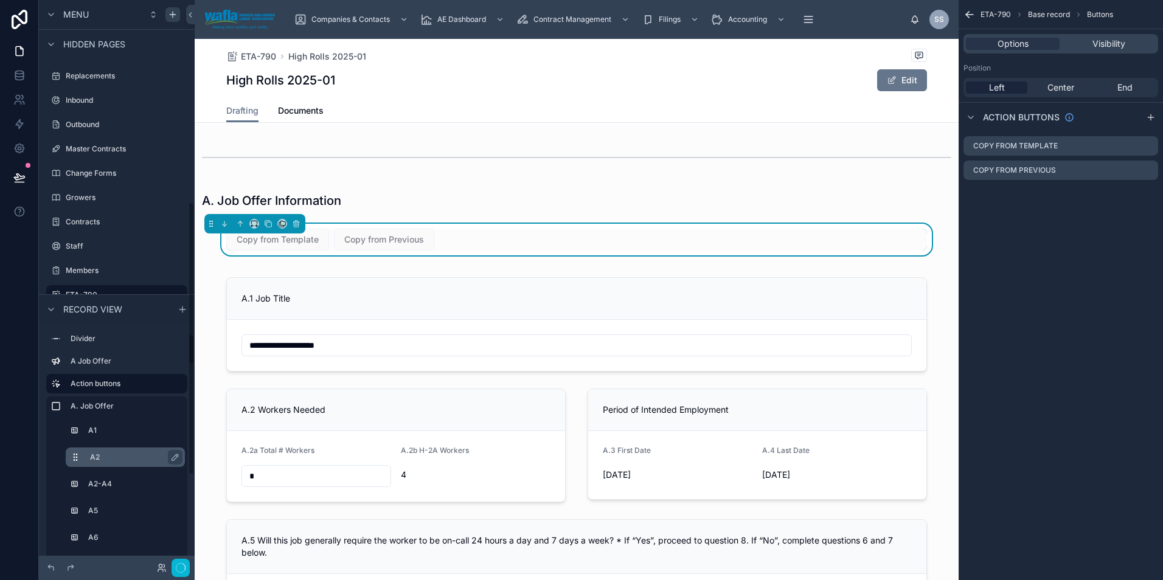
scroll to position [81, 0]
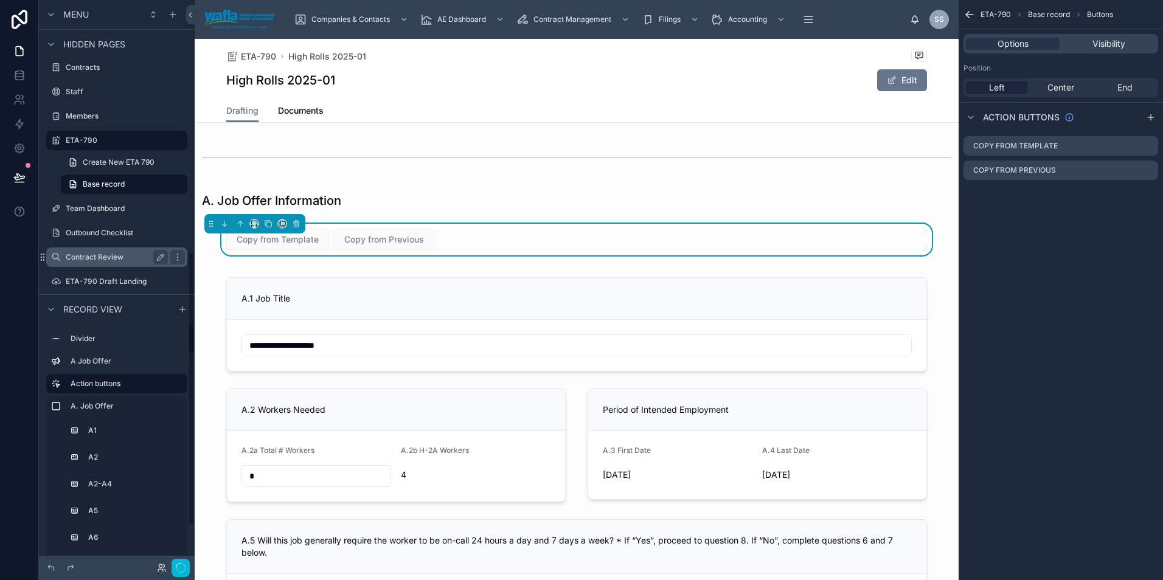
scroll to position [606, 0]
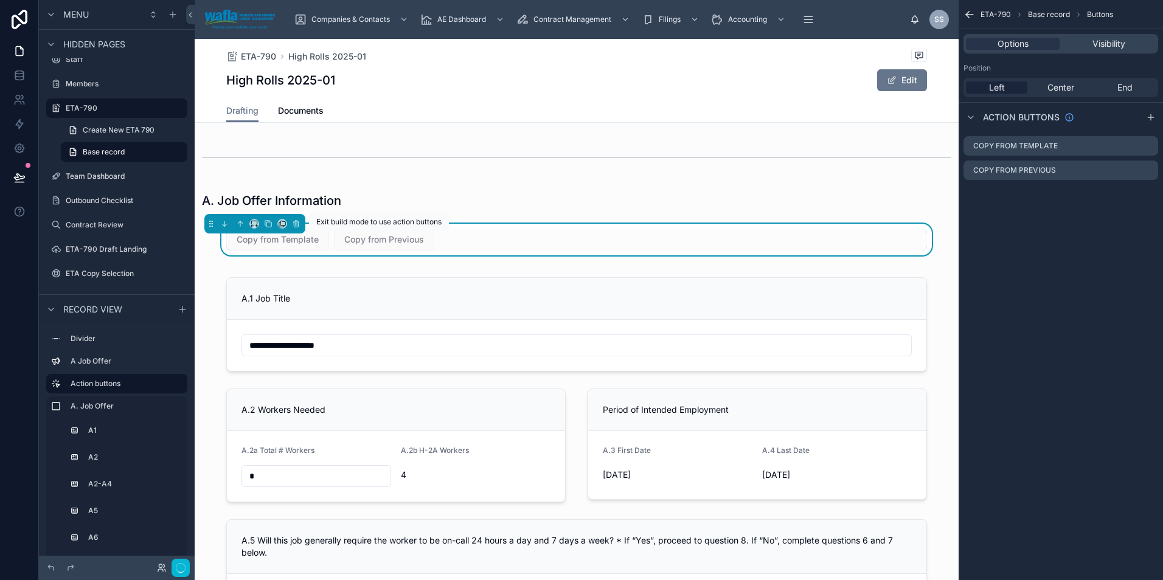
click at [428, 242] on span "Copy from Previous" at bounding box center [384, 239] width 100 height 12
click at [1146, 169] on icon "scrollable content" at bounding box center [1148, 170] width 10 height 10
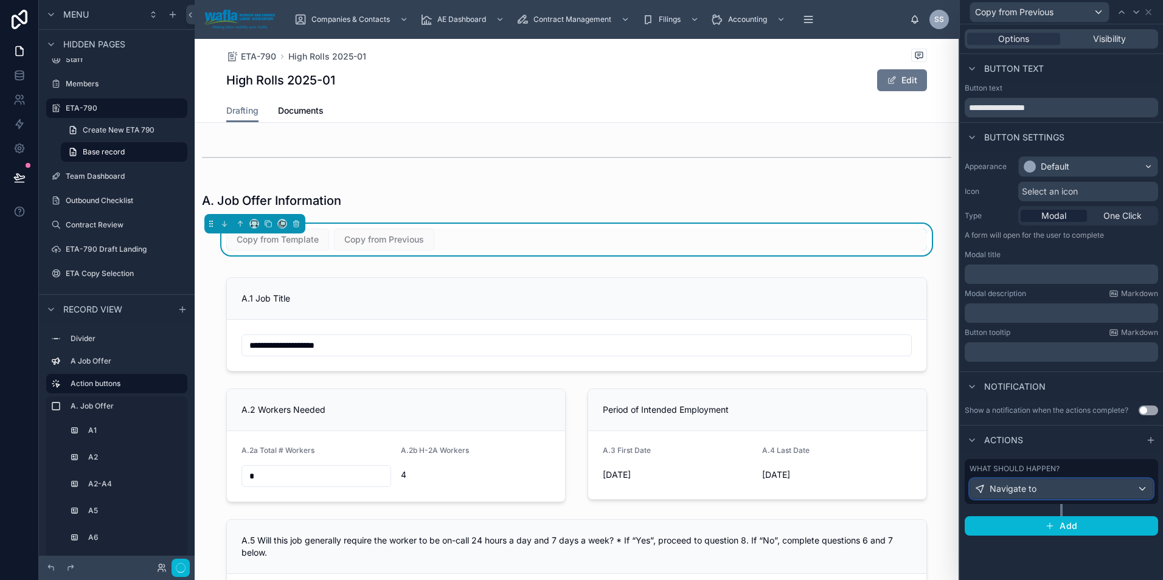
click at [1076, 487] on div "Navigate to" at bounding box center [1061, 488] width 182 height 19
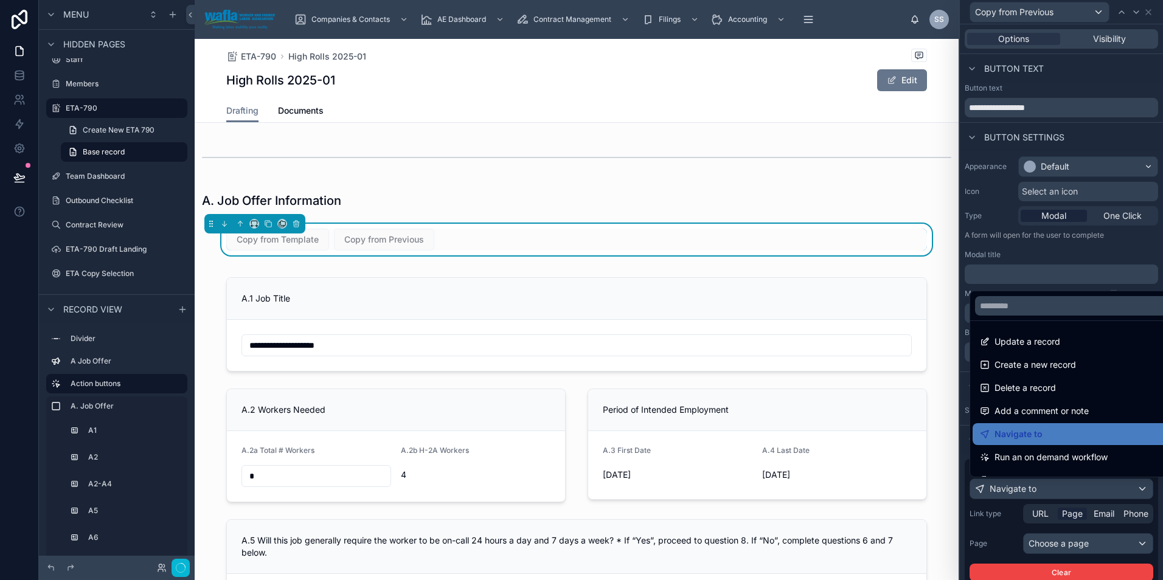
click at [1062, 544] on div at bounding box center [1061, 290] width 203 height 580
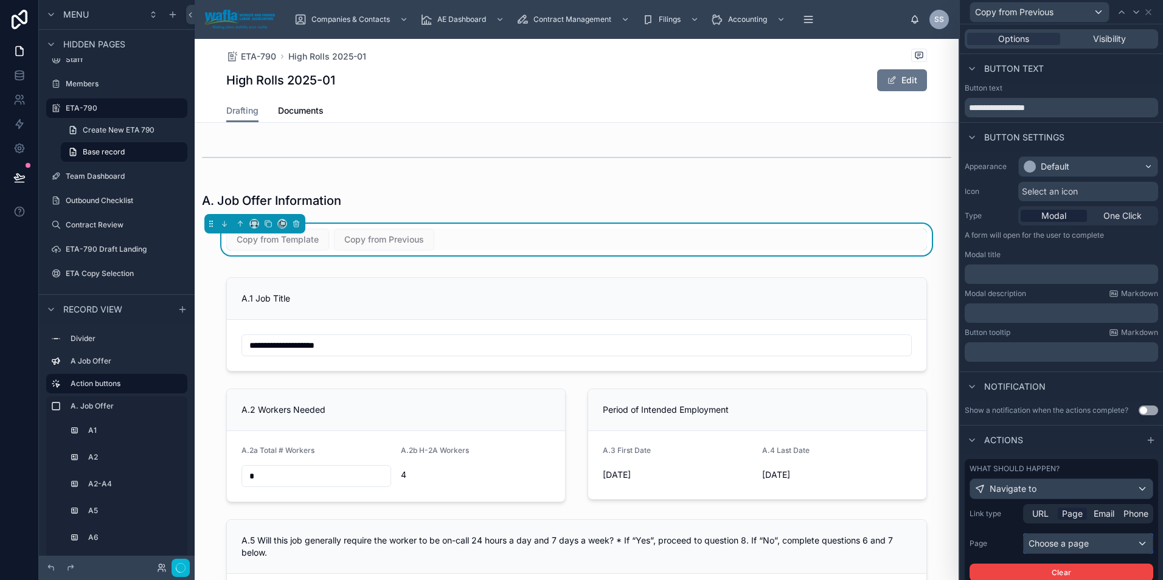
click at [1057, 544] on div "Choose a page" at bounding box center [1087, 543] width 129 height 19
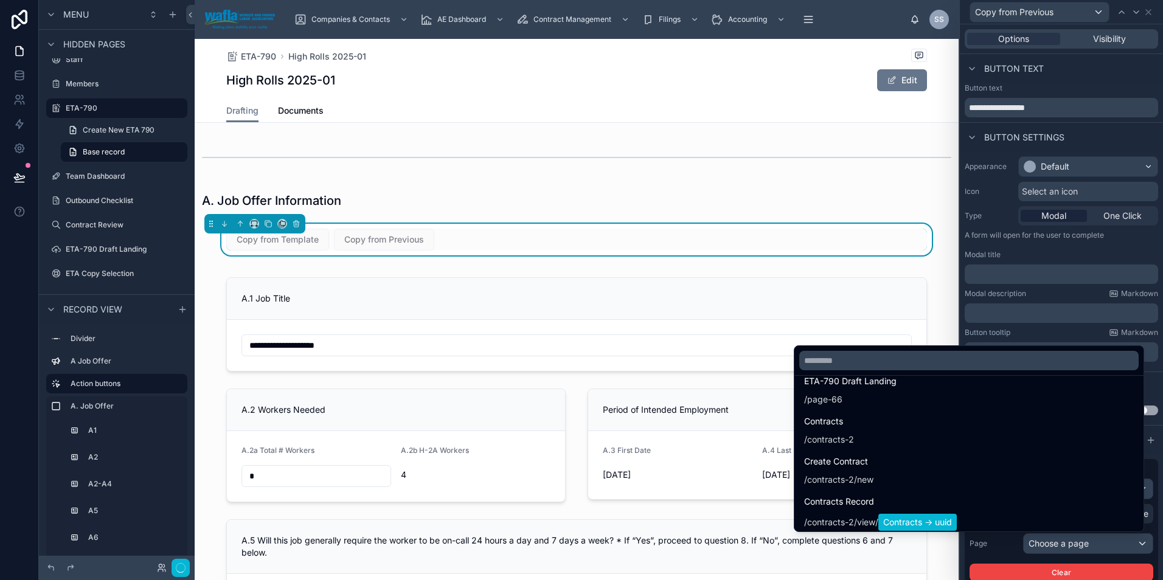
scroll to position [6891, 0]
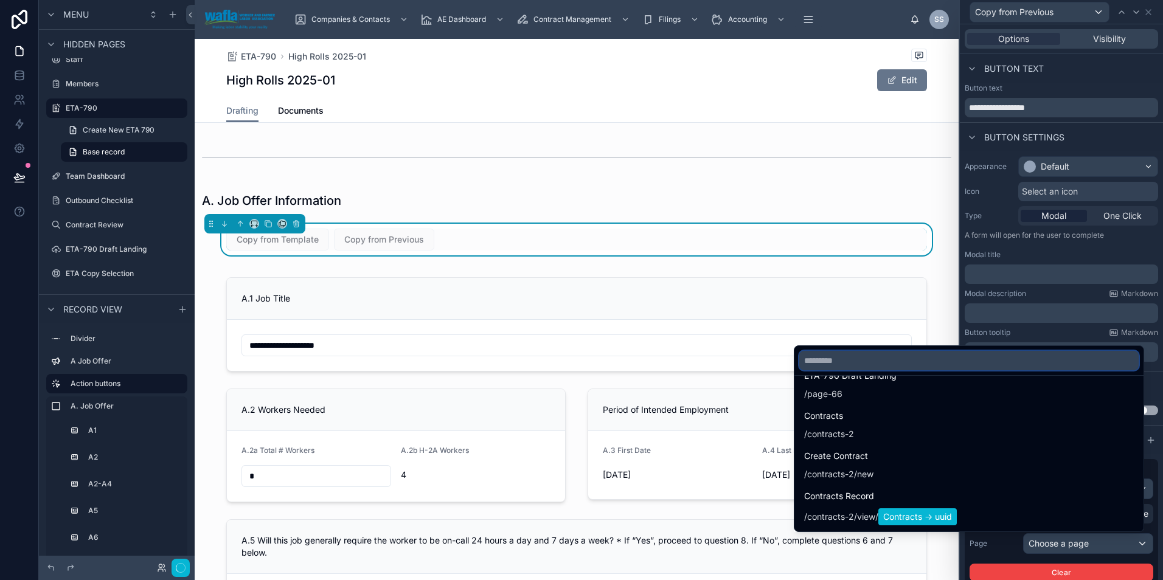
click at [840, 364] on input "text" at bounding box center [968, 360] width 339 height 19
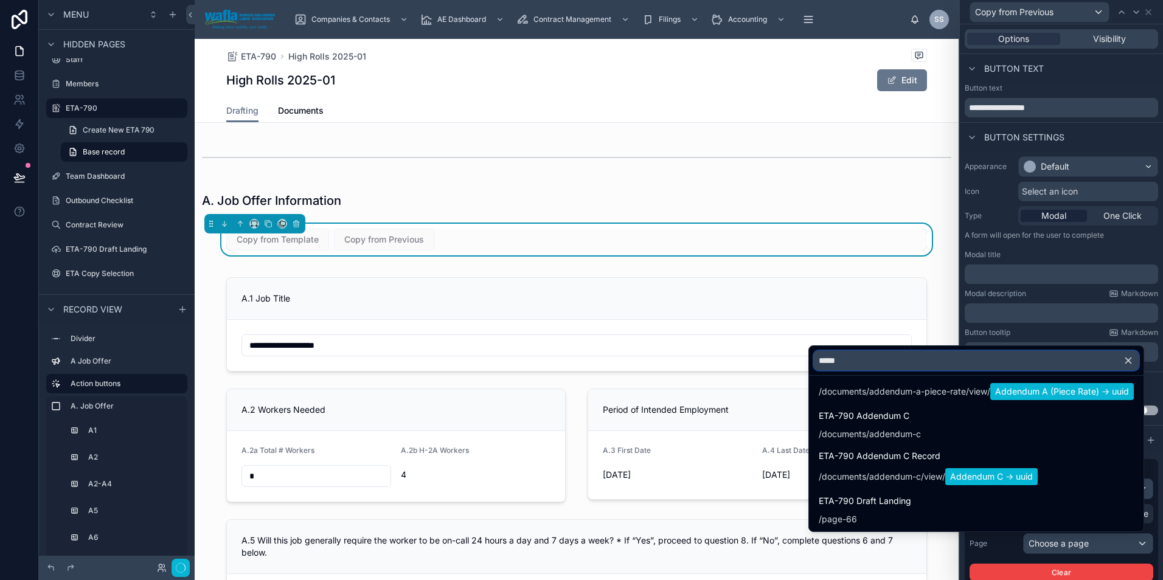
scroll to position [0, 0]
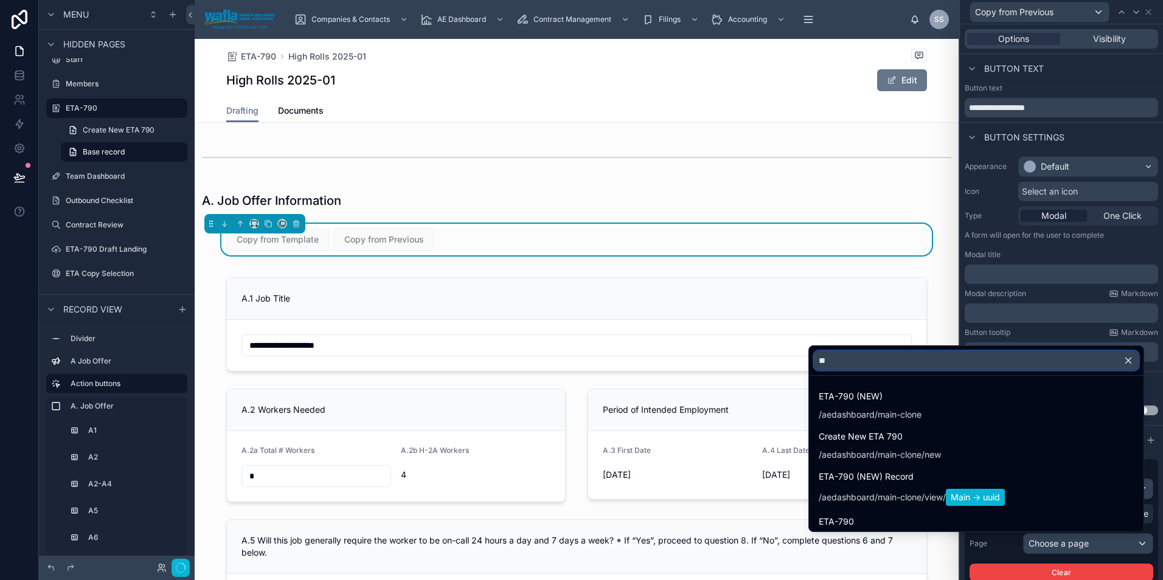
type input "*"
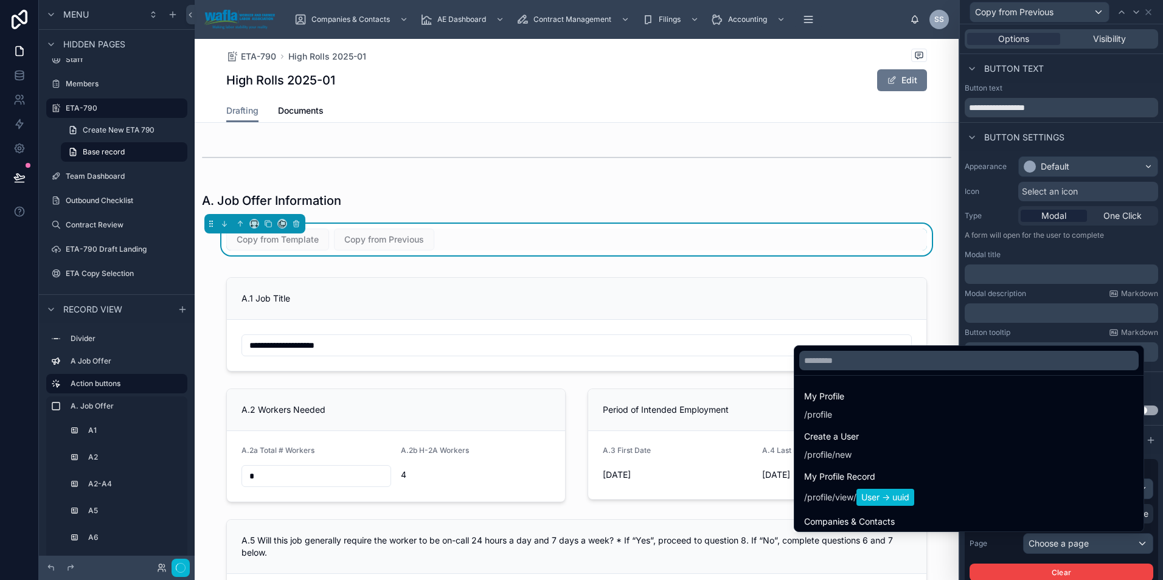
click at [1047, 572] on div at bounding box center [1061, 290] width 203 height 580
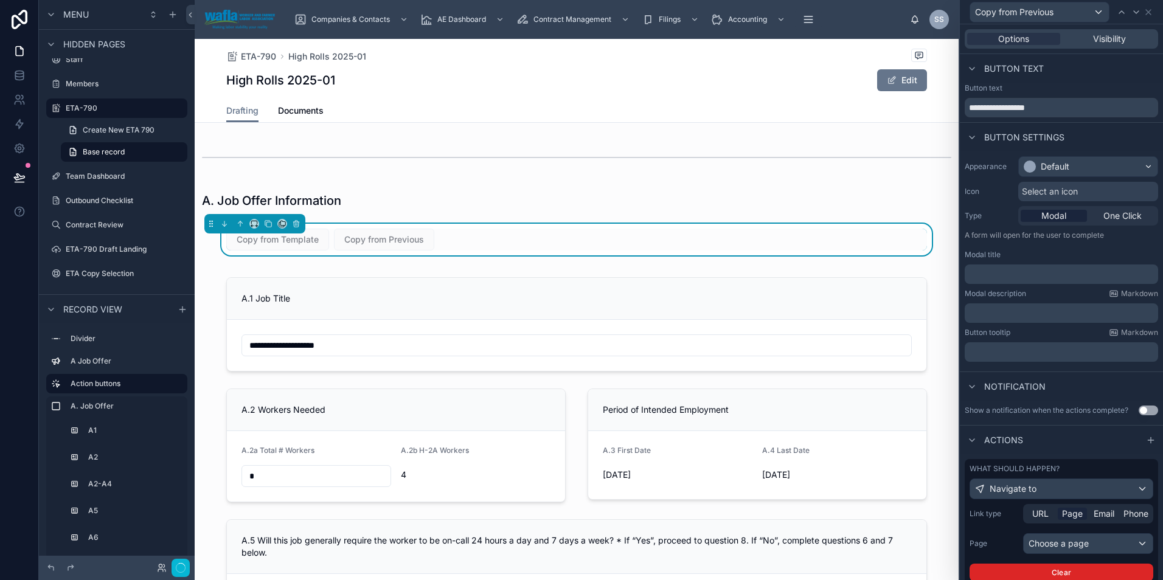
click at [1047, 572] on button "Clear" at bounding box center [1061, 573] width 184 height 18
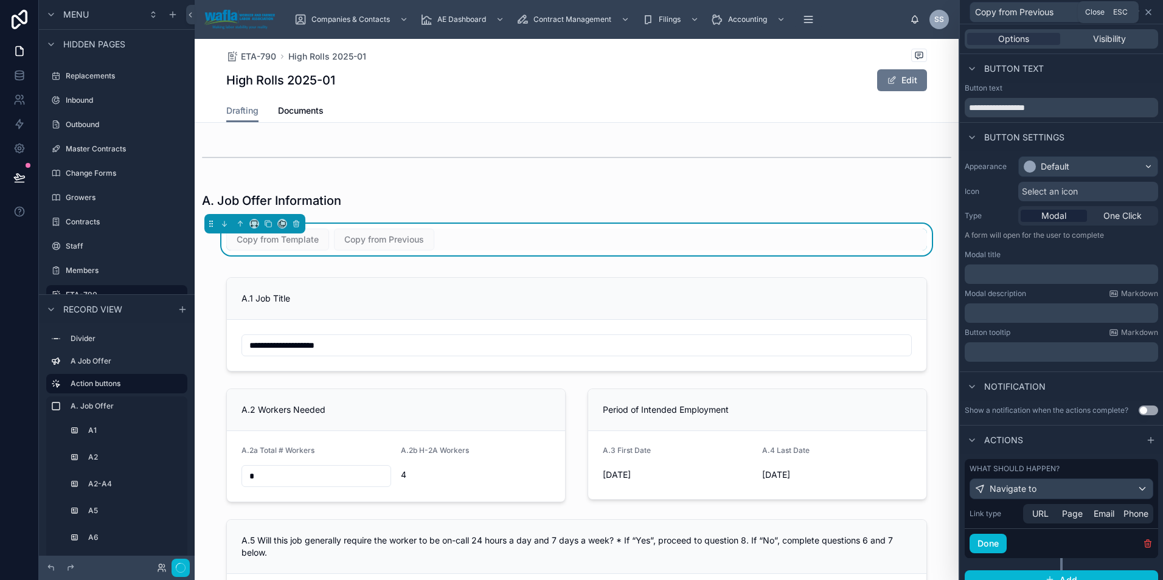
click at [1145, 16] on icon at bounding box center [1148, 12] width 10 height 10
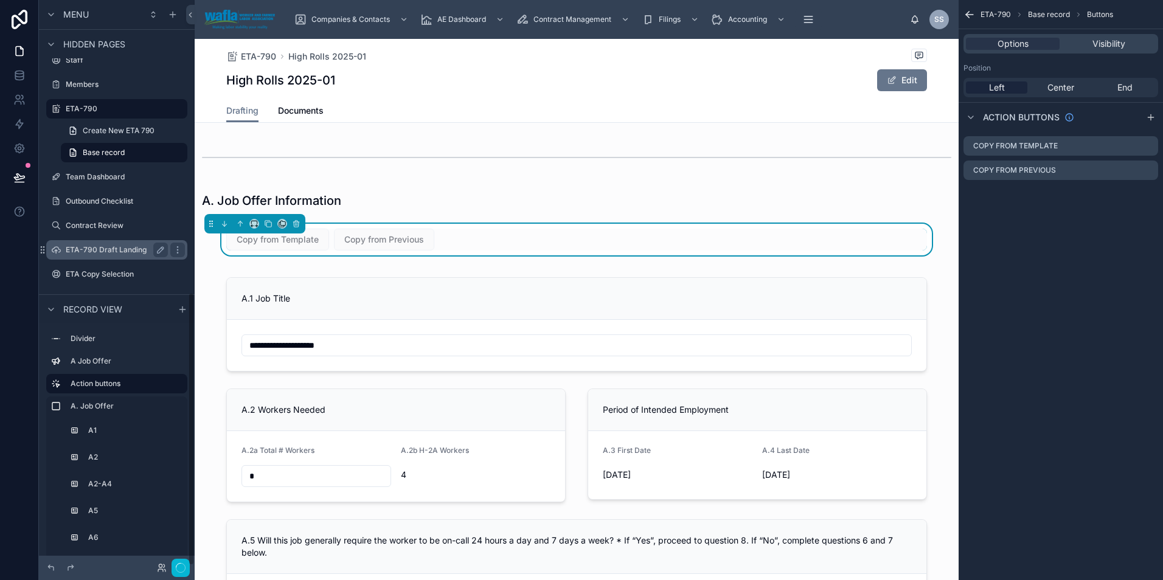
scroll to position [606, 0]
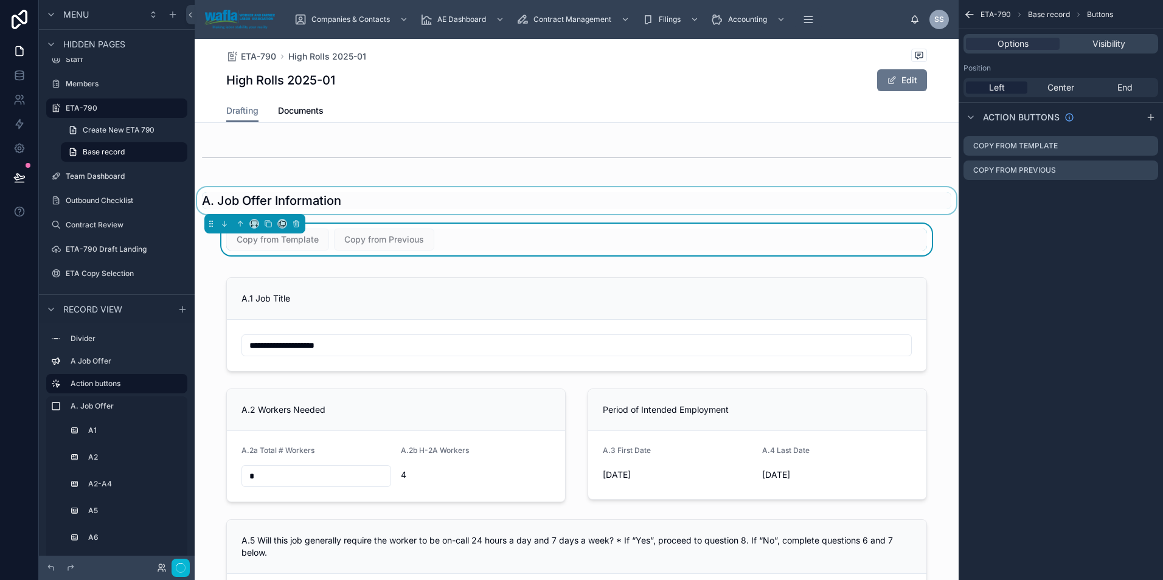
click at [526, 208] on div at bounding box center [577, 200] width 764 height 27
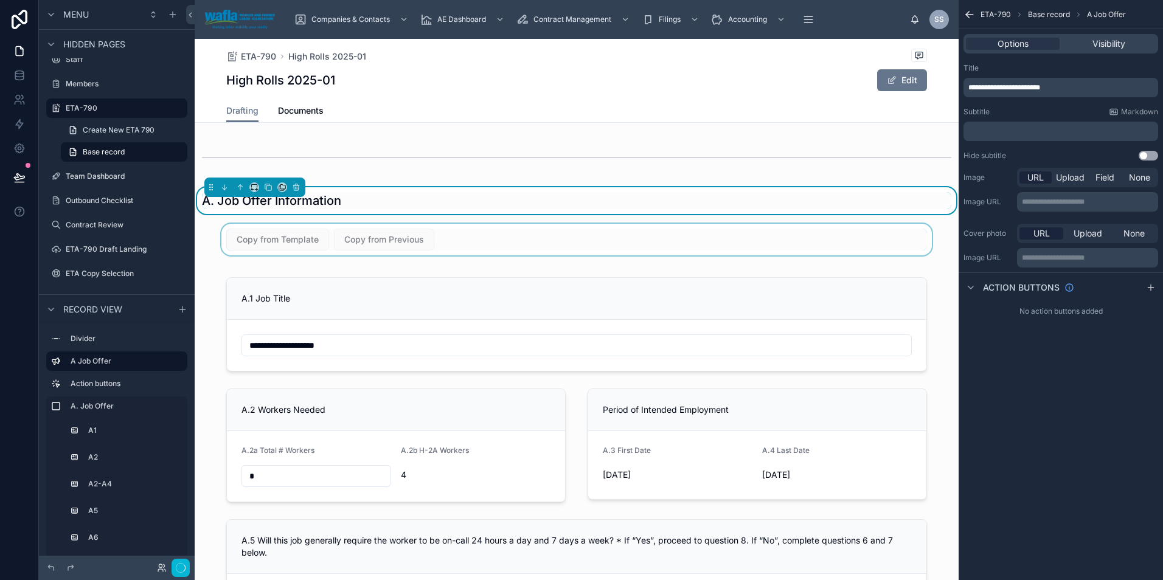
click at [500, 238] on div at bounding box center [577, 240] width 764 height 32
